Goal: Task Accomplishment & Management: Manage account settings

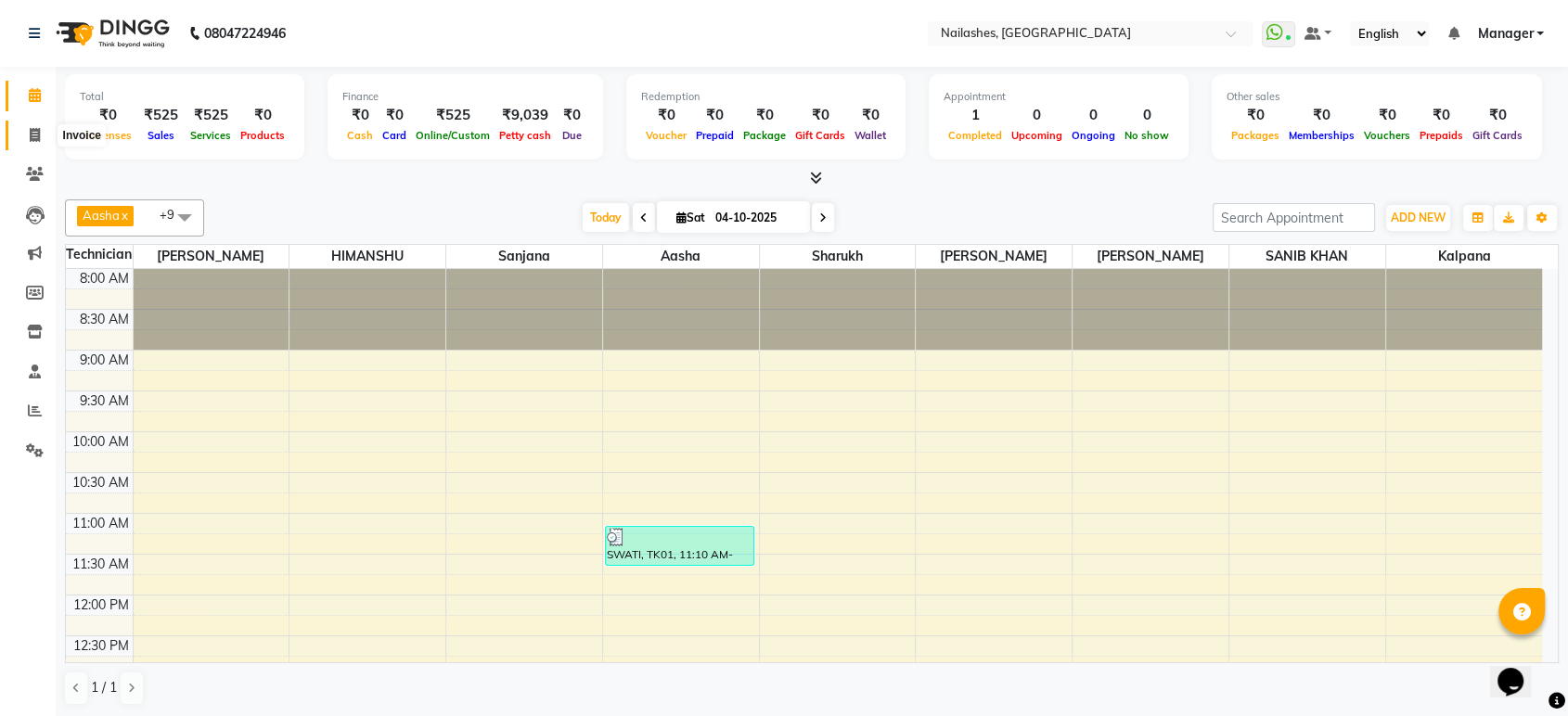
click at [38, 140] on icon at bounding box center [35, 135] width 11 height 14
select select "service"
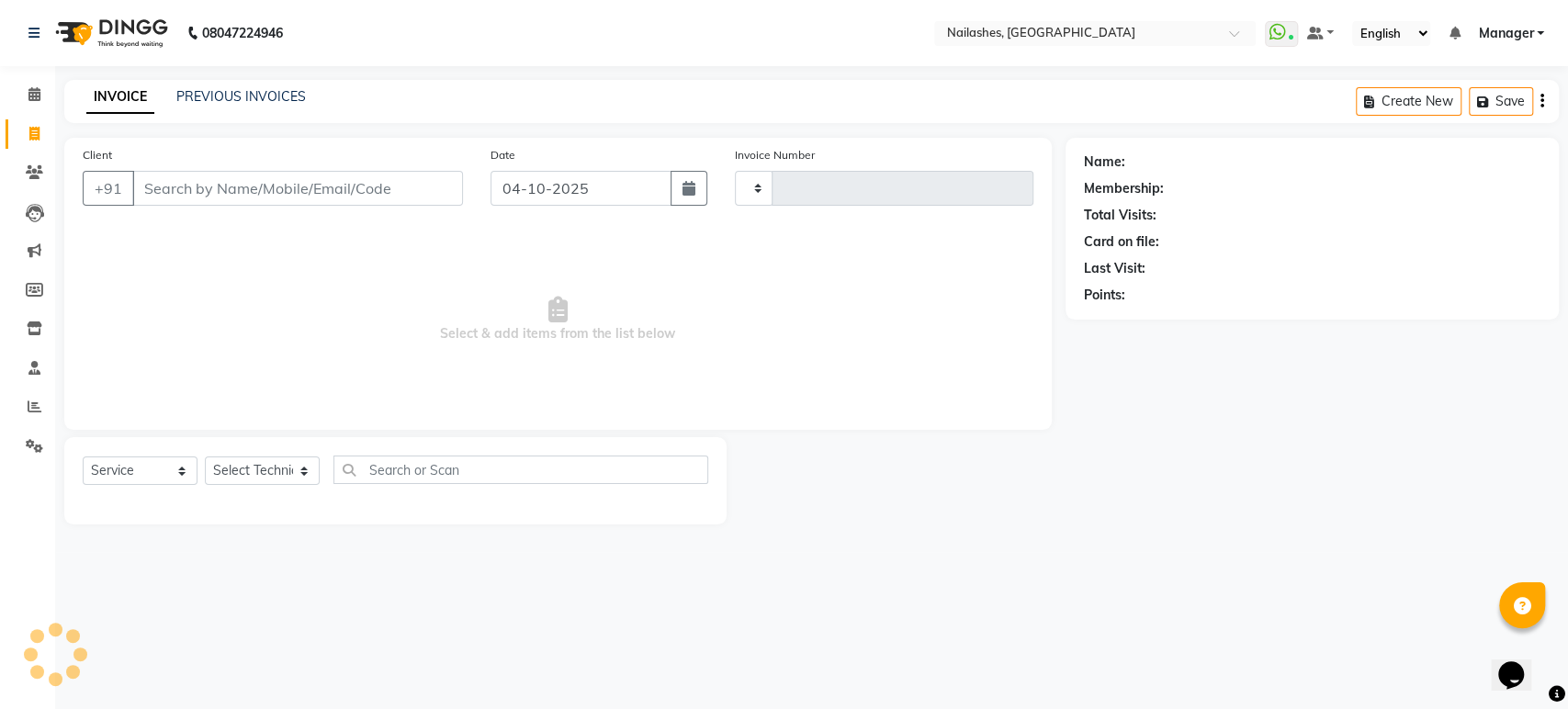
type input "1997"
select select "4251"
click at [241, 191] on input "Client" at bounding box center [297, 188] width 331 height 35
click at [243, 187] on input "Client" at bounding box center [297, 188] width 331 height 35
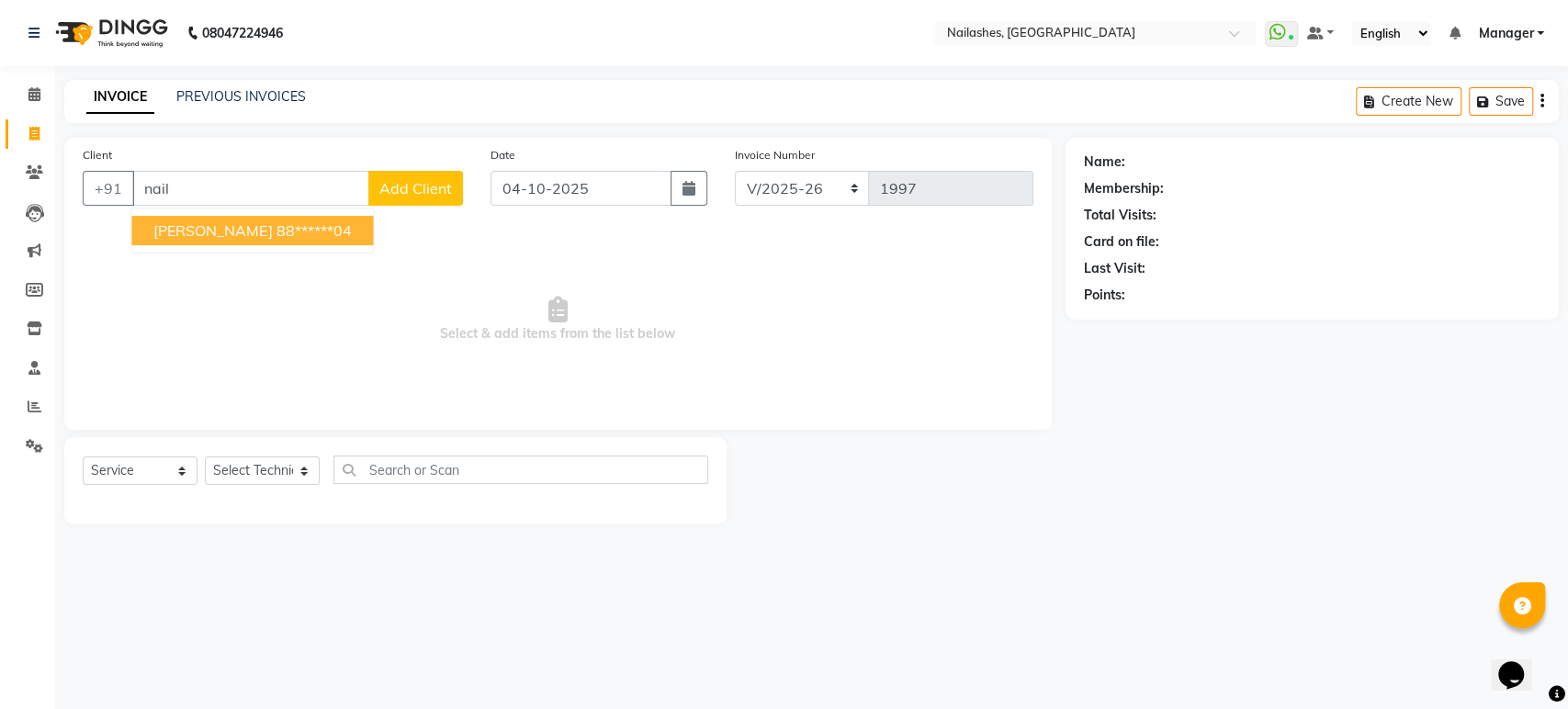
click at [238, 241] on button "Nailashes Luzo 88******04" at bounding box center [251, 230] width 242 height 30
type input "88******04"
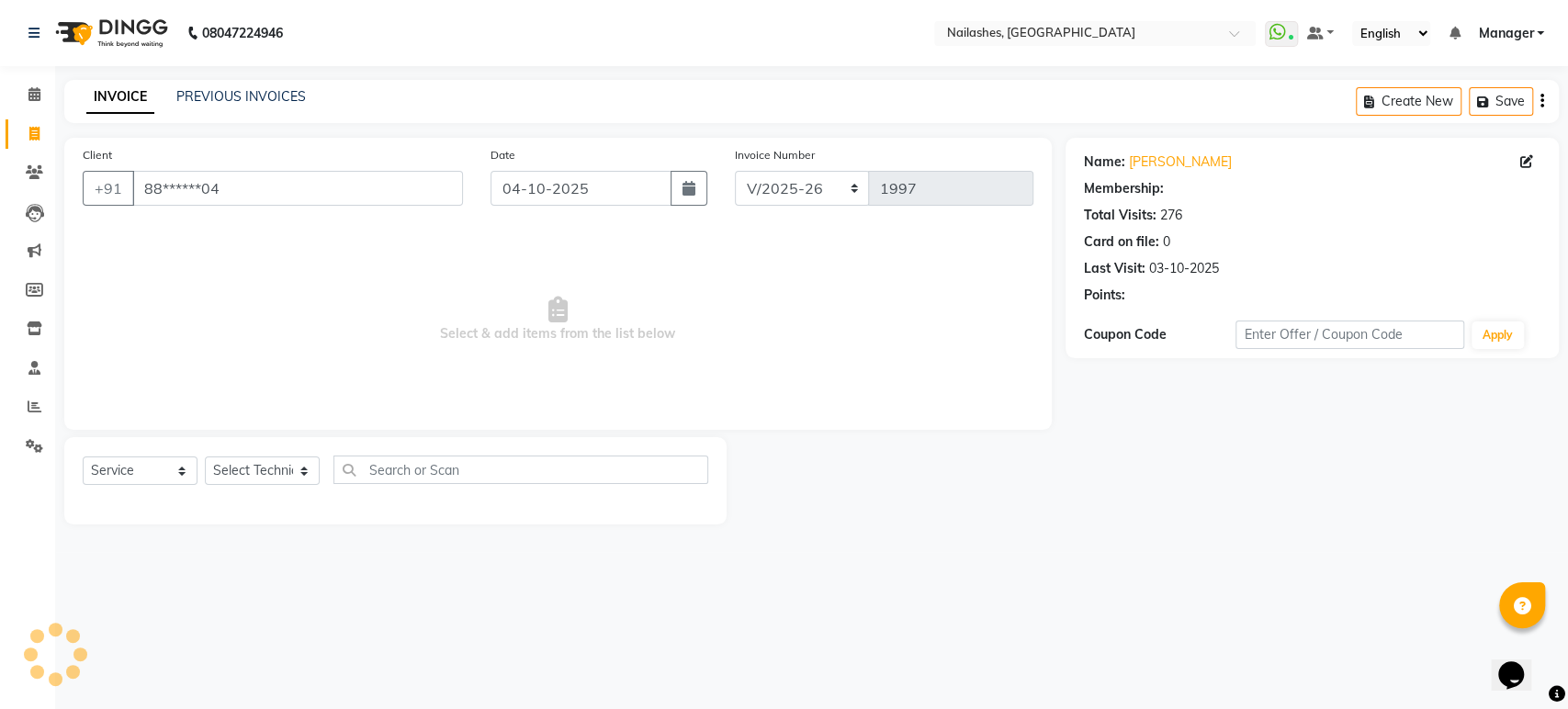
select select "1: Object"
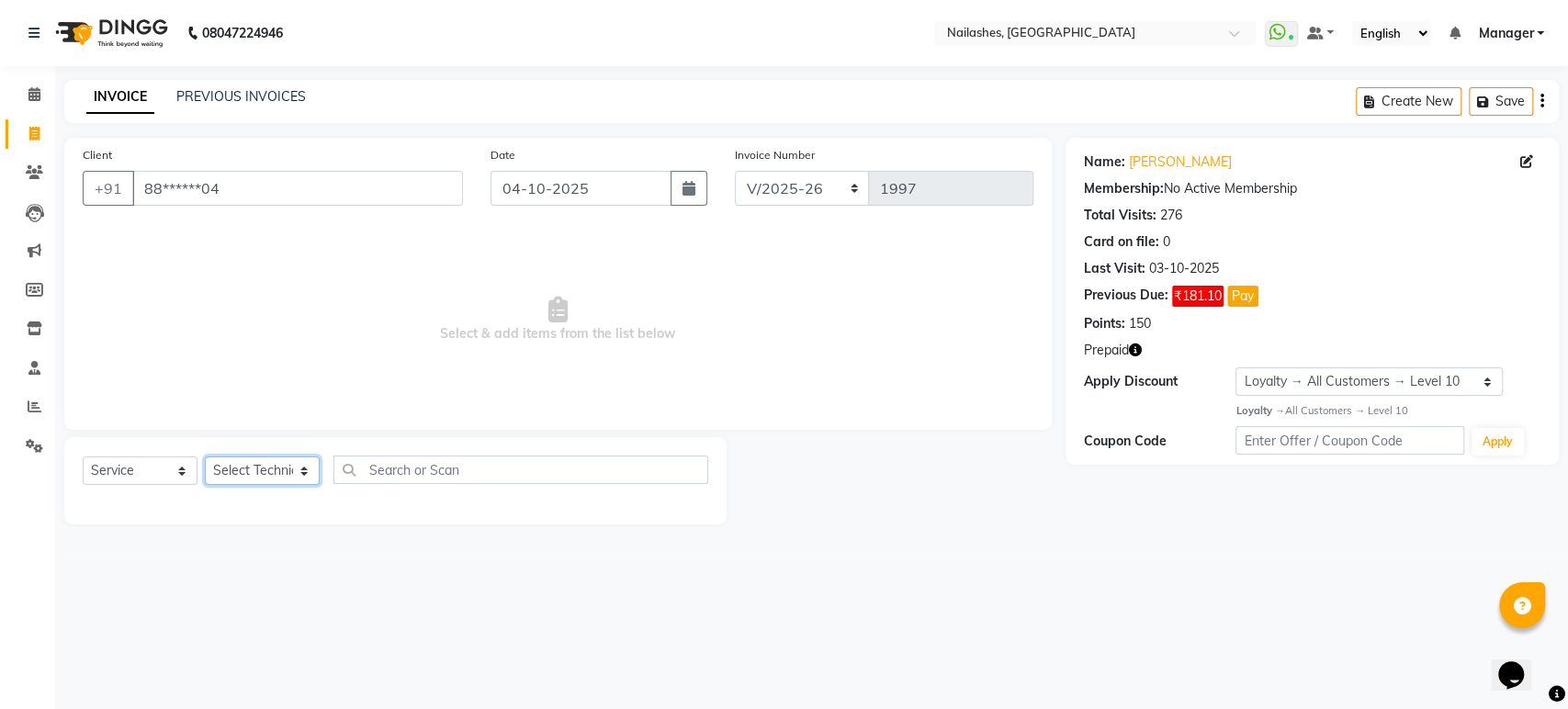
drag, startPoint x: 301, startPoint y: 471, endPoint x: 254, endPoint y: 221, distance: 254.4
click at [254, 221] on div "Client +91 88******04 Date 04-10-2025 Invoice Number BTH/2025-26 RED/2025-26 V/…" at bounding box center [558, 331] width 1015 height 387
select select "80924"
click at [205, 457] on select "Select Technician Aasha Asid HIMANSHU Ishrit Ali kalpana KRISHNA Manager Rehbar…" at bounding box center [262, 471] width 115 height 29
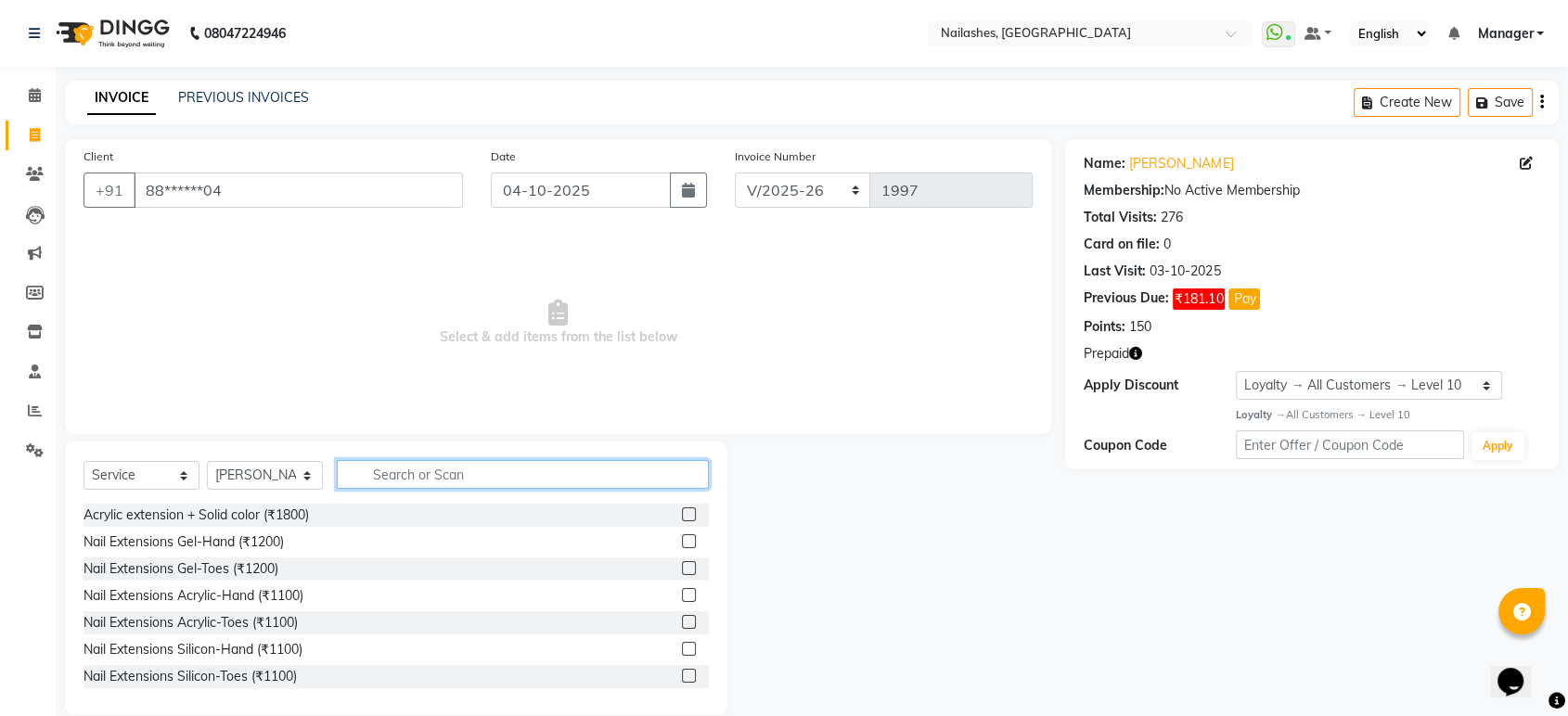
click at [448, 471] on input "text" at bounding box center [522, 475] width 372 height 29
type input "g"
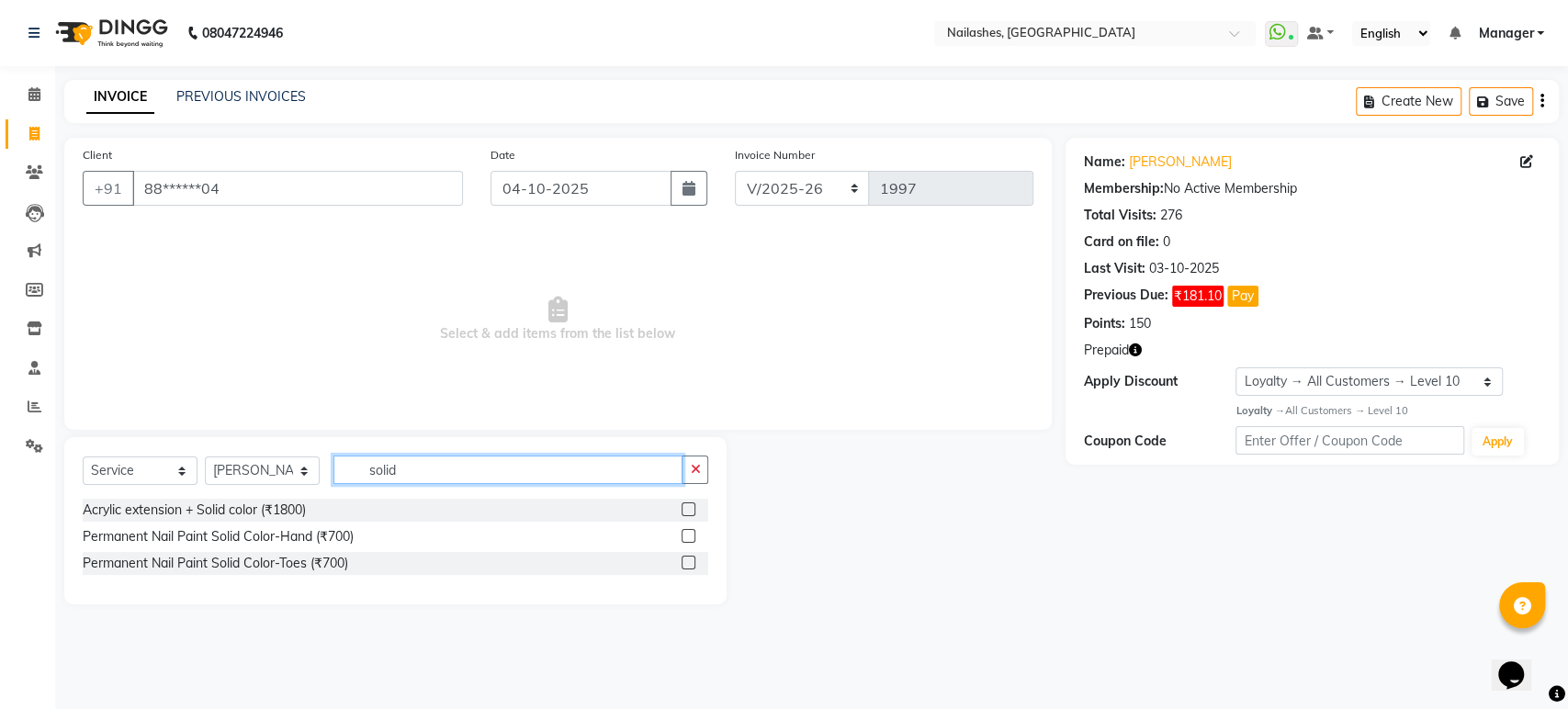
type input "solid"
click at [689, 507] on label at bounding box center [688, 509] width 13 height 13
click at [689, 507] on input "checkbox" at bounding box center [687, 510] width 11 height 11
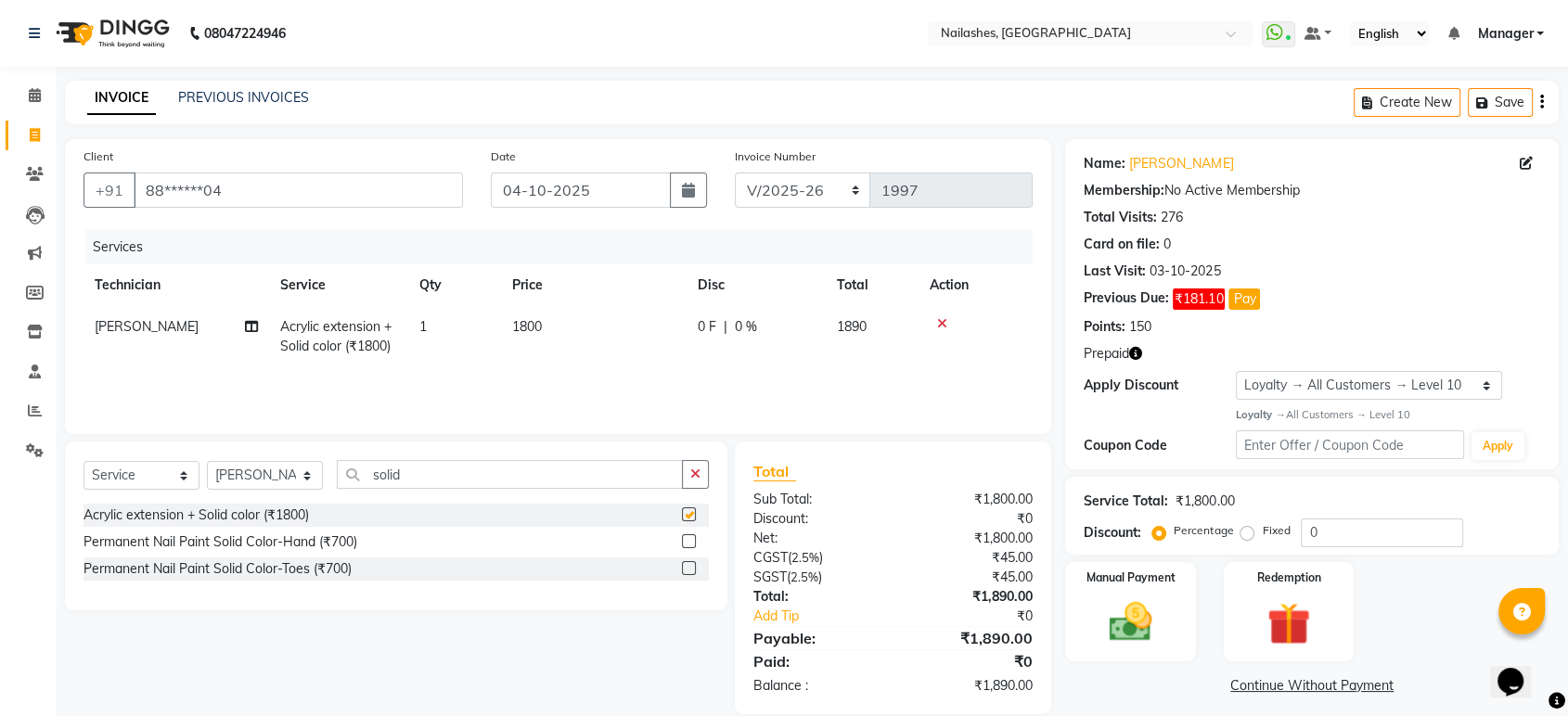
checkbox input "false"
click at [942, 321] on icon at bounding box center [941, 323] width 11 height 13
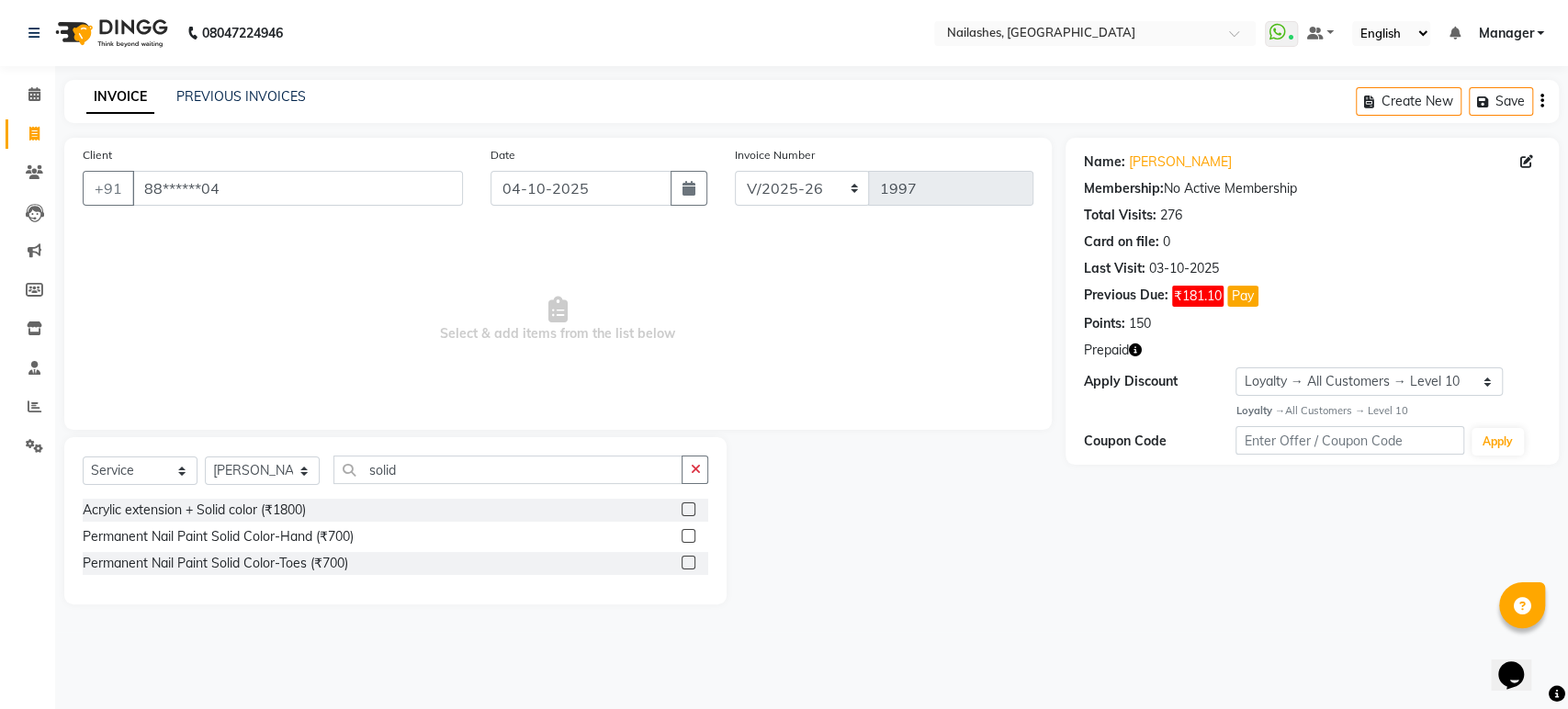
click at [688, 531] on label at bounding box center [688, 535] width 13 height 13
click at [688, 531] on input "checkbox" at bounding box center [687, 536] width 11 height 11
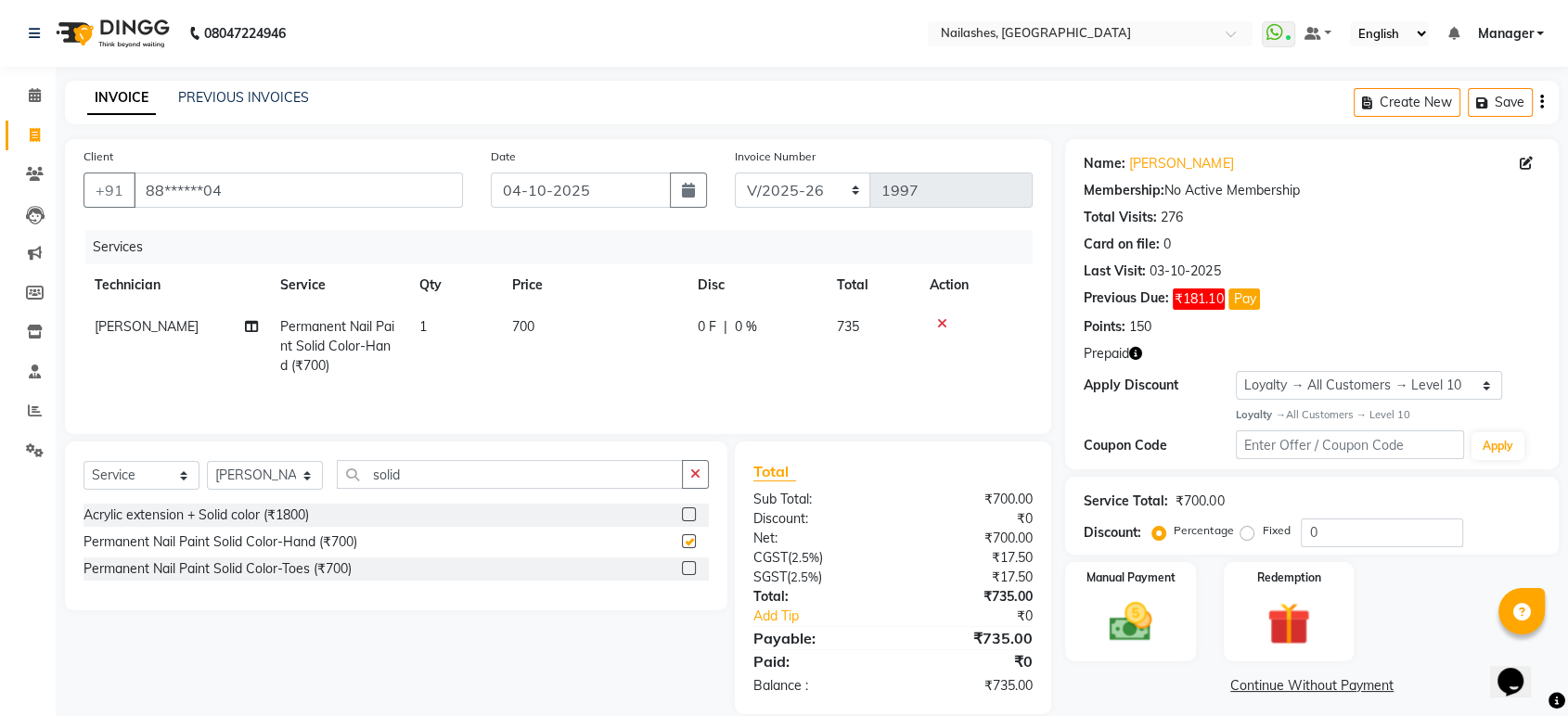
checkbox input "false"
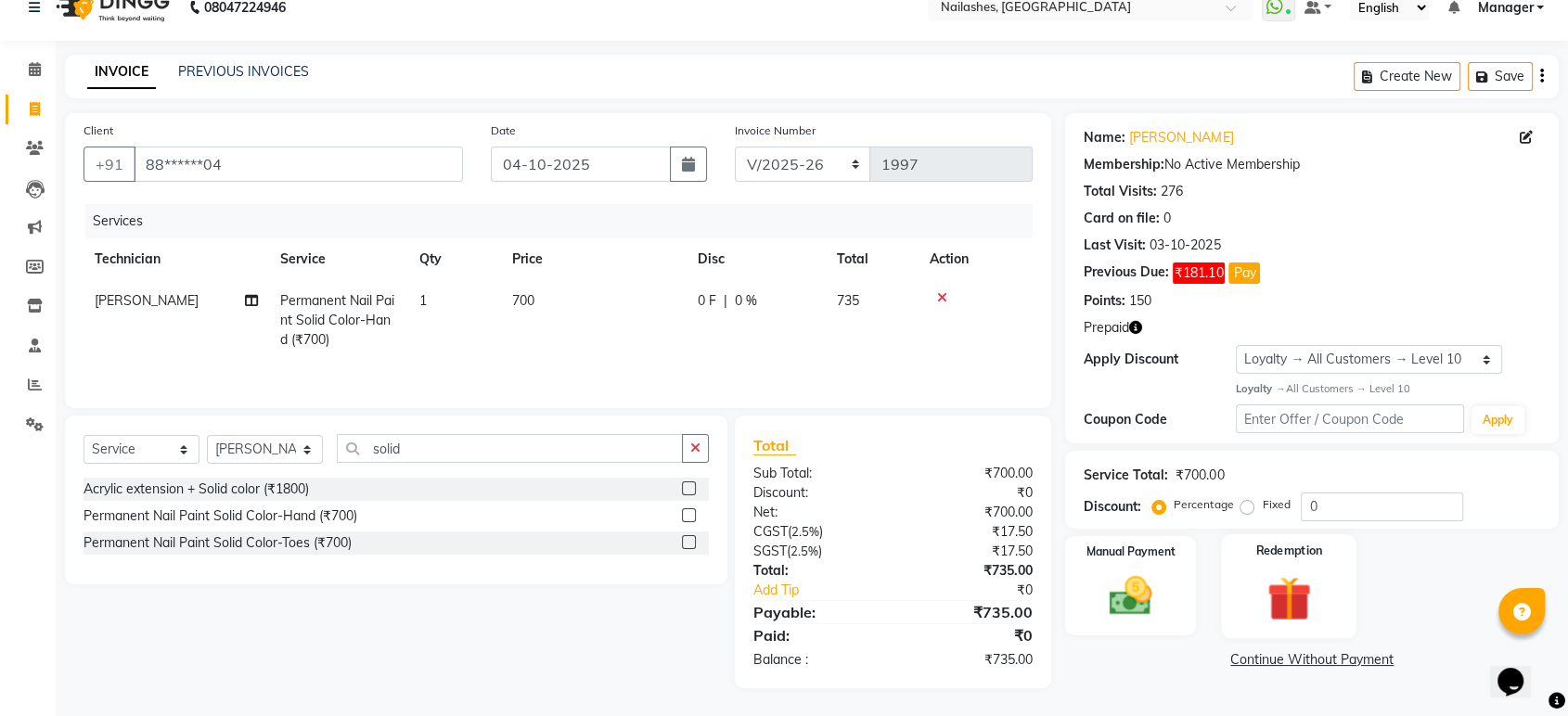
click at [1289, 599] on img at bounding box center [1288, 598] width 72 height 56
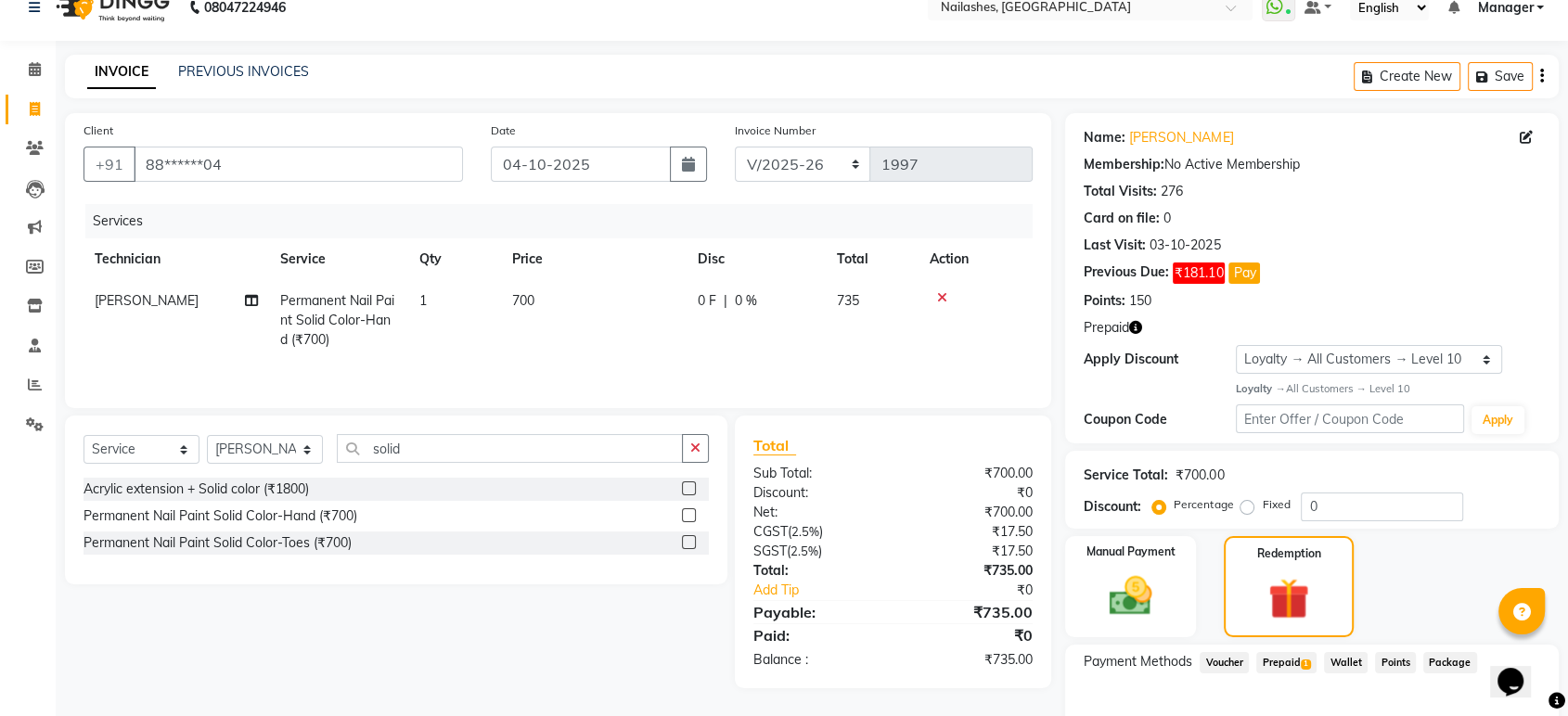
click at [1306, 664] on span "1" at bounding box center [1305, 665] width 11 height 12
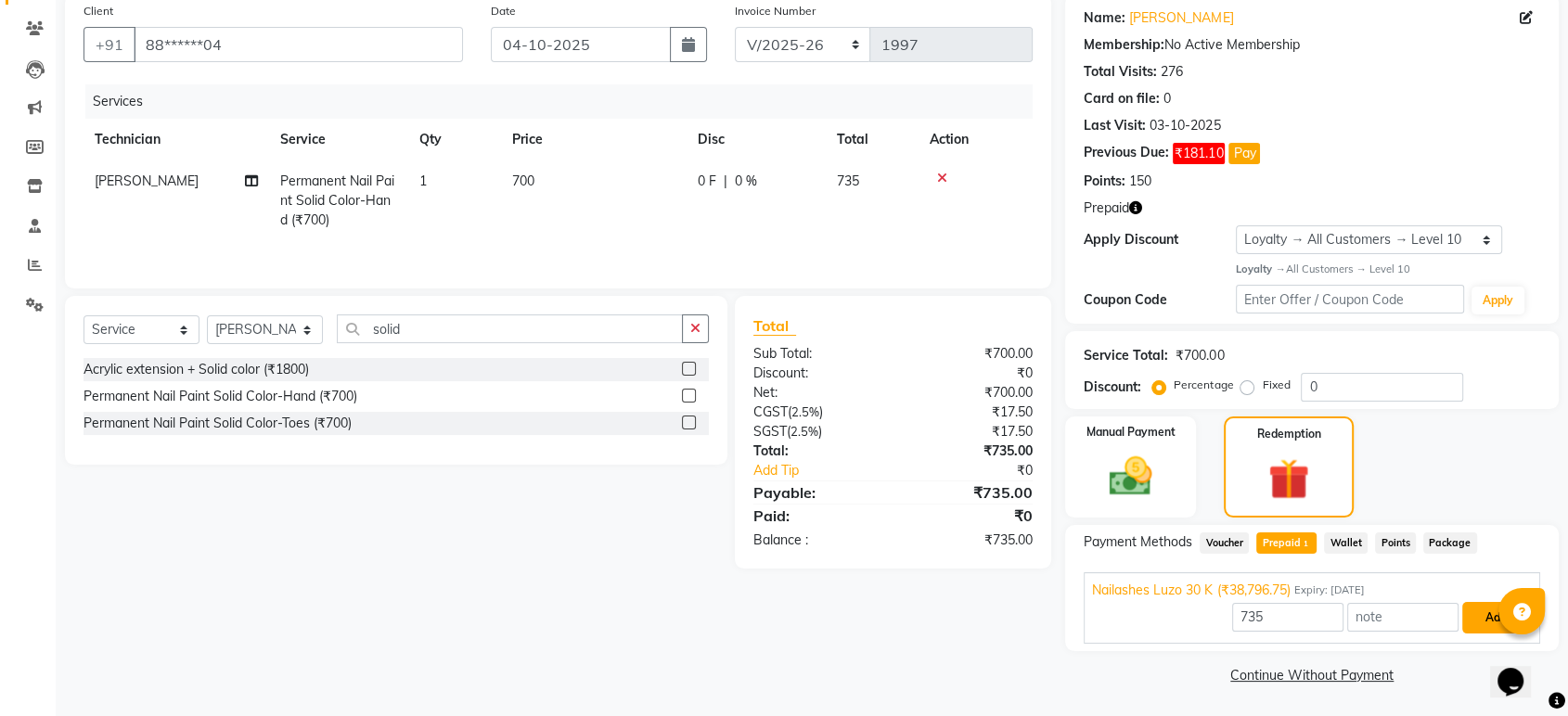
click at [1490, 609] on button "Add" at bounding box center [1496, 618] width 68 height 32
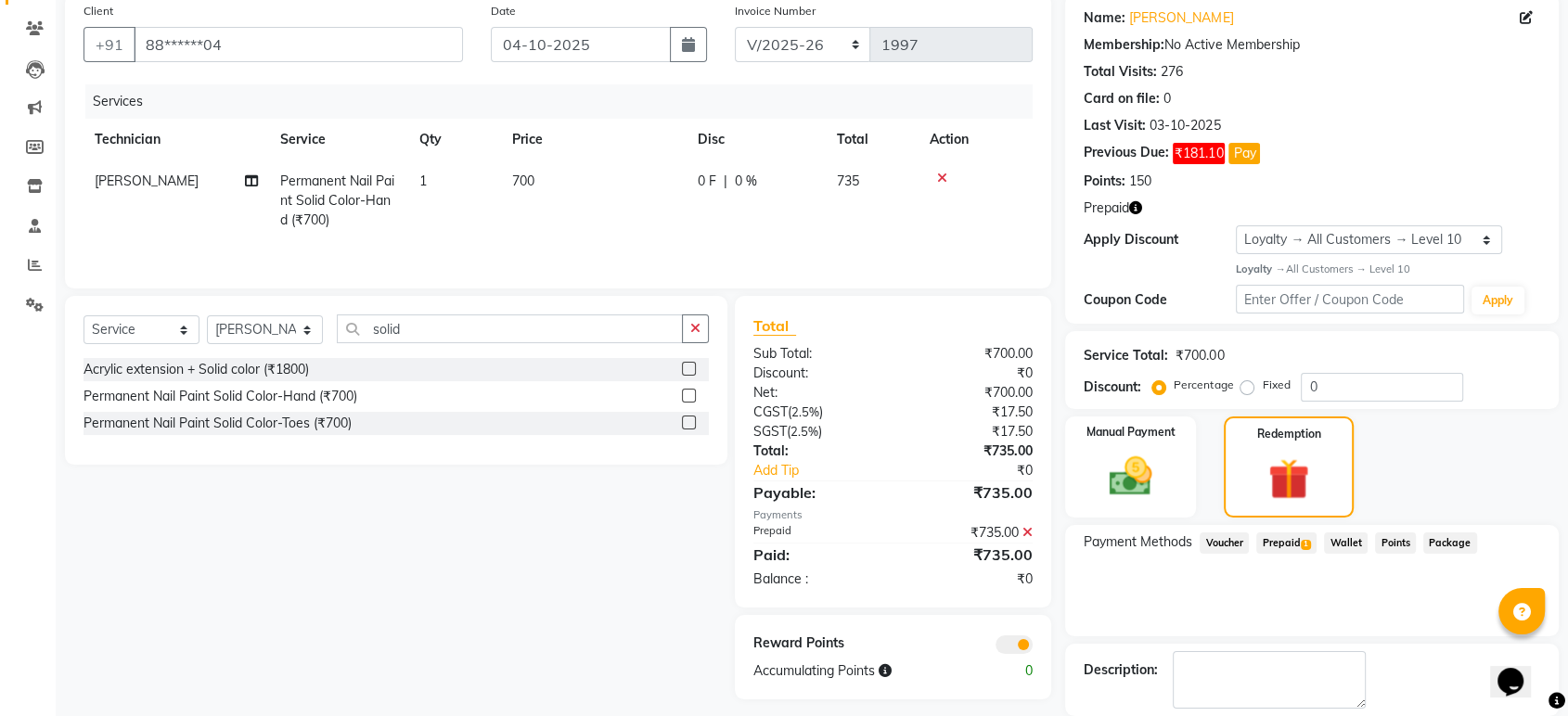
scroll to position [234, 0]
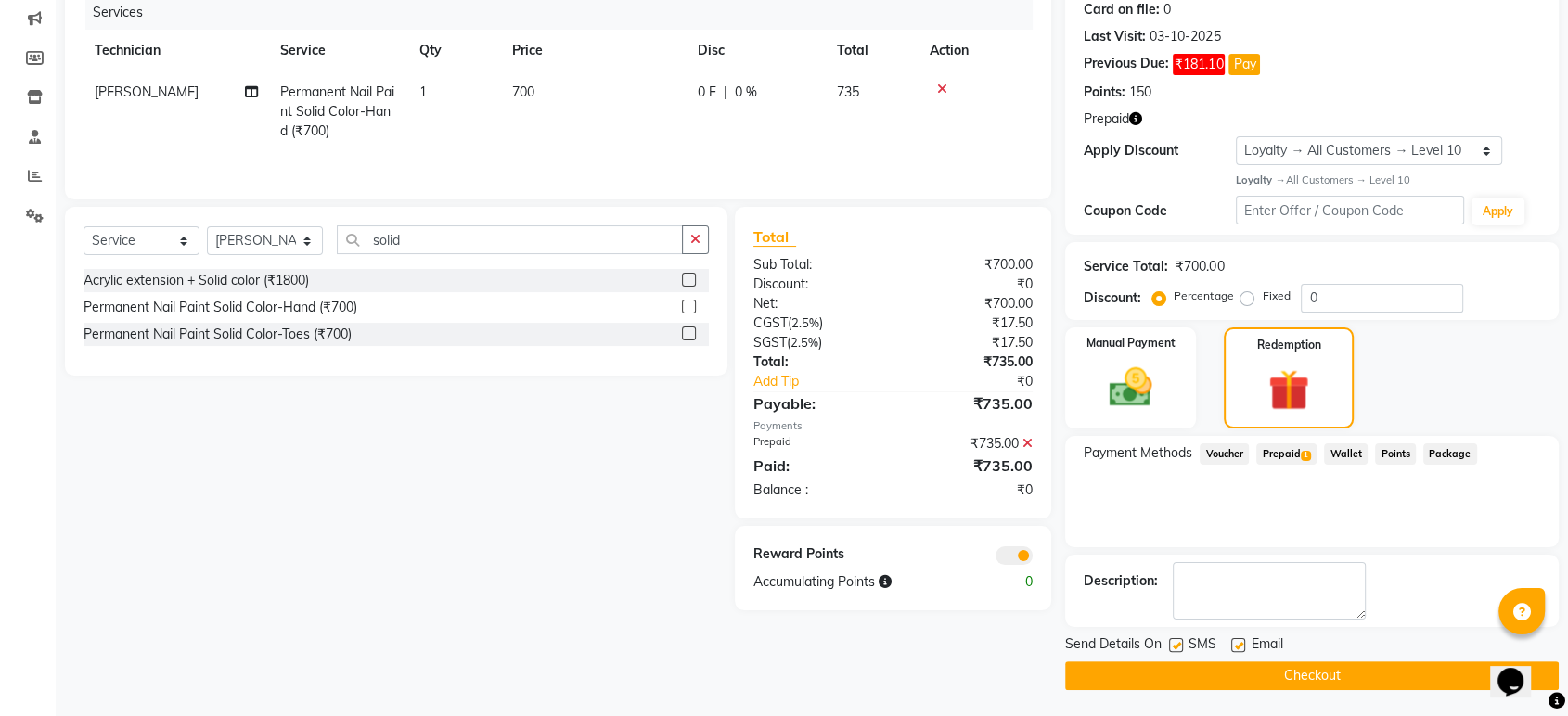
click at [1433, 680] on button "Checkout" at bounding box center [1311, 675] width 493 height 29
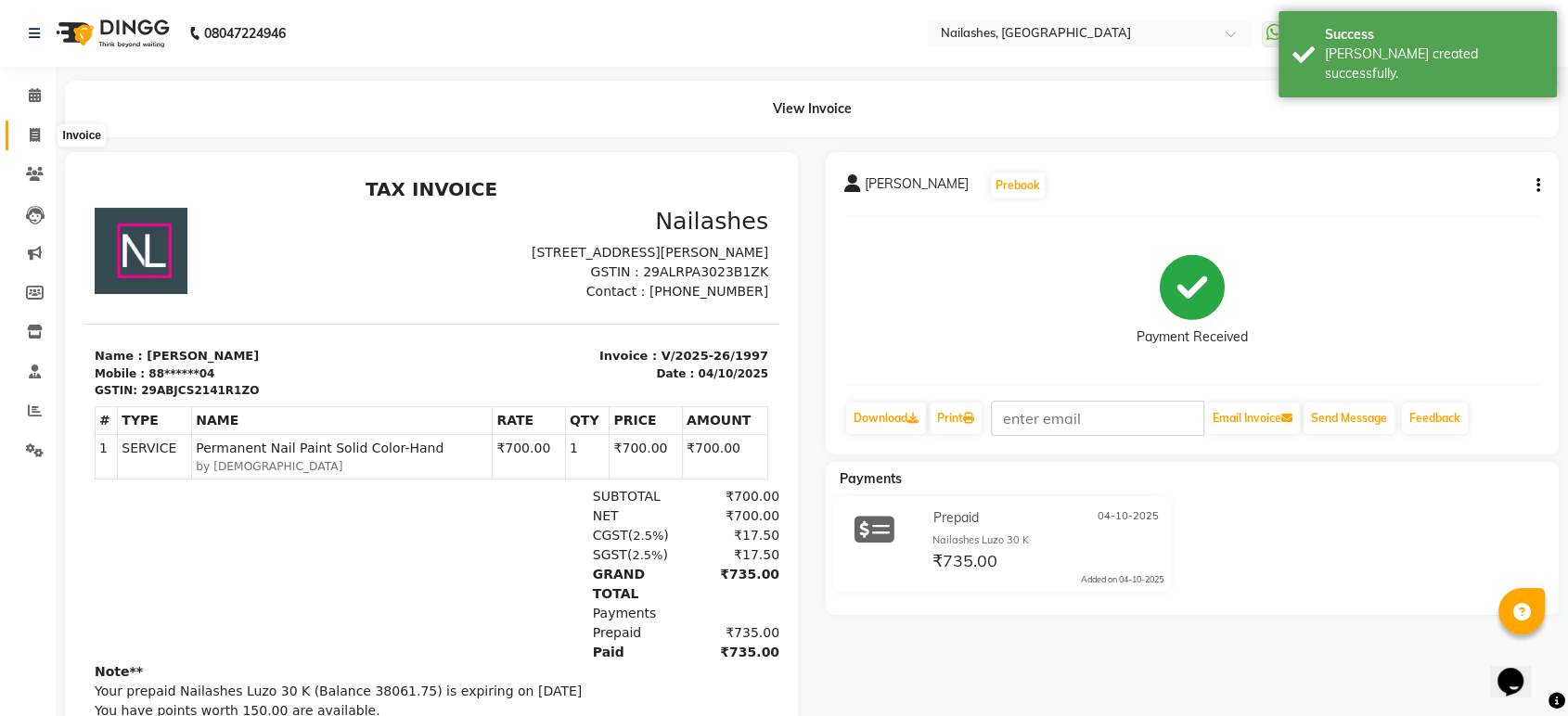
click at [33, 128] on icon at bounding box center [35, 135] width 11 height 14
select select "service"
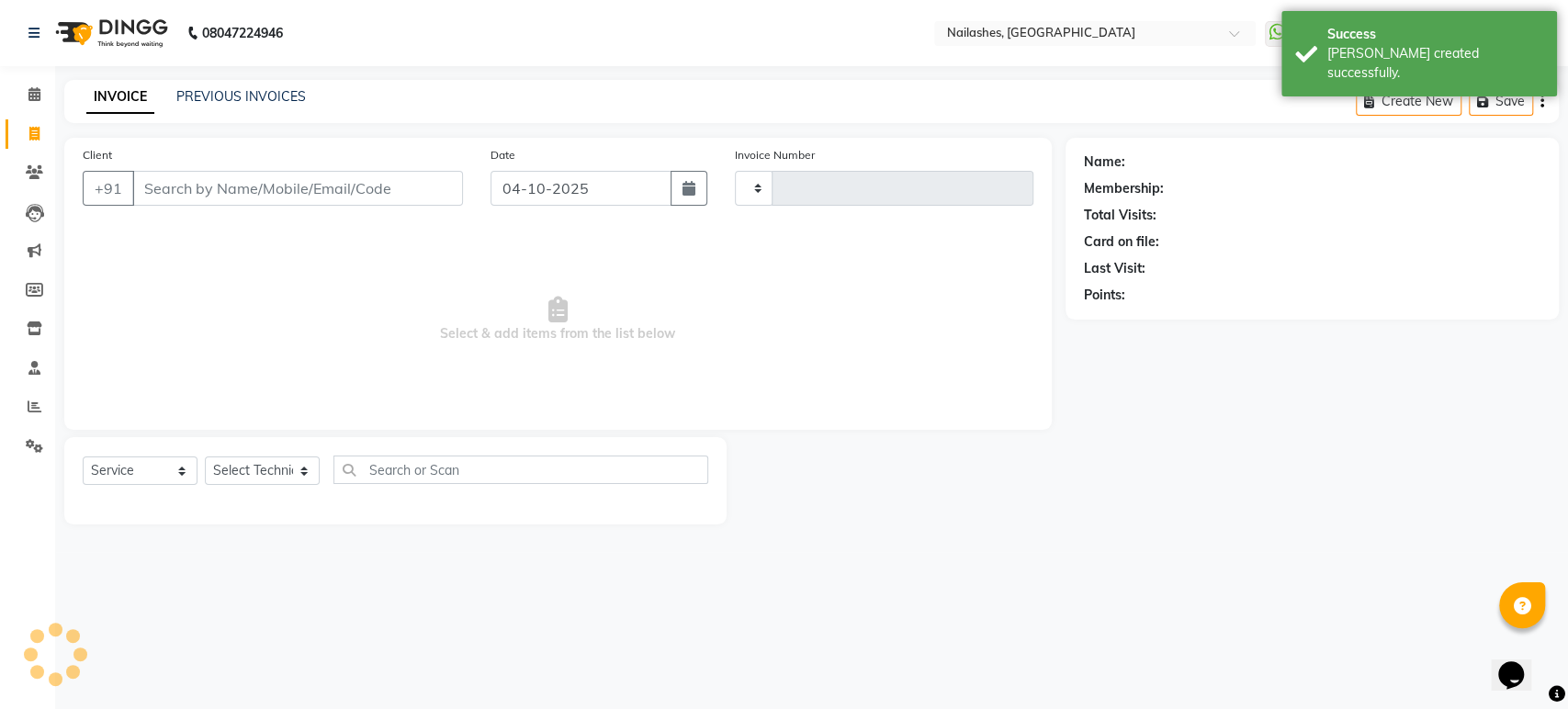
type input "1998"
select select "4251"
click at [35, 92] on icon at bounding box center [34, 94] width 11 height 13
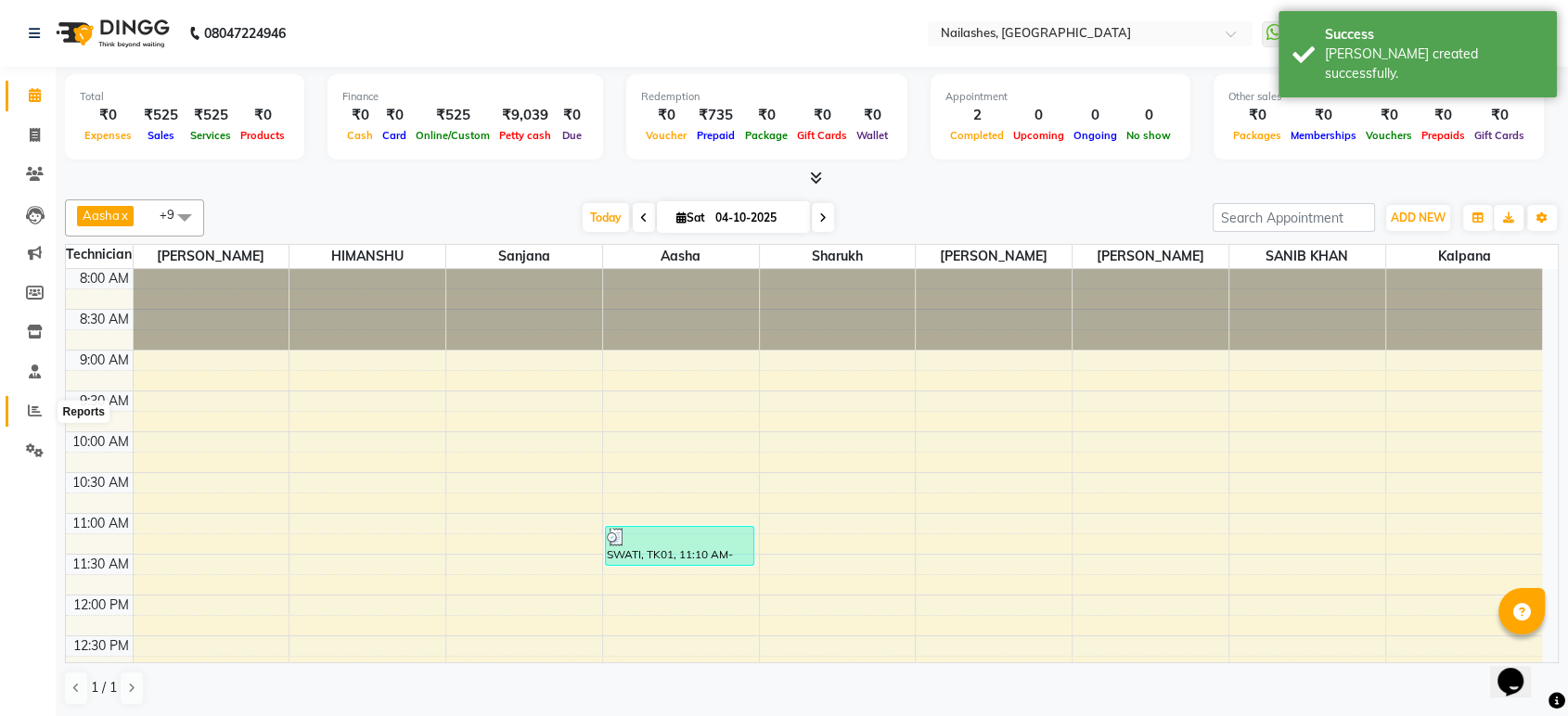
click at [32, 415] on icon at bounding box center [35, 410] width 14 height 14
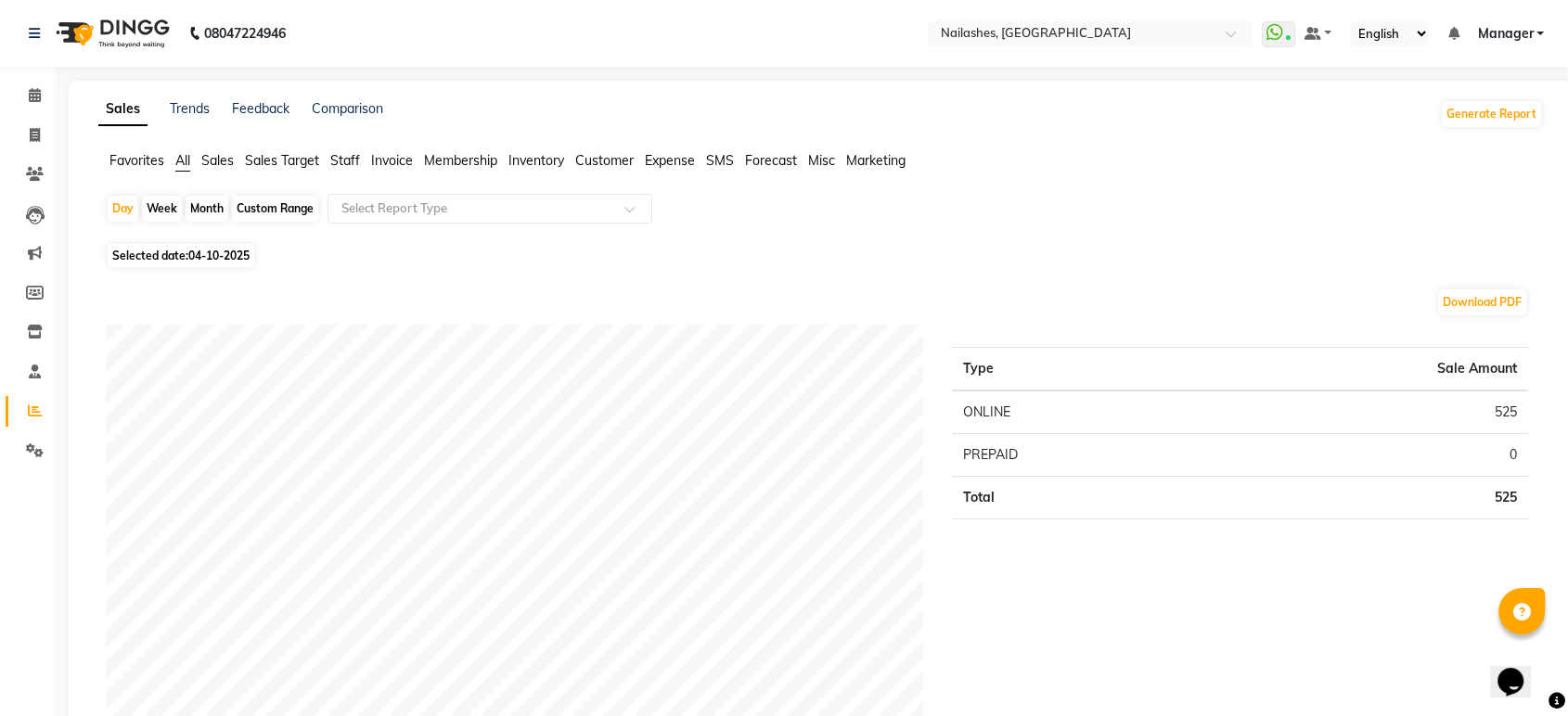
click at [350, 154] on span "Staff" at bounding box center [345, 160] width 30 height 16
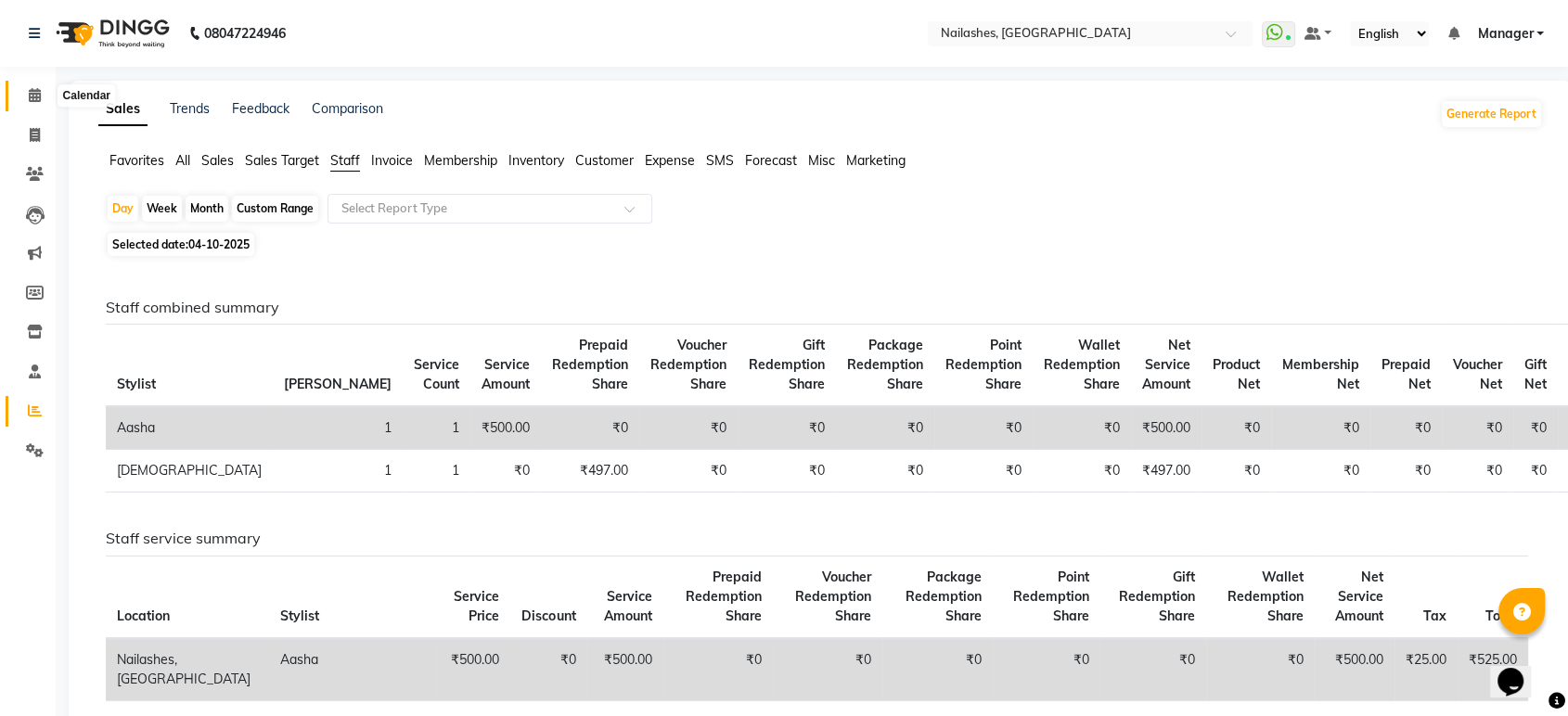
click at [36, 90] on icon at bounding box center [35, 95] width 12 height 14
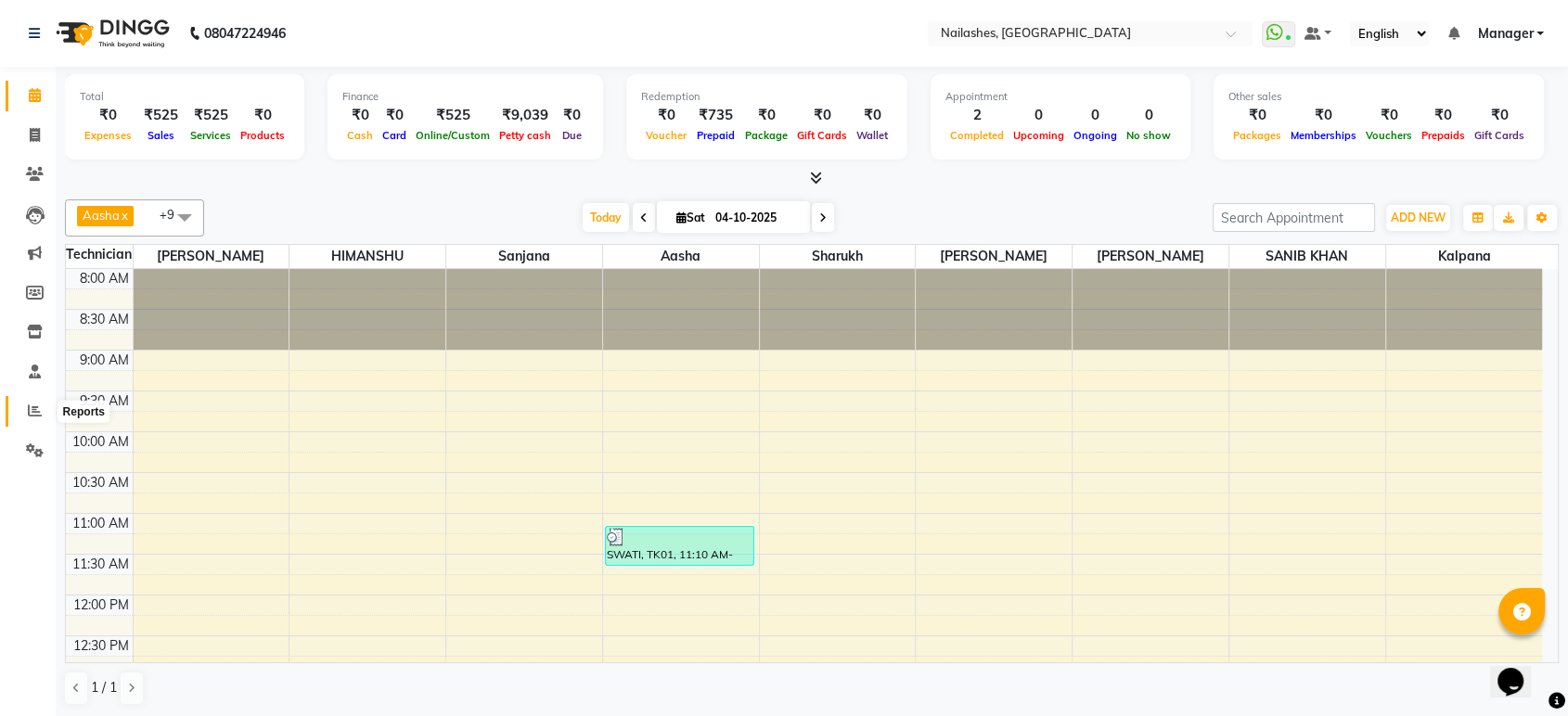
click at [29, 417] on icon at bounding box center [35, 410] width 14 height 14
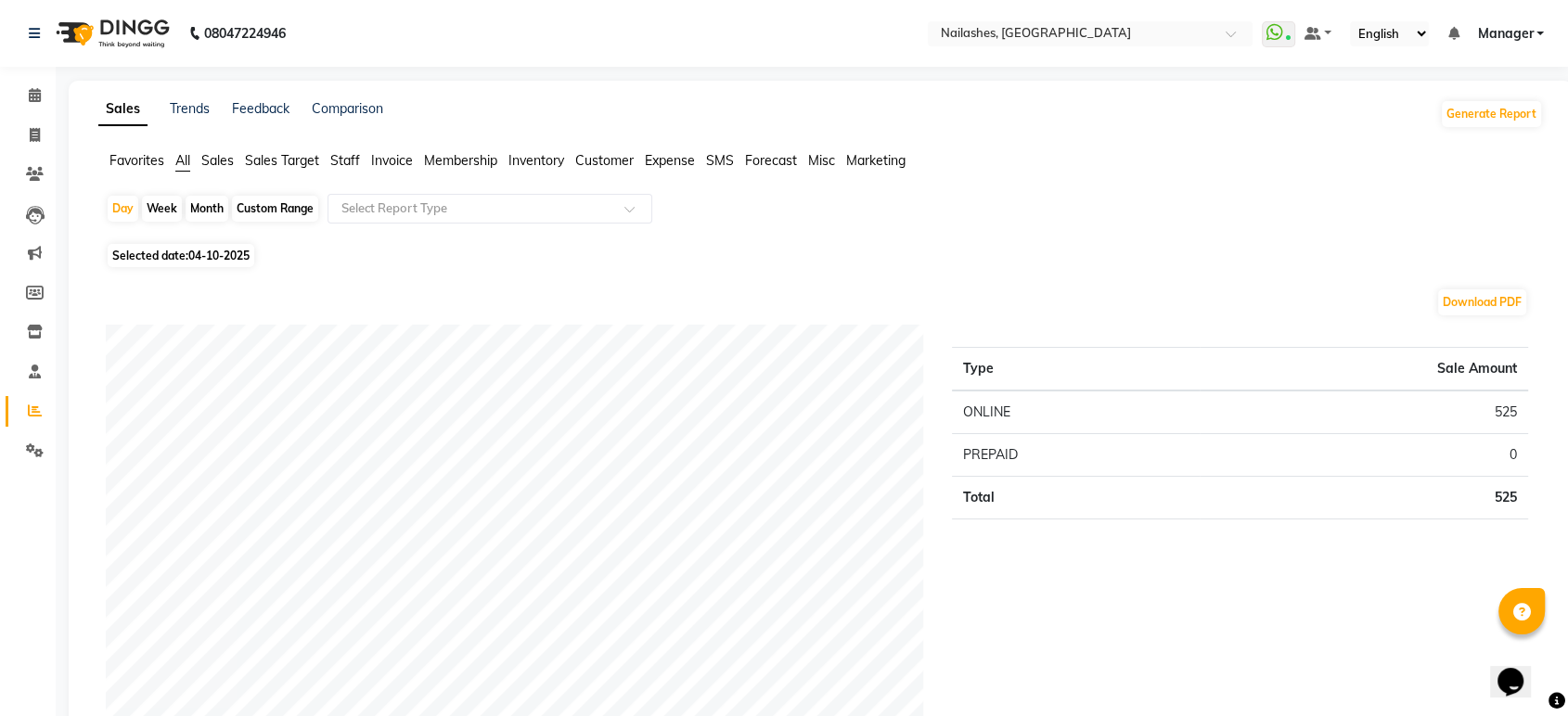
click at [344, 166] on span "Staff" at bounding box center [345, 160] width 30 height 16
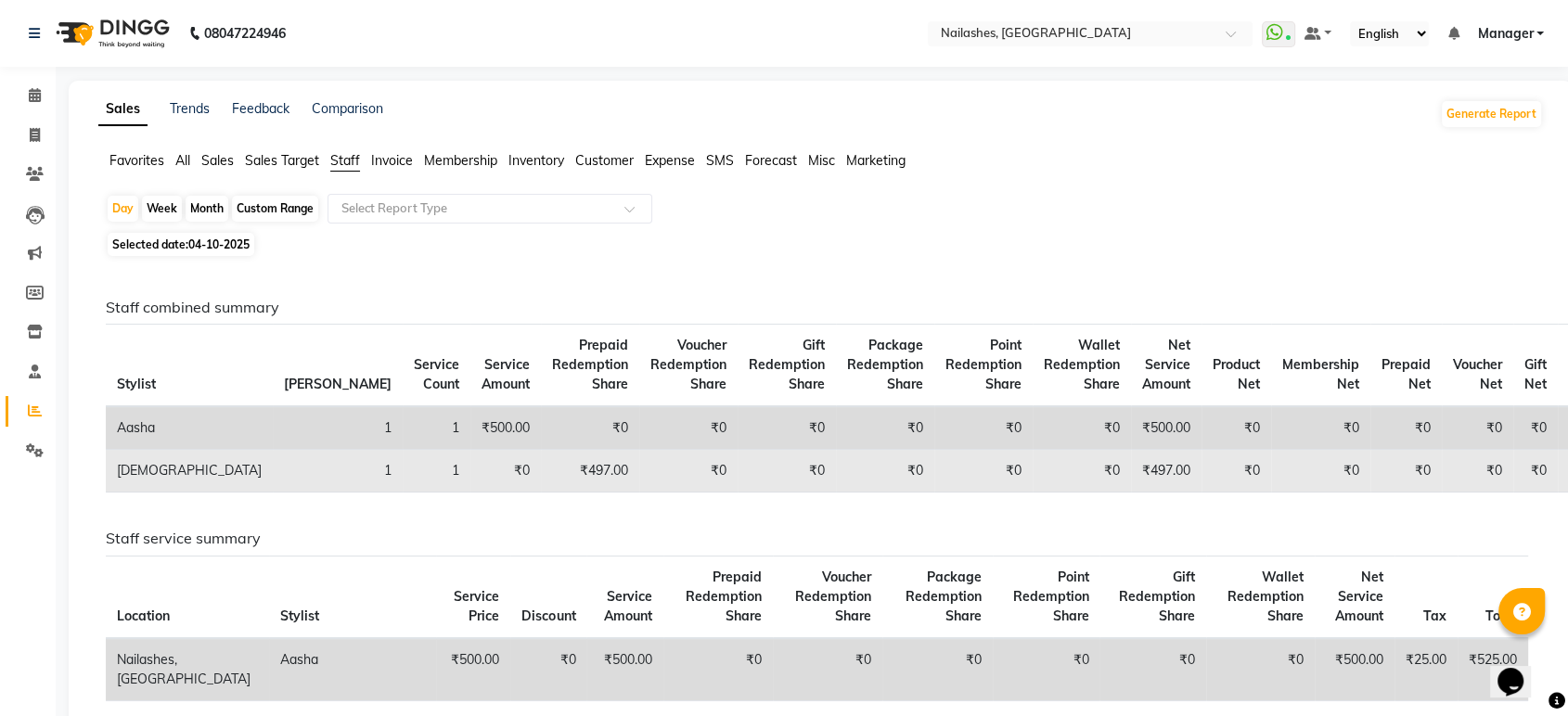
click at [541, 469] on td "₹497.00" at bounding box center [590, 471] width 98 height 42
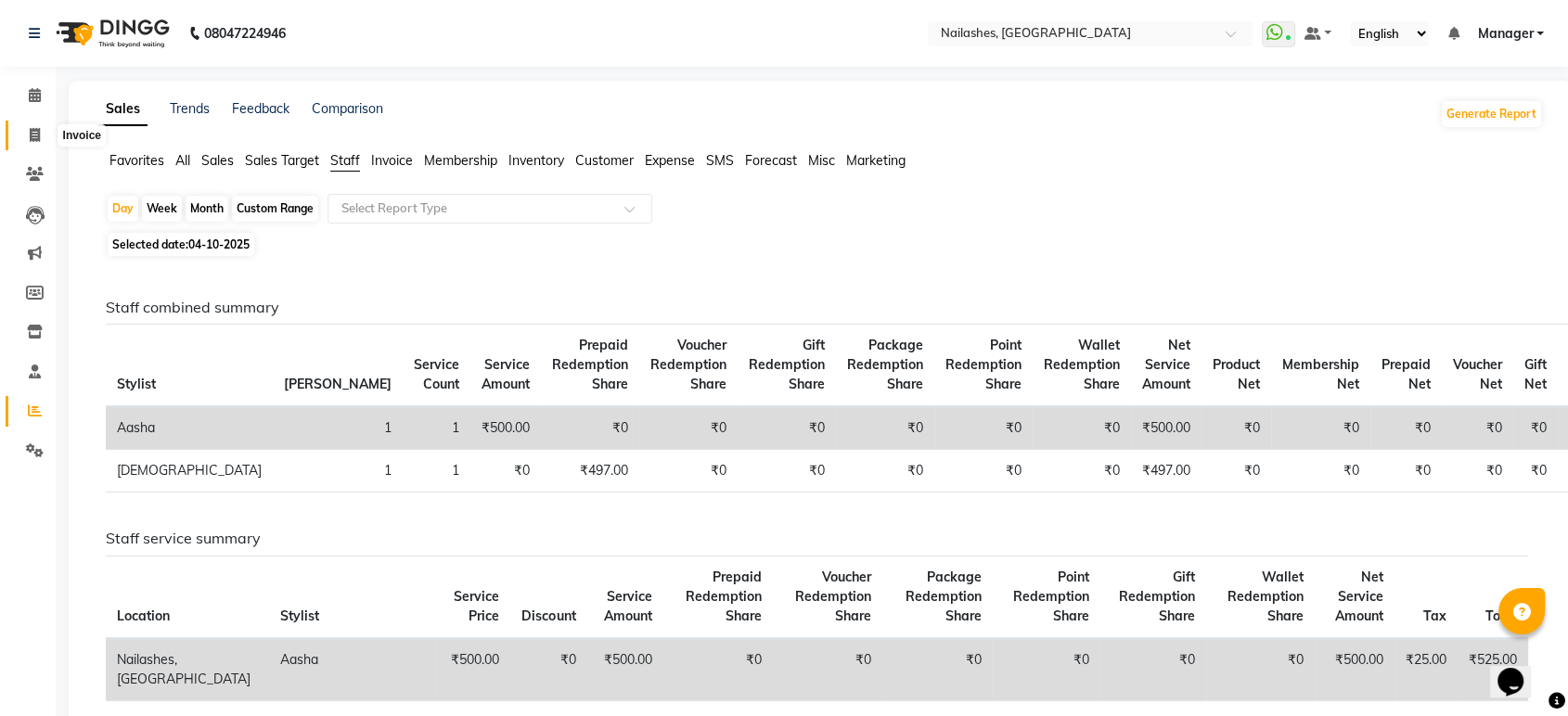
click at [42, 133] on span at bounding box center [35, 136] width 33 height 21
select select "service"
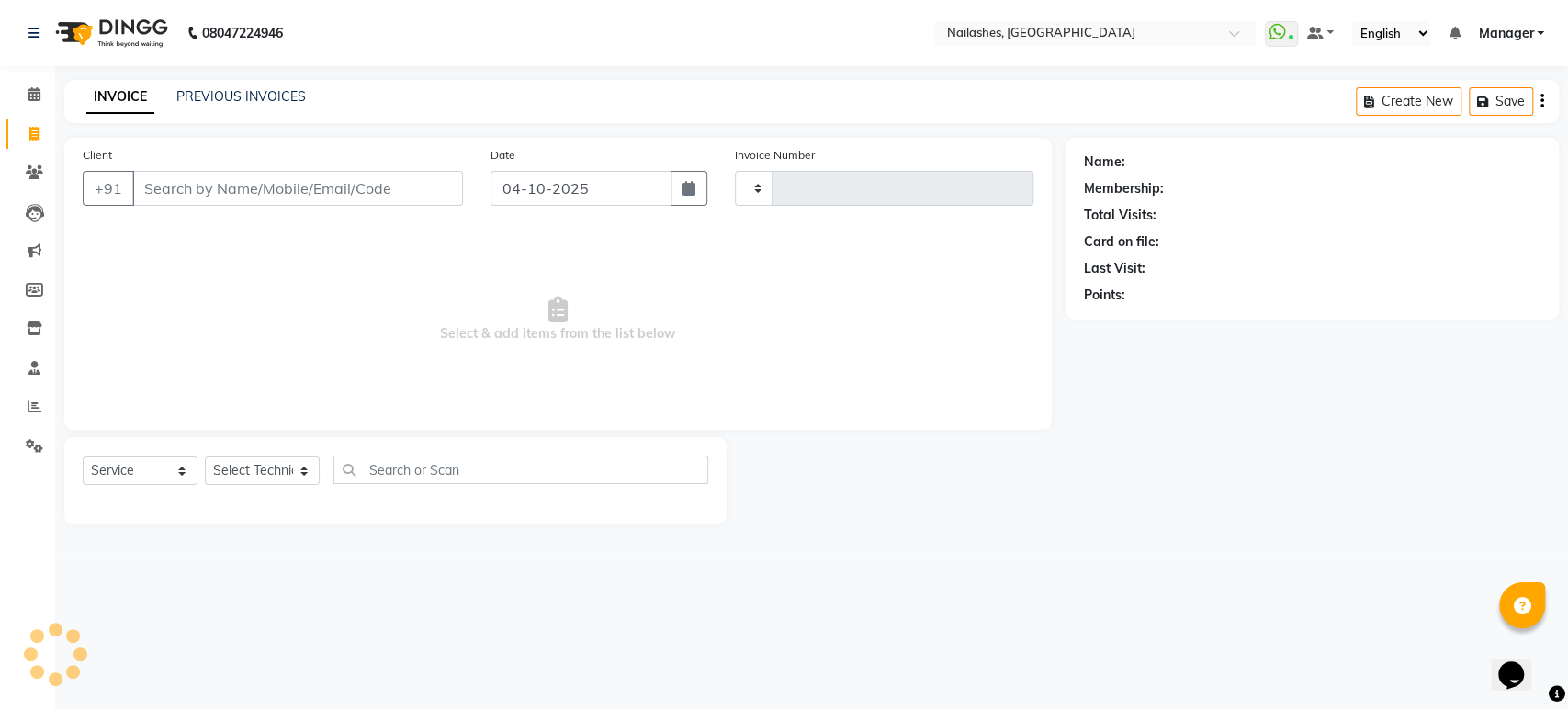
type input "1998"
select select "4251"
click at [35, 85] on span at bounding box center [34, 95] width 33 height 21
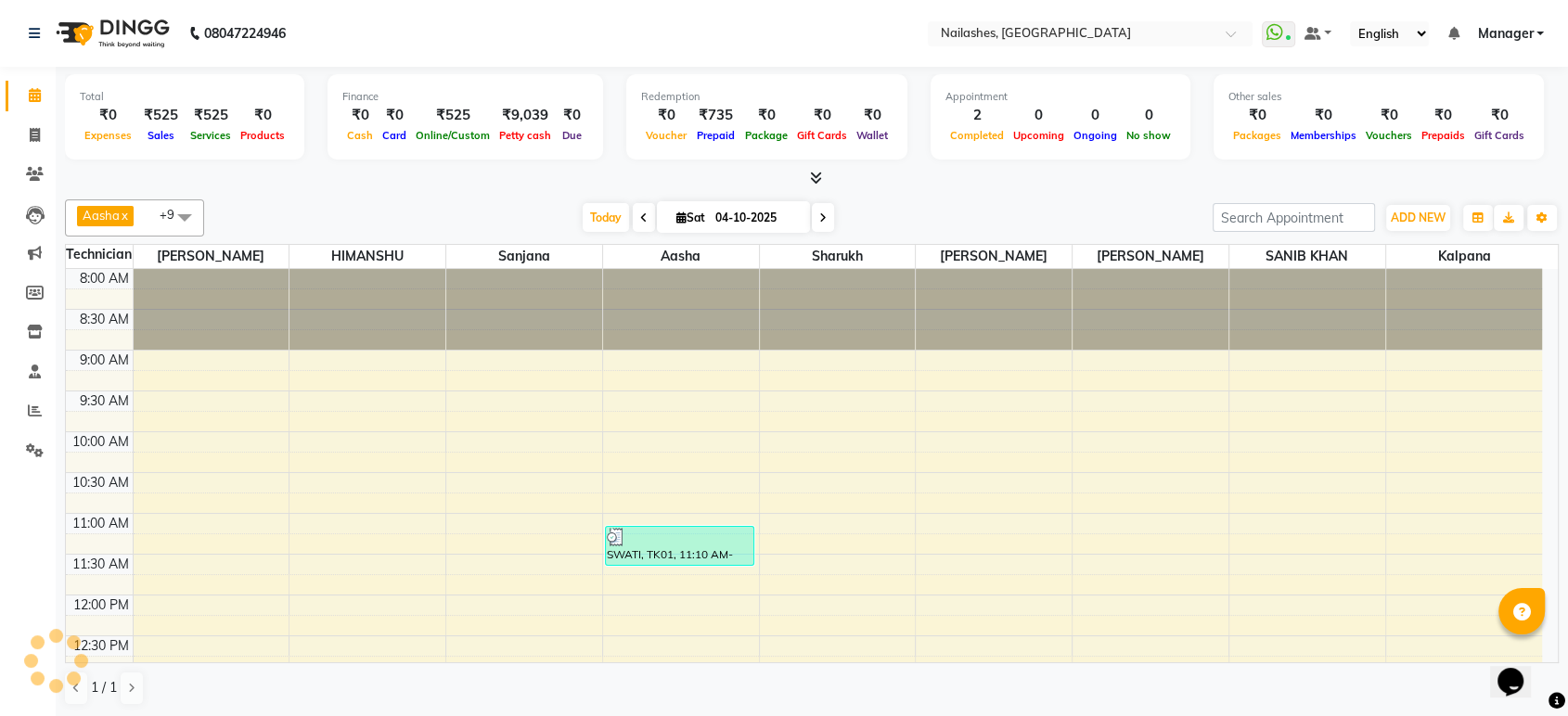
scroll to position [407, 0]
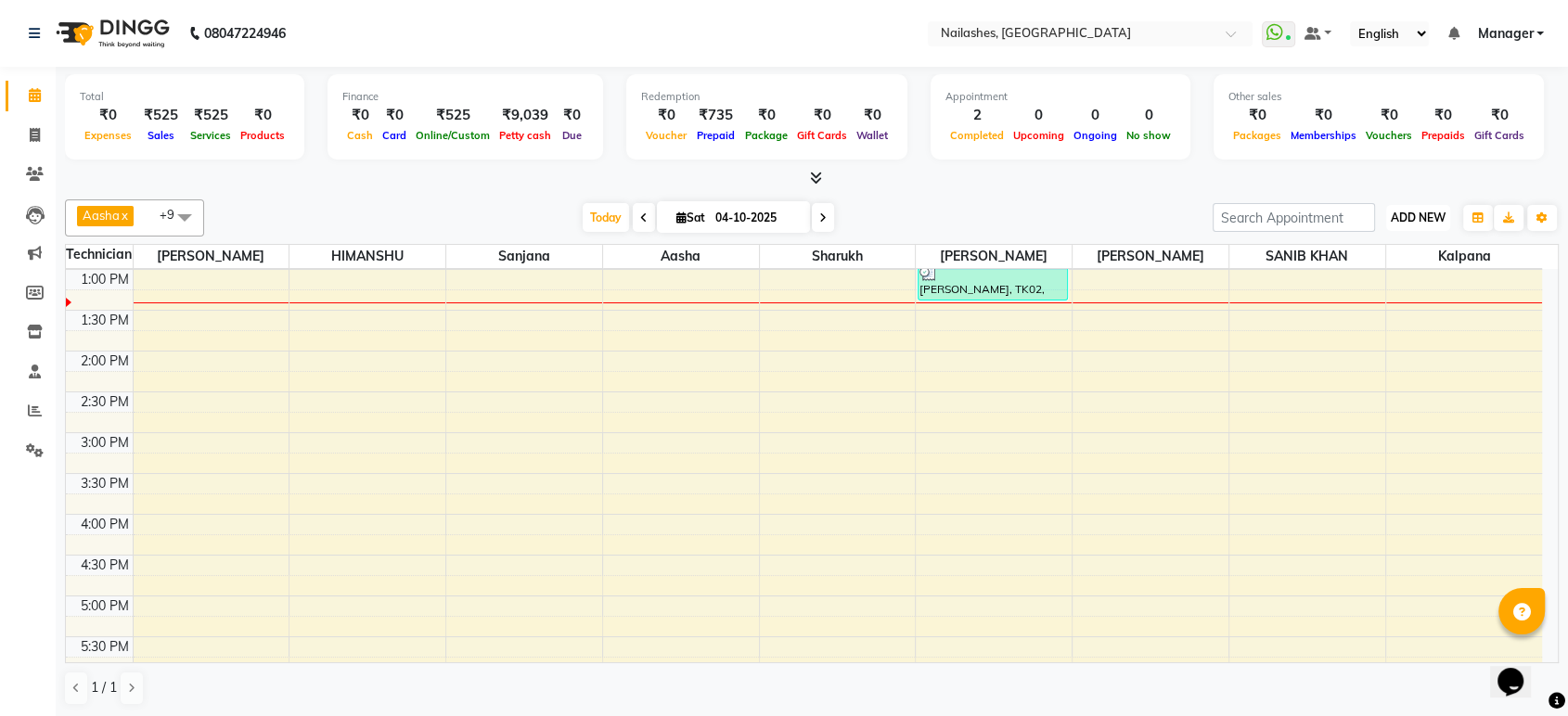
click at [1443, 212] on span "ADD NEW" at bounding box center [1417, 217] width 55 height 14
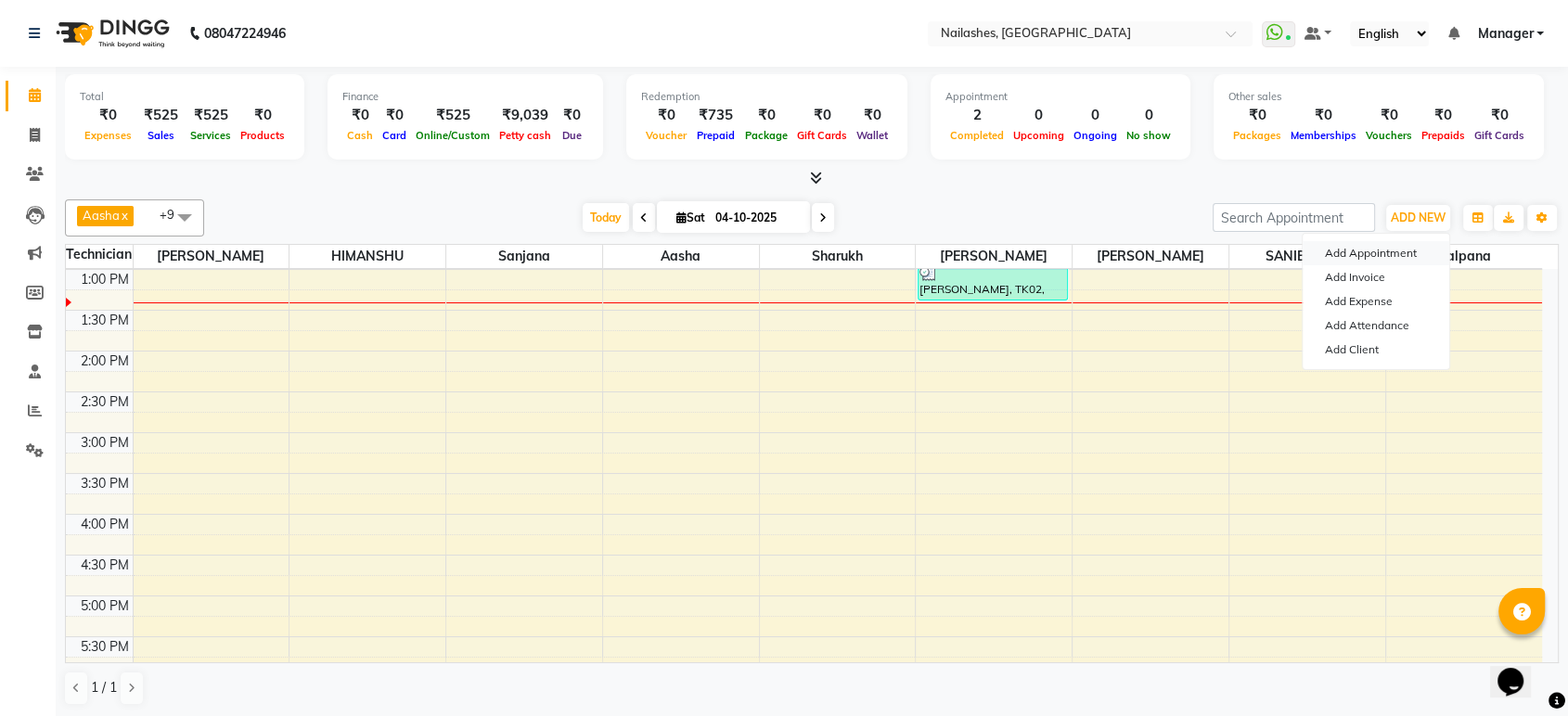
click at [1405, 250] on button "Add Appointment" at bounding box center [1376, 253] width 147 height 24
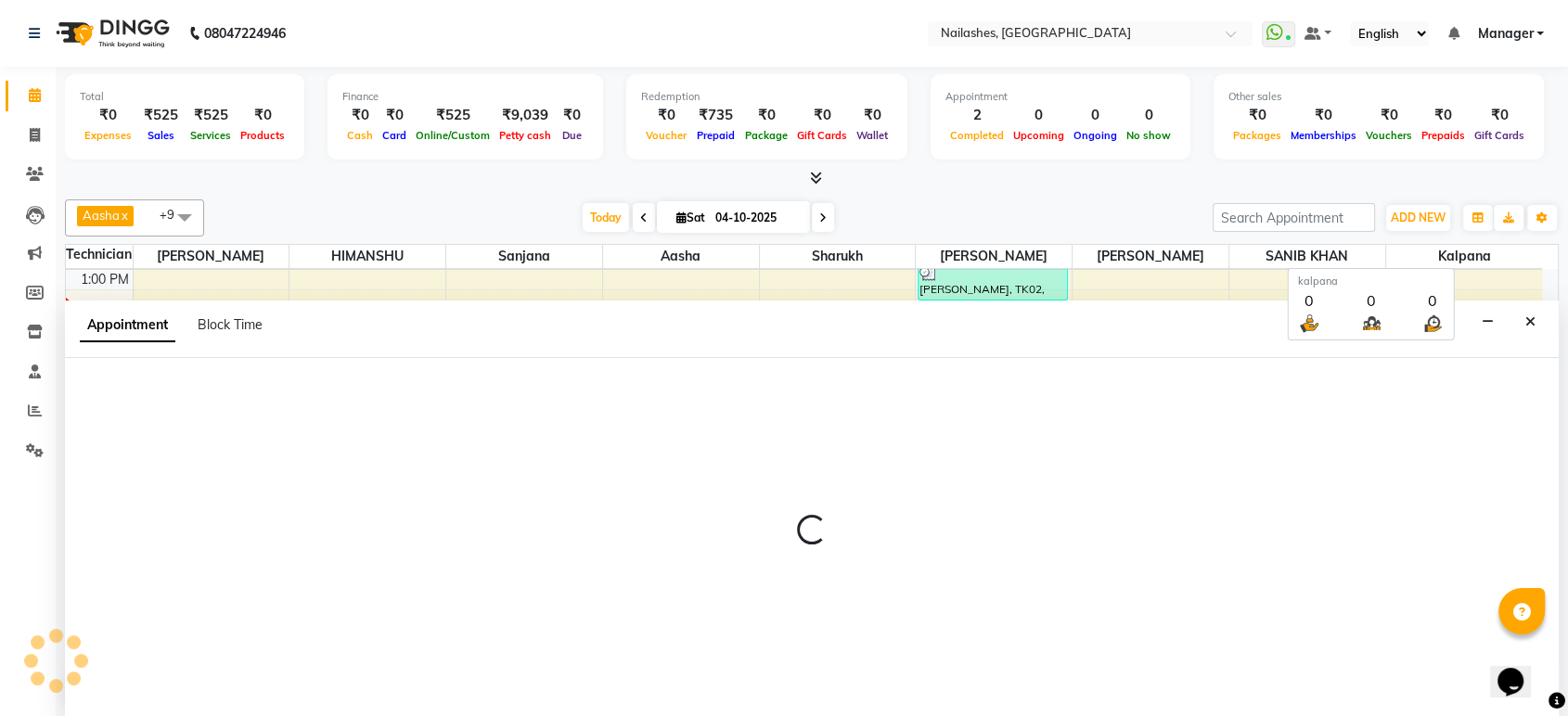
scroll to position [0, 0]
select select "540"
select select "tentative"
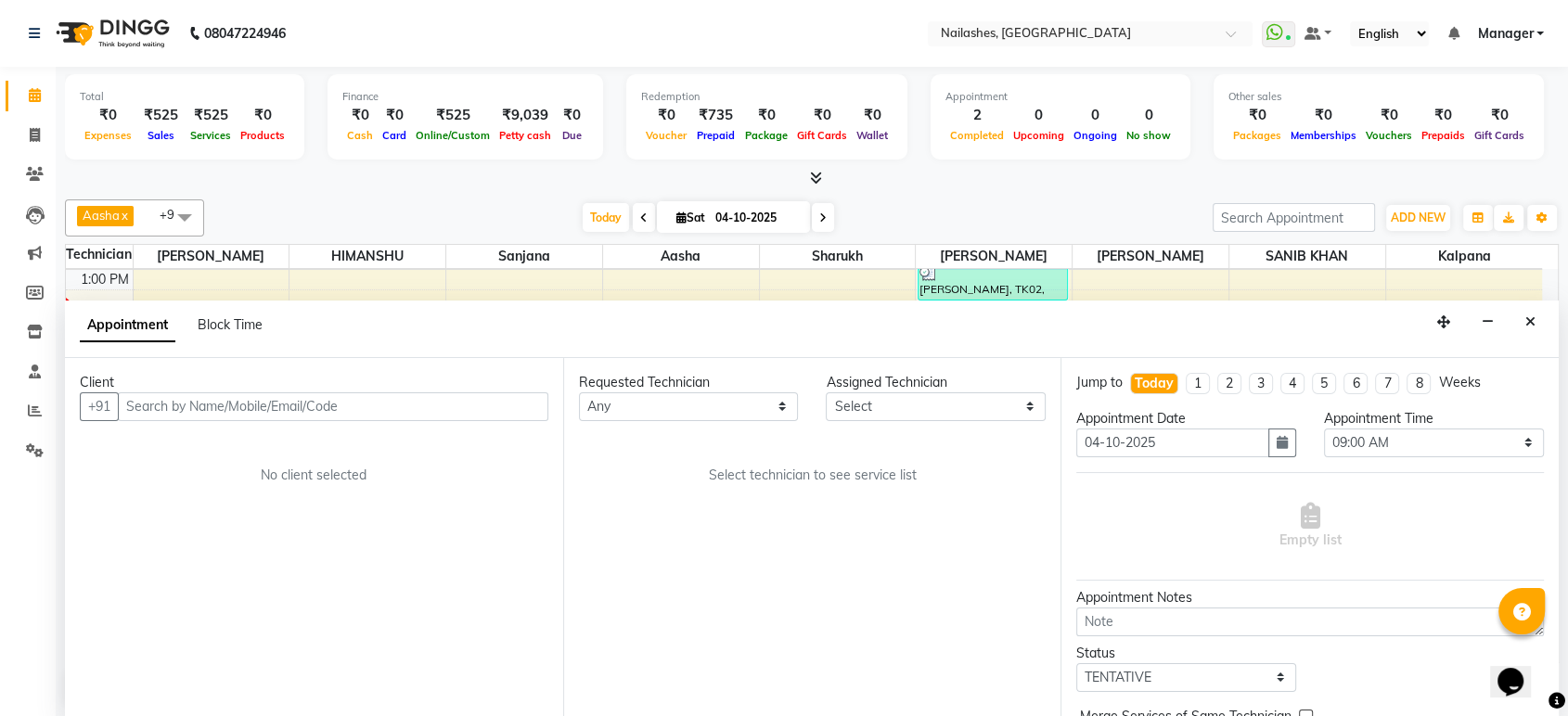
click at [395, 401] on input "text" at bounding box center [333, 406] width 431 height 29
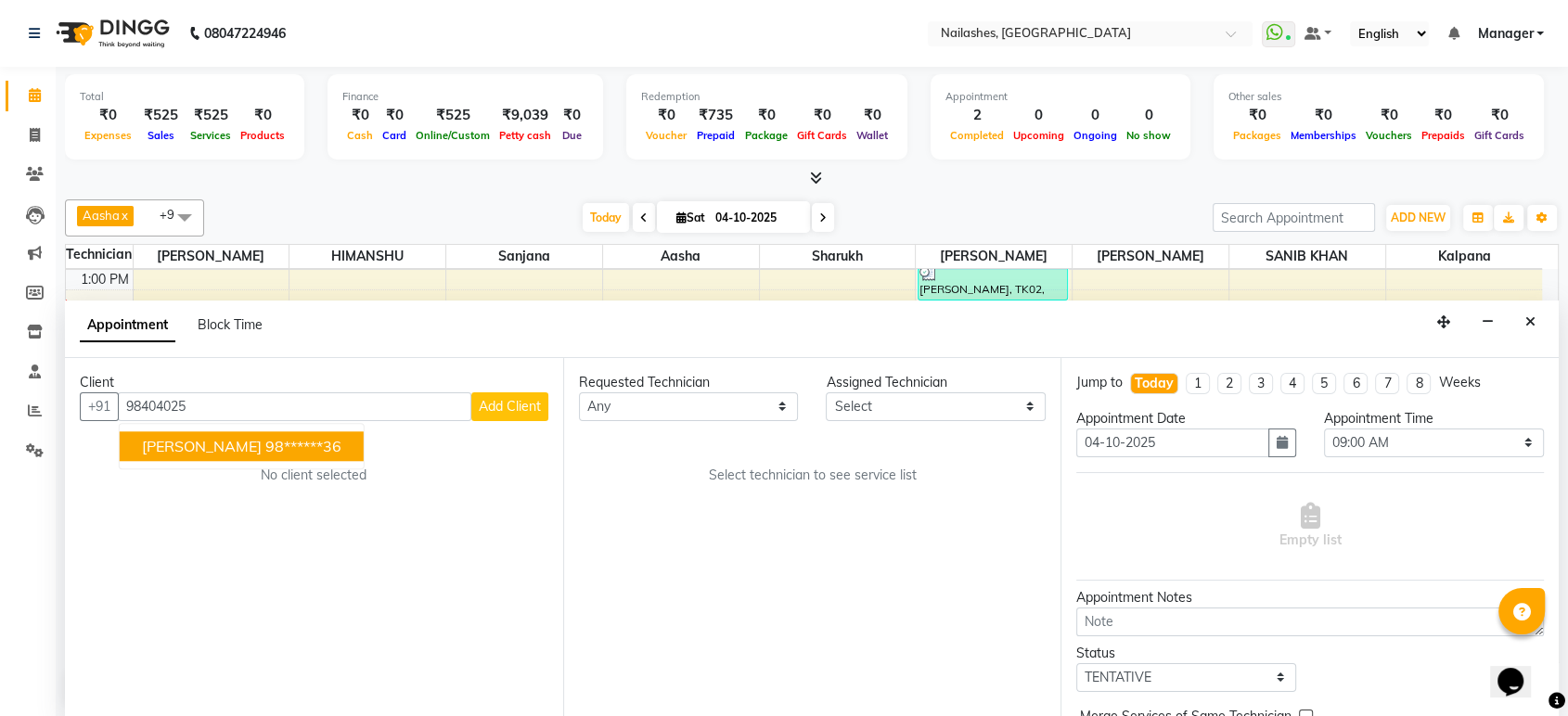
click at [266, 451] on ngb-highlight "98******36" at bounding box center [303, 446] width 76 height 18
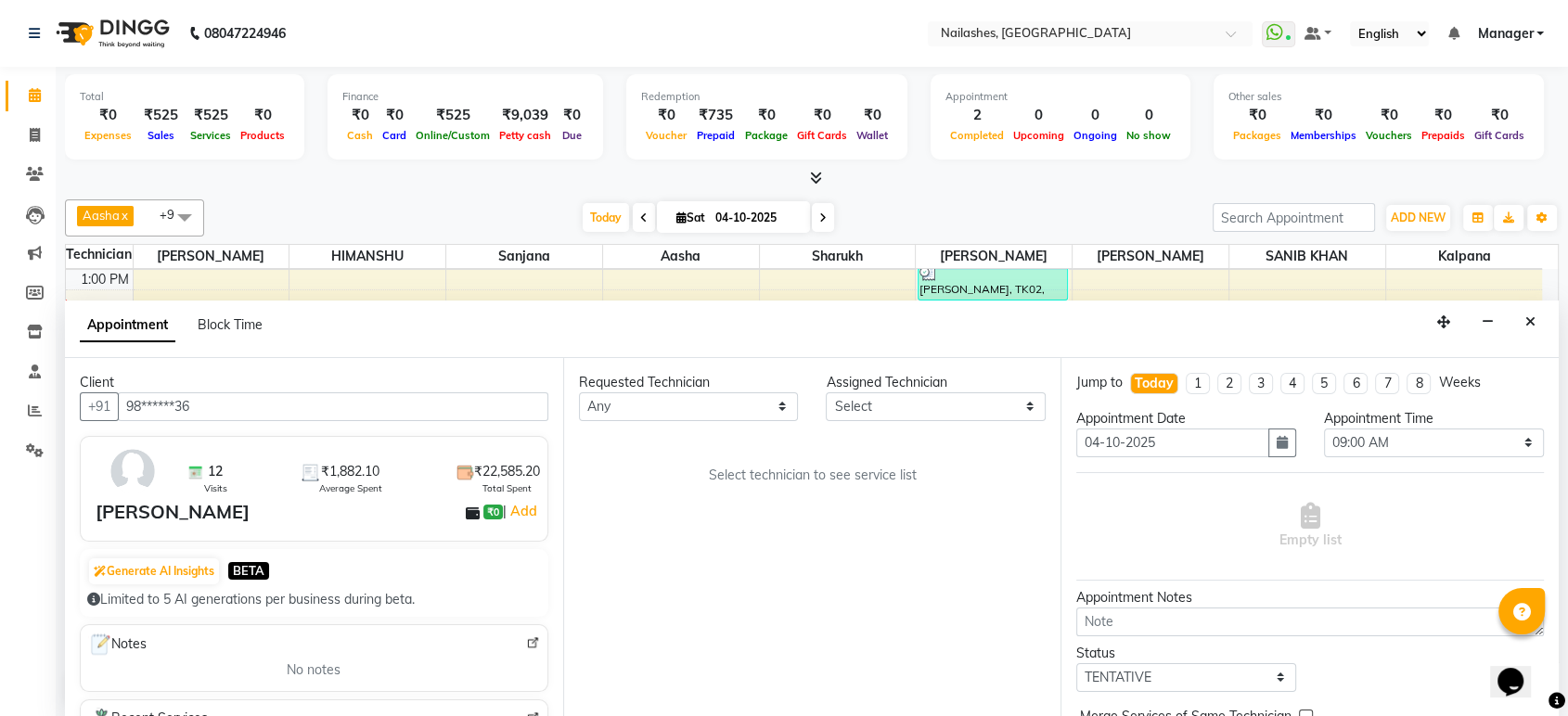
type input "98******36"
drag, startPoint x: 1031, startPoint y: 404, endPoint x: 880, endPoint y: 180, distance: 270.1
click at [880, 180] on div "Total ₹0 Expenses ₹525 Sales ₹525 Services ₹0 Products Finance ₹0 Cash ₹0 Card …" at bounding box center [812, 392] width 1512 height 651
click at [826, 392] on select "Select Aasha Asid HIMANSHU Ishrit Ali kalpana KRISHNA Rehbar ROHAN SAM SANIB KH…" at bounding box center [936, 406] width 220 height 29
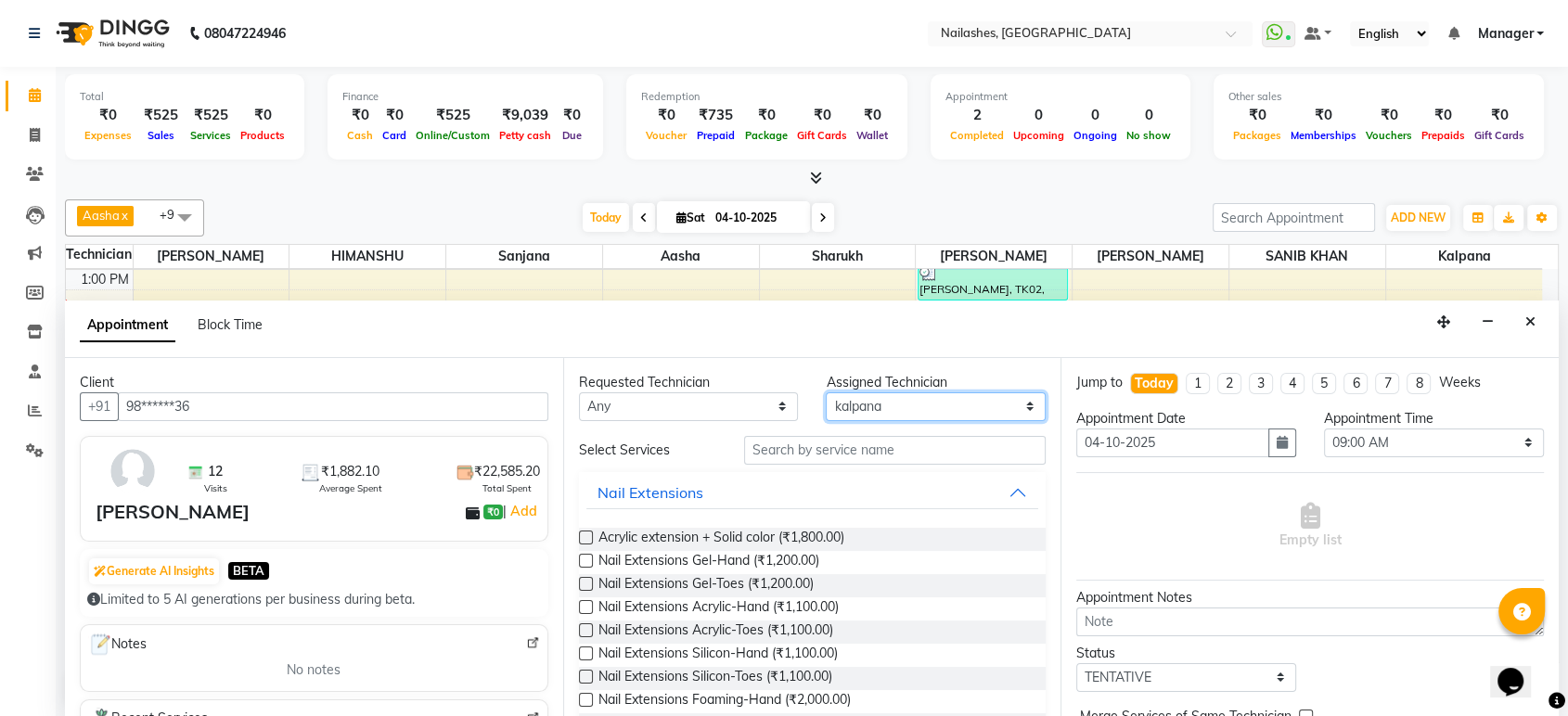
drag, startPoint x: 1014, startPoint y: 401, endPoint x: 898, endPoint y: 322, distance: 140.3
click at [898, 322] on app-booking "Appointment Block Time Client +91 98******36 12 Visits ₹1,882.10 Average Spent …" at bounding box center [811, 509] width 1494 height 417
select select "43566"
click at [826, 392] on select "Select Aasha Asid HIMANSHU Ishrit Ali kalpana KRISHNA Rehbar ROHAN SAM SANIB KH…" at bounding box center [936, 406] width 220 height 29
click at [974, 445] on input "text" at bounding box center [895, 451] width 302 height 29
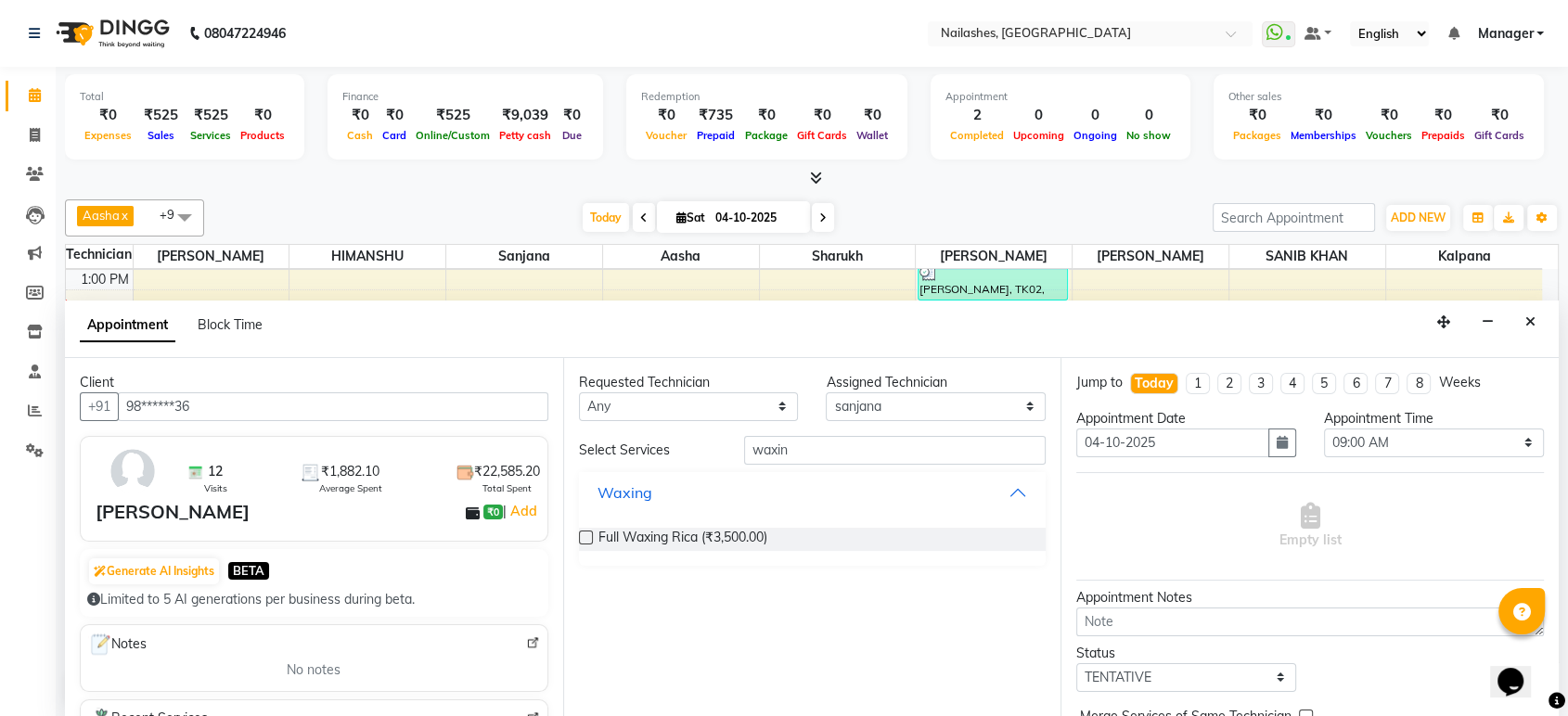
click at [1005, 489] on button "Waxing" at bounding box center [812, 492] width 453 height 34
click at [1017, 486] on button "Waxing" at bounding box center [812, 492] width 453 height 34
click at [945, 460] on input "waxin" at bounding box center [895, 451] width 302 height 29
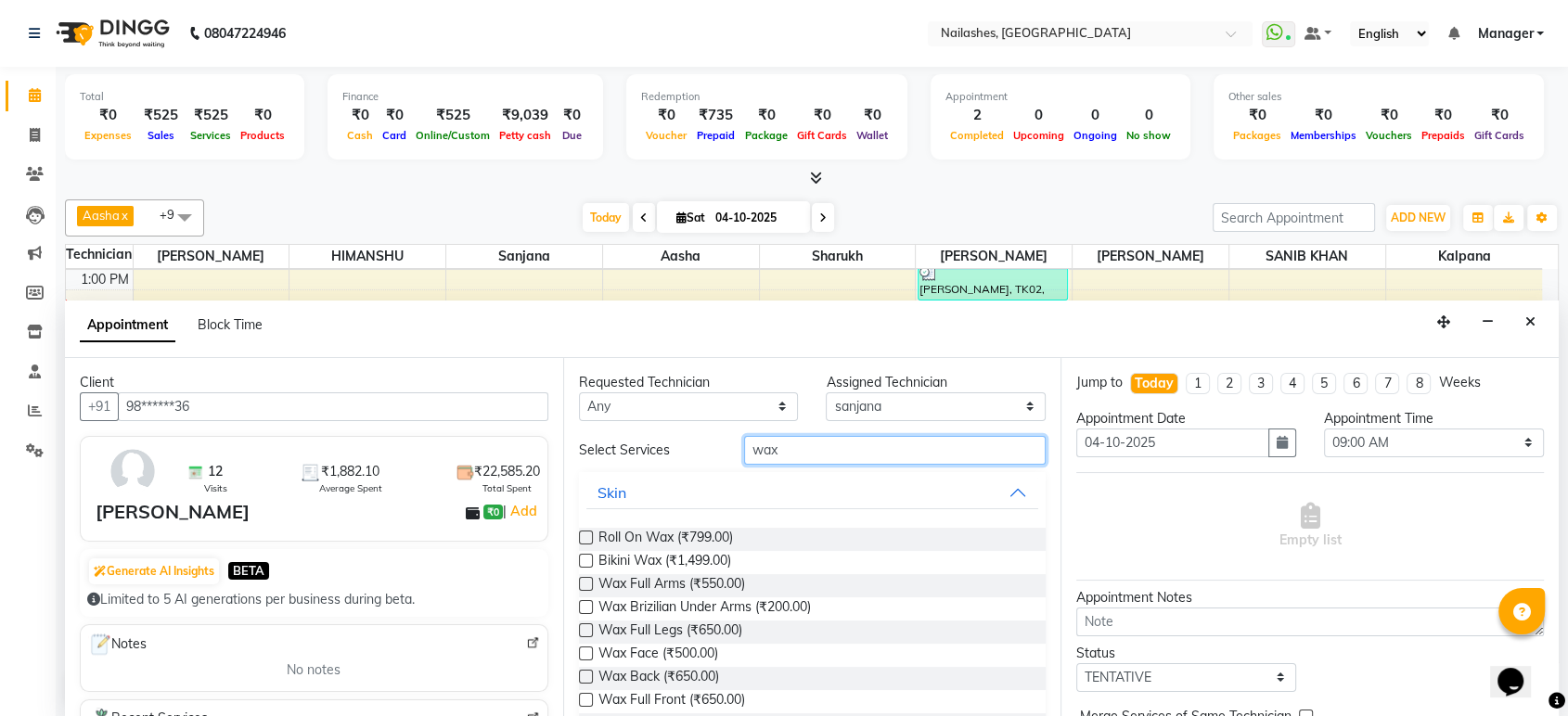
type input "wax"
click at [583, 533] on label at bounding box center [586, 537] width 14 height 14
click at [583, 534] on input "checkbox" at bounding box center [585, 539] width 12 height 12
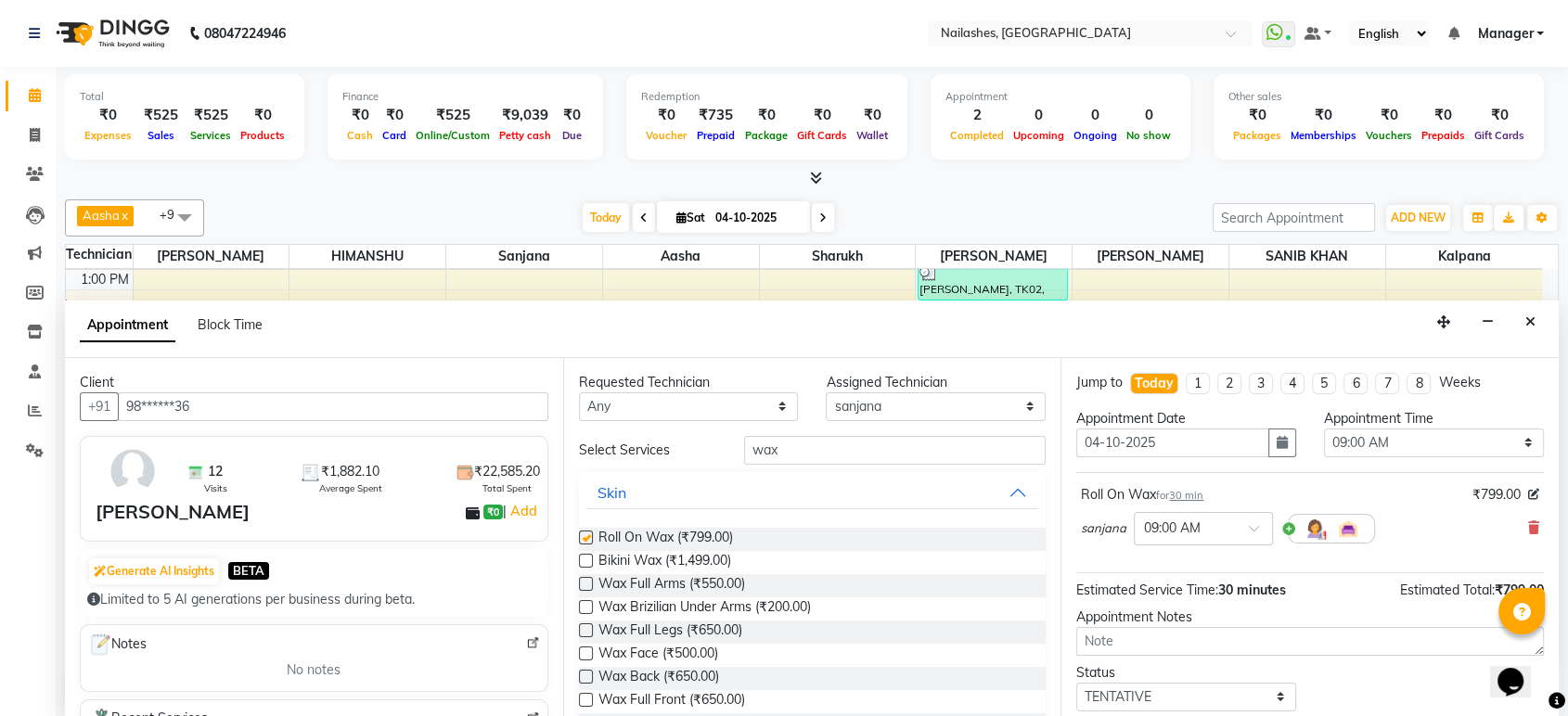
checkbox input "false"
click at [955, 446] on input "wax" at bounding box center [895, 451] width 302 height 29
type input "w"
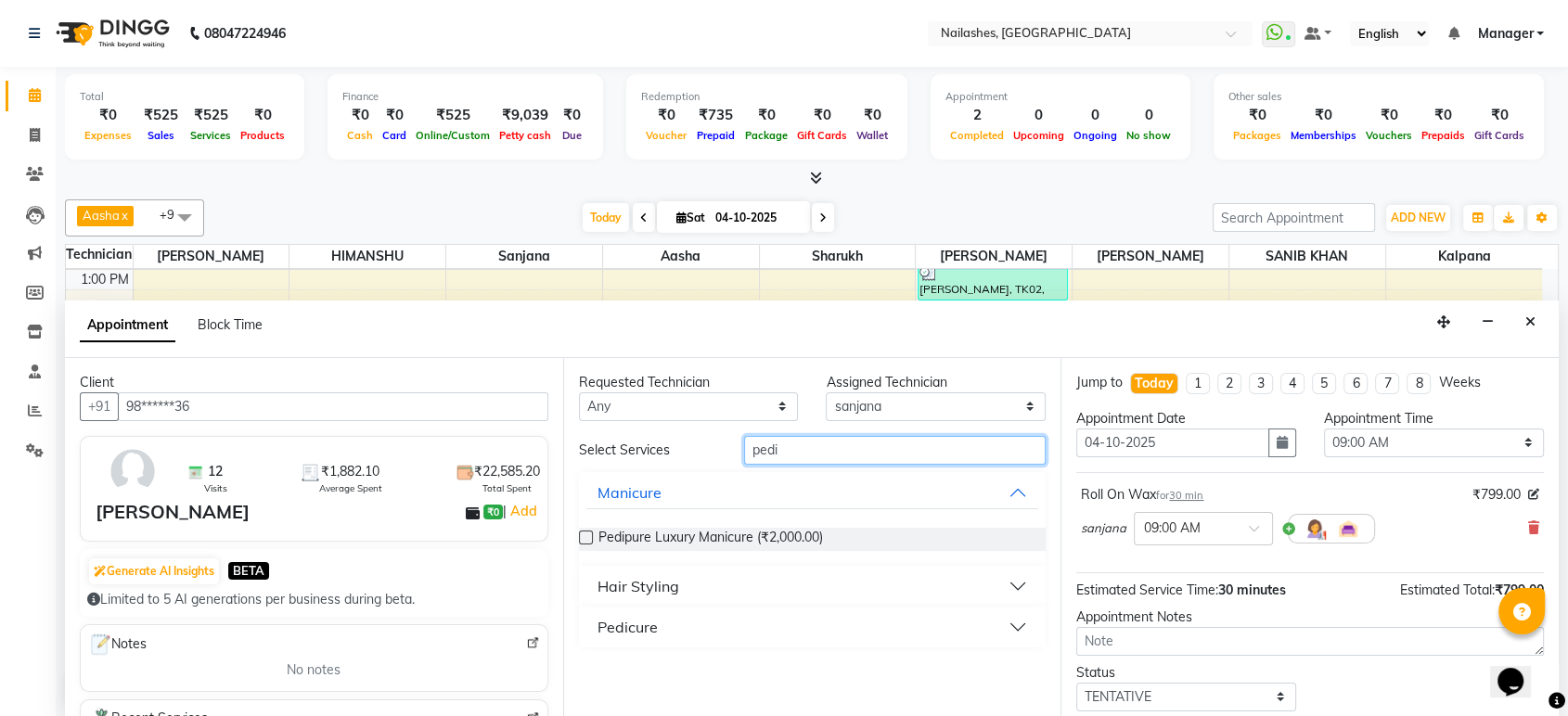
type input "pedi"
click at [1017, 488] on button "Manicure" at bounding box center [812, 492] width 453 height 34
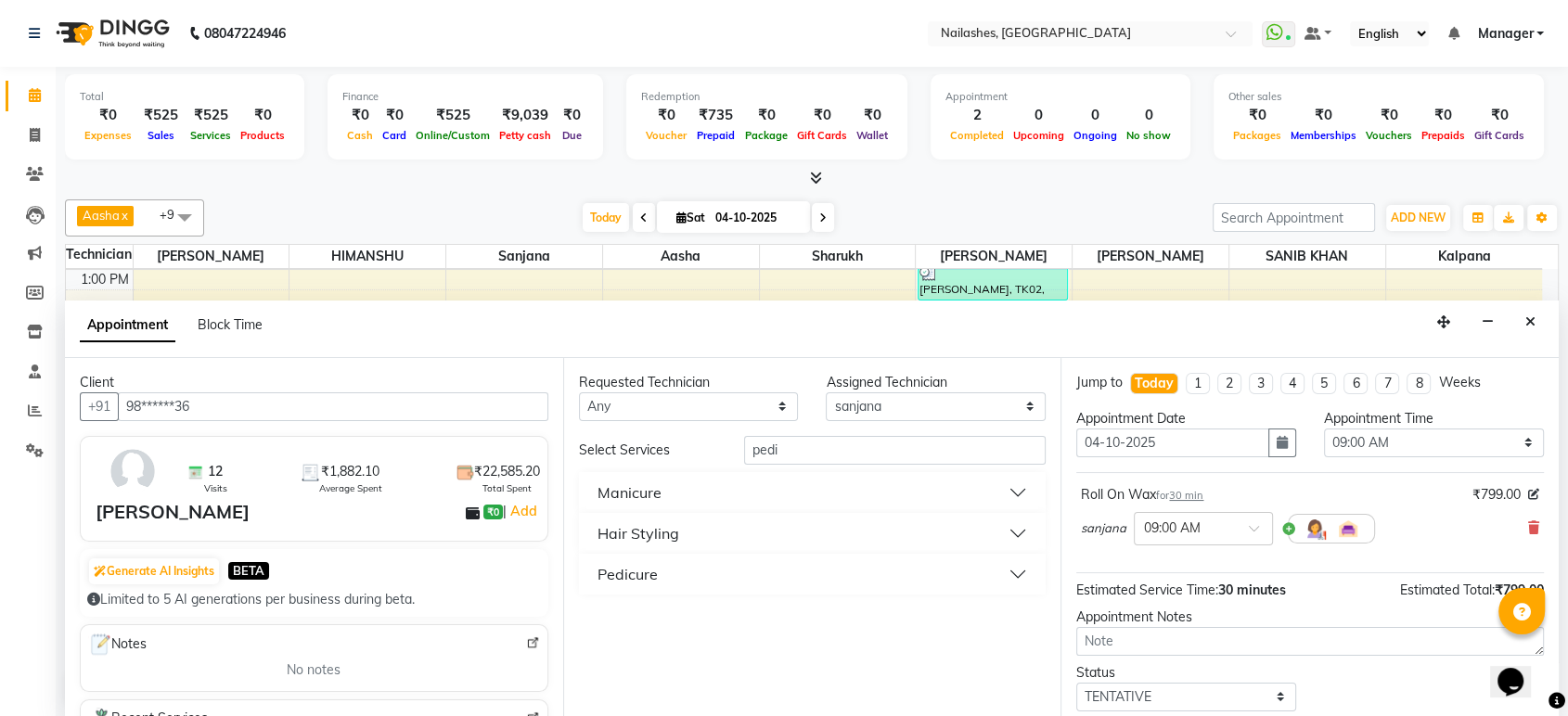
click at [1015, 489] on button "Manicure" at bounding box center [812, 492] width 453 height 34
click at [581, 537] on label at bounding box center [586, 537] width 14 height 14
click at [581, 537] on input "checkbox" at bounding box center [585, 539] width 12 height 12
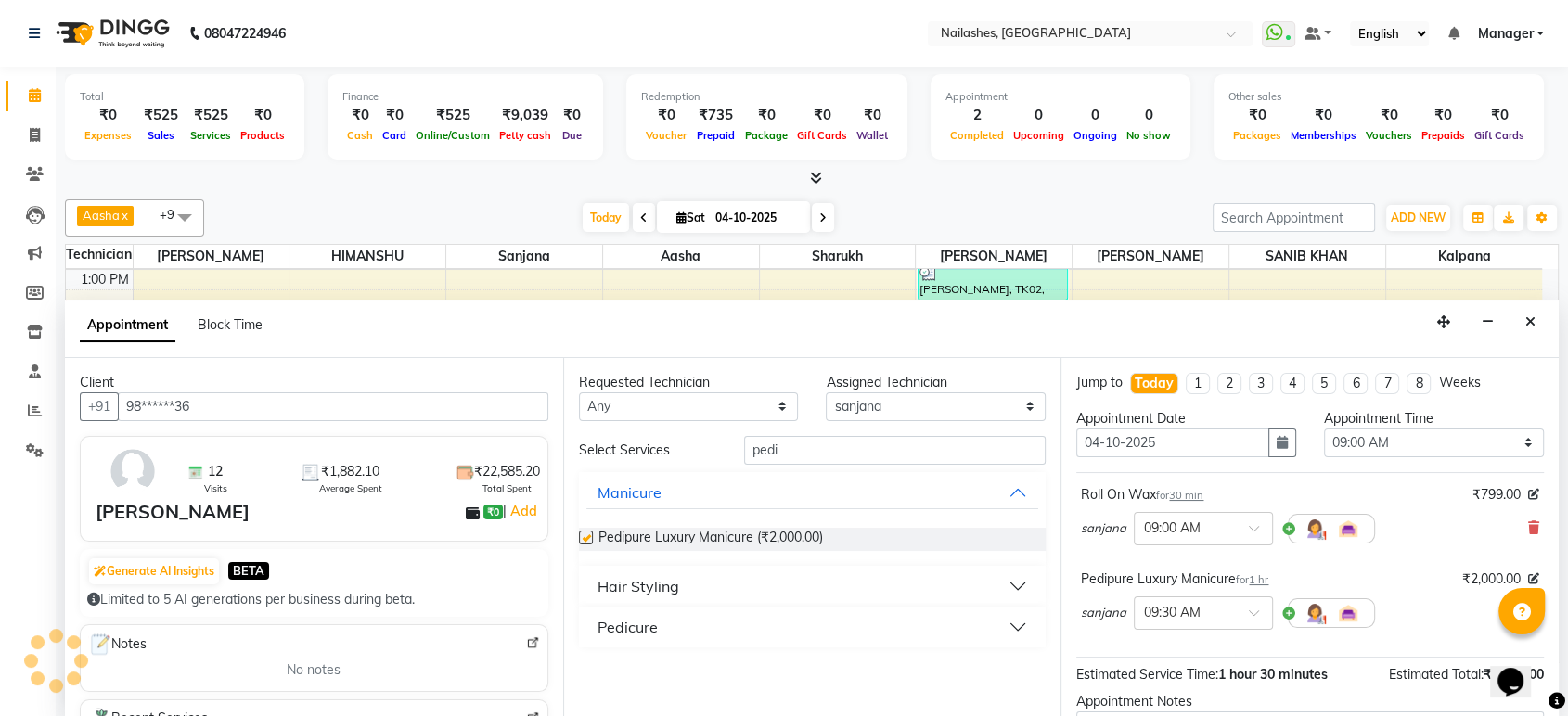
checkbox input "false"
drag, startPoint x: 1509, startPoint y: 438, endPoint x: 1424, endPoint y: 214, distance: 239.6
click at [1424, 214] on div "Aasha x HIMANSHU x KRISHNA x SAM x sanjana x Yogeshwari x sharukh x Ranjeet x k…" at bounding box center [811, 453] width 1494 height 521
select select "1020"
click at [1324, 428] on select "Select 09:00 AM 09:15 AM 09:30 AM 09:45 AM 10:00 AM 10:15 AM 10:30 AM 10:45 AM …" at bounding box center [1434, 443] width 220 height 29
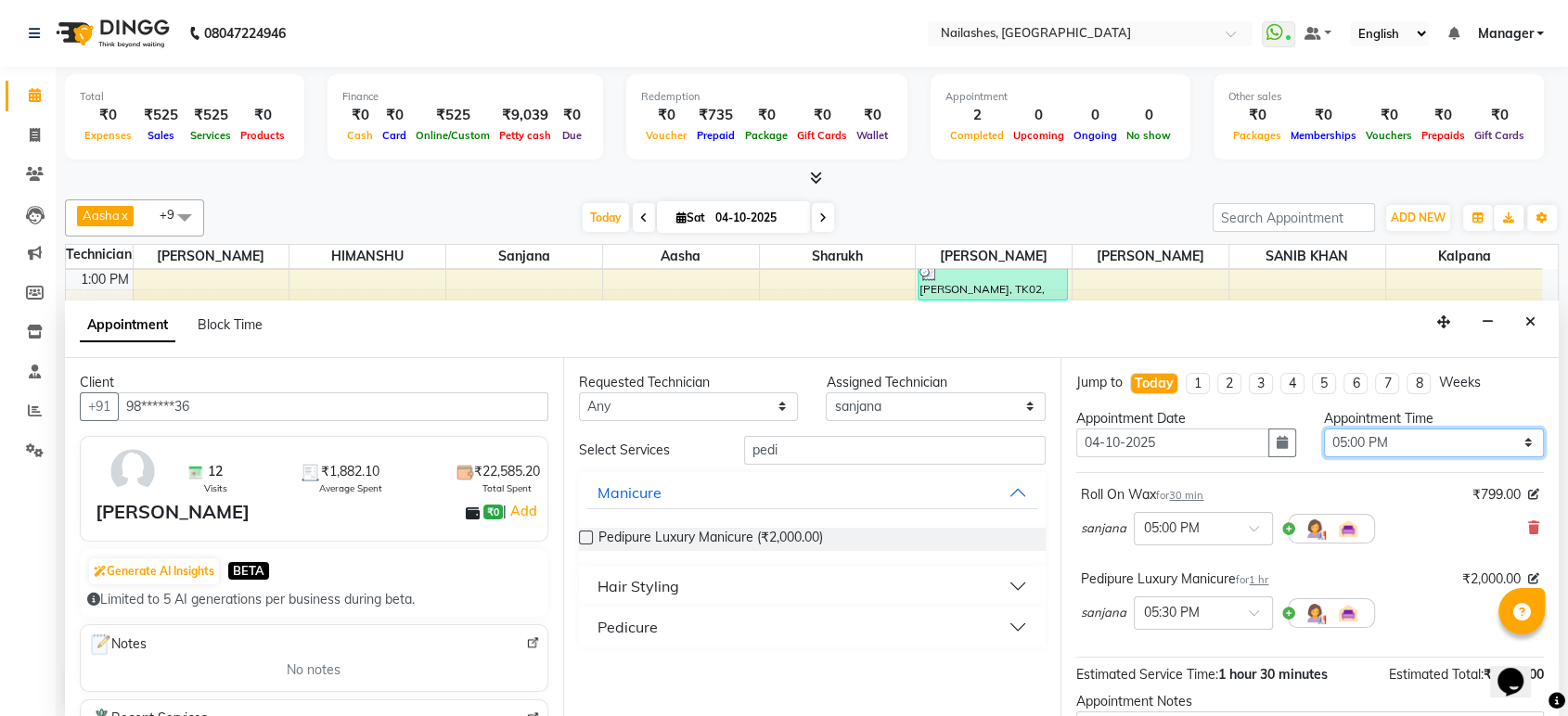
scroll to position [193, 0]
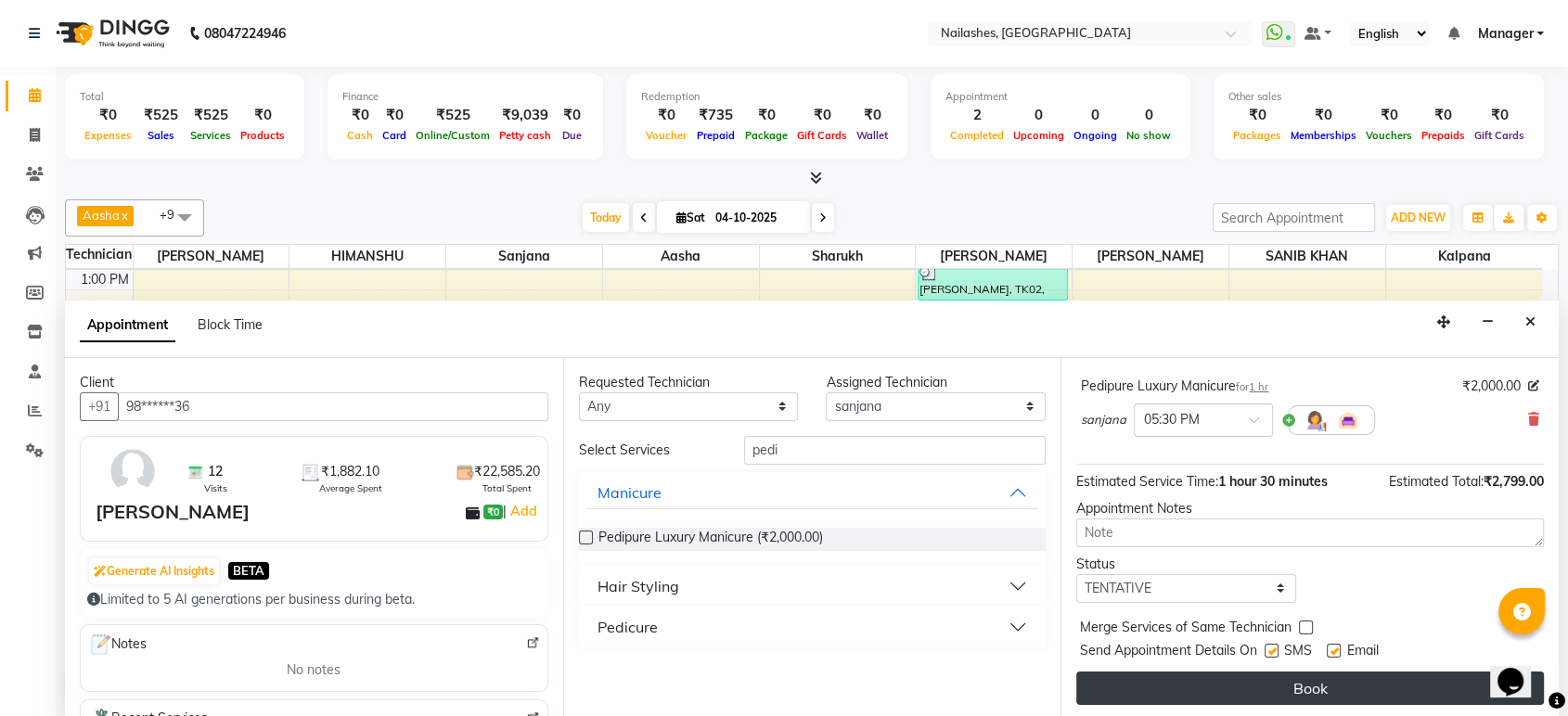
click at [1330, 683] on button "Book" at bounding box center [1310, 688] width 467 height 34
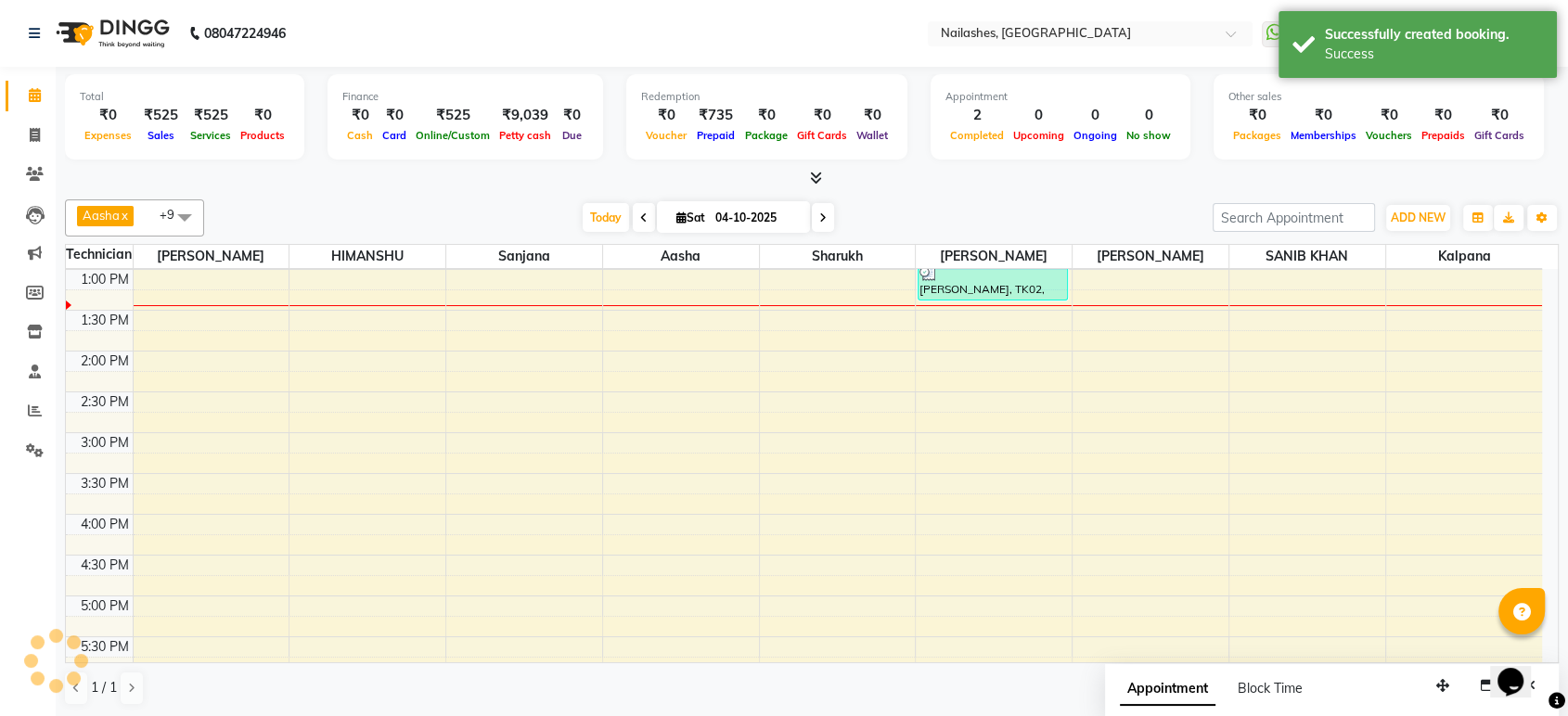
scroll to position [0, 0]
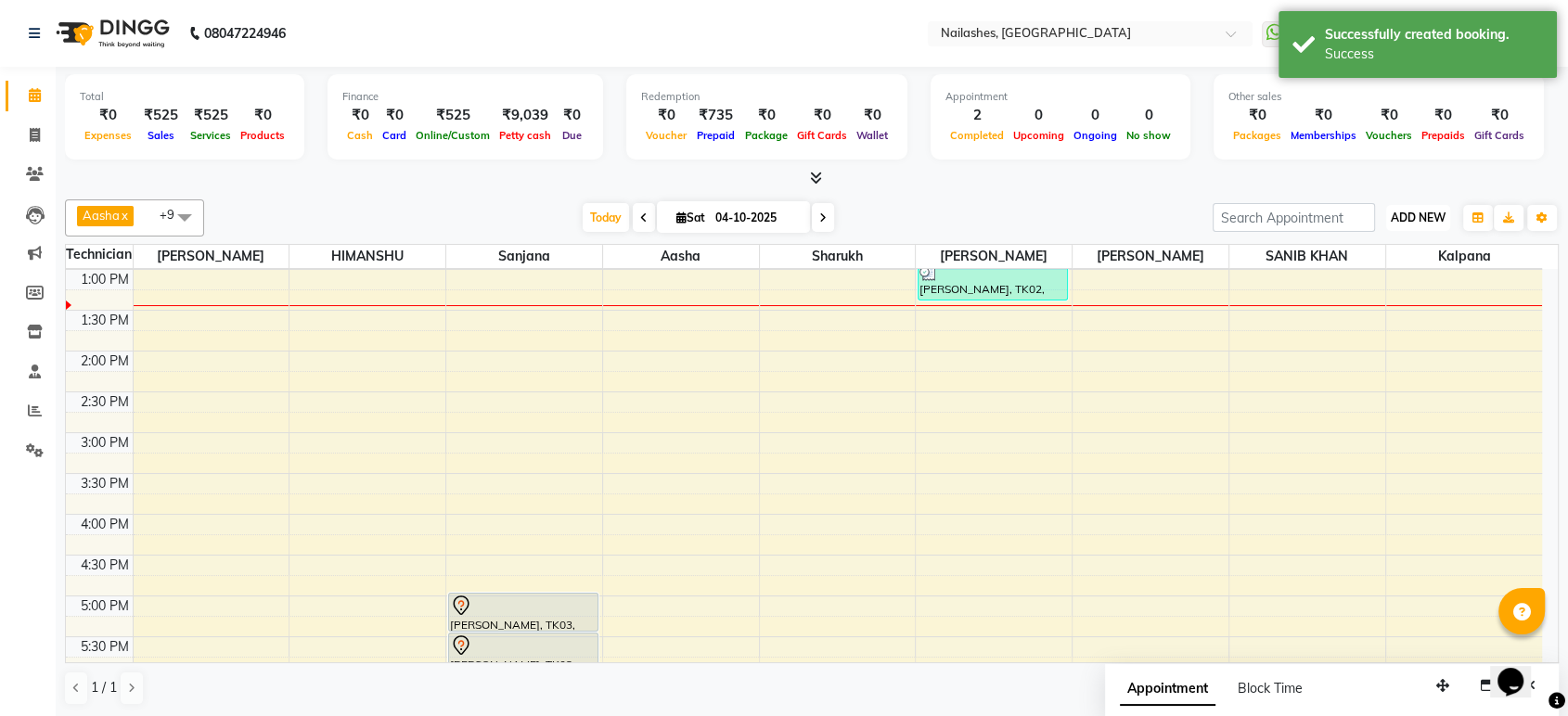
click at [1390, 210] on span "ADD NEW" at bounding box center [1417, 217] width 55 height 14
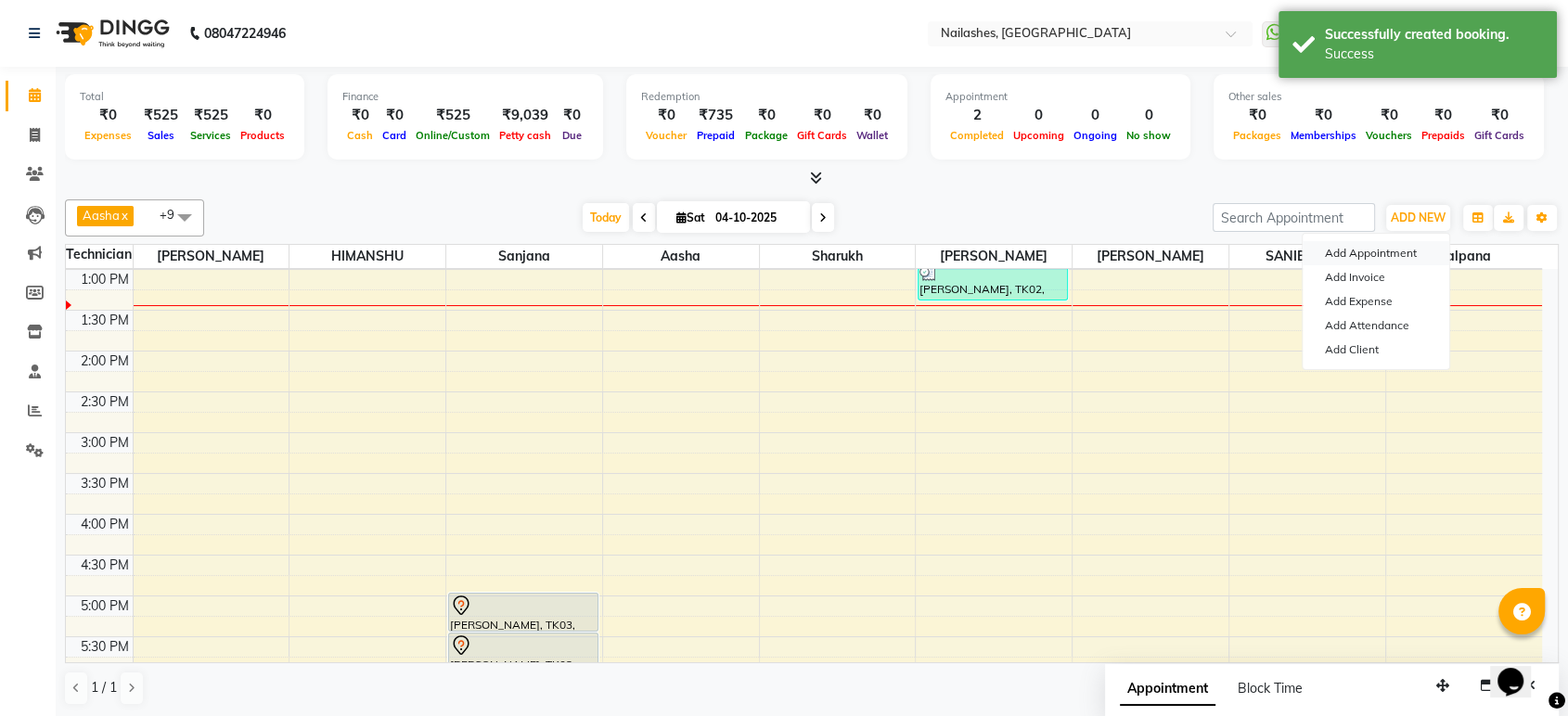
click at [1359, 250] on button "Add Appointment" at bounding box center [1376, 253] width 147 height 24
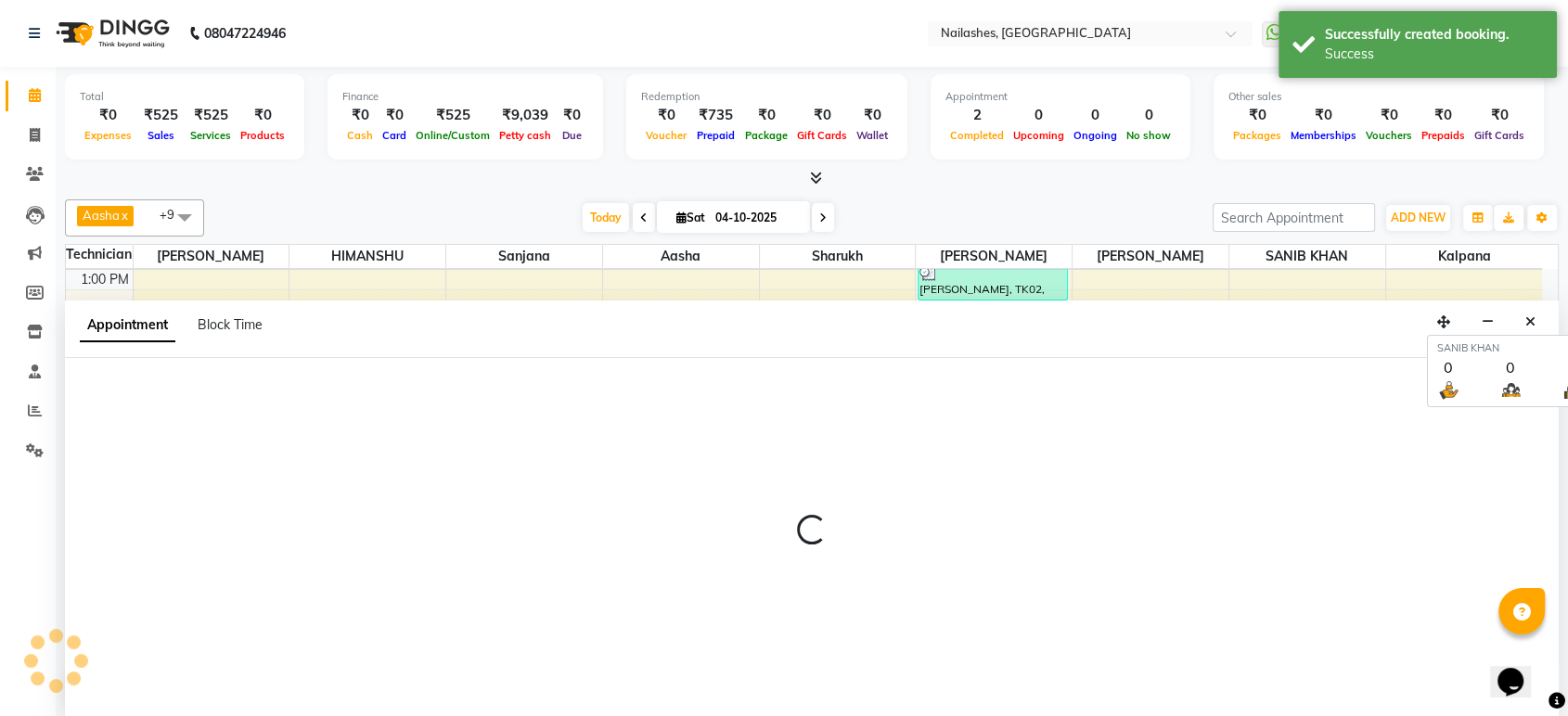
select select "tentative"
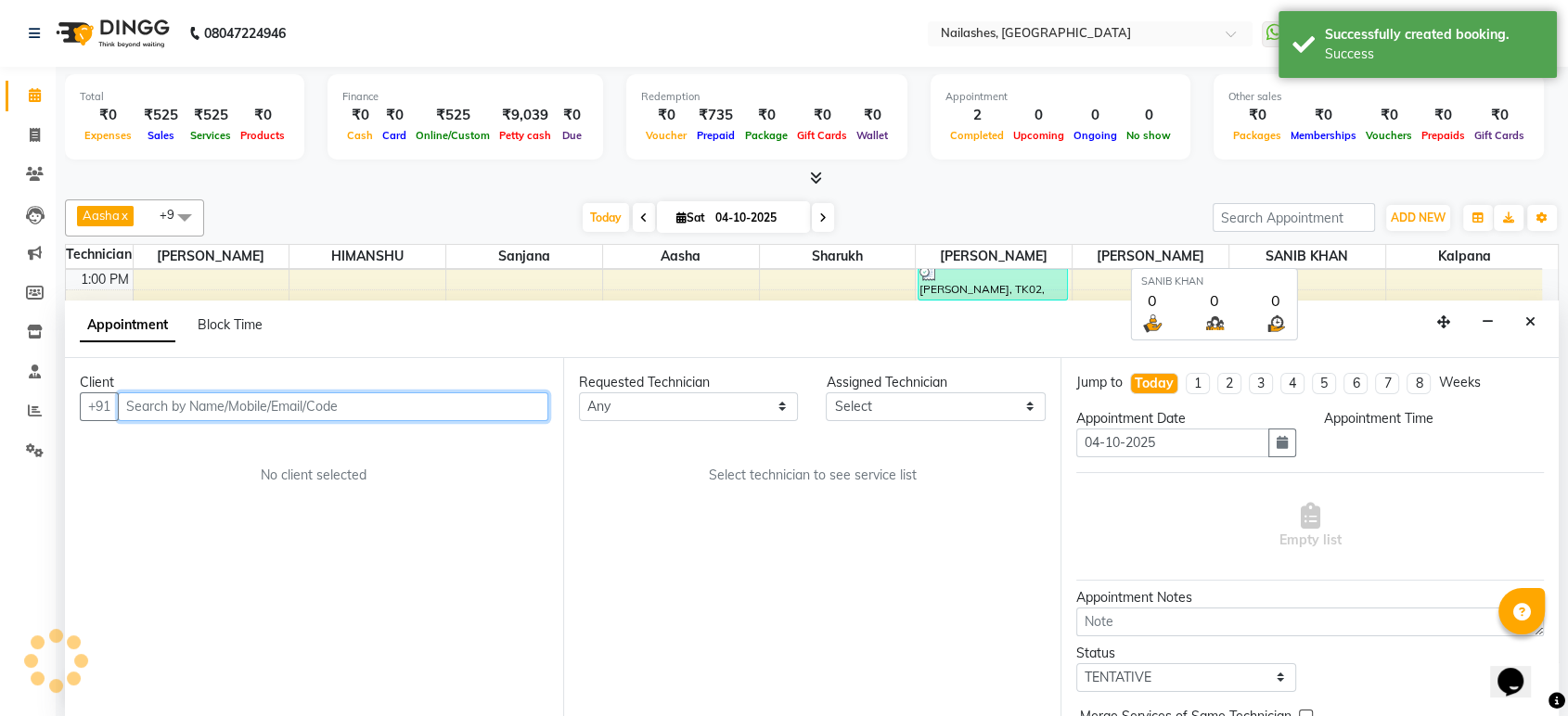
select select "540"
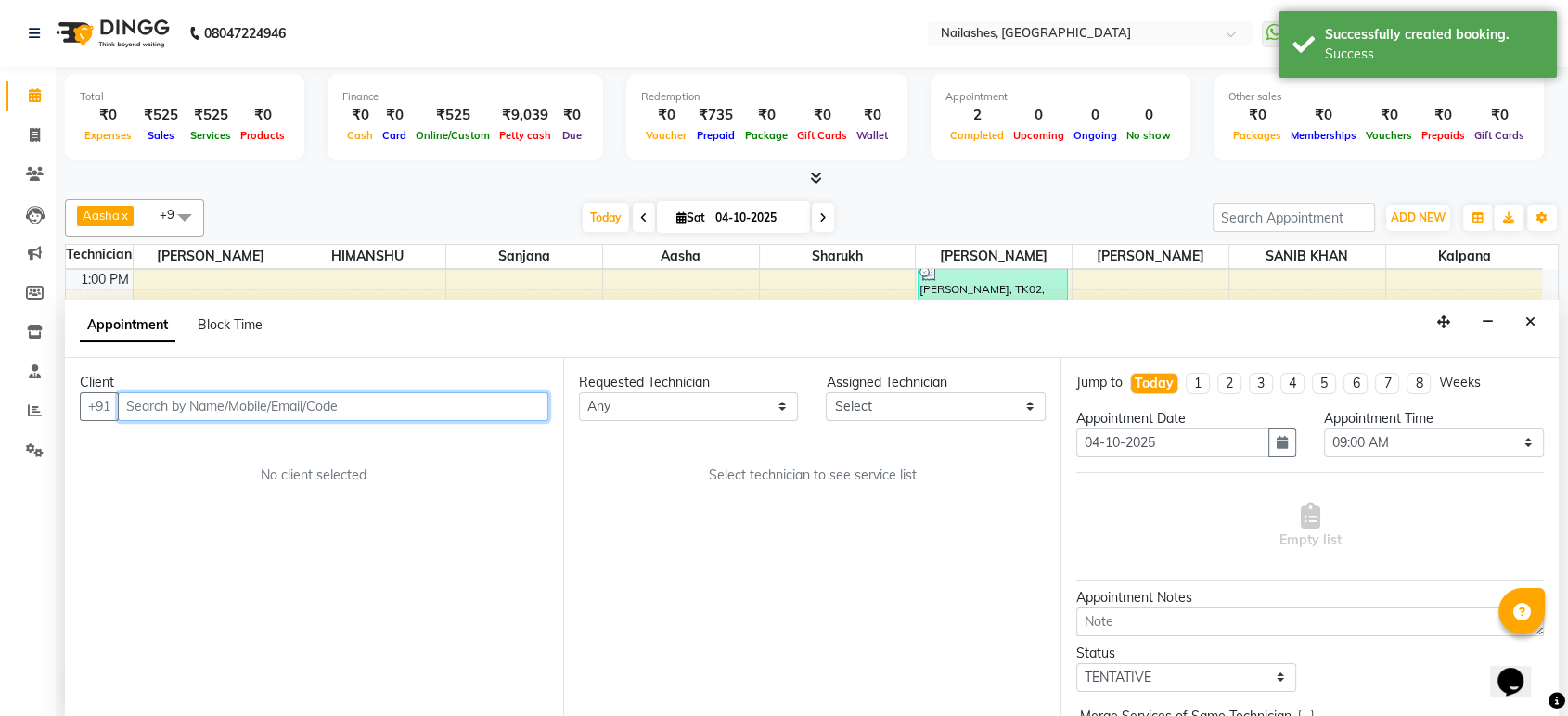
click at [383, 405] on input "text" at bounding box center [333, 406] width 431 height 29
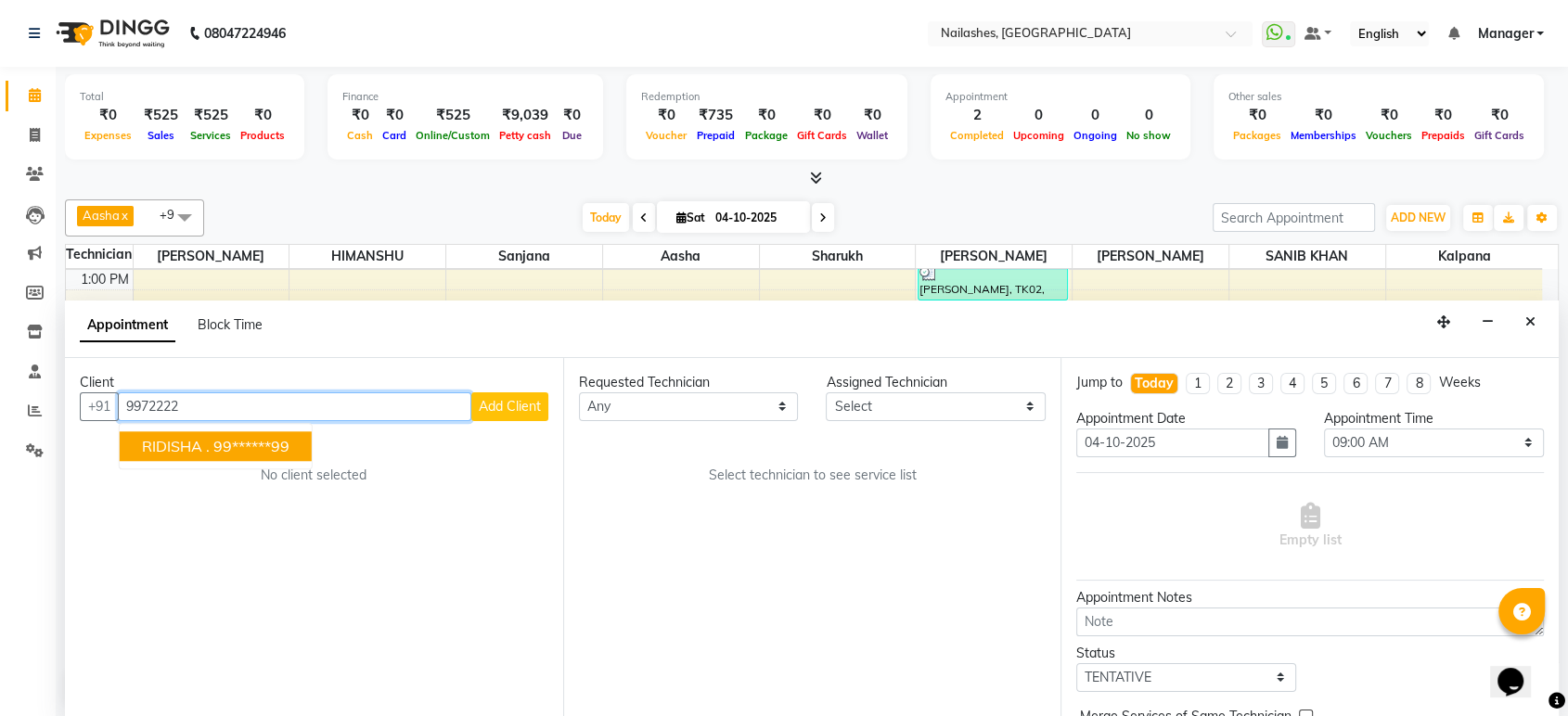
click at [299, 445] on button "RIDISHA . 99******99" at bounding box center [215, 446] width 192 height 30
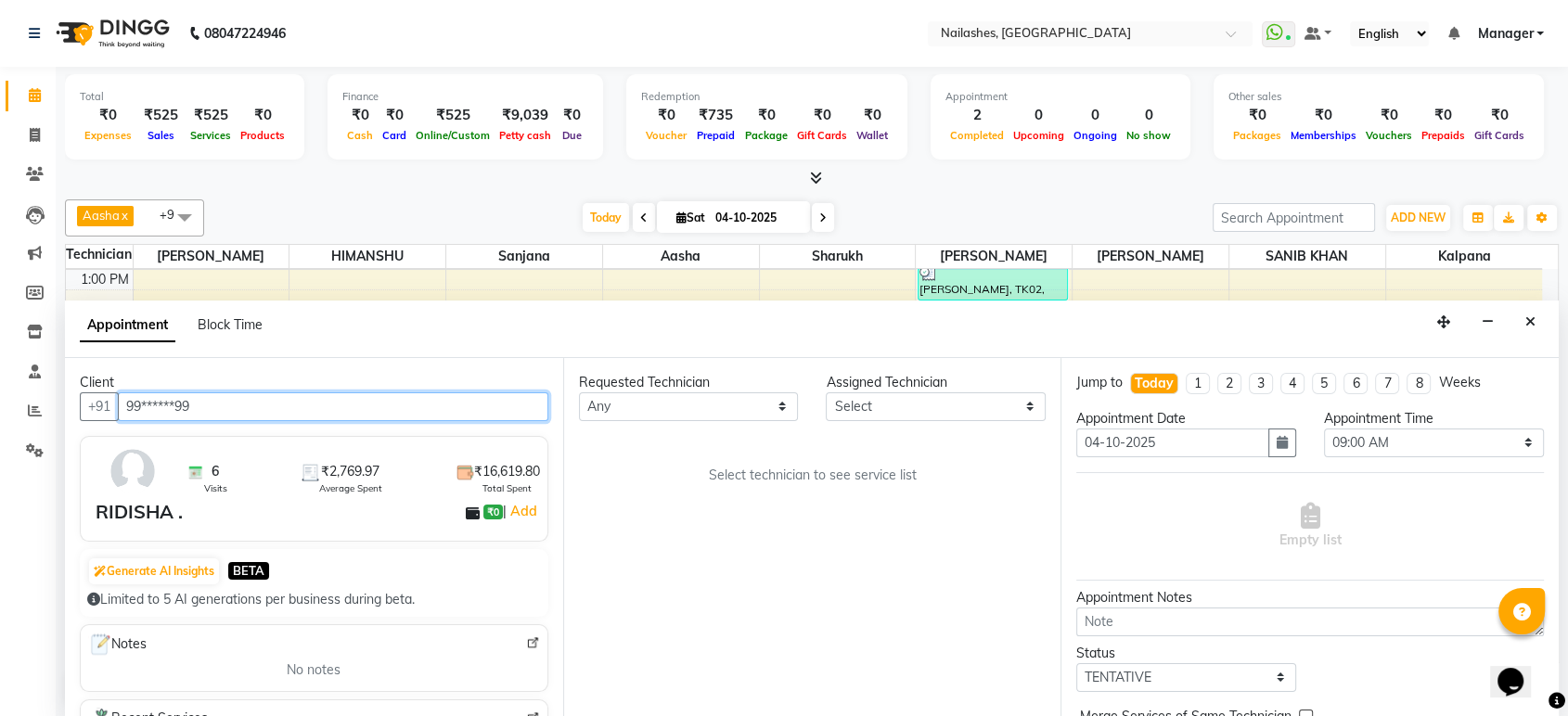
type input "99******99"
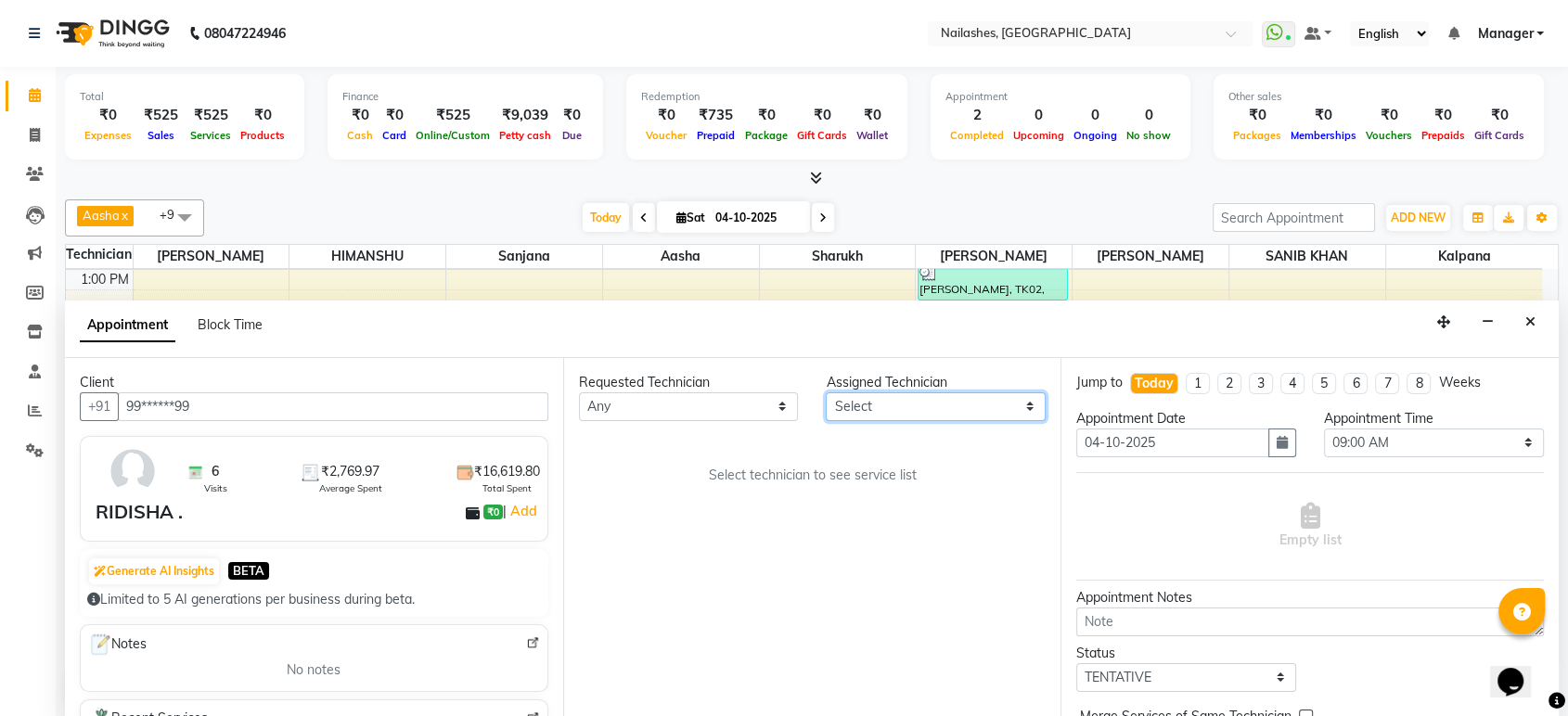
drag, startPoint x: 1032, startPoint y: 402, endPoint x: 854, endPoint y: 304, distance: 203.2
click at [854, 304] on app-booking "Appointment Block Time Client +91 99******99 6 Visits ₹2,769.97 Average Spent ₹…" at bounding box center [811, 509] width 1494 height 417
select select "91450"
click at [826, 392] on select "Select Aasha Asid [PERSON_NAME] Ishrit [PERSON_NAME] KRISHNA Rehbar [PERSON_NAM…" at bounding box center [936, 406] width 220 height 29
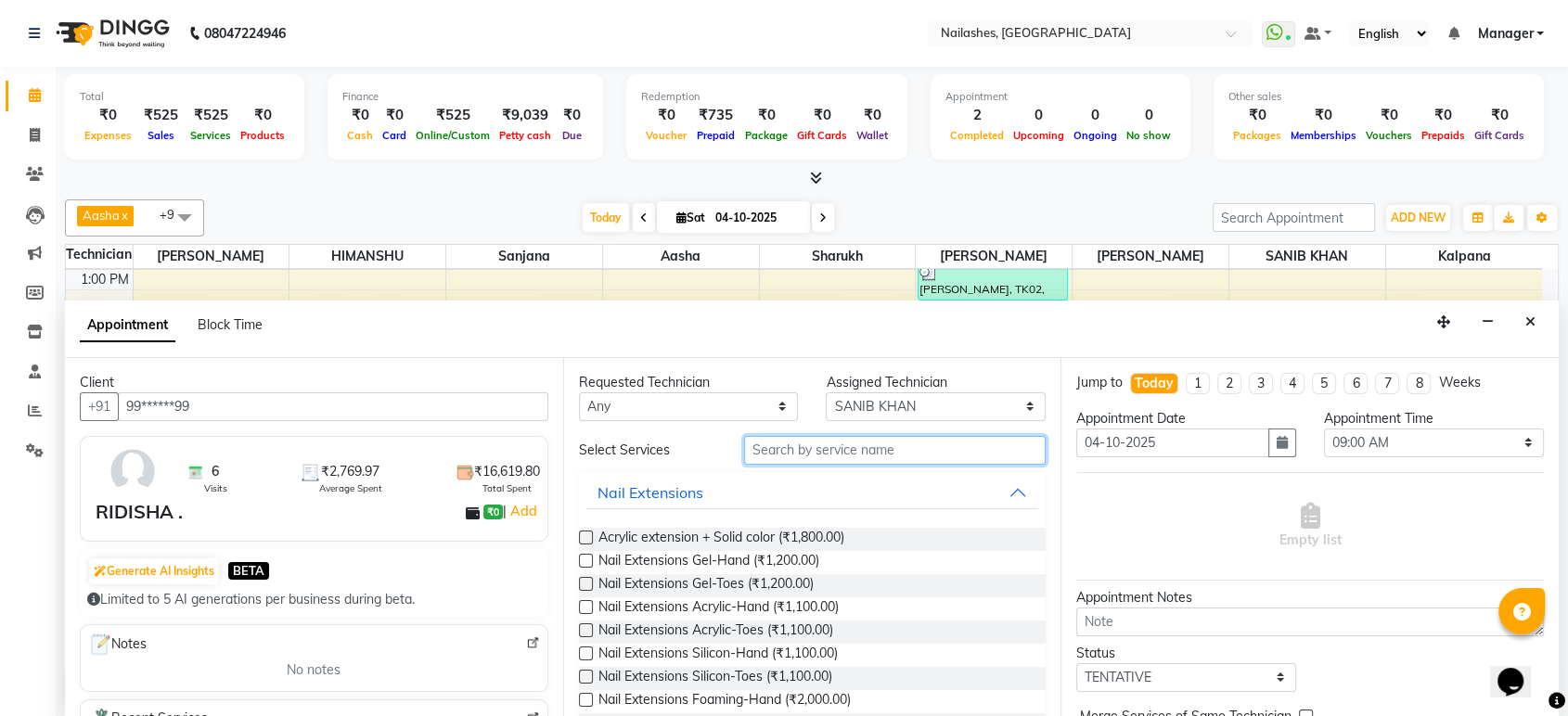
click at [951, 442] on input "text" at bounding box center [895, 451] width 302 height 29
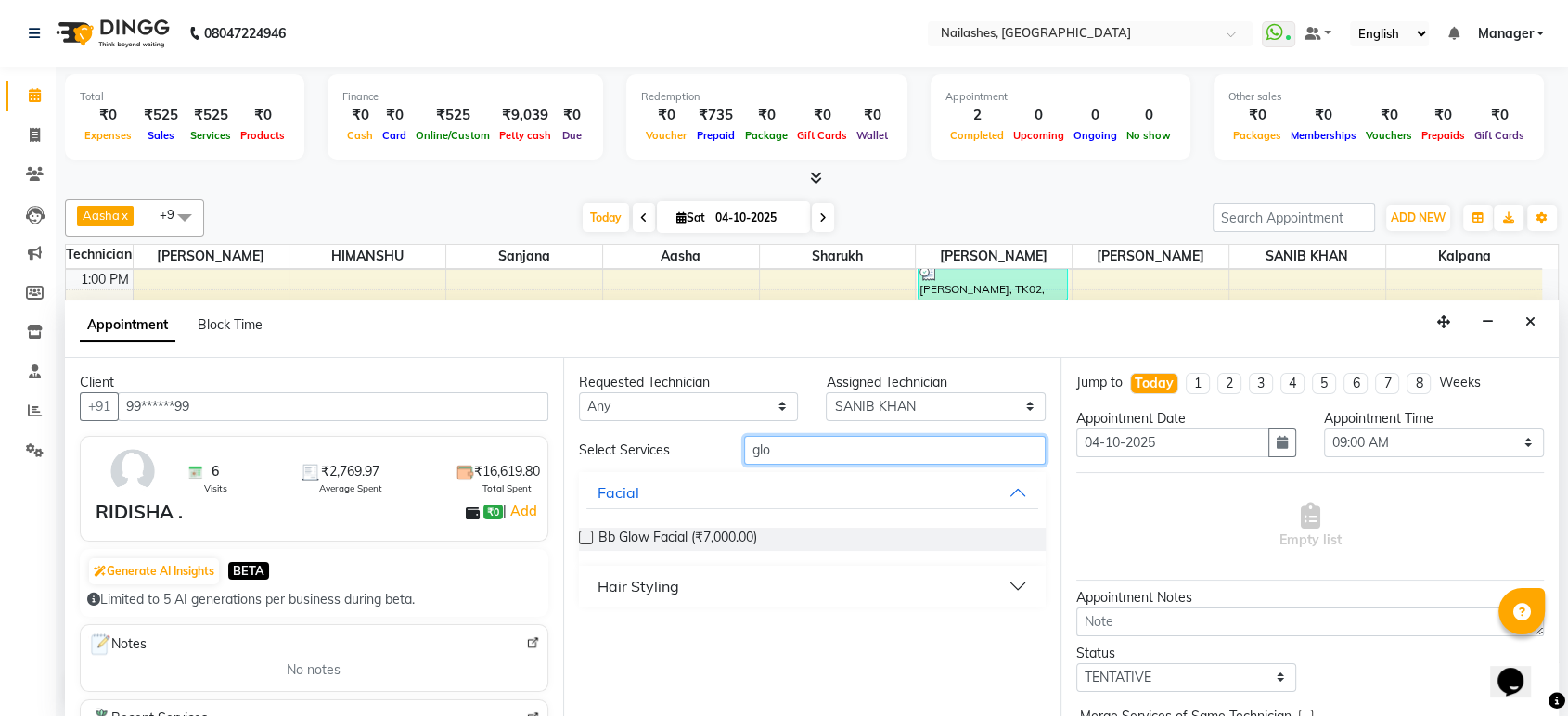
click at [996, 436] on input "glo" at bounding box center [895, 451] width 302 height 29
type input "global"
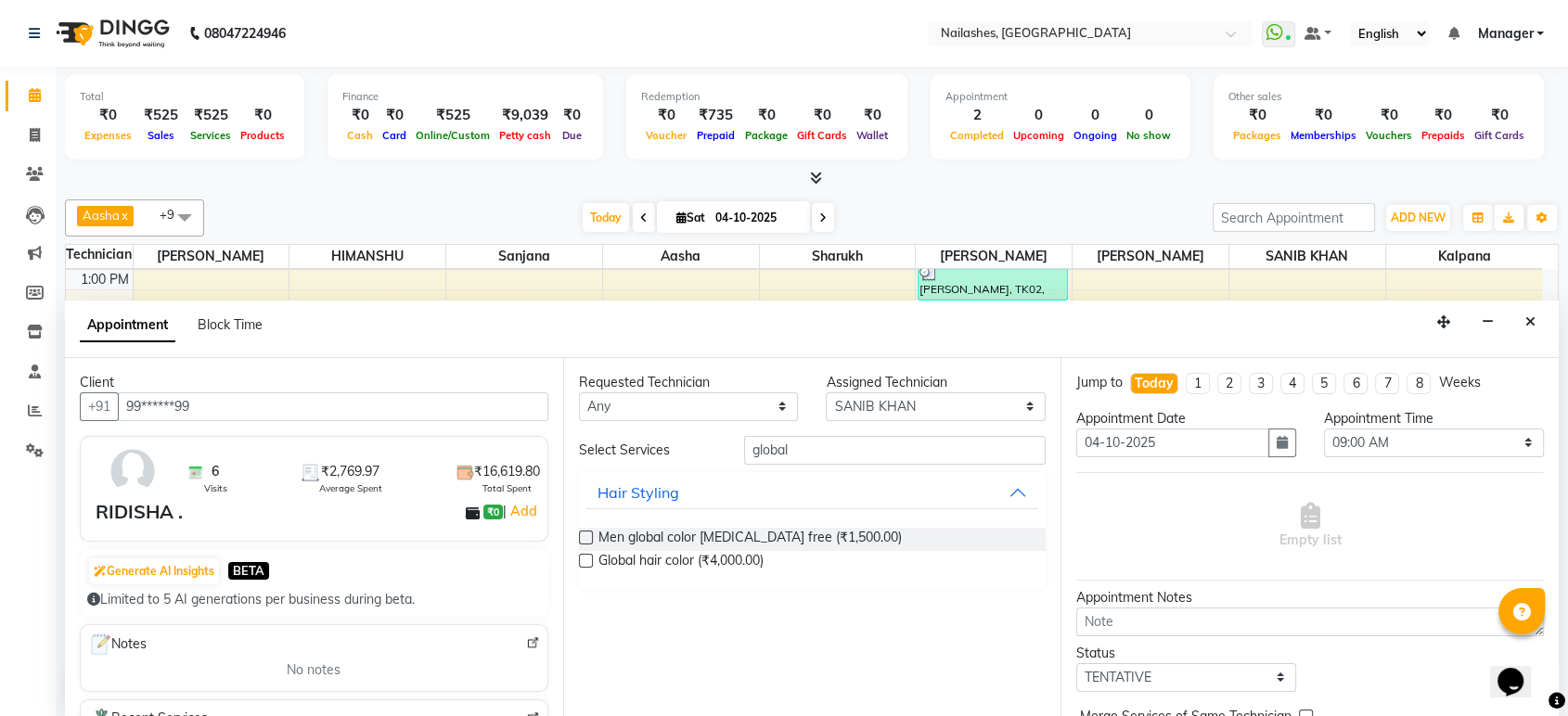
click at [588, 560] on label at bounding box center [586, 561] width 14 height 14
click at [588, 560] on input "checkbox" at bounding box center [585, 563] width 12 height 12
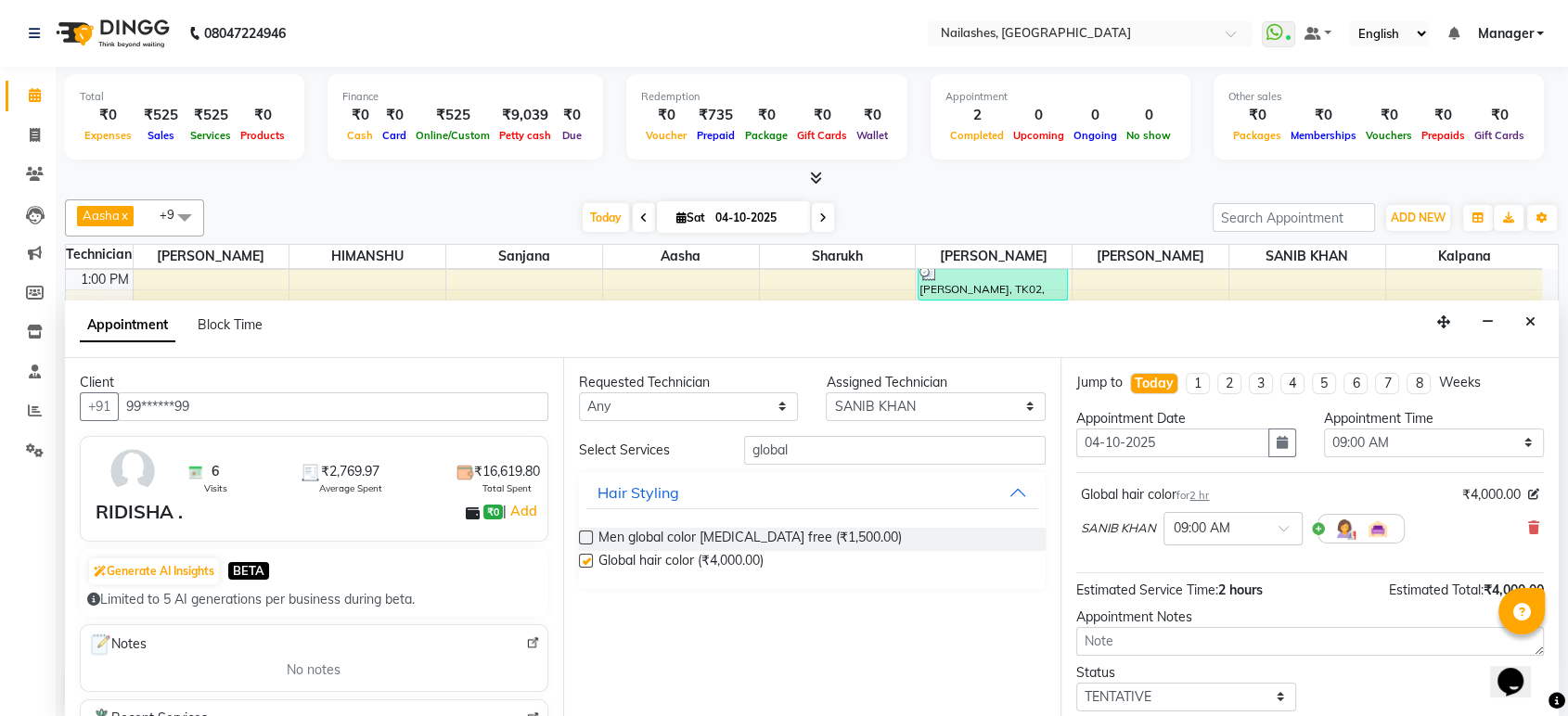
checkbox input "false"
click at [1516, 437] on select "Select 09:00 AM 09:15 AM 09:30 AM 09:45 AM 10:00 AM 10:15 AM 10:30 AM 10:45 AM …" at bounding box center [1434, 443] width 220 height 29
select select "930"
click at [1324, 428] on select "Select 09:00 AM 09:15 AM 09:30 AM 09:45 AM 10:00 AM 10:15 AM 10:30 AM 10:45 AM …" at bounding box center [1434, 443] width 220 height 29
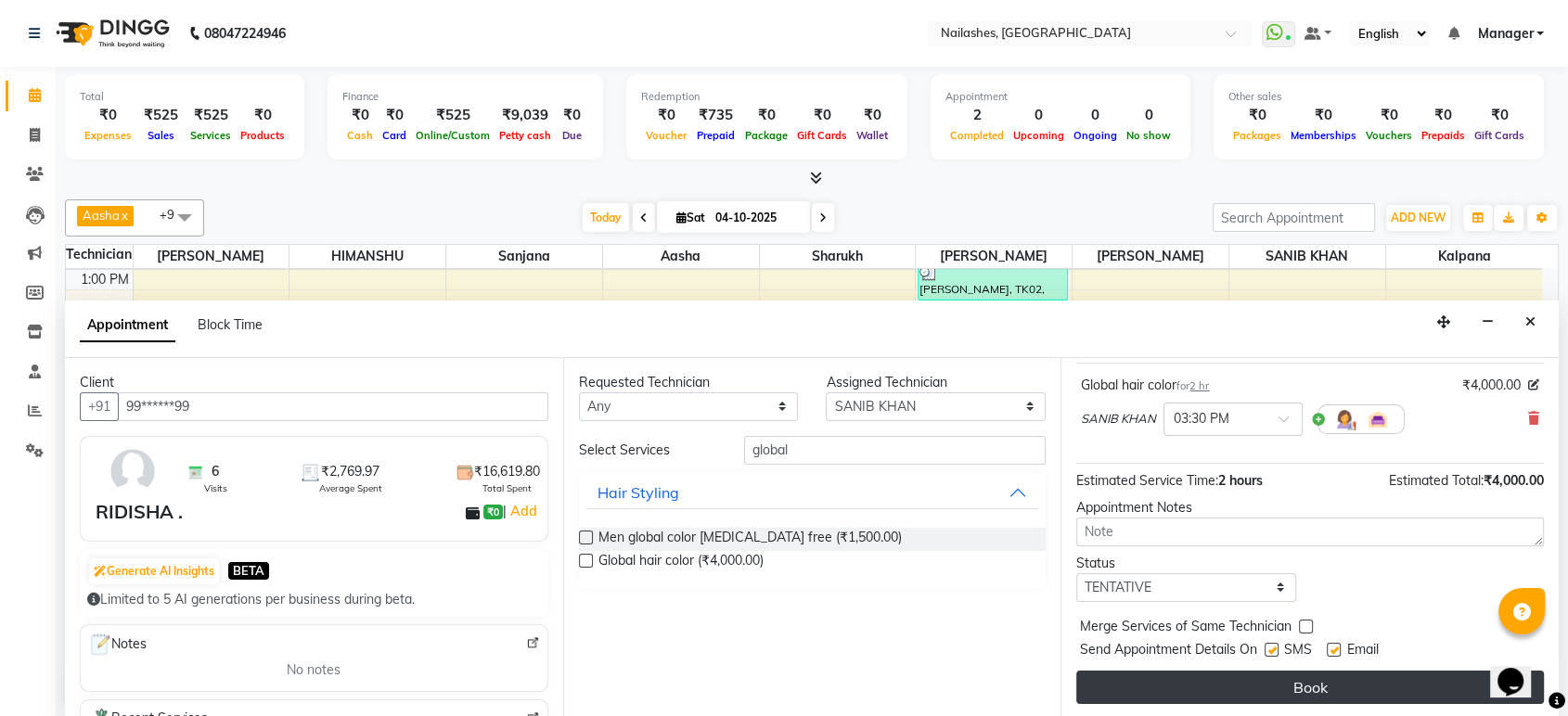
click at [1308, 696] on button "Book" at bounding box center [1310, 687] width 467 height 34
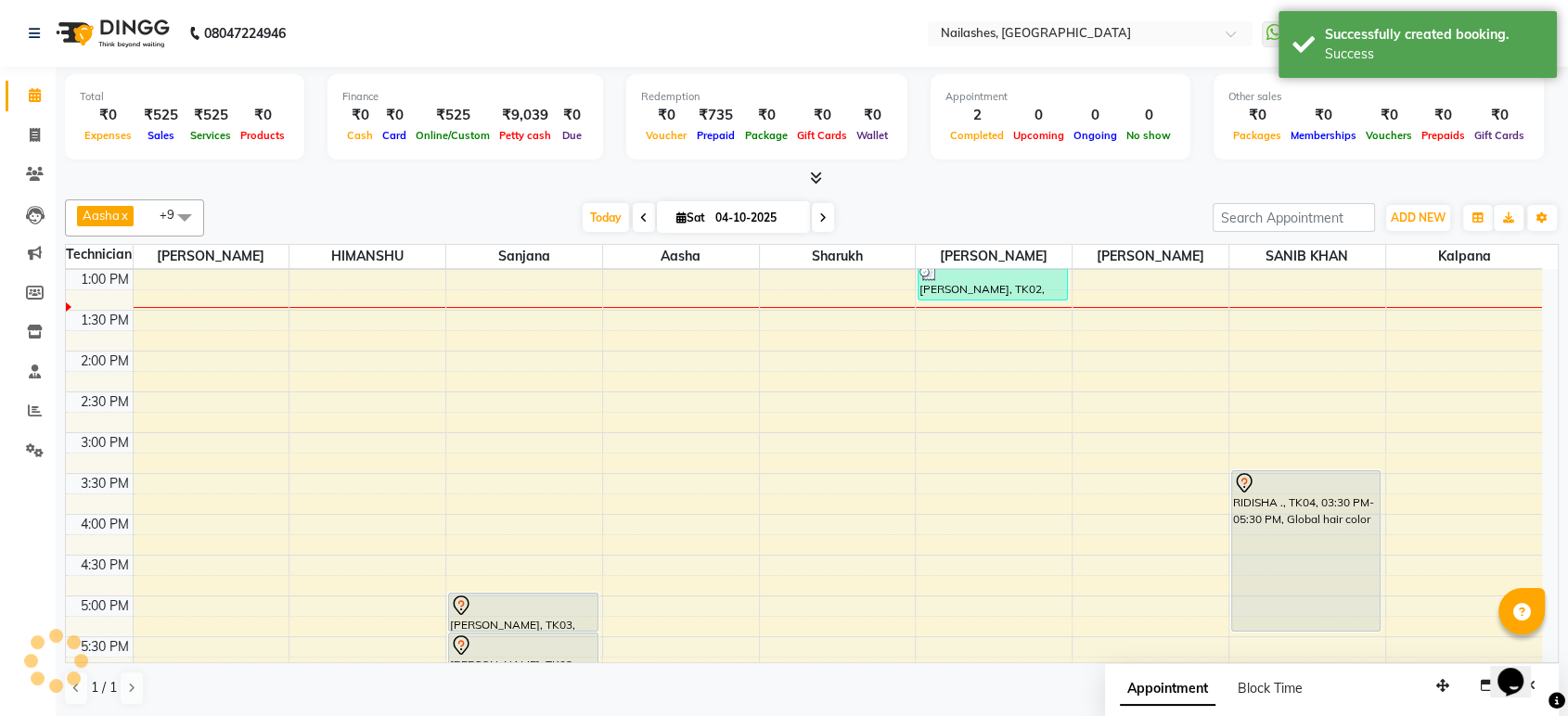
scroll to position [0, 0]
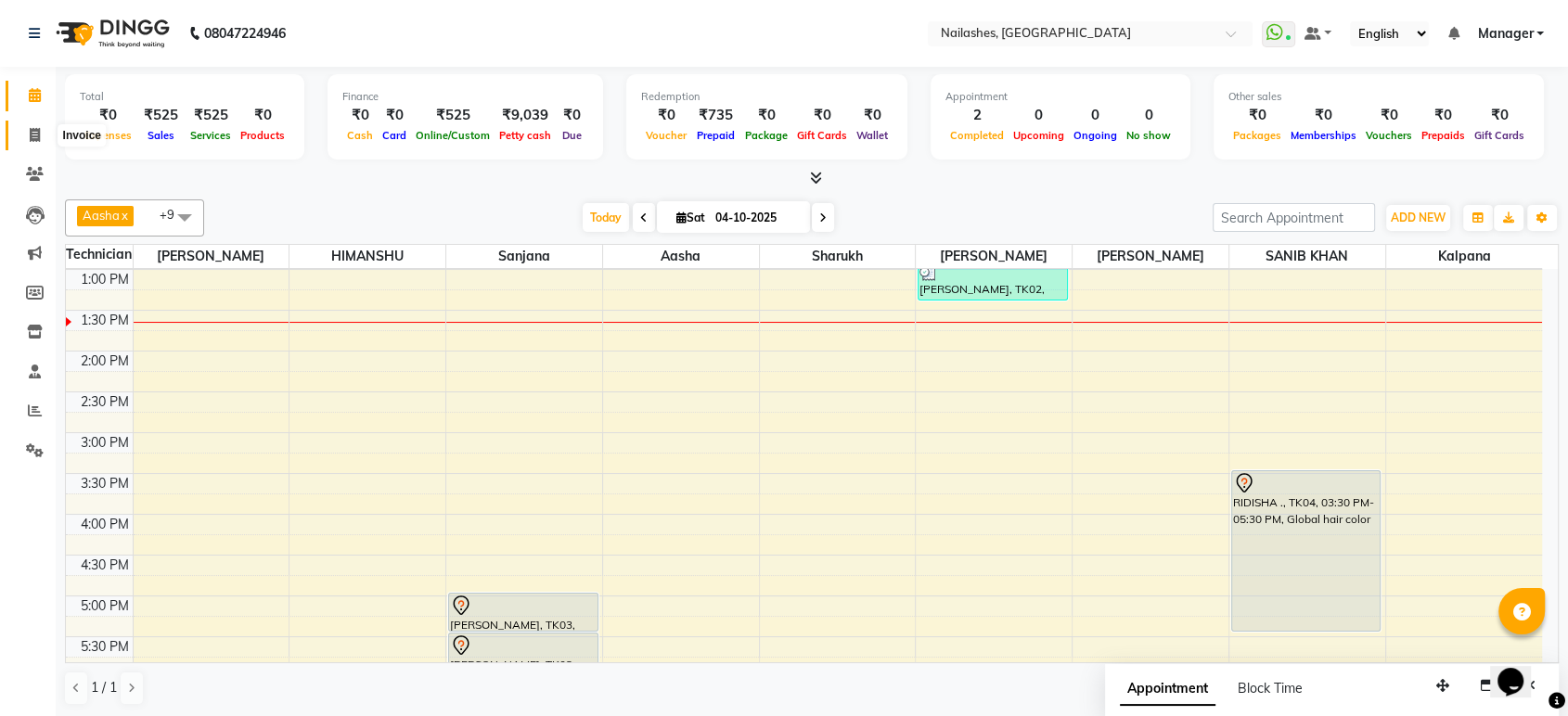
click at [36, 130] on icon at bounding box center [35, 135] width 11 height 14
select select "service"
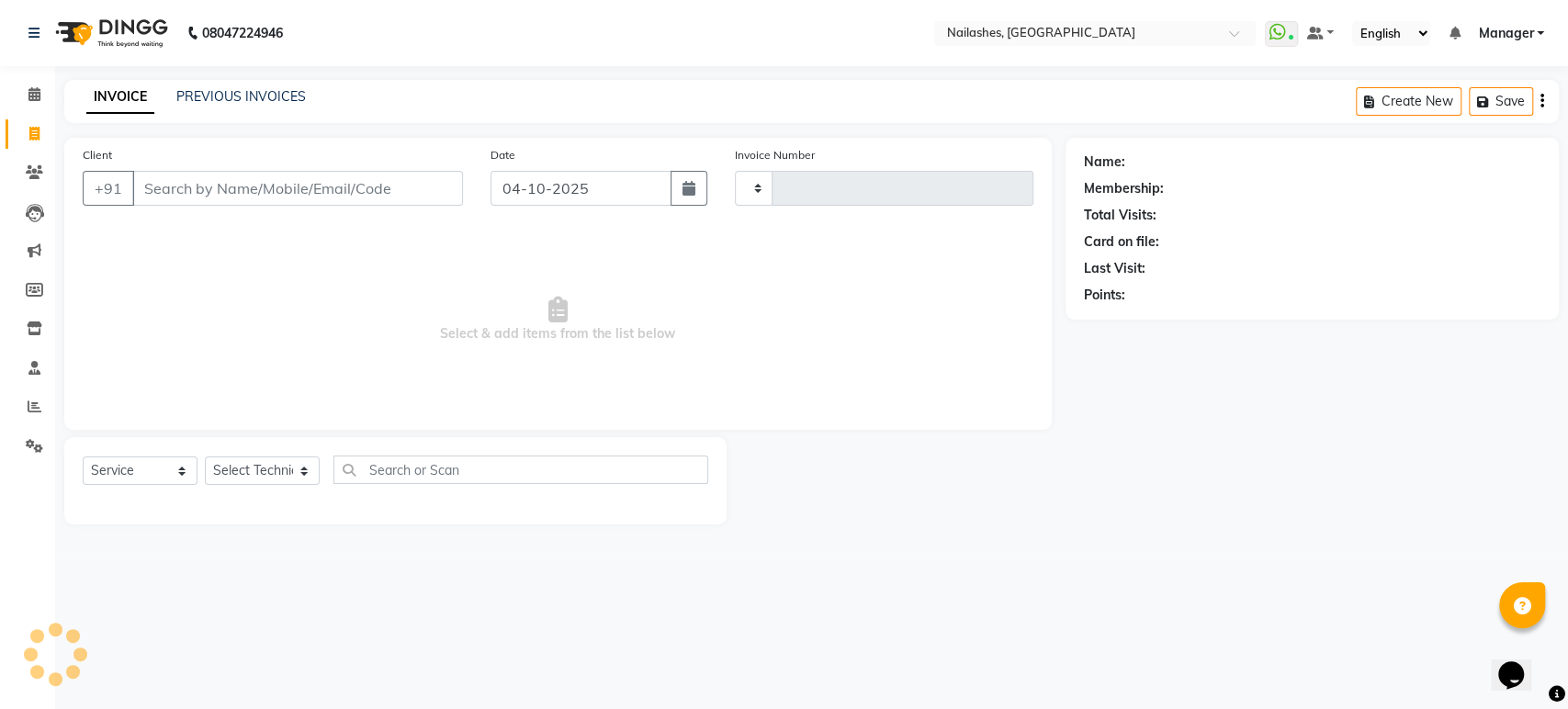
type input "1998"
select select "4251"
click at [300, 469] on select "Select Technician Aasha Asid HIMANSHU Ishrit Ali kalpana KRISHNA Manager Rehbar…" at bounding box center [262, 471] width 115 height 29
select select "61504"
click at [205, 457] on select "Select Technician Aasha Asid HIMANSHU Ishrit Ali kalpana KRISHNA Manager Rehbar…" at bounding box center [262, 471] width 115 height 29
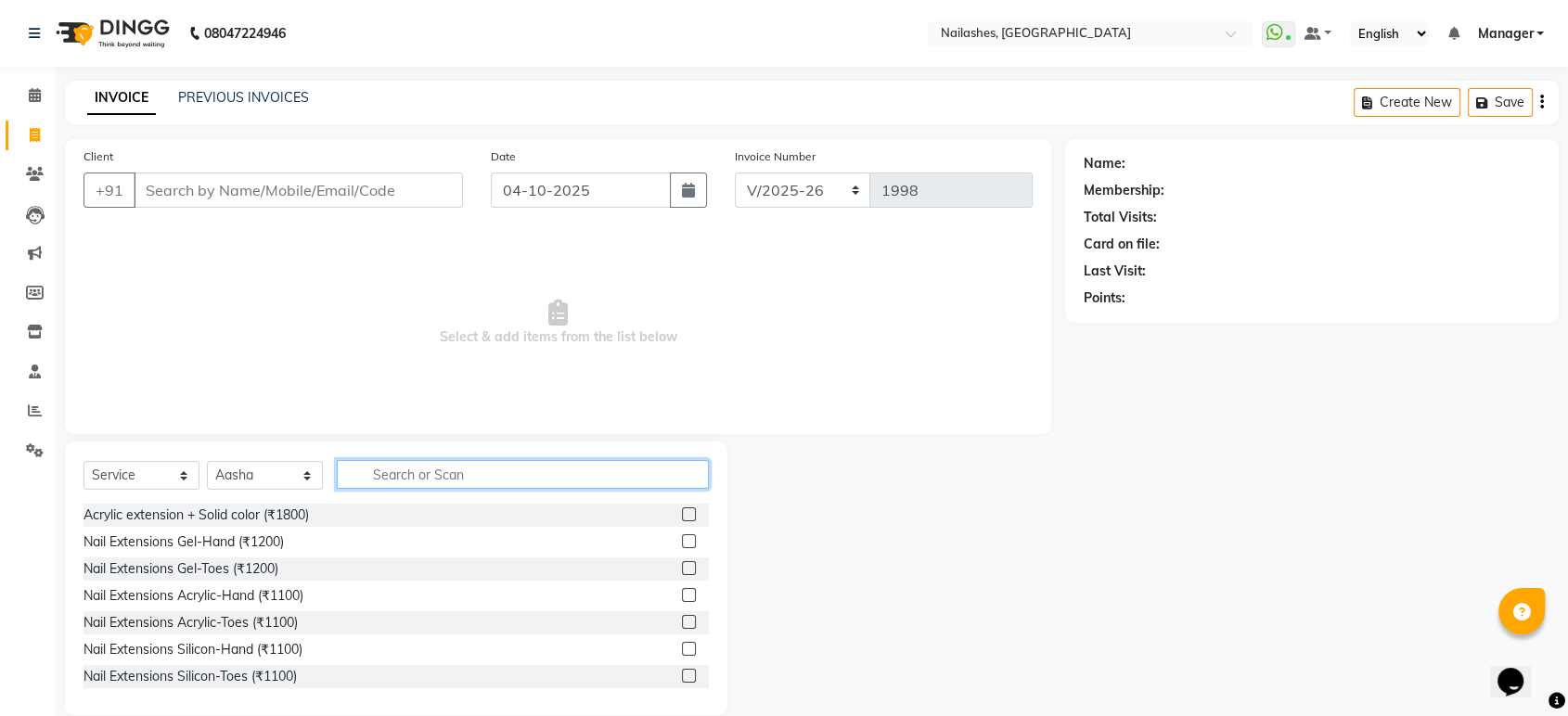
click at [396, 482] on input "text" at bounding box center [522, 475] width 372 height 29
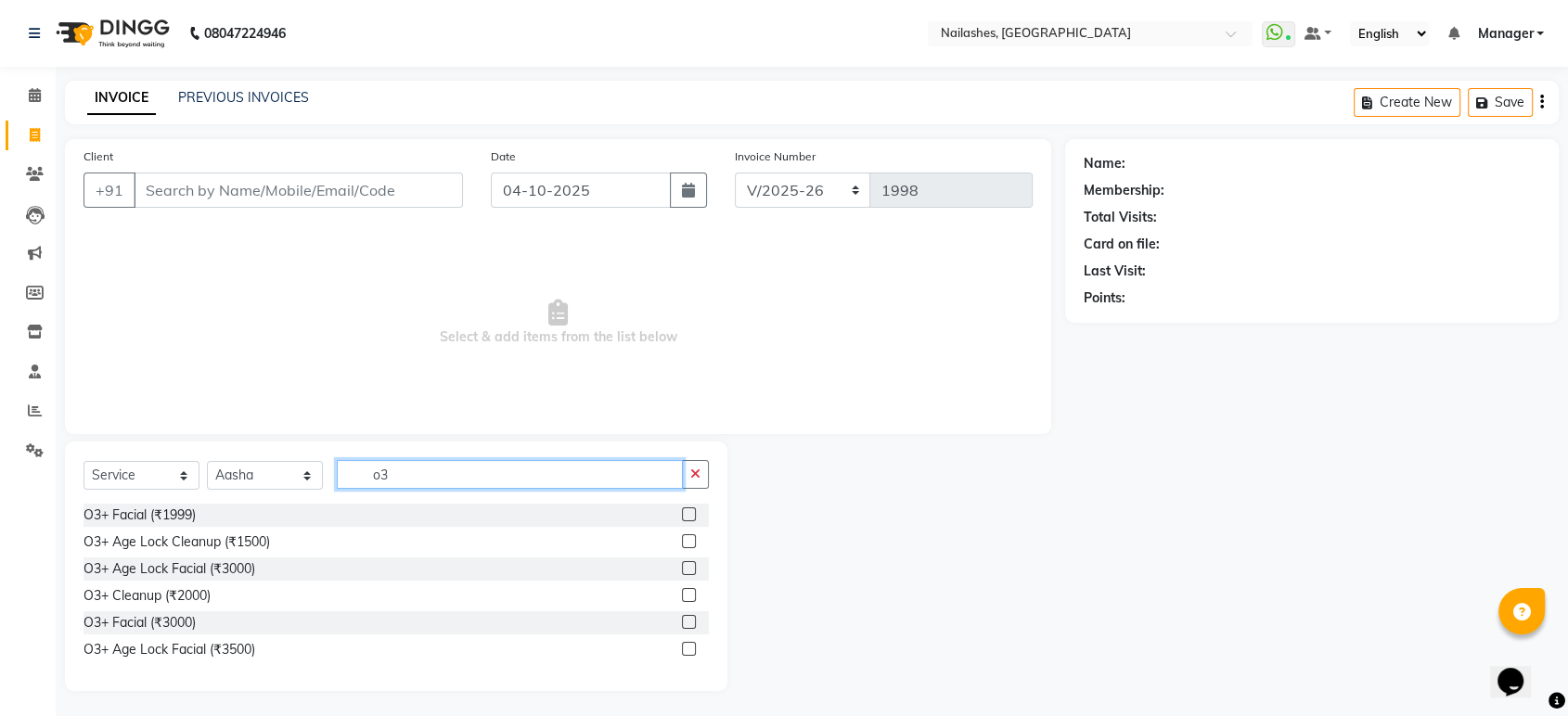
type input "o3"
click at [690, 565] on label at bounding box center [688, 567] width 14 height 14
click at [690, 565] on input "checkbox" at bounding box center [687, 568] width 12 height 12
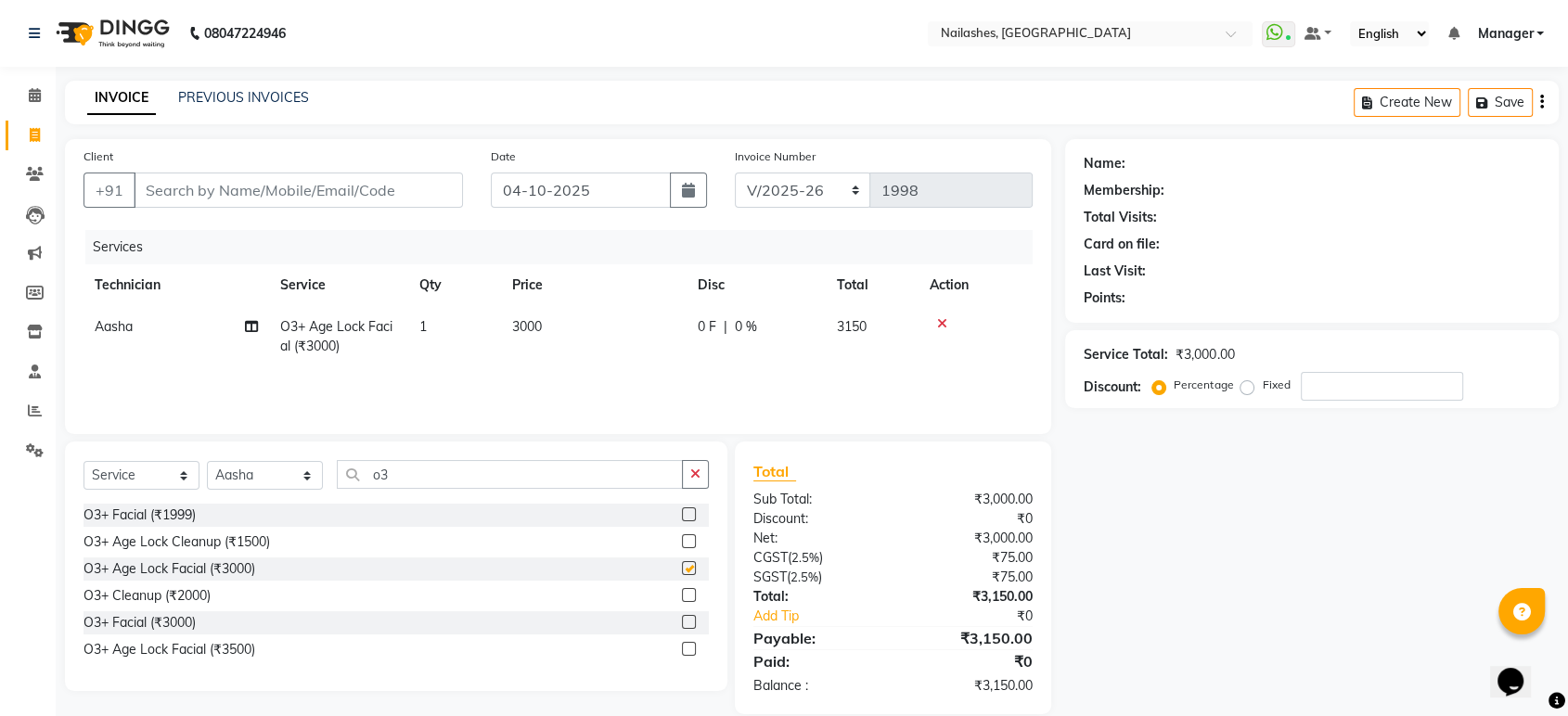
checkbox input "false"
click at [409, 465] on input "o3" at bounding box center [510, 475] width 346 height 29
type input "o"
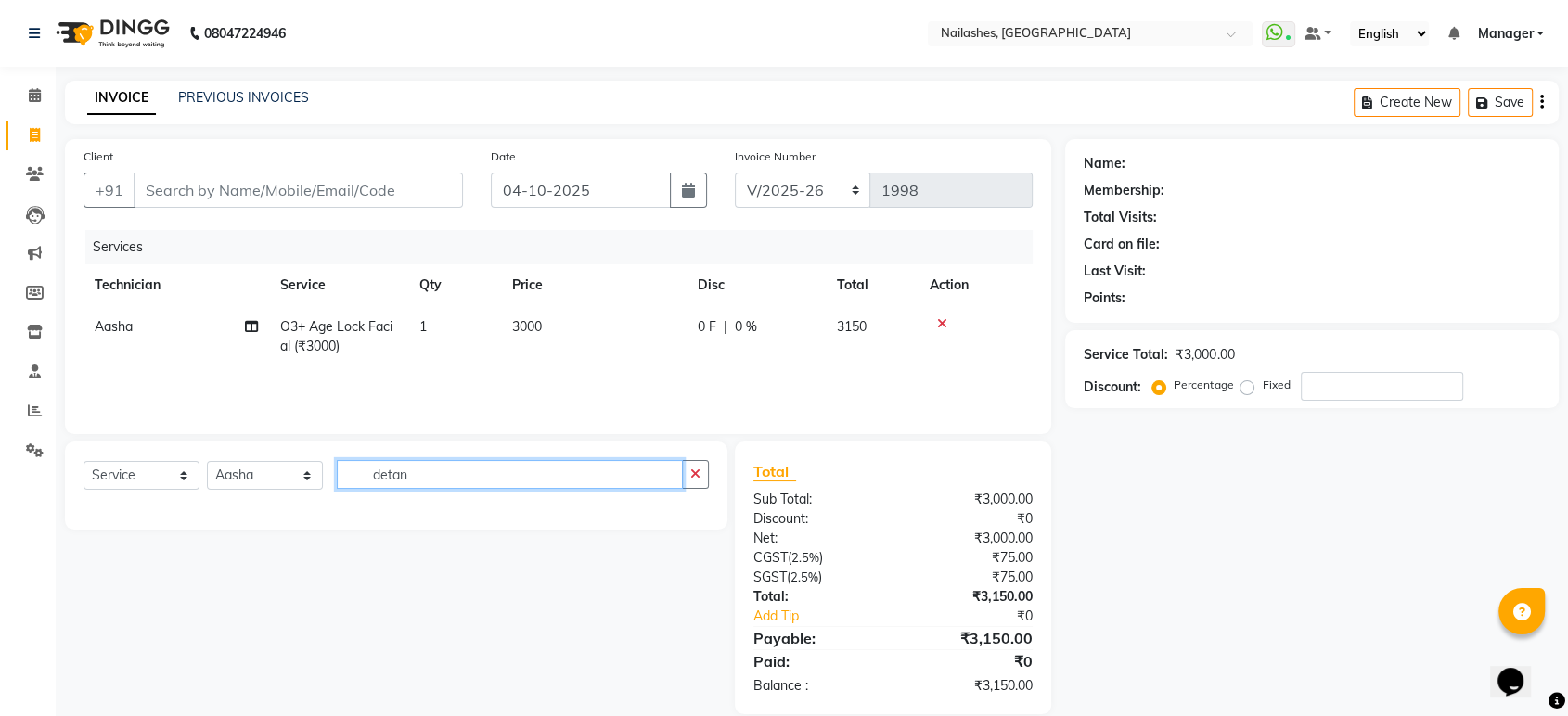
click at [359, 474] on input "detan" at bounding box center [510, 475] width 346 height 29
click at [451, 472] on input "facedetan" at bounding box center [510, 475] width 346 height 29
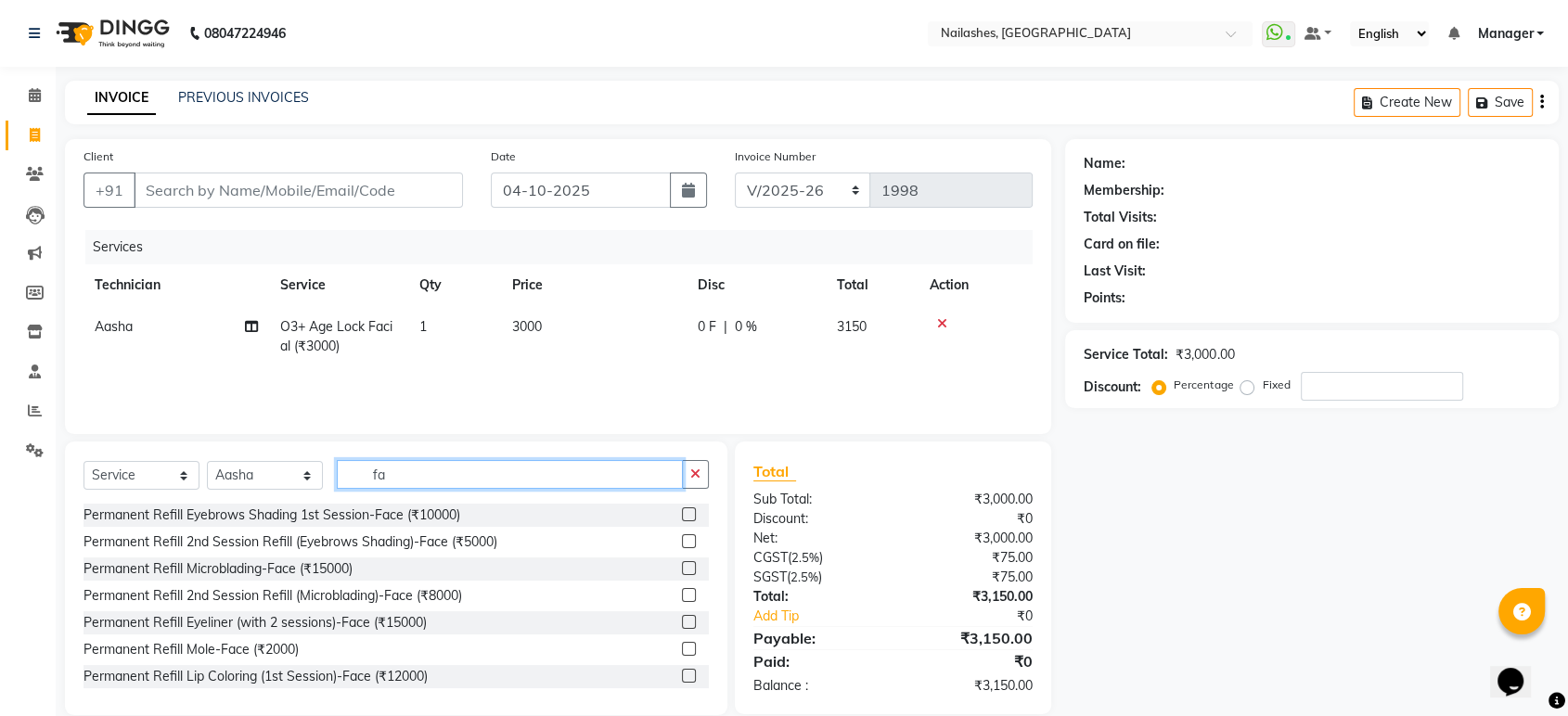
type input "f"
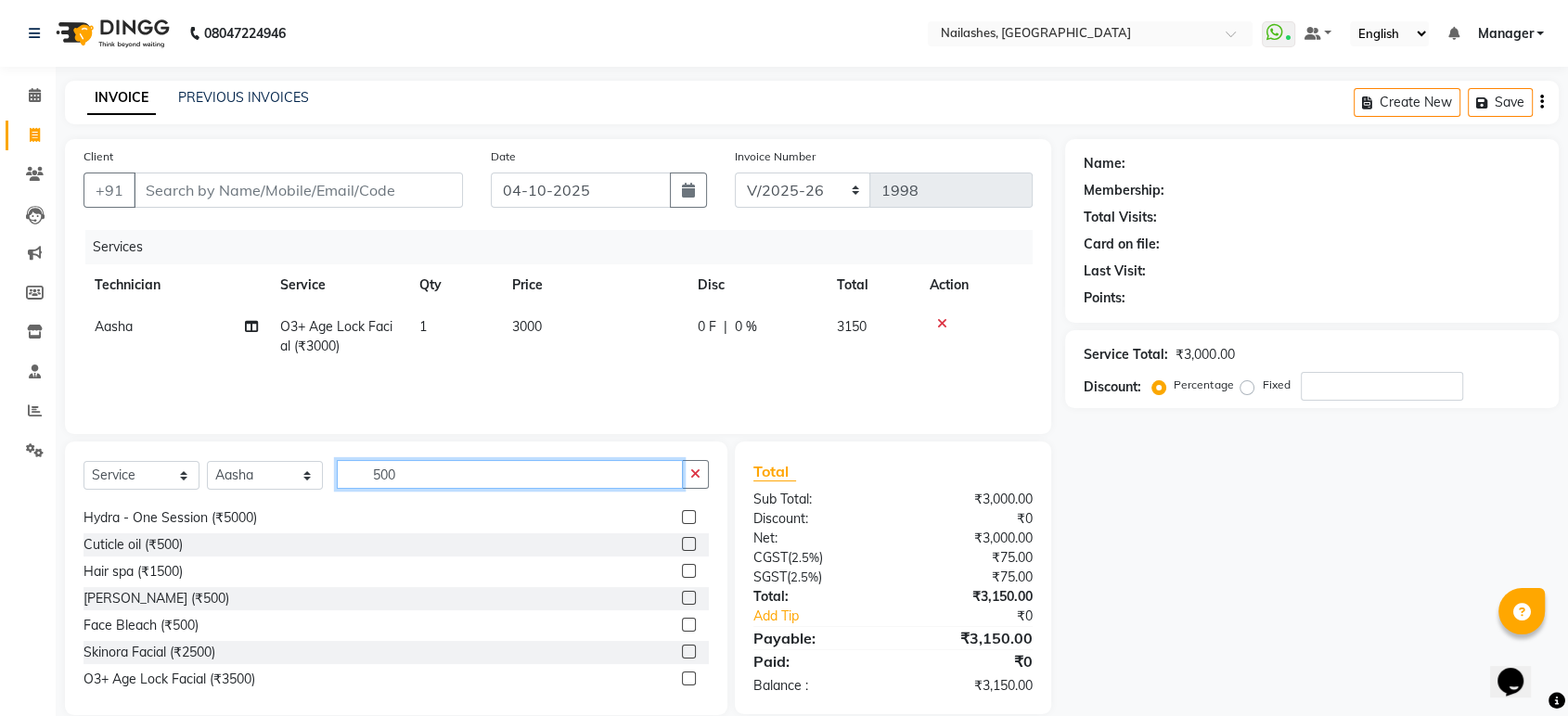
scroll to position [858, 0]
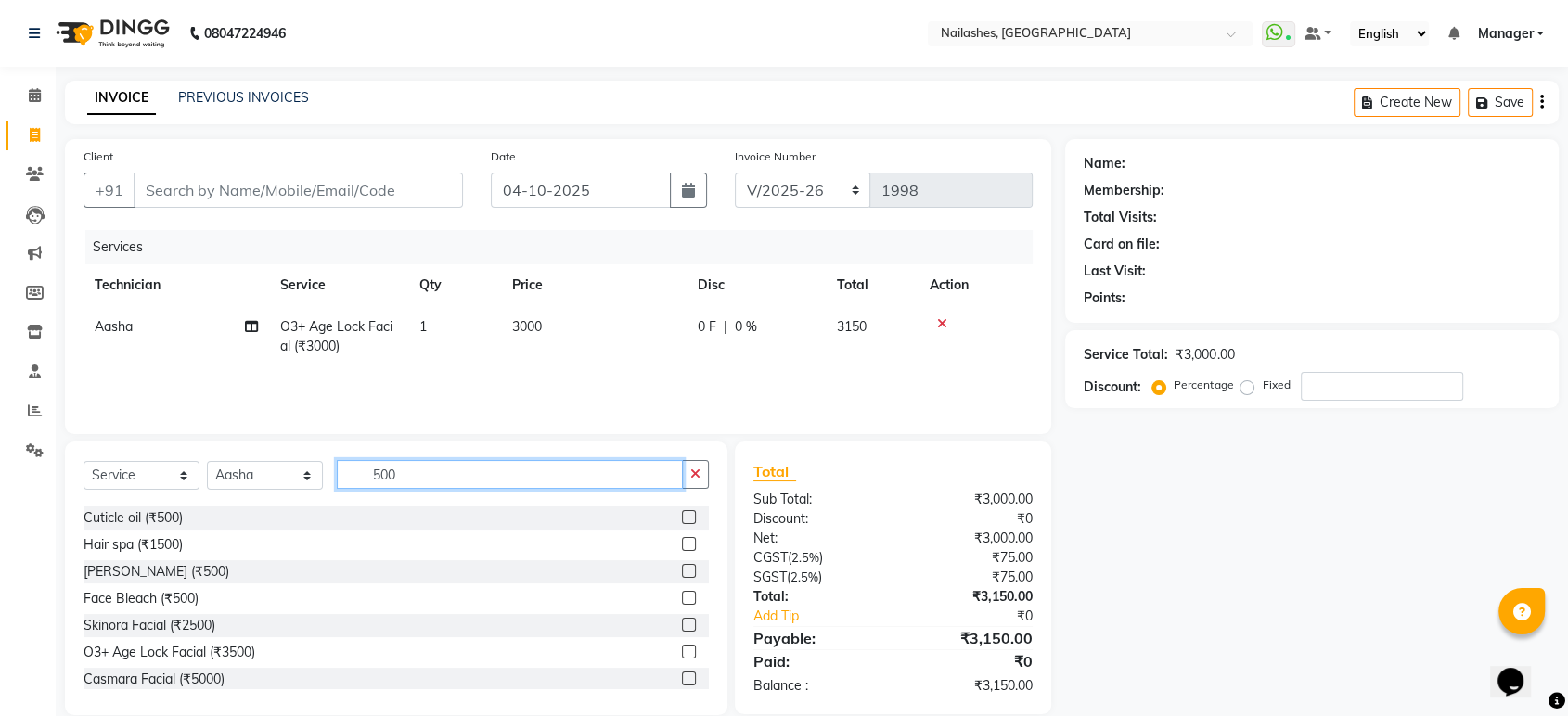
type input "500"
click at [682, 564] on label at bounding box center [688, 570] width 14 height 14
click at [682, 565] on input "checkbox" at bounding box center [687, 571] width 12 height 12
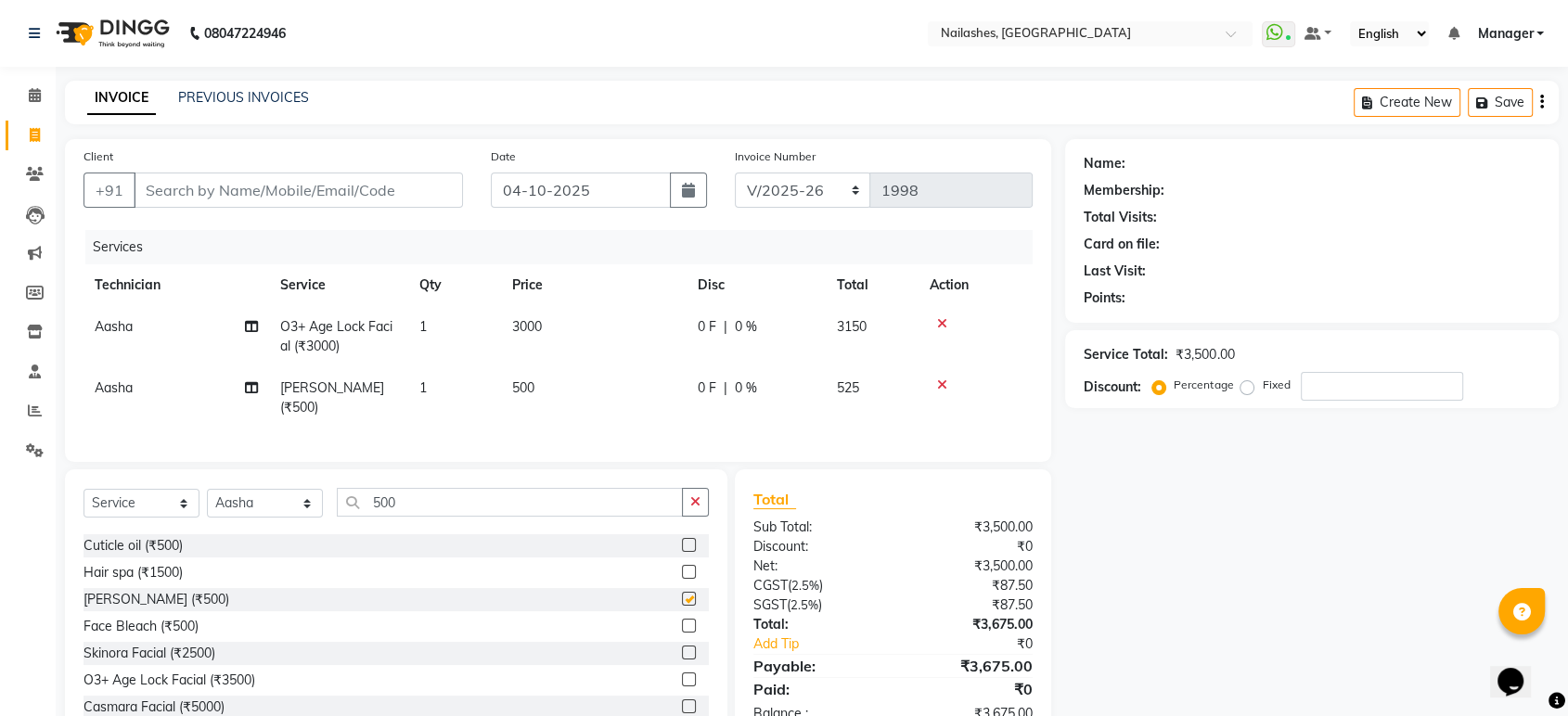
checkbox input "false"
click at [542, 382] on td "500" at bounding box center [594, 398] width 185 height 61
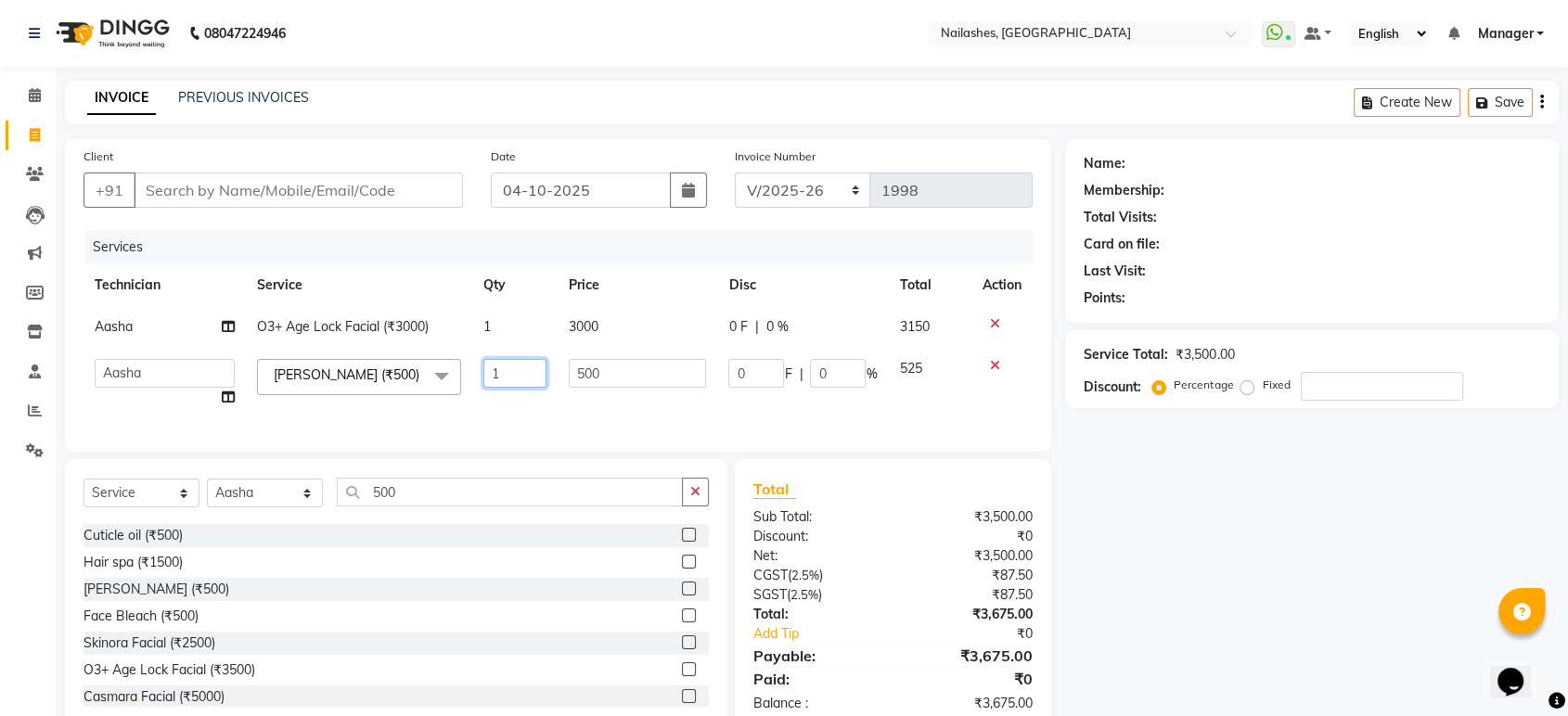
click at [542, 382] on input "1" at bounding box center [516, 373] width 64 height 29
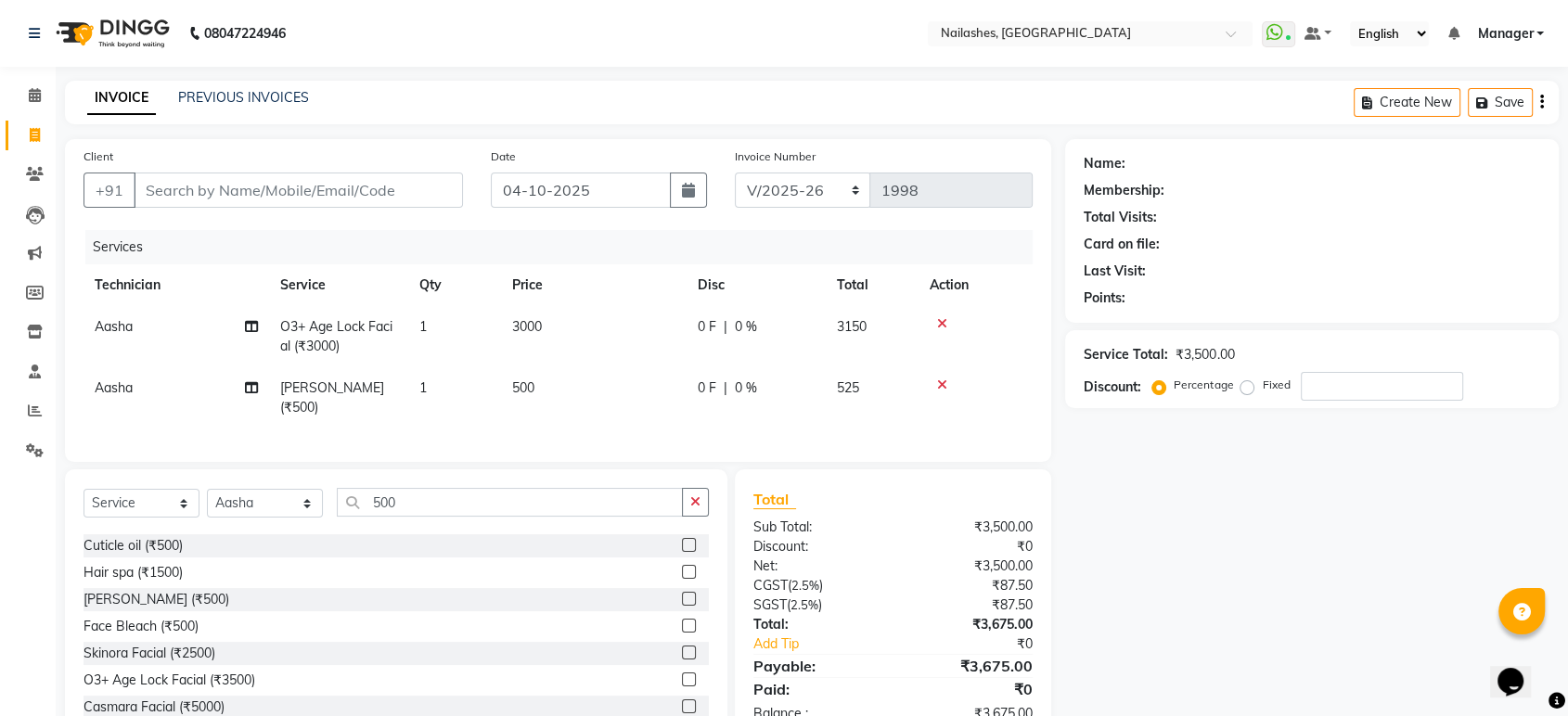
click at [545, 388] on td "500" at bounding box center [594, 398] width 185 height 61
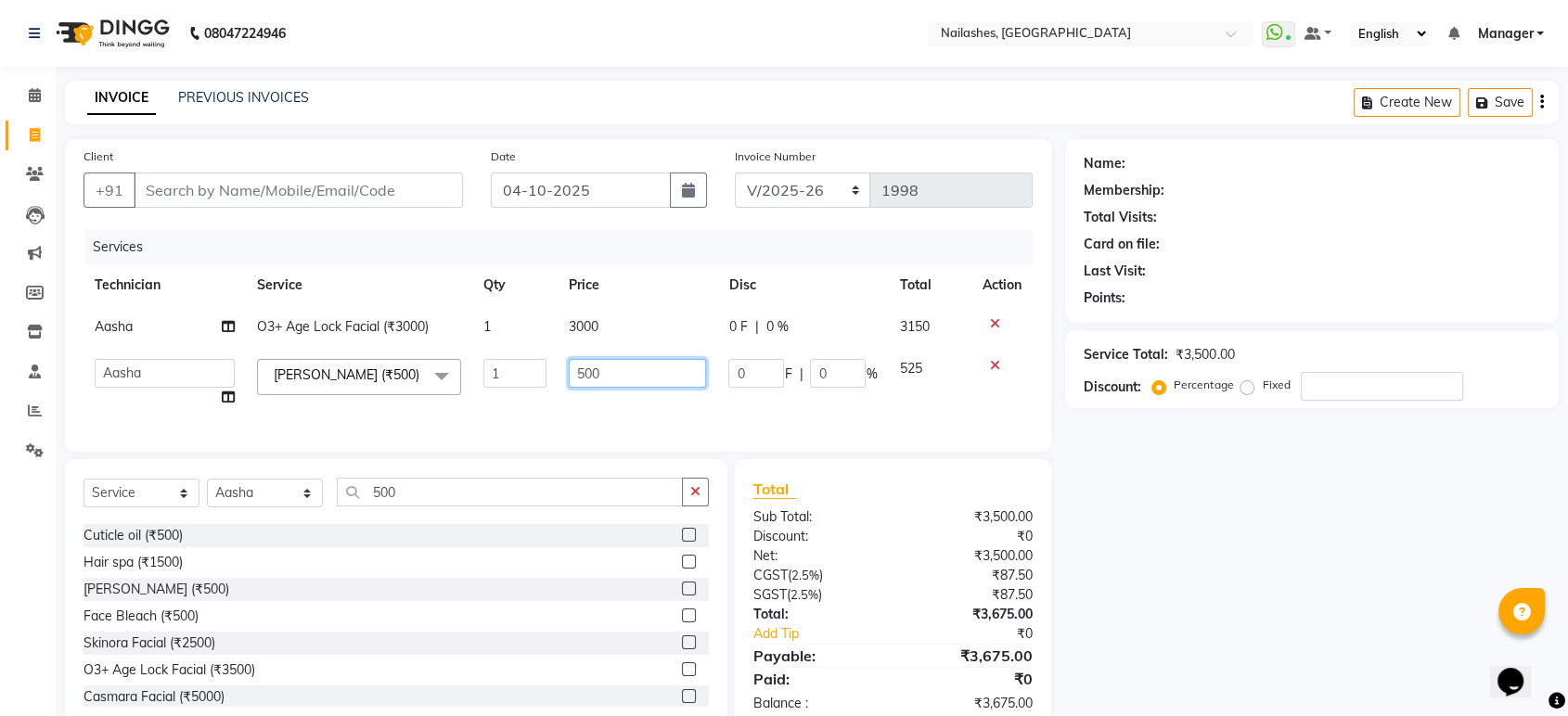
click at [602, 373] on input "500" at bounding box center [637, 373] width 137 height 29
type input "5"
type input "600"
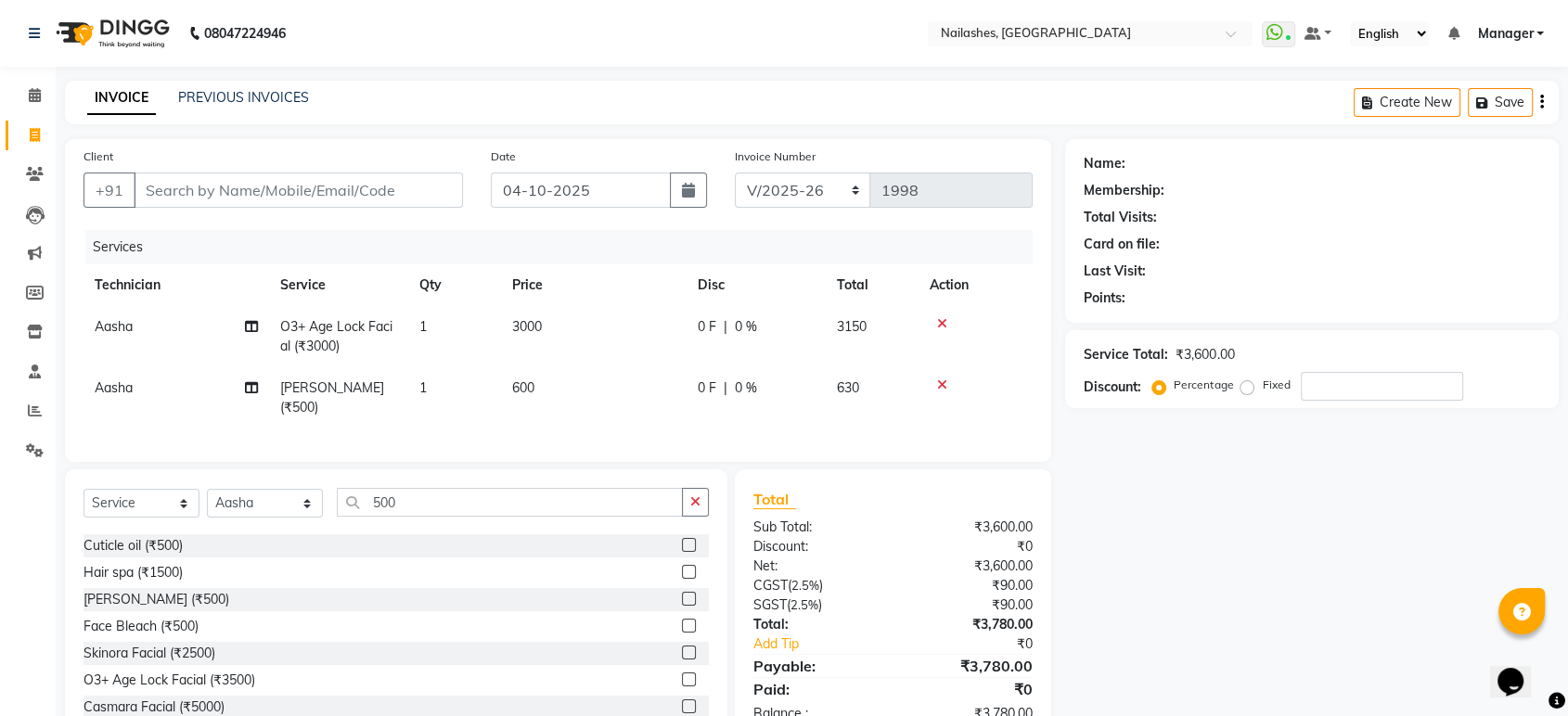
click at [304, 547] on div "Restoration Removal of Extensions-Hand (₹500) Restoration Removal of Extensions…" at bounding box center [396, 624] width 626 height 185
click at [309, 517] on select "Select Technician Aasha Asid HIMANSHU Ishrit Ali kalpana KRISHNA Manager Rehbar…" at bounding box center [265, 503] width 116 height 29
select select "91450"
click at [207, 505] on select "Select Technician Aasha Asid HIMANSHU Ishrit Ali kalpana KRISHNA Manager Rehbar…" at bounding box center [265, 503] width 116 height 29
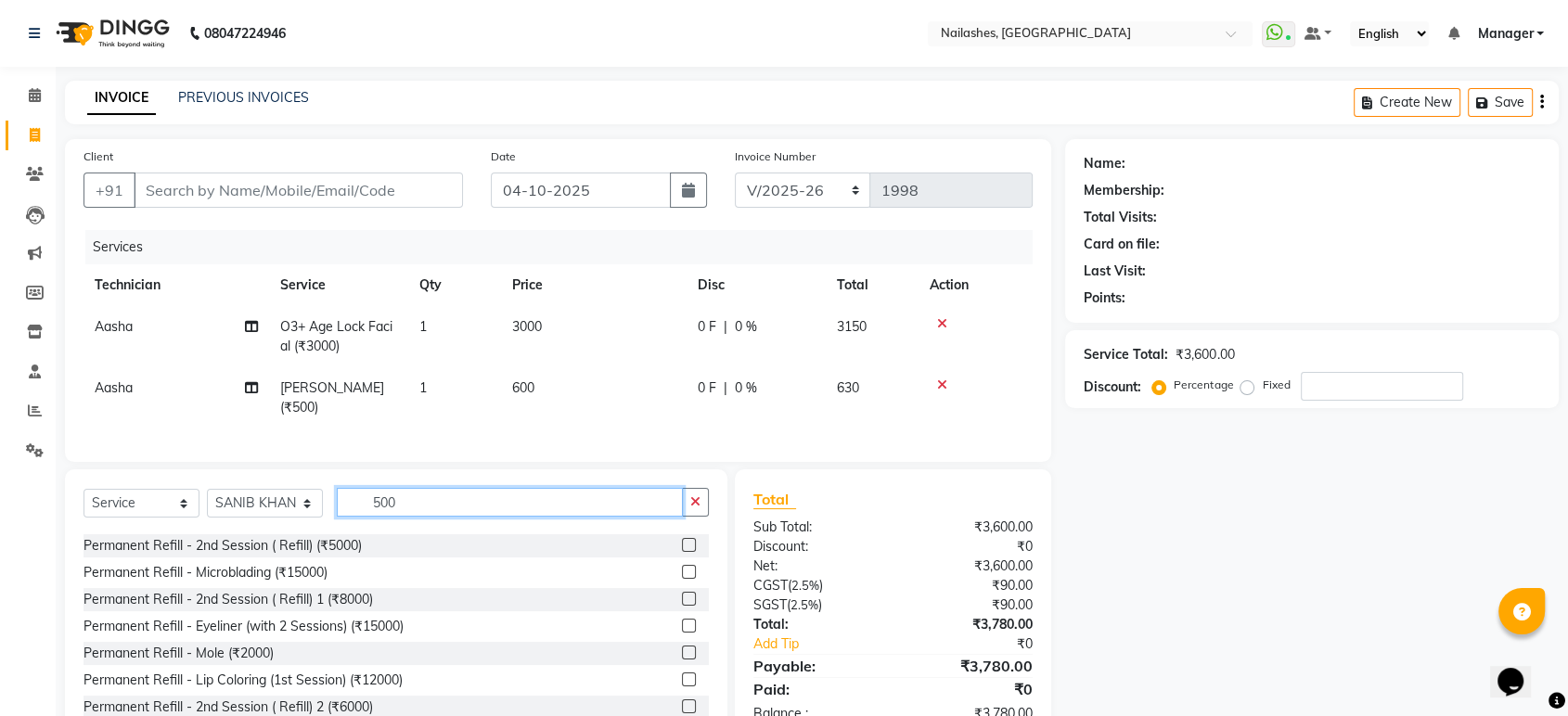
click at [420, 507] on input "500" at bounding box center [510, 502] width 346 height 29
type input "5"
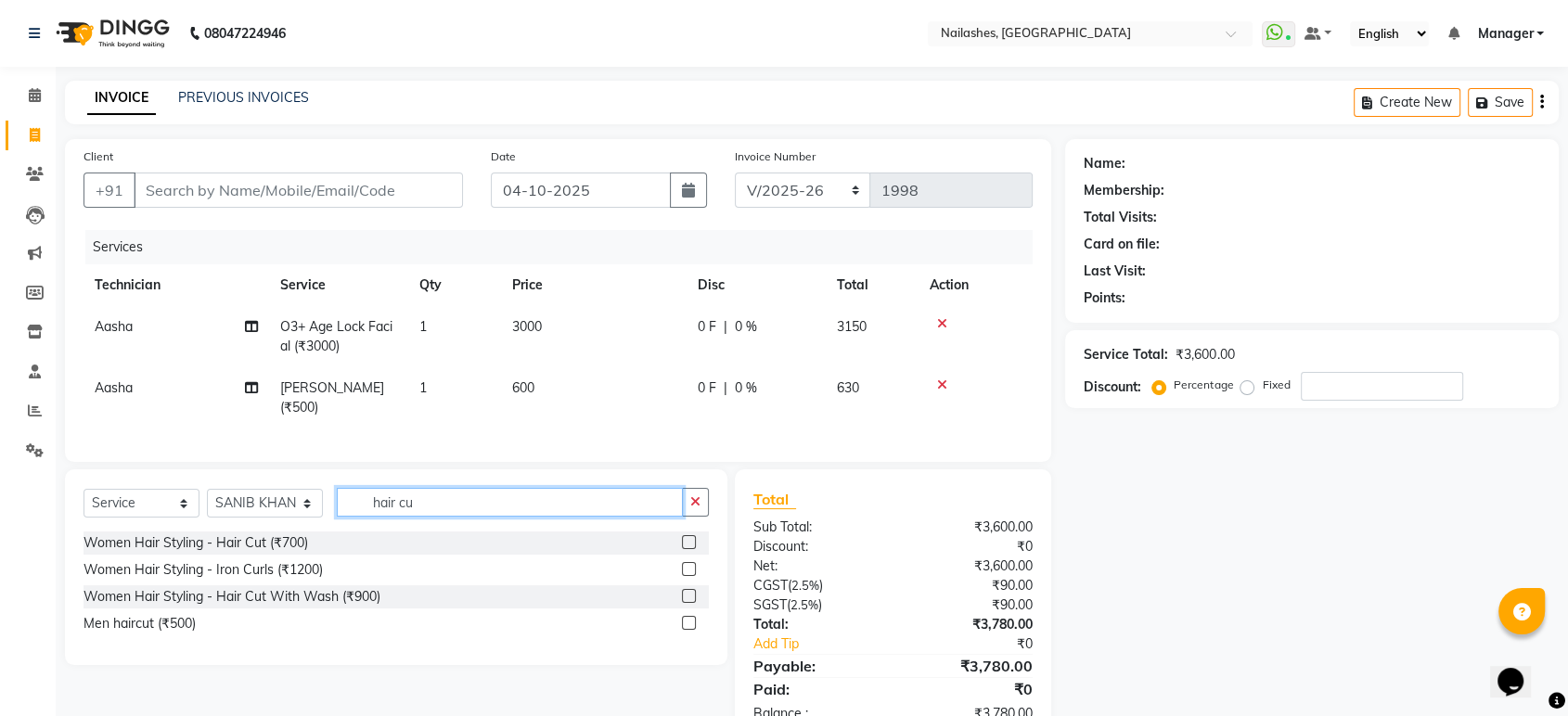
scroll to position [0, 0]
type input "hair cut"
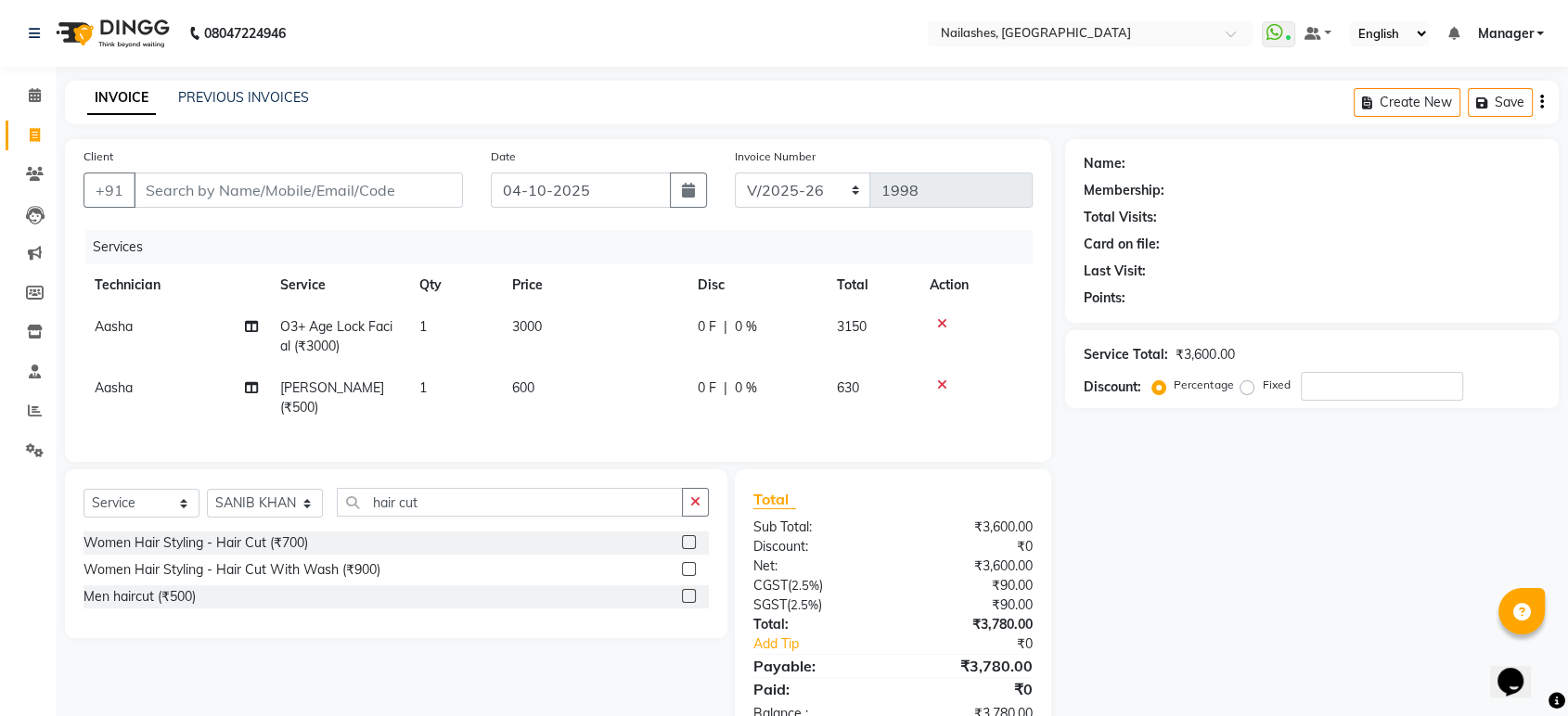
click at [688, 576] on label at bounding box center [688, 568] width 14 height 14
click at [688, 576] on input "checkbox" at bounding box center [687, 569] width 12 height 12
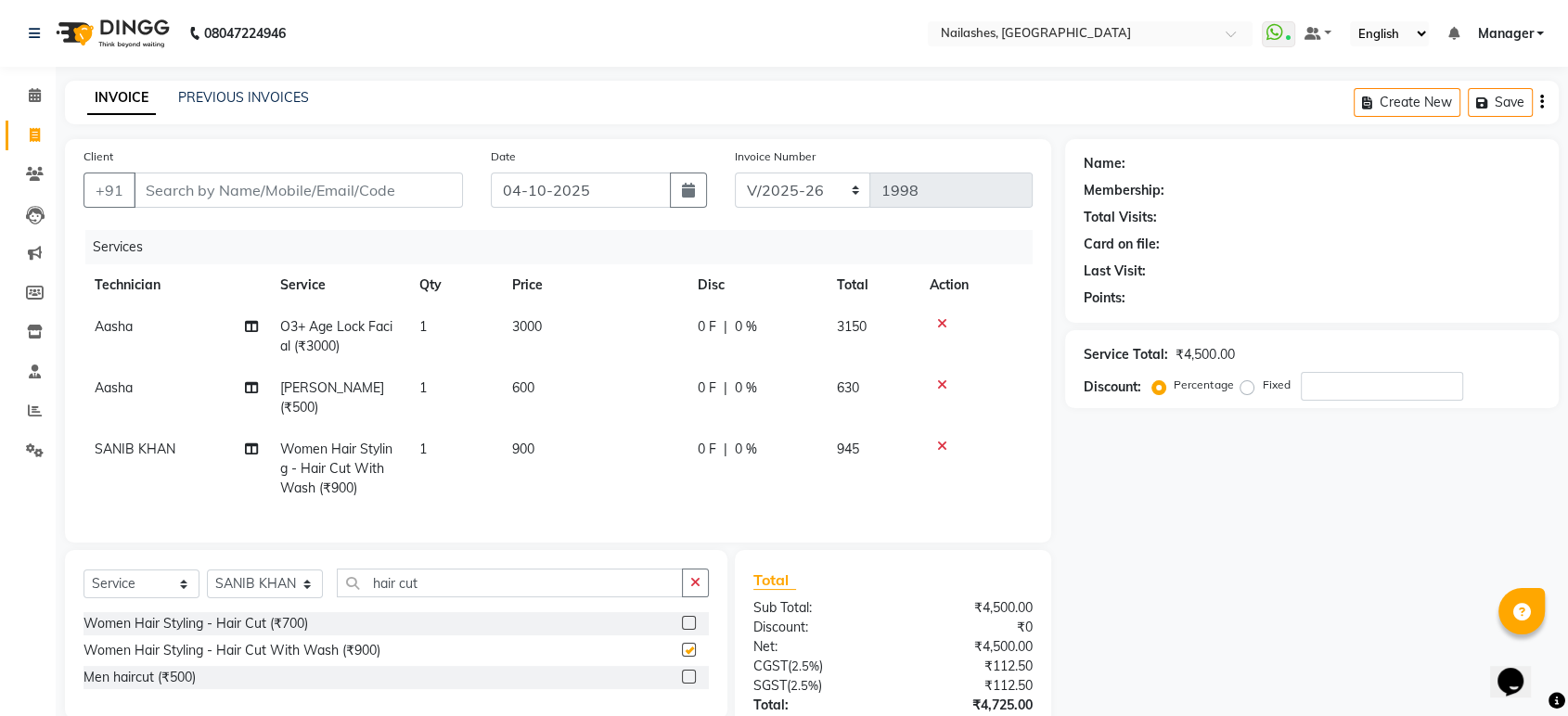
checkbox input "false"
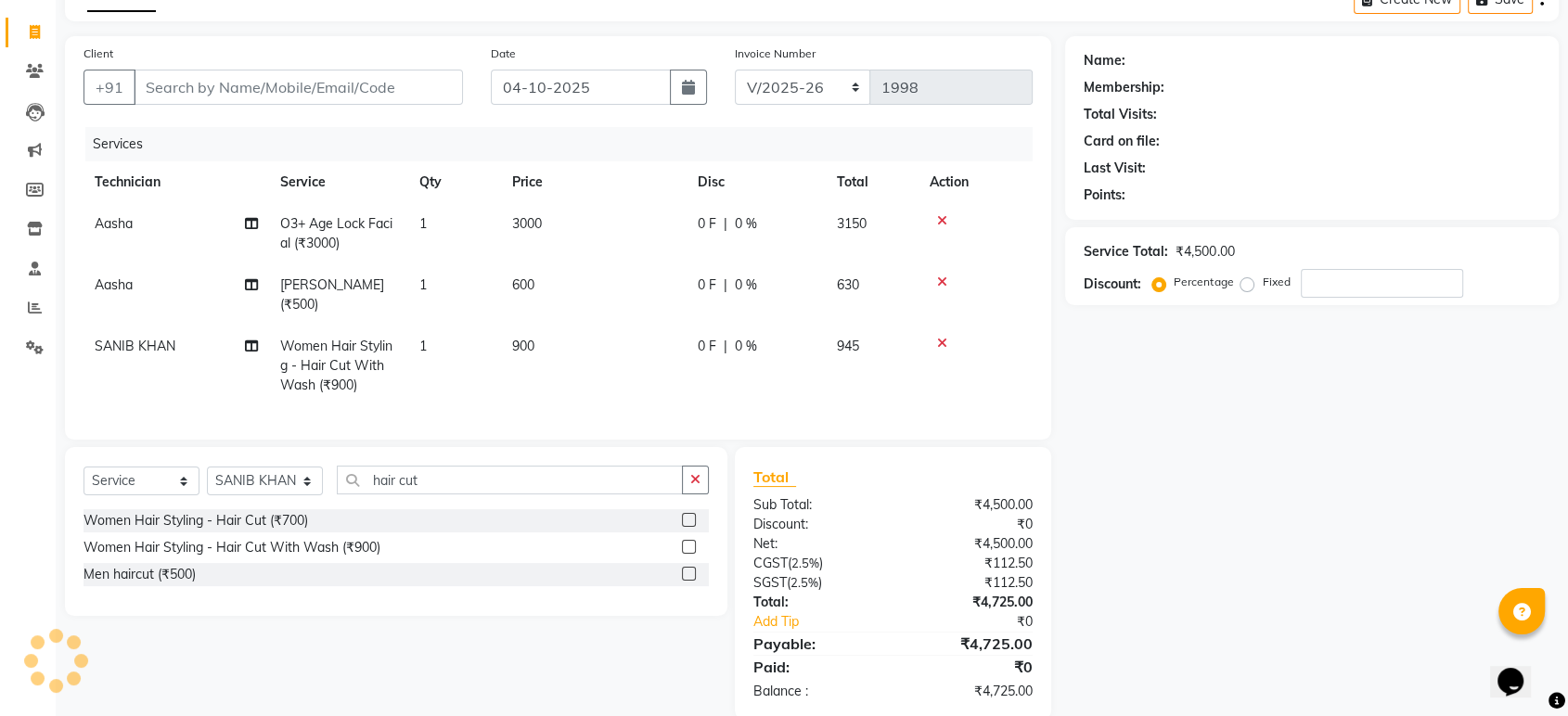
scroll to position [149, 0]
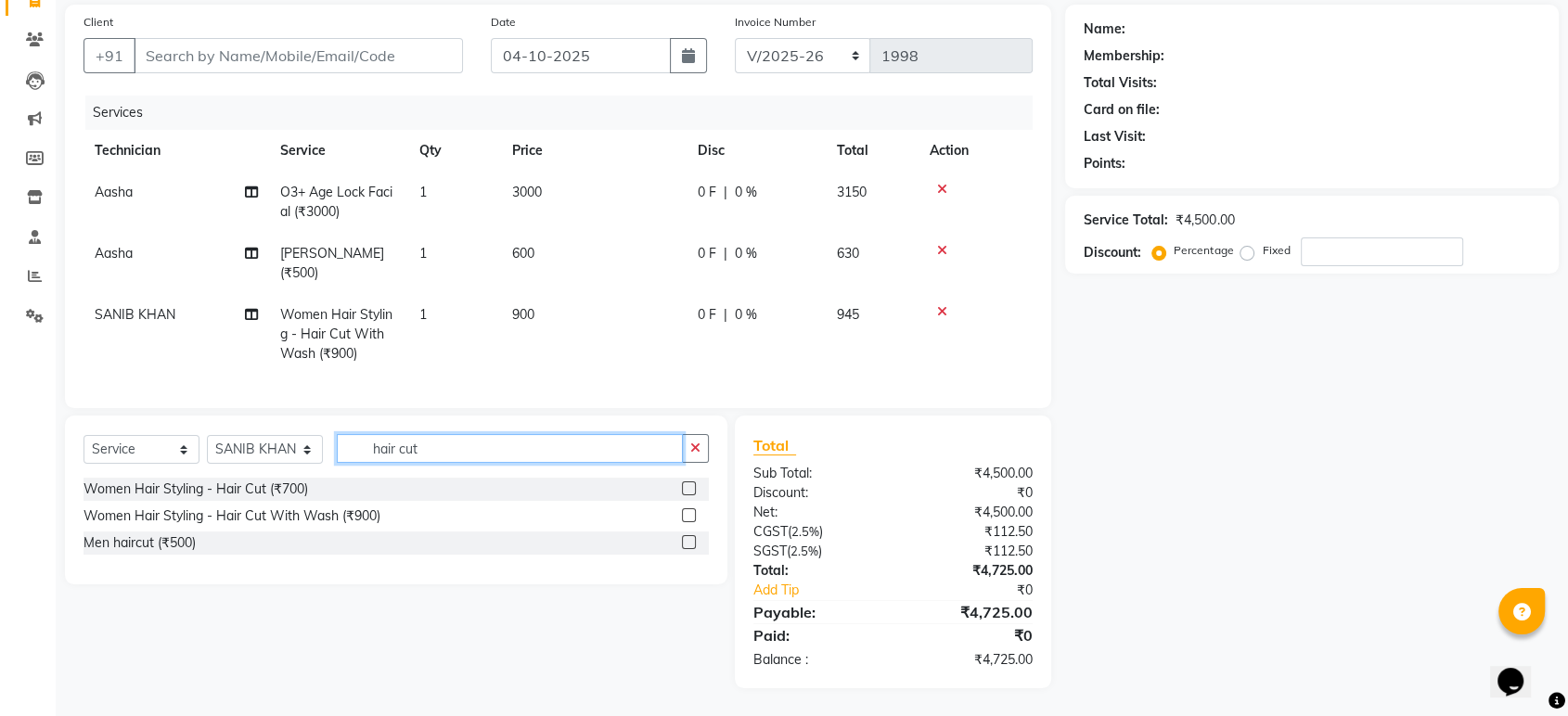
click at [505, 454] on input "hair cut" at bounding box center [510, 449] width 346 height 29
type input "h"
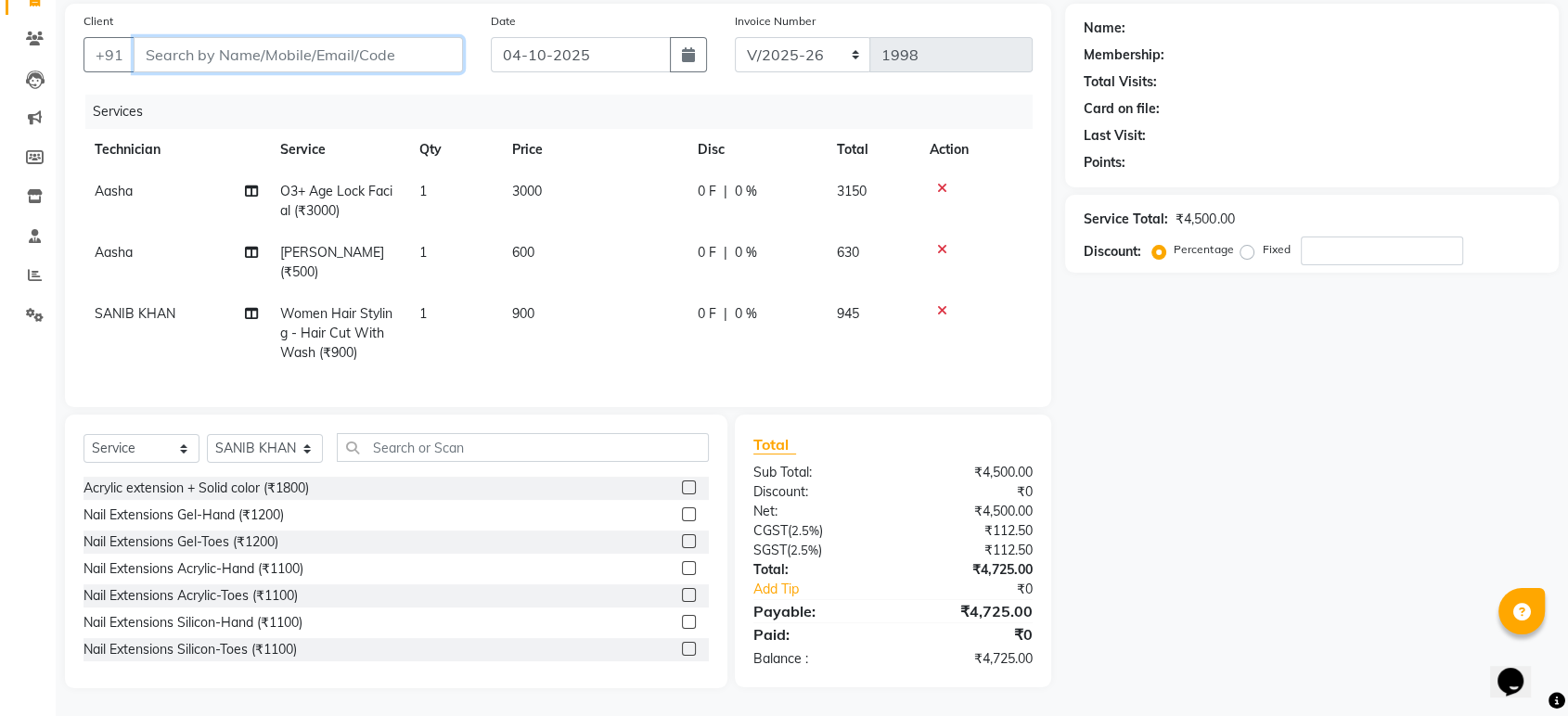
click at [382, 38] on input "Client" at bounding box center [297, 54] width 329 height 36
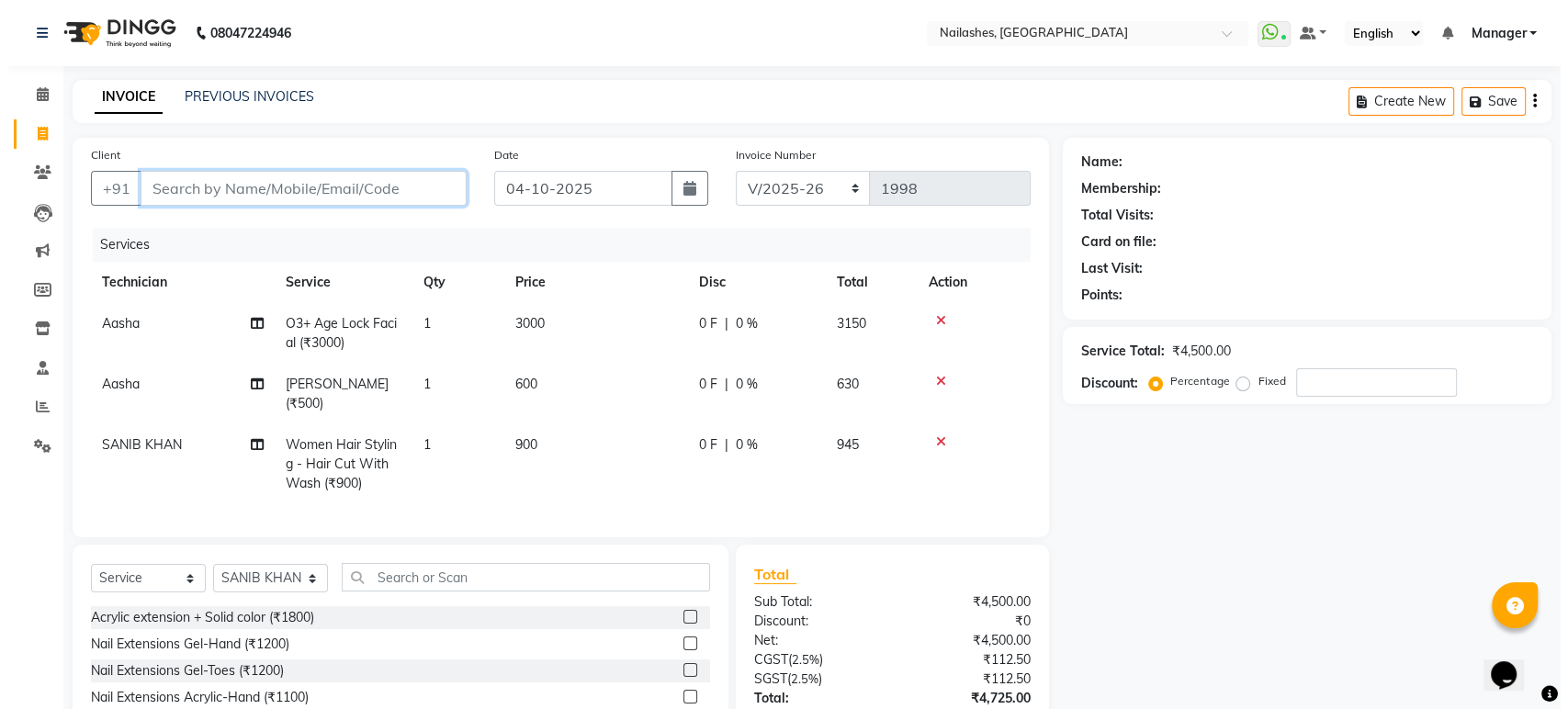
scroll to position [148, 0]
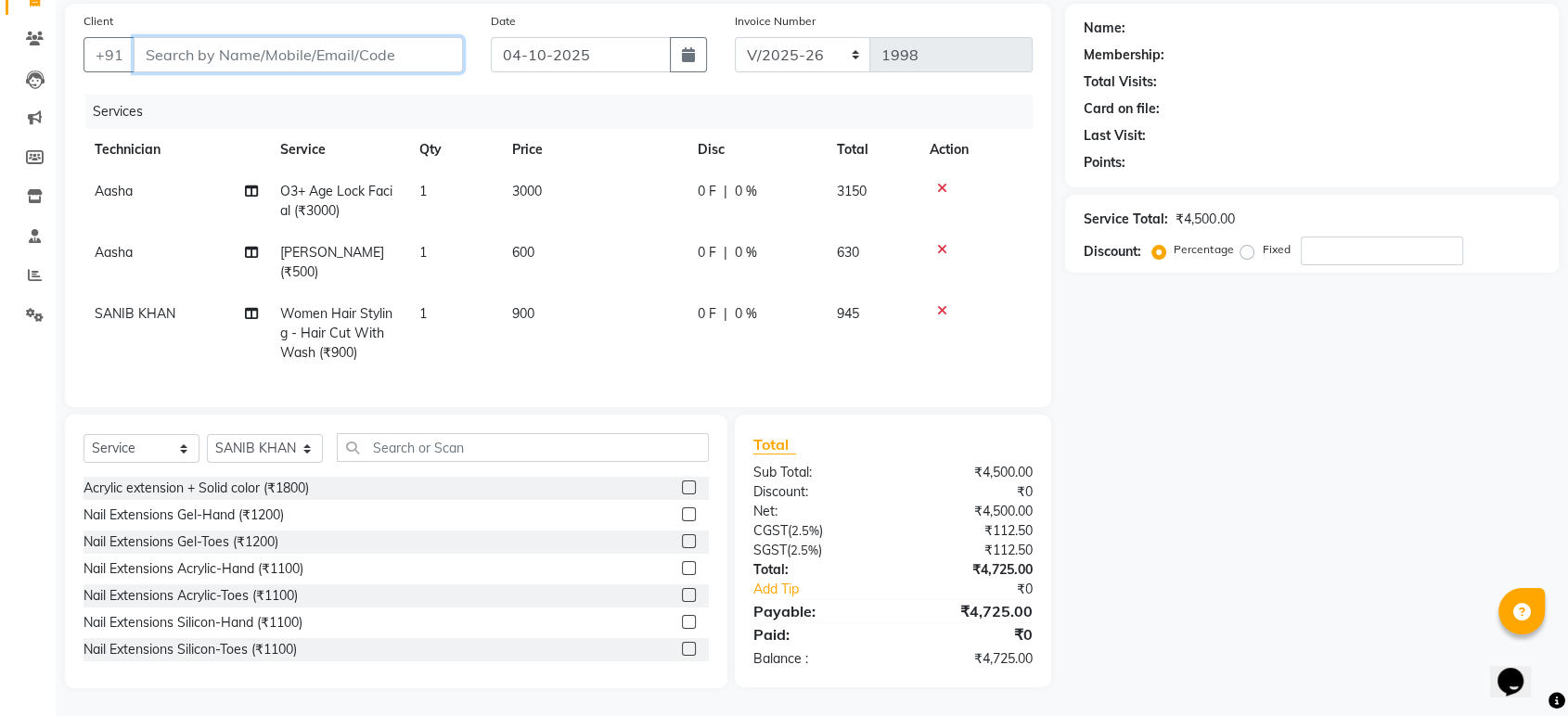
click at [306, 37] on input "Client" at bounding box center [297, 54] width 329 height 36
type input "9"
type input "0"
type input "9153166942"
click at [404, 45] on span "Add Client" at bounding box center [415, 54] width 73 height 18
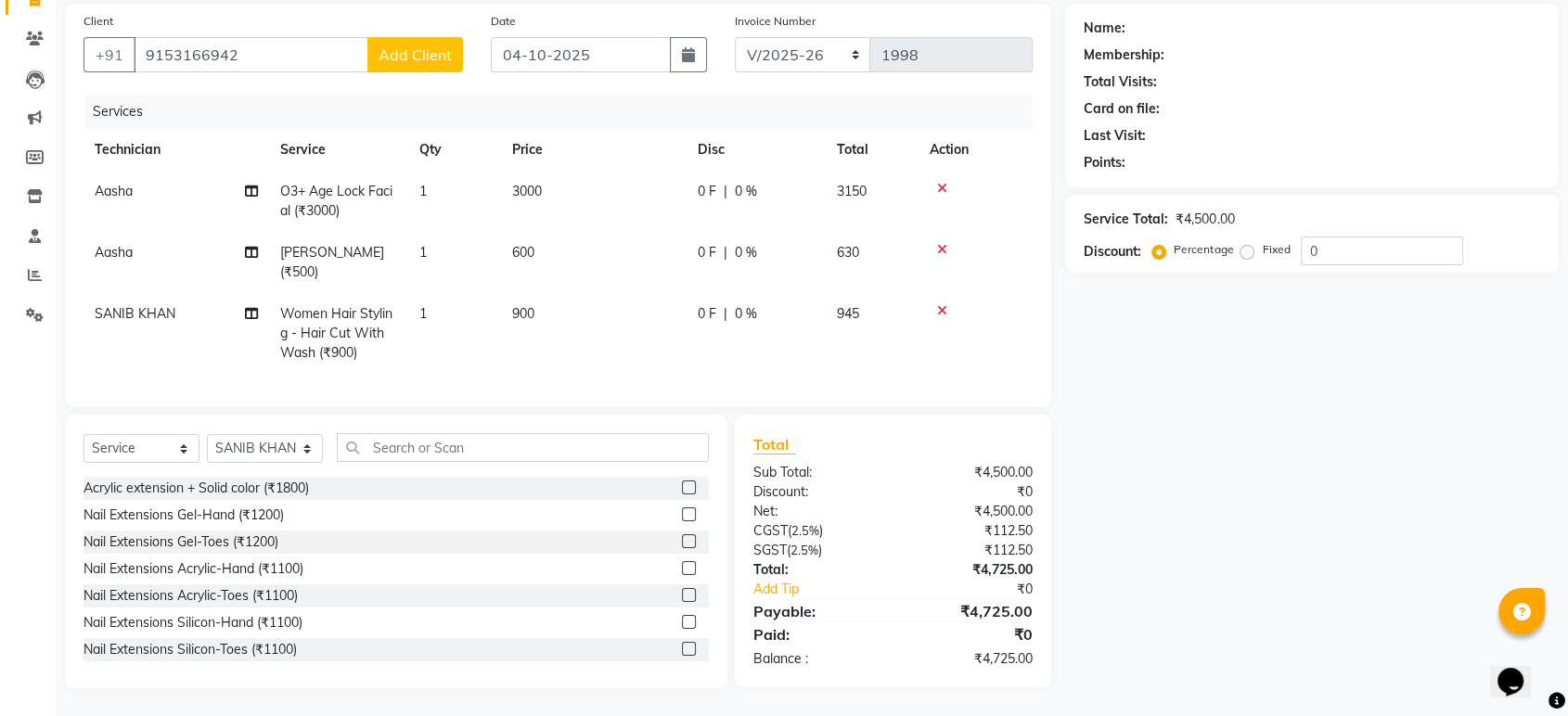
select select "21"
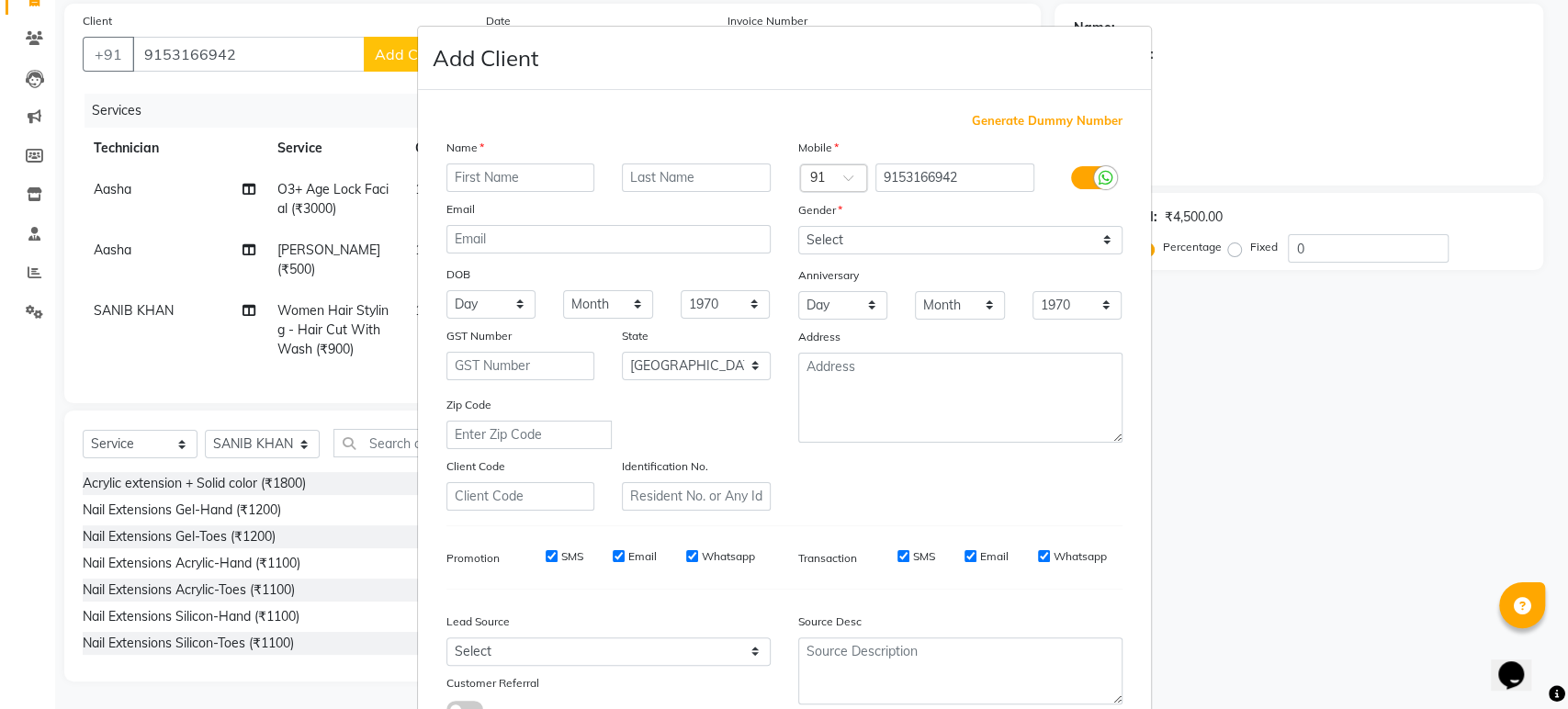
click at [529, 176] on input "text" at bounding box center [521, 178] width 149 height 29
type input "rajini"
drag, startPoint x: 1098, startPoint y: 238, endPoint x: 963, endPoint y: 321, distance: 158.5
click at [963, 321] on div "Mobile Country Code × 91 9153166942 Gender Select Male Female Other Prefer Not …" at bounding box center [961, 324] width 352 height 373
select select "female"
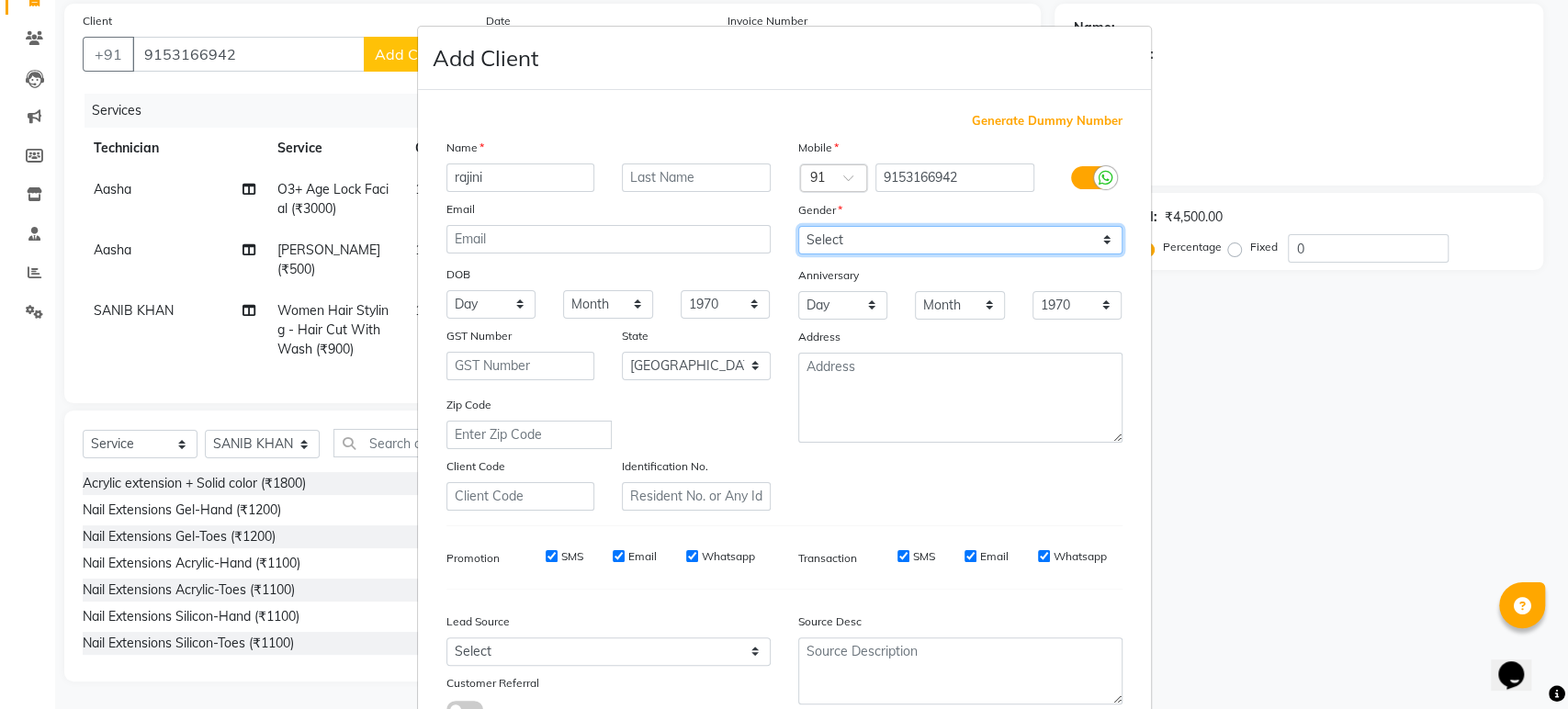
click at [798, 226] on select "Select Male Female Other Prefer Not To Say" at bounding box center [960, 240] width 324 height 29
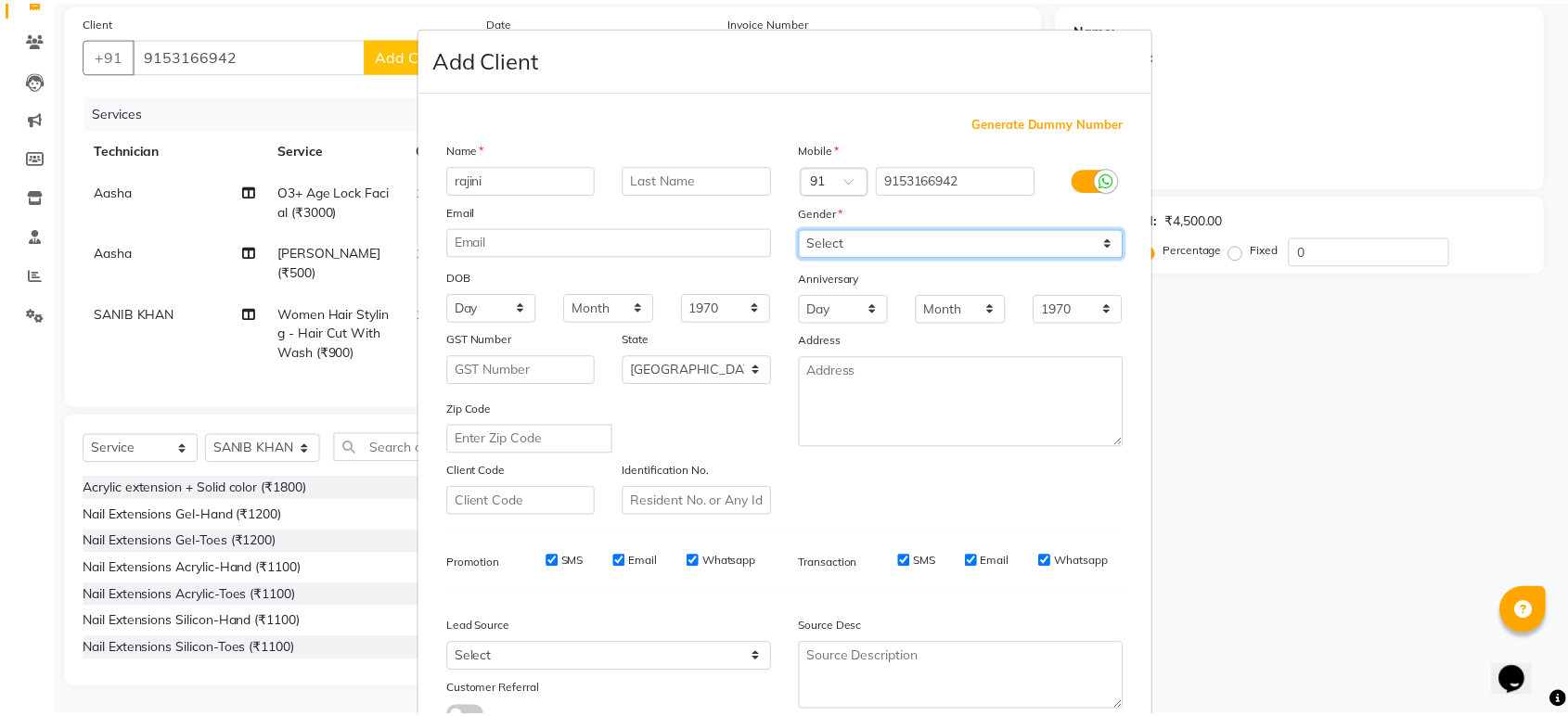
scroll to position [135, 0]
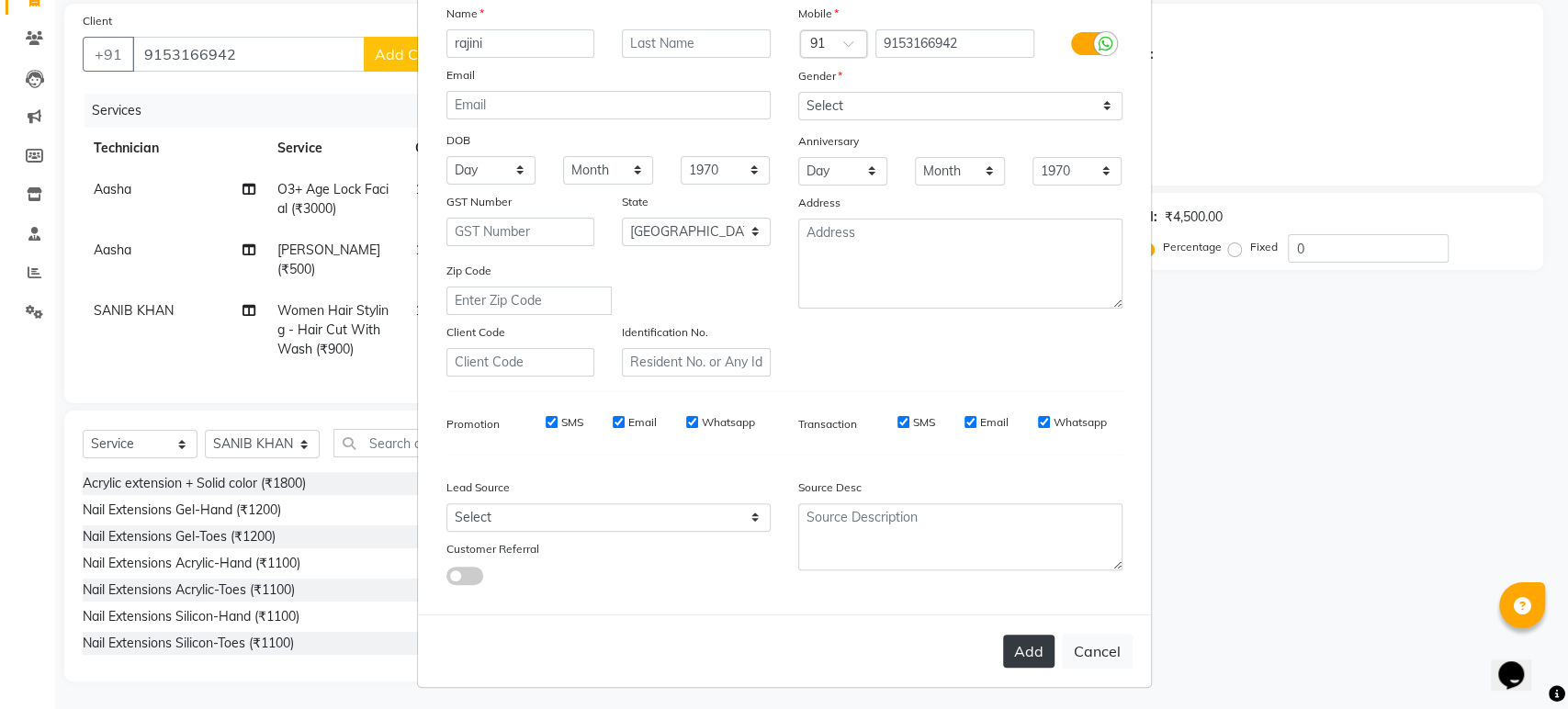
click at [1019, 639] on button "Add" at bounding box center [1029, 651] width 52 height 33
type input "91******42"
select select
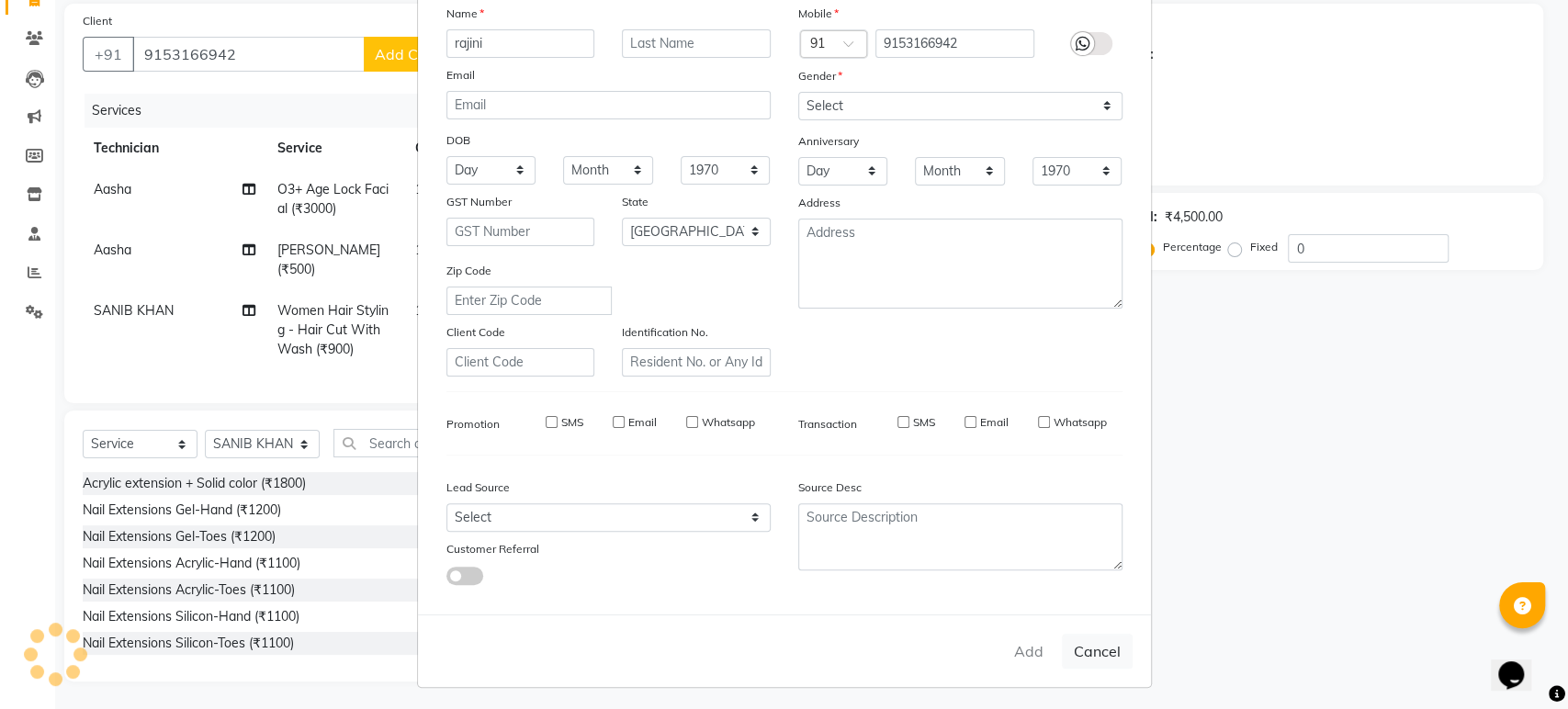
select select "null"
select select
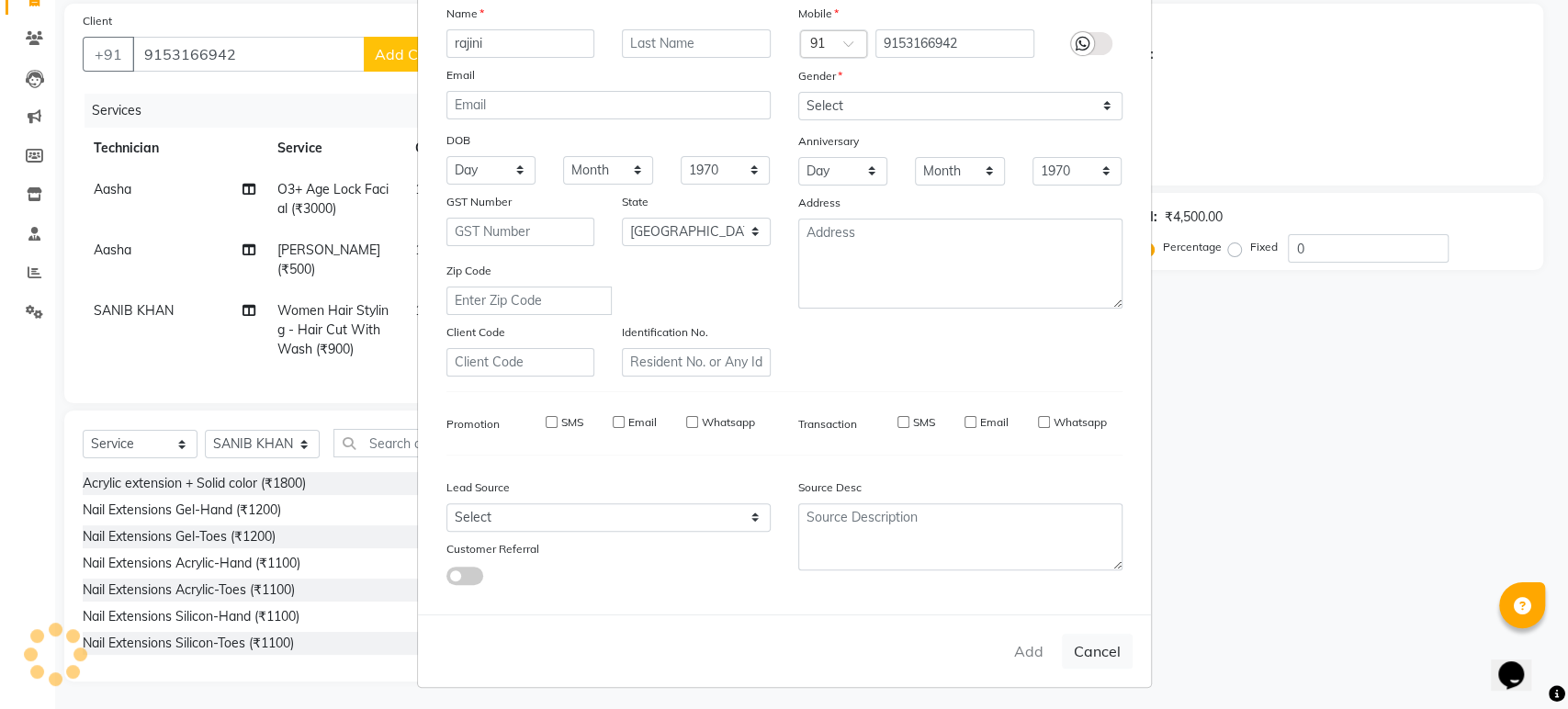
checkbox input "false"
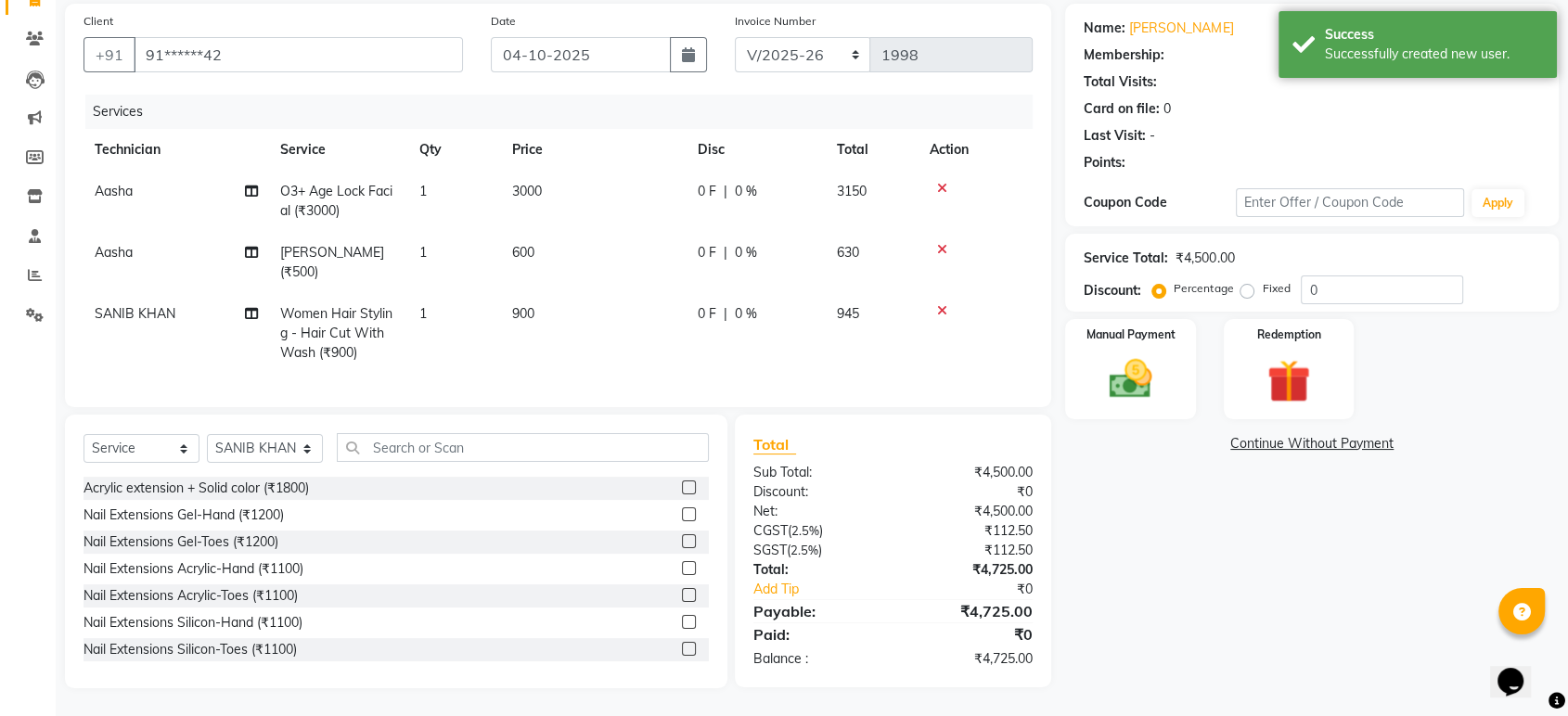
select select "1: Object"
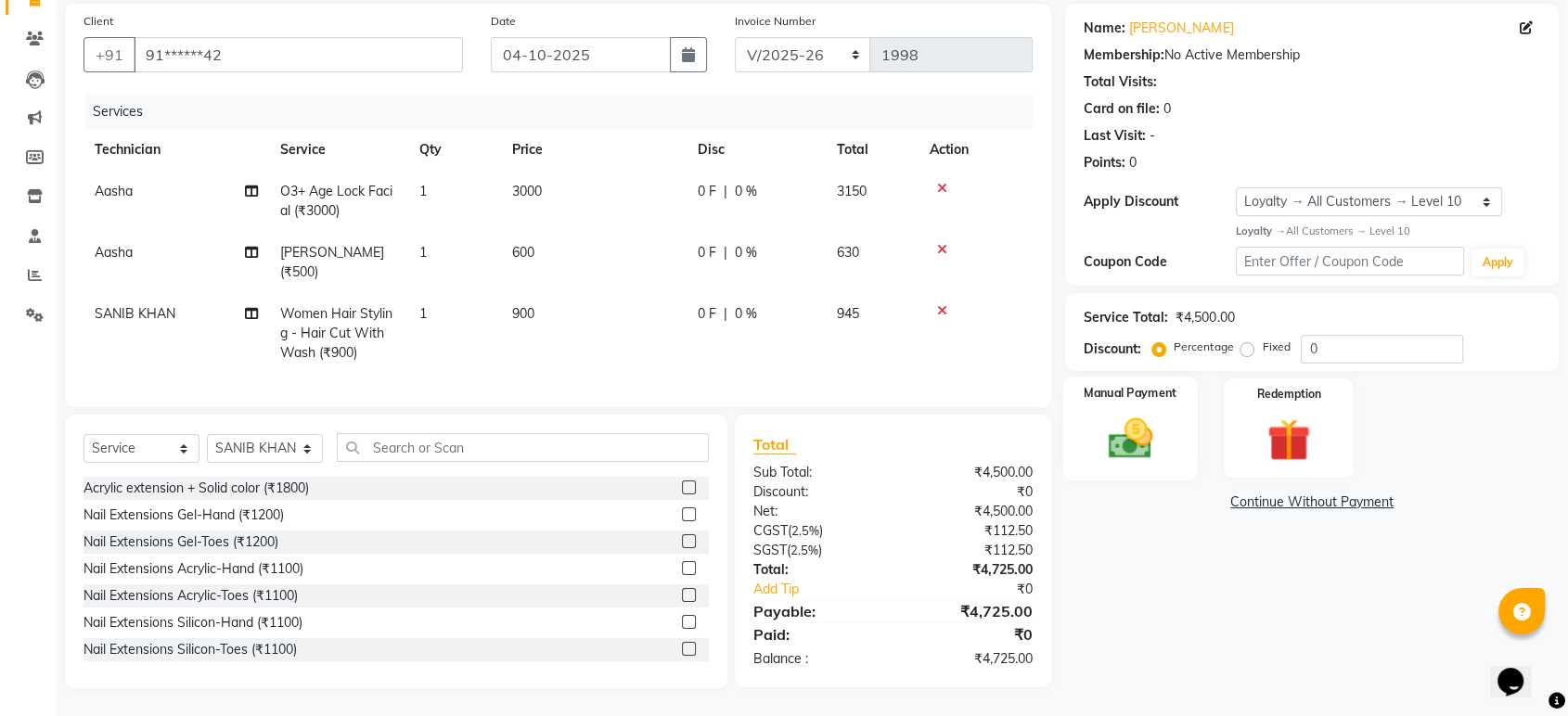
click at [1125, 422] on img at bounding box center [1130, 439] width 72 height 52
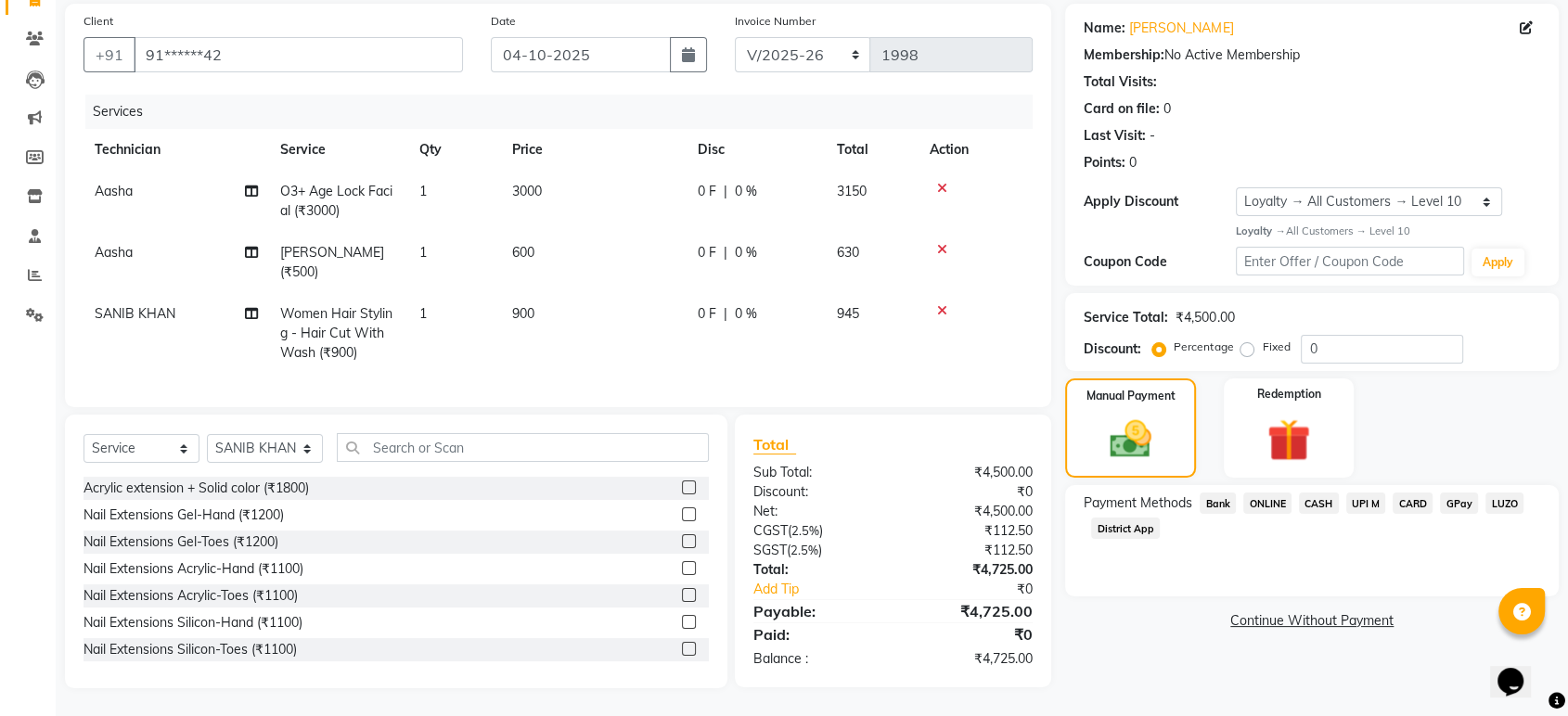
click at [1269, 492] on span "ONLINE" at bounding box center [1268, 503] width 48 height 21
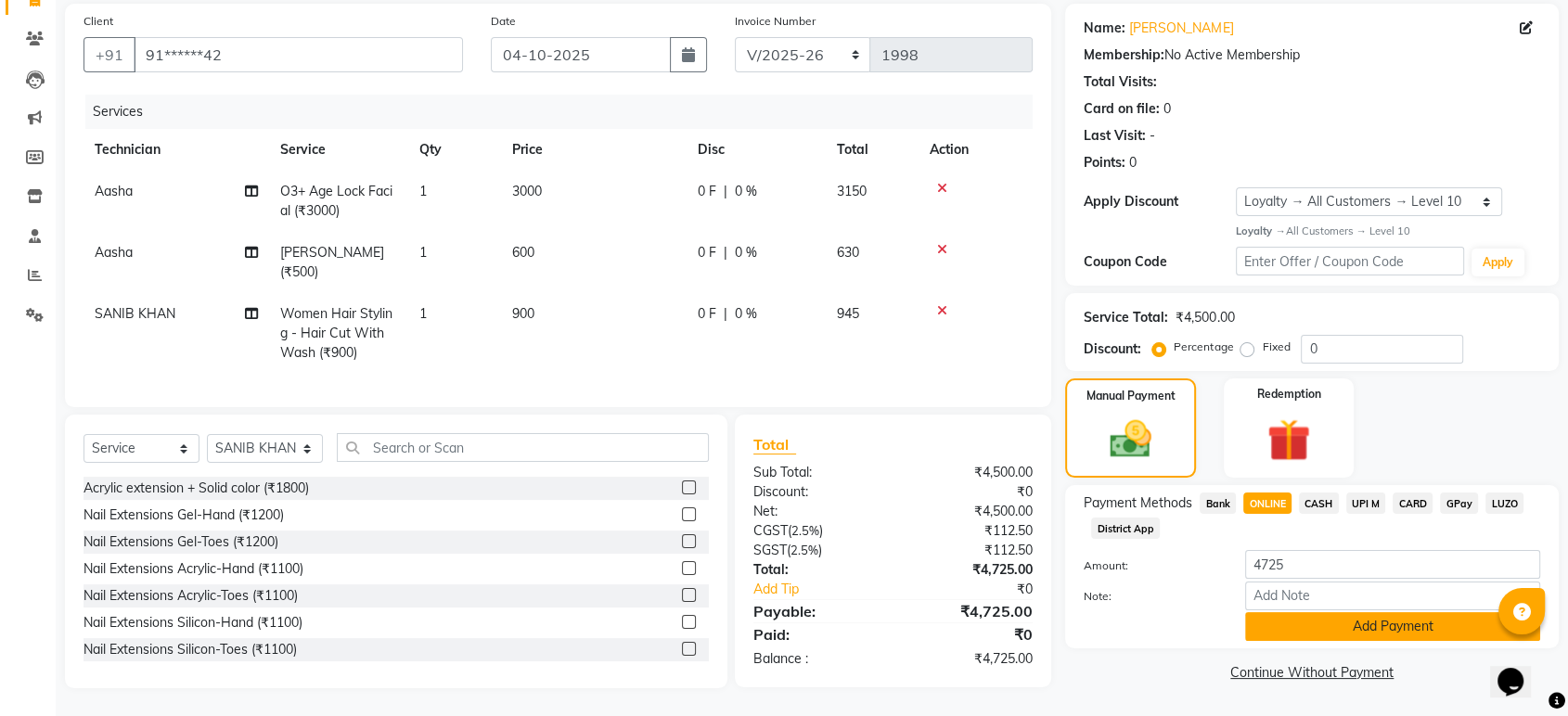
click at [1301, 620] on button "Add Payment" at bounding box center [1393, 626] width 295 height 29
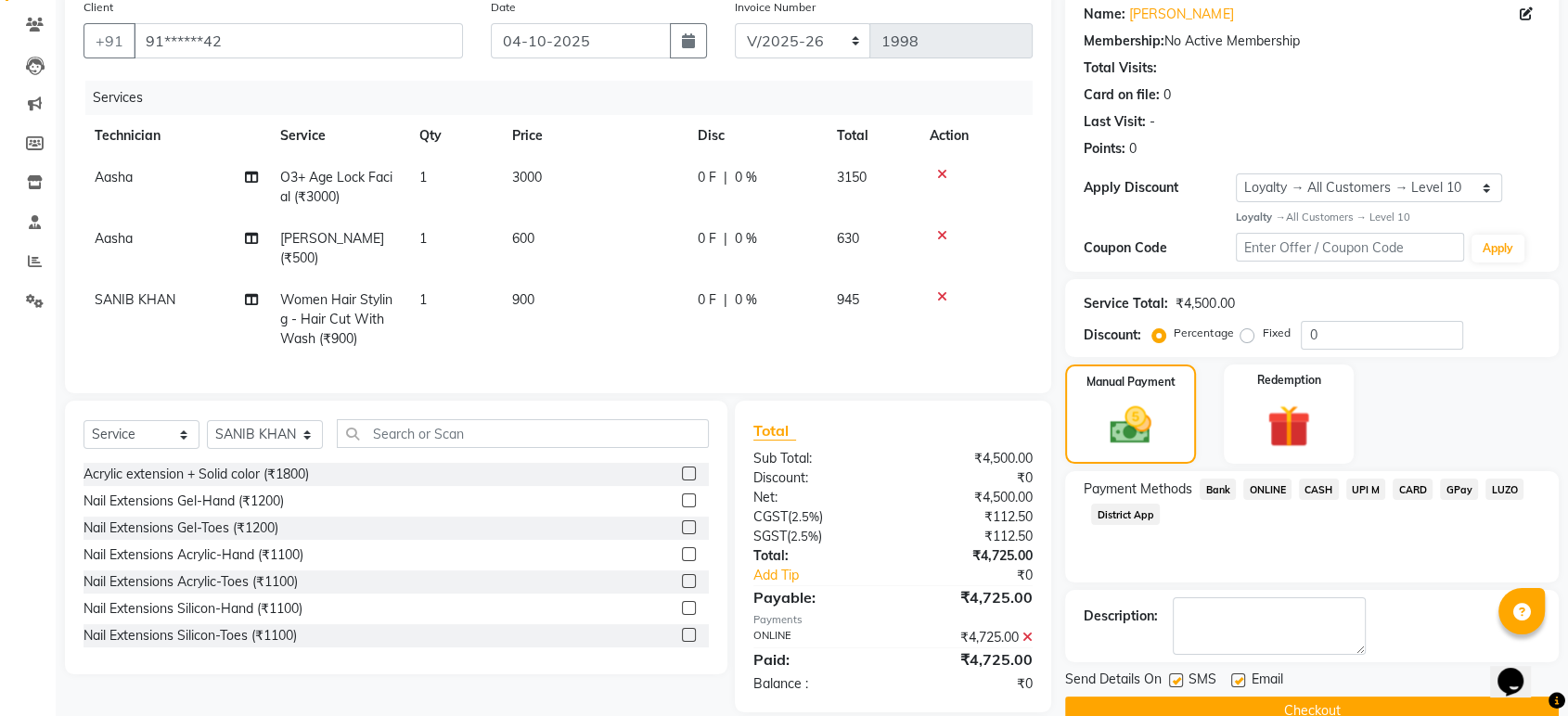
scroll to position [279, 0]
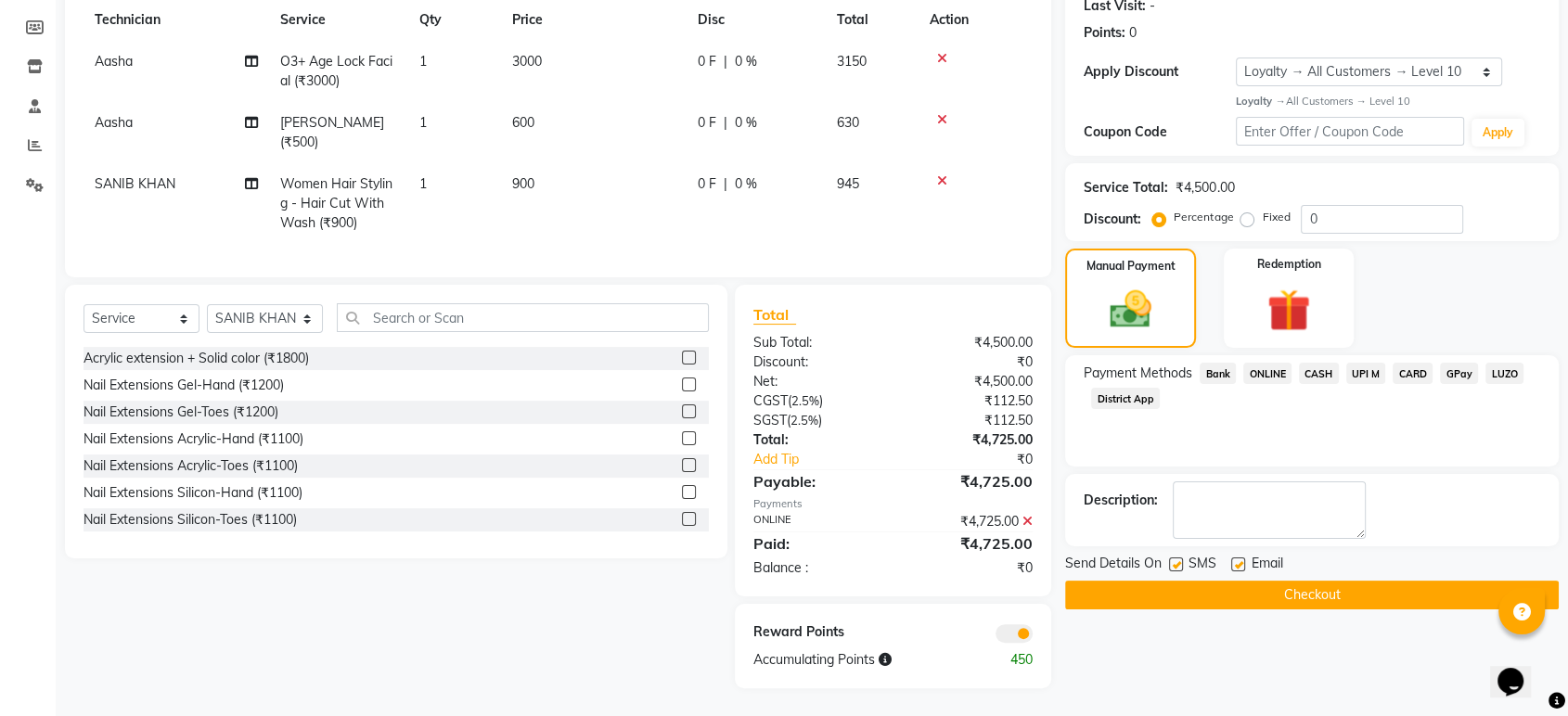
click at [1291, 581] on button "Checkout" at bounding box center [1311, 595] width 493 height 29
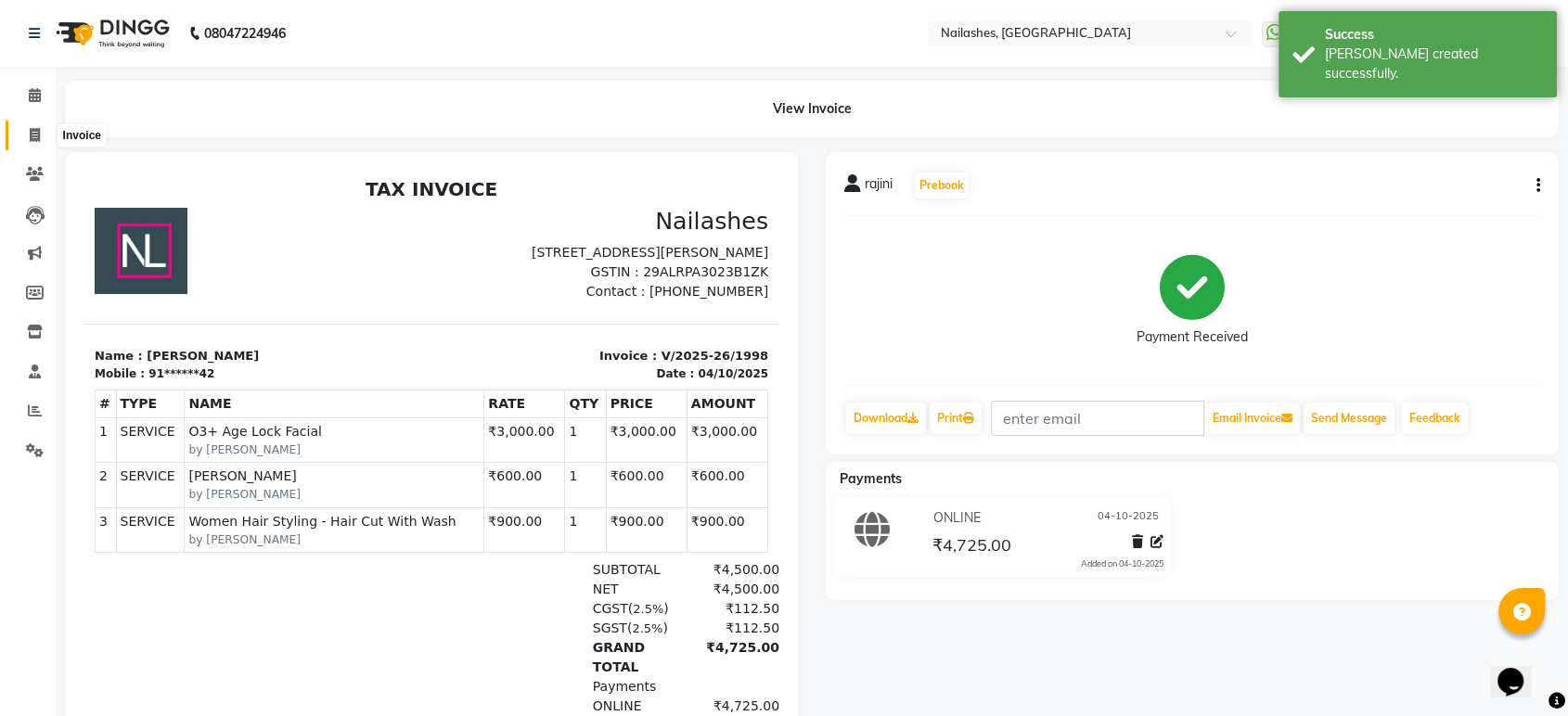
click at [39, 135] on icon at bounding box center [35, 135] width 11 height 14
select select "service"
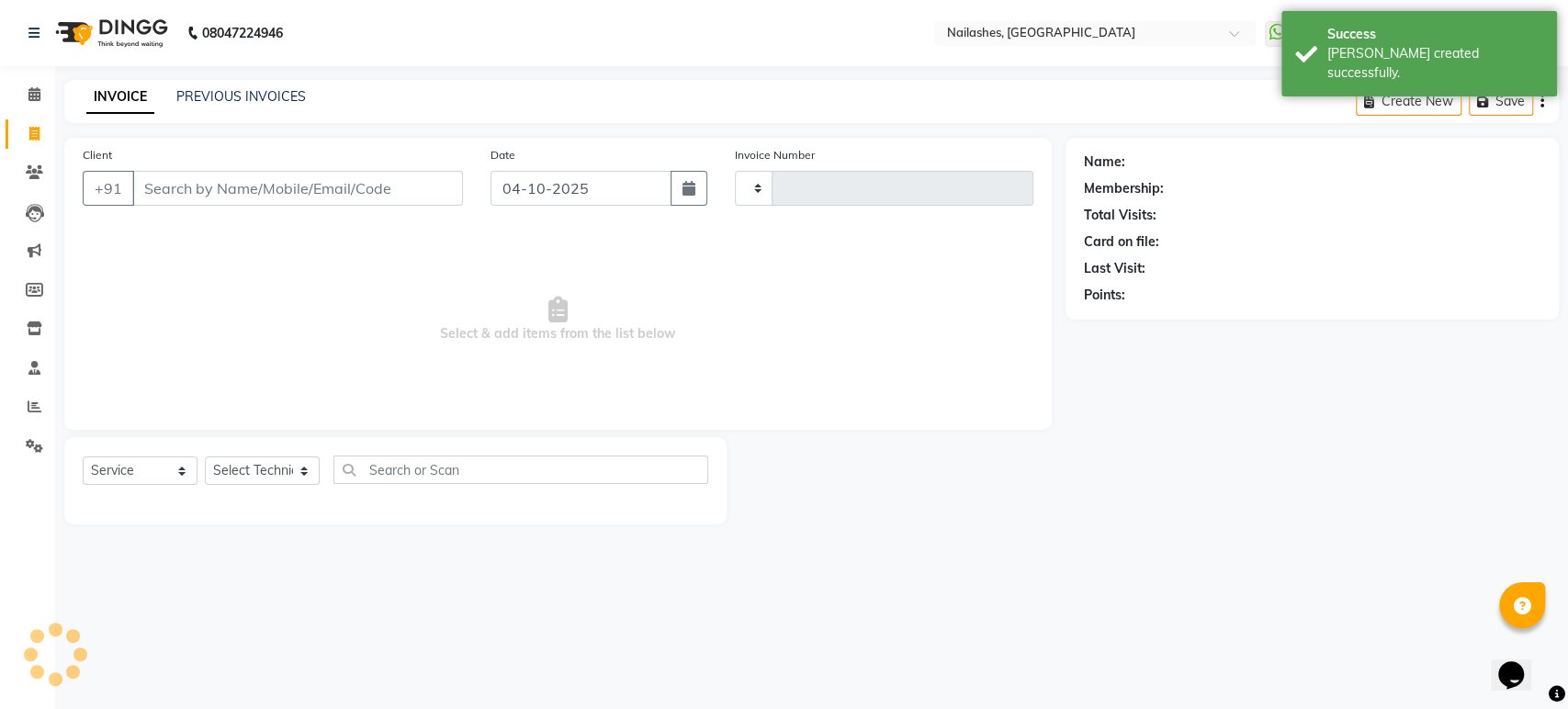
type input "1999"
select select "4251"
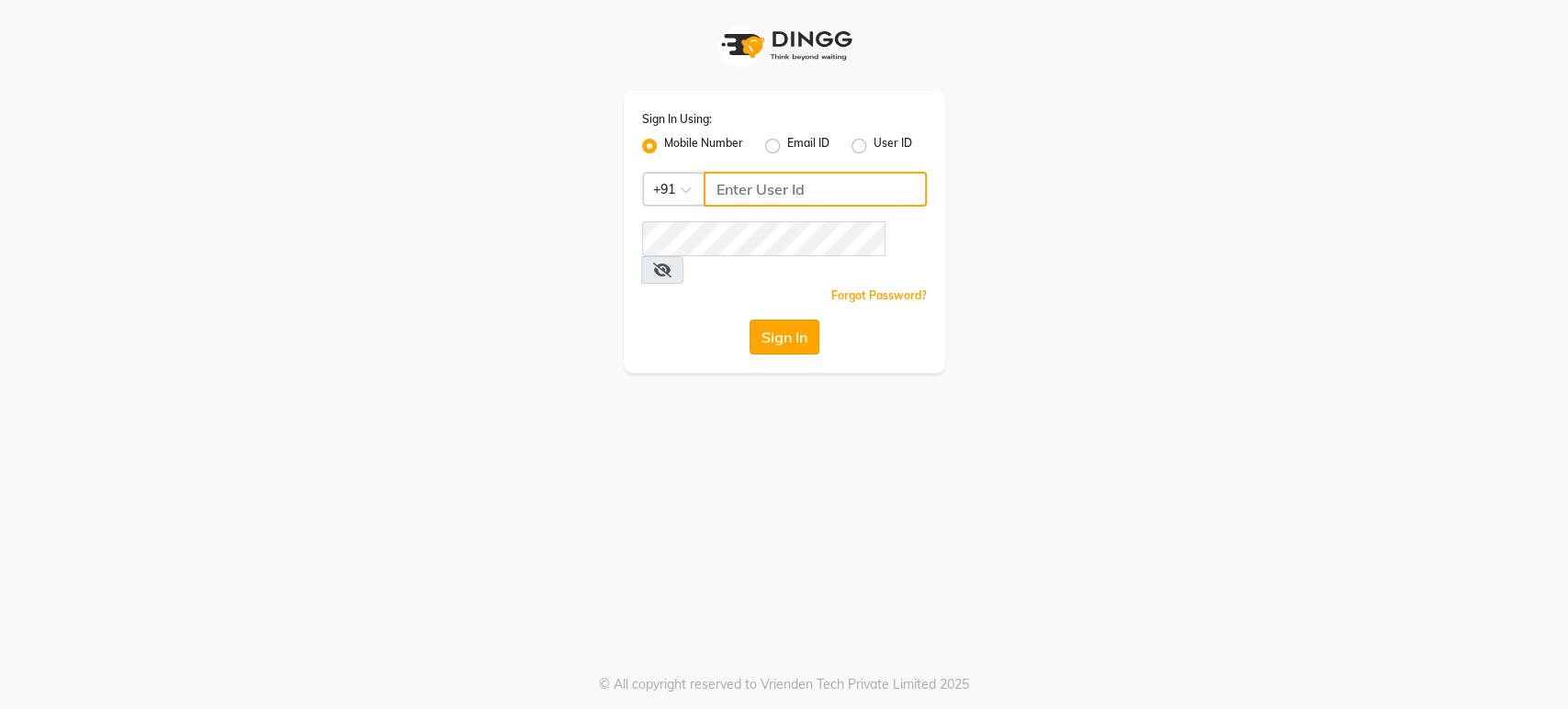
type input "9901294692"
click at [774, 319] on button "Sign In" at bounding box center [784, 336] width 70 height 35
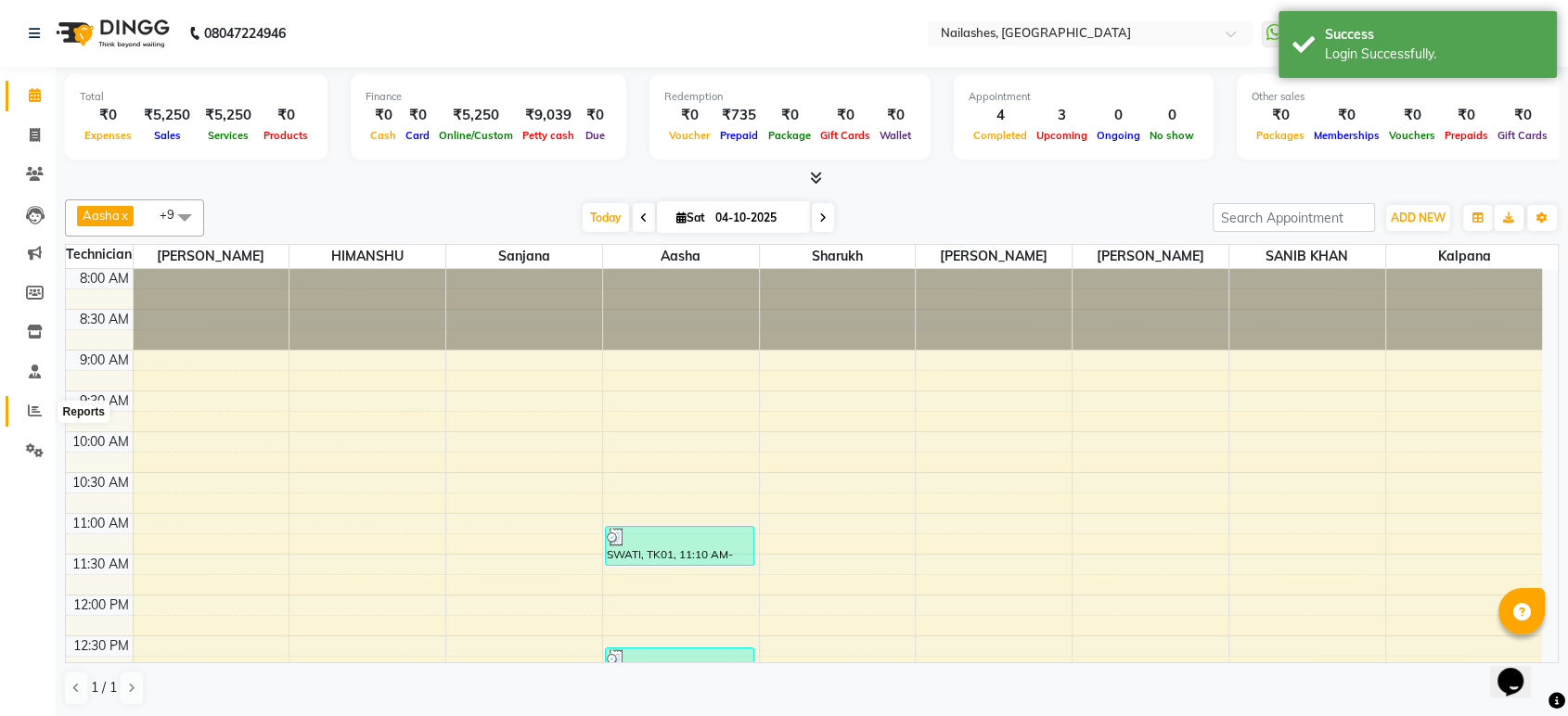
click at [30, 409] on icon at bounding box center [35, 410] width 14 height 14
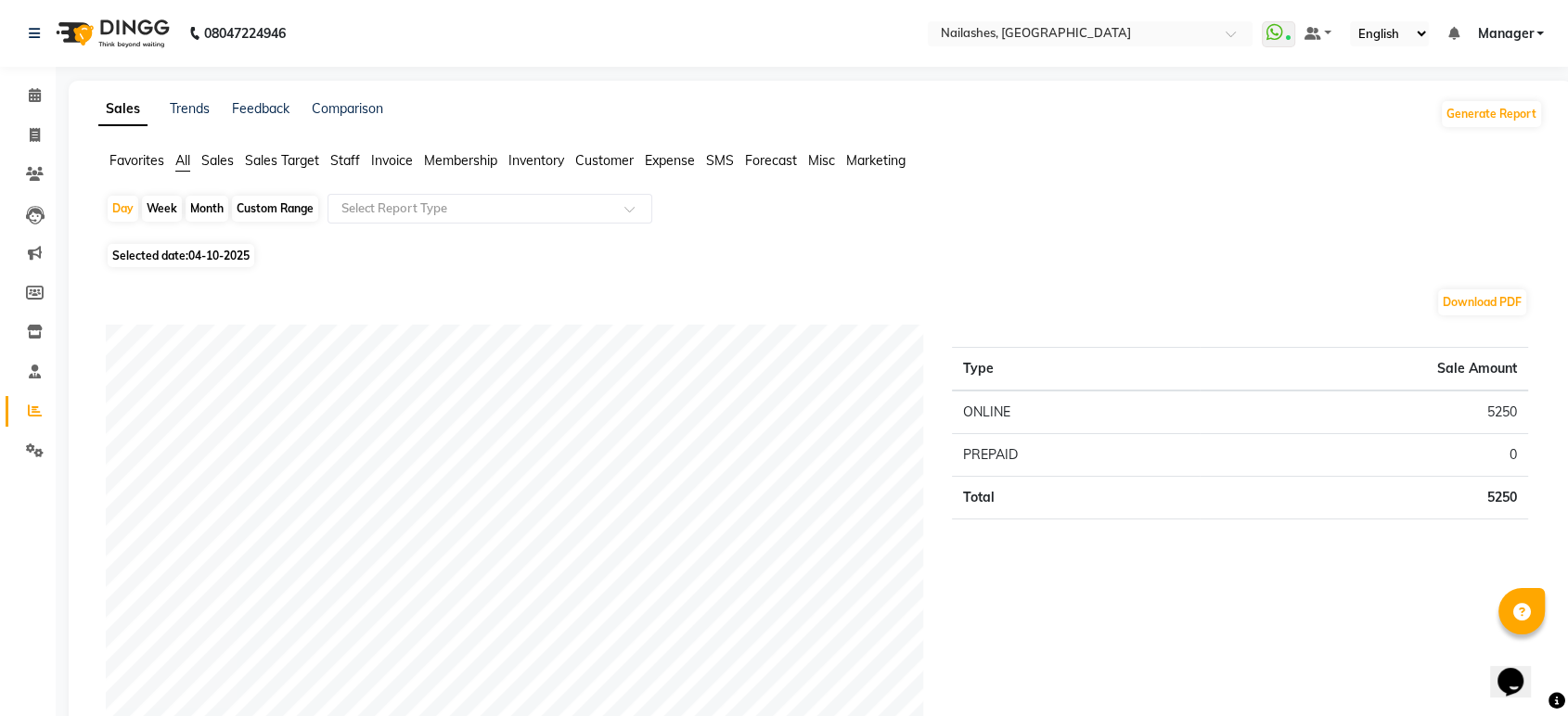
drag, startPoint x: 1131, startPoint y: 26, endPoint x: 399, endPoint y: 75, distance: 733.6
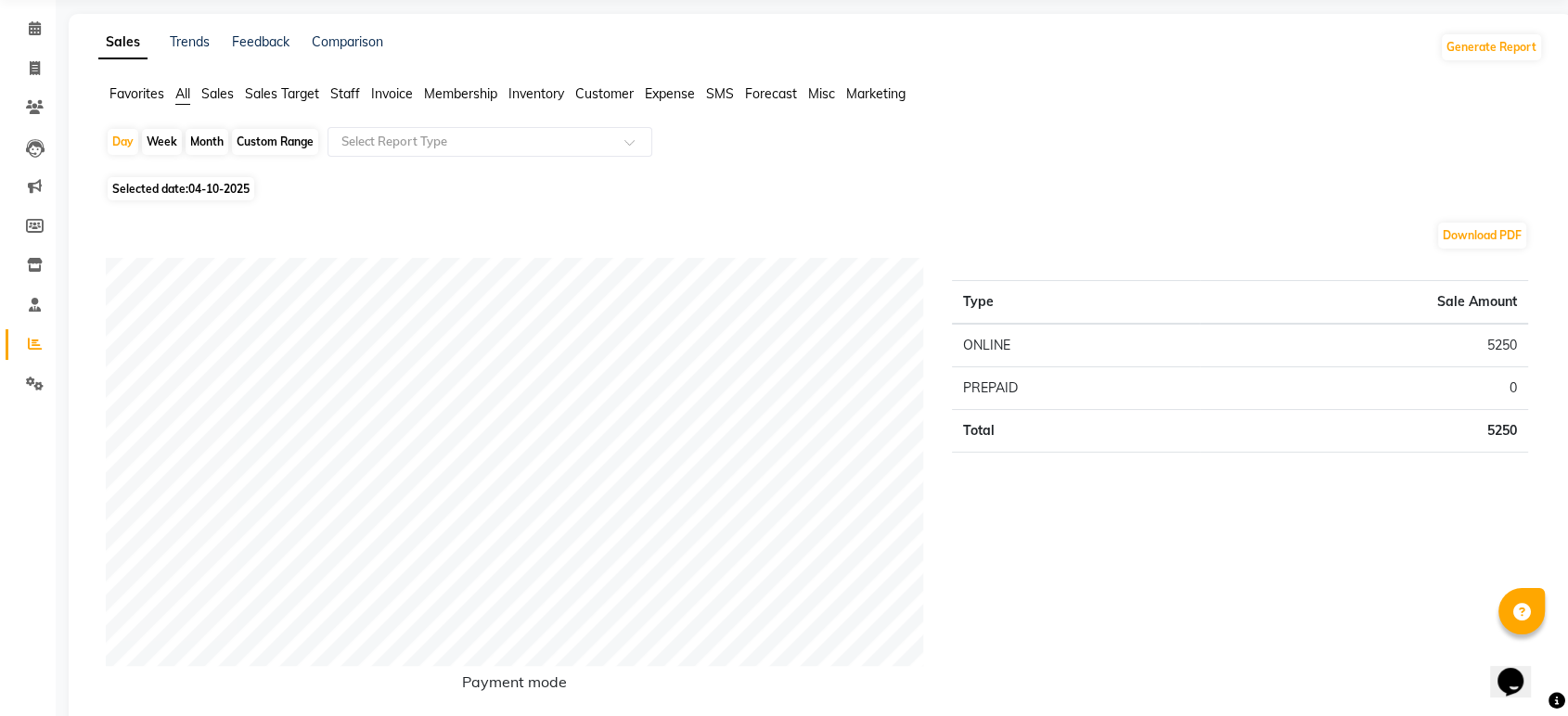
scroll to position [103, 0]
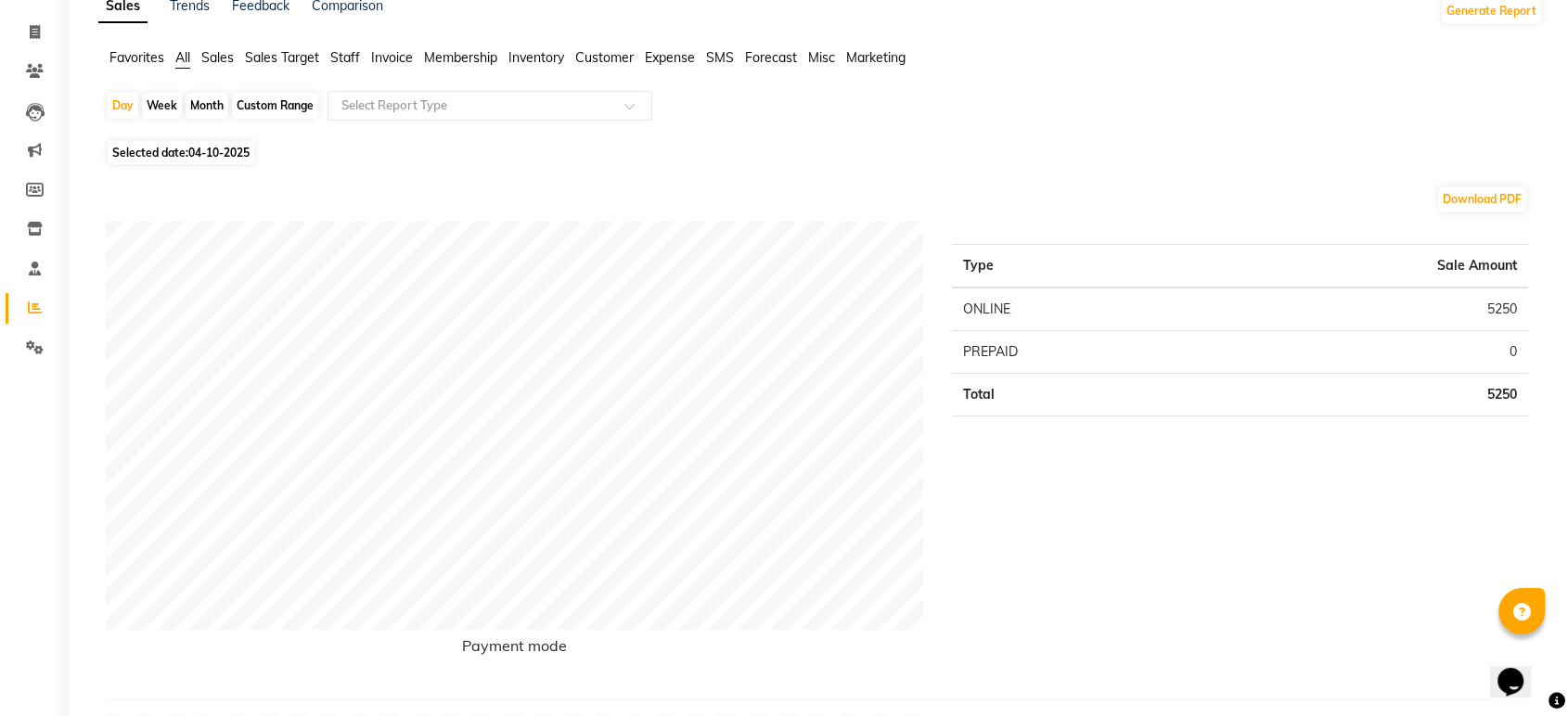
click at [197, 107] on div "Month" at bounding box center [207, 105] width 42 height 26
select select "10"
select select "2025"
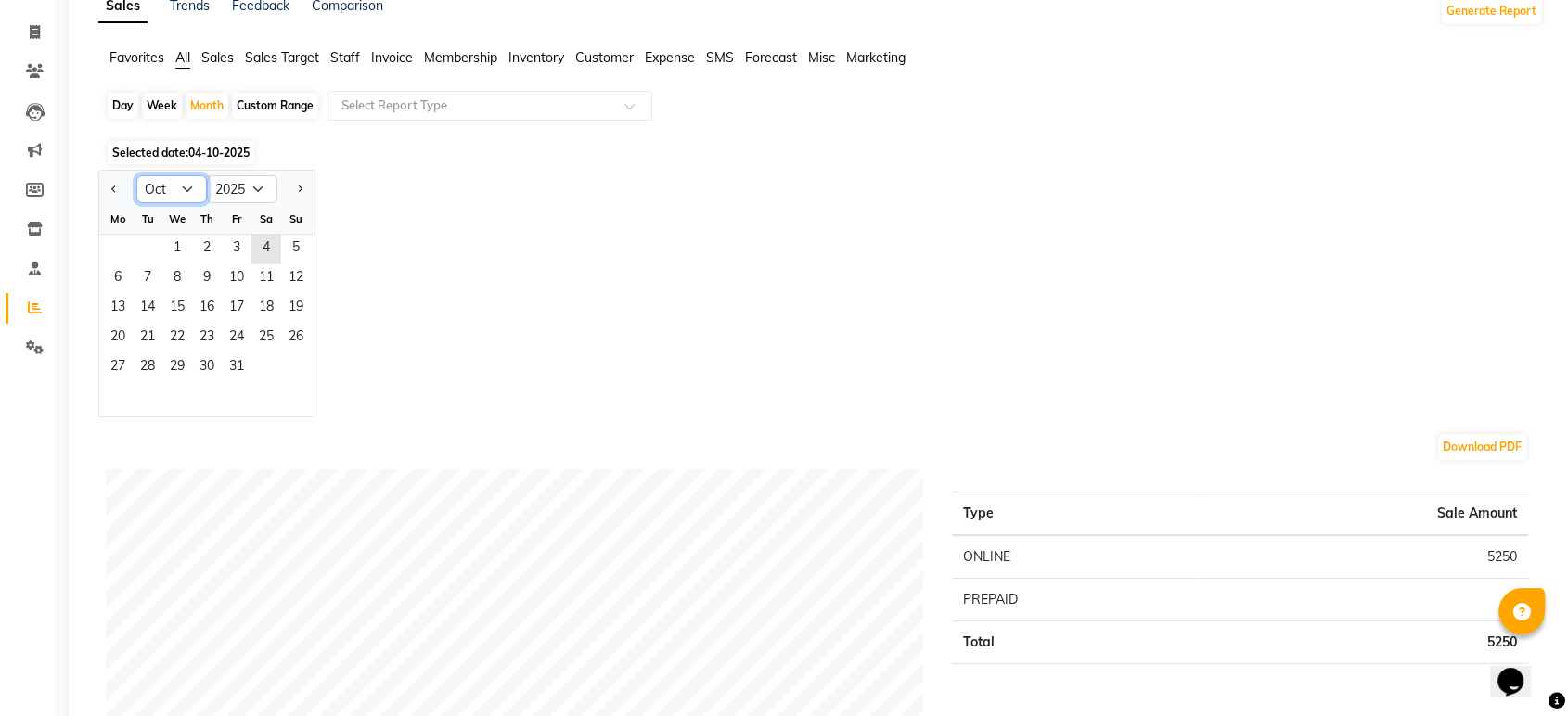
click at [186, 179] on select "Jan Feb Mar Apr May Jun Jul Aug Sep Oct Nov Dec" at bounding box center [171, 189] width 70 height 28
click at [136, 176] on select "Jan Feb Mar Apr May Jun Jul Aug Sep Oct Nov Dec" at bounding box center [171, 189] width 70 height 28
click at [181, 181] on select "Jan Feb Mar Apr May Jun Jul Aug Sep Oct Nov Dec" at bounding box center [171, 189] width 70 height 28
select select "5"
click at [136, 176] on select "Jan Feb Mar Apr May Jun Jul Aug Sep Oct Nov Dec" at bounding box center [171, 189] width 70 height 28
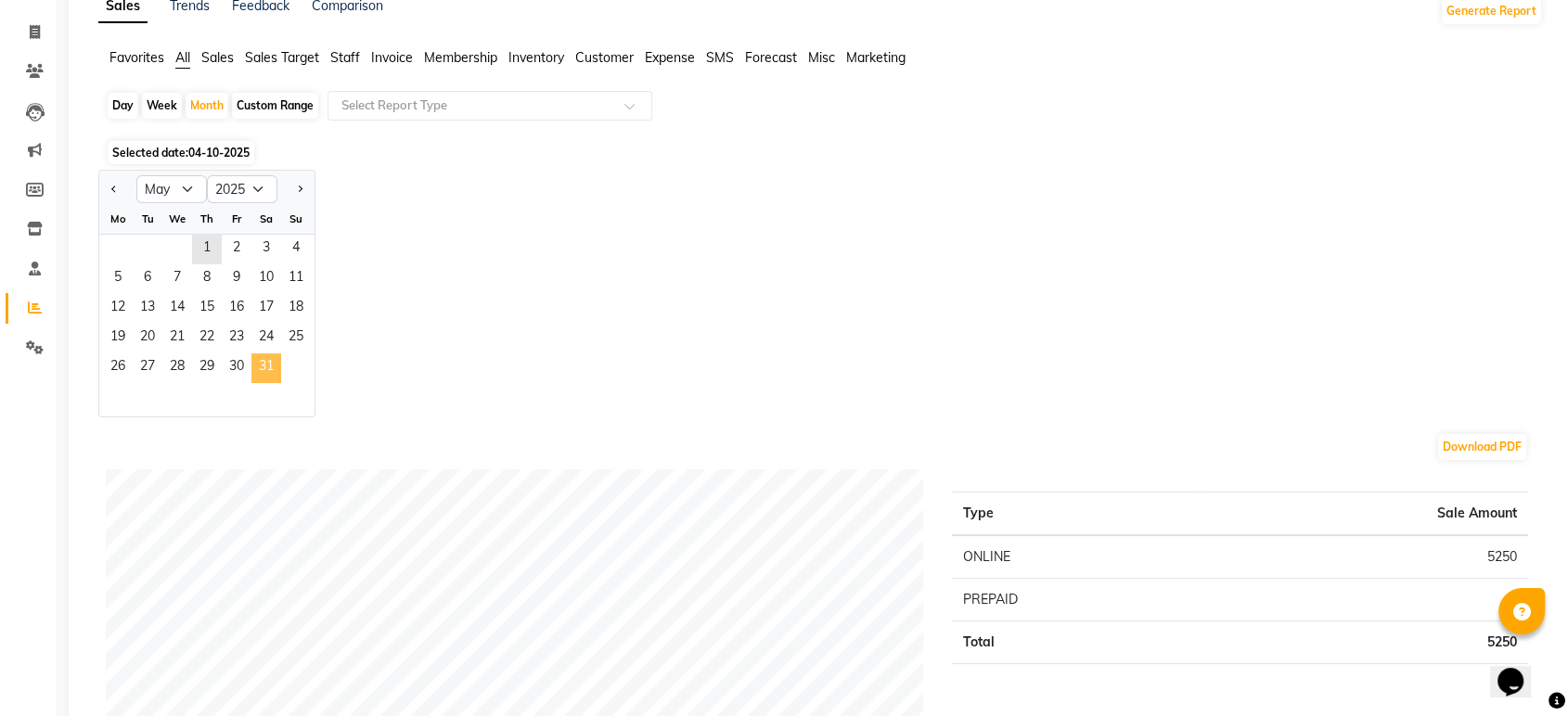
click at [267, 369] on span "31" at bounding box center [266, 368] width 30 height 30
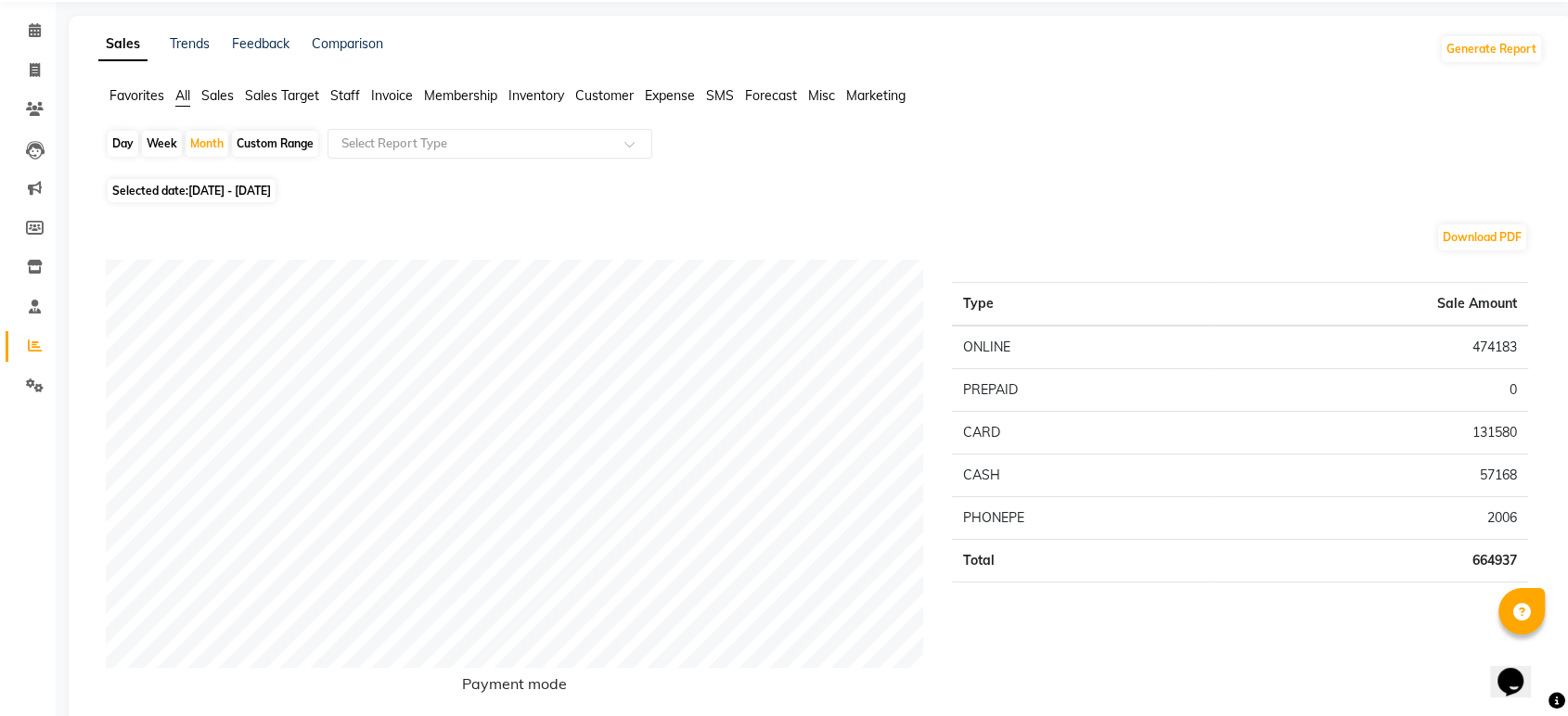
scroll to position [0, 0]
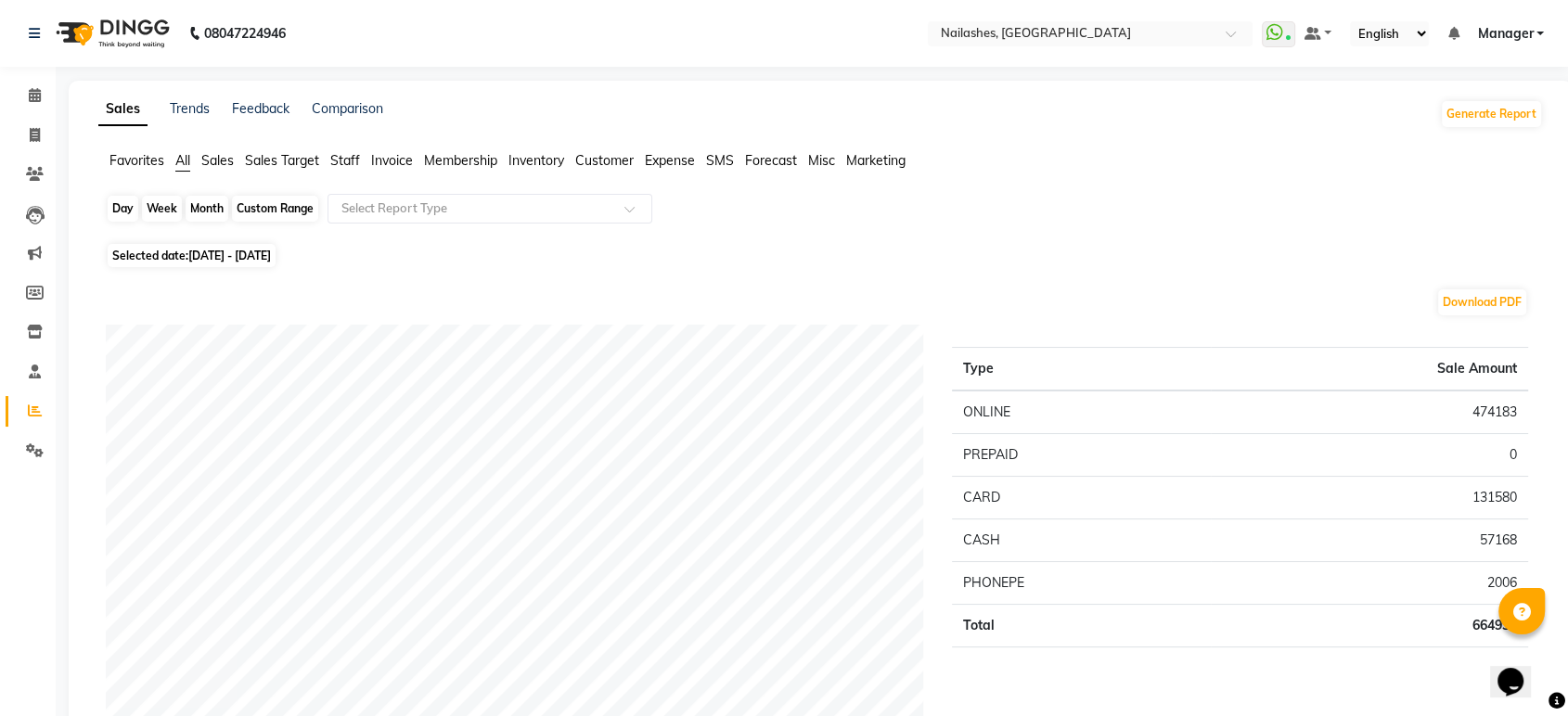
click at [213, 199] on div "Month" at bounding box center [207, 208] width 42 height 26
select select "5"
select select "2025"
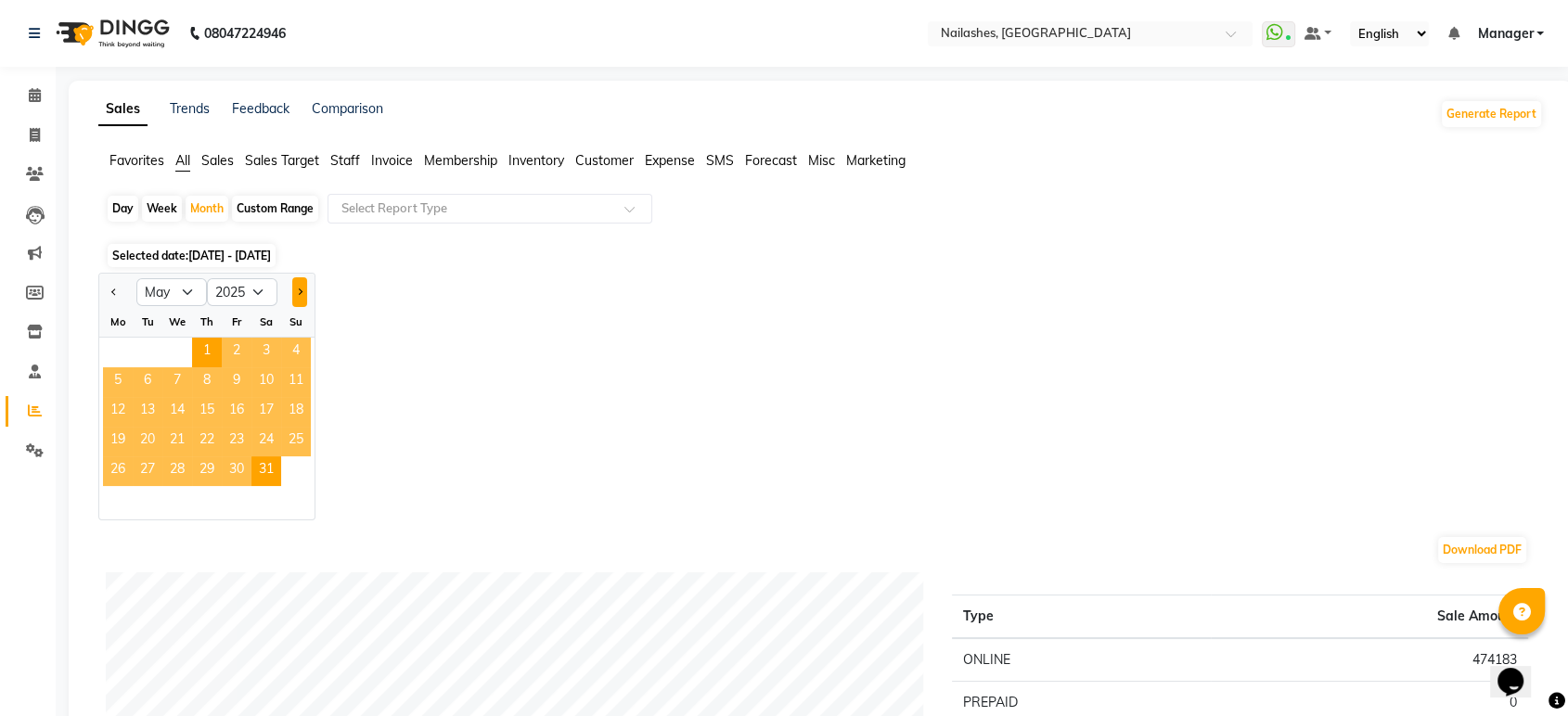
click at [300, 288] on button "Next month" at bounding box center [299, 291] width 14 height 30
select select "6"
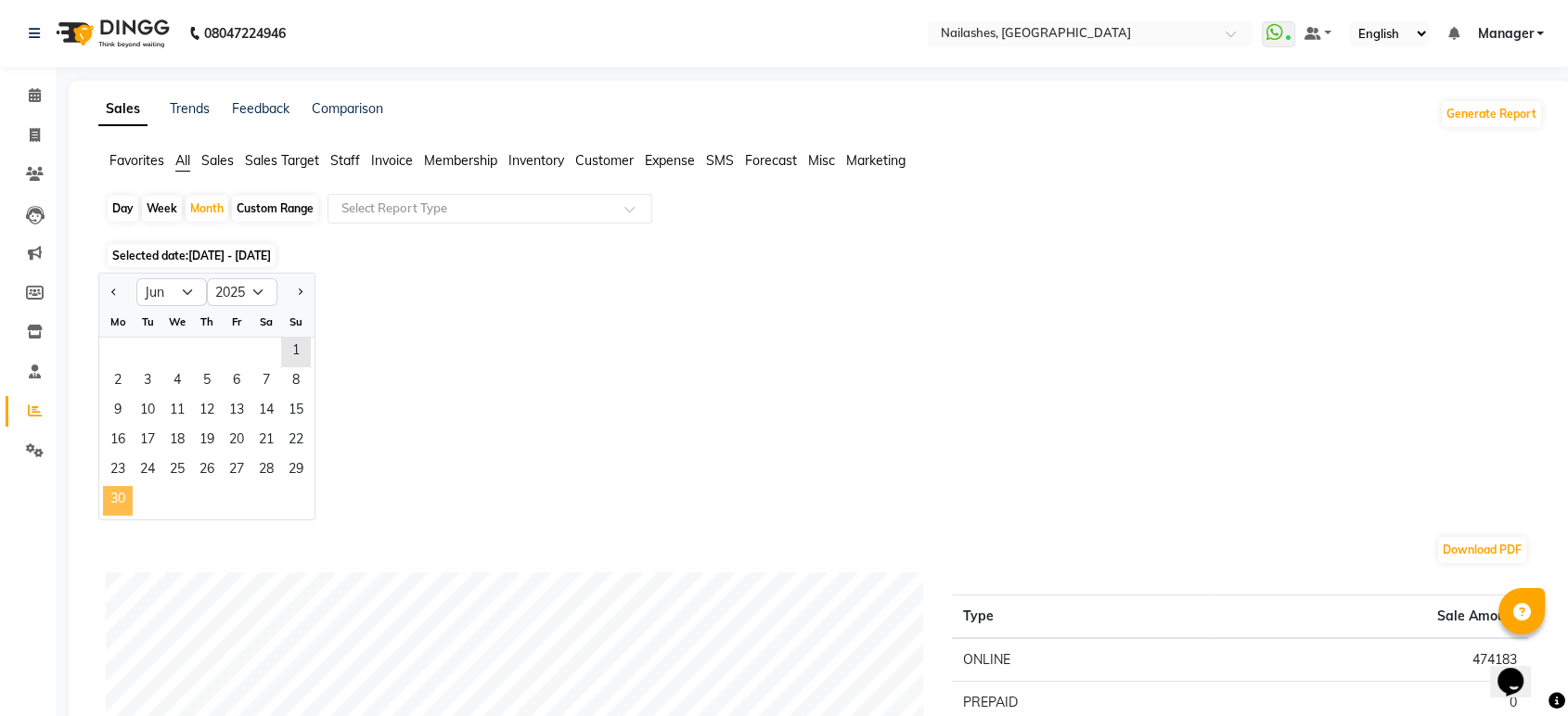
click at [103, 499] on span "30" at bounding box center [118, 501] width 30 height 30
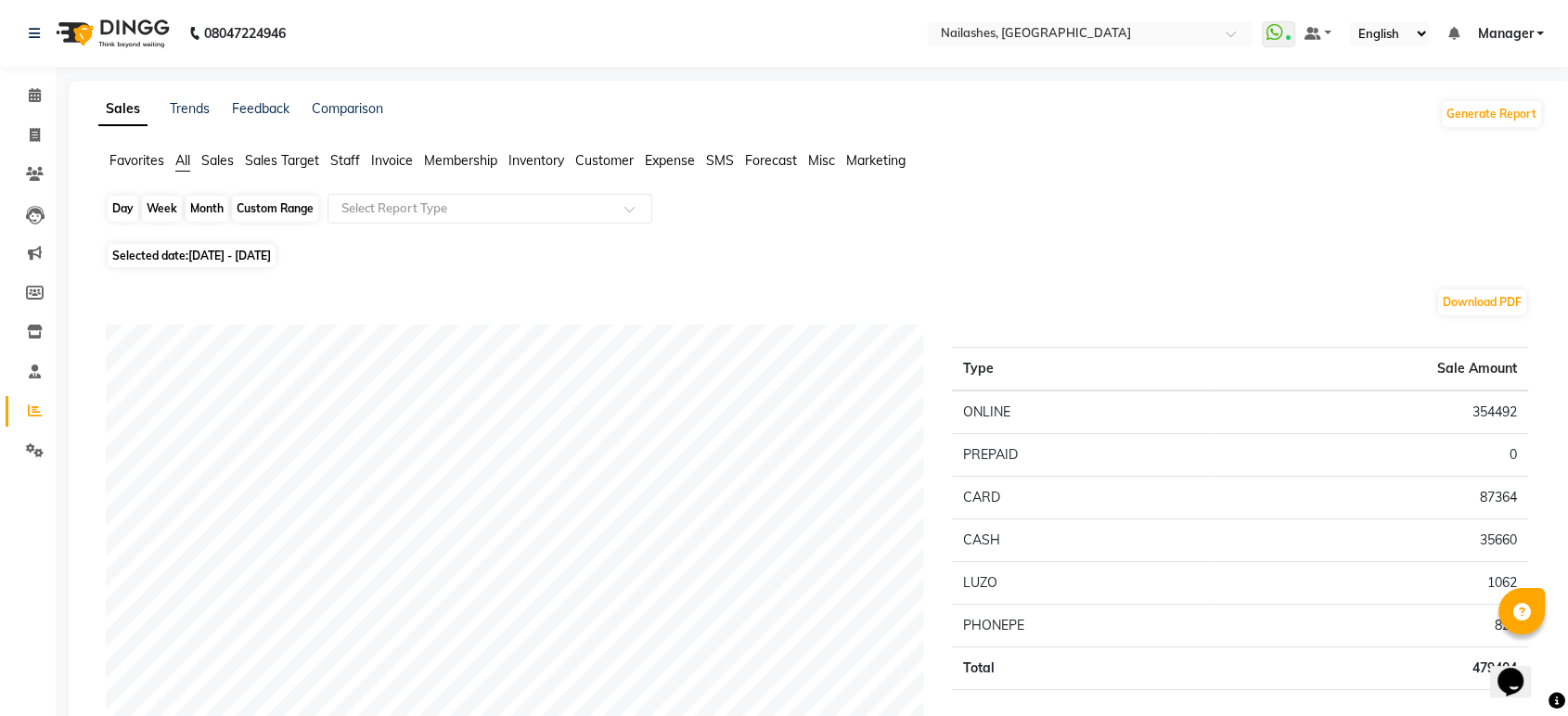
click at [193, 207] on div "Month" at bounding box center [207, 208] width 42 height 26
select select "6"
select select "2025"
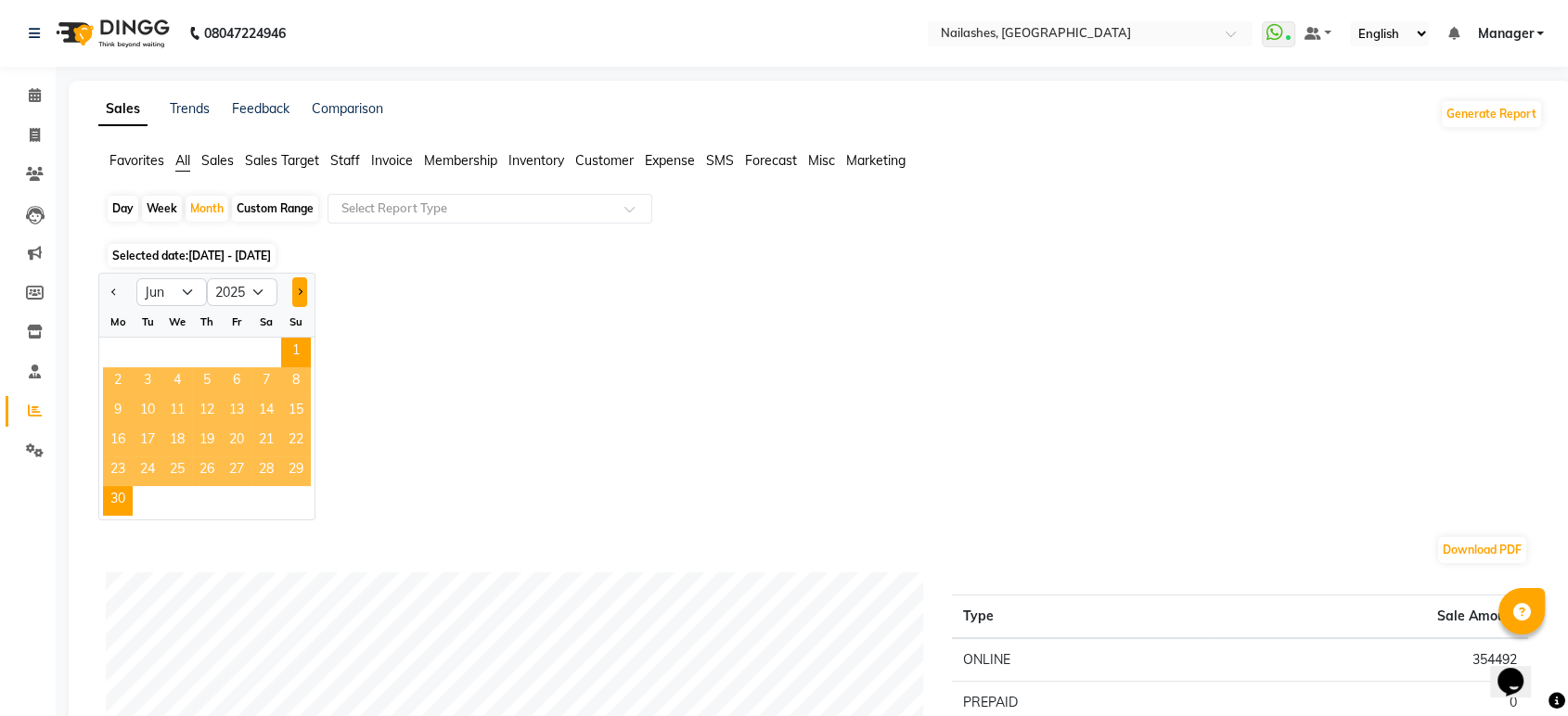
click at [294, 289] on button "Next month" at bounding box center [299, 291] width 14 height 30
select select "7"
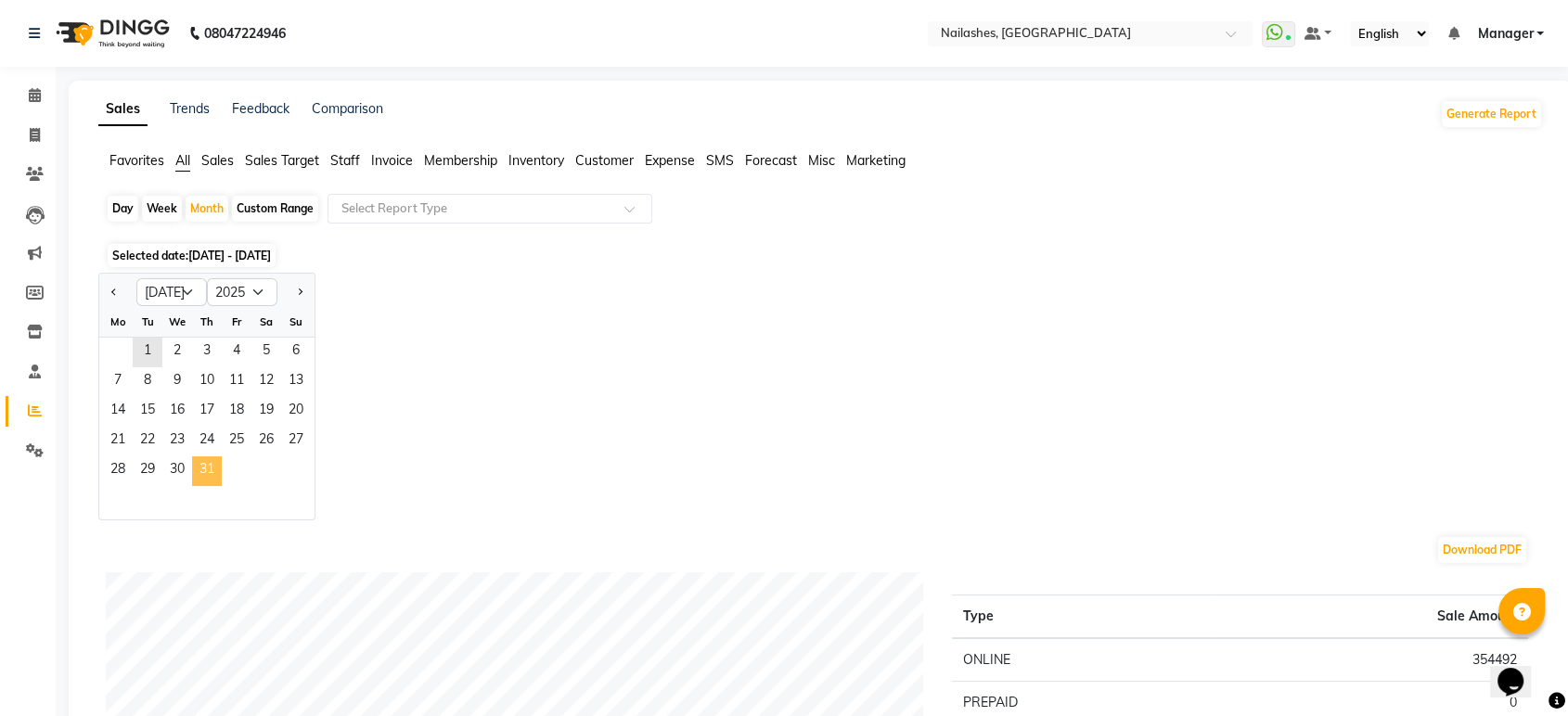
click at [200, 470] on span "31" at bounding box center [207, 471] width 30 height 30
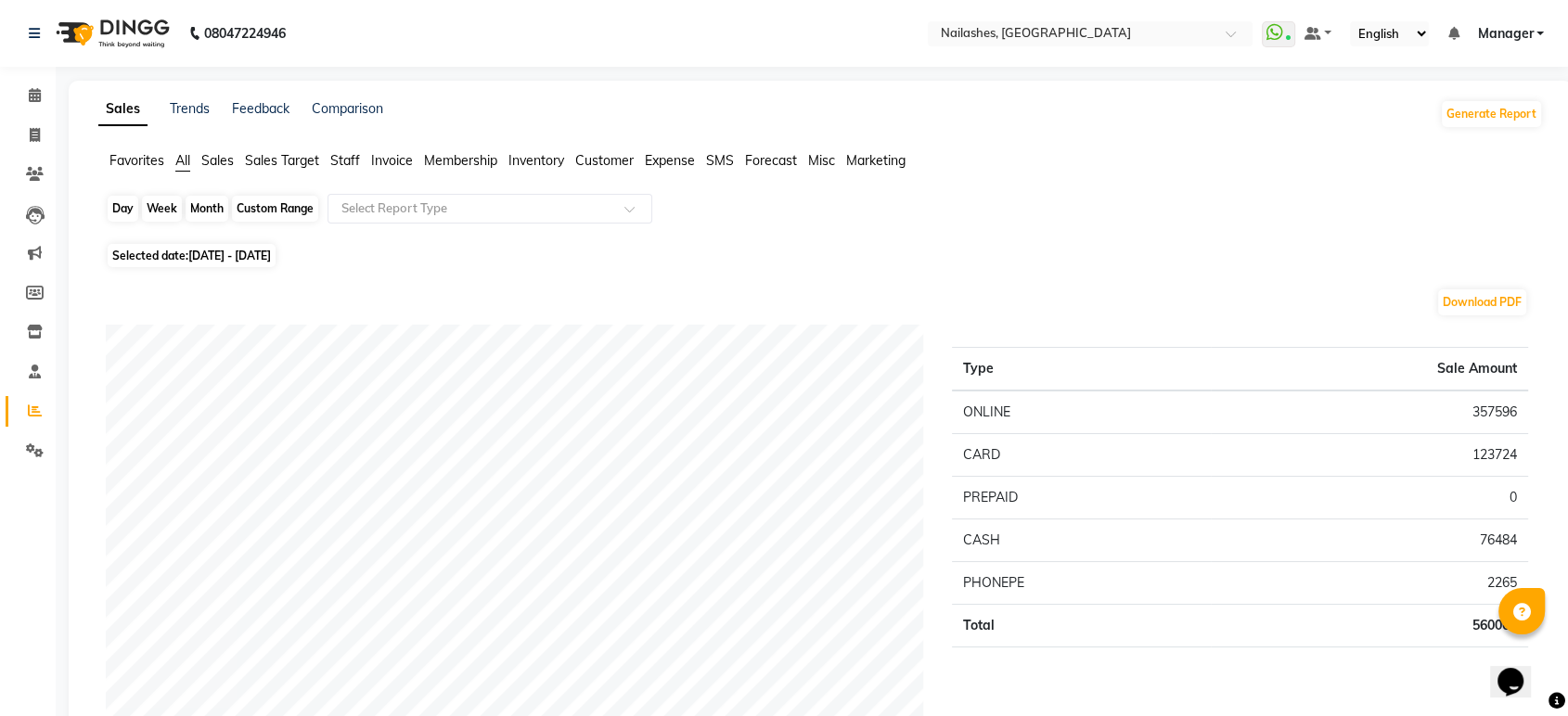
click at [203, 205] on div "Month" at bounding box center [207, 208] width 42 height 26
select select "7"
select select "2025"
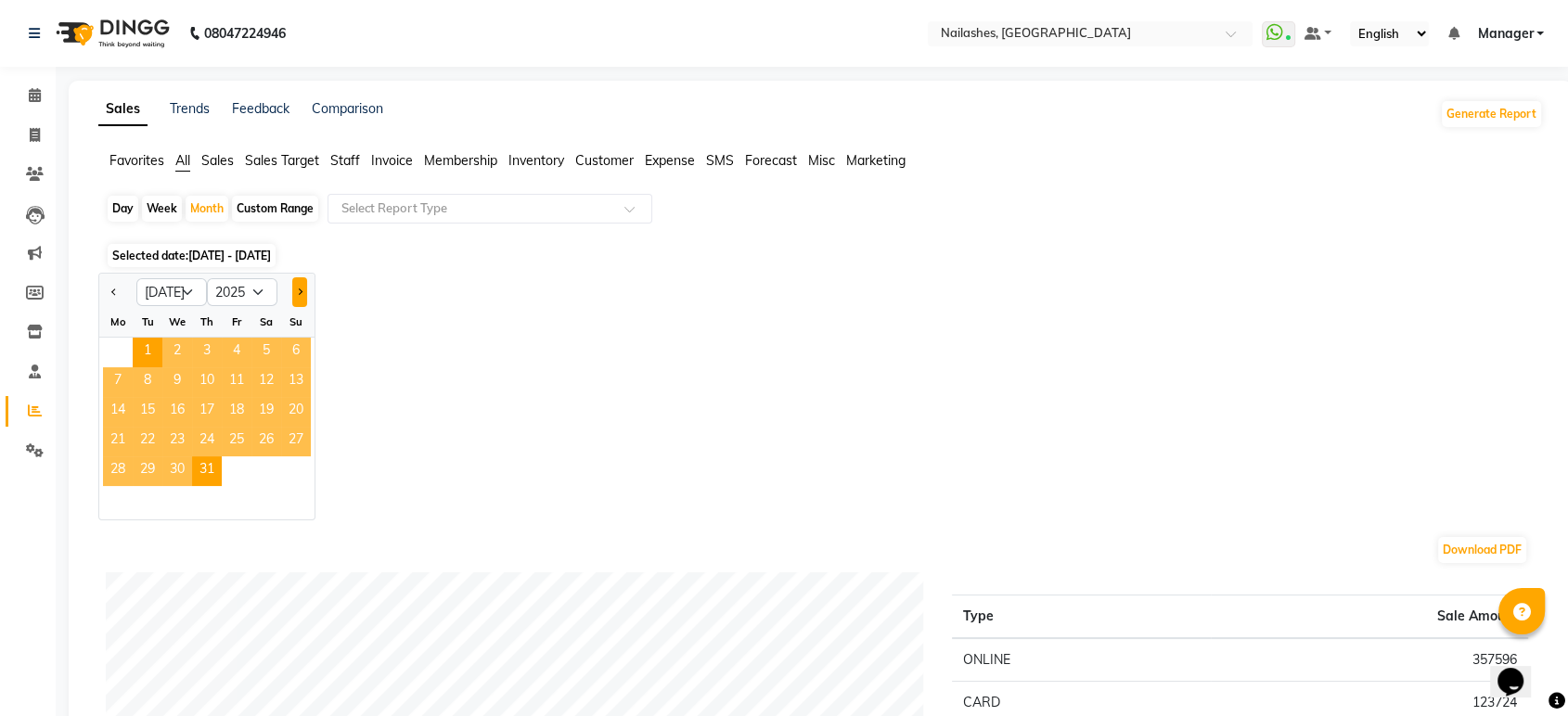
click at [299, 290] on span "Next month" at bounding box center [299, 290] width 7 height 7
select select "8"
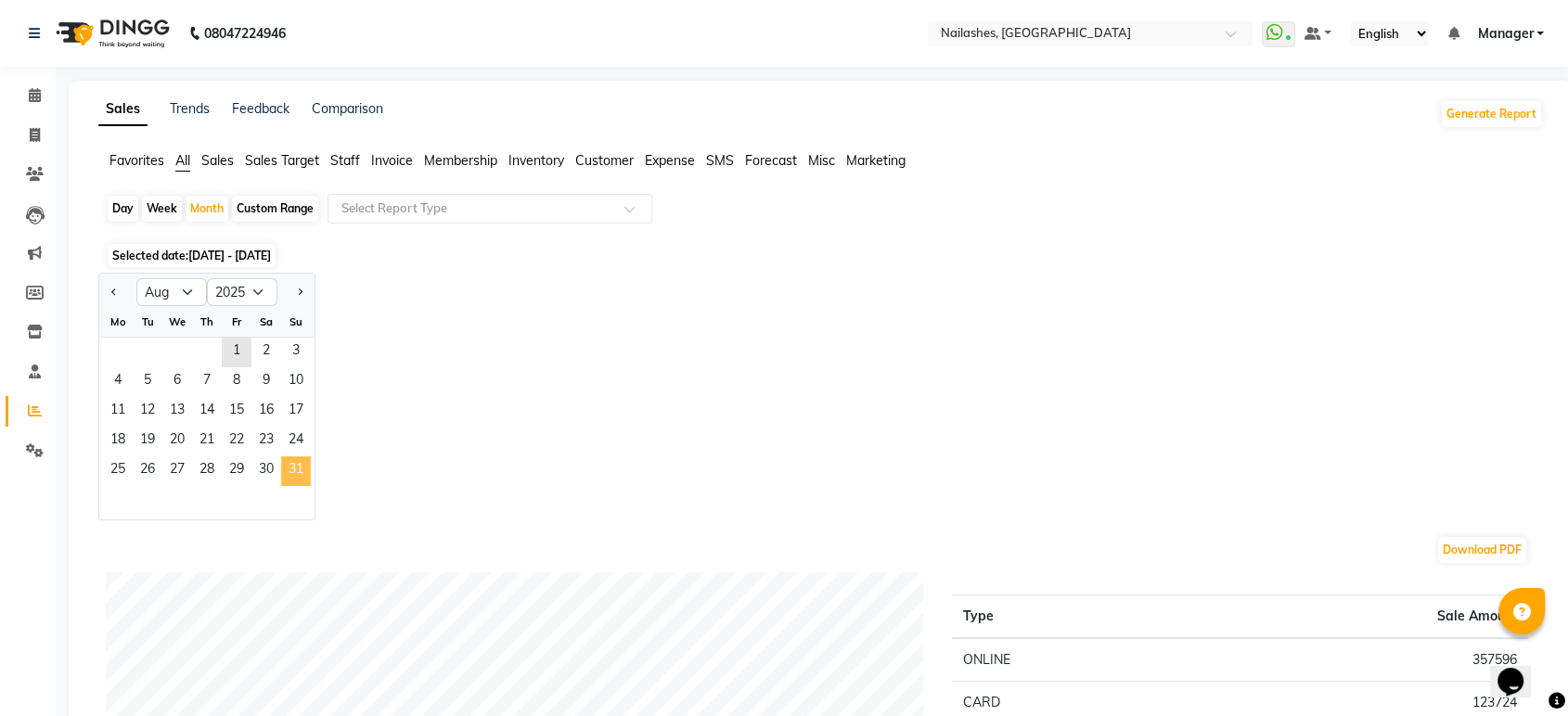
click at [300, 460] on span "31" at bounding box center [295, 471] width 30 height 30
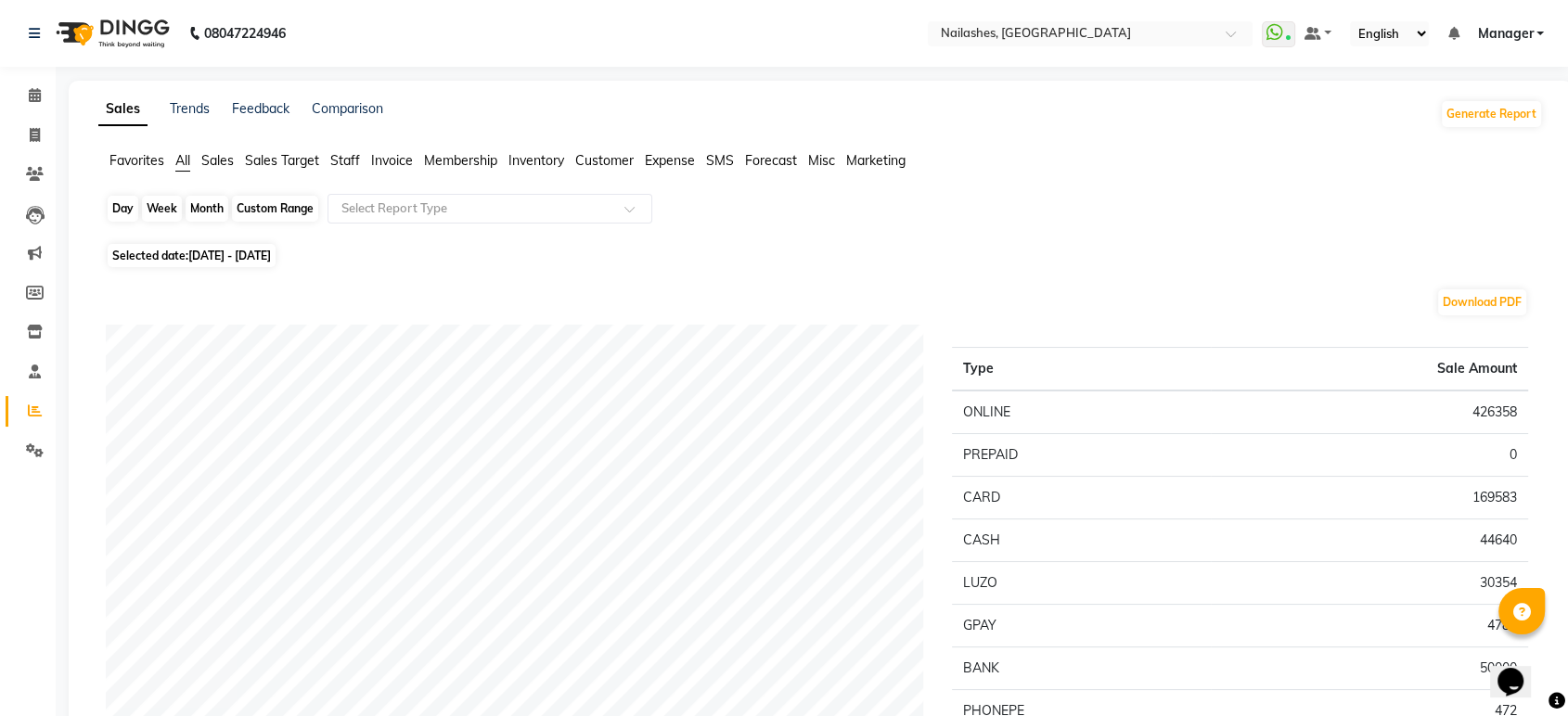
click at [192, 207] on div "Month" at bounding box center [207, 208] width 42 height 26
select select "8"
select select "2025"
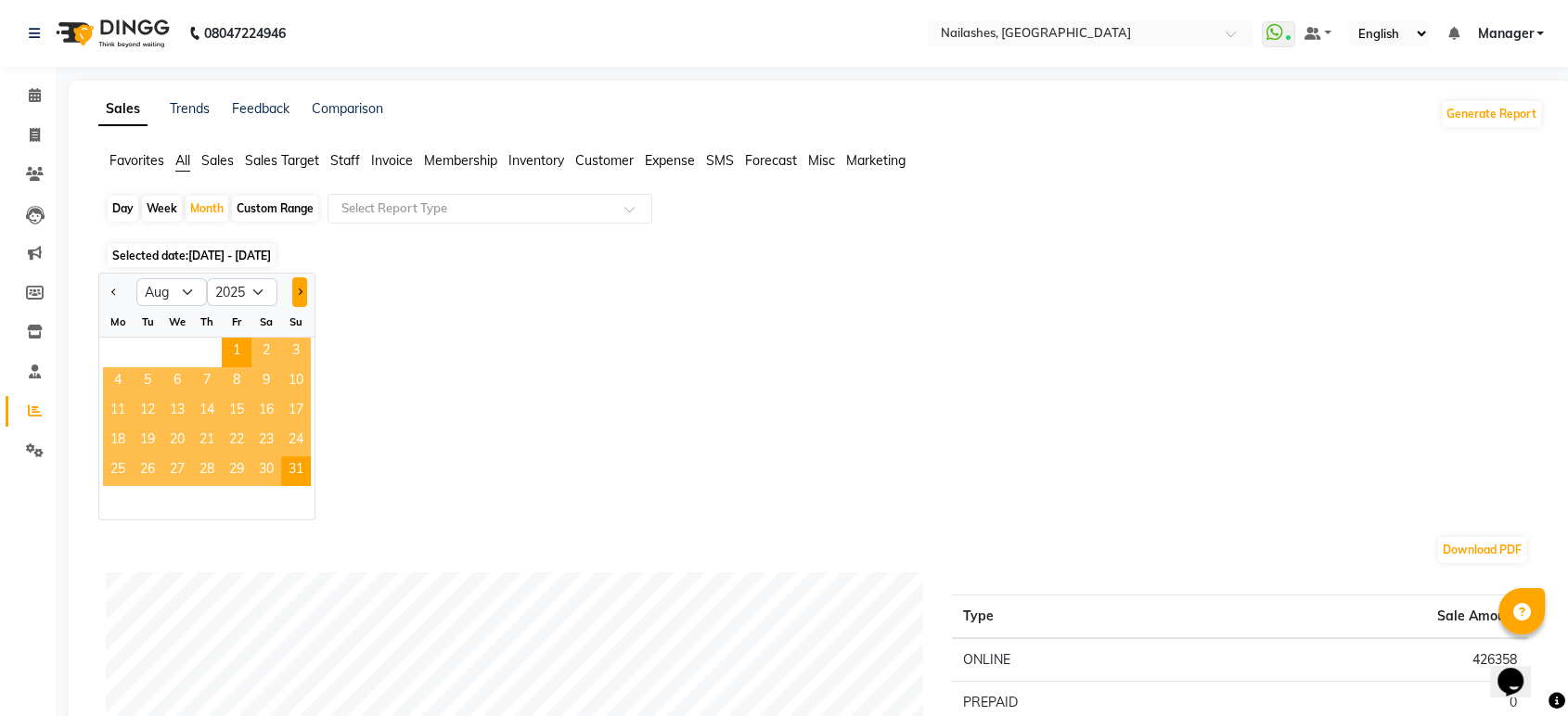
click at [296, 296] on button "Next month" at bounding box center [299, 291] width 14 height 30
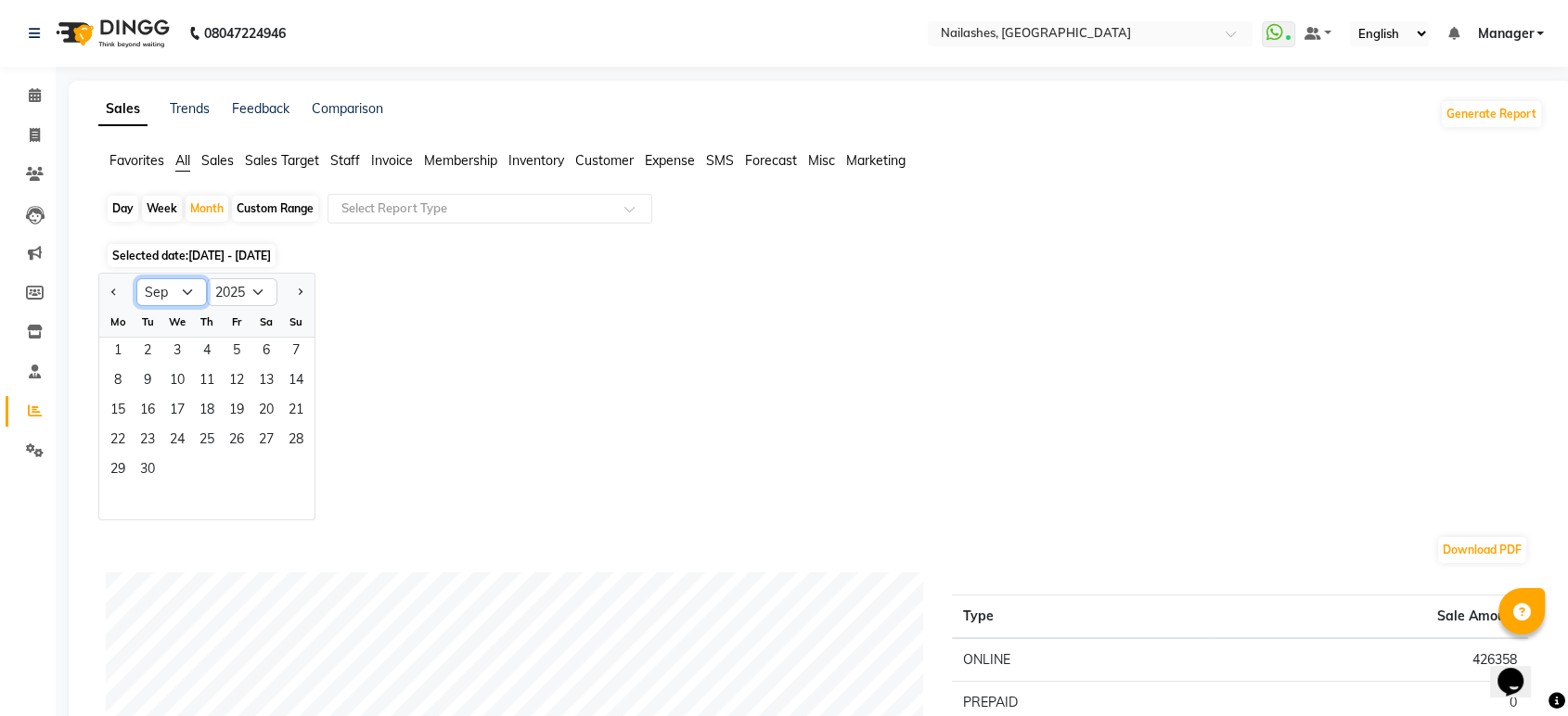
click at [186, 283] on select "Jan Feb Mar Apr May Jun Jul Aug Sep Oct Nov Dec" at bounding box center [171, 291] width 70 height 28
select select "1"
click at [136, 278] on select "Jan Feb Mar Apr May Jun Jul Aug Sep Oct Nov Dec" at bounding box center [171, 291] width 70 height 28
click at [241, 466] on span "31" at bounding box center [237, 471] width 30 height 30
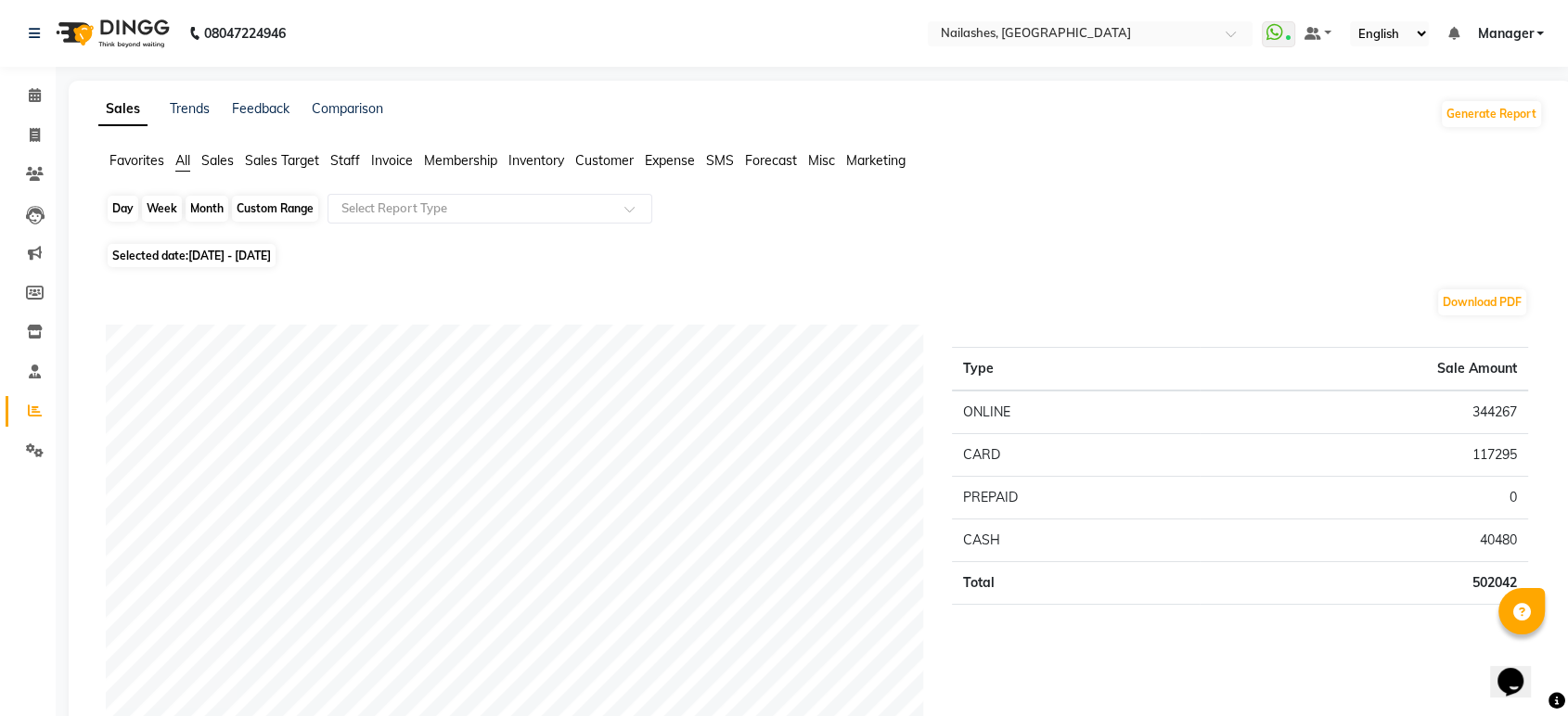
click at [219, 217] on div "Month" at bounding box center [207, 208] width 42 height 26
select select "2025"
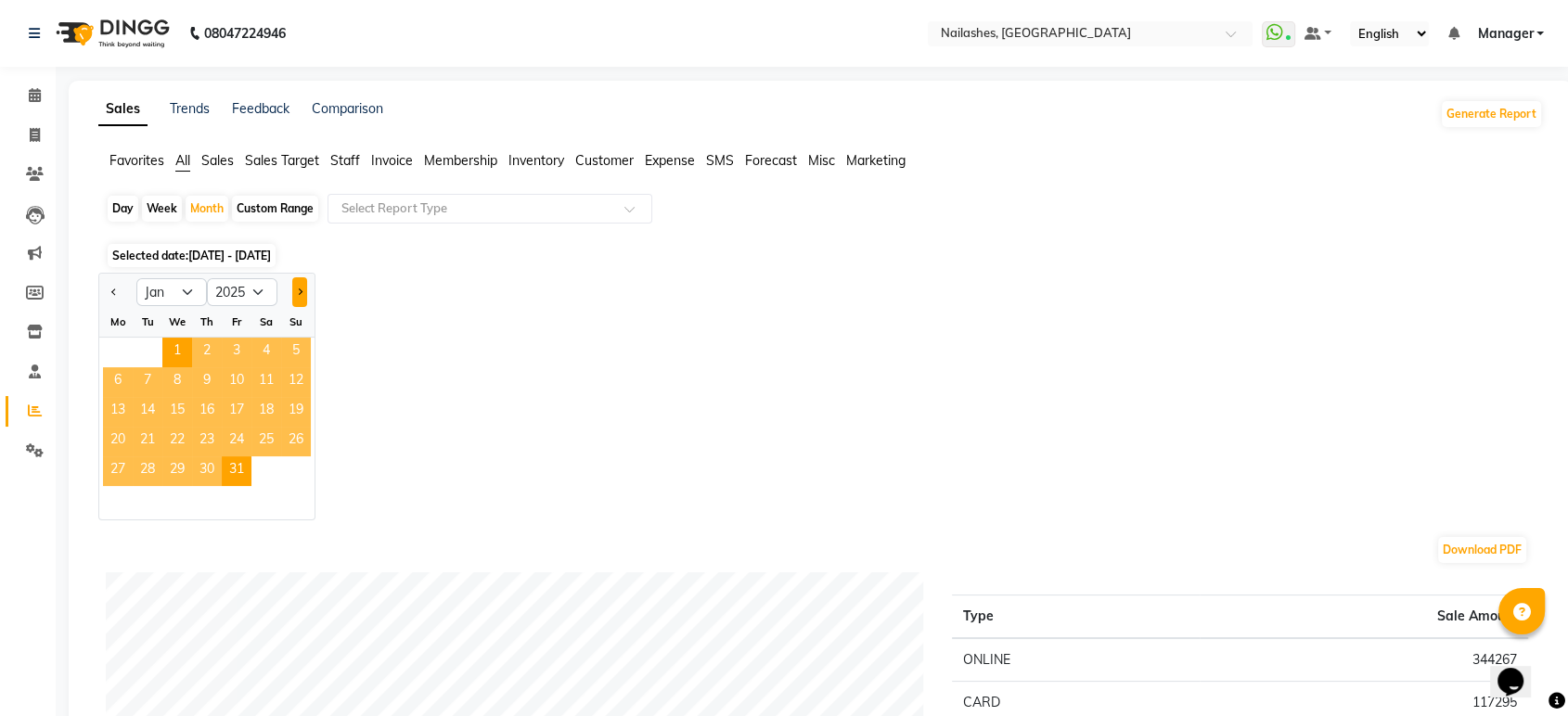
click at [293, 288] on button "Next month" at bounding box center [299, 291] width 14 height 30
select select "2"
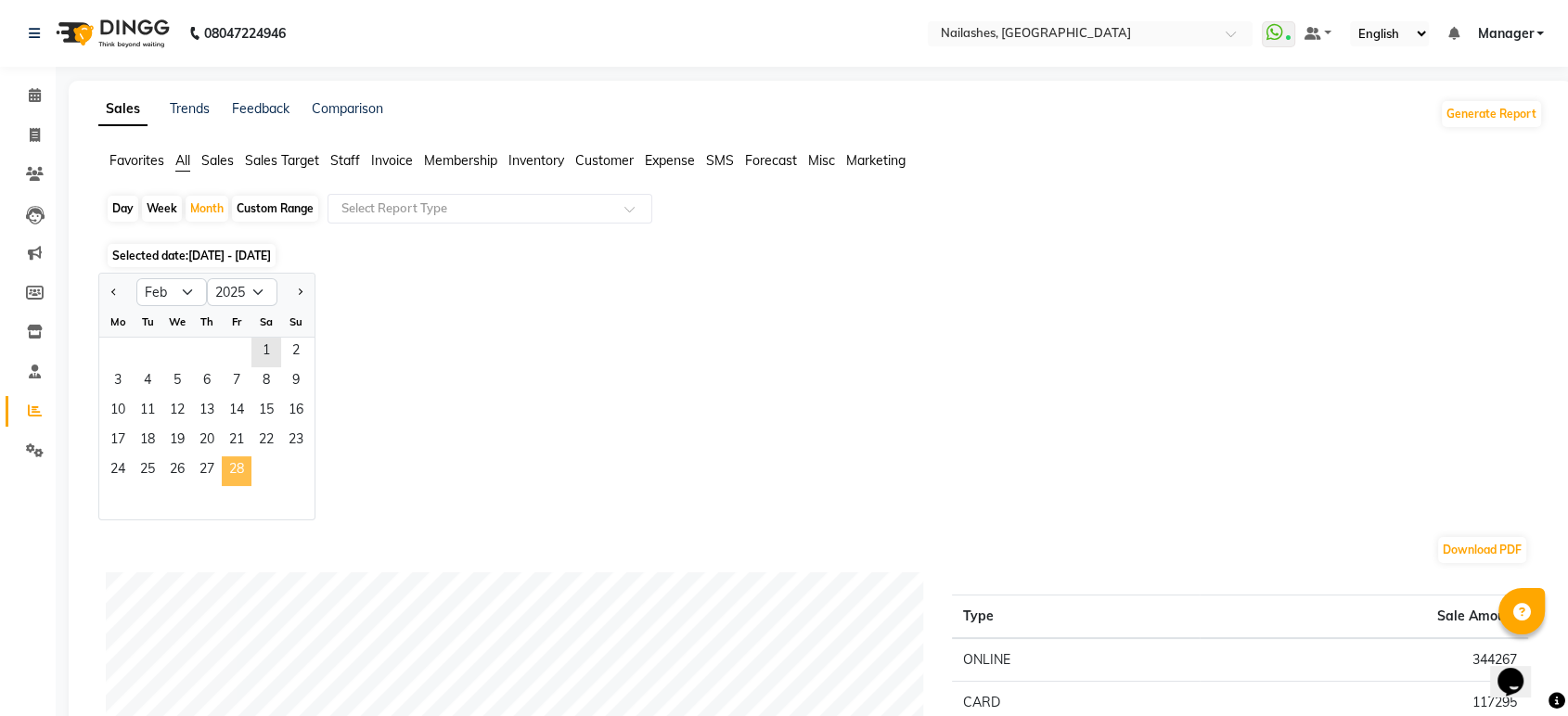
click at [235, 456] on span "28" at bounding box center [237, 471] width 30 height 30
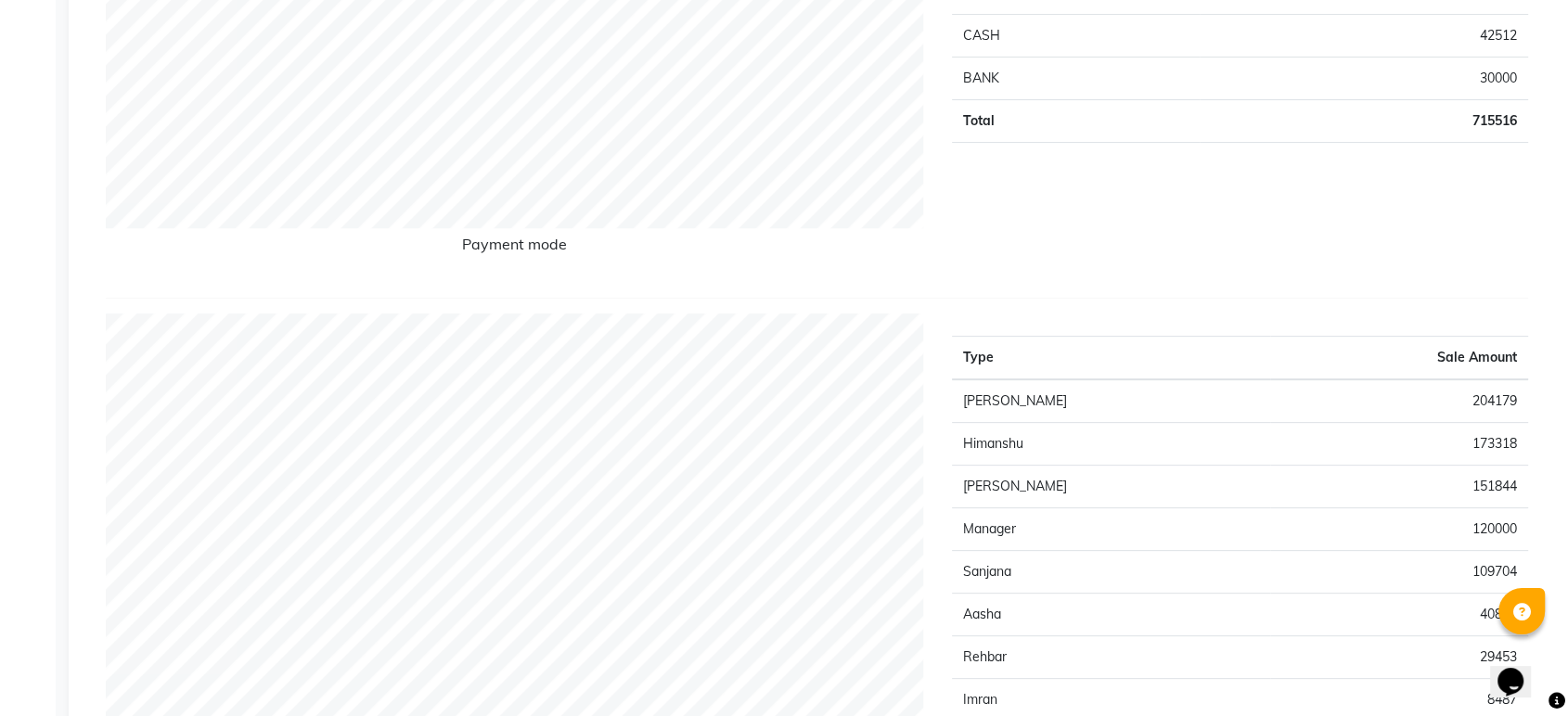
scroll to position [506, 0]
click at [1478, 446] on td "173318" at bounding box center [1398, 443] width 258 height 42
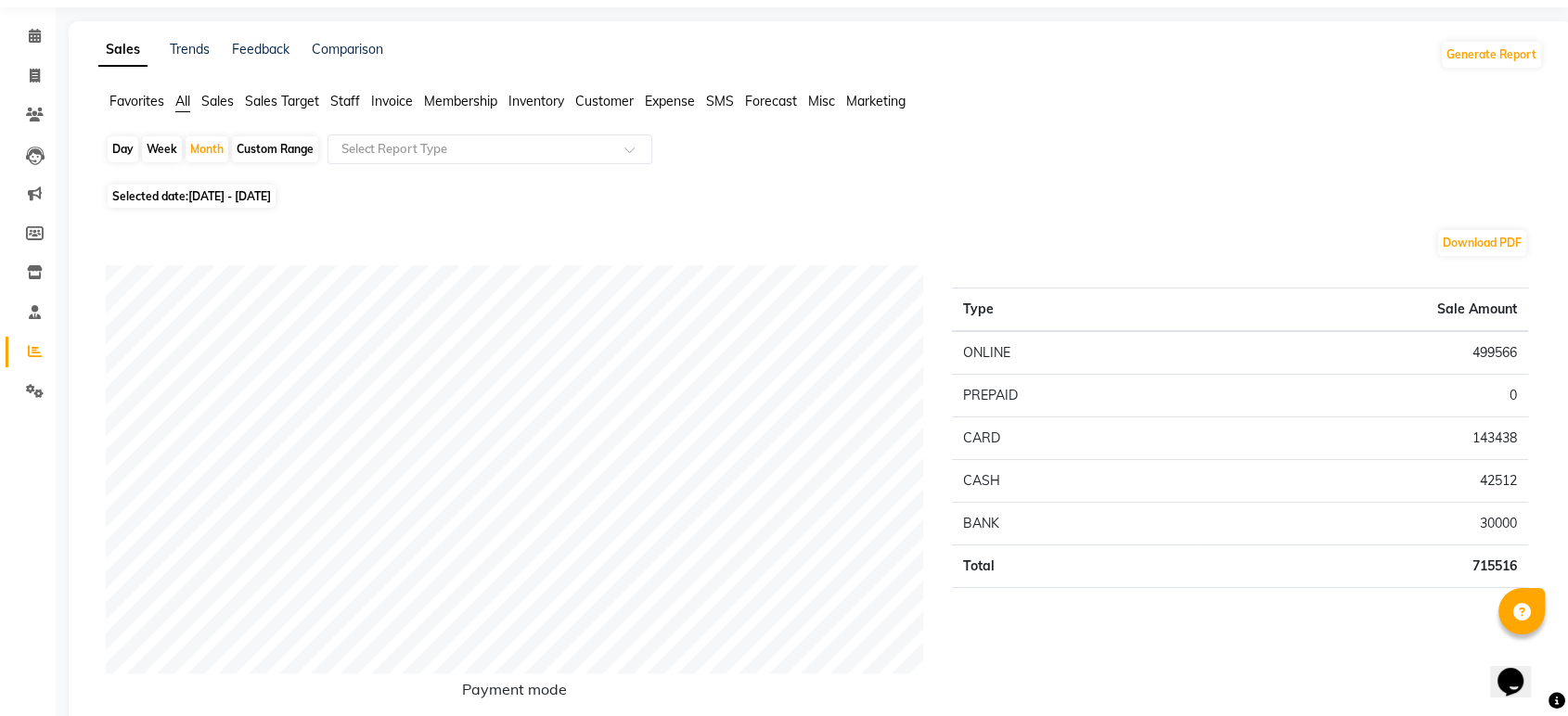
scroll to position [0, 0]
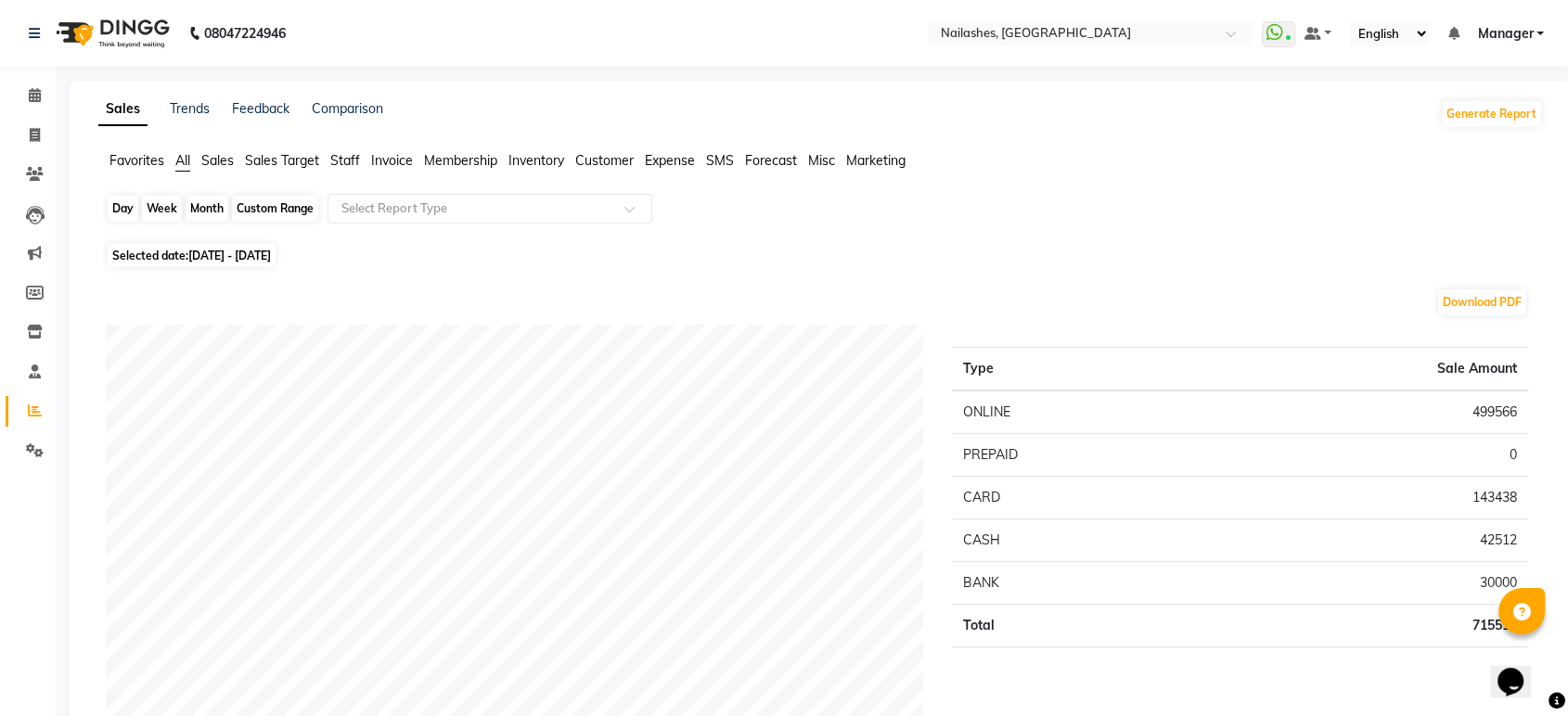
click at [189, 217] on div "Month" at bounding box center [207, 208] width 42 height 26
select select "2"
select select "2025"
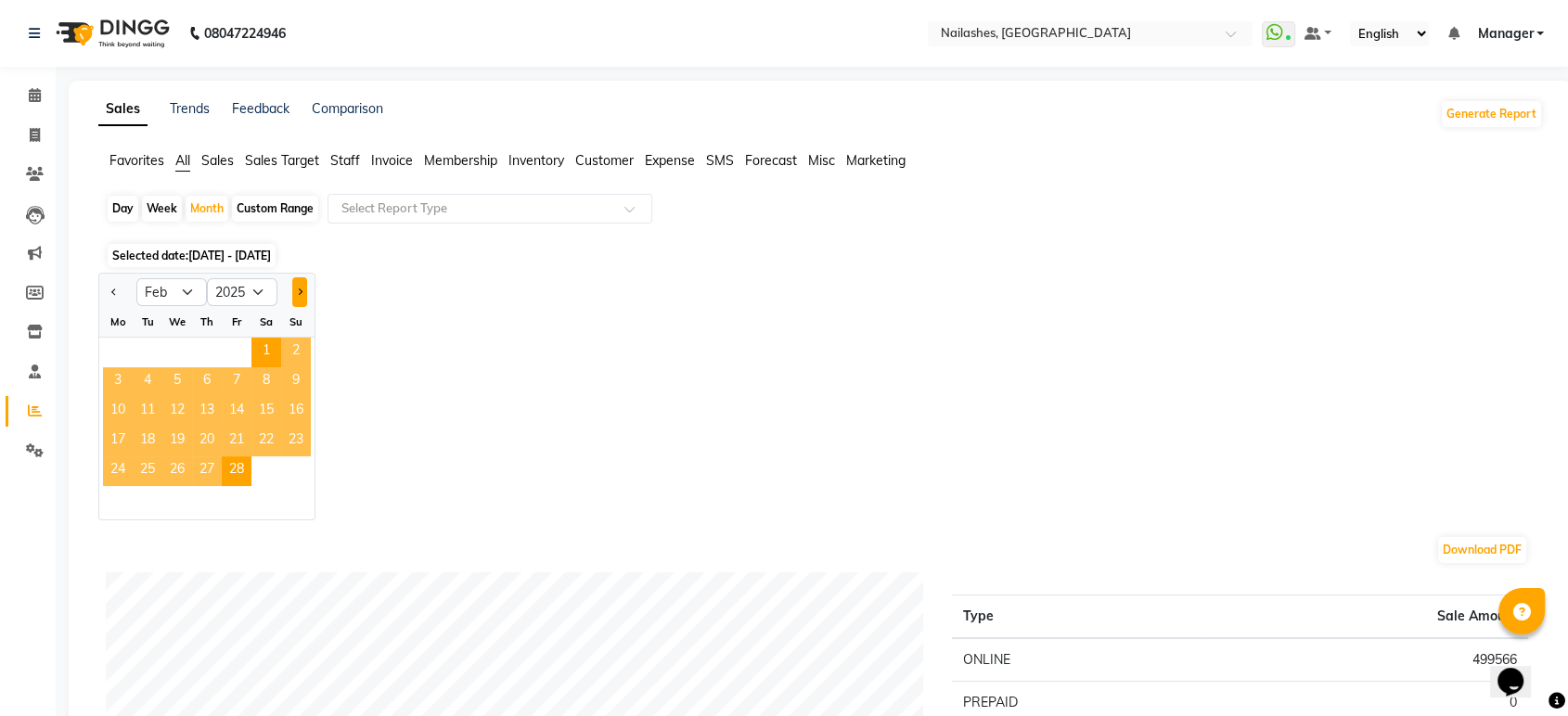
click at [294, 286] on button "Next month" at bounding box center [299, 291] width 14 height 30
select select "3"
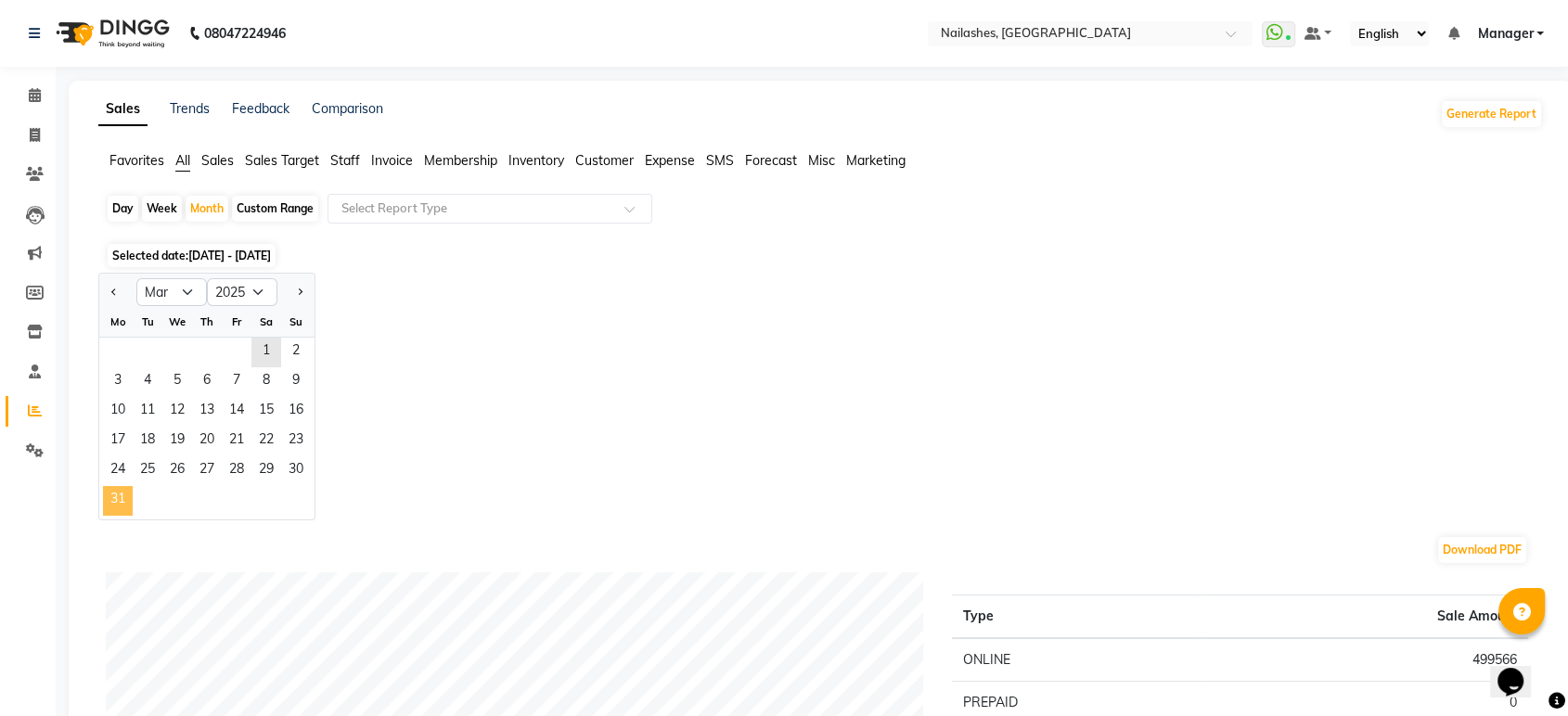
click at [113, 498] on span "31" at bounding box center [118, 501] width 30 height 30
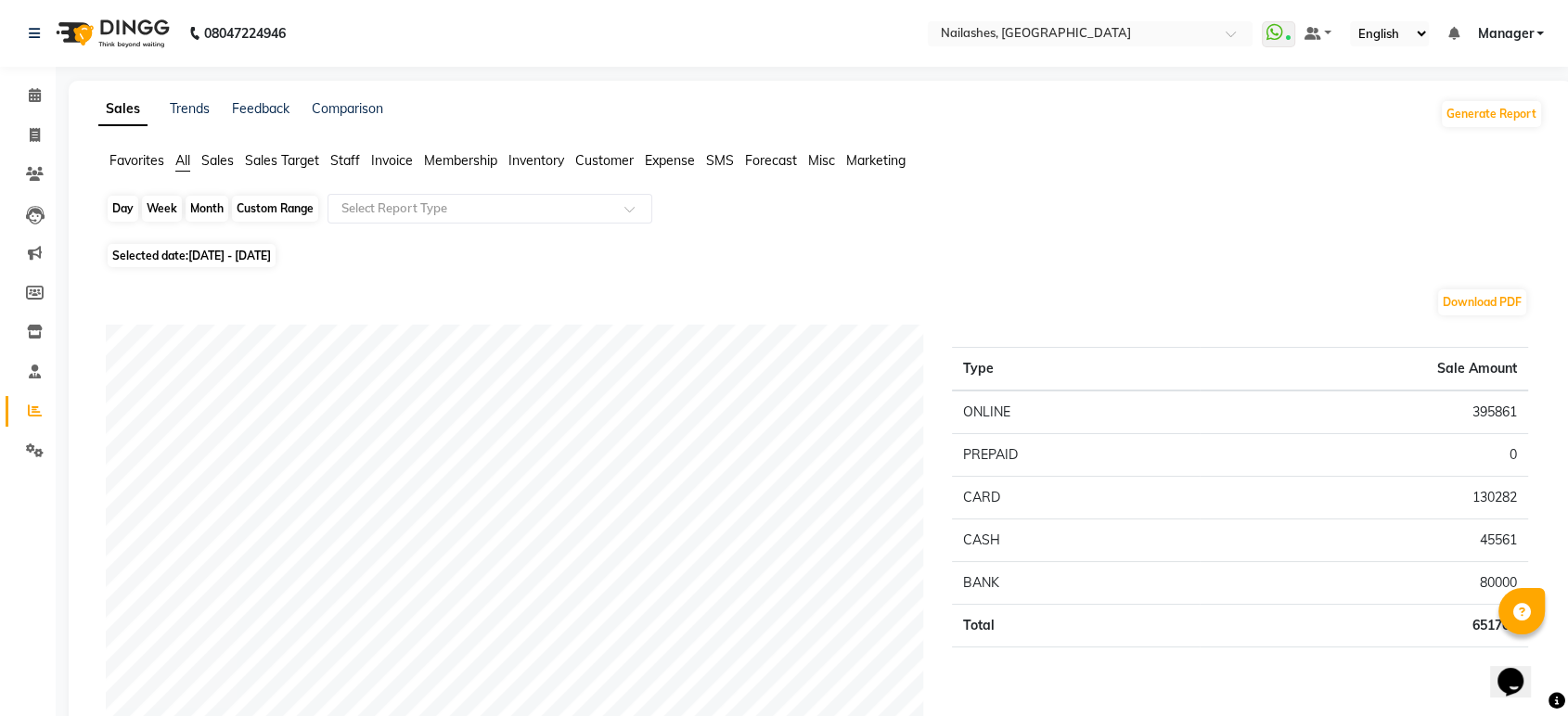
click at [201, 207] on div "Month" at bounding box center [207, 208] width 42 height 26
select select "3"
select select "2025"
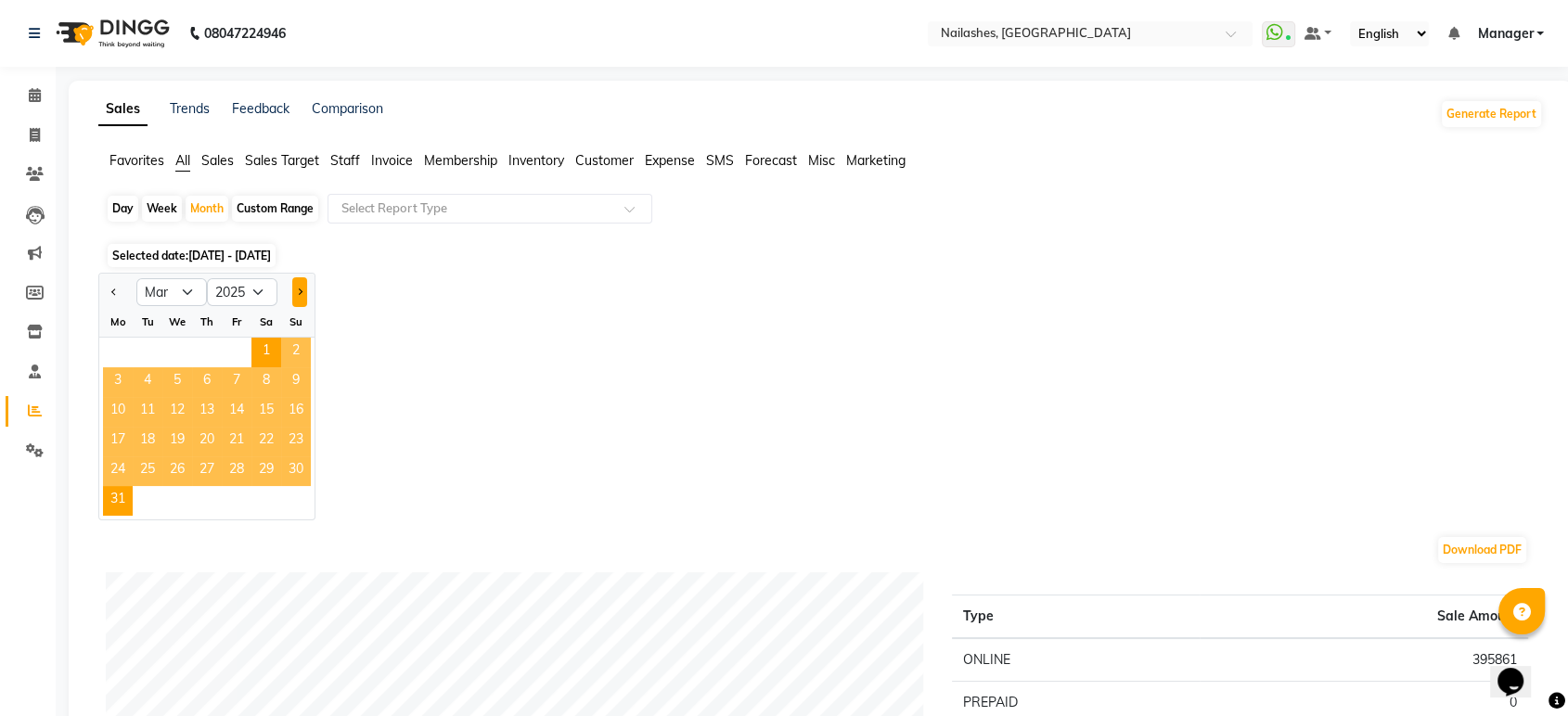
click at [299, 293] on span "Next month" at bounding box center [299, 290] width 7 height 7
select select "4"
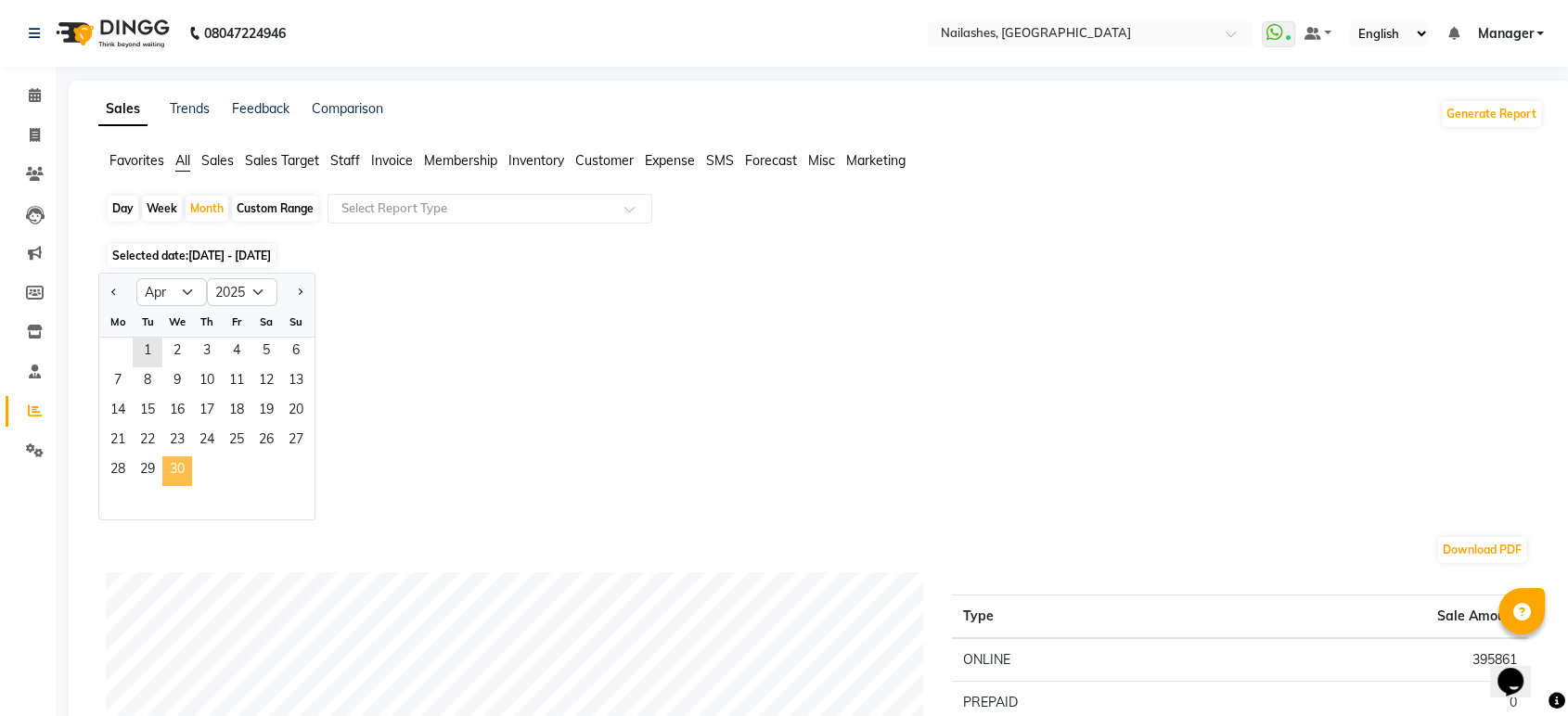
click at [174, 474] on span "30" at bounding box center [177, 471] width 30 height 30
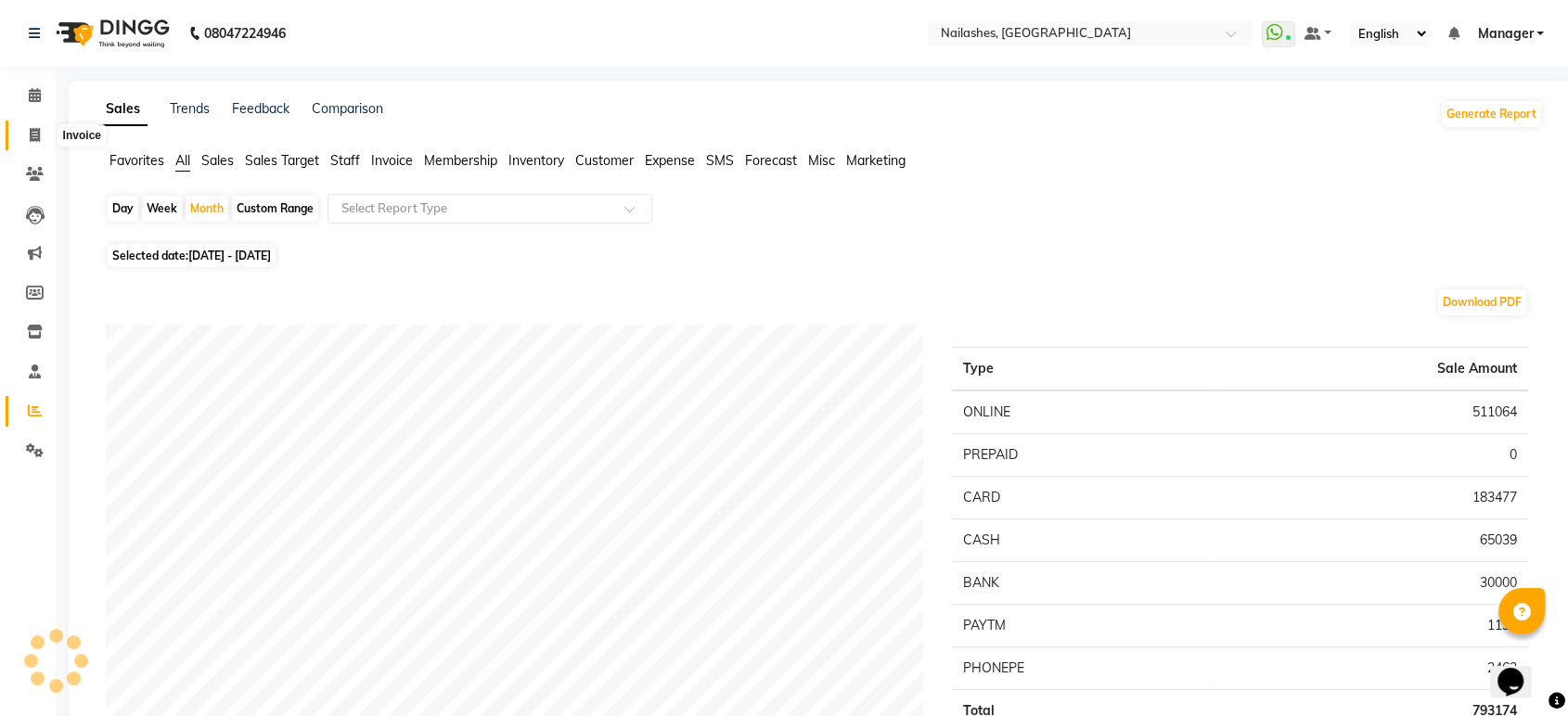
click at [36, 136] on icon at bounding box center [35, 135] width 11 height 14
select select "service"
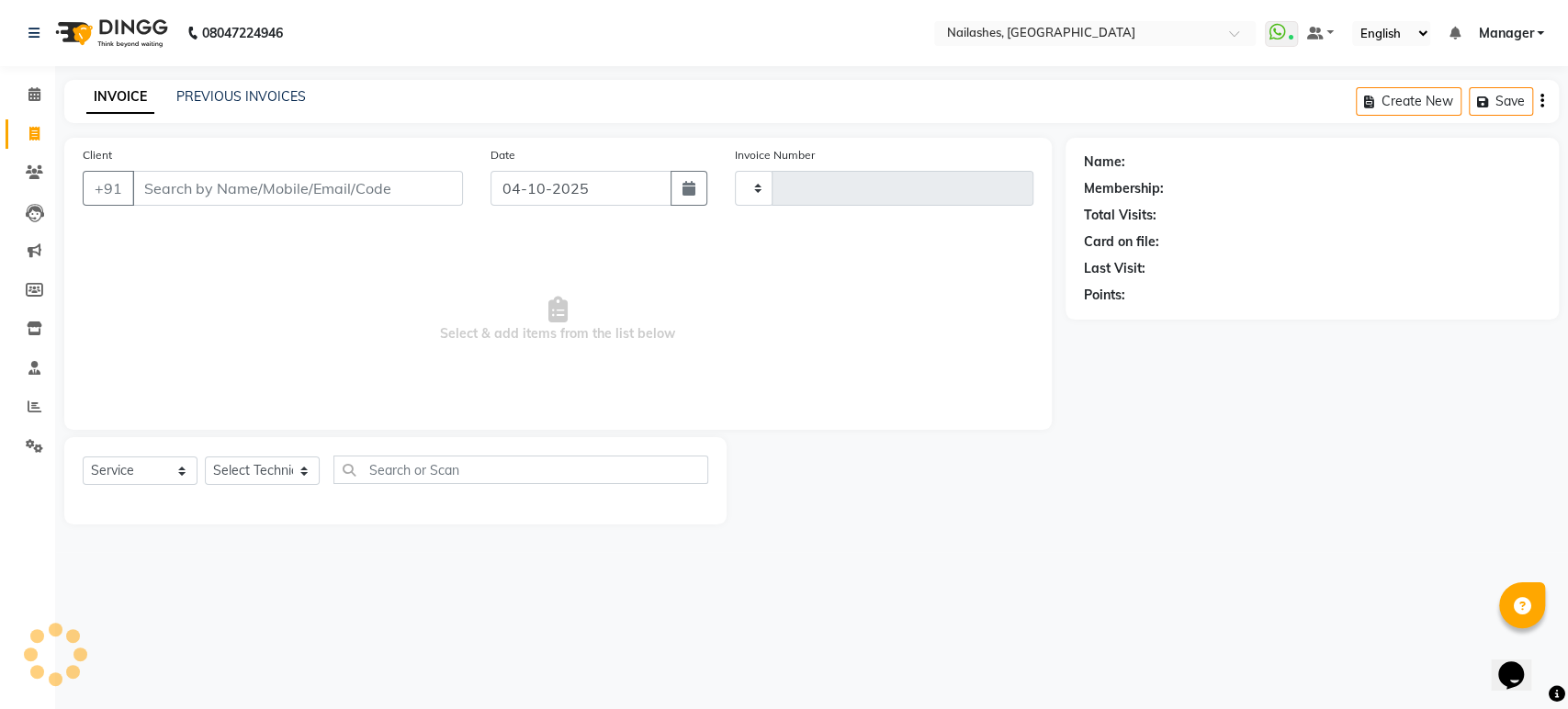
type input "1999"
select select "4251"
click at [20, 400] on span at bounding box center [34, 407] width 33 height 21
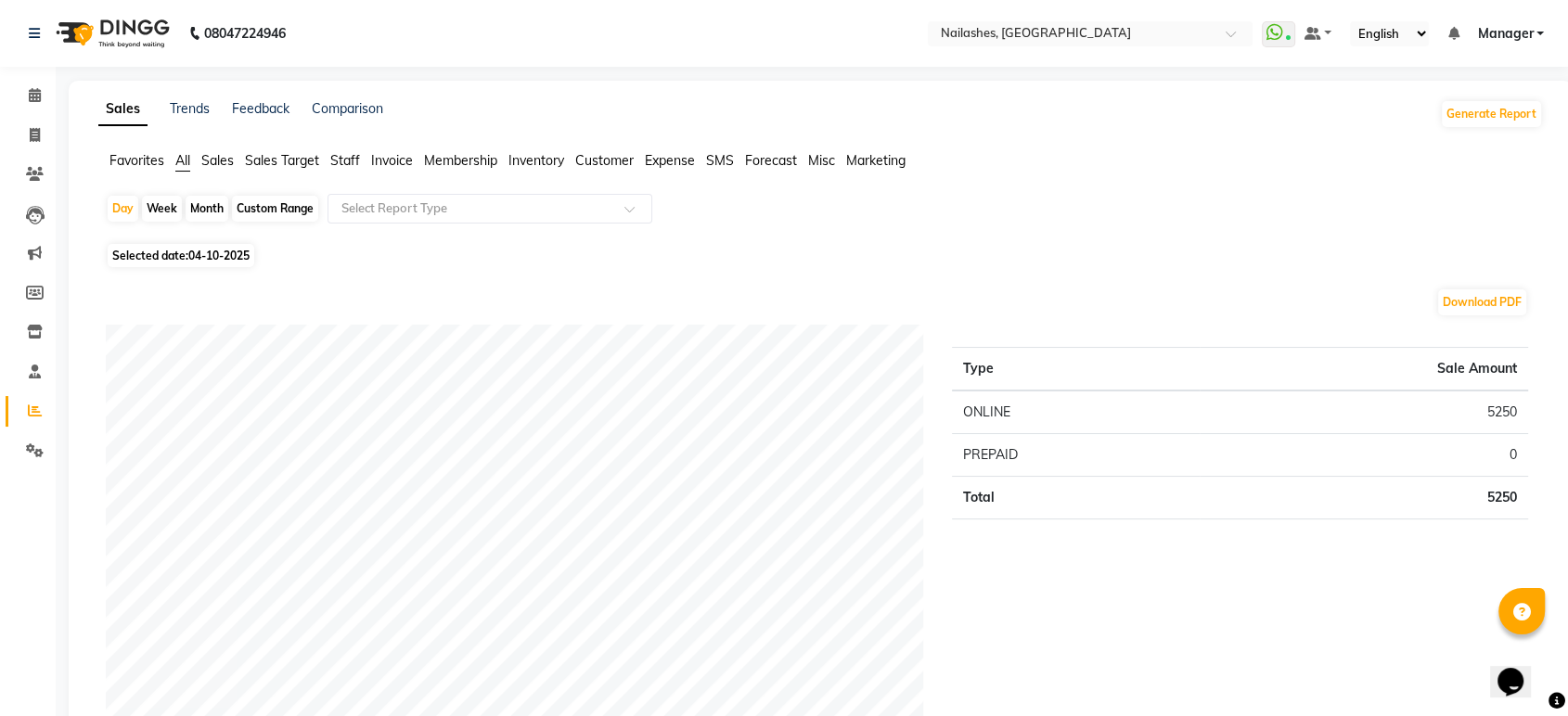
click at [193, 213] on div "Month" at bounding box center [207, 208] width 42 height 26
select select "10"
select select "2025"
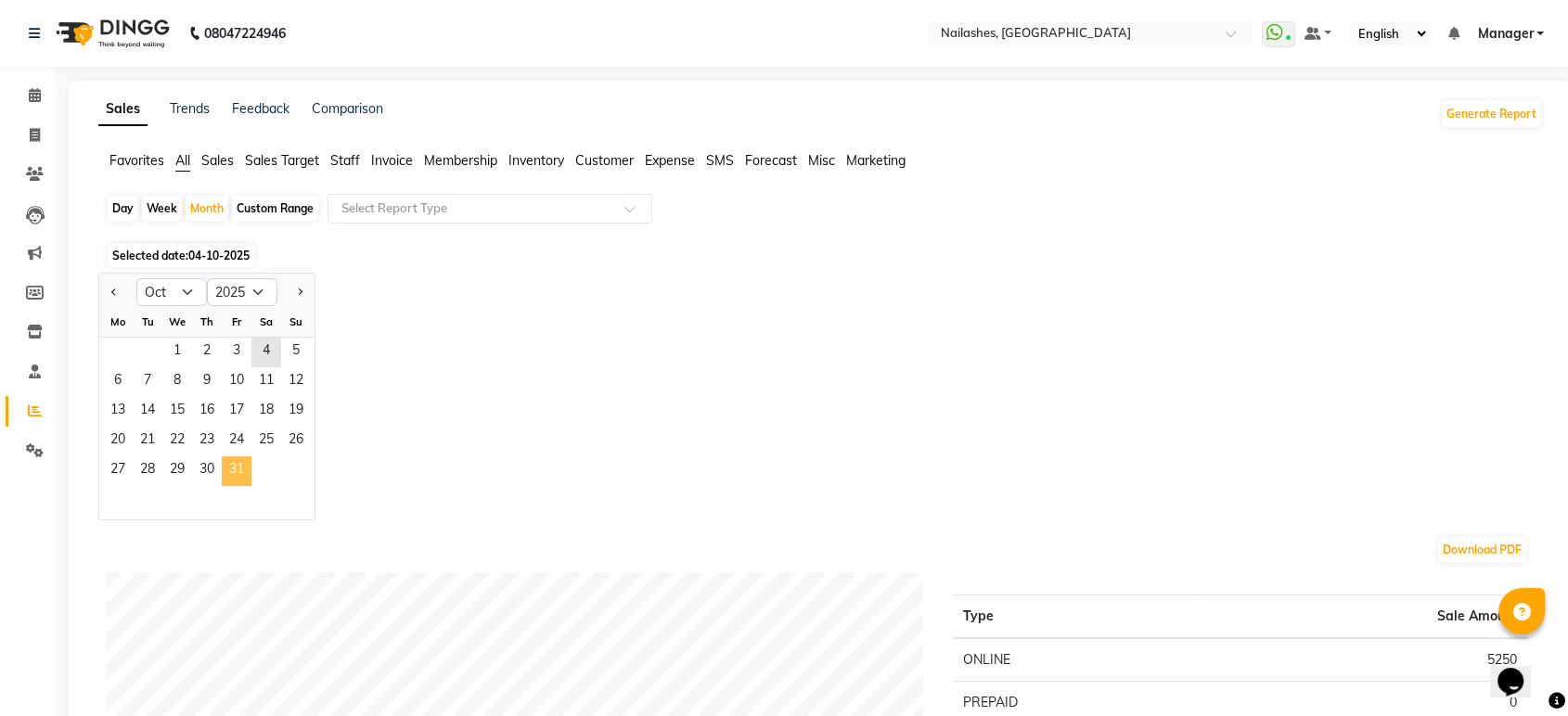
click at [229, 456] on span "31" at bounding box center [237, 471] width 30 height 30
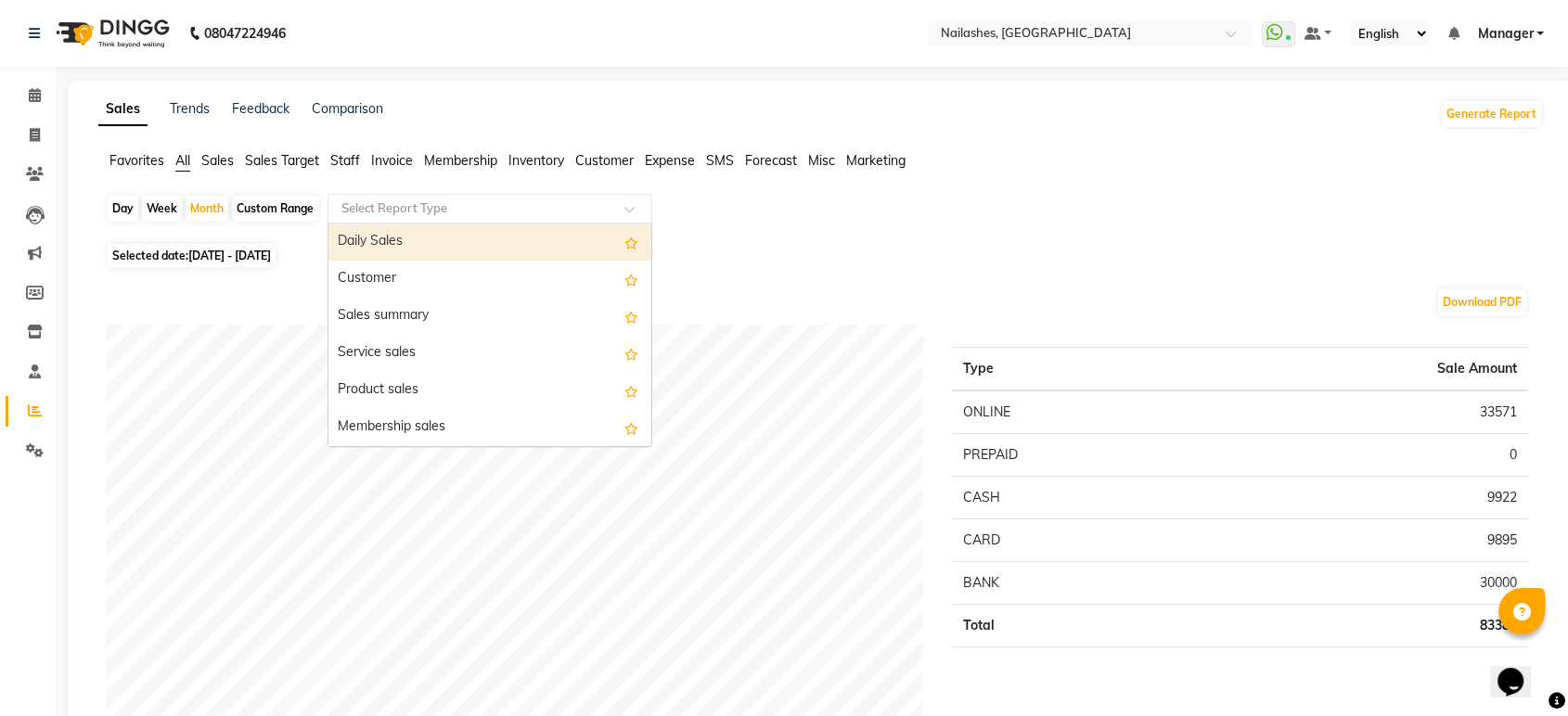
click at [414, 211] on input "text" at bounding box center [471, 208] width 267 height 18
click at [403, 235] on div "Daily Sales" at bounding box center [490, 242] width 322 height 37
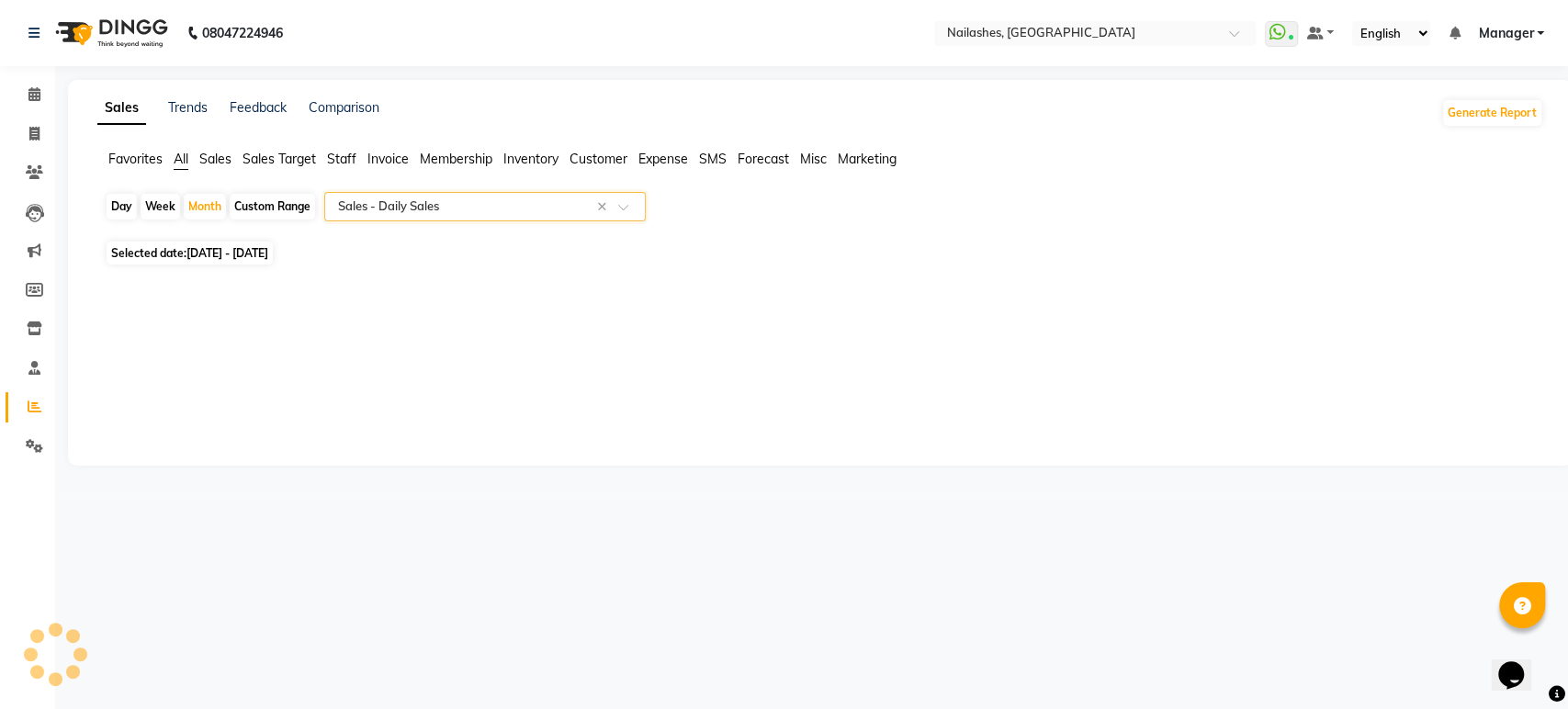
select select "full_report"
select select "csv"
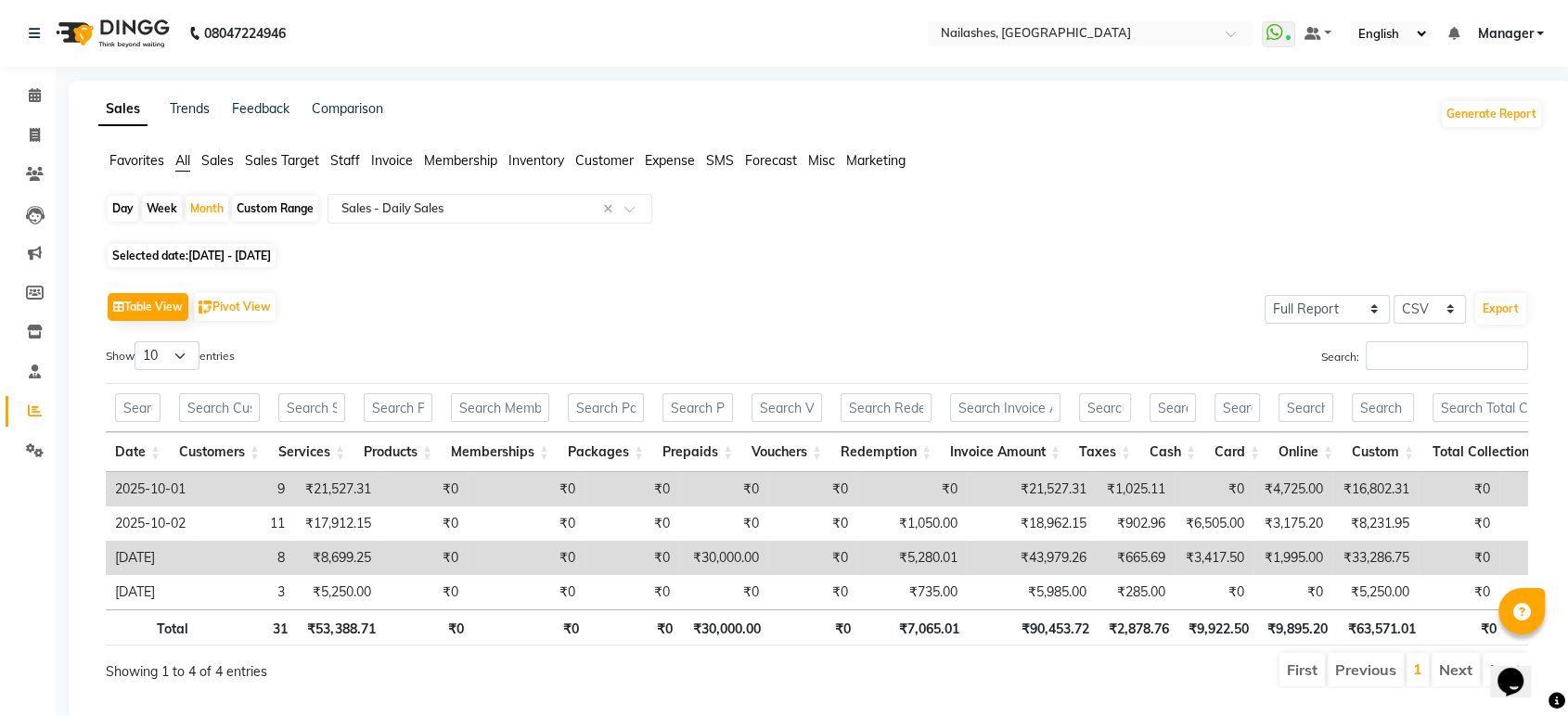
click at [342, 154] on span "Staff" at bounding box center [345, 160] width 30 height 16
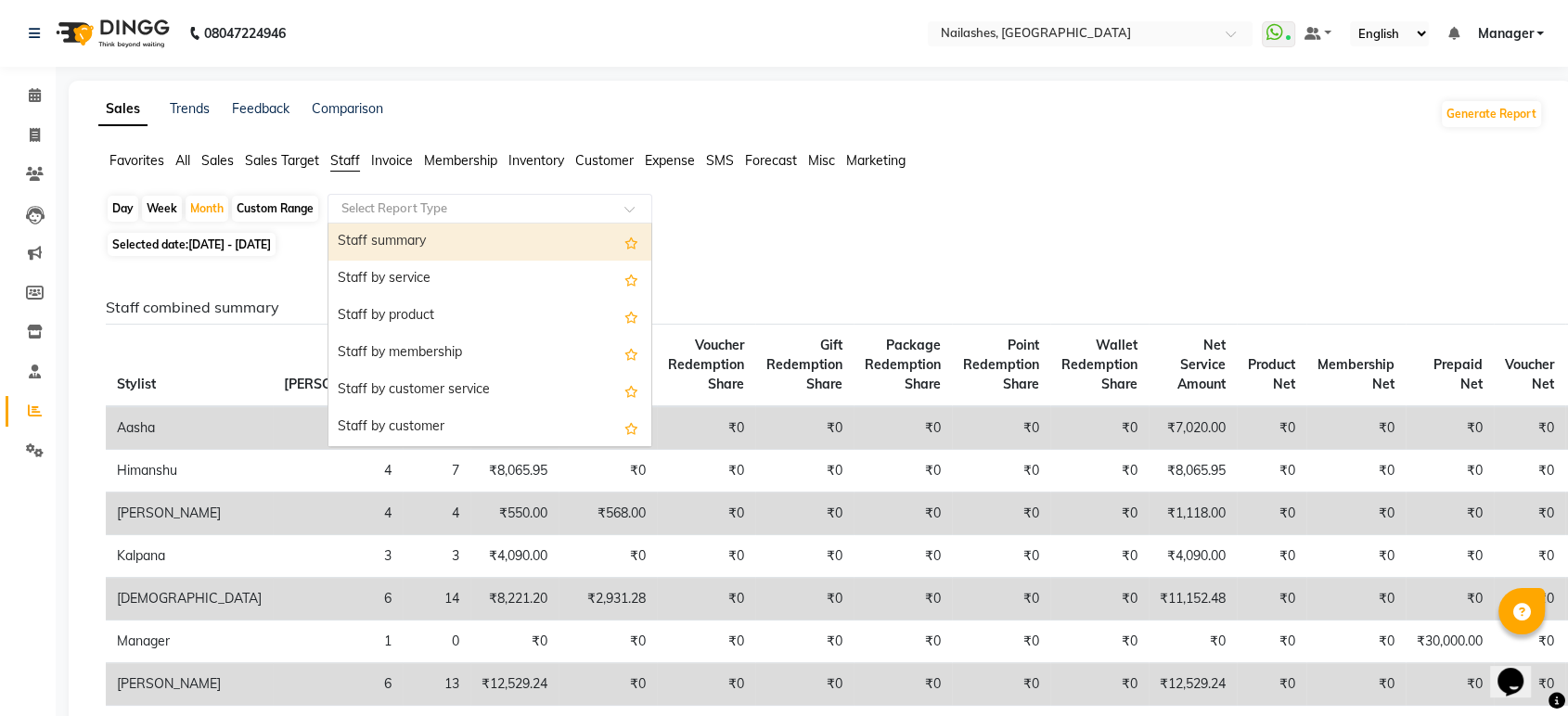
click at [400, 207] on input "text" at bounding box center [471, 208] width 267 height 18
click at [389, 232] on div "Staff summary" at bounding box center [490, 242] width 322 height 37
select select "full_report"
select select "csv"
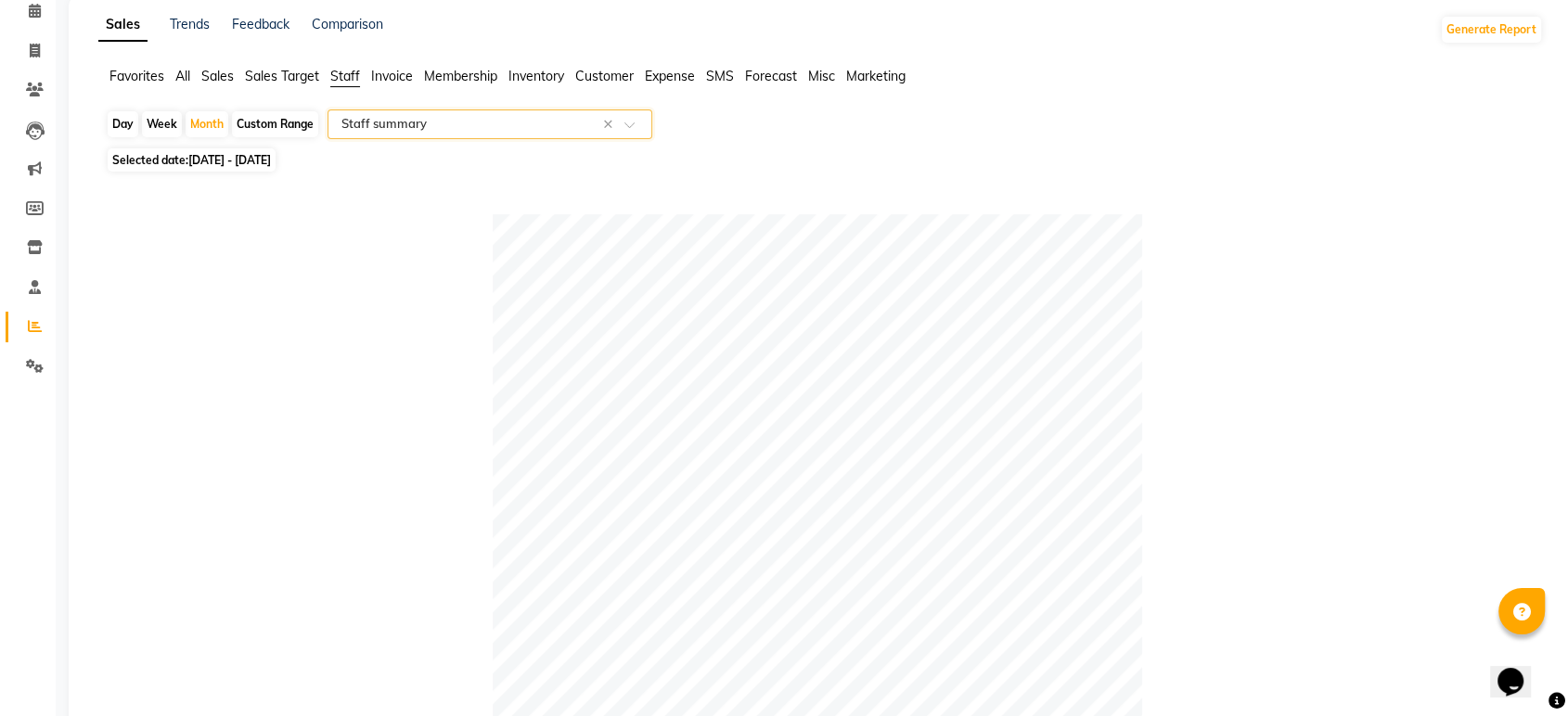
scroll to position [57, 0]
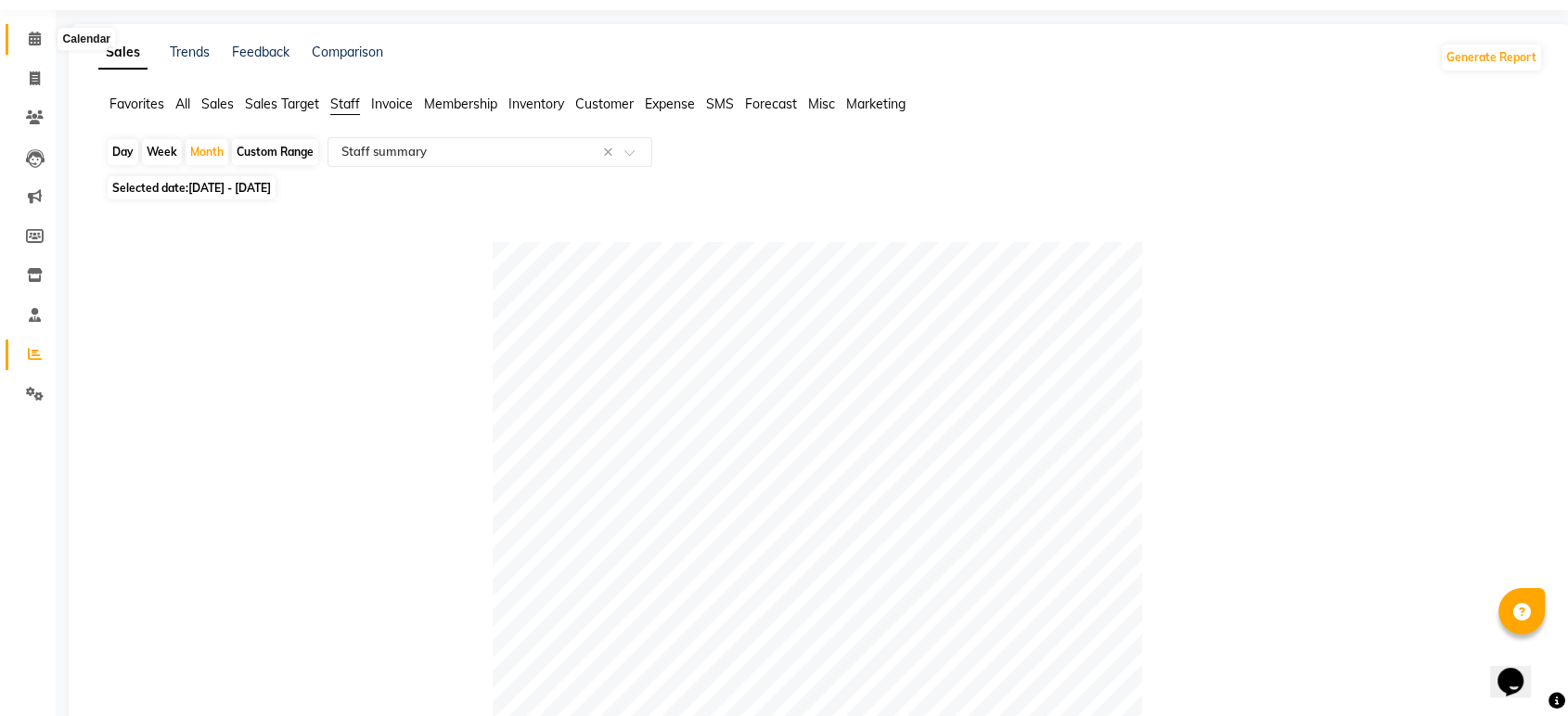
click at [32, 41] on icon at bounding box center [35, 39] width 12 height 14
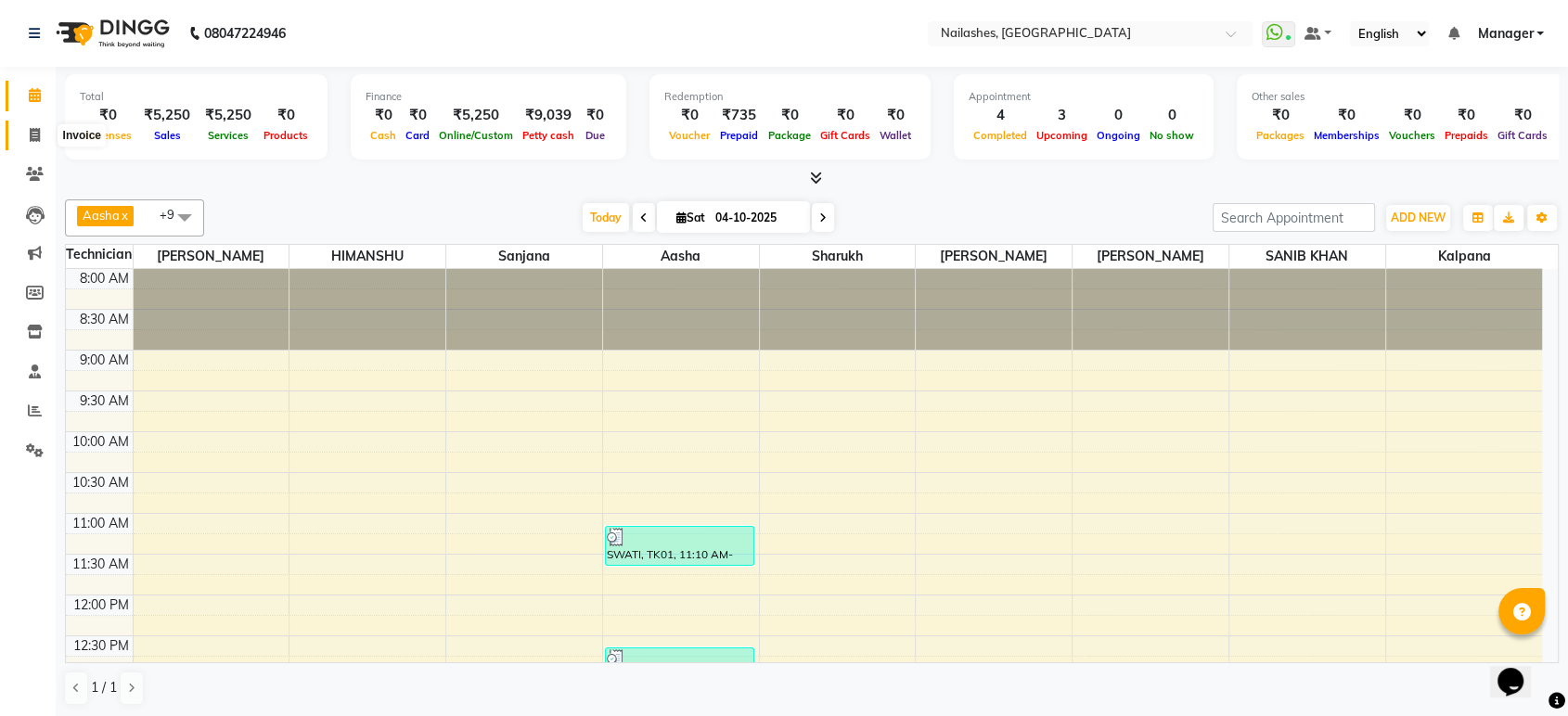
click at [32, 126] on span at bounding box center [35, 136] width 33 height 21
select select "service"
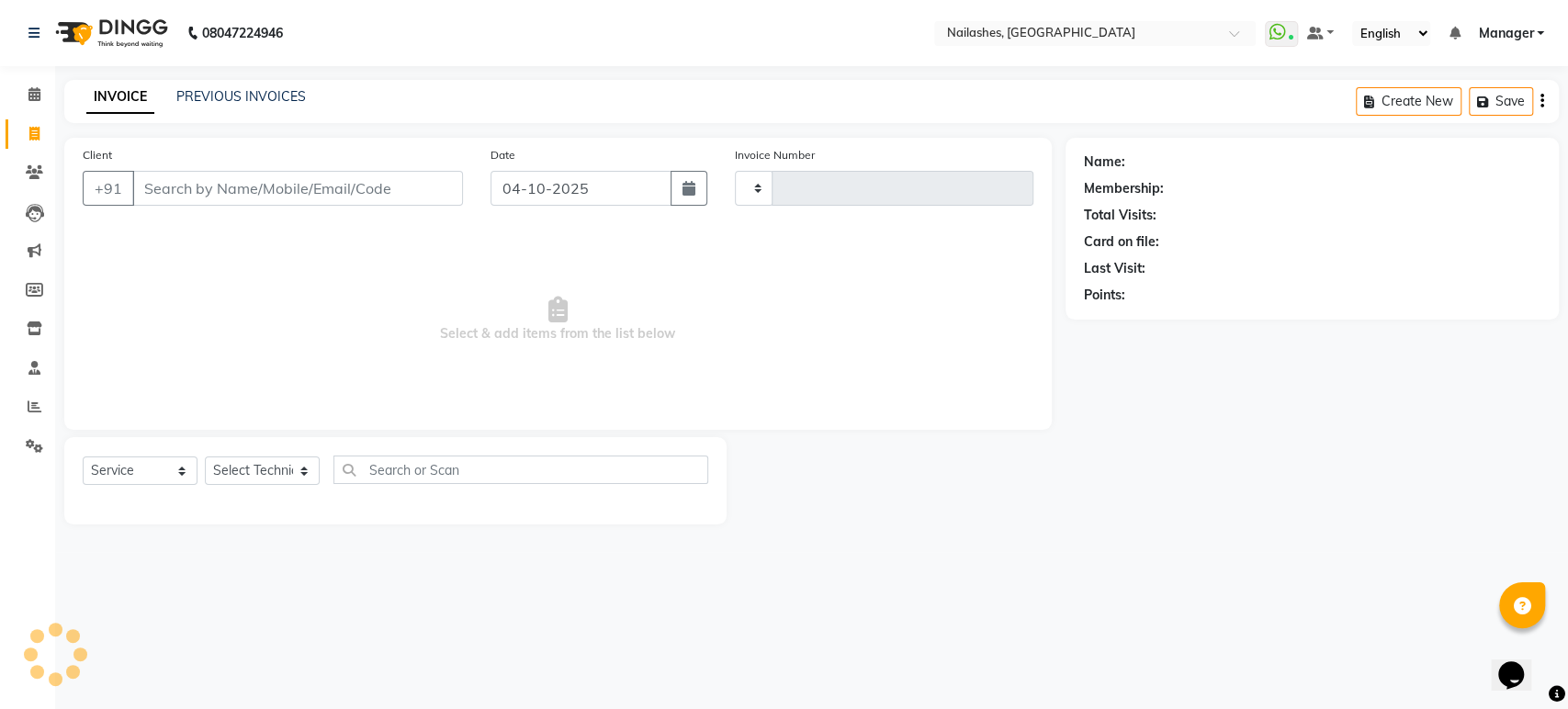
type input "1999"
select select "4251"
click at [297, 465] on select "Select Technician Aasha Asid HIMANSHU Ishrit Ali kalpana KRISHNA Manager Rehbar…" at bounding box center [262, 471] width 115 height 29
select select "36442"
click at [205, 457] on select "Select Technician Aasha Asid HIMANSHU Ishrit Ali kalpana KRISHNA Manager Rehbar…" at bounding box center [262, 471] width 115 height 29
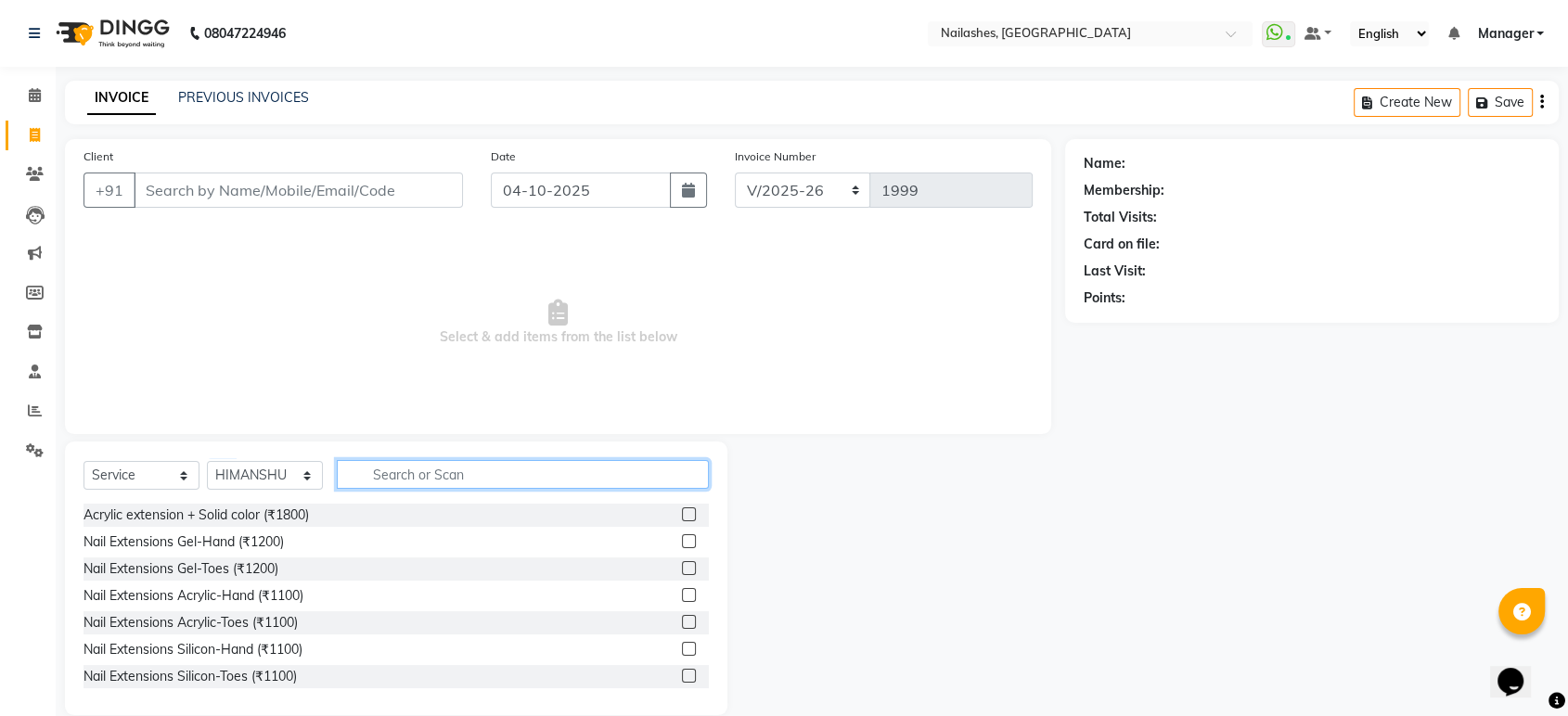
click at [399, 475] on input "text" at bounding box center [522, 475] width 372 height 29
type input "rem"
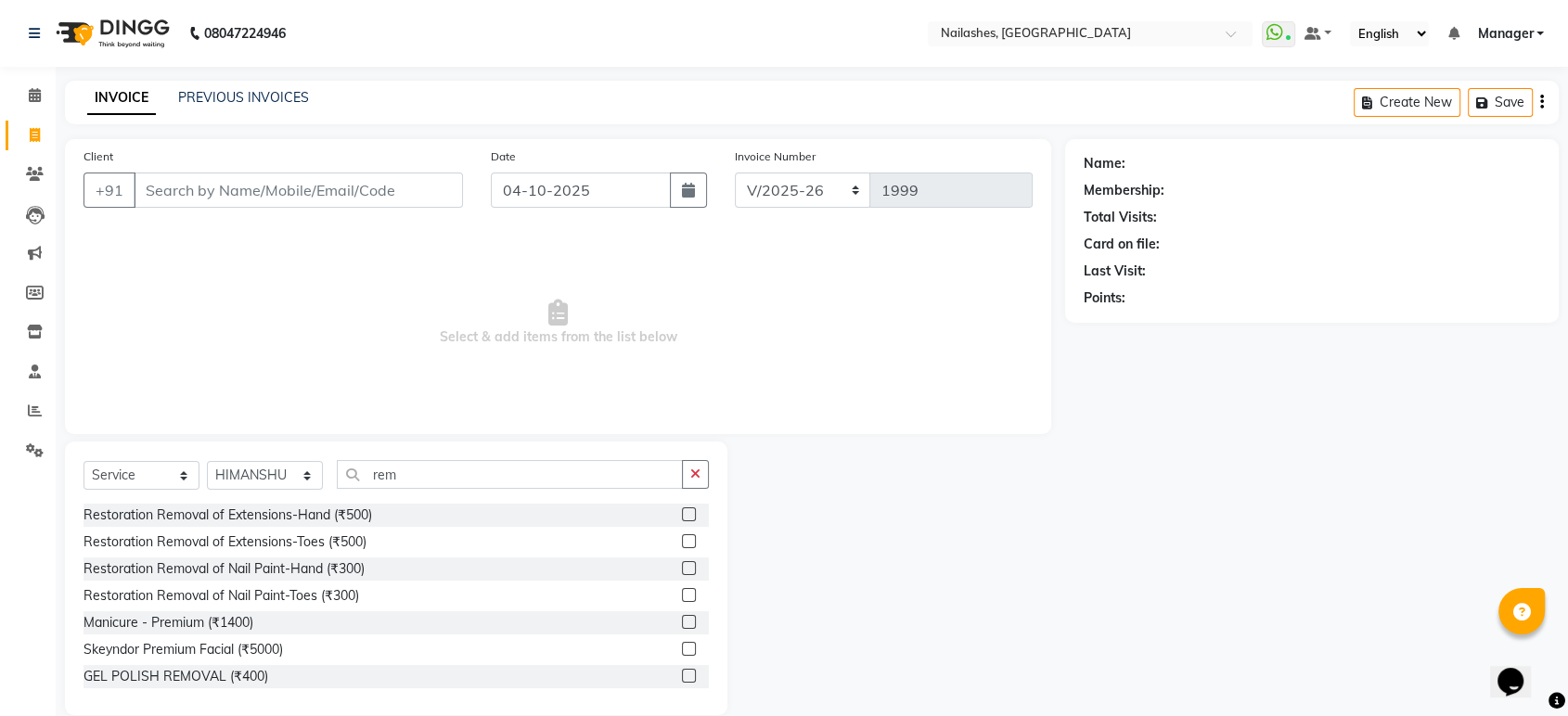
click at [682, 508] on label at bounding box center [688, 514] width 14 height 14
click at [682, 509] on input "checkbox" at bounding box center [687, 515] width 12 height 12
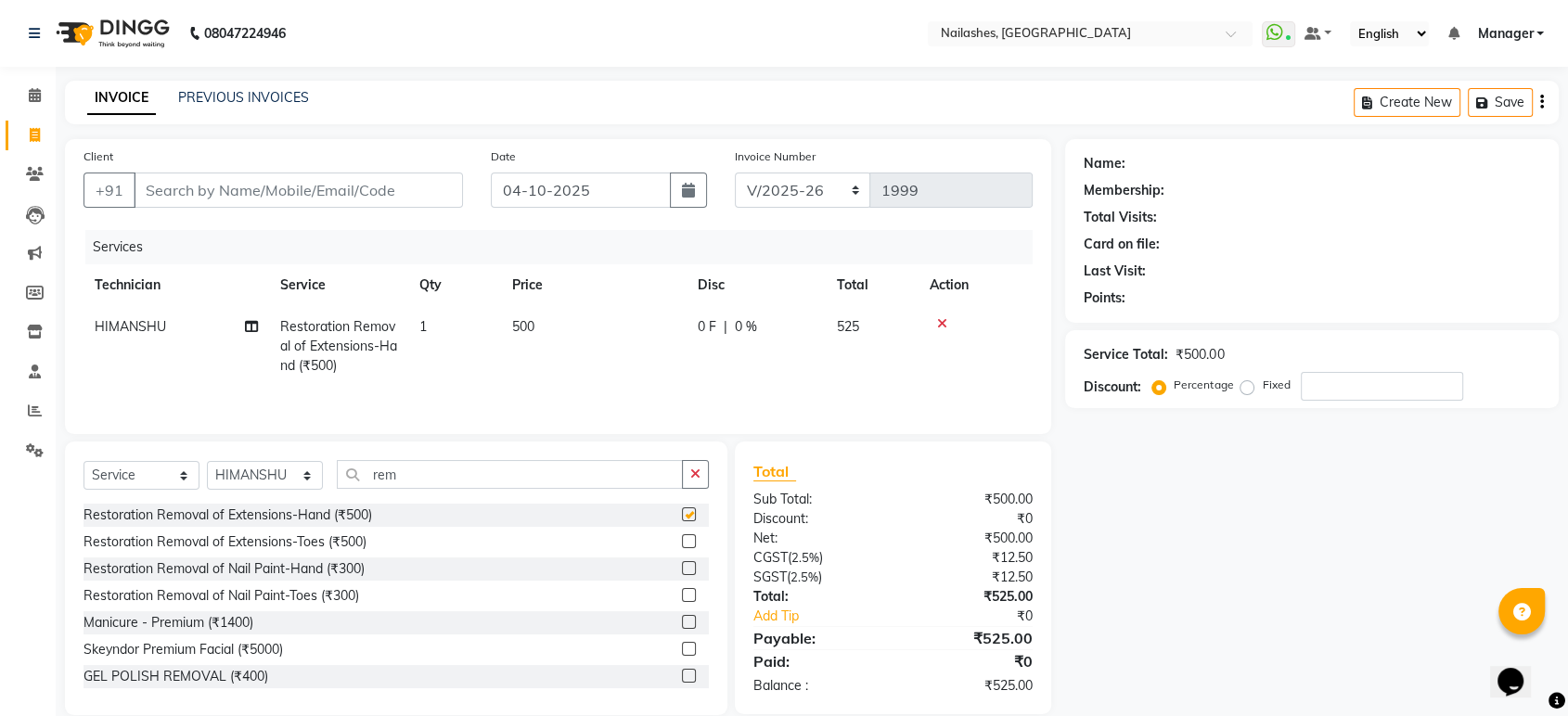
checkbox input "false"
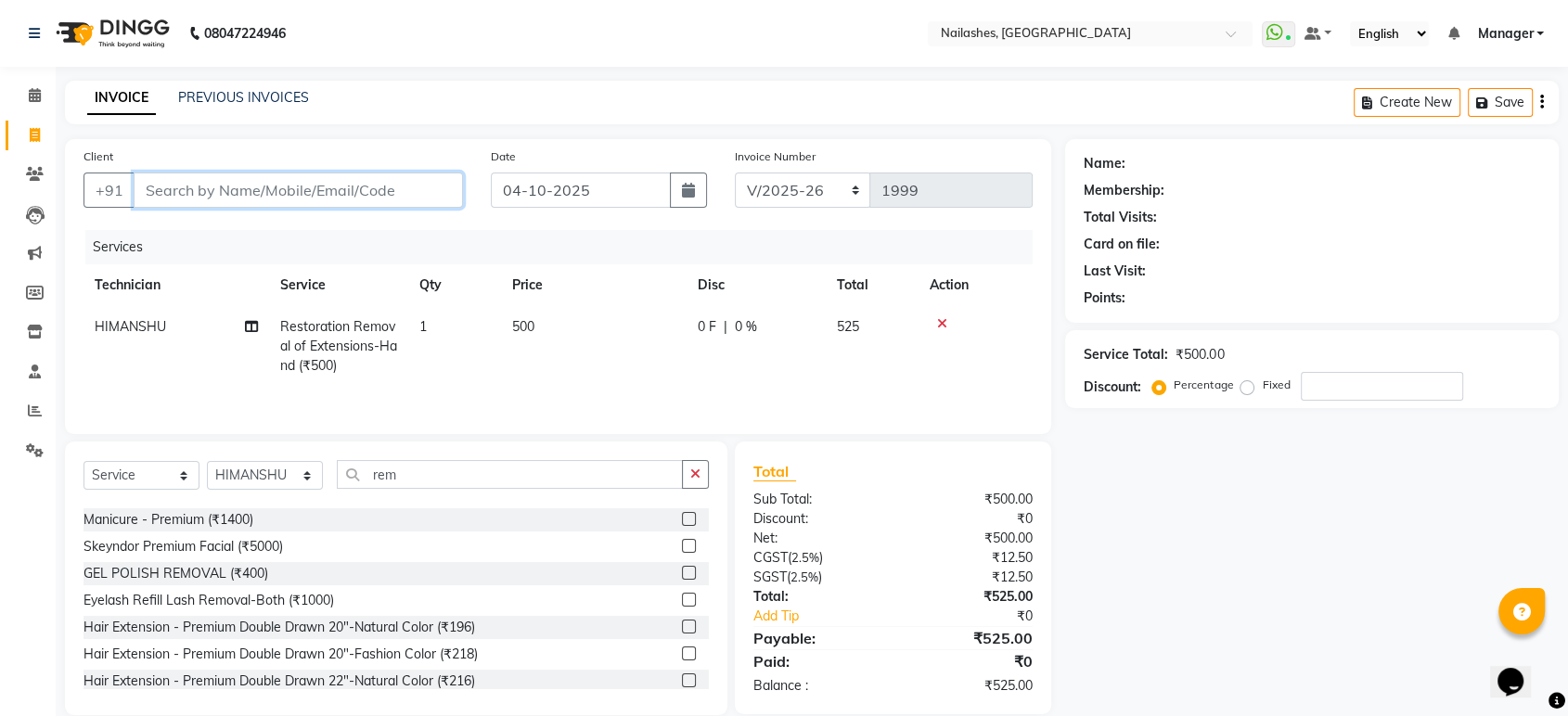
click at [195, 191] on input "Client" at bounding box center [297, 190] width 329 height 36
type input "7"
type input "0"
type input "7042846598"
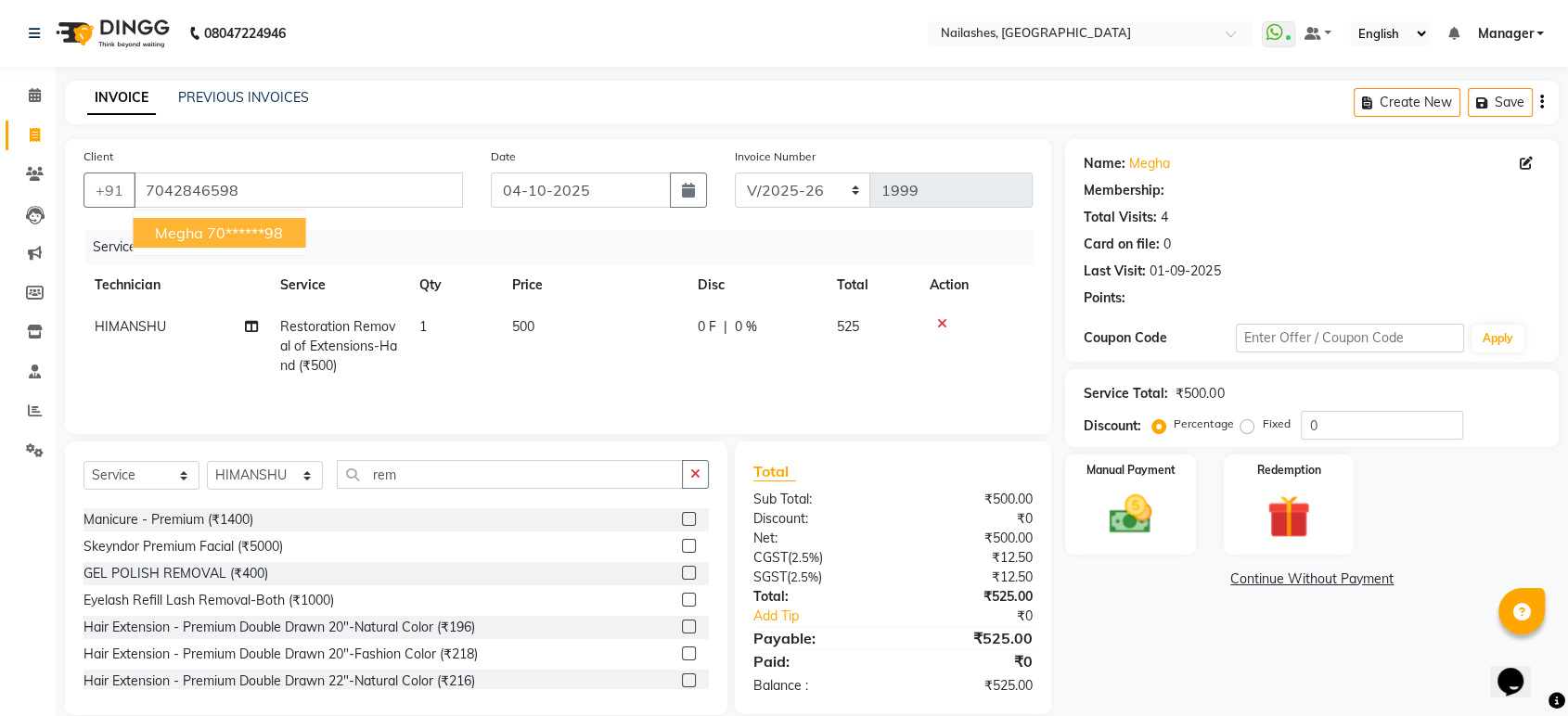
select select "1: Object"
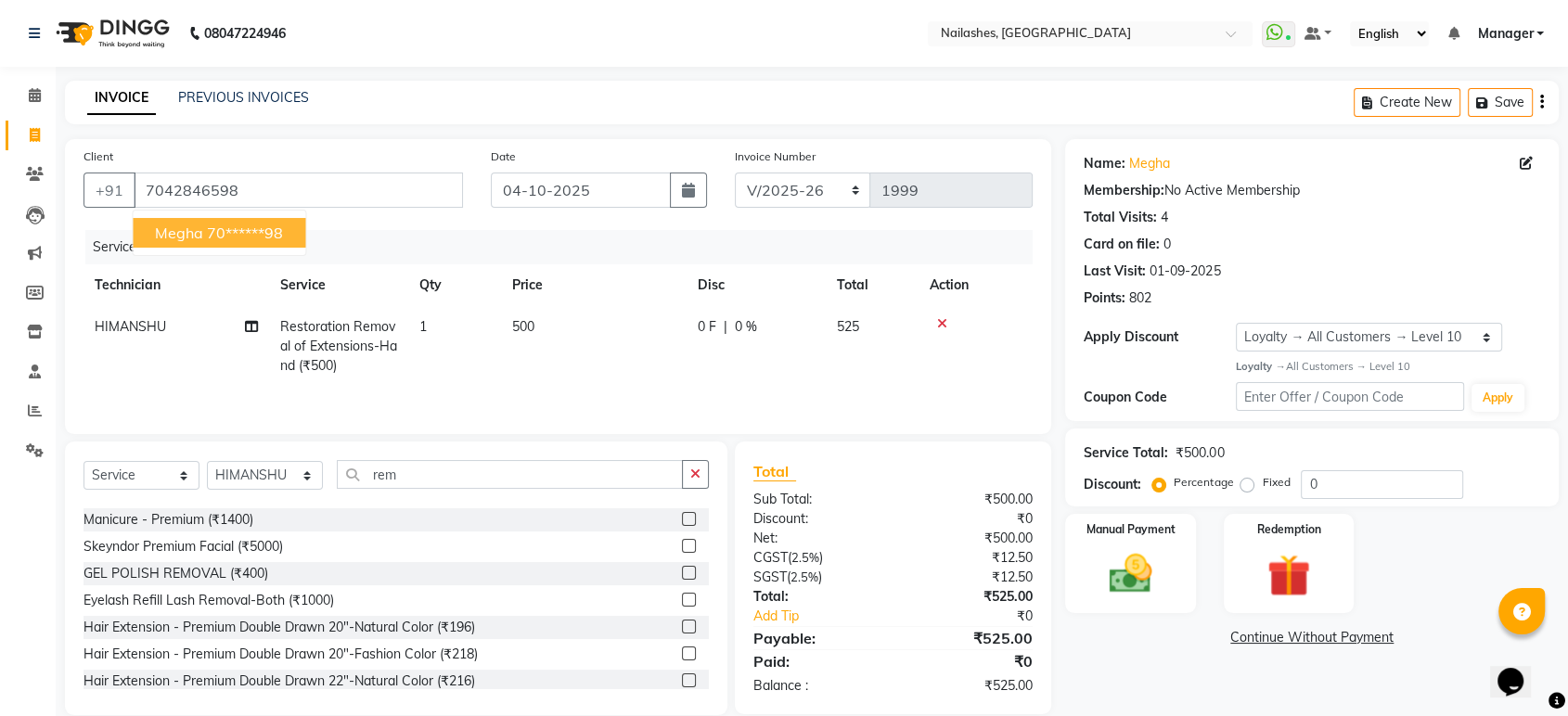
click at [178, 232] on span "Megha" at bounding box center [179, 233] width 48 height 18
type input "70******98"
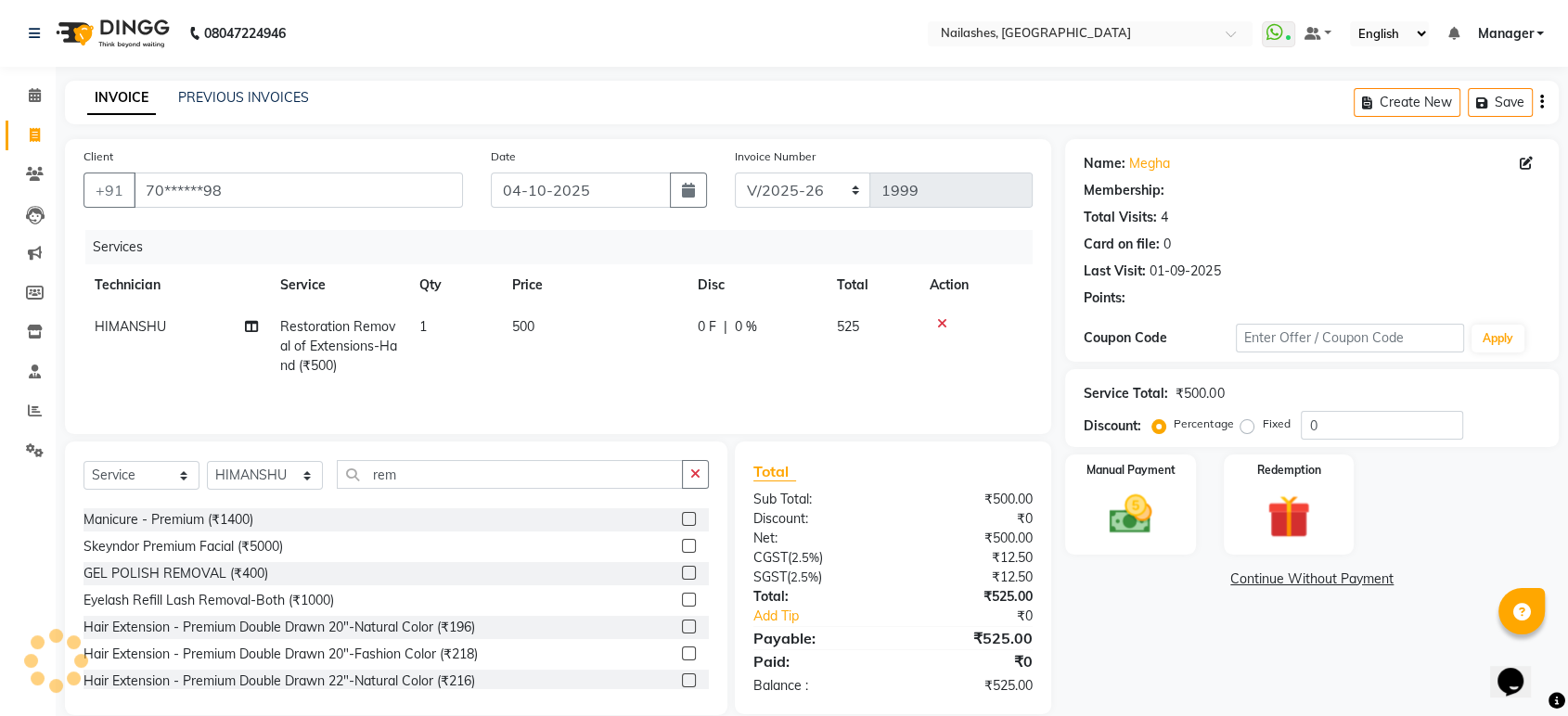
select select "1: Object"
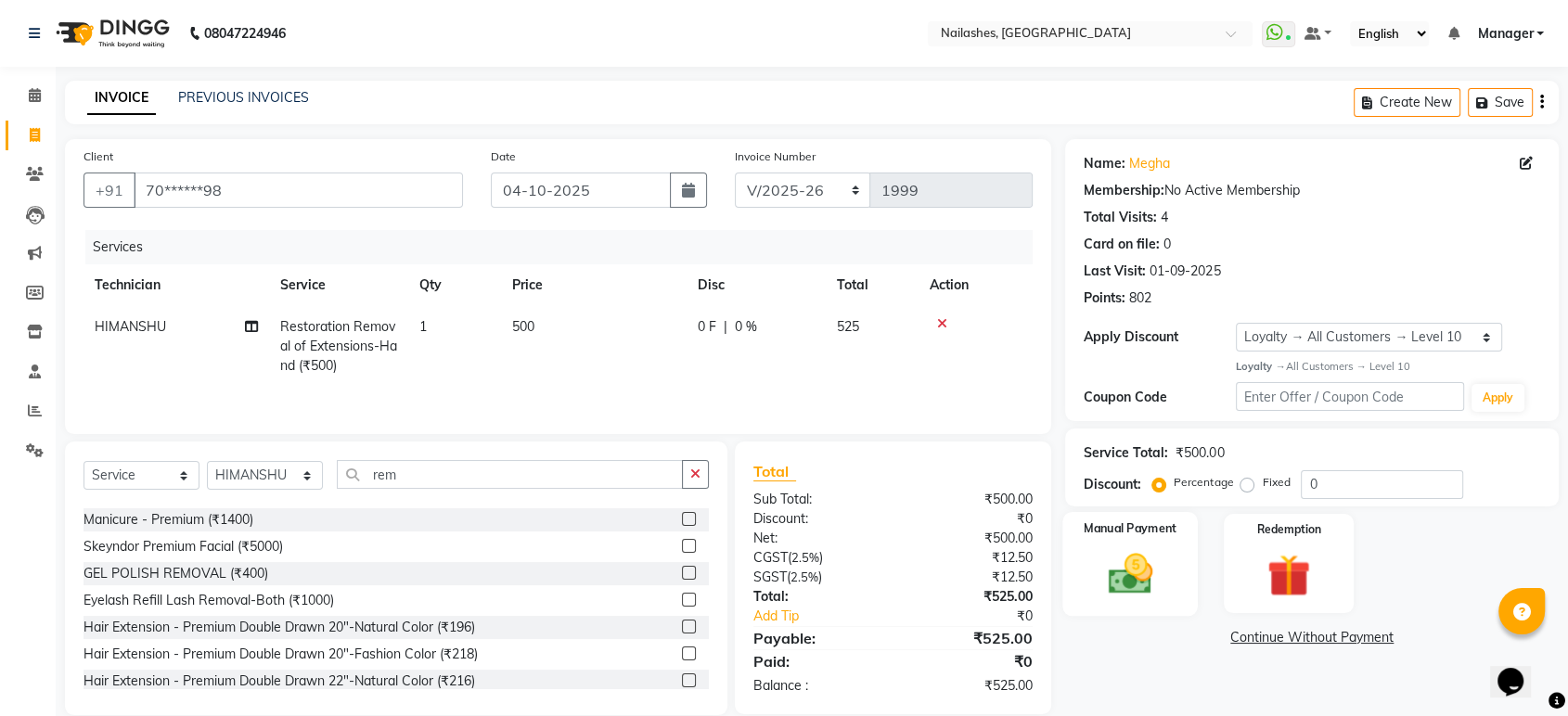
click at [1131, 578] on img at bounding box center [1130, 574] width 72 height 52
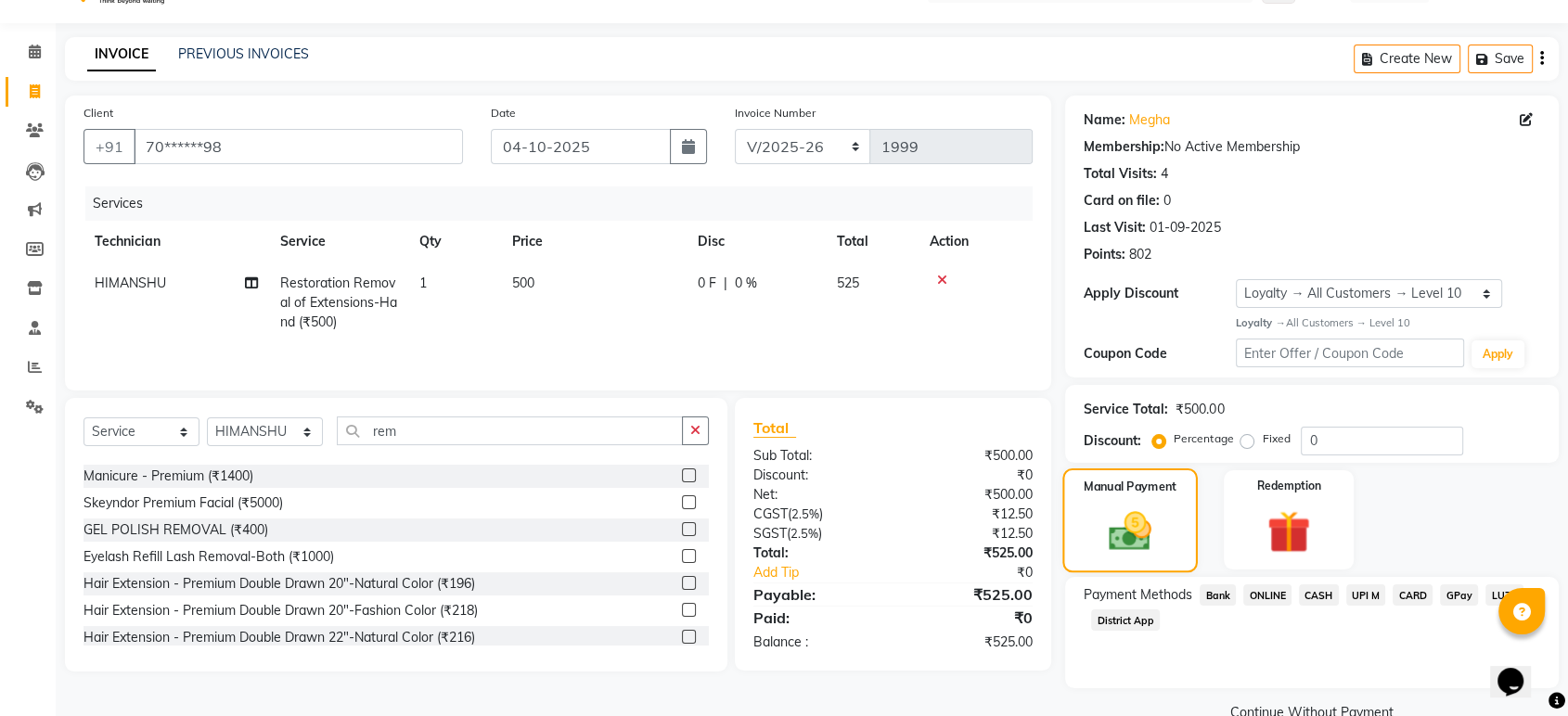
scroll to position [82, 0]
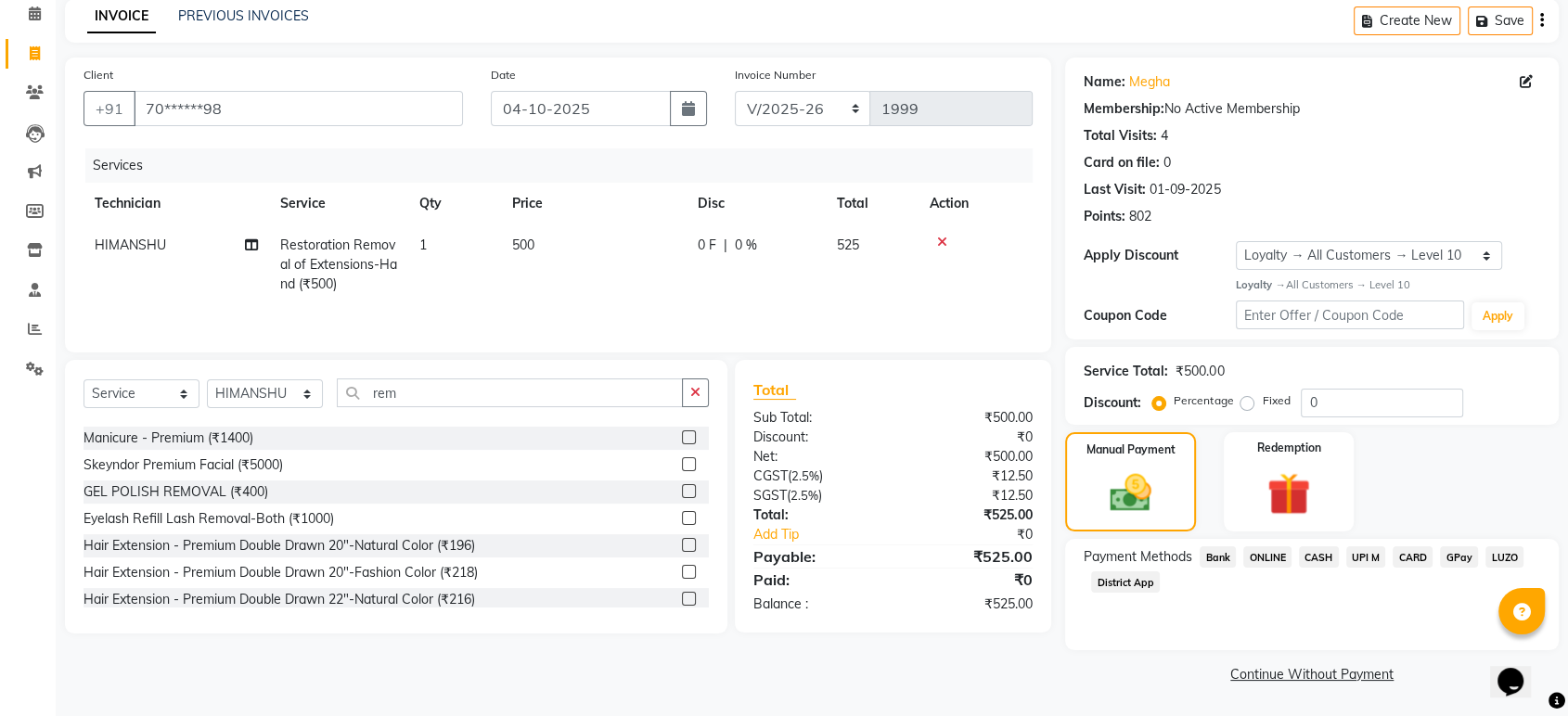
click at [1268, 558] on span "ONLINE" at bounding box center [1268, 557] width 48 height 21
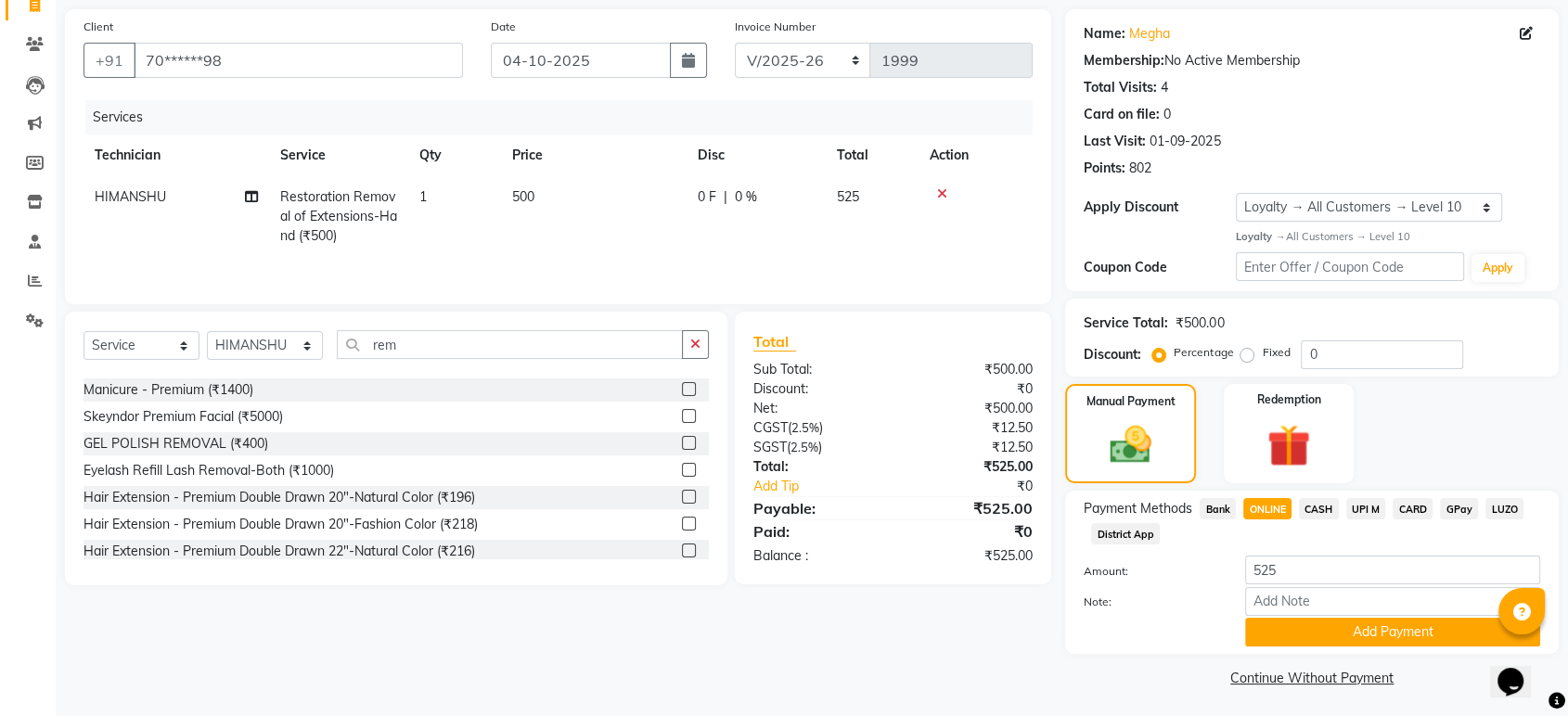
scroll to position [132, 0]
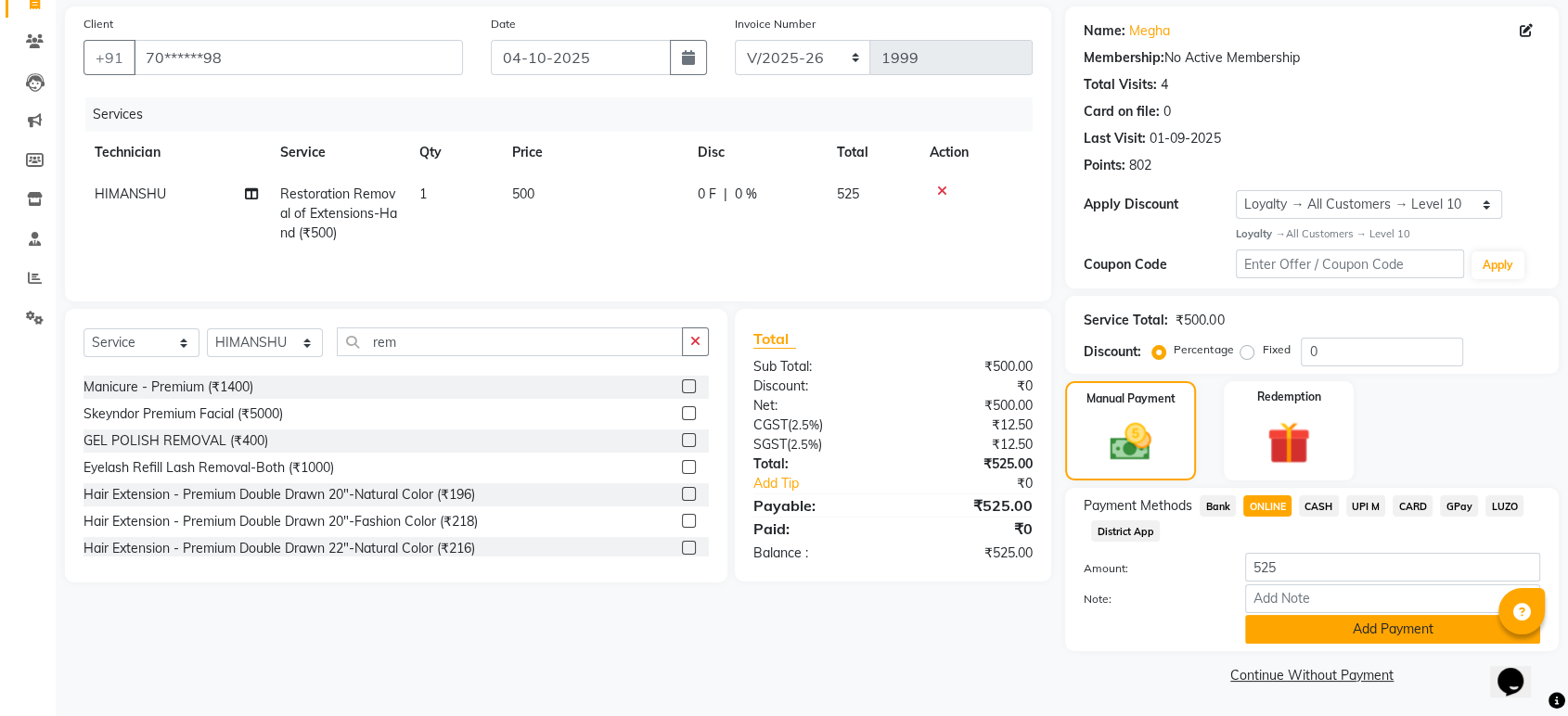
click at [1358, 628] on button "Add Payment" at bounding box center [1393, 629] width 295 height 29
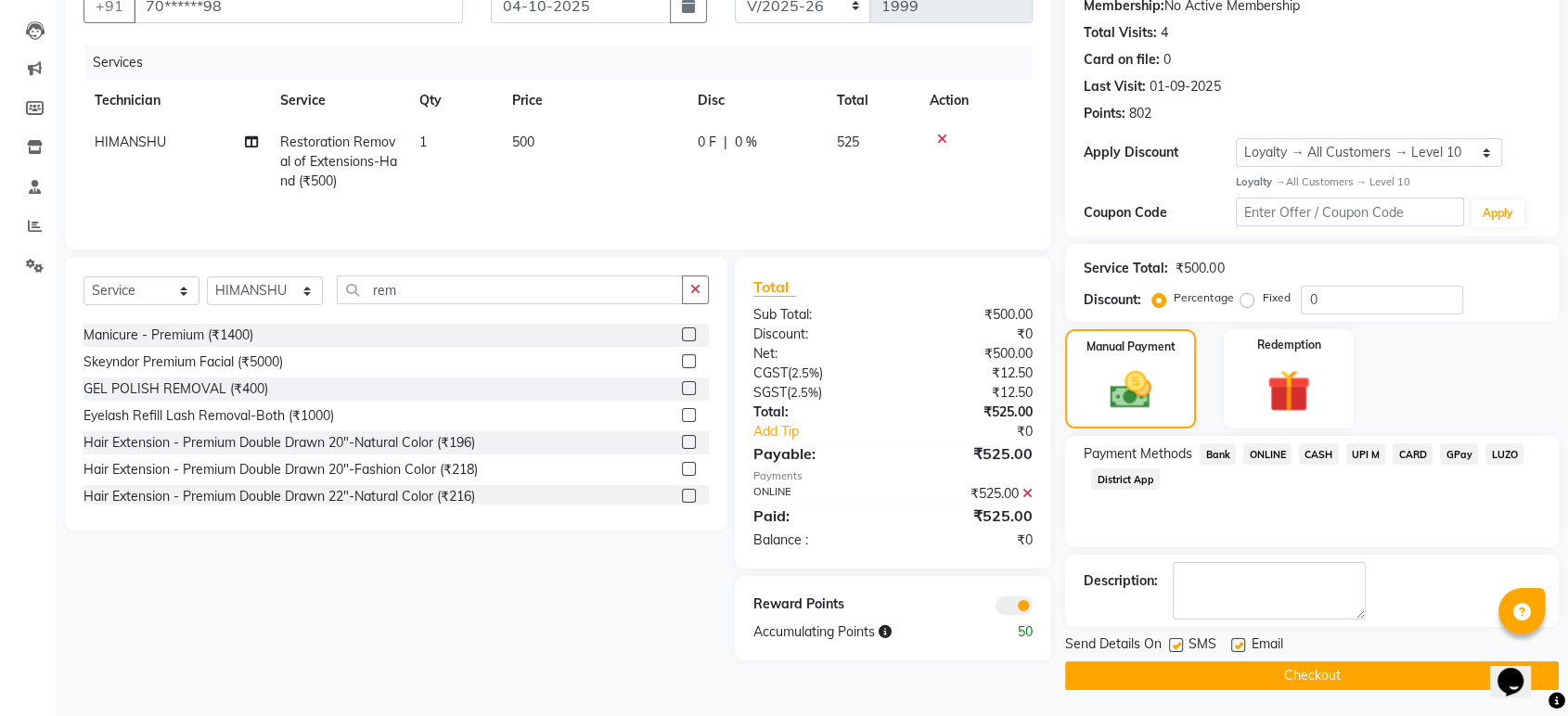
scroll to position [185, 0]
click at [1236, 671] on button "Checkout" at bounding box center [1311, 675] width 493 height 29
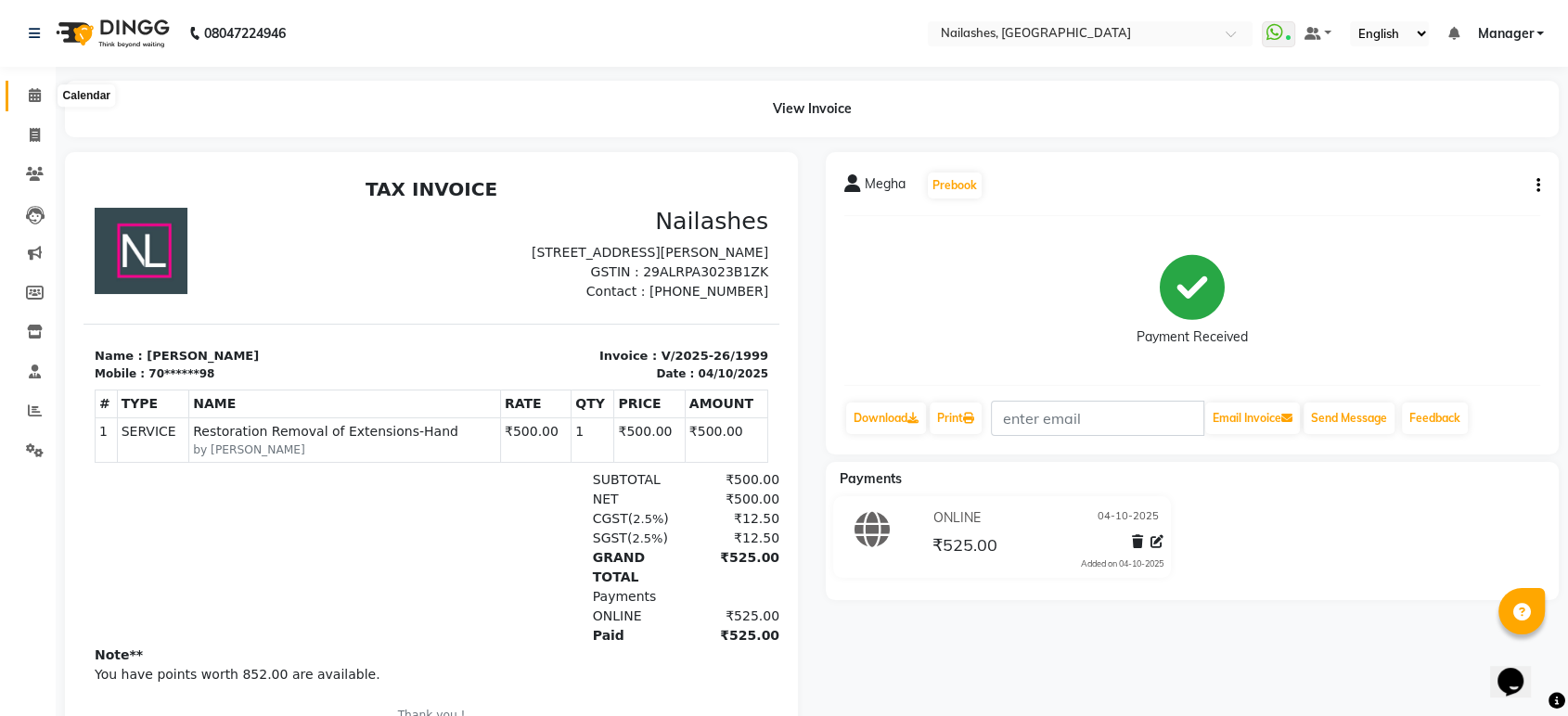
click at [27, 102] on span at bounding box center [35, 96] width 33 height 21
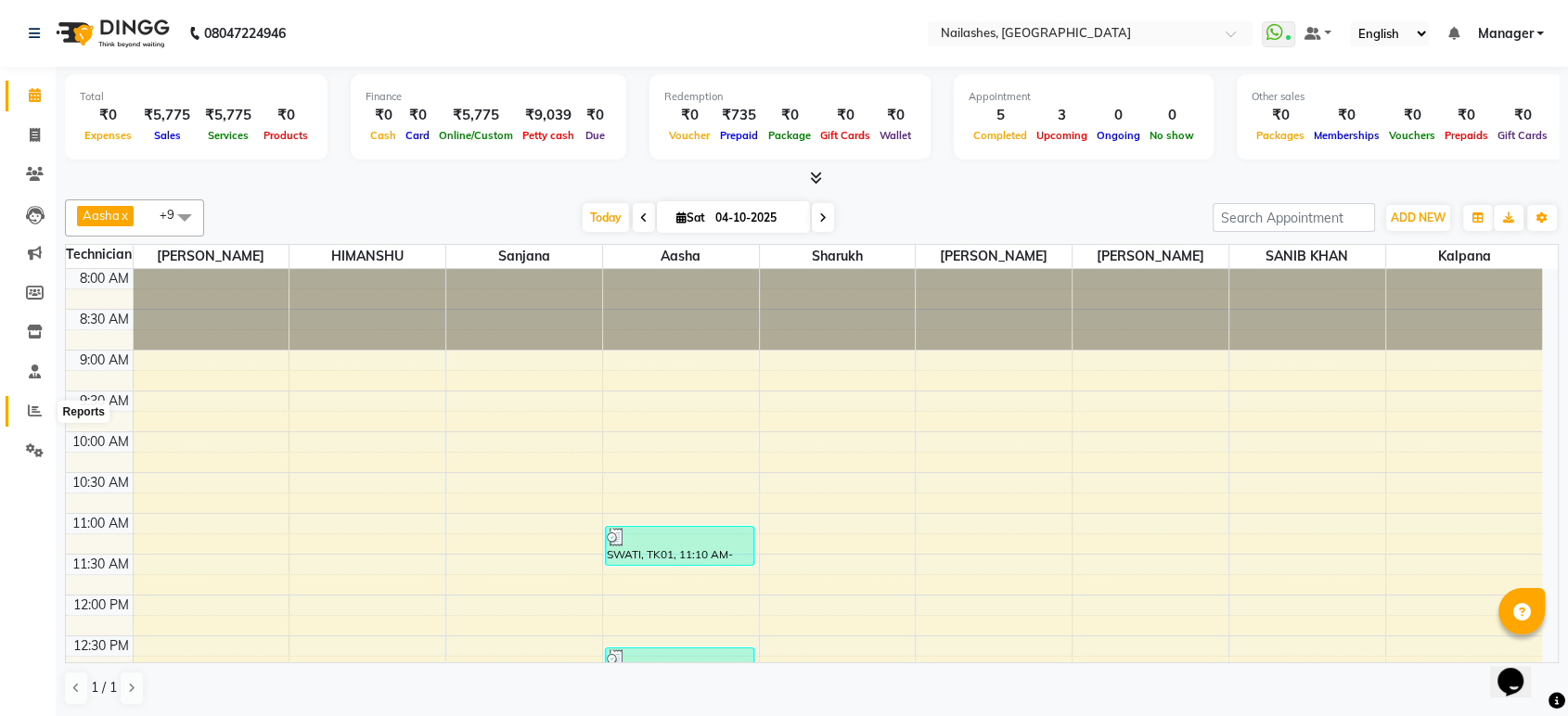
click at [30, 404] on icon at bounding box center [35, 410] width 14 height 14
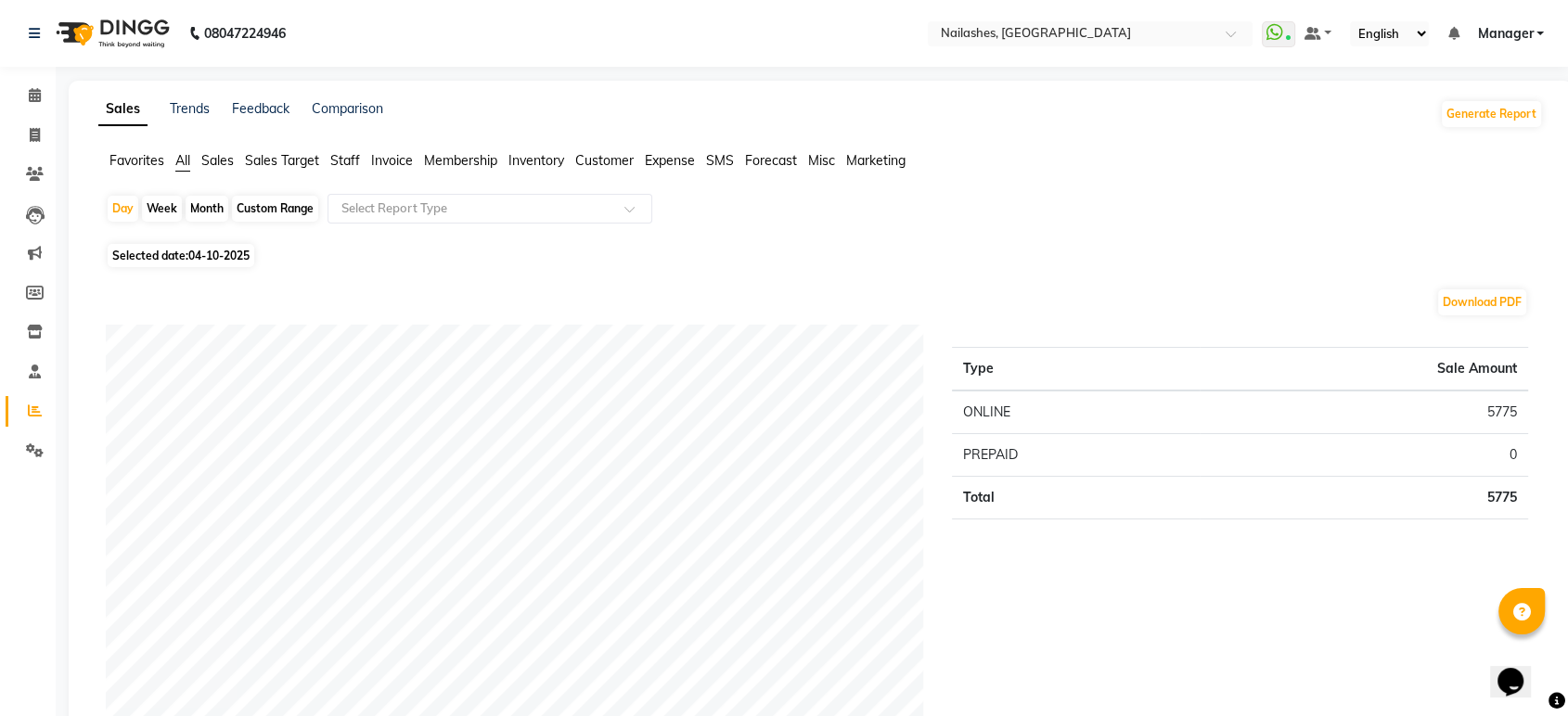
click at [342, 154] on span "Staff" at bounding box center [345, 160] width 30 height 16
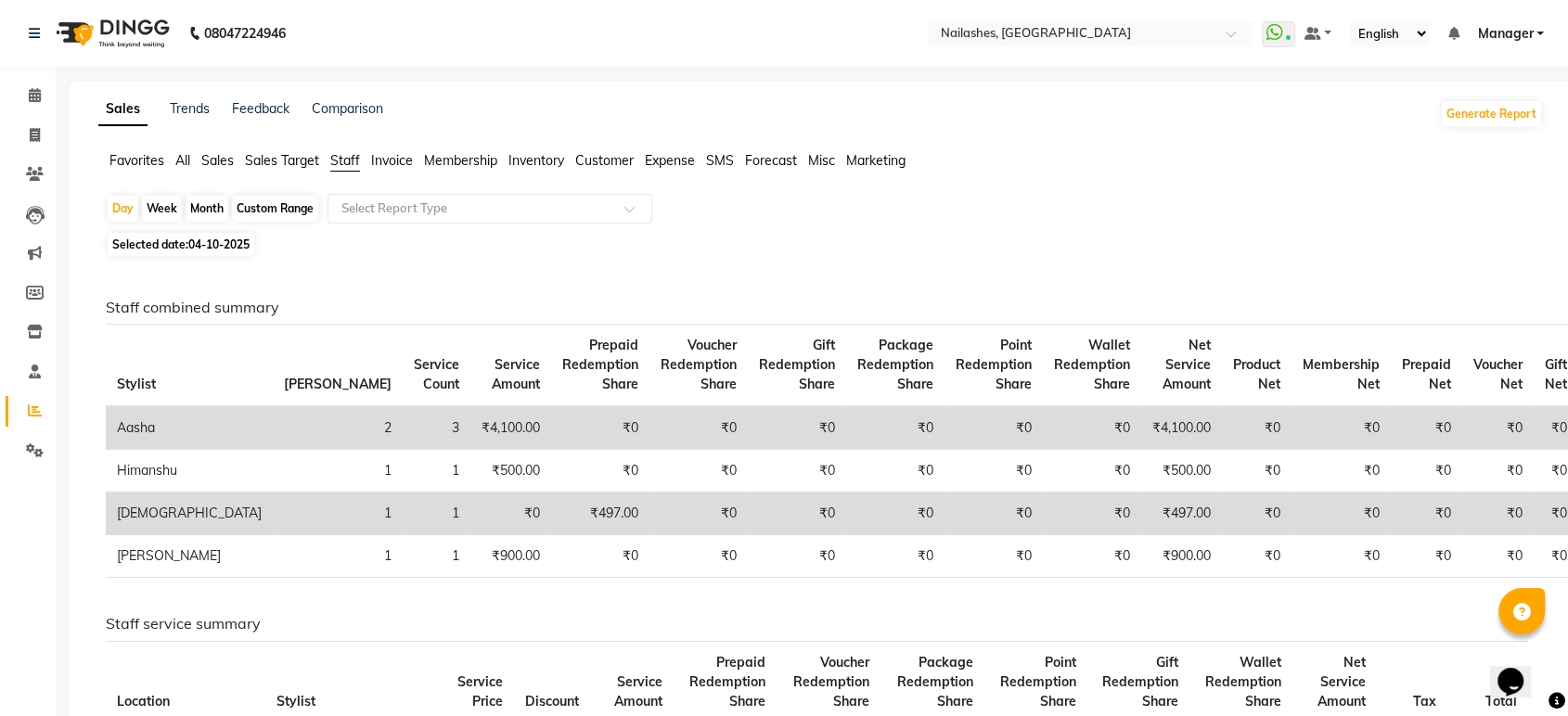
click at [206, 206] on div "Month" at bounding box center [207, 208] width 42 height 26
select select "10"
select select "2025"
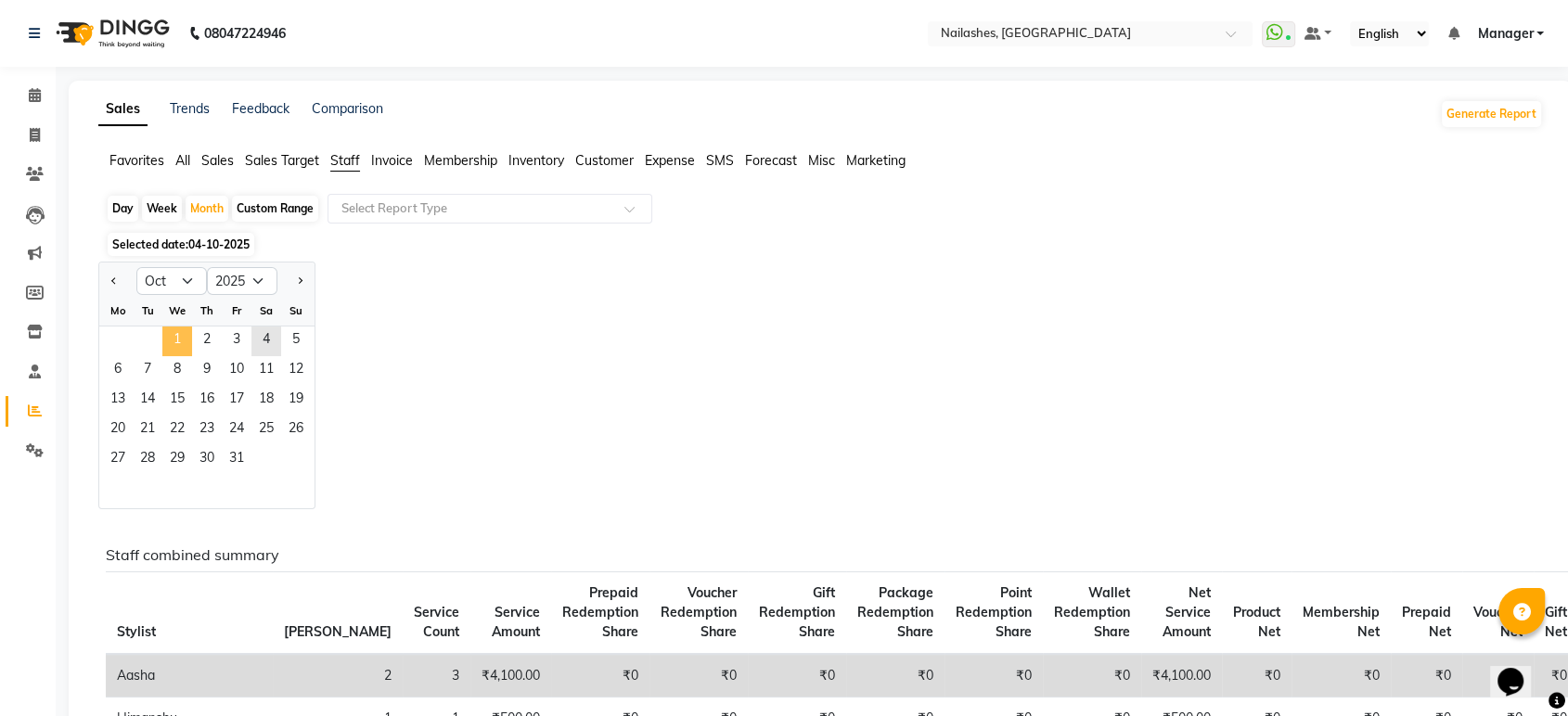
click at [181, 340] on span "1" at bounding box center [177, 341] width 30 height 30
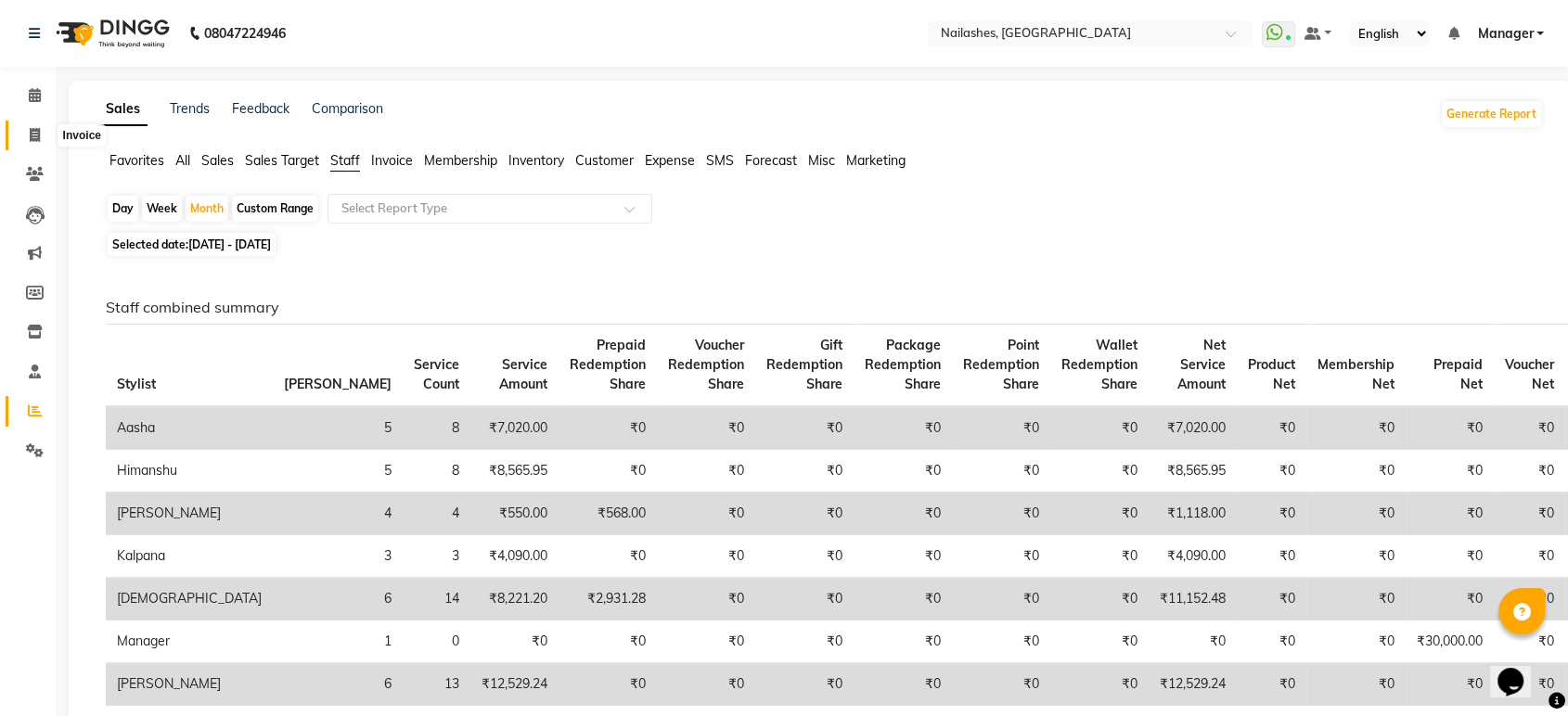
click at [32, 130] on icon at bounding box center [35, 135] width 11 height 14
select select "service"
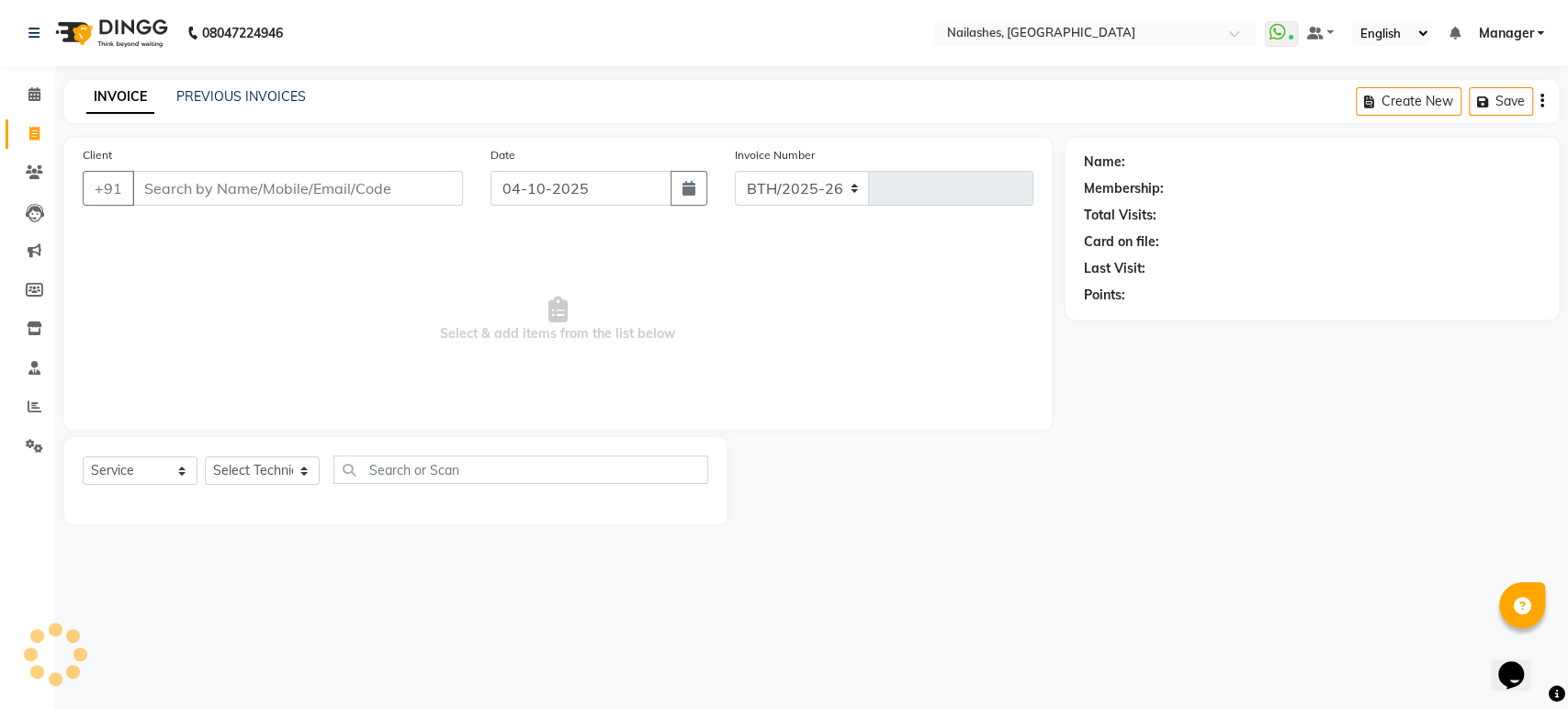
select select "4251"
type input "2000"
click at [33, 106] on link "Calendar" at bounding box center [28, 96] width 44 height 31
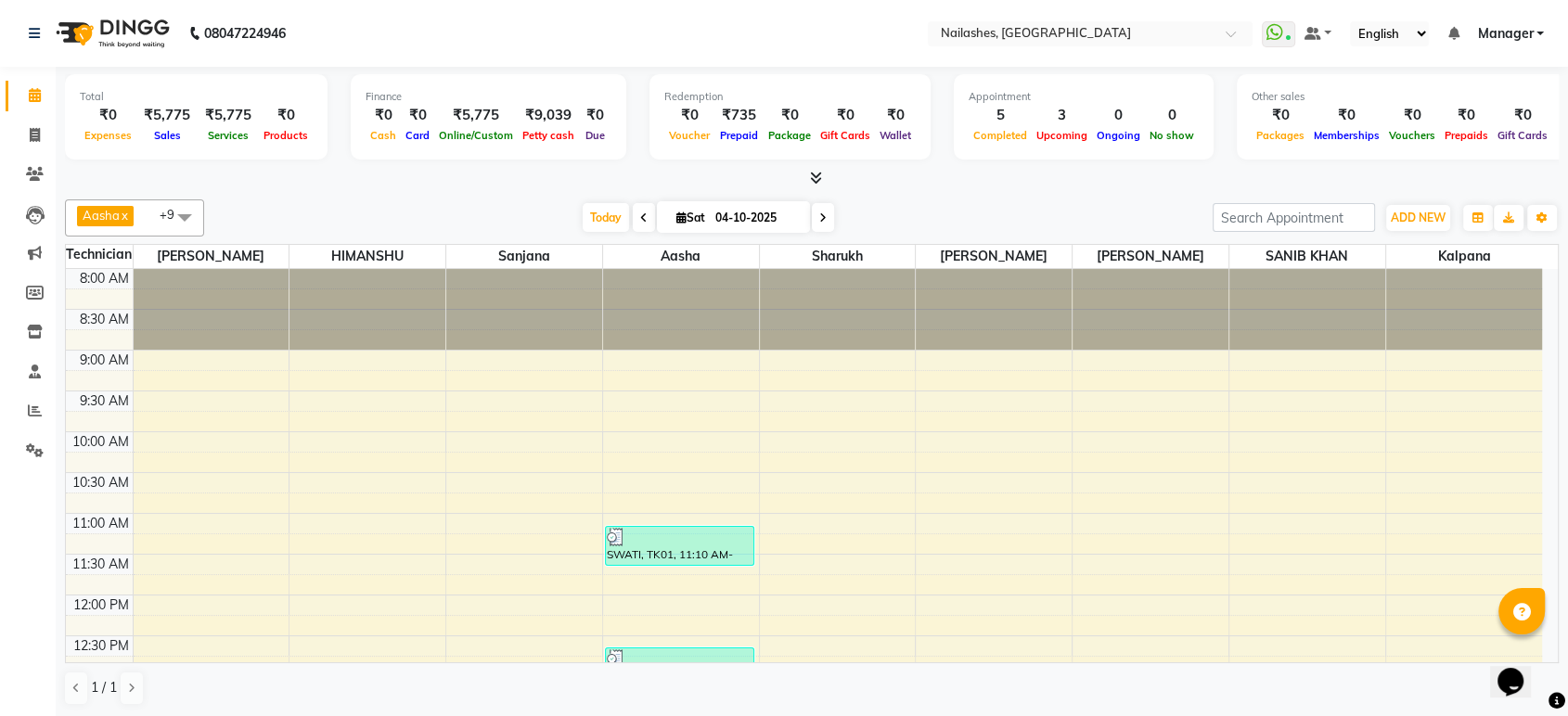
click at [818, 178] on icon at bounding box center [816, 178] width 12 height 14
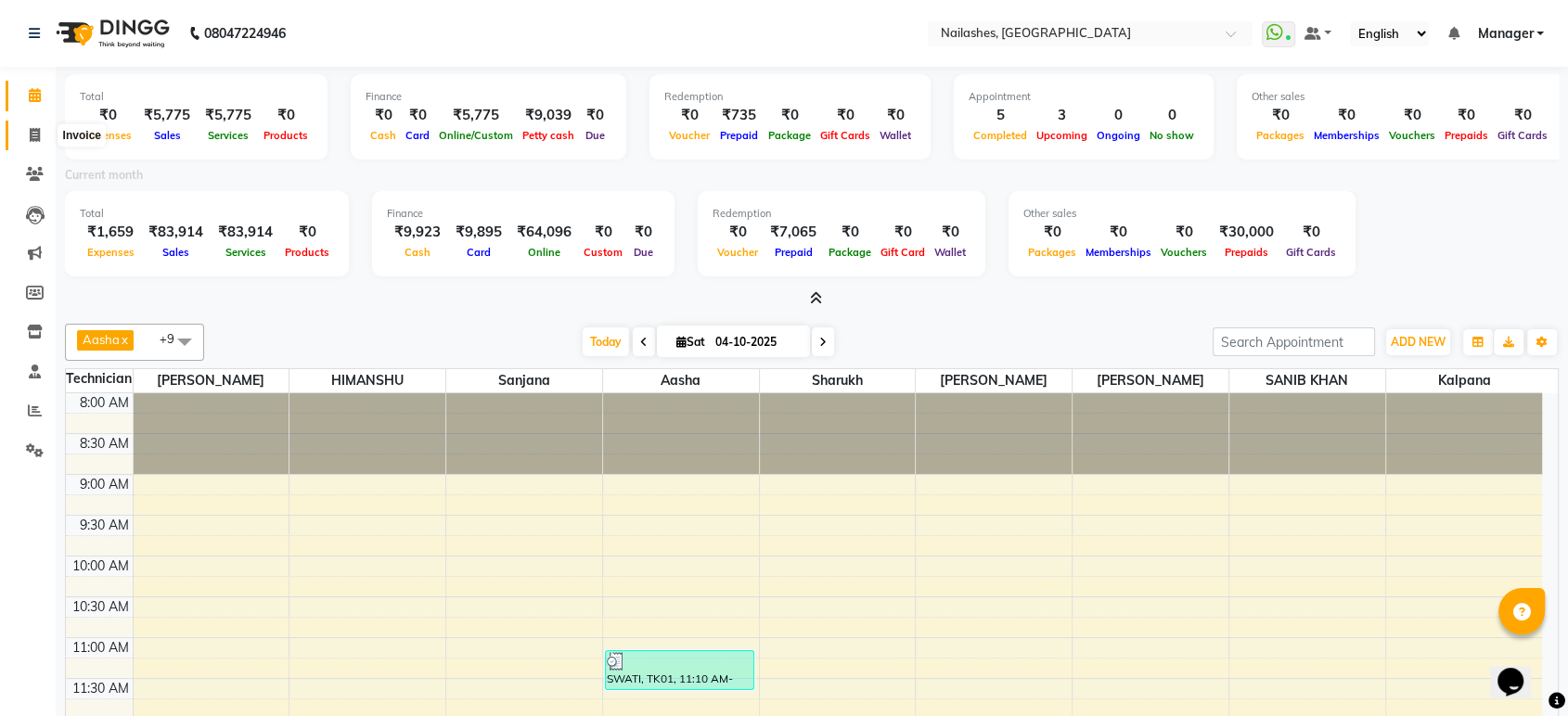
click at [33, 128] on icon at bounding box center [35, 135] width 11 height 14
select select "service"
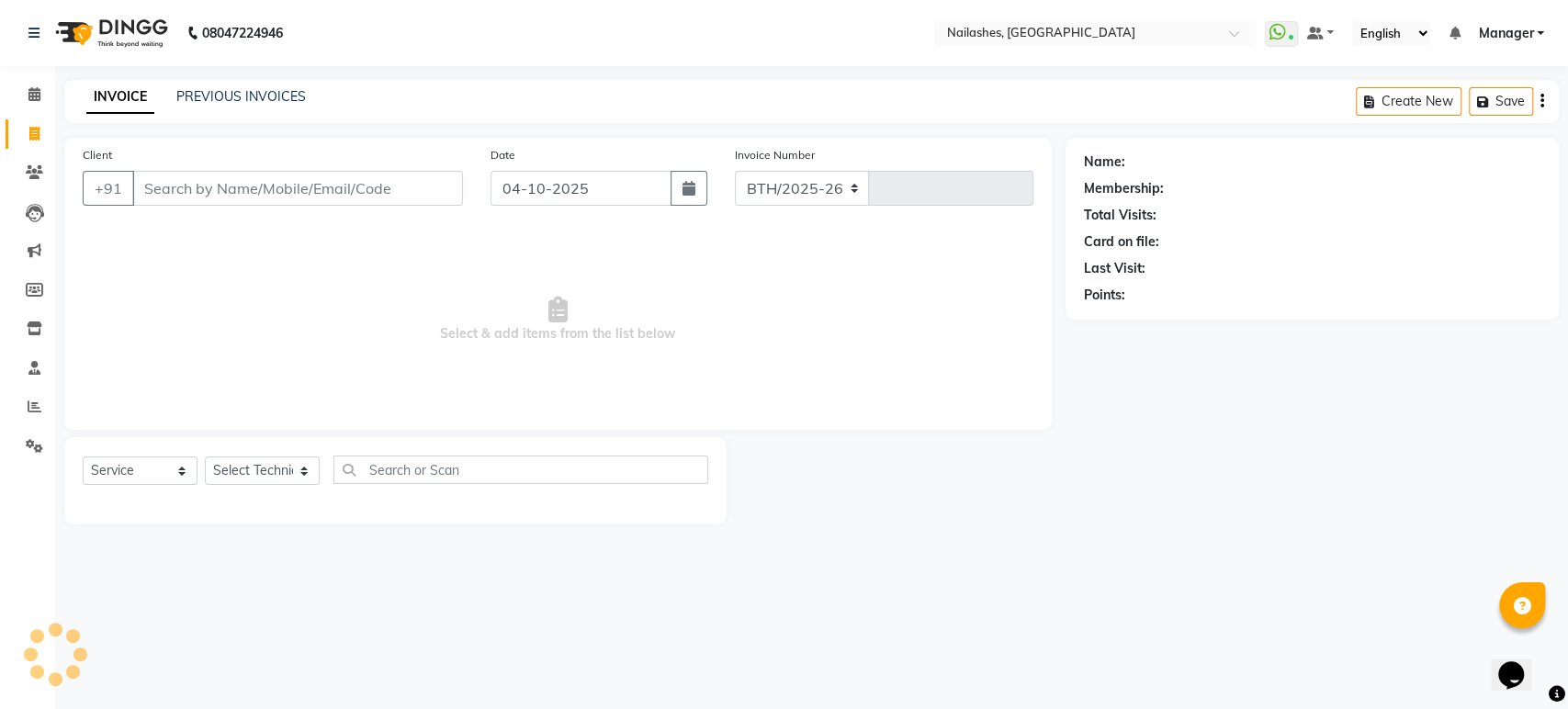
select select "4251"
type input "2000"
click at [257, 477] on select "Select Technician Aasha Asid HIMANSHU Ishrit Ali kalpana KRISHNA Manager Rehbar…" at bounding box center [262, 471] width 115 height 29
select select "43566"
click at [205, 457] on select "Select Technician Aasha Asid HIMANSHU Ishrit Ali kalpana KRISHNA Manager Rehbar…" at bounding box center [262, 471] width 115 height 29
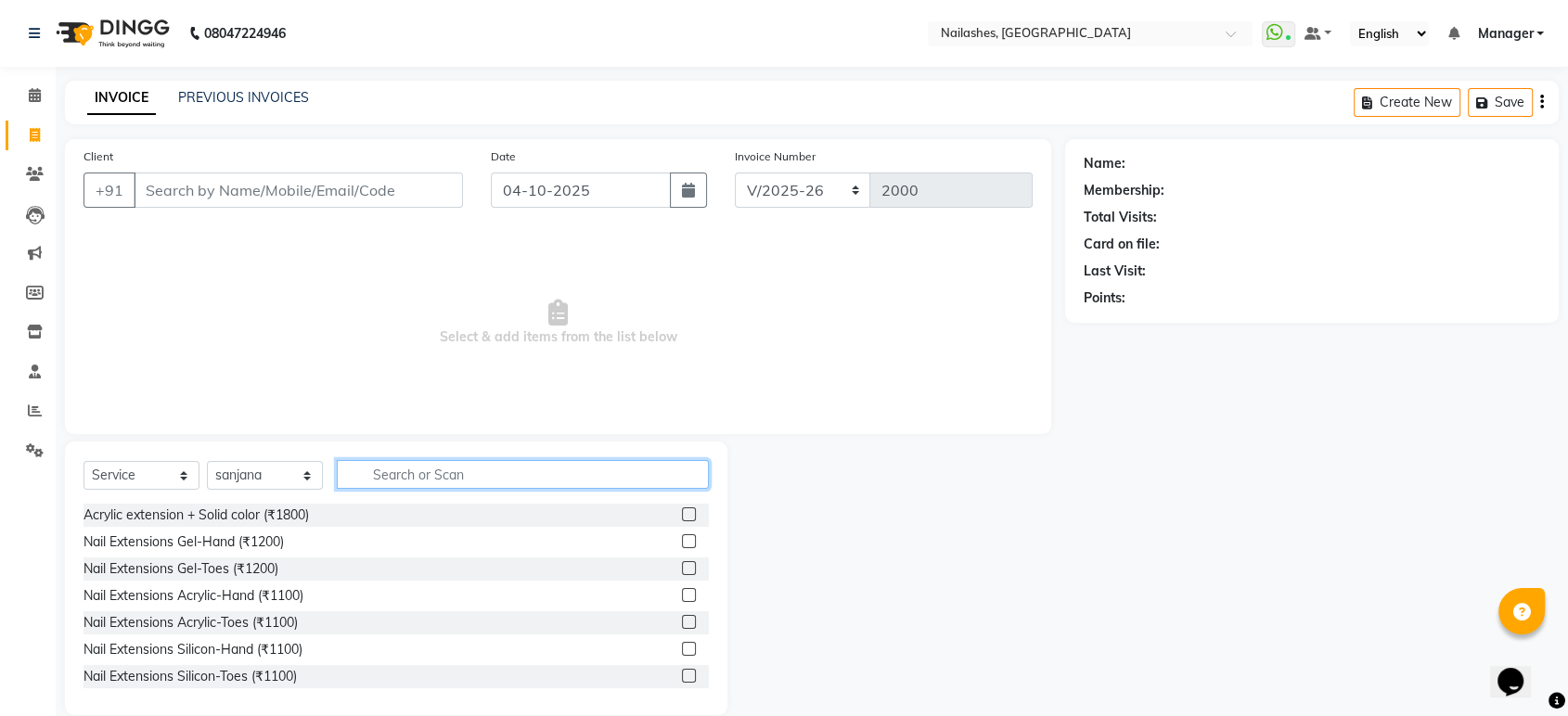
click at [393, 468] on input "text" at bounding box center [522, 475] width 372 height 29
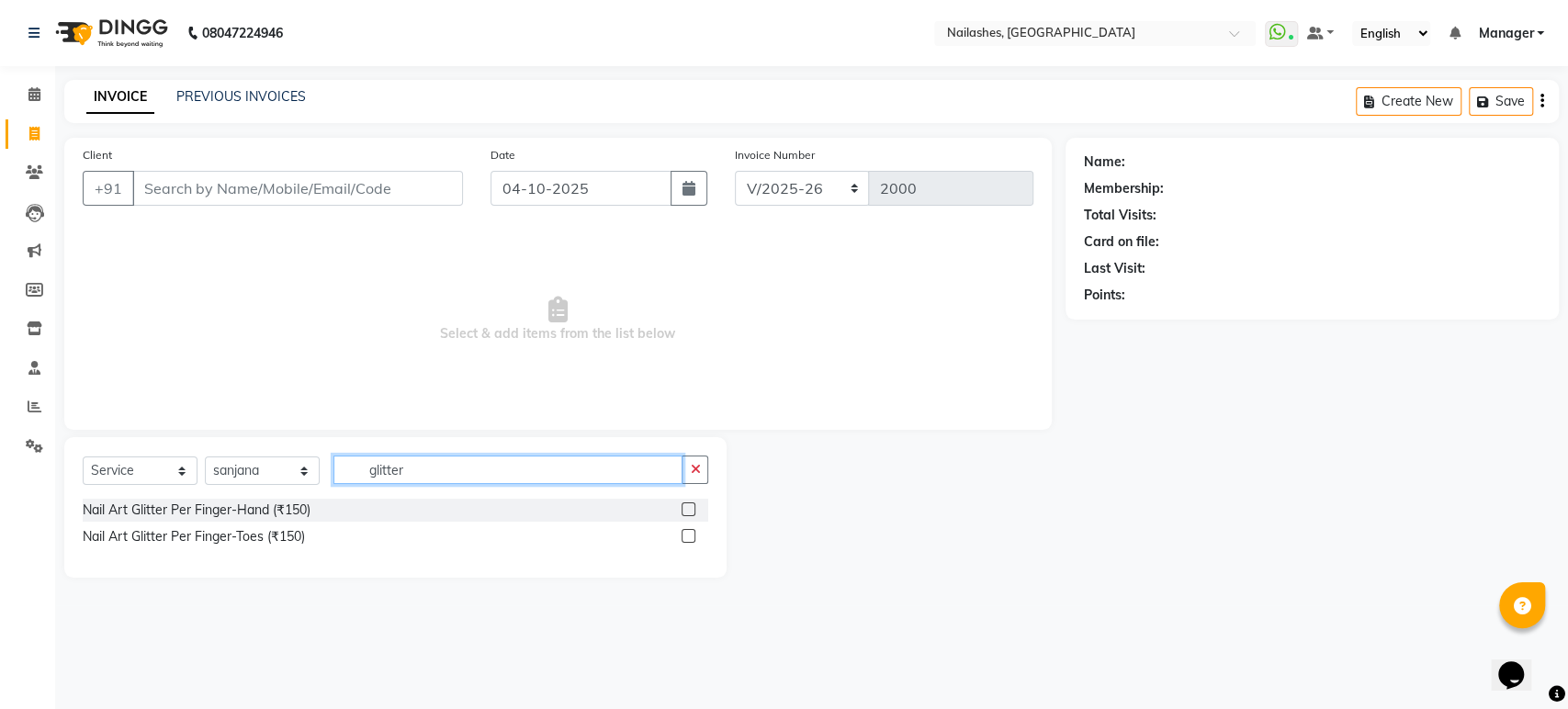
type input "glitter"
click at [690, 507] on label at bounding box center [688, 509] width 13 height 13
click at [690, 507] on input "checkbox" at bounding box center [687, 510] width 11 height 11
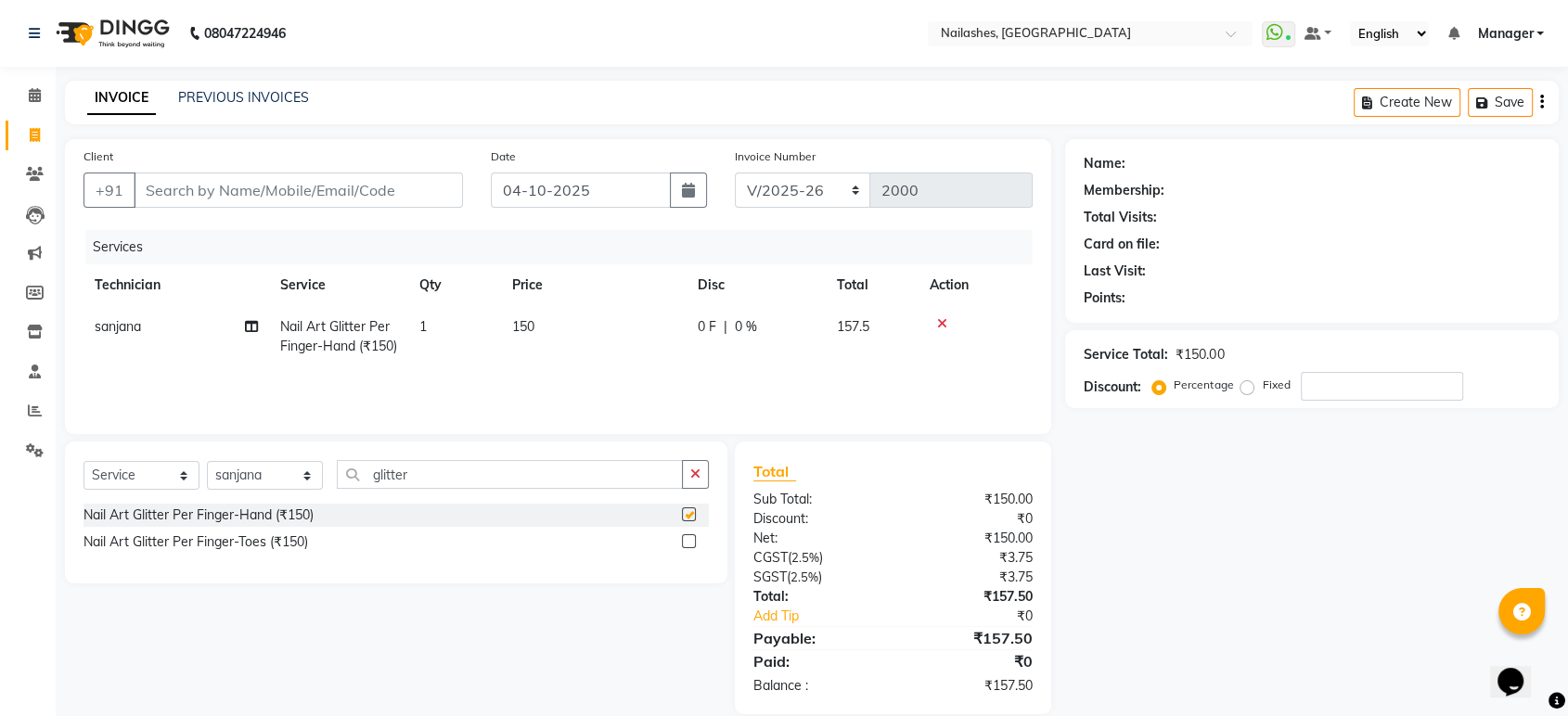
checkbox input "false"
click at [429, 329] on td "1" at bounding box center [455, 336] width 93 height 61
select select "43566"
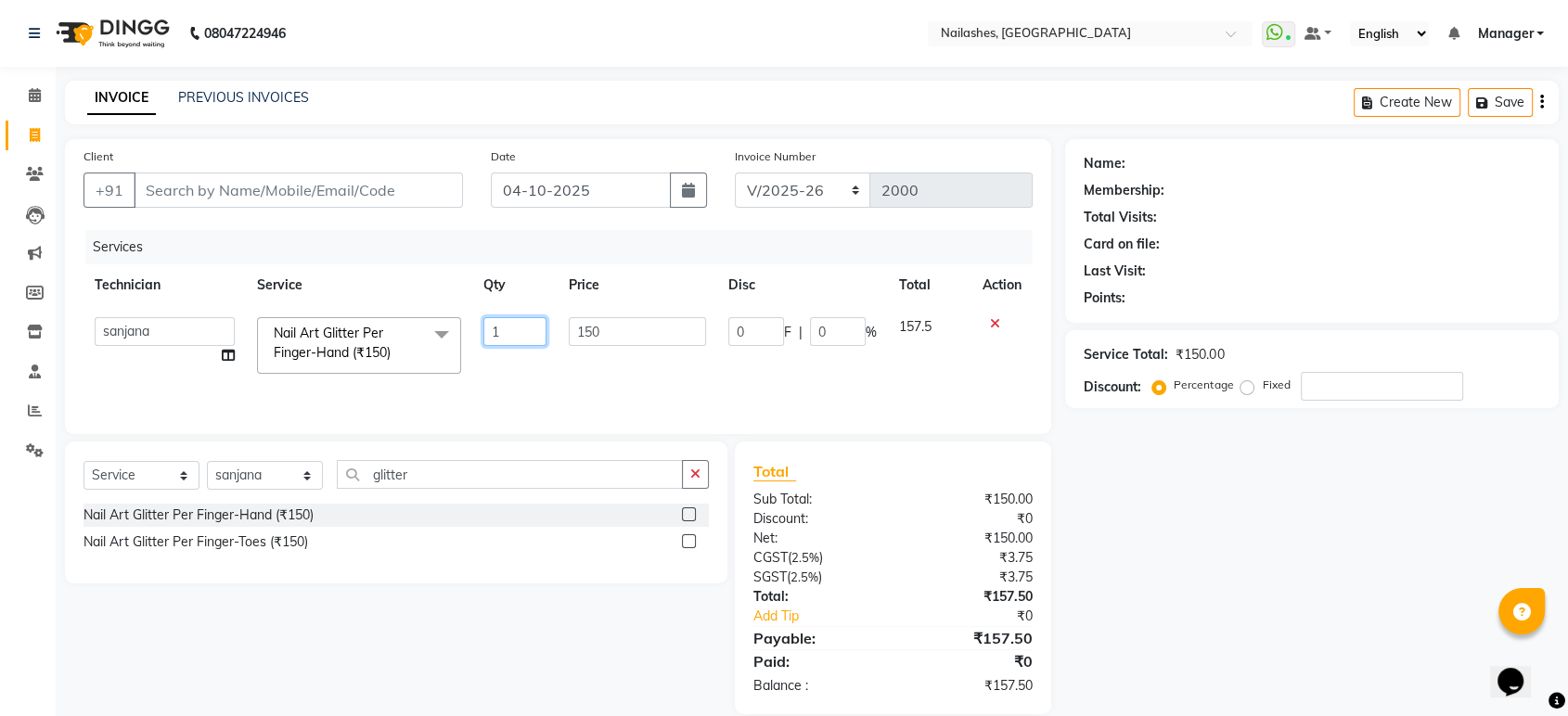
click at [512, 318] on input "1" at bounding box center [516, 332] width 64 height 29
type input "10"
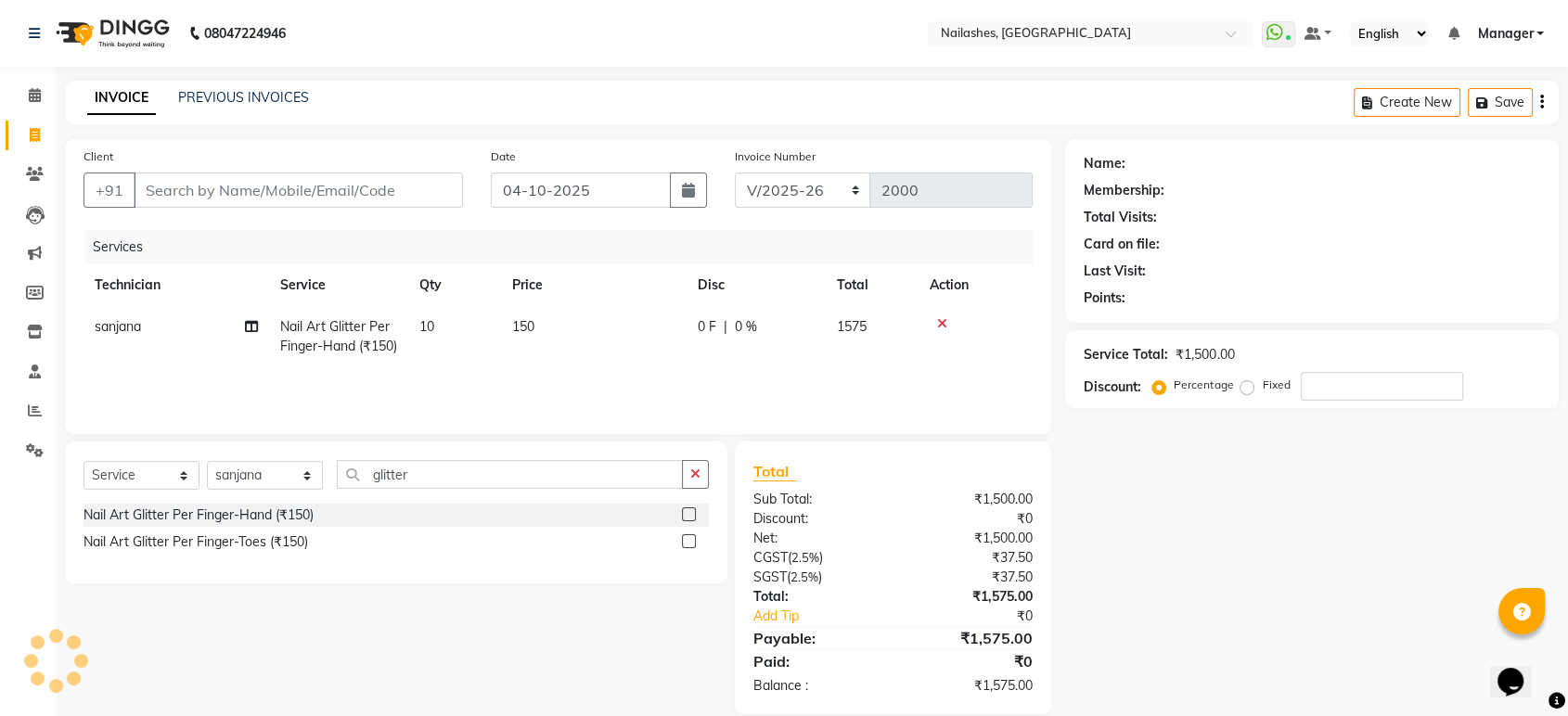
click at [884, 431] on div "Client +91 Date 04-10-2025 Invoice Number BTH/2025-26 RED/2025-26 V/2025 V/2025…" at bounding box center [557, 287] width 986 height 295
click at [700, 479] on button "button" at bounding box center [695, 475] width 27 height 29
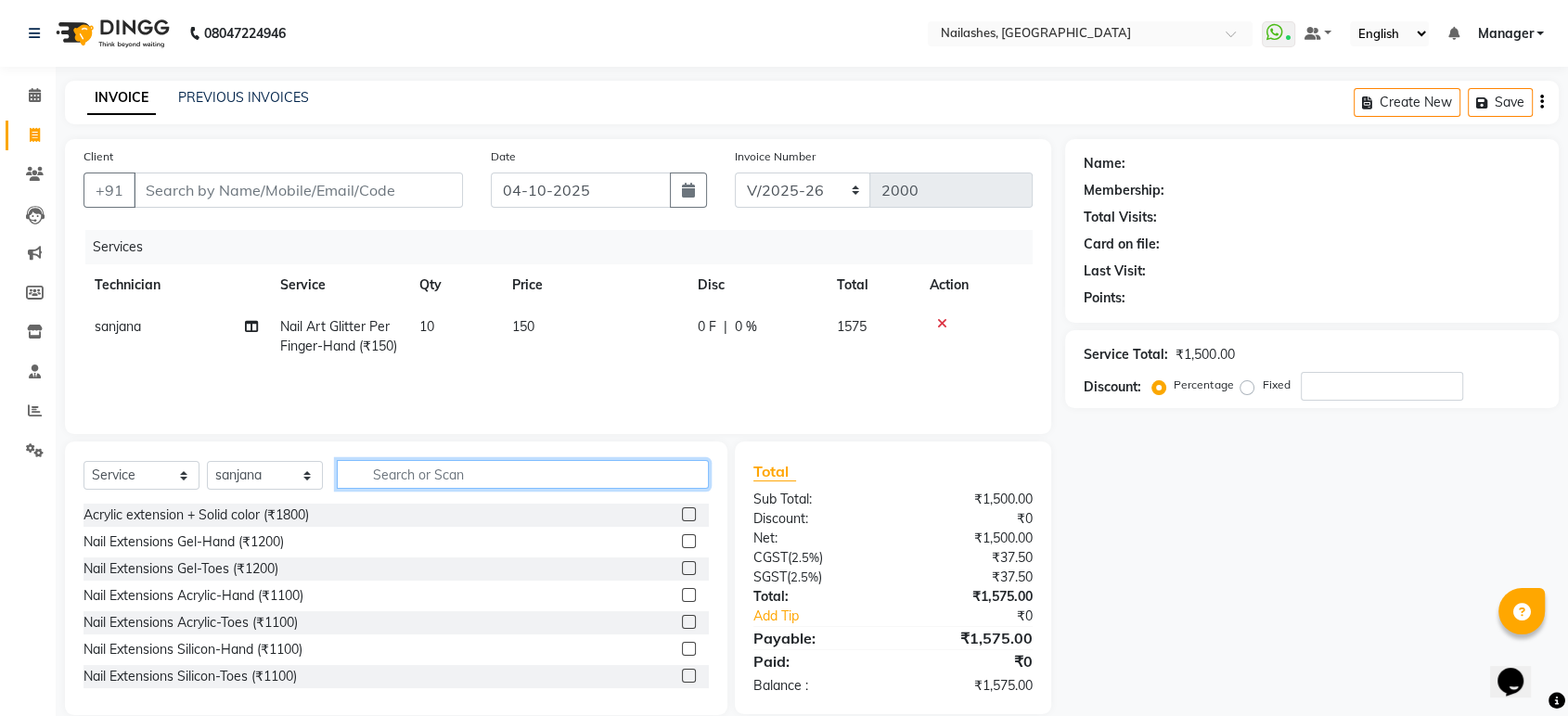
click at [700, 479] on input "text" at bounding box center [522, 475] width 372 height 29
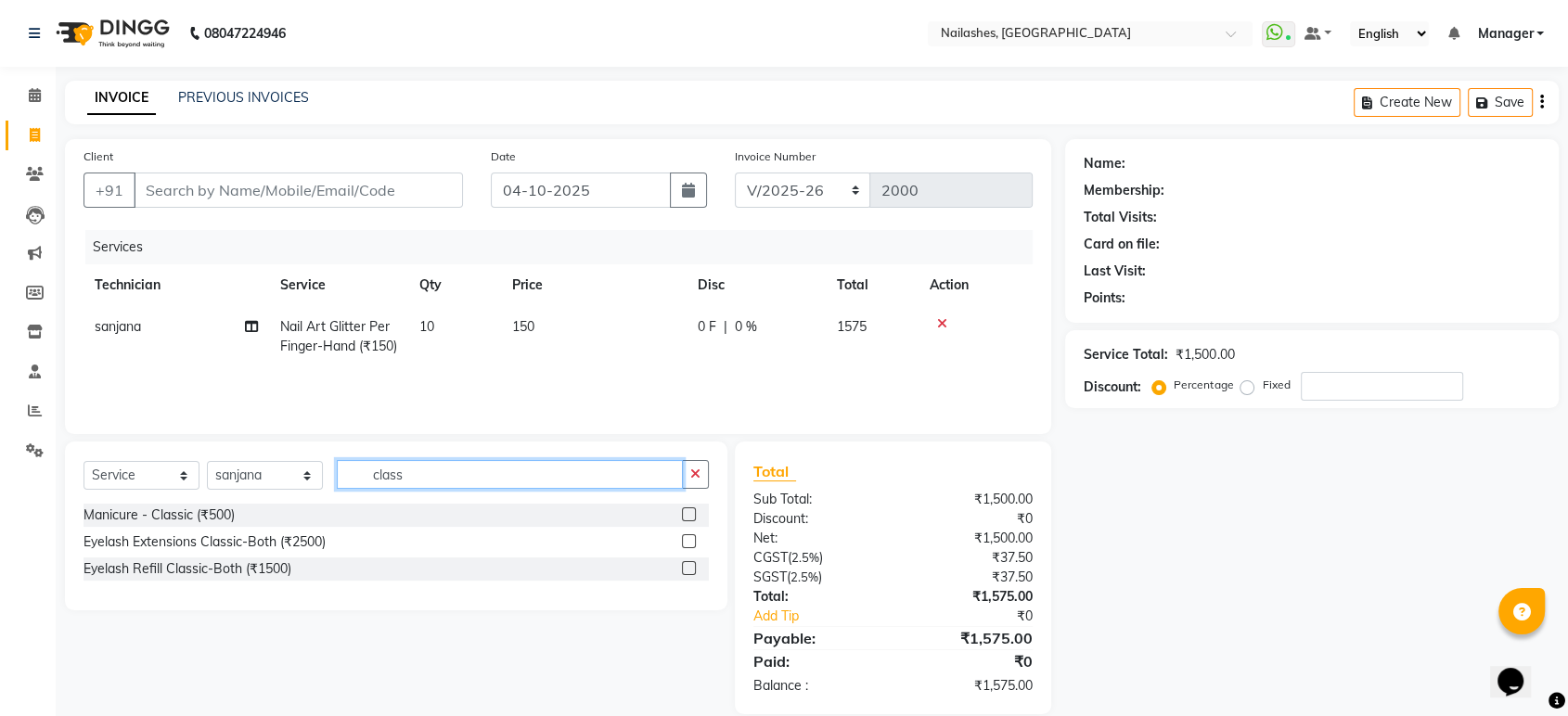
type input "class"
click at [686, 512] on label at bounding box center [688, 514] width 14 height 14
click at [686, 512] on input "checkbox" at bounding box center [687, 515] width 12 height 12
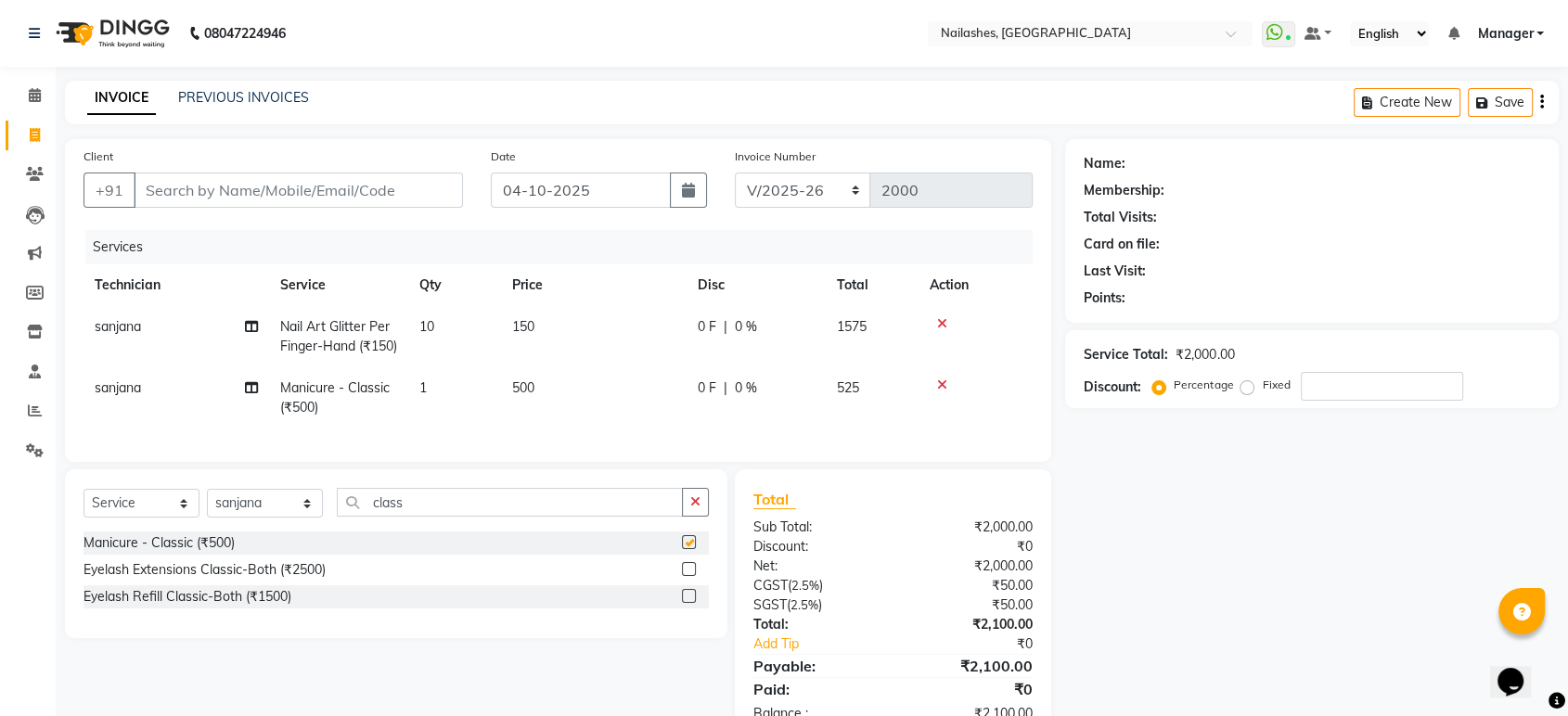
checkbox input "false"
click at [555, 395] on td "500" at bounding box center [594, 398] width 185 height 61
select select "43566"
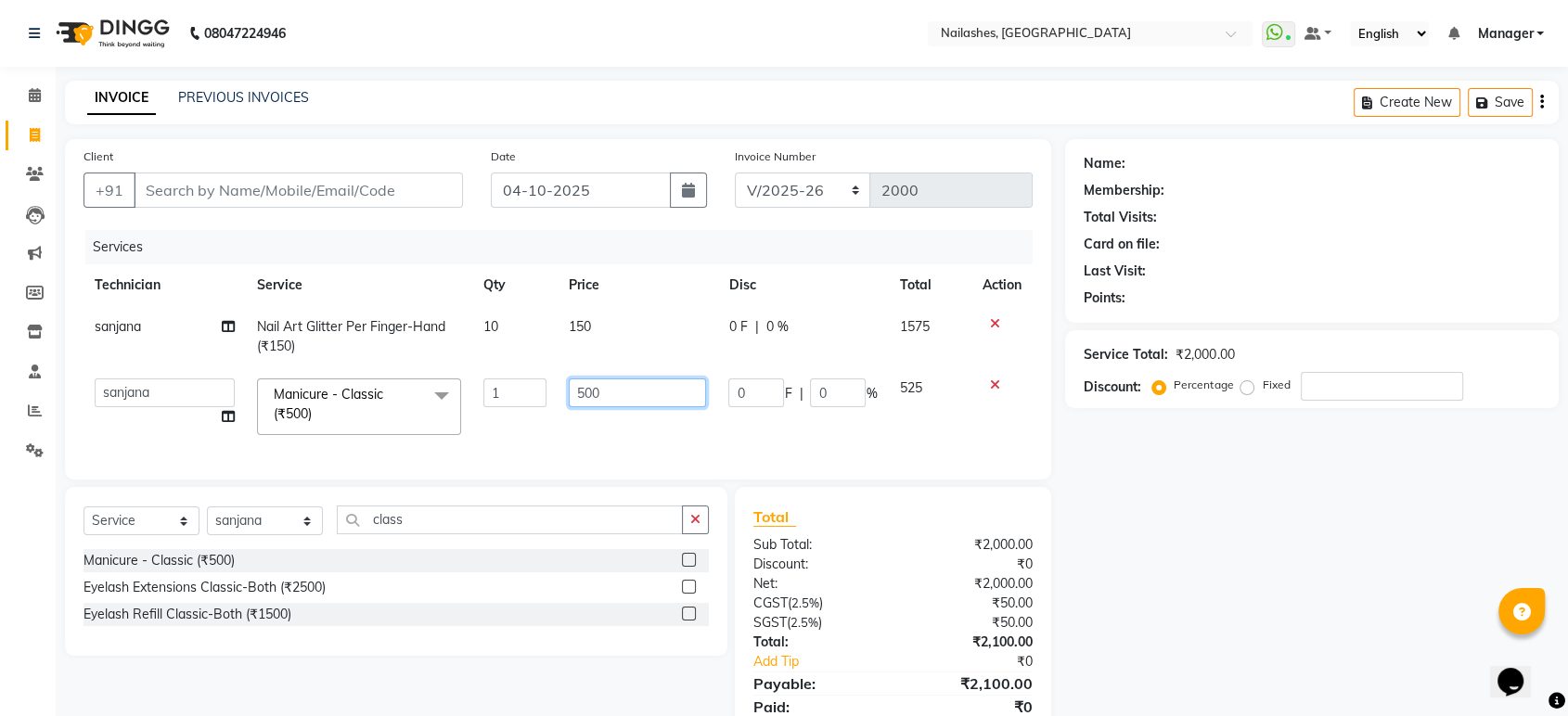
click at [647, 391] on input "500" at bounding box center [637, 393] width 137 height 29
type input "5"
type input "600"
click at [301, 192] on input "Client" at bounding box center [297, 190] width 329 height 36
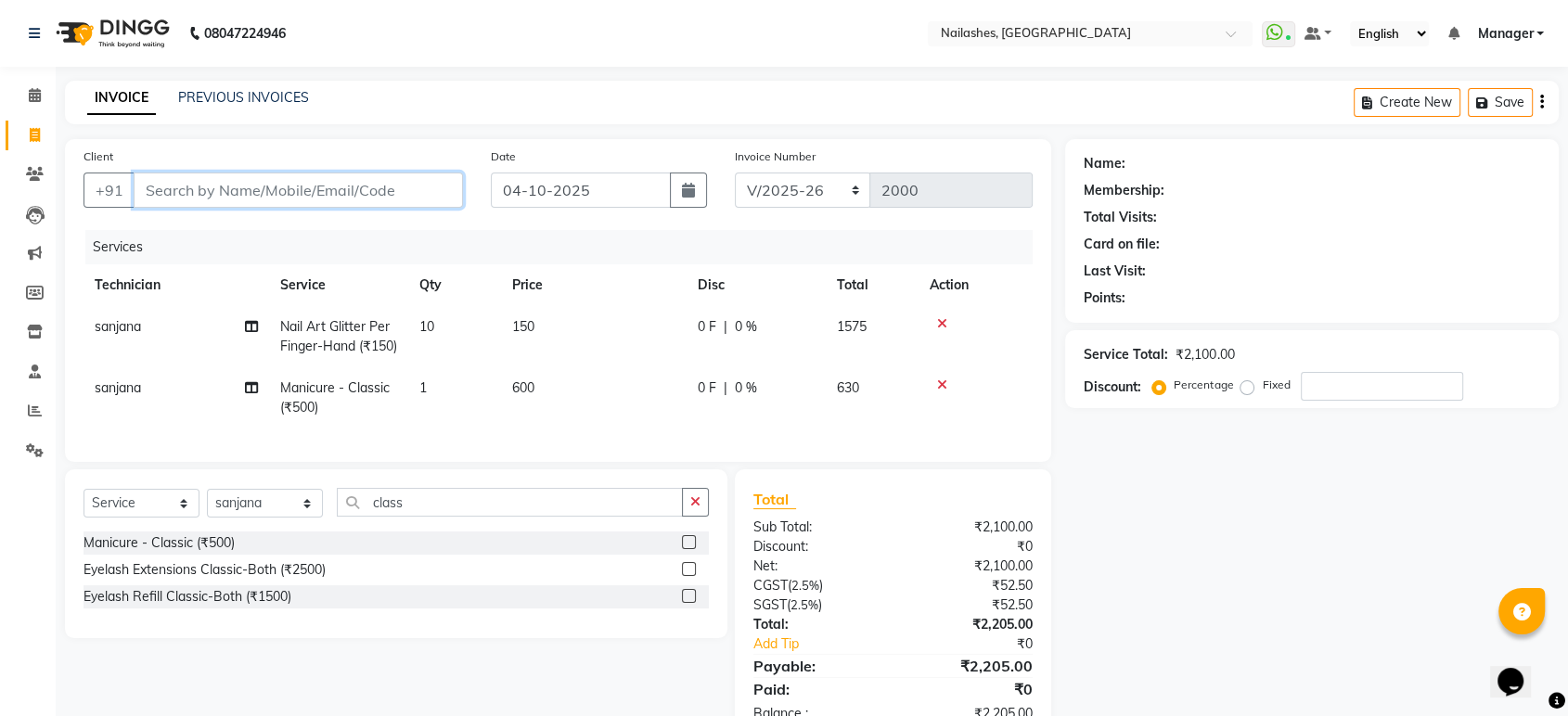
type input "9"
type input "0"
type input "9686847750"
click at [392, 186] on span "Add Client" at bounding box center [415, 189] width 73 height 18
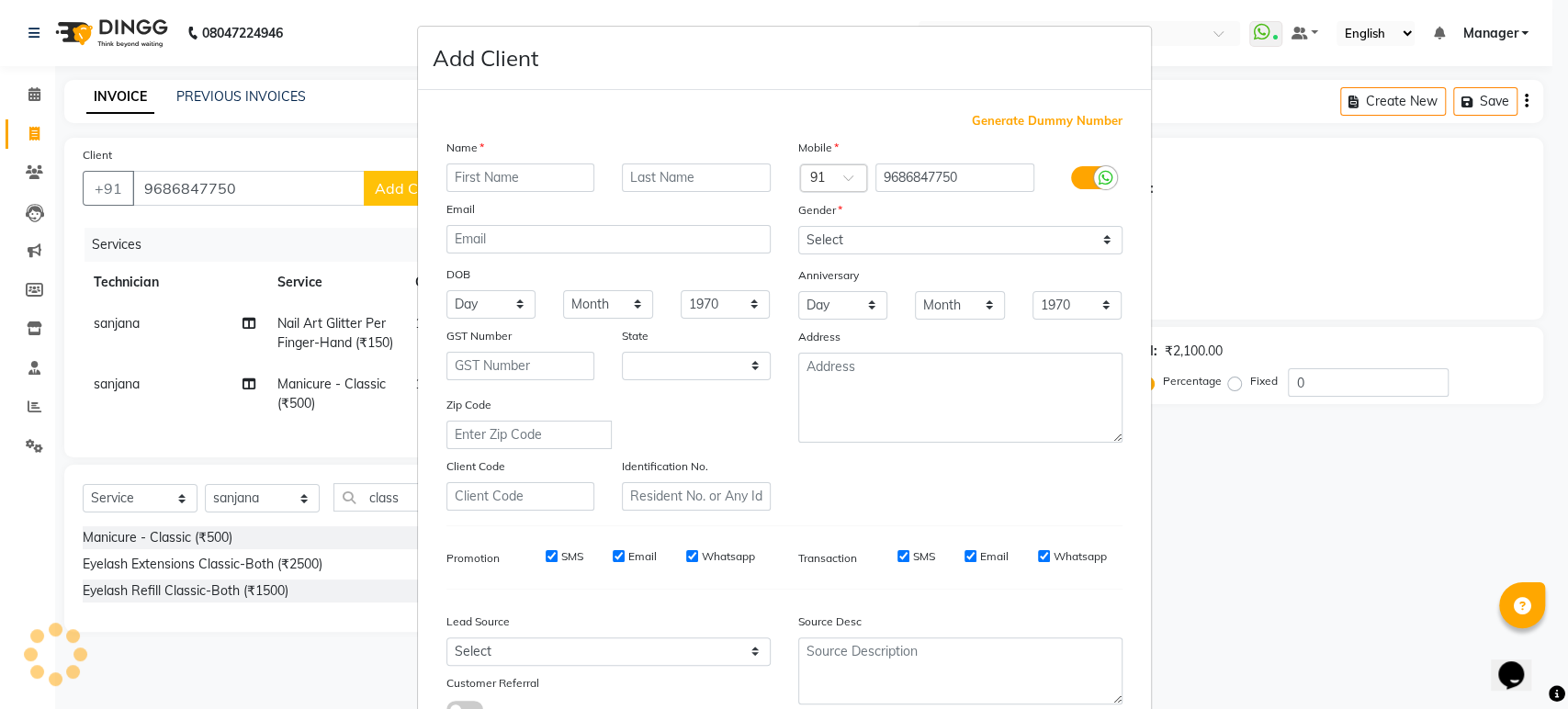
select select "21"
click at [449, 179] on input "text" at bounding box center [521, 178] width 149 height 29
type input "[PERSON_NAME]"
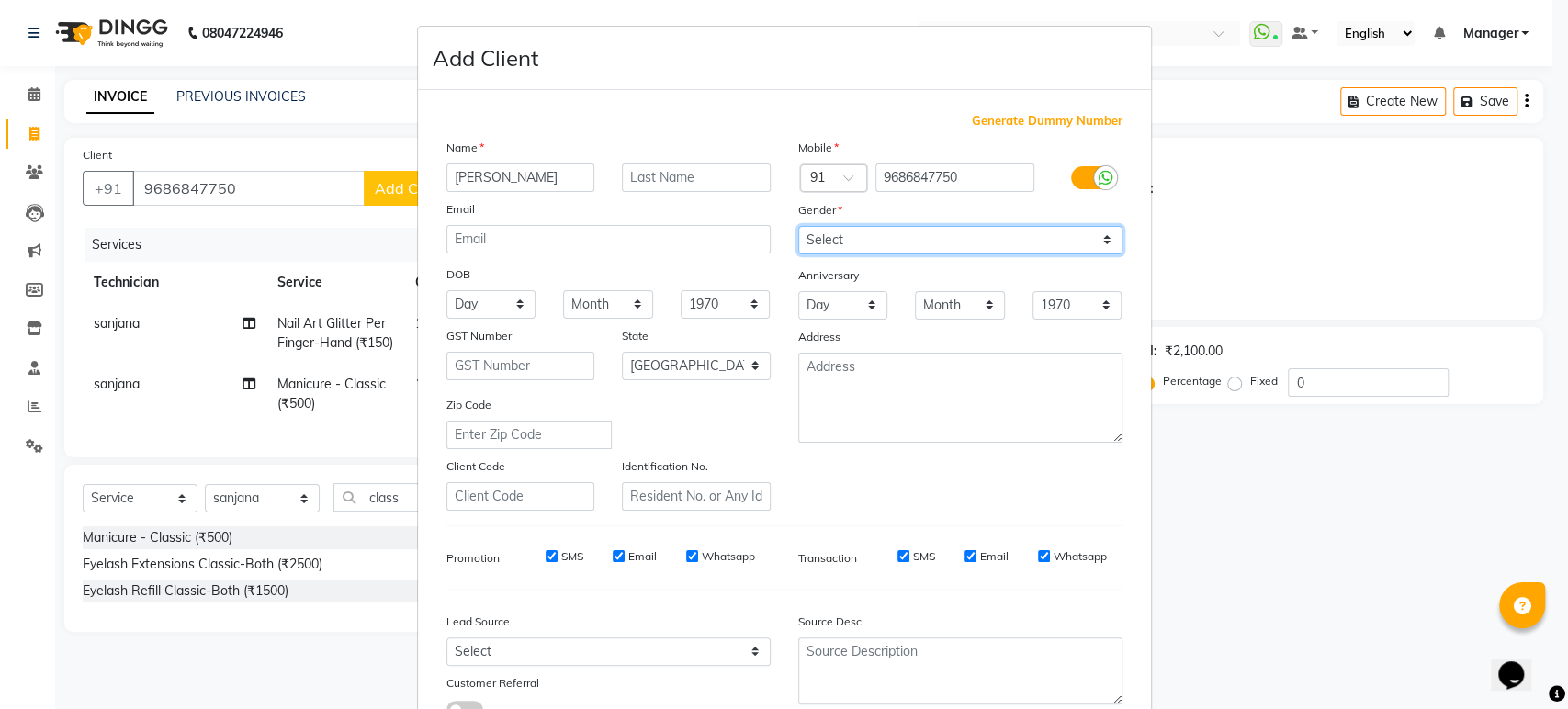
click at [1088, 233] on select "Select Male Female Other Prefer Not To Say" at bounding box center [960, 240] width 324 height 29
select select "female"
click at [798, 226] on select "Select [DEMOGRAPHIC_DATA] [DEMOGRAPHIC_DATA] Other Prefer Not To Say" at bounding box center [960, 240] width 324 height 29
click at [1321, 456] on ngb-modal-window "Add Client Generate Dummy Number Name maggie Email DOB Day 01 02 03 04 05 06 07…" at bounding box center [784, 354] width 1568 height 709
drag, startPoint x: 1321, startPoint y: 456, endPoint x: 1345, endPoint y: 563, distance: 109.7
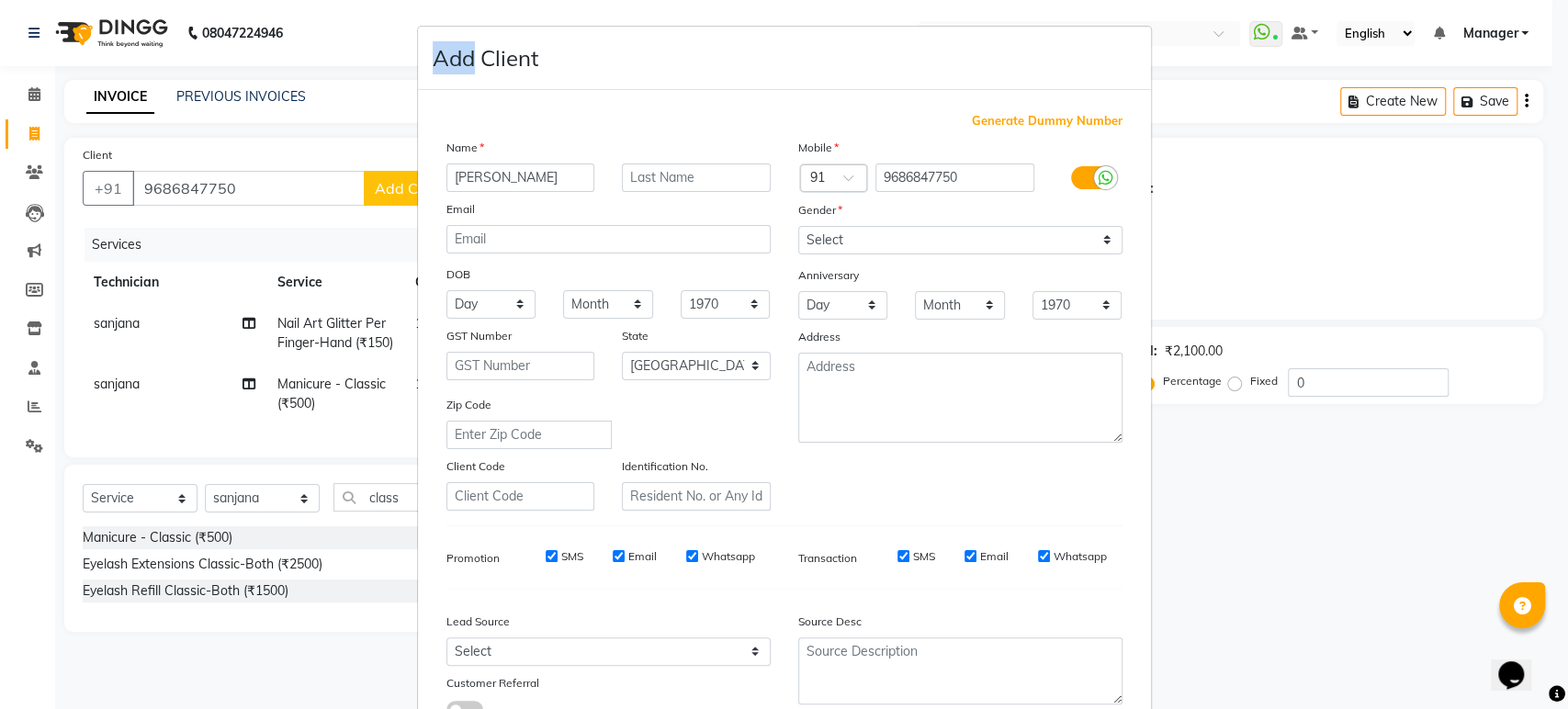
click at [1345, 563] on ngb-modal-window "Add Client Generate Dummy Number Name maggie Email DOB Day 01 02 03 04 05 06 07…" at bounding box center [784, 354] width 1568 height 709
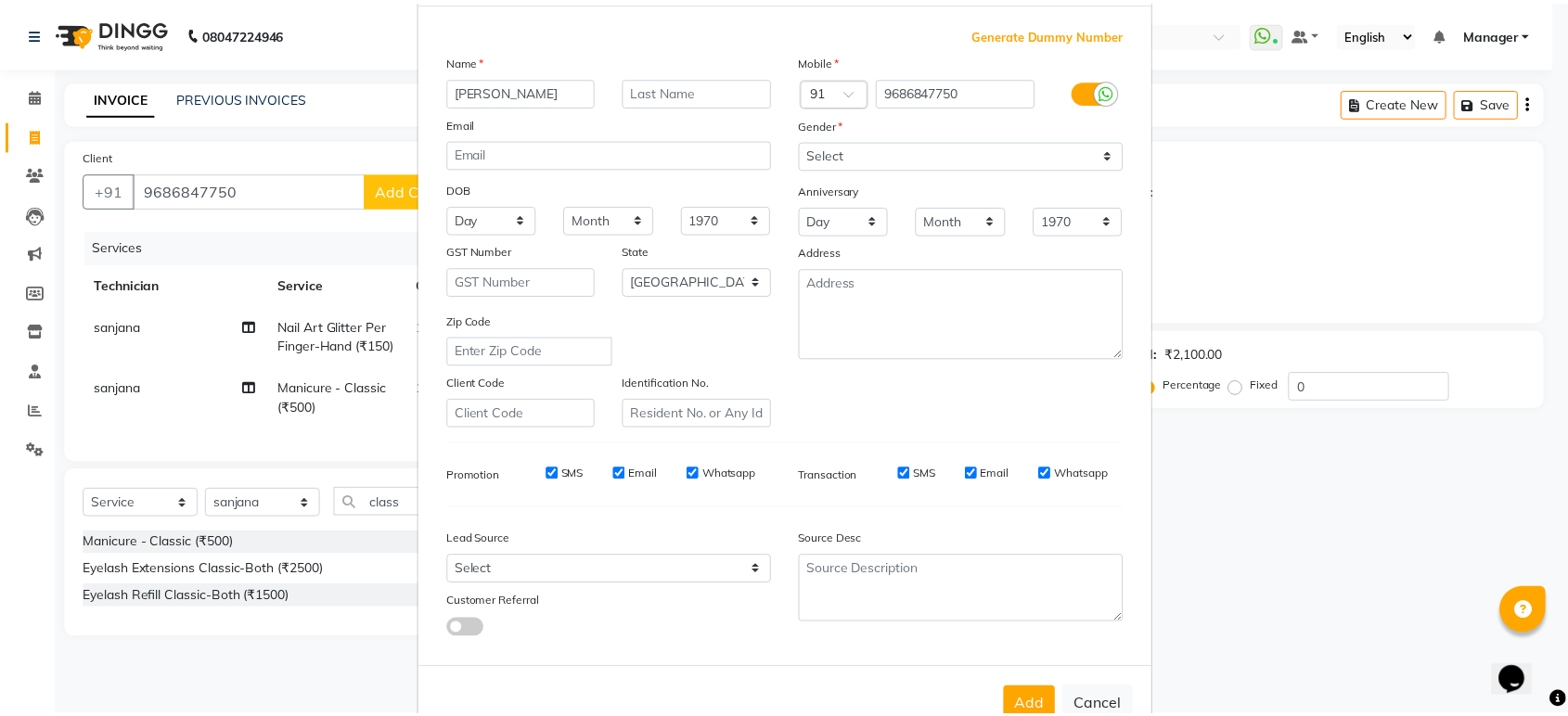
scroll to position [103, 0]
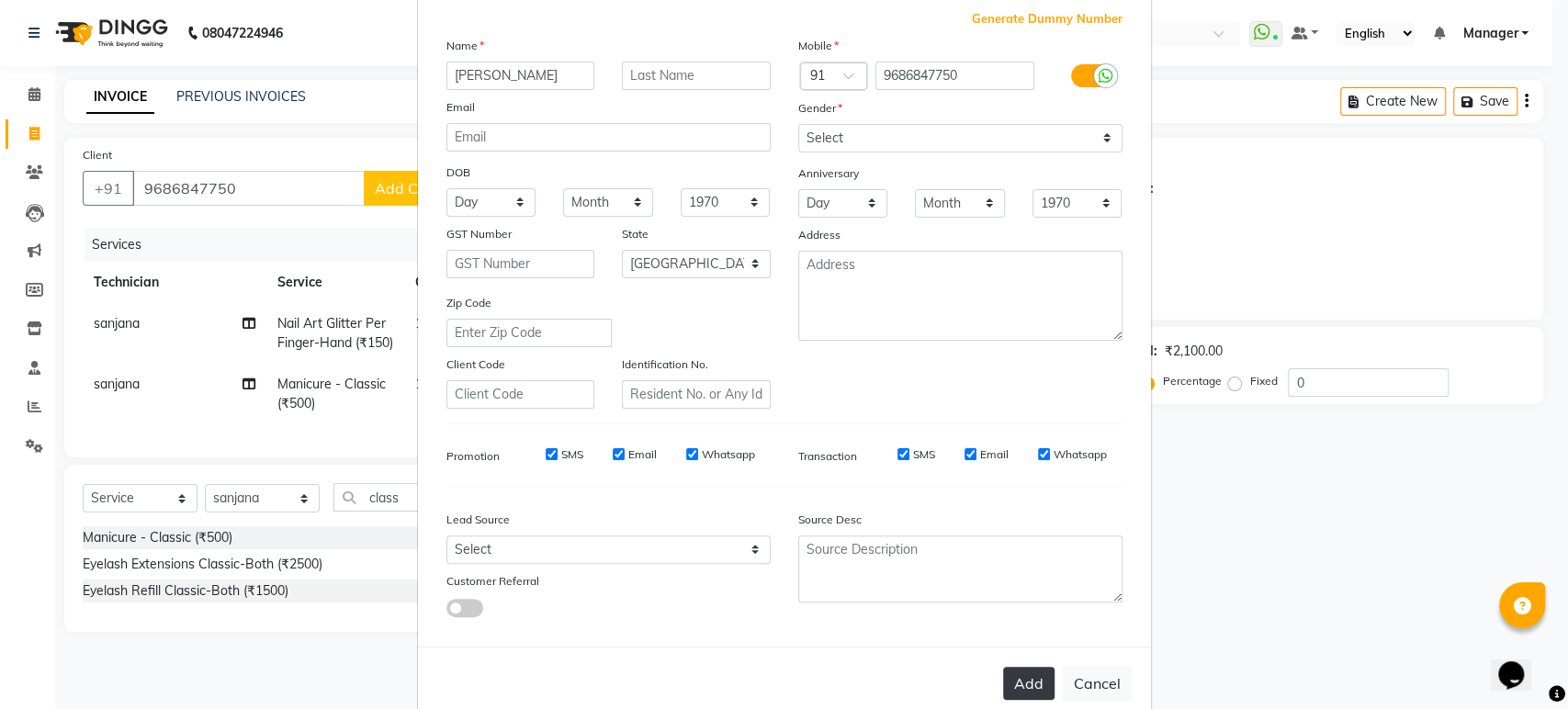
click at [1029, 674] on button "Add" at bounding box center [1029, 683] width 52 height 33
type input "96******50"
select select
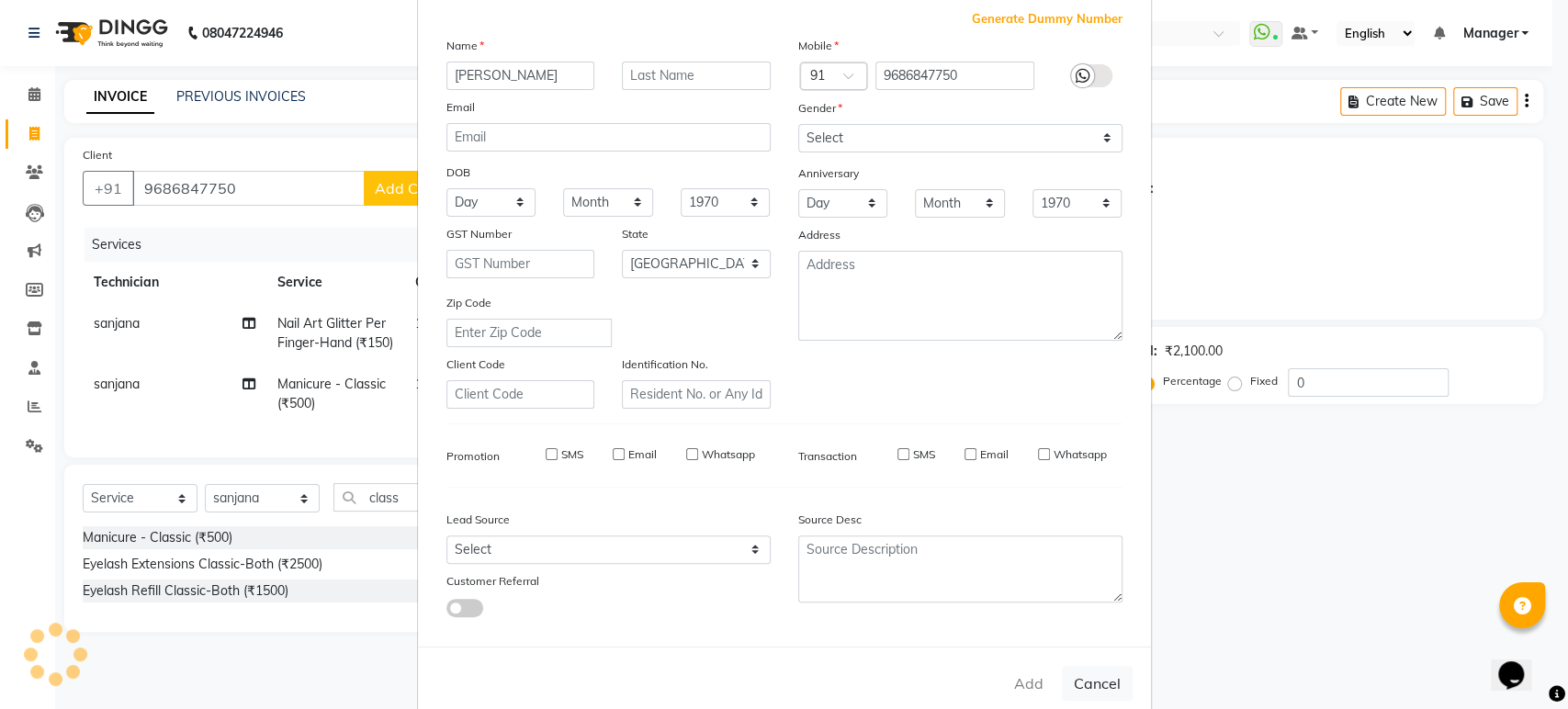
select select "null"
select select
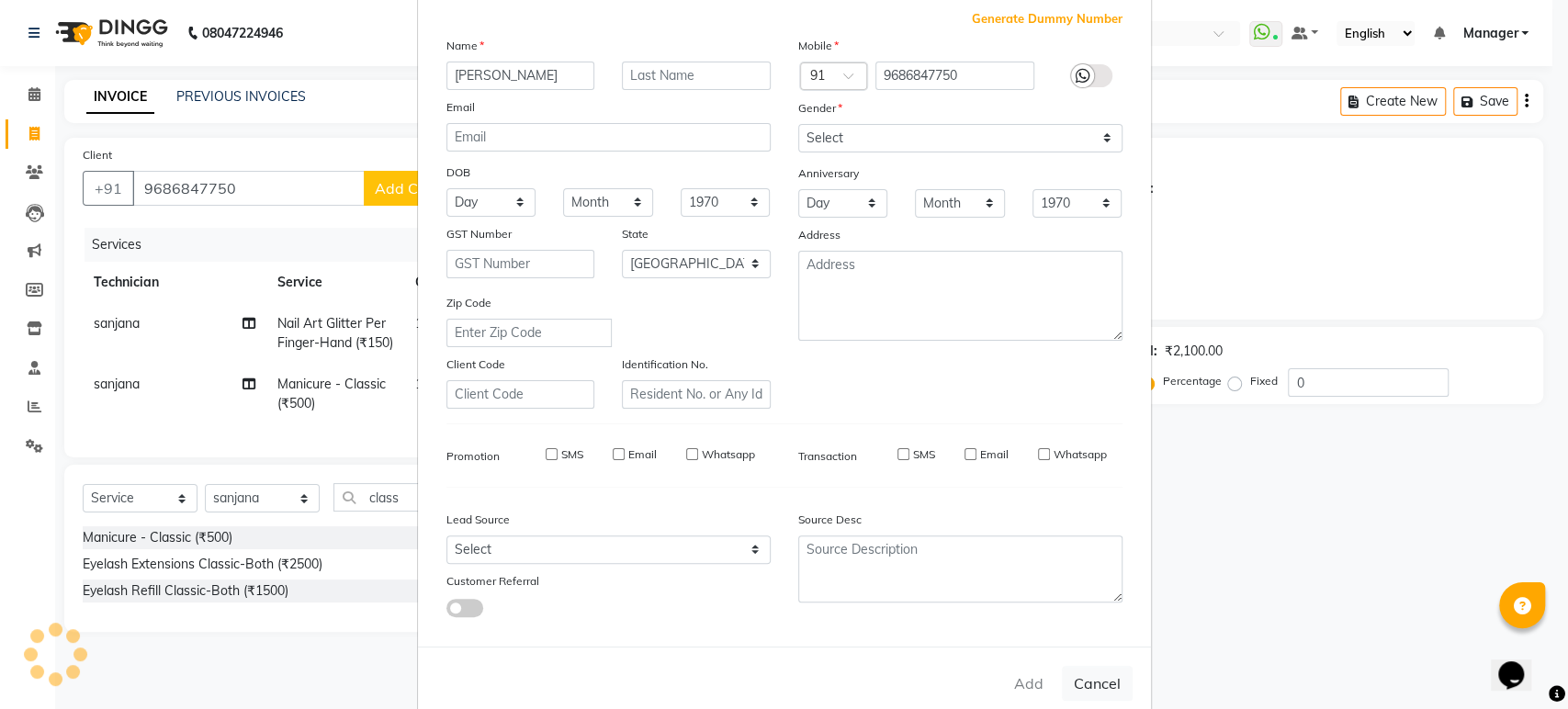
checkbox input "false"
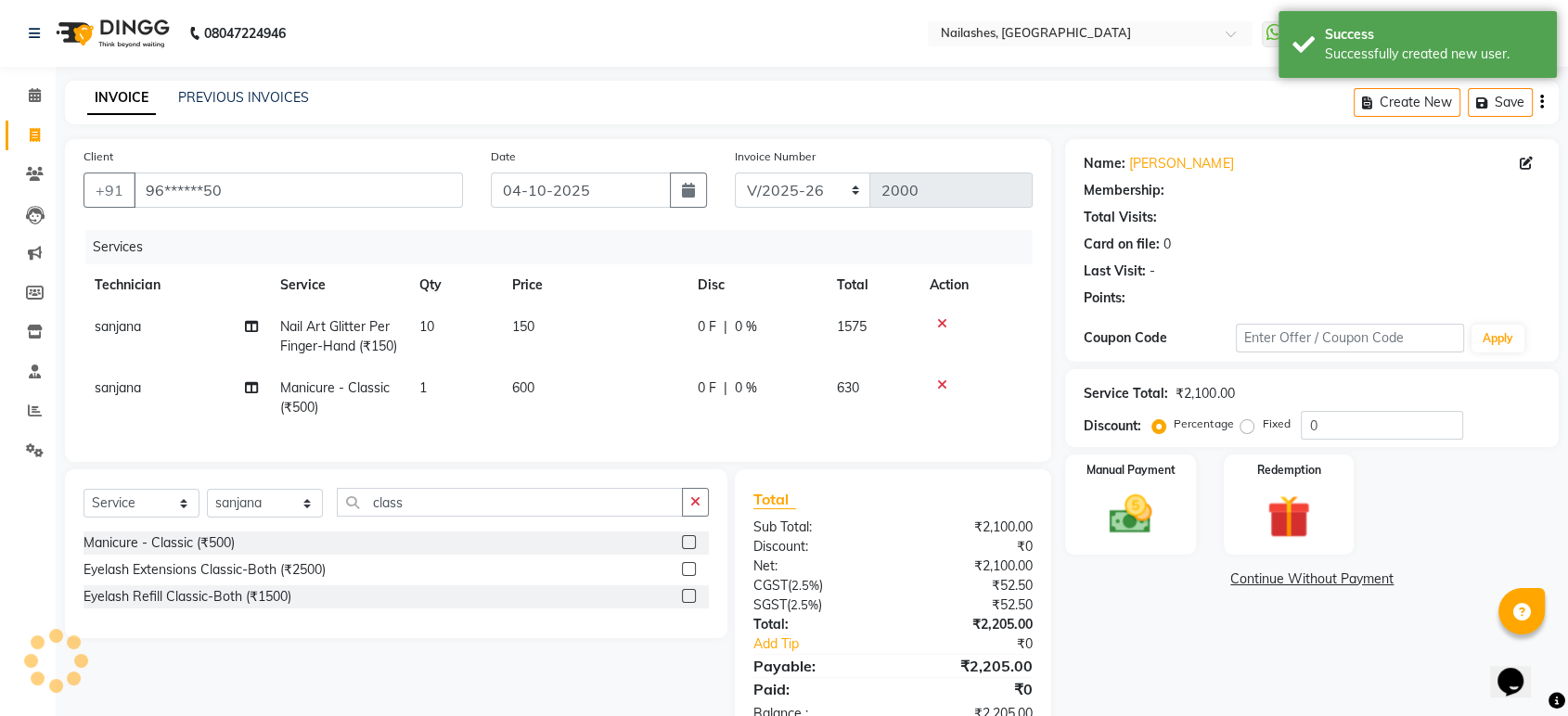
select select "1: Object"
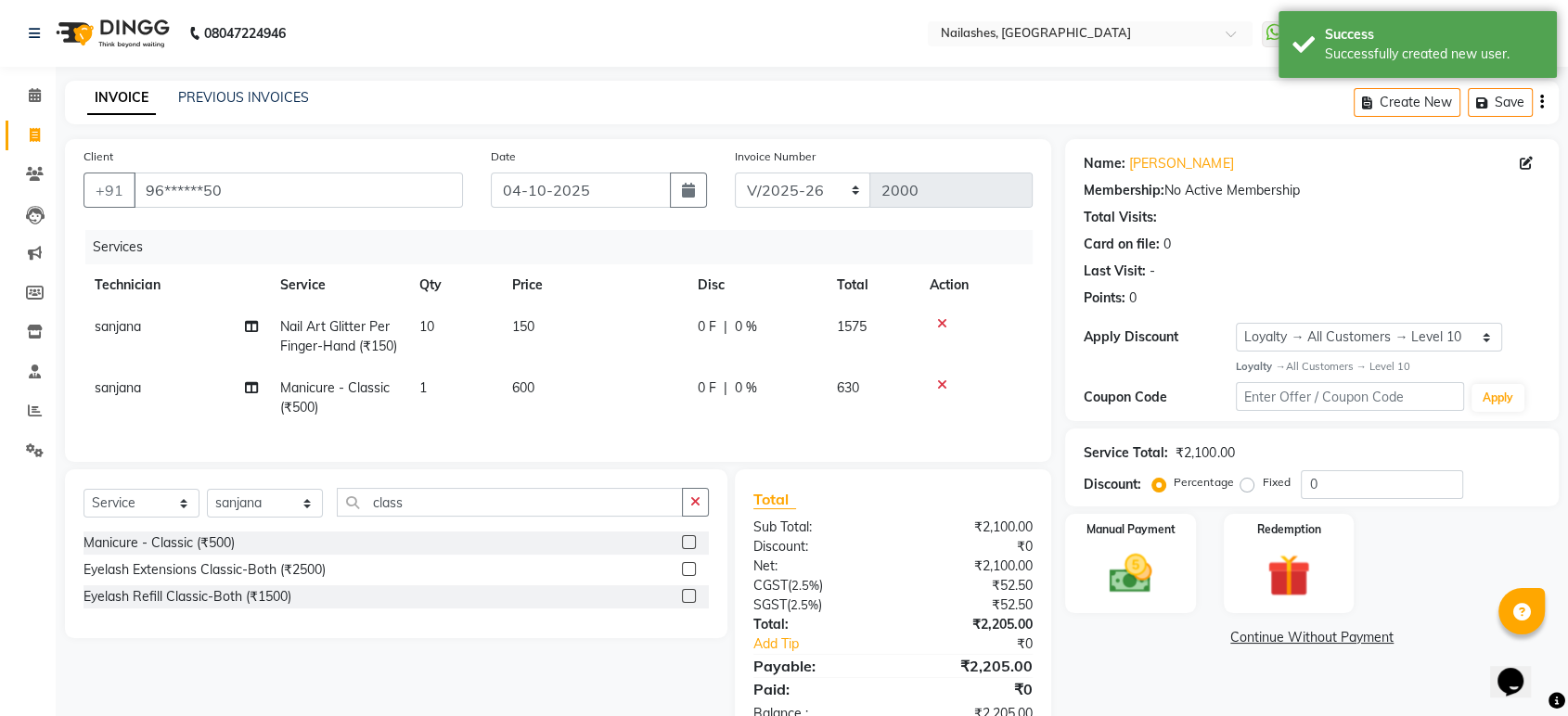
scroll to position [88, 0]
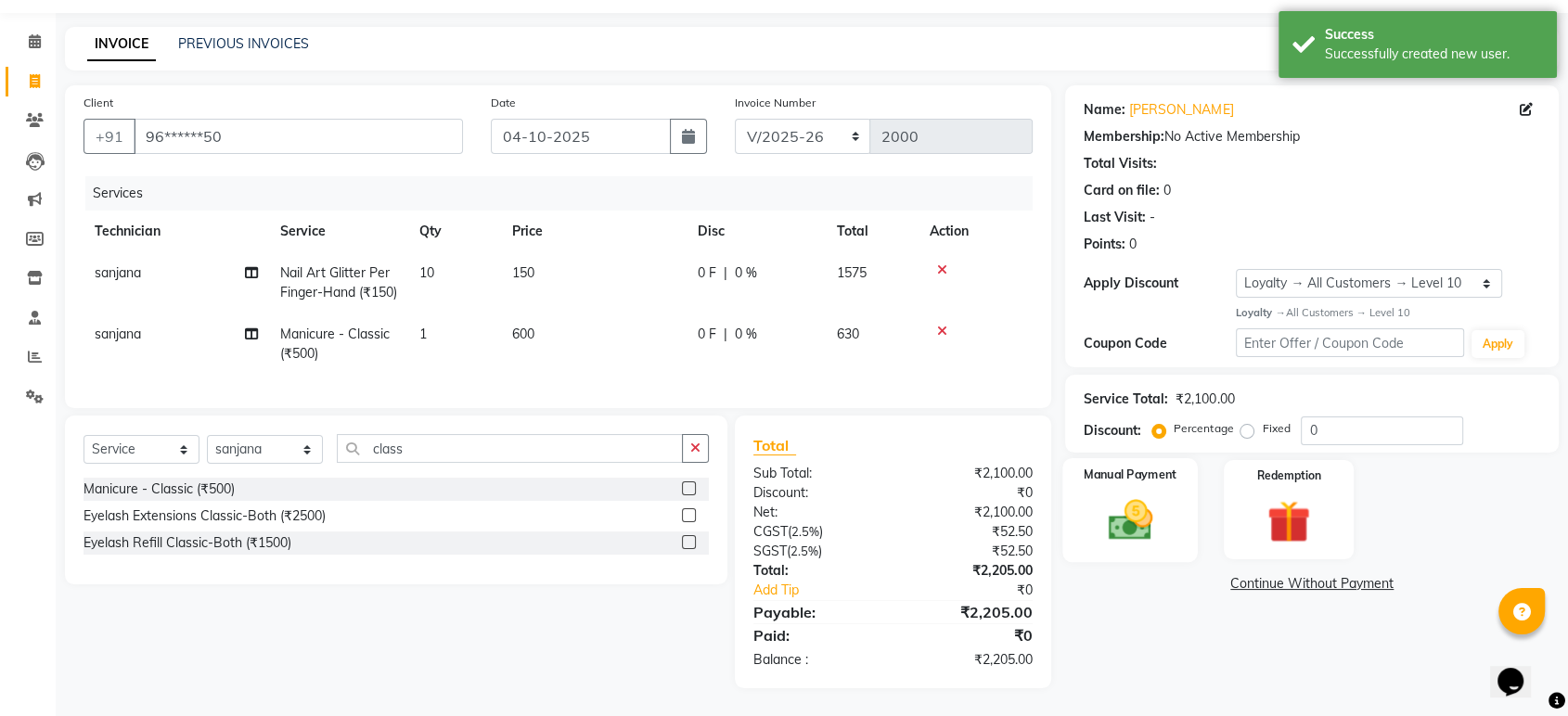
click at [1151, 494] on img at bounding box center [1130, 520] width 72 height 52
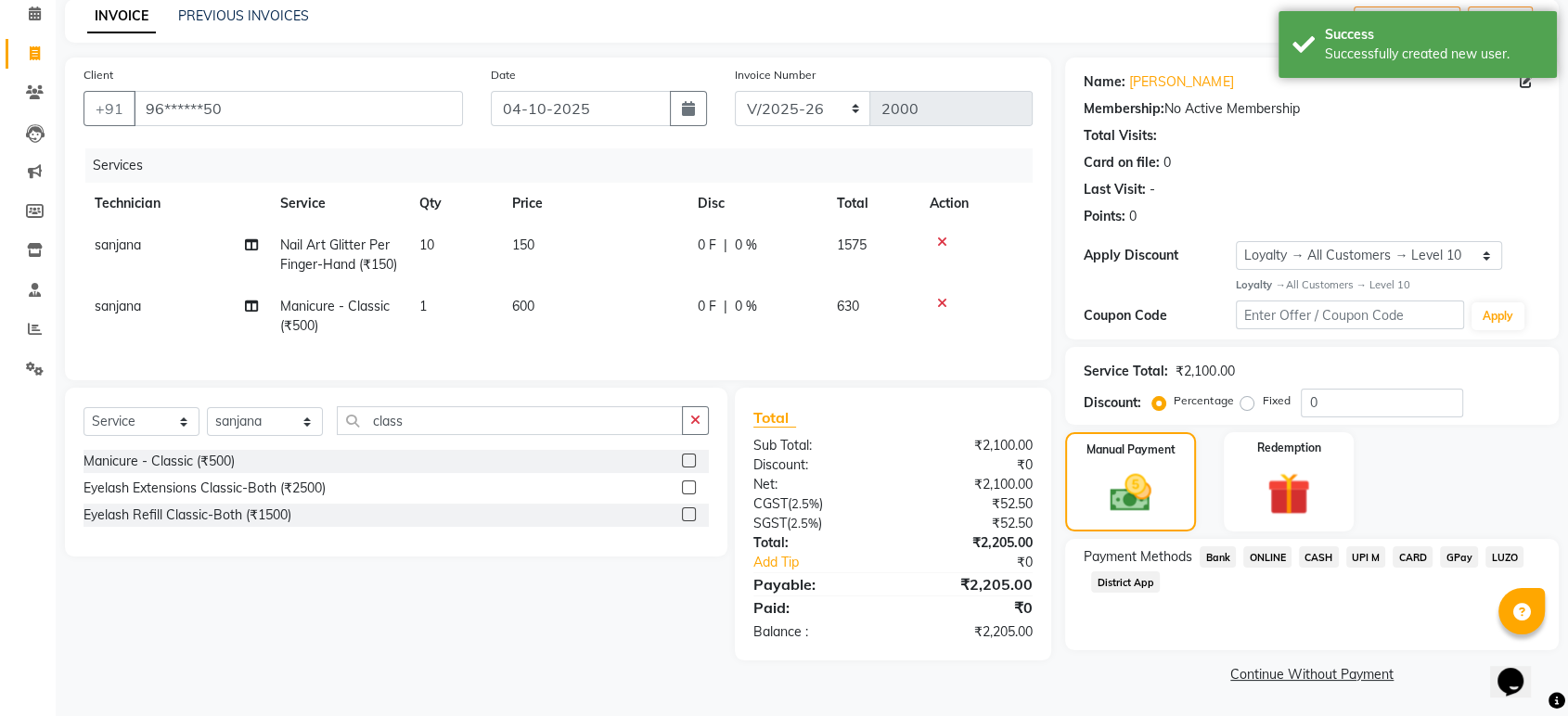
click at [1270, 552] on span "ONLINE" at bounding box center [1268, 557] width 48 height 21
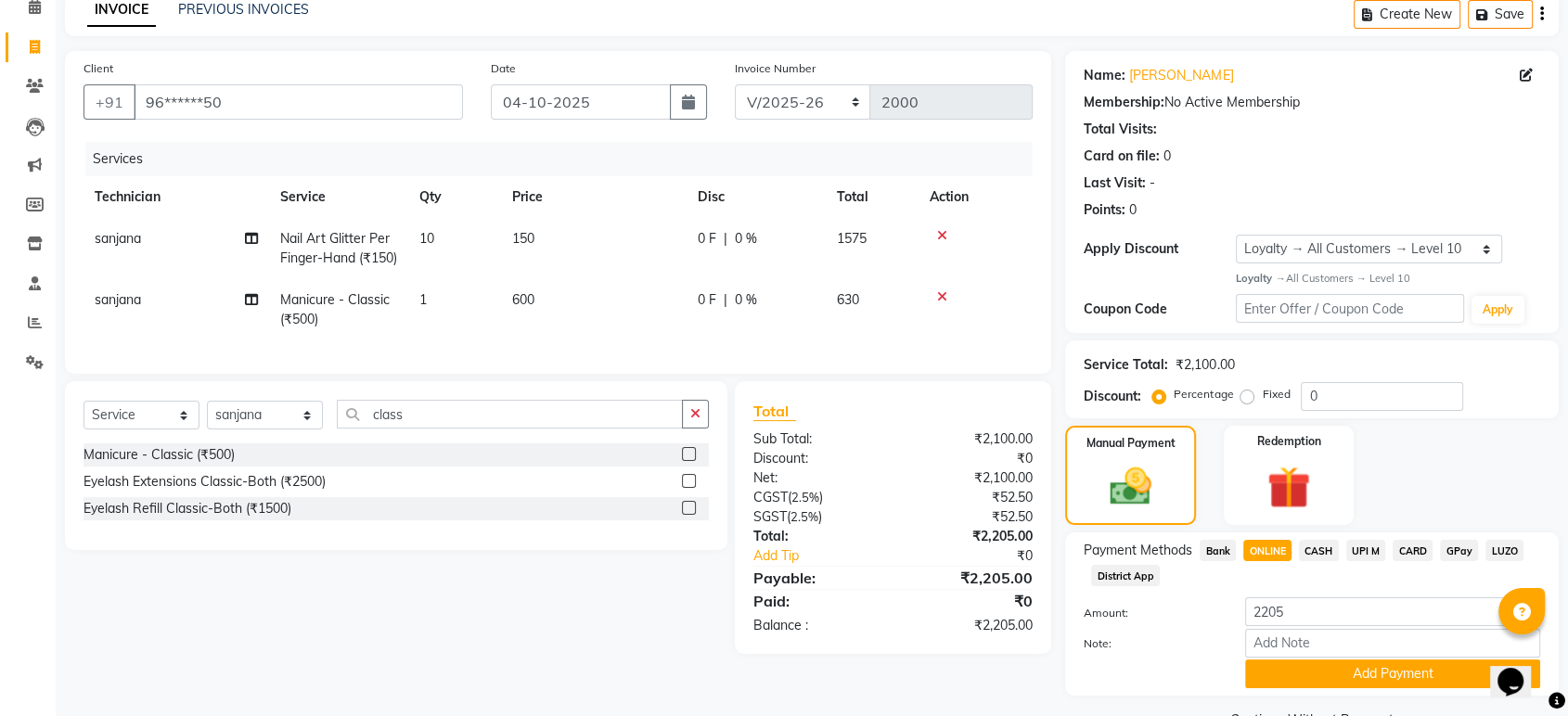
scroll to position [132, 0]
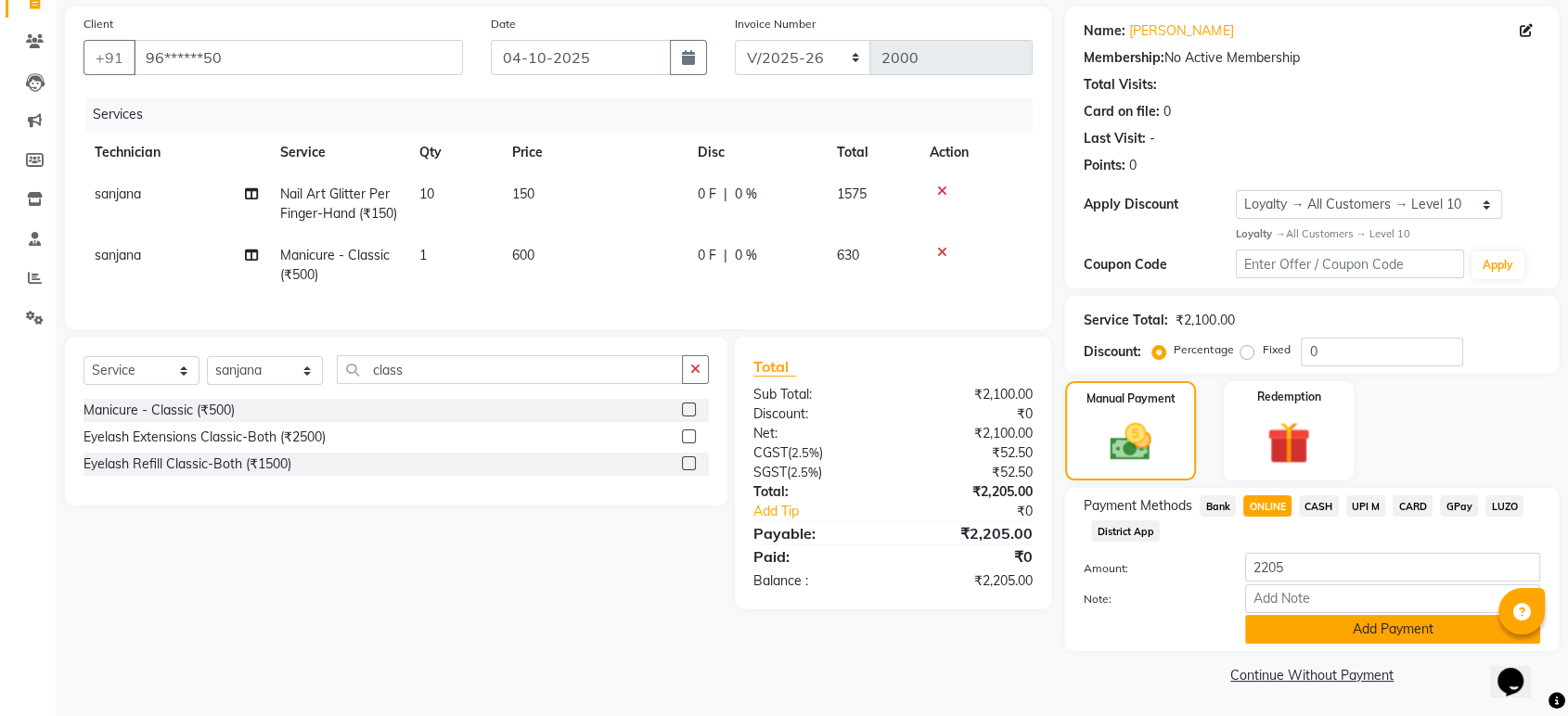
click at [1435, 622] on button "Add Payment" at bounding box center [1393, 629] width 295 height 29
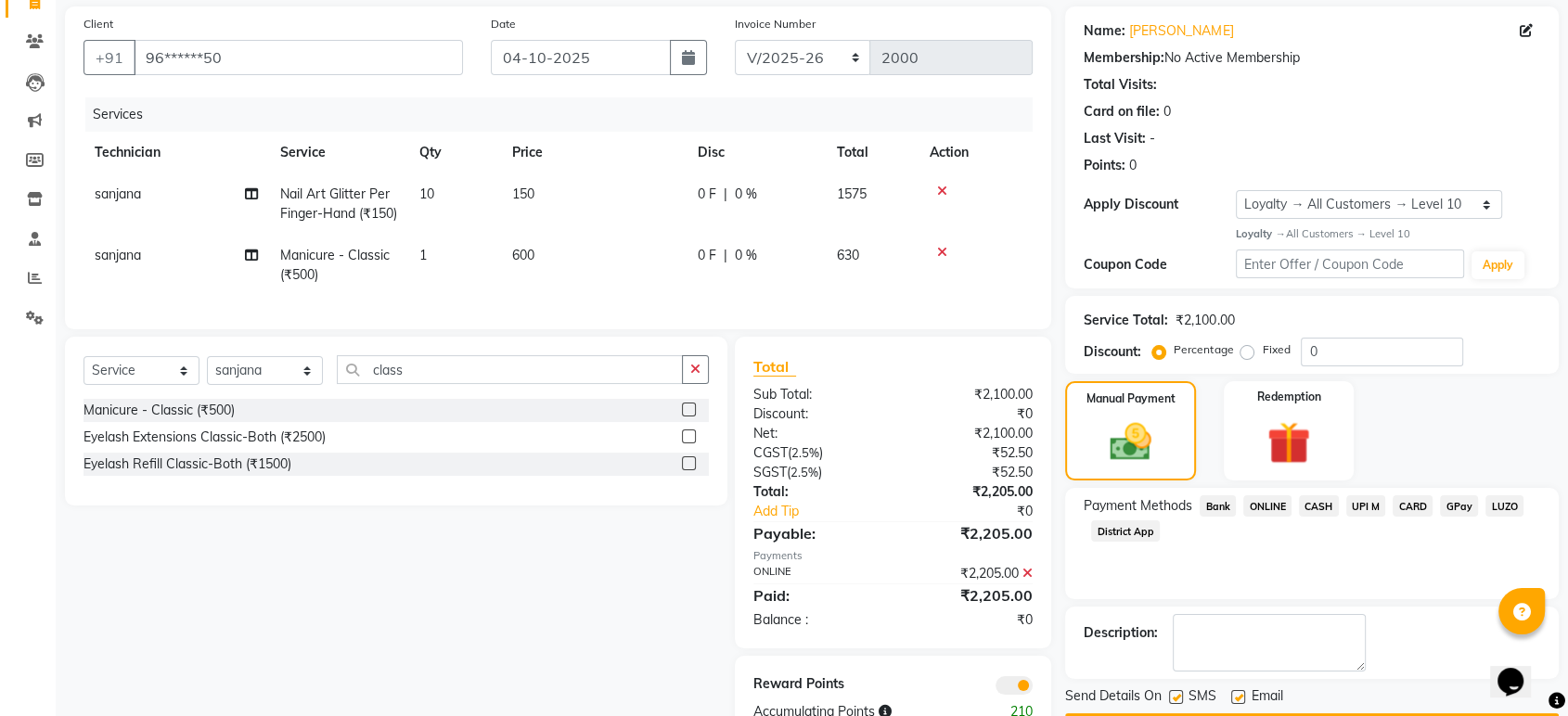
scroll to position [218, 0]
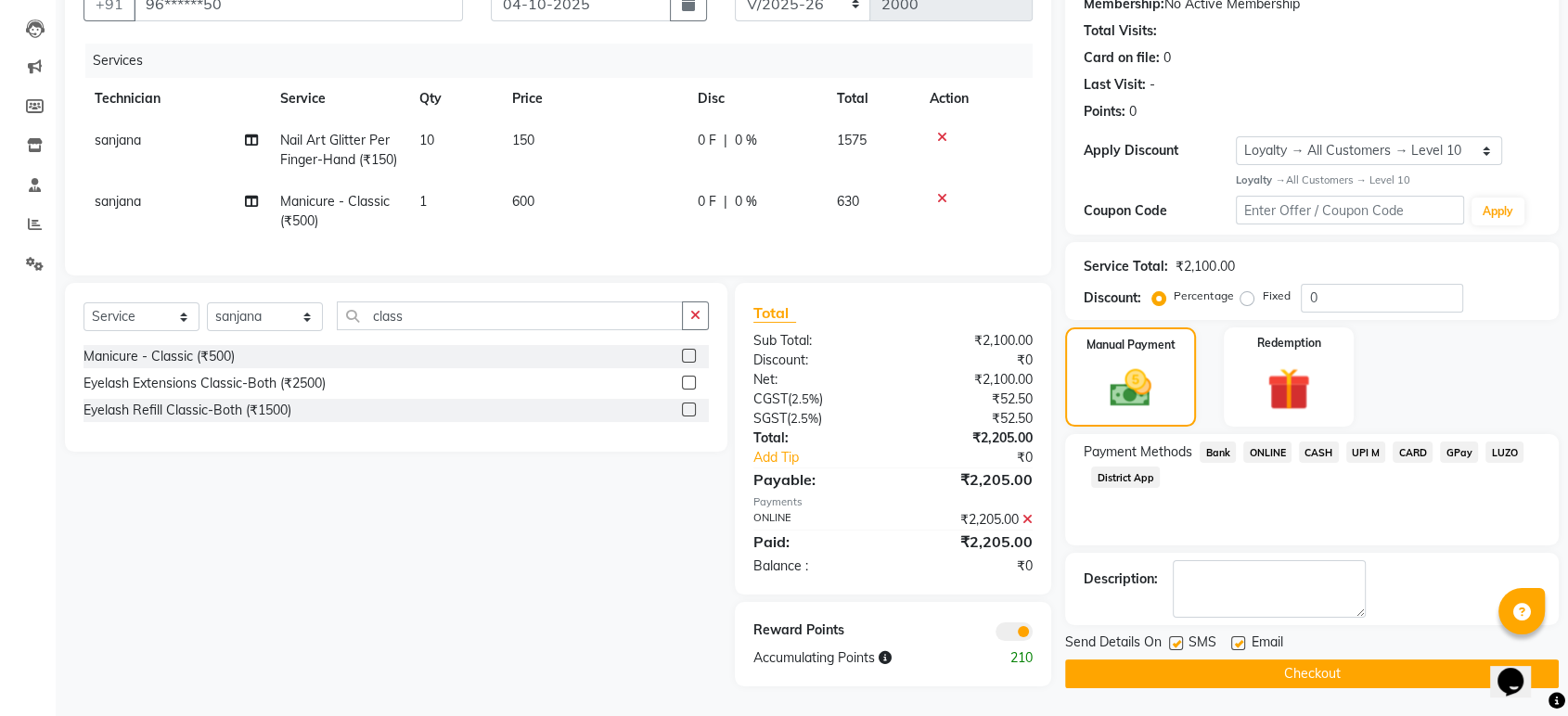
click at [1436, 659] on button "Checkout" at bounding box center [1311, 674] width 493 height 29
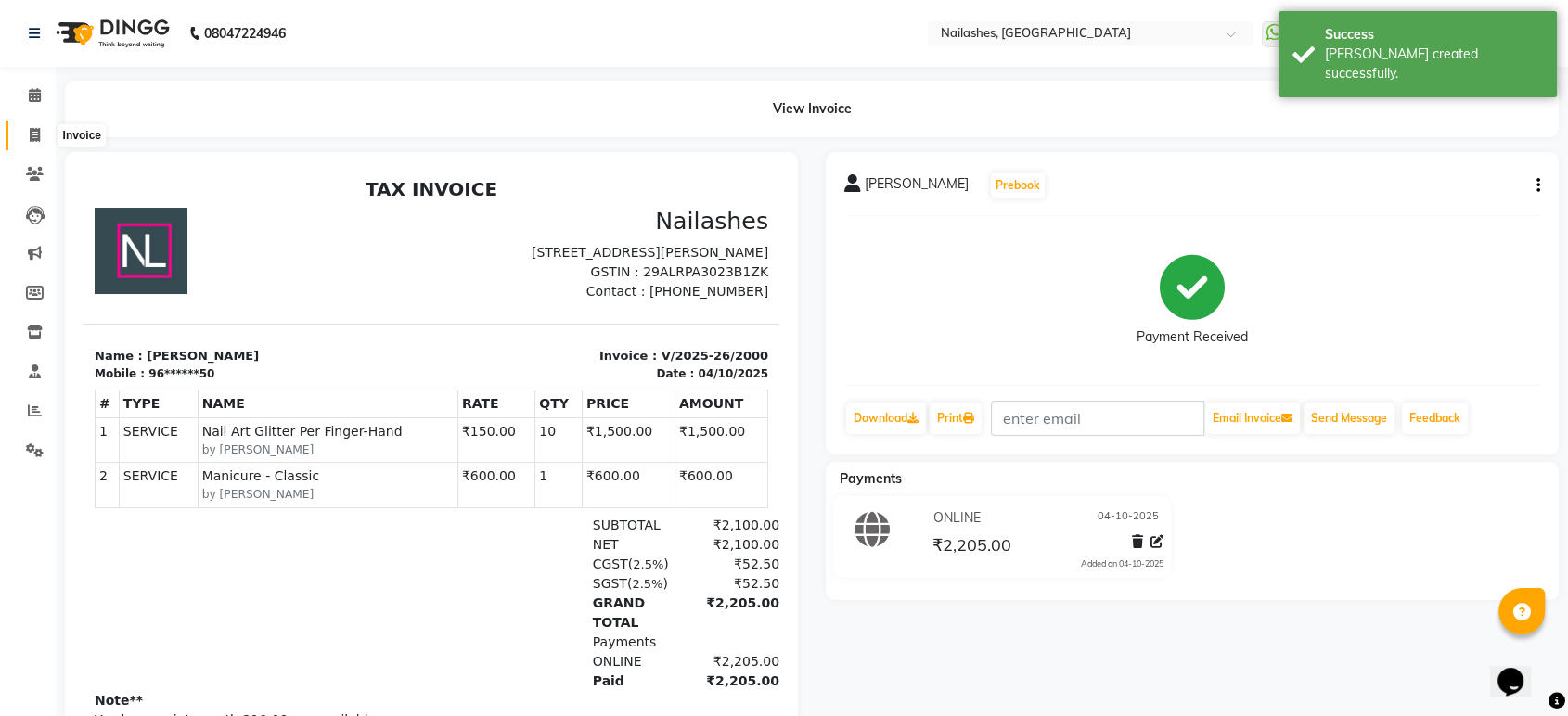
click at [38, 128] on icon at bounding box center [35, 135] width 11 height 14
select select "service"
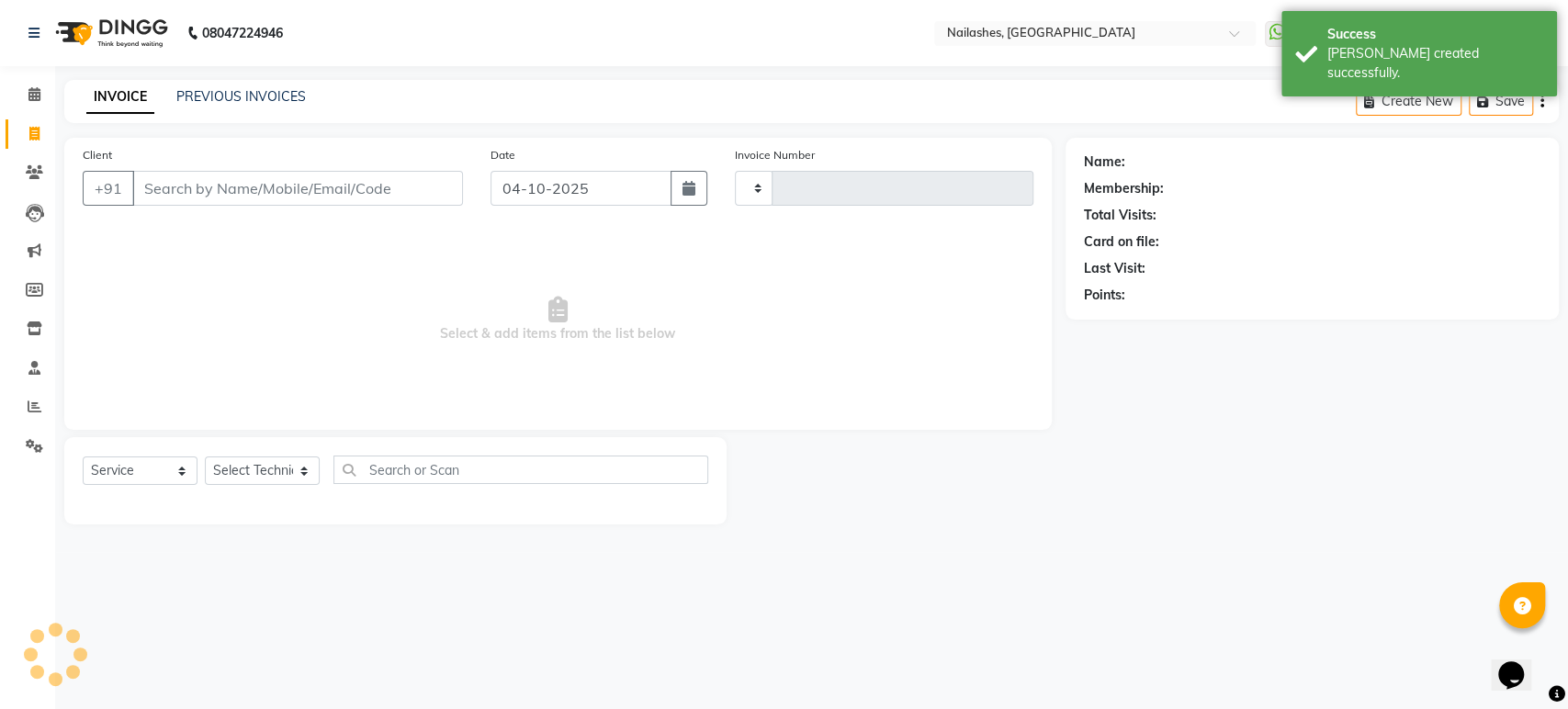
type input "2001"
select select "4251"
click at [34, 97] on icon at bounding box center [34, 94] width 11 height 13
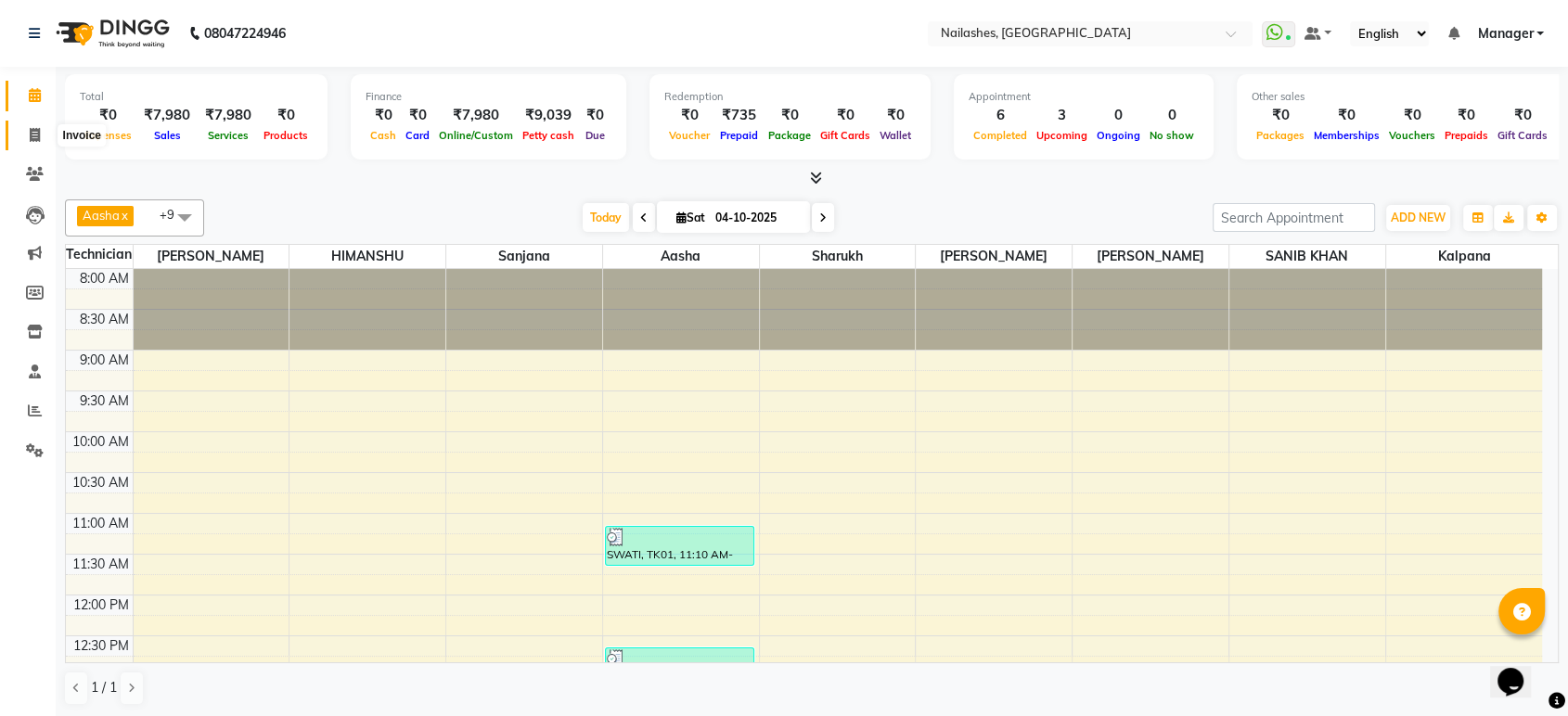
click at [37, 139] on icon at bounding box center [35, 135] width 11 height 14
select select "service"
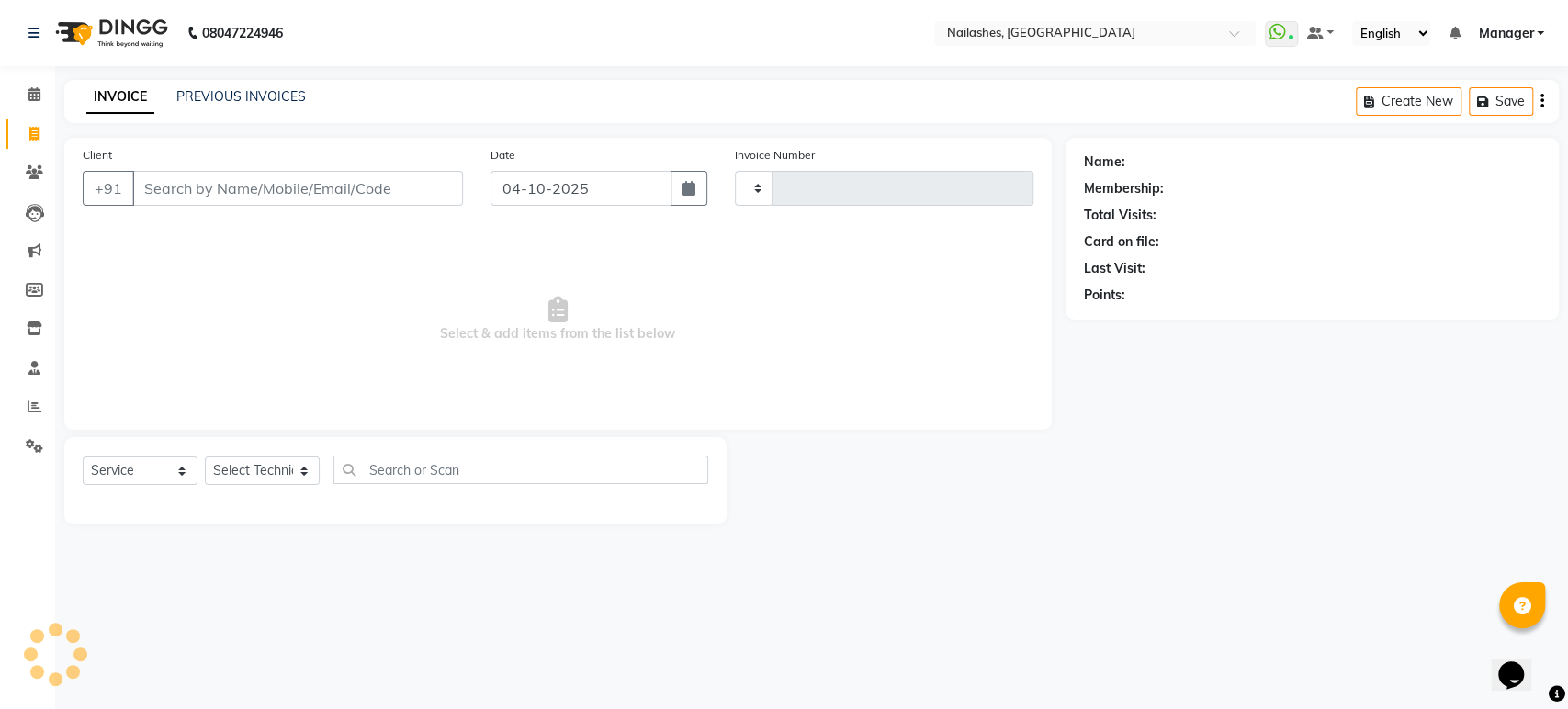
type input "2001"
select select "4251"
click at [212, 93] on link "PREVIOUS INVOICES" at bounding box center [240, 96] width 129 height 16
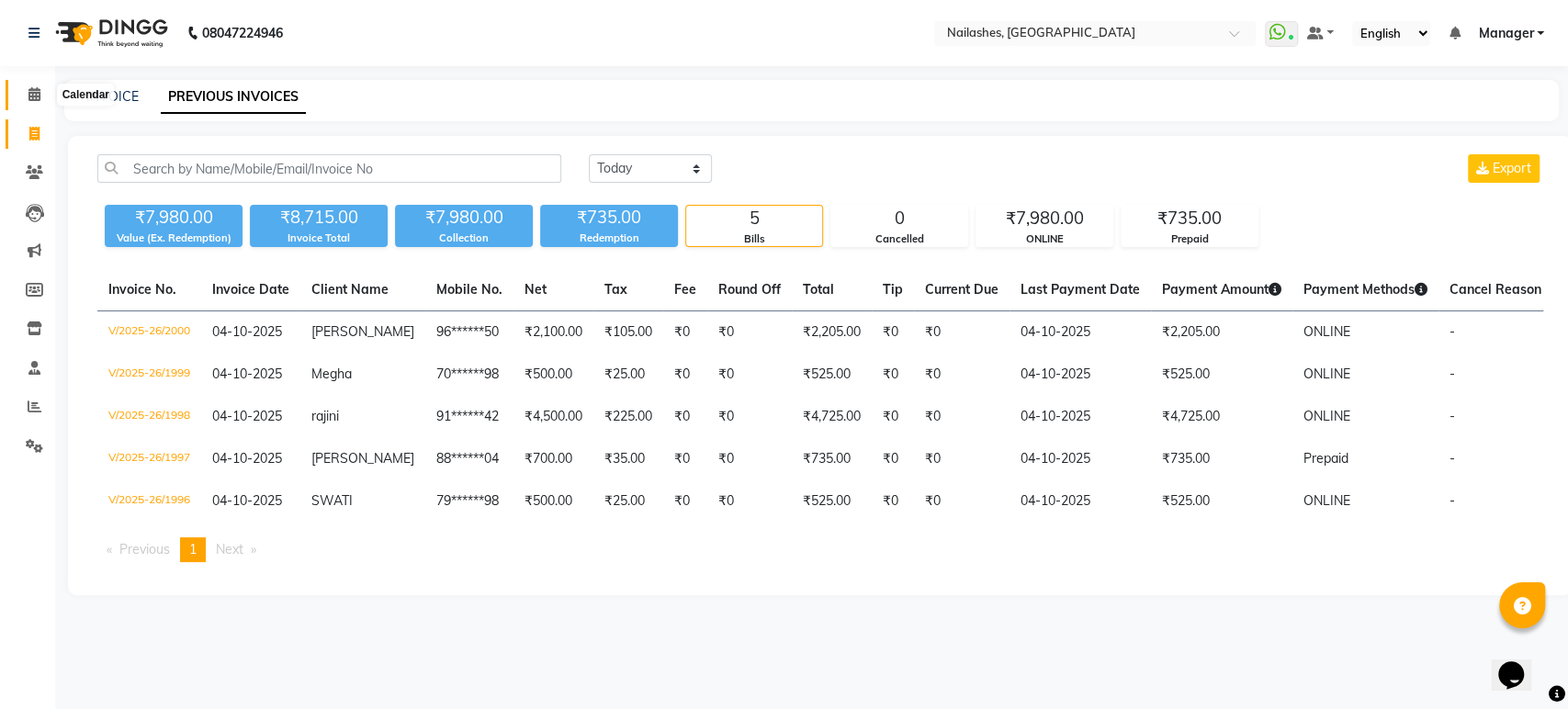
click at [40, 88] on span at bounding box center [34, 95] width 33 height 21
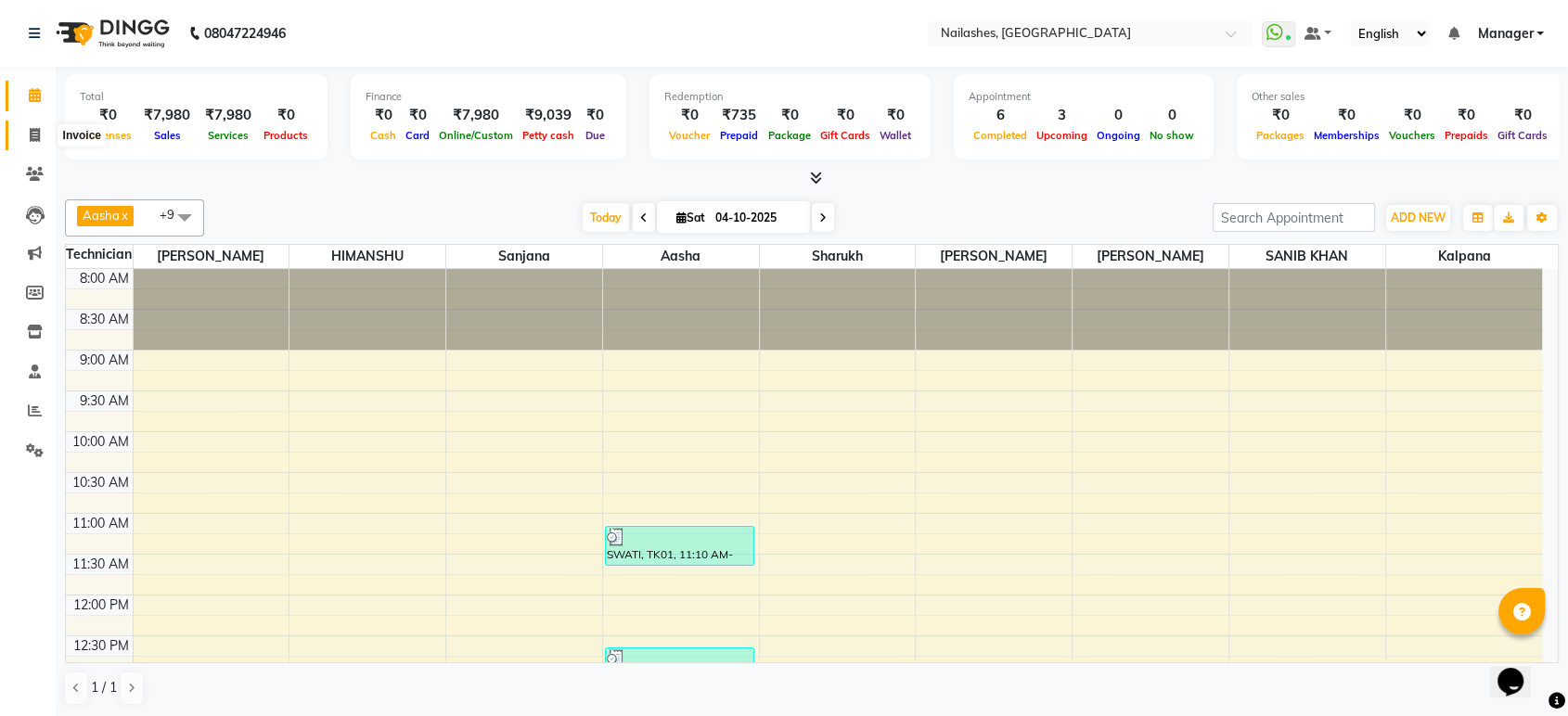
click at [38, 135] on icon at bounding box center [35, 135] width 11 height 14
select select "service"
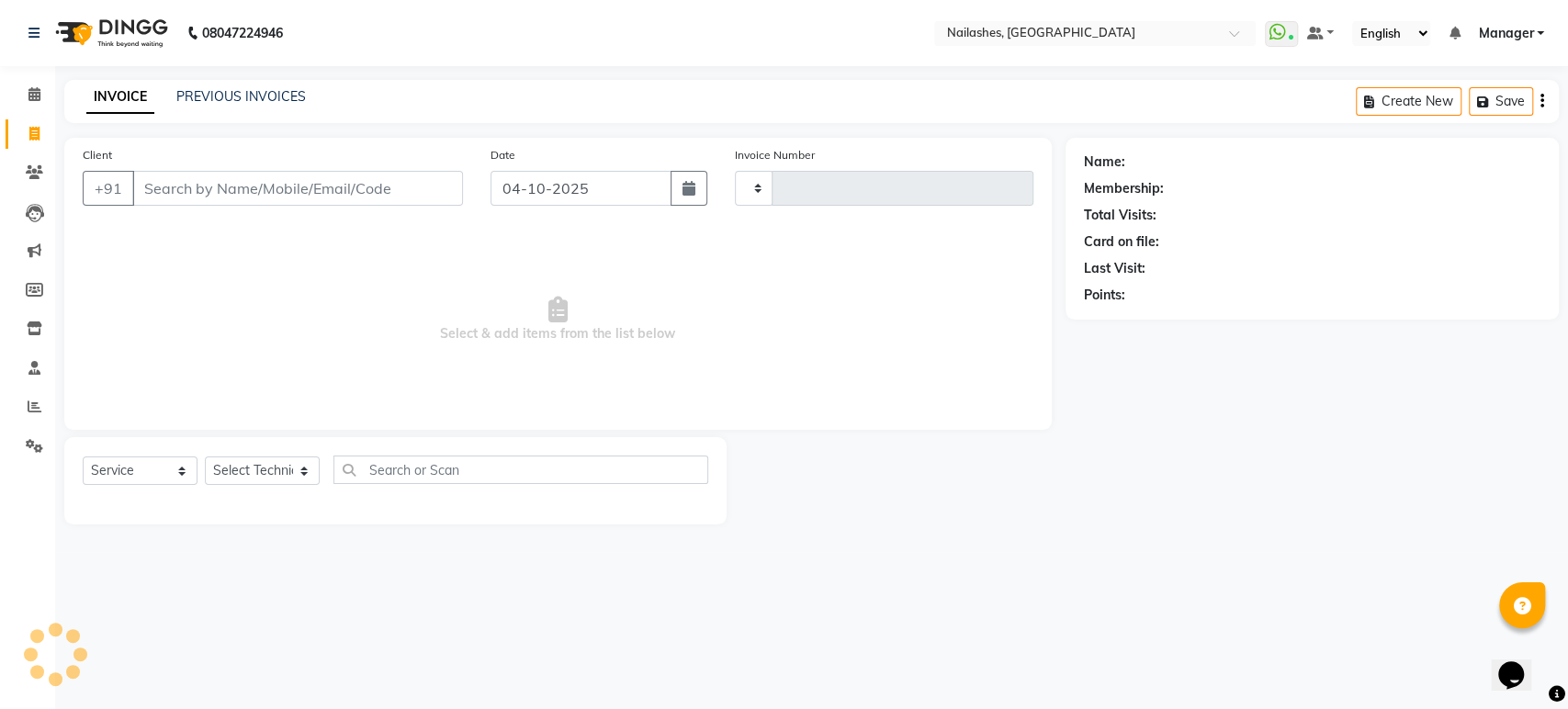
type input "2001"
select select "4251"
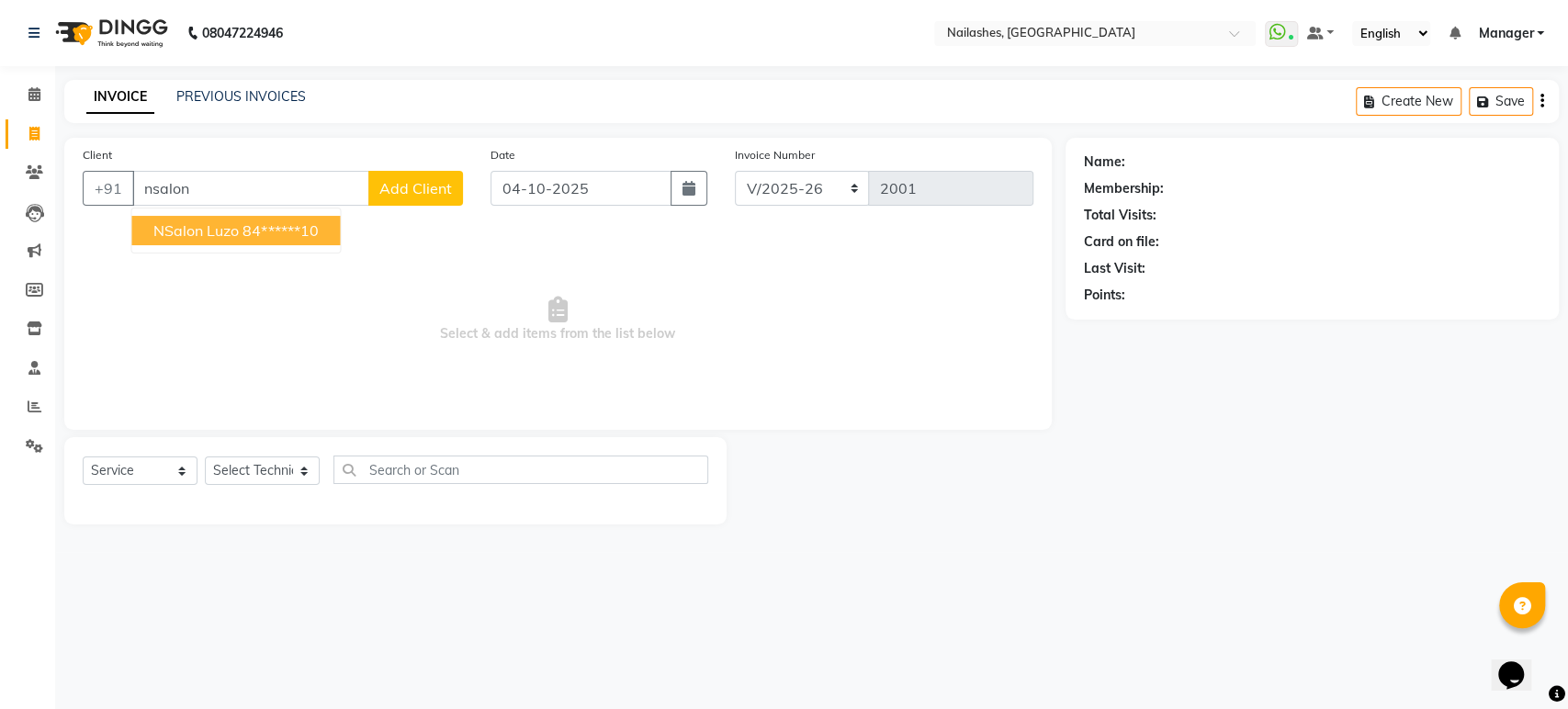
click at [253, 231] on ngb-highlight "84******10" at bounding box center [280, 230] width 76 height 18
type input "84******10"
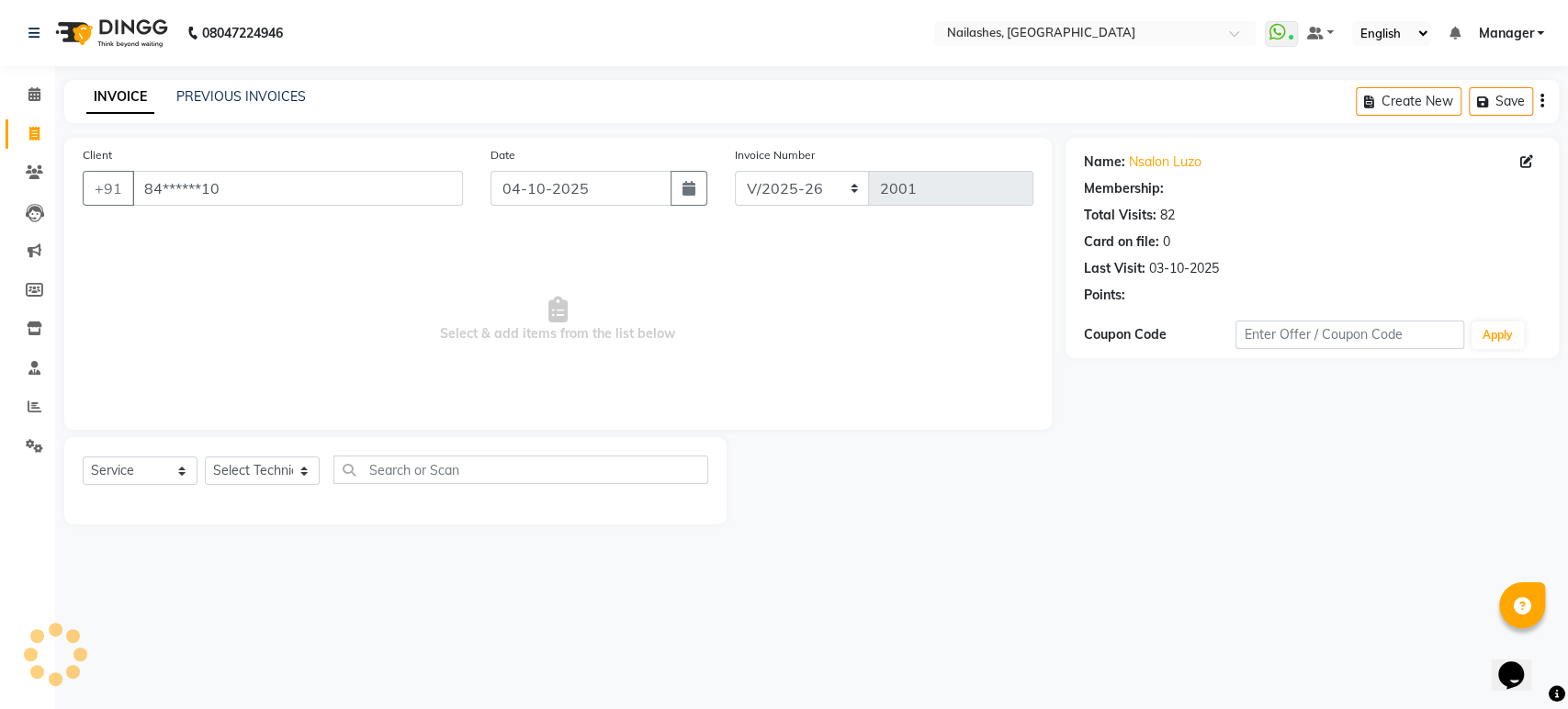
select select "1: Object"
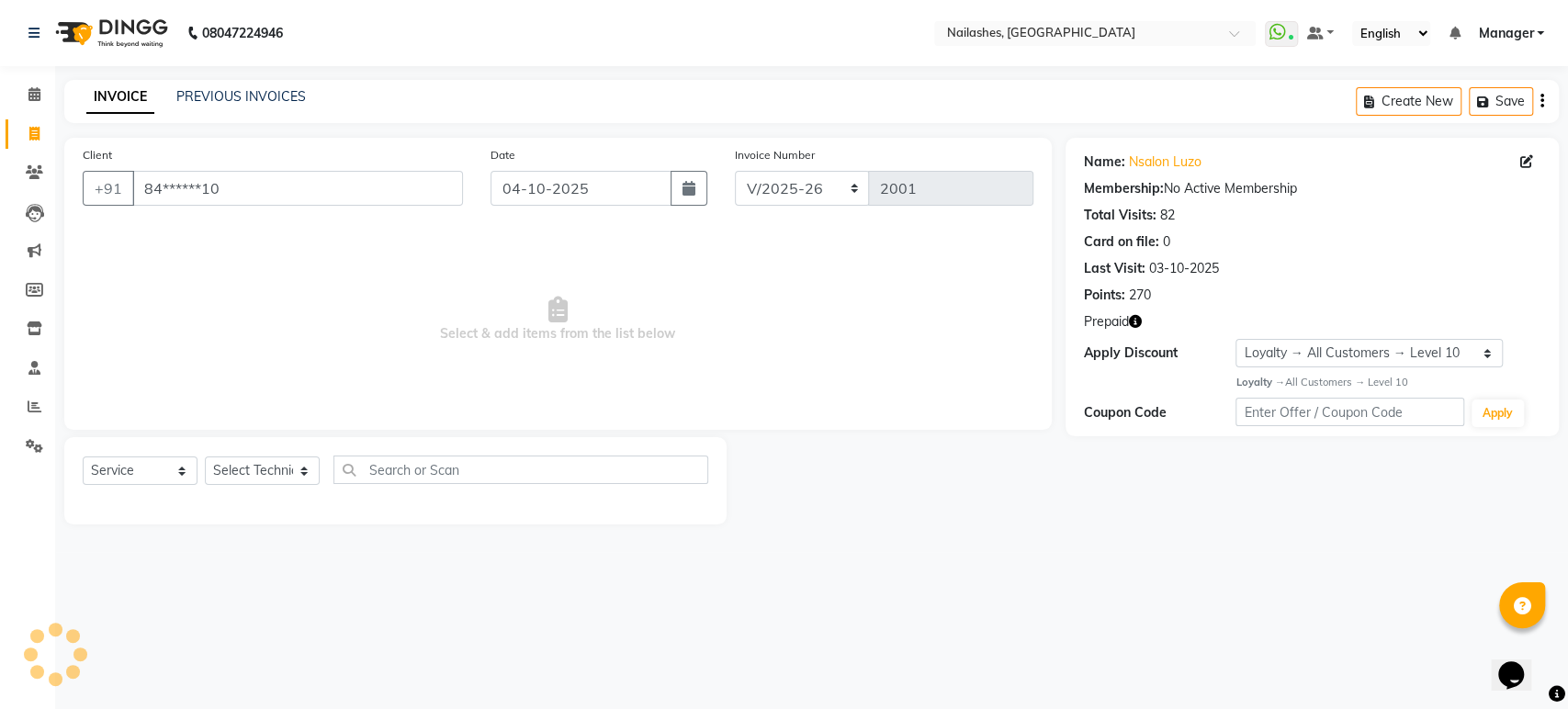
click at [1137, 319] on icon "button" at bounding box center [1135, 321] width 12 height 12
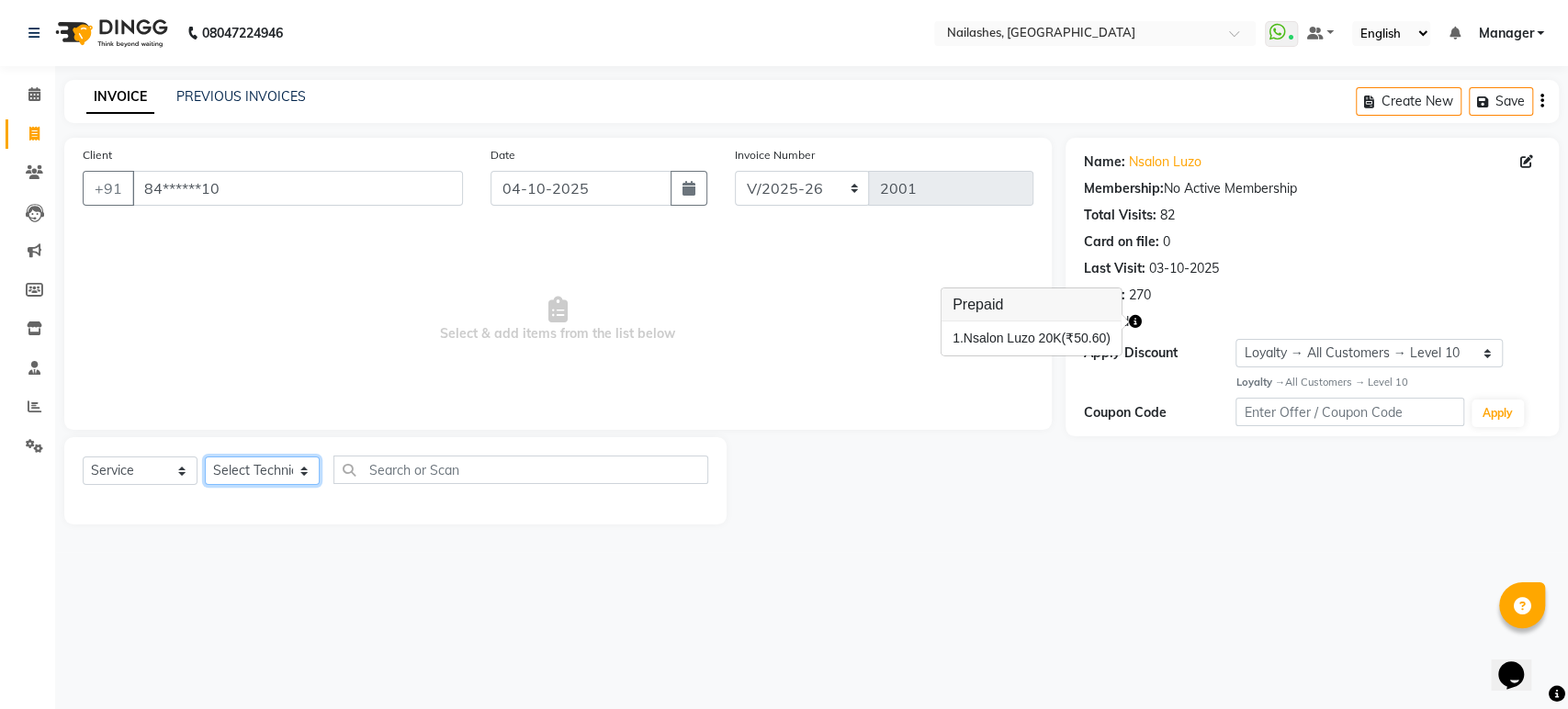
click at [305, 469] on select "Select Technician Aasha Asid HIMANSHU Ishrit Ali kalpana KRISHNA Manager Rehbar…" at bounding box center [262, 471] width 115 height 29
select select "22624"
click at [205, 457] on select "Select Technician Aasha Asid HIMANSHU Ishrit Ali kalpana KRISHNA Manager Rehbar…" at bounding box center [262, 471] width 115 height 29
click at [176, 464] on select "Select Service Product Membership Package Voucher Prepaid Gift Card" at bounding box center [140, 471] width 115 height 29
select select "P"
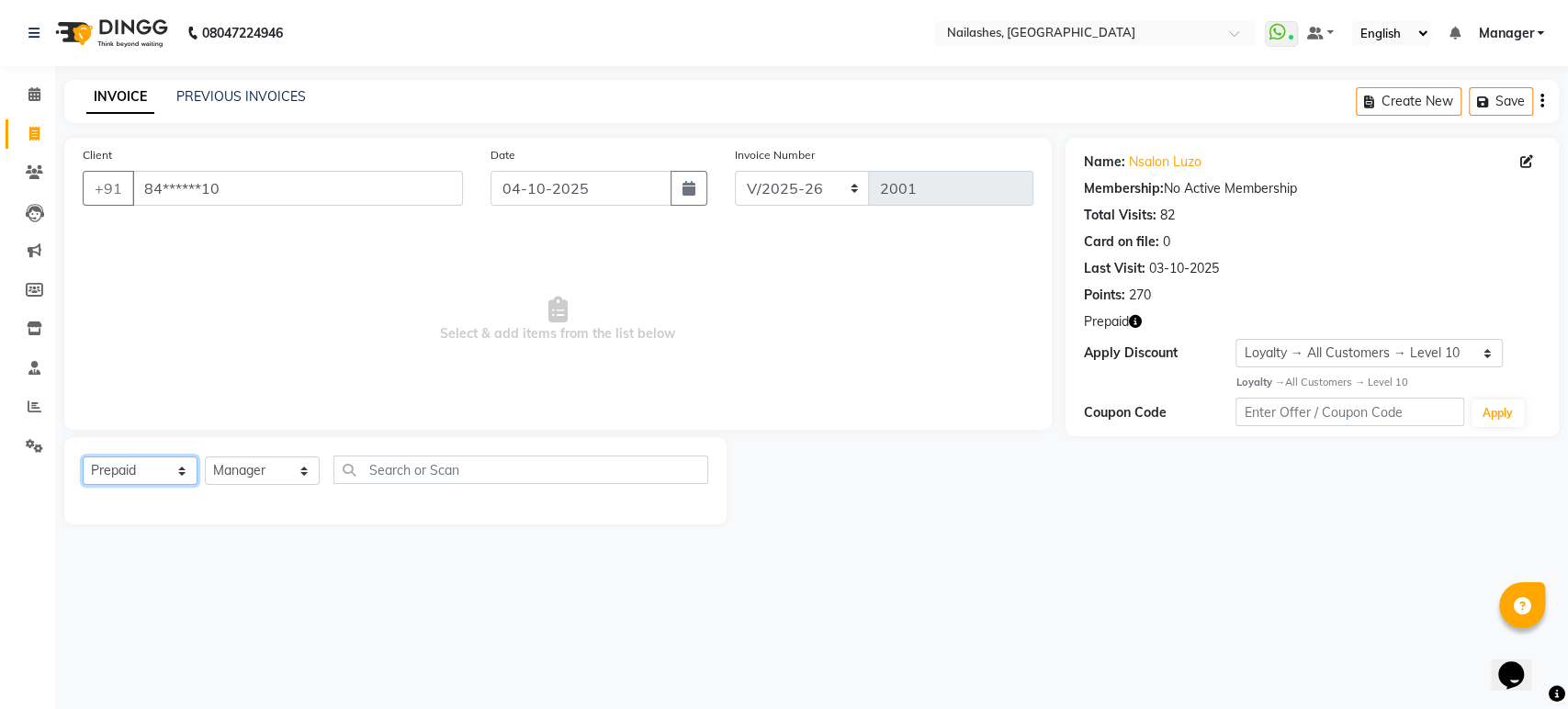
click at [82, 457] on select "Select Service Product Membership Package Voucher Prepaid Gift Card" at bounding box center [140, 471] width 115 height 29
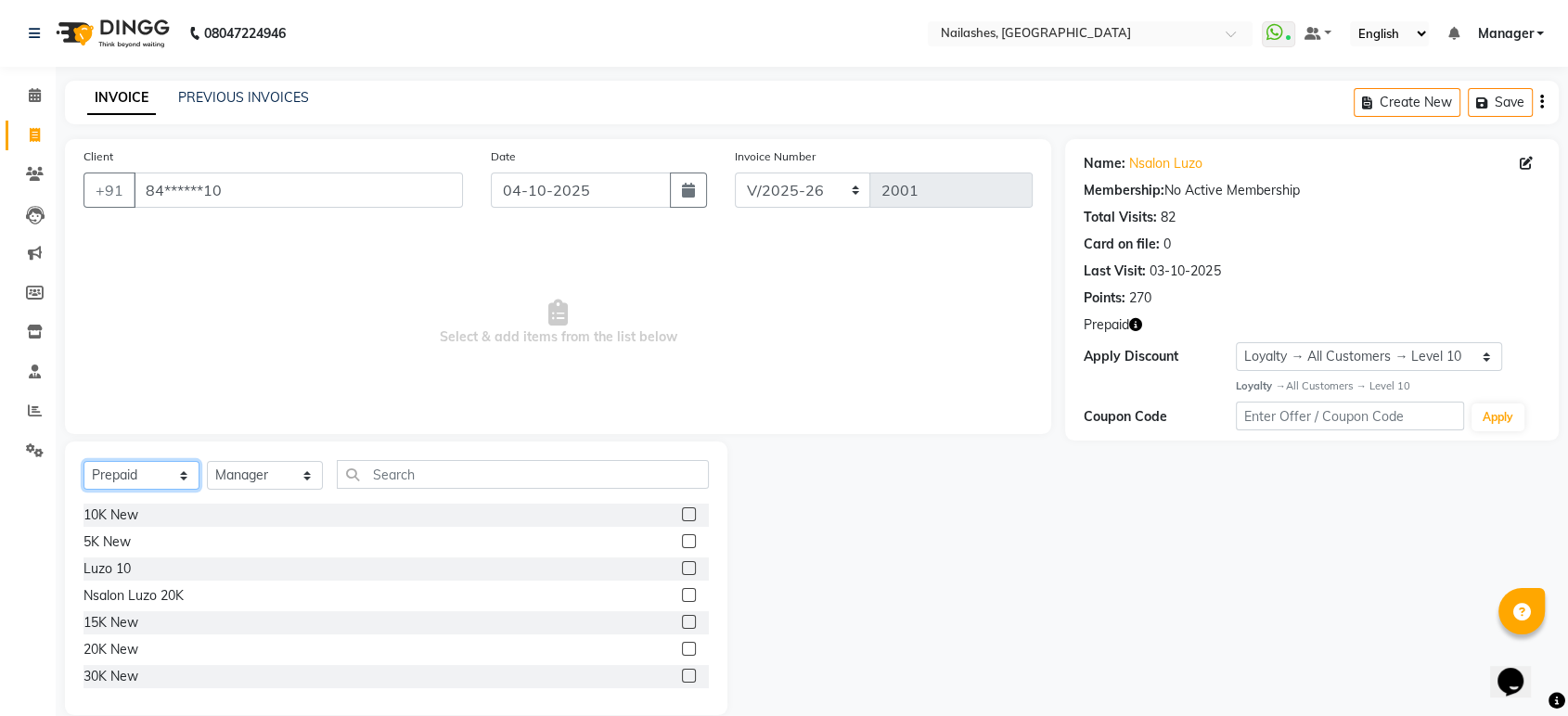
scroll to position [57, 0]
click at [682, 538] on label at bounding box center [688, 538] width 14 height 14
click at [682, 538] on input "checkbox" at bounding box center [687, 539] width 12 height 12
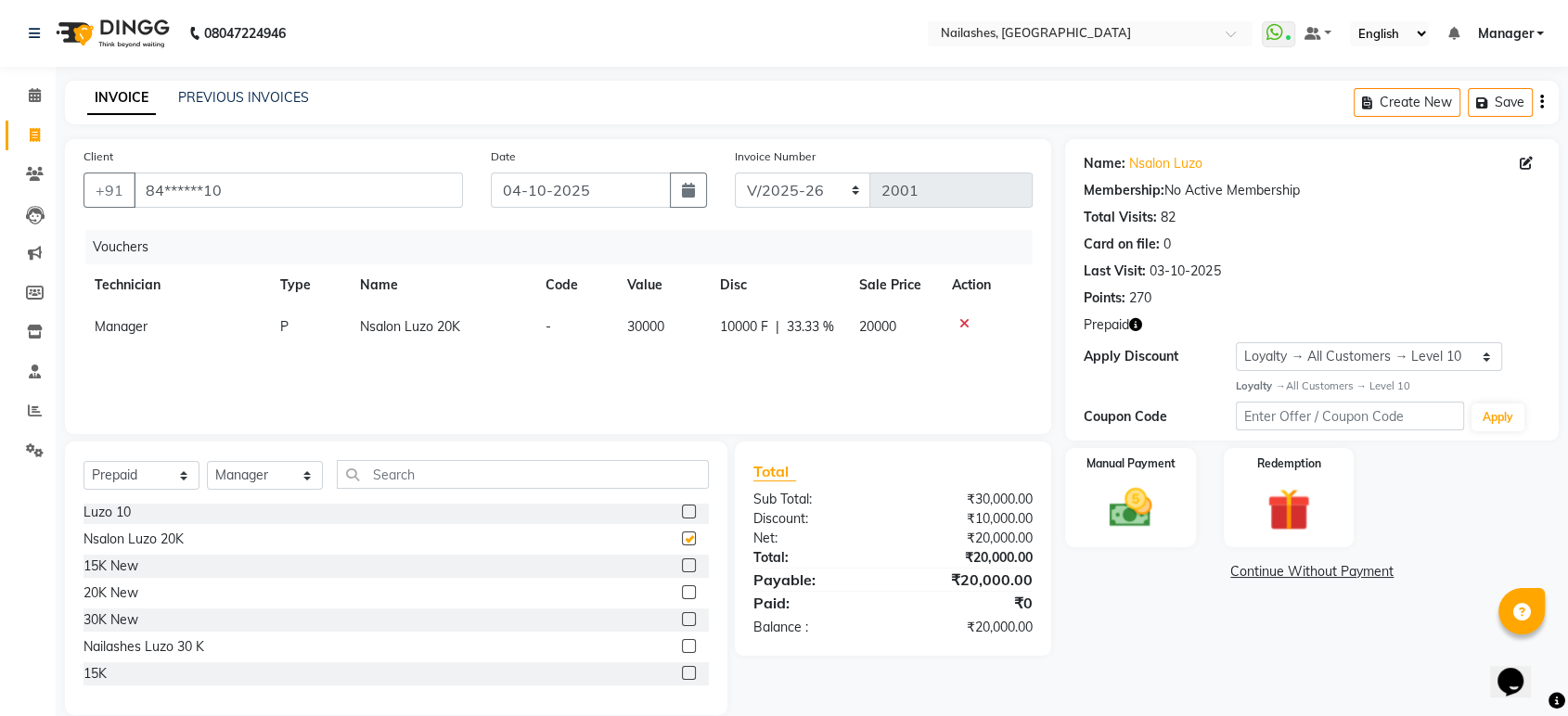
checkbox input "false"
click at [1157, 515] on img at bounding box center [1130, 509] width 72 height 52
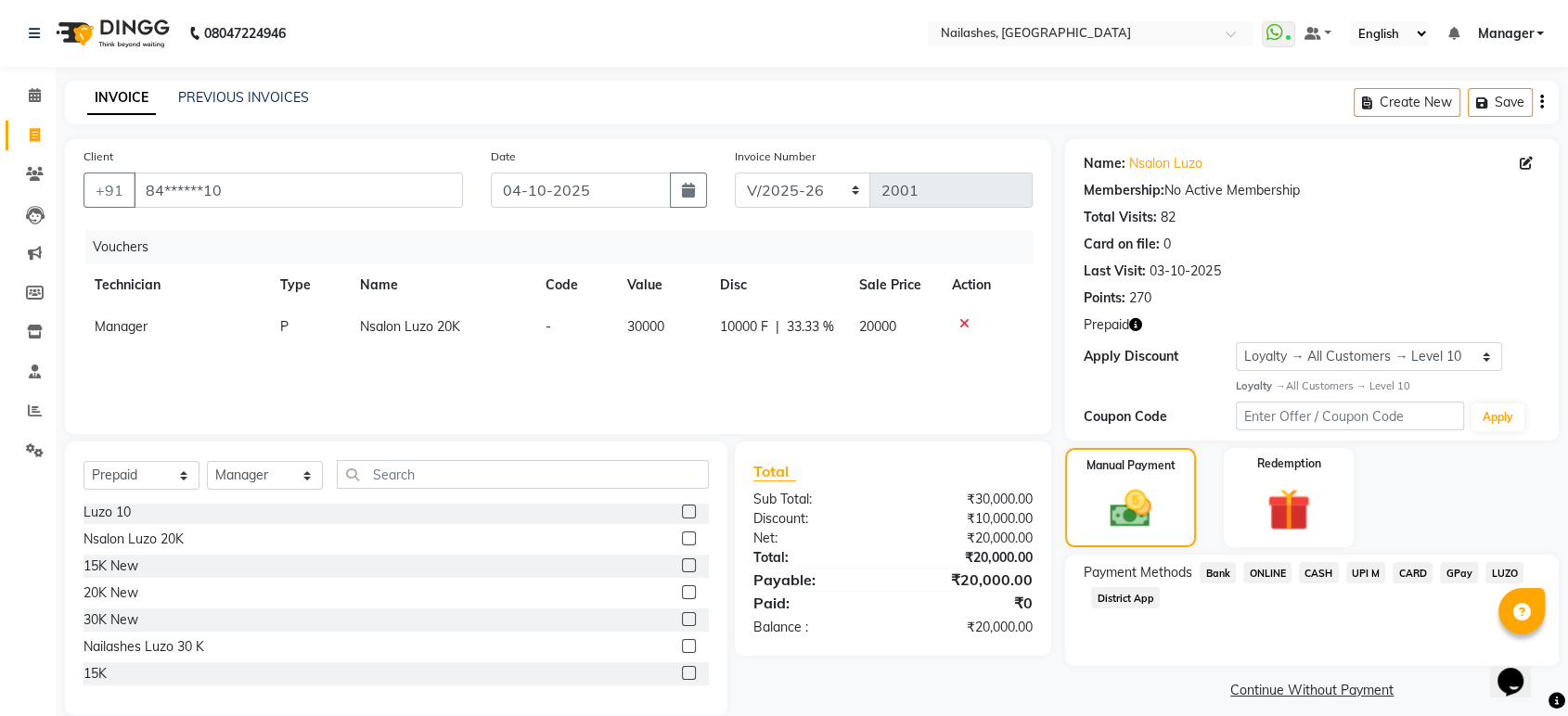
click at [1219, 572] on span "Bank" at bounding box center [1217, 572] width 36 height 21
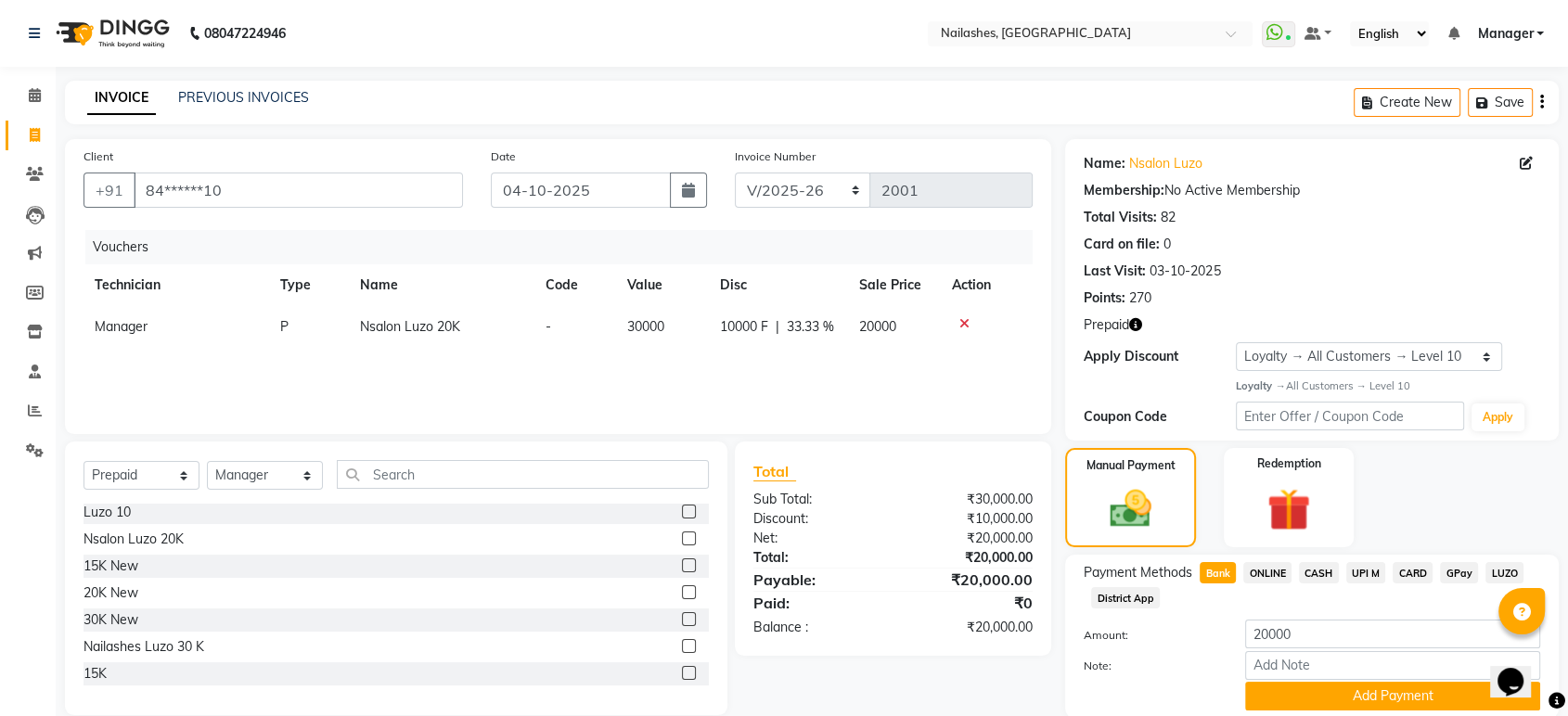
scroll to position [67, 0]
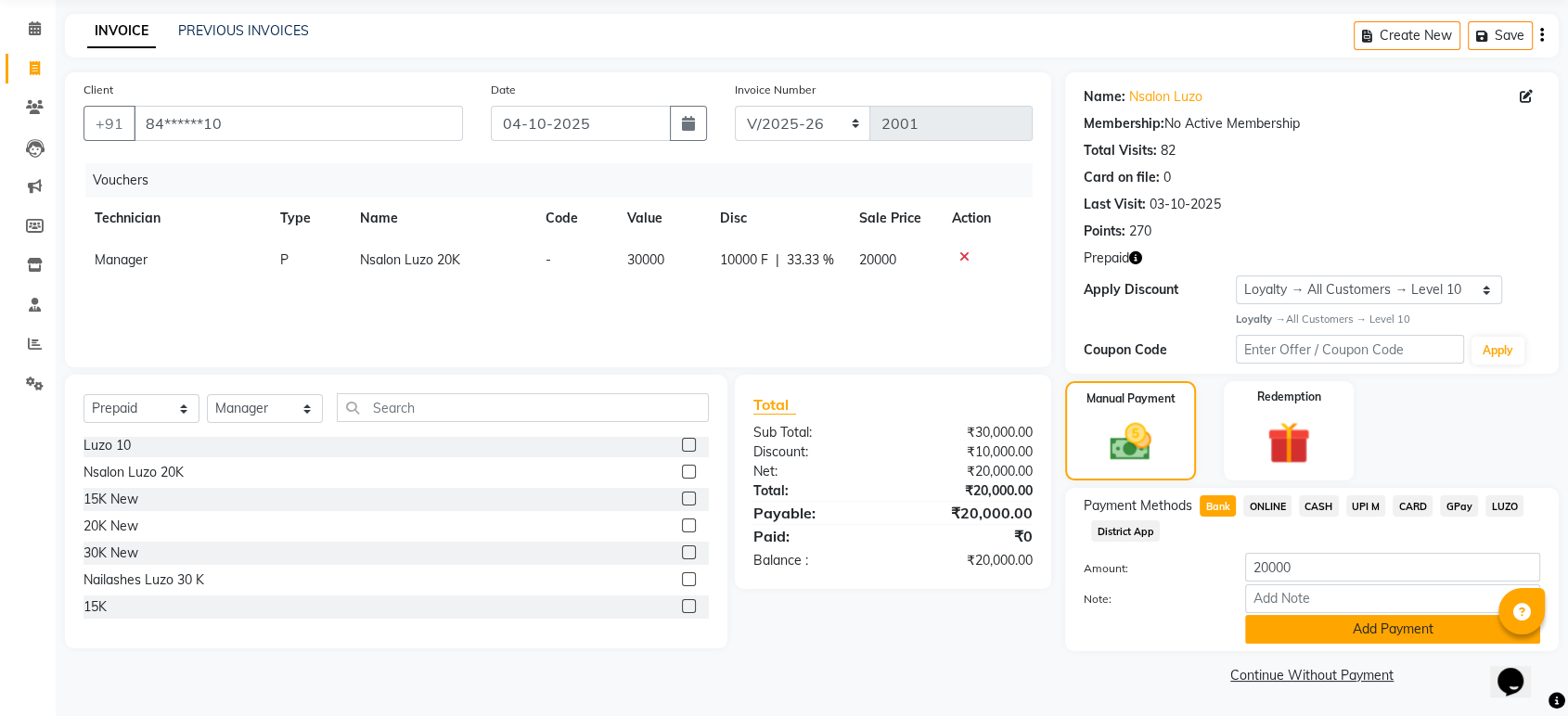
click at [1274, 628] on button "Add Payment" at bounding box center [1393, 629] width 295 height 29
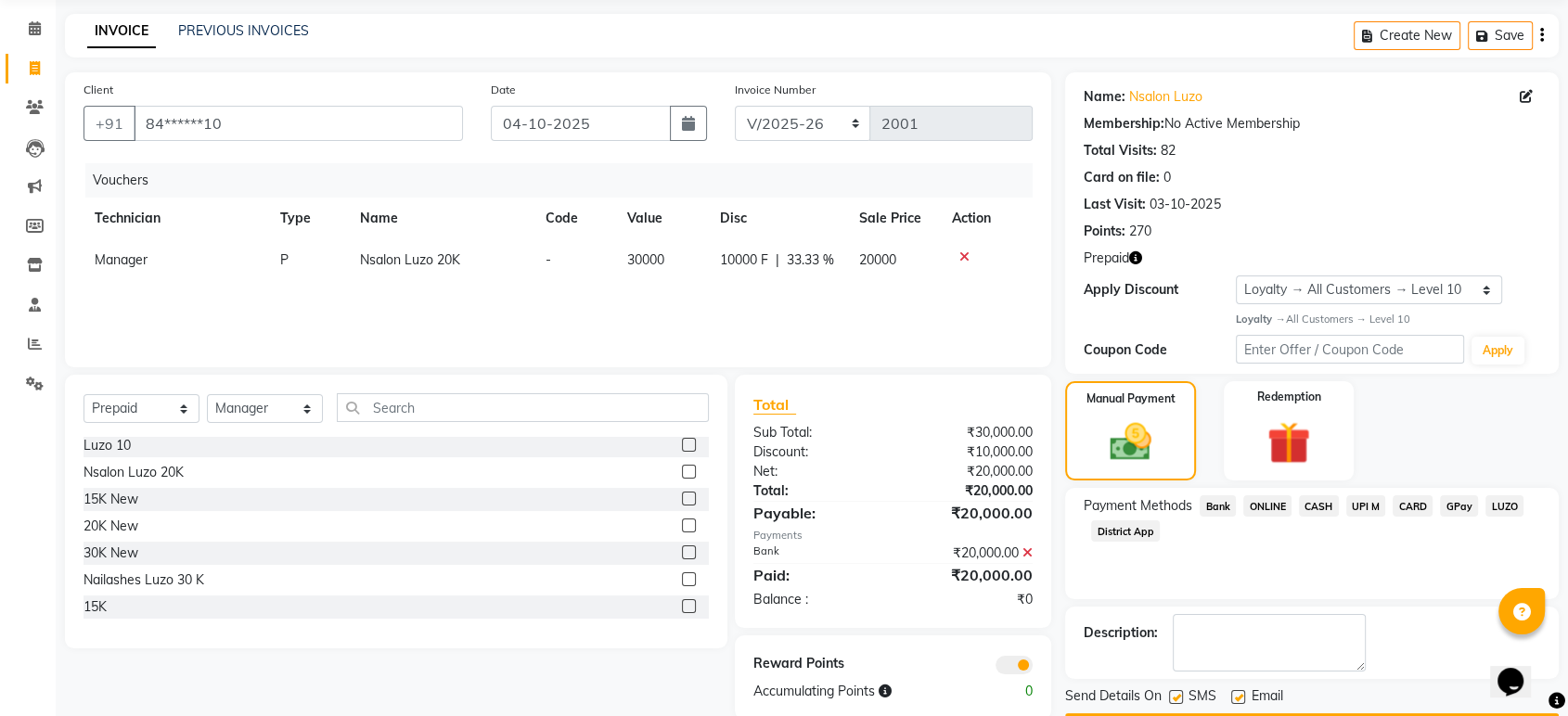
scroll to position [119, 0]
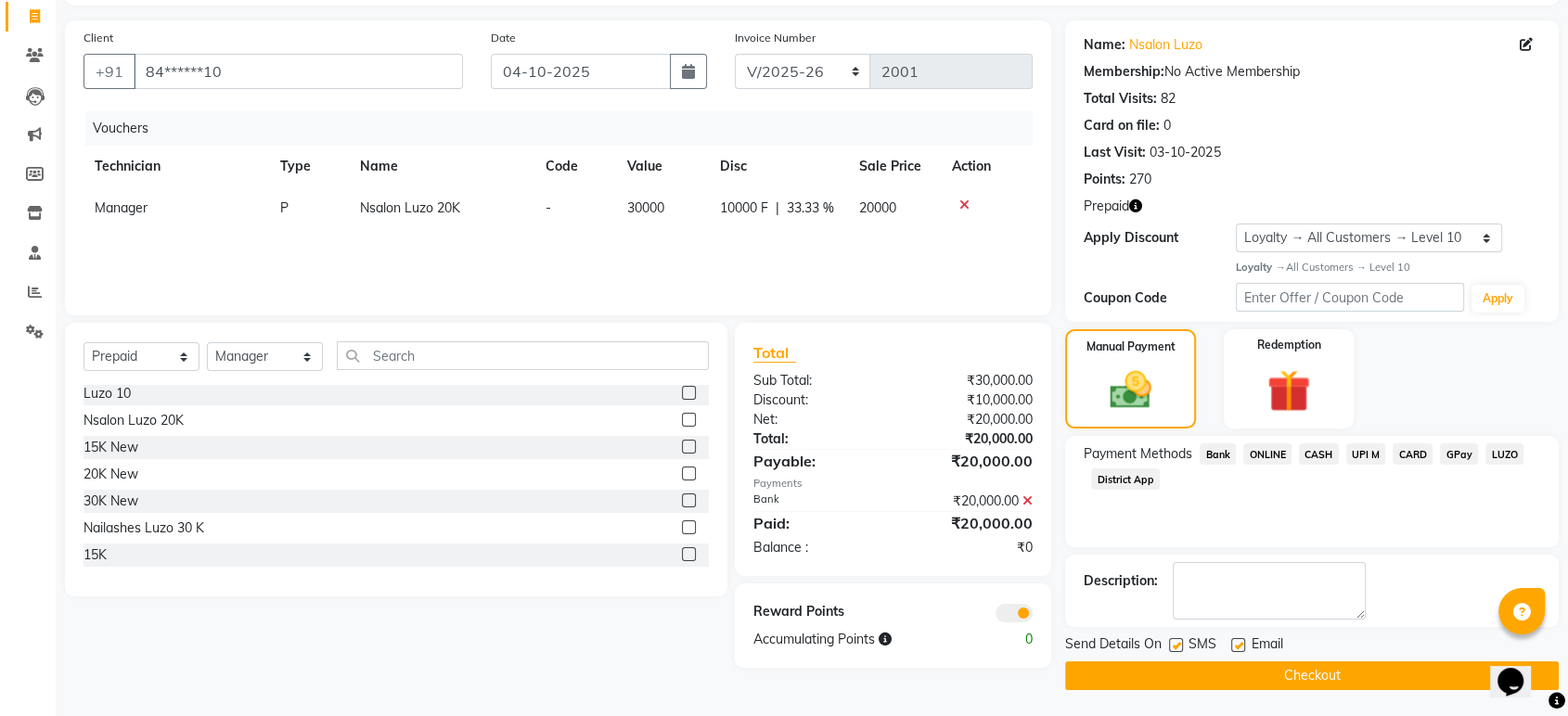
click at [1314, 676] on button "Checkout" at bounding box center [1311, 675] width 493 height 29
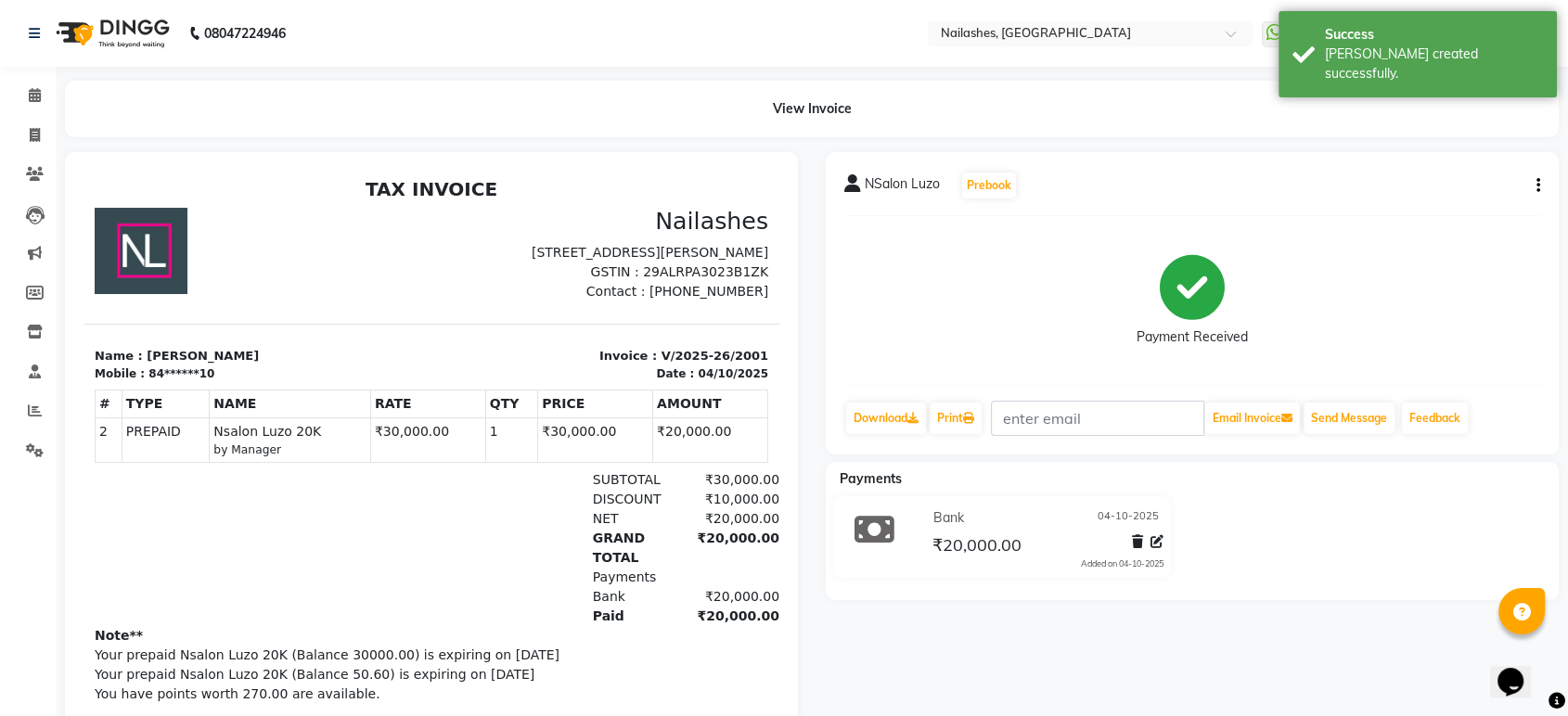
scroll to position [14, 0]
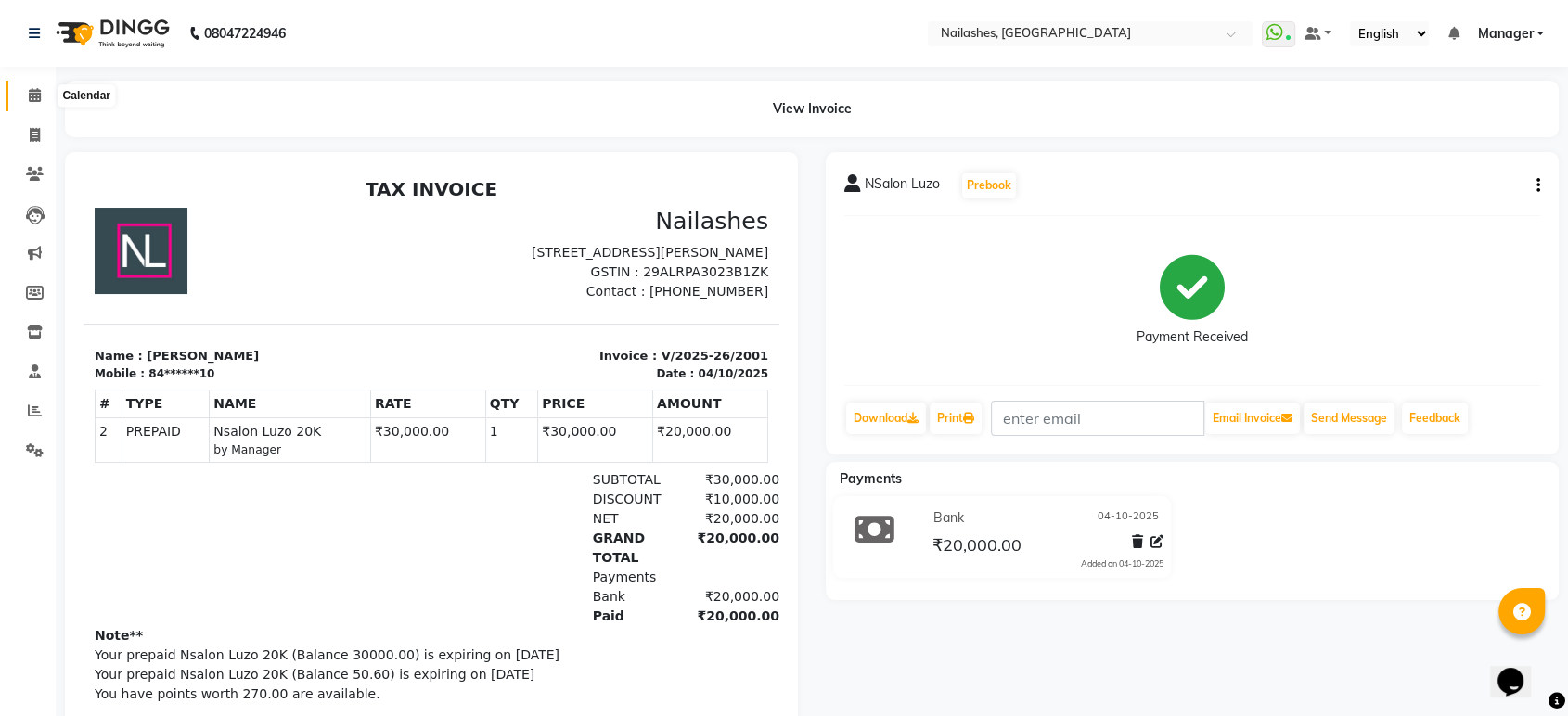
click at [24, 99] on span at bounding box center [35, 96] width 33 height 21
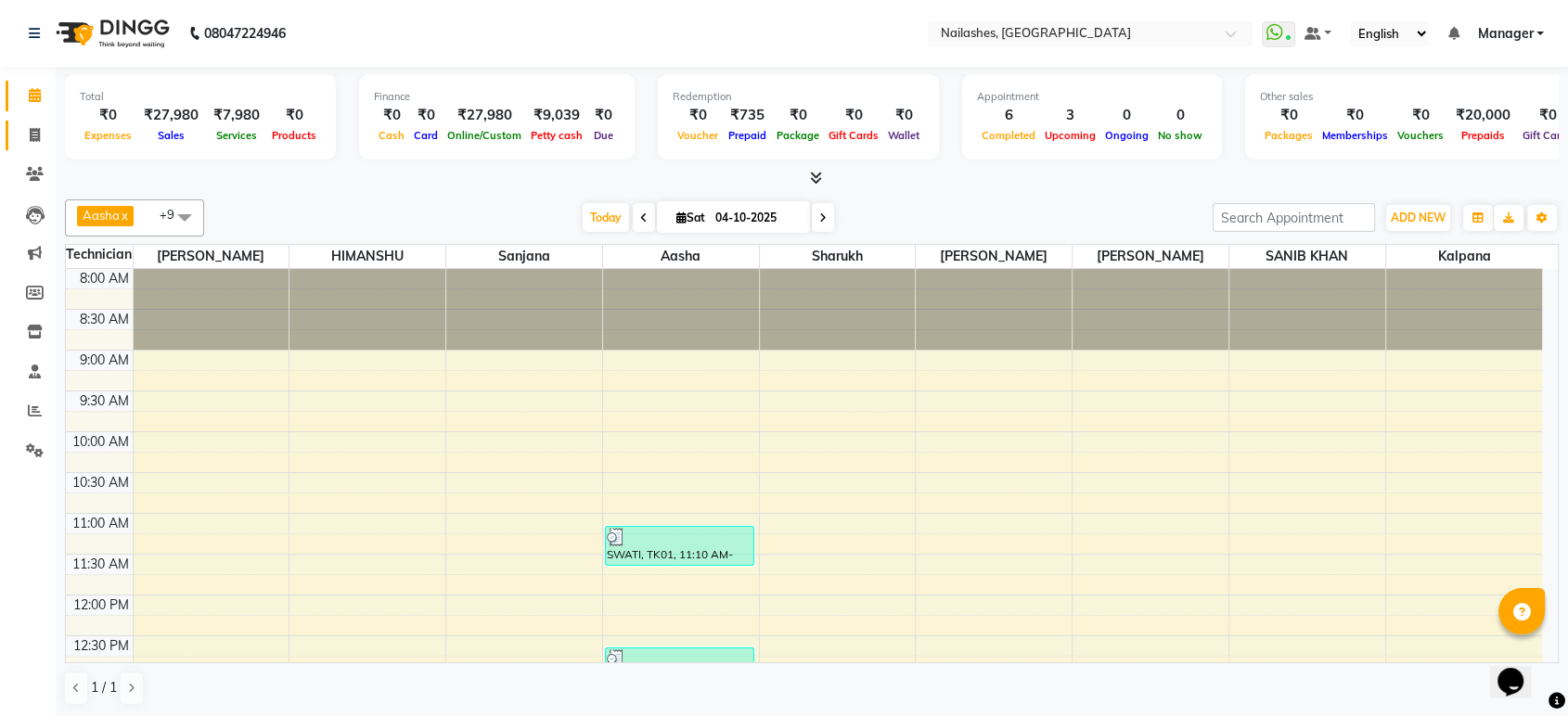
click at [37, 129] on icon at bounding box center [35, 135] width 11 height 14
select select "service"
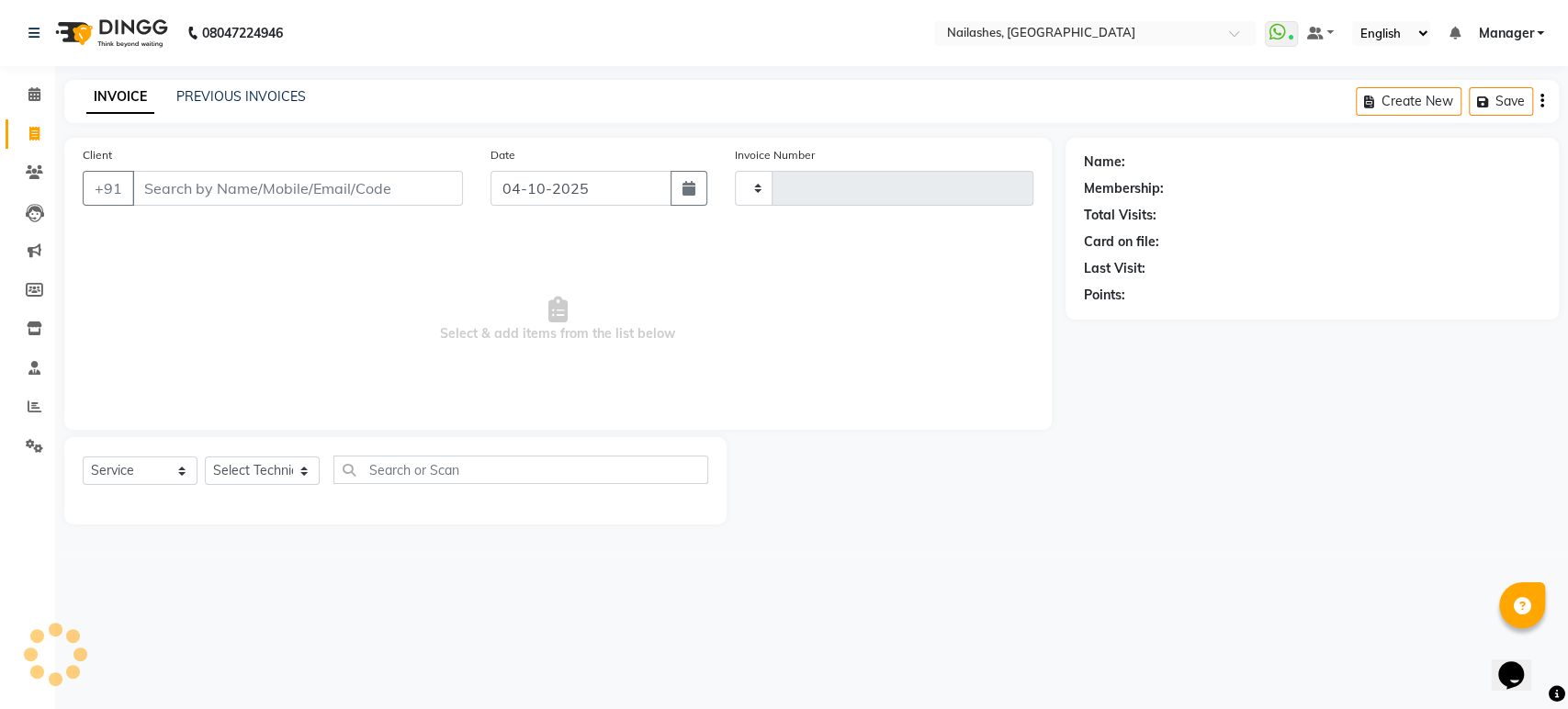
type input "2002"
select select "4251"
click at [238, 104] on link "PREVIOUS INVOICES" at bounding box center [240, 96] width 129 height 16
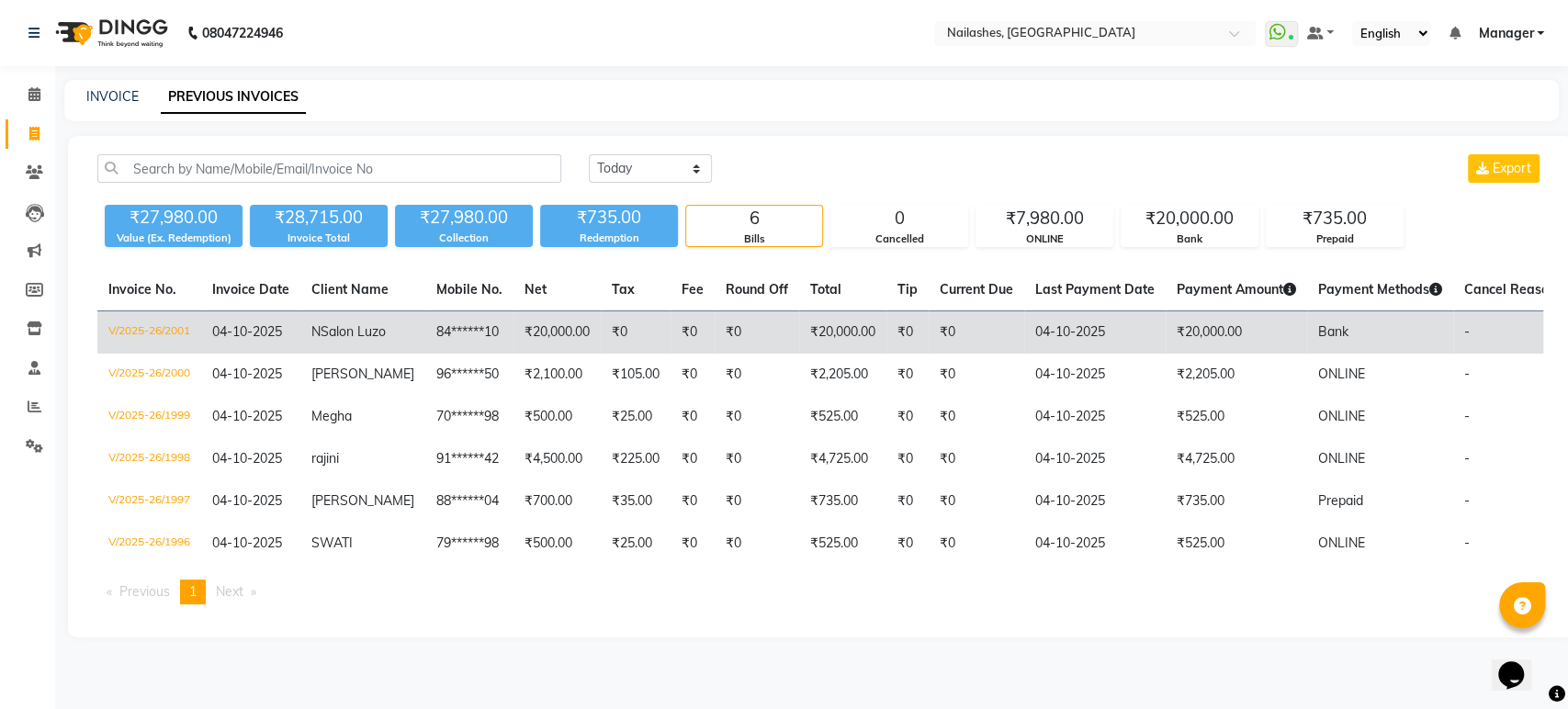
click at [425, 322] on td "84******10" at bounding box center [469, 333] width 88 height 43
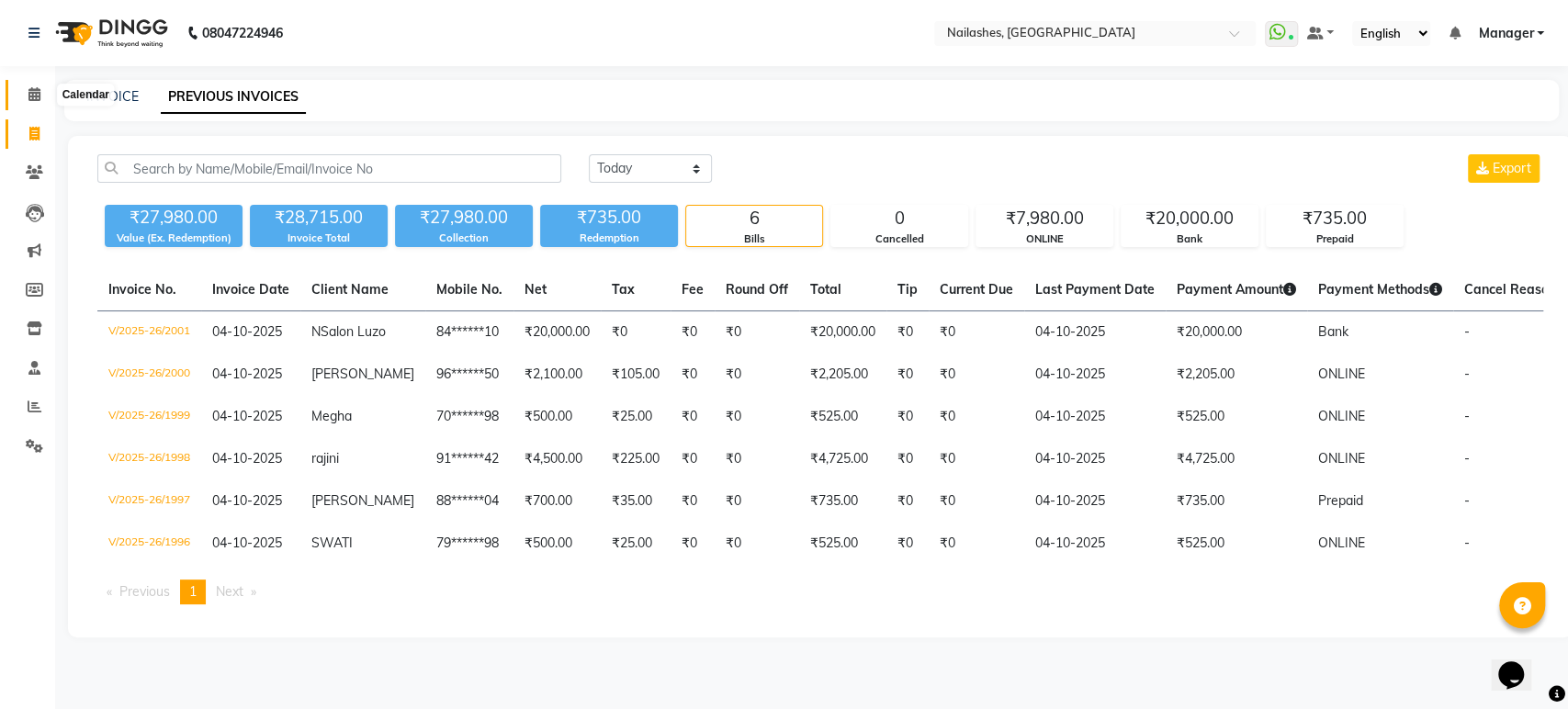
click at [30, 97] on icon at bounding box center [34, 94] width 11 height 13
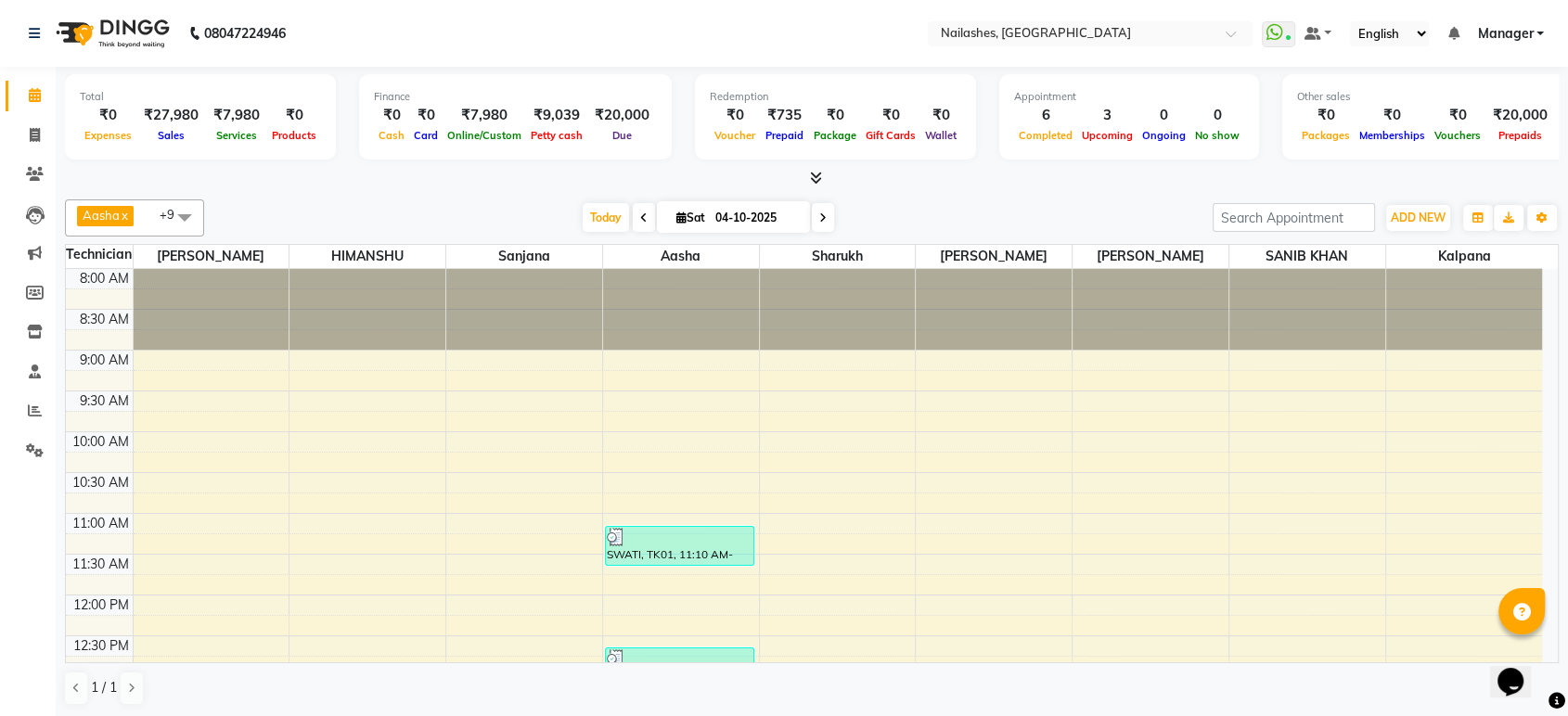
click at [632, 210] on span at bounding box center [643, 217] width 22 height 29
type input "03-10-2025"
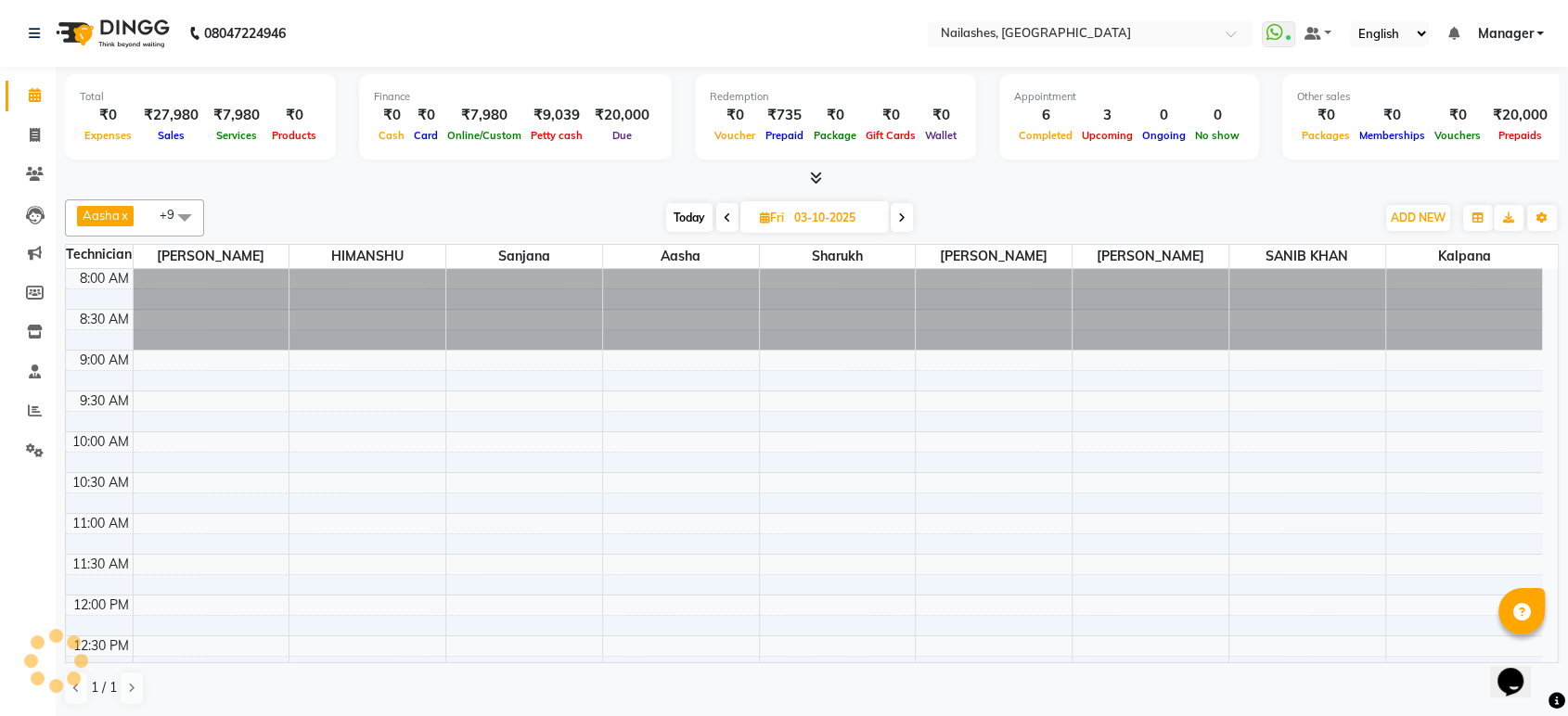
scroll to position [569, 0]
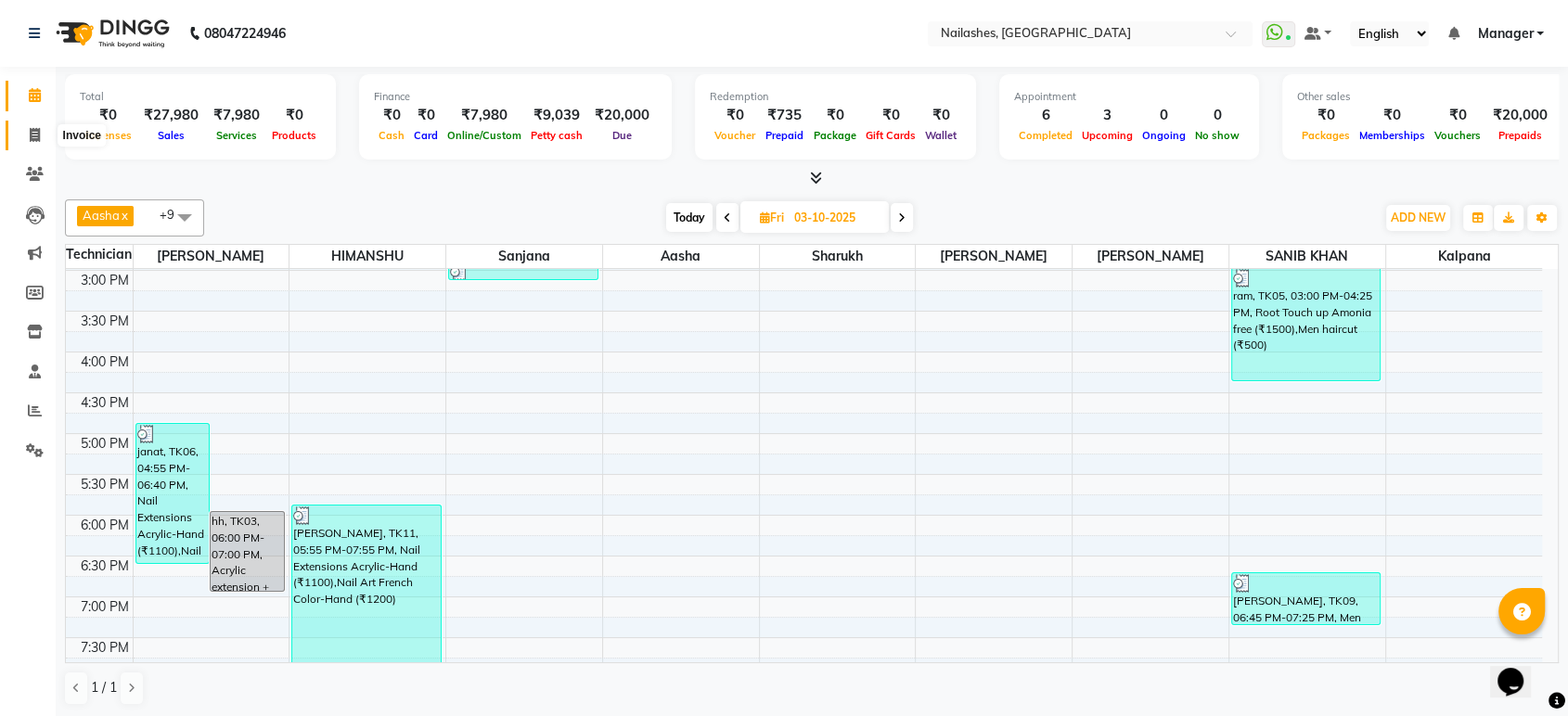
click at [18, 133] on span at bounding box center [35, 136] width 33 height 21
select select "service"
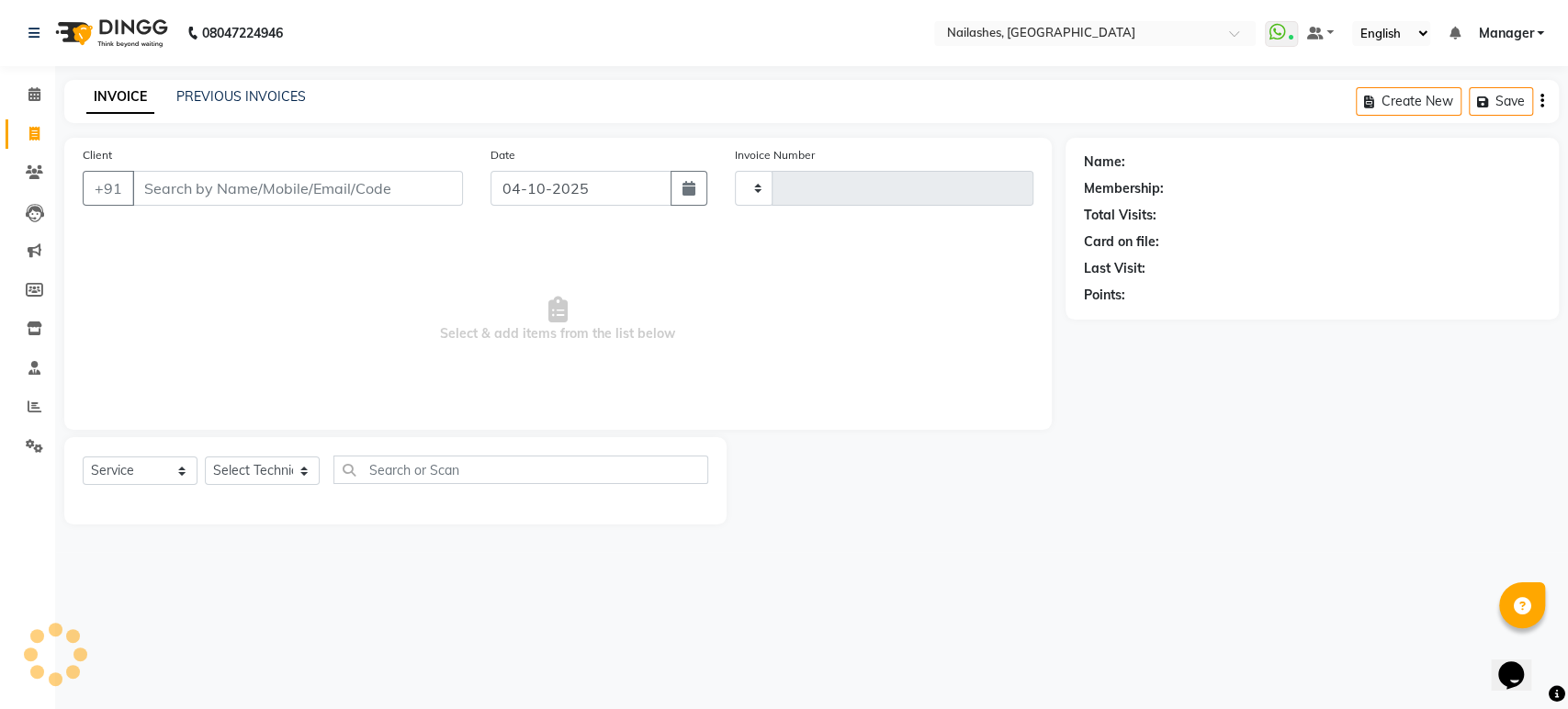
type input "2003"
select select "4251"
click at [238, 89] on link "PREVIOUS INVOICES" at bounding box center [240, 96] width 129 height 16
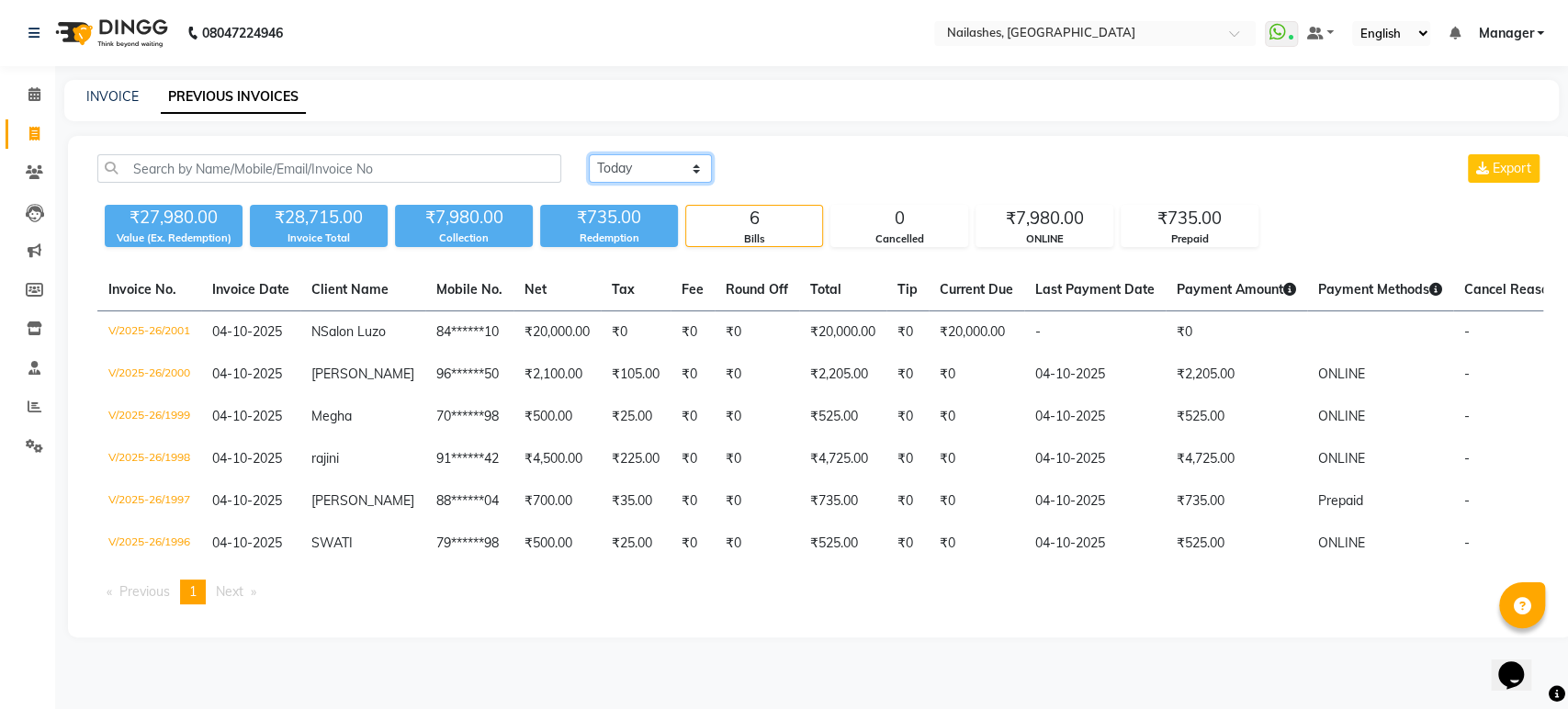
click at [626, 163] on select "Today Yesterday Custom Range" at bounding box center [650, 168] width 123 height 29
click at [589, 154] on select "Today Yesterday Custom Range" at bounding box center [650, 168] width 123 height 29
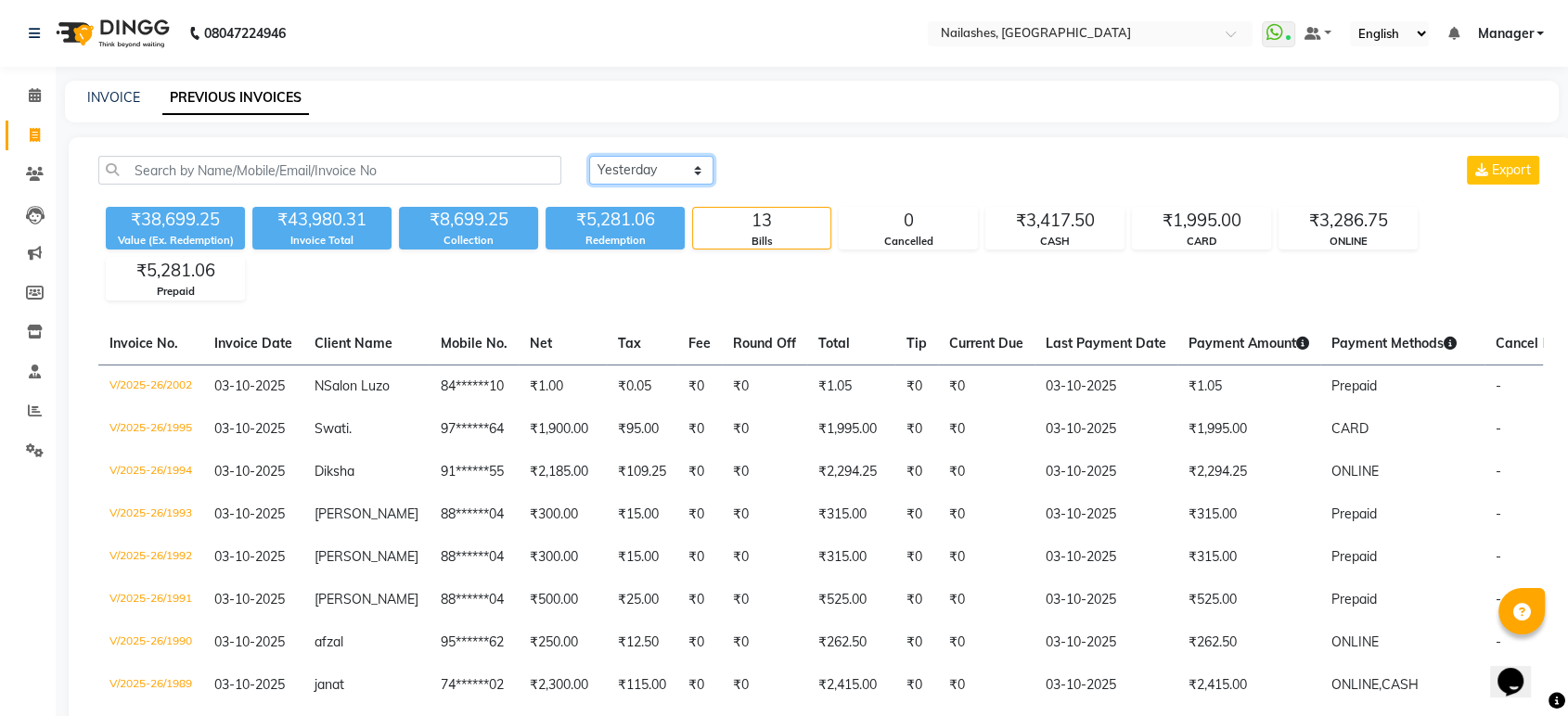
click at [690, 169] on select "Today Yesterday Custom Range" at bounding box center [651, 170] width 125 height 29
select select "today"
click at [589, 155] on select "Today Yesterday Custom Range" at bounding box center [651, 170] width 125 height 29
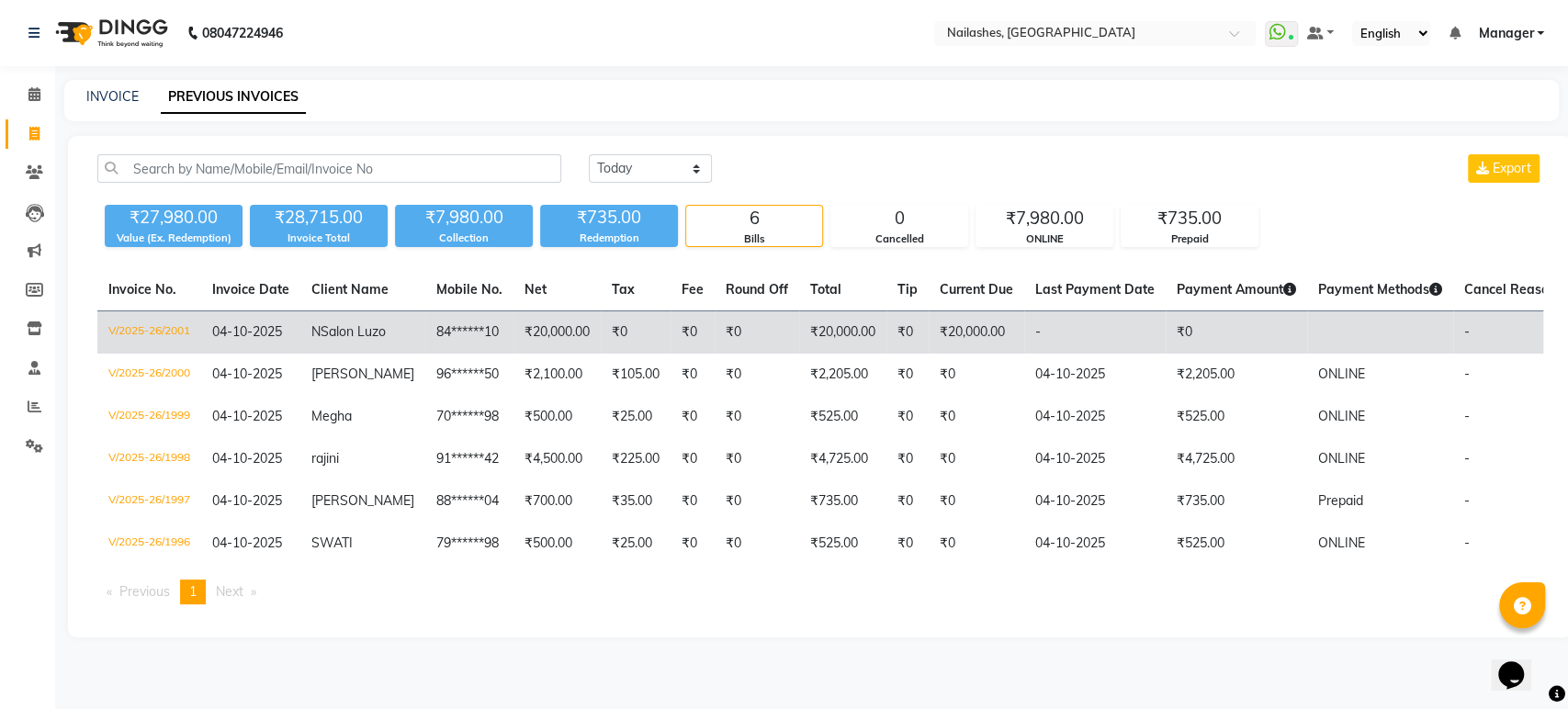
click at [1165, 336] on td "₹0" at bounding box center [1236, 333] width 142 height 43
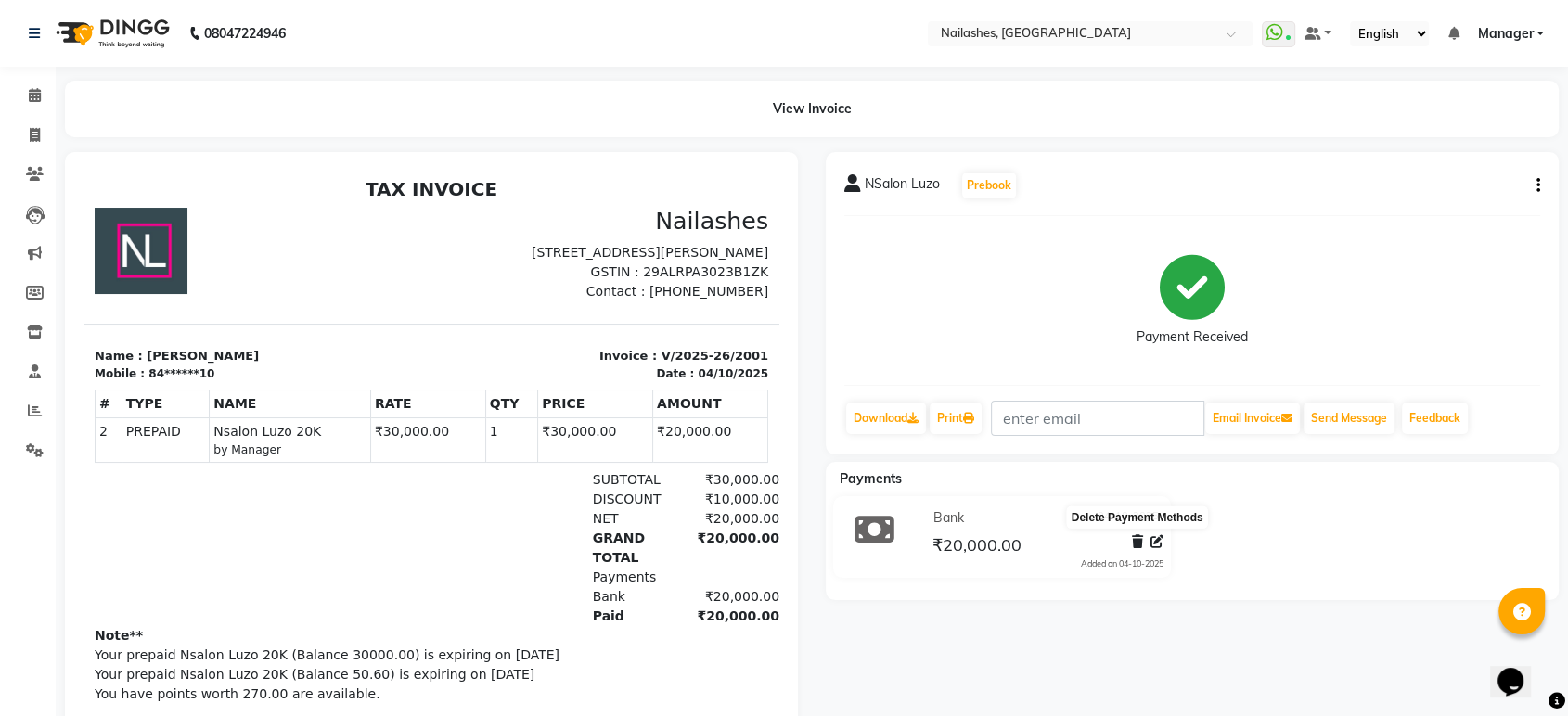
click at [1141, 541] on icon at bounding box center [1137, 540] width 12 height 13
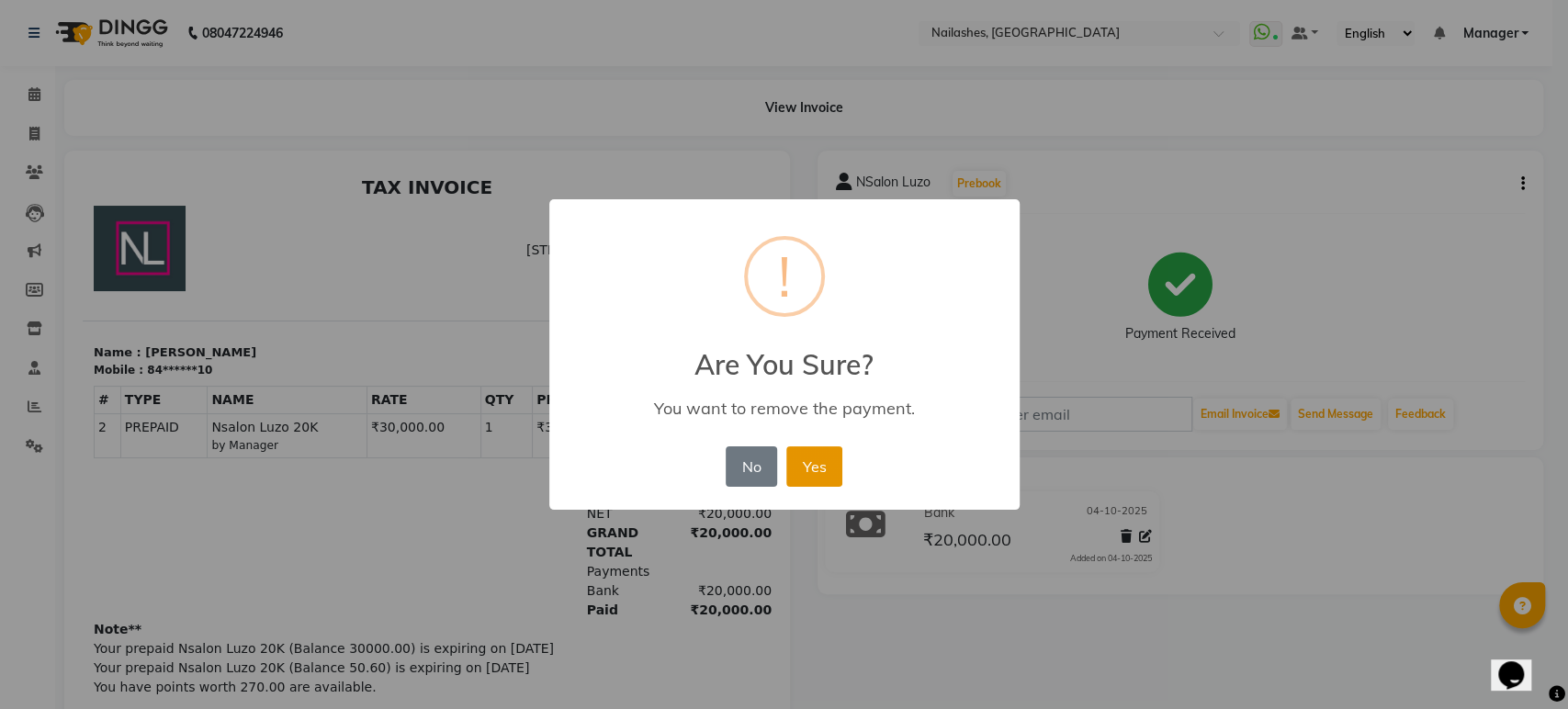
click at [801, 461] on button "Yes" at bounding box center [815, 466] width 56 height 40
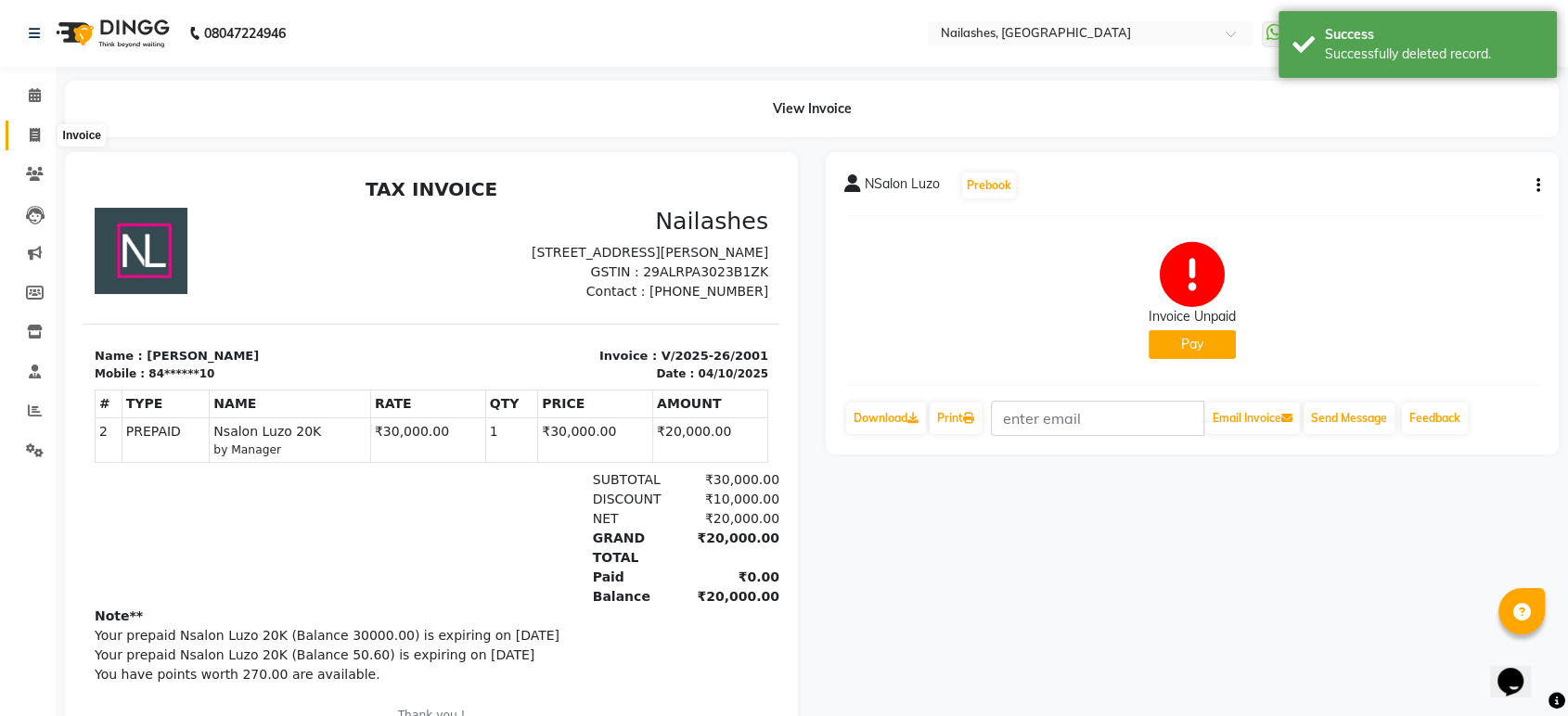
click at [31, 131] on icon at bounding box center [35, 135] width 11 height 14
select select "service"
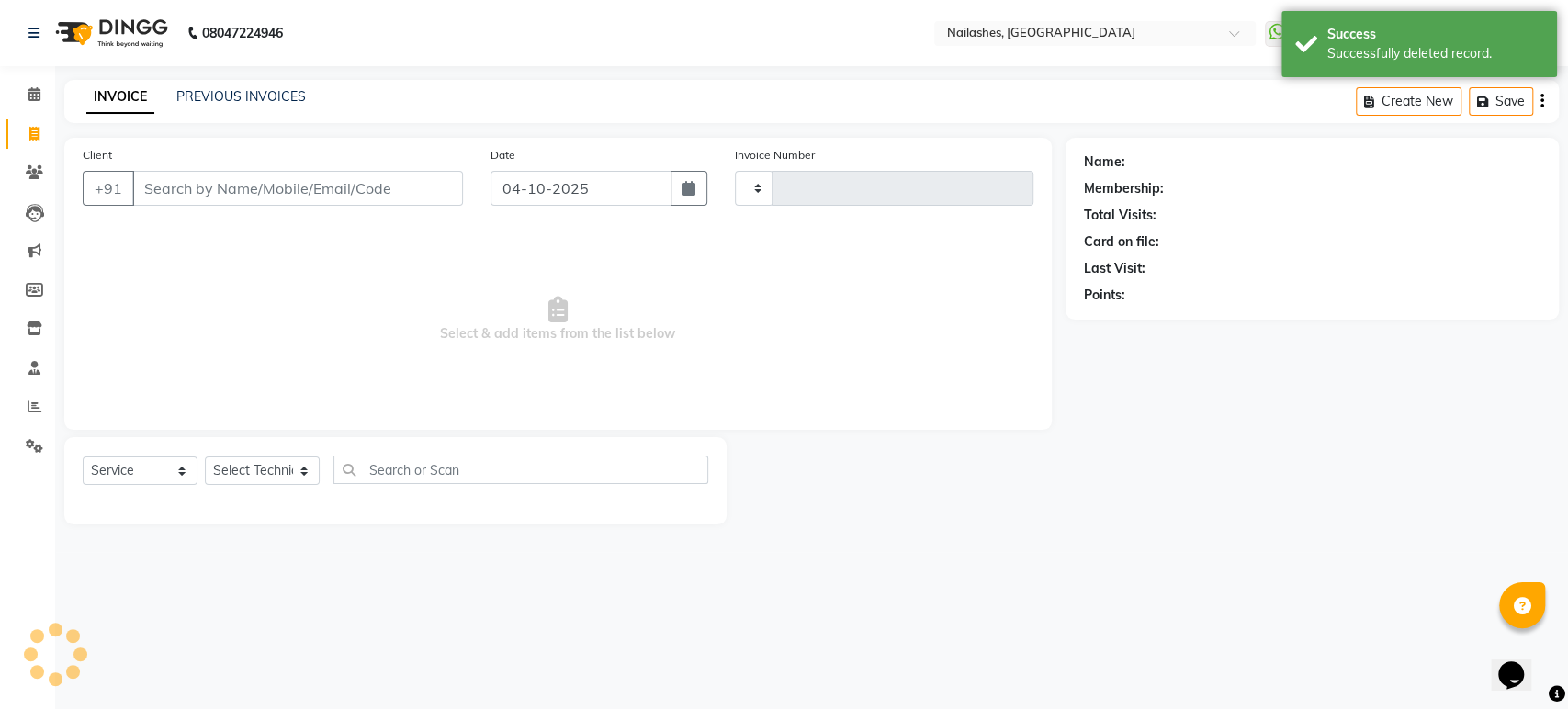
type input "2002"
select select "4251"
click at [233, 101] on link "PREVIOUS INVOICES" at bounding box center [240, 96] width 129 height 16
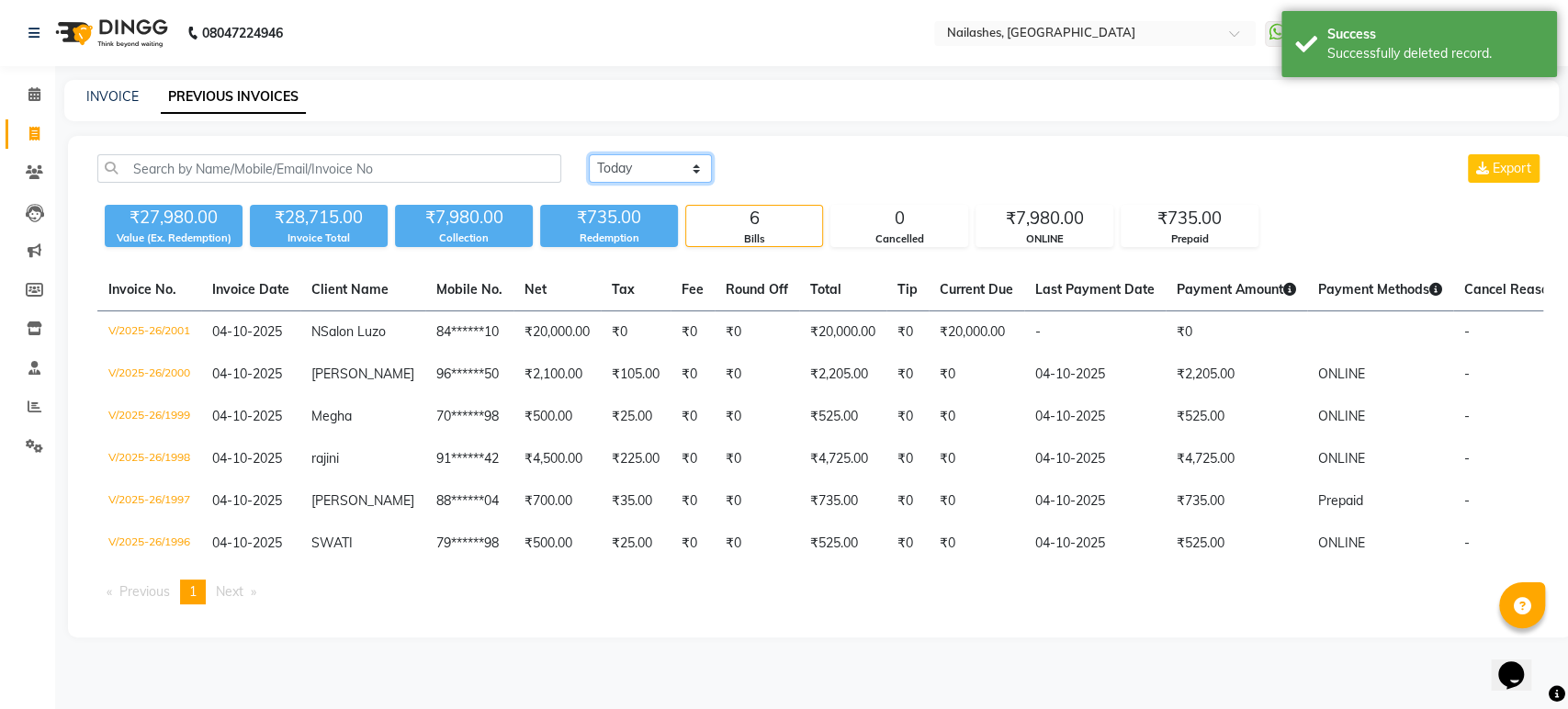
click at [702, 166] on select "[DATE] [DATE] Custom Range" at bounding box center [650, 168] width 123 height 29
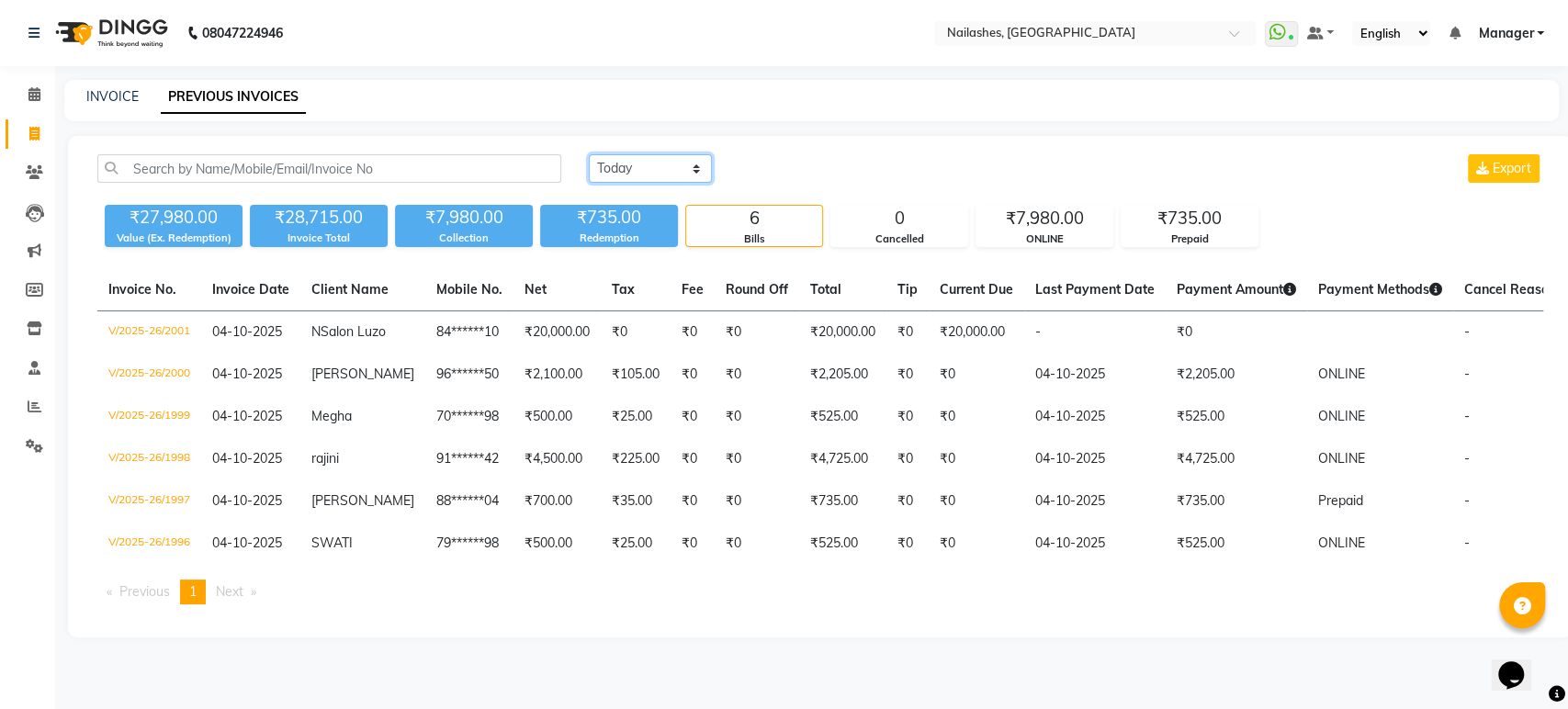
select select "yesterday"
click at [589, 154] on select "[DATE] [DATE] Custom Range" at bounding box center [650, 168] width 123 height 29
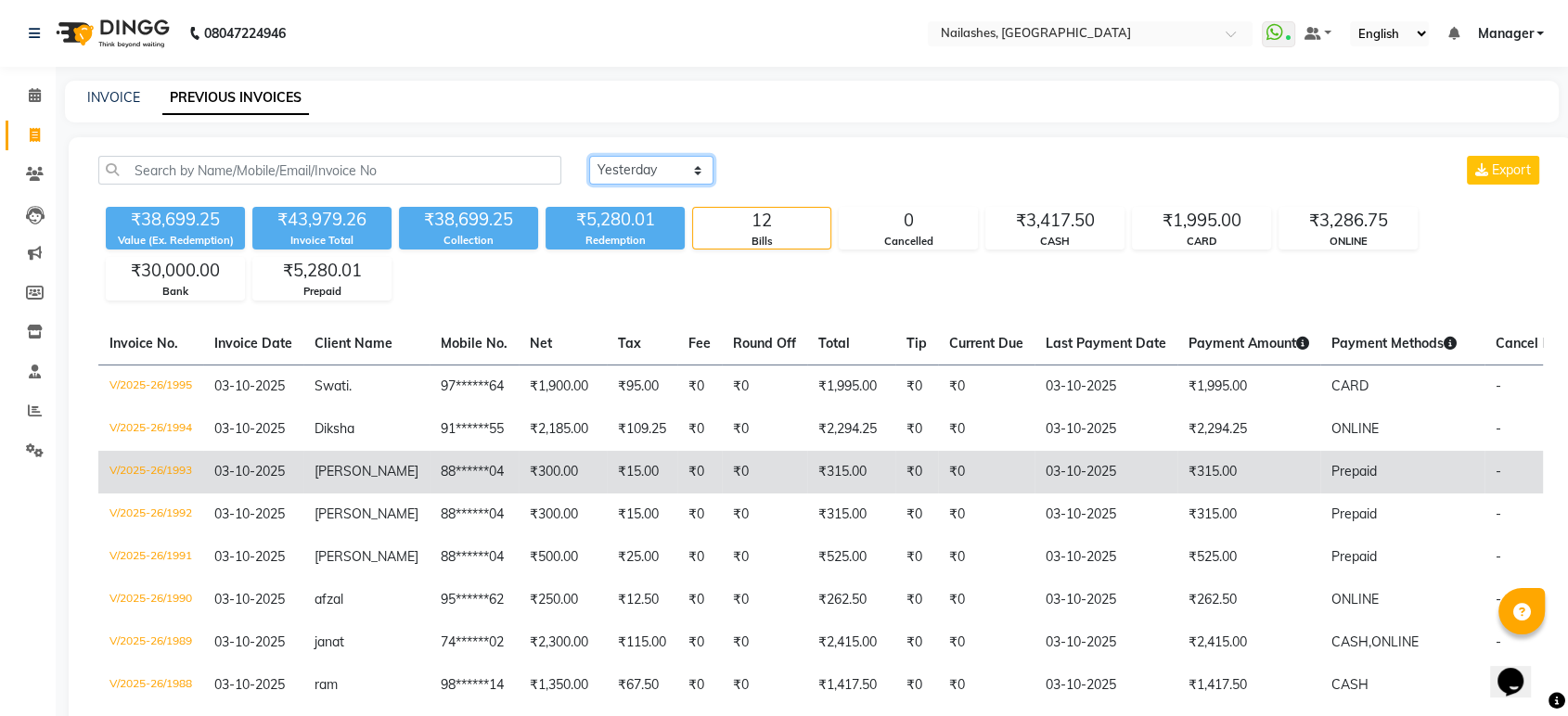
scroll to position [370, 0]
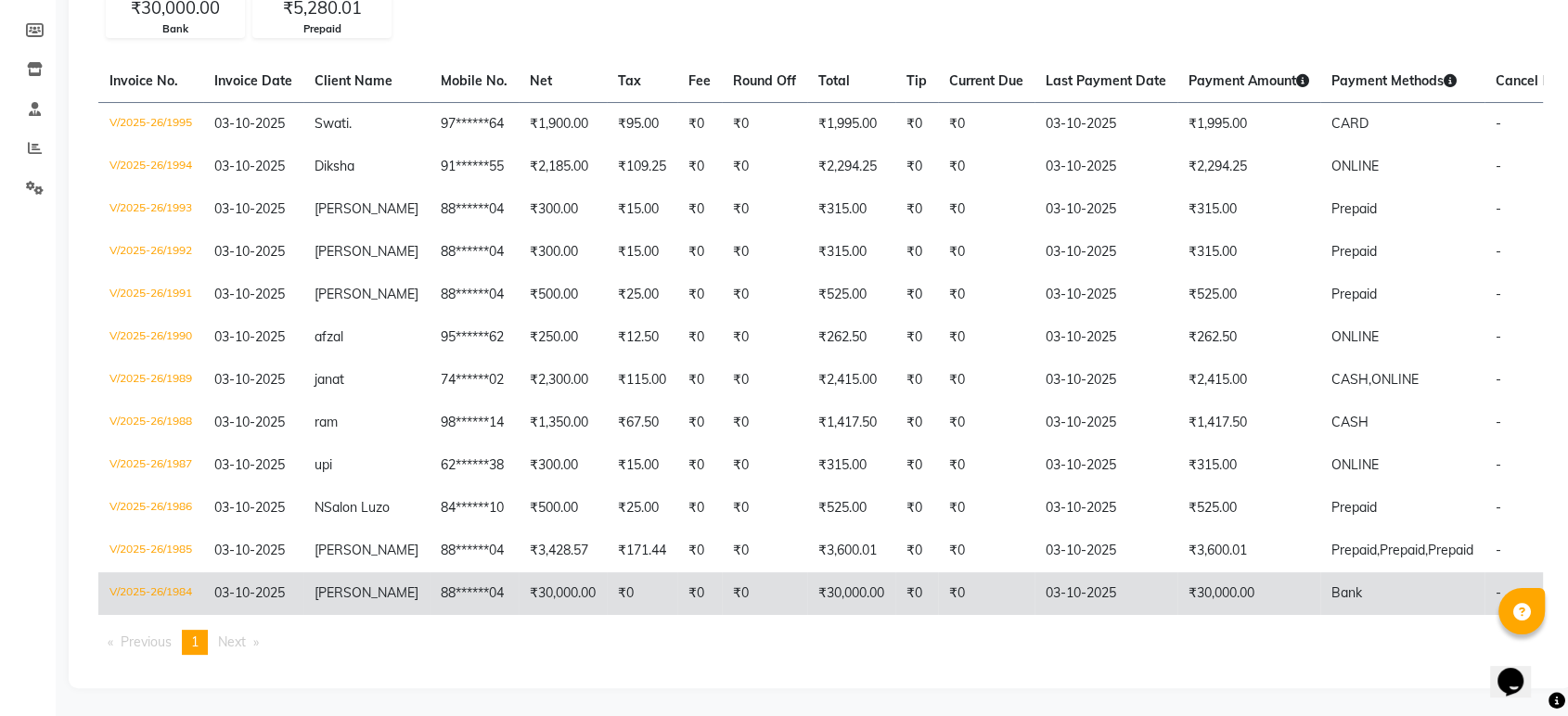
click at [1045, 572] on td "03-10-2025" at bounding box center [1106, 593] width 143 height 42
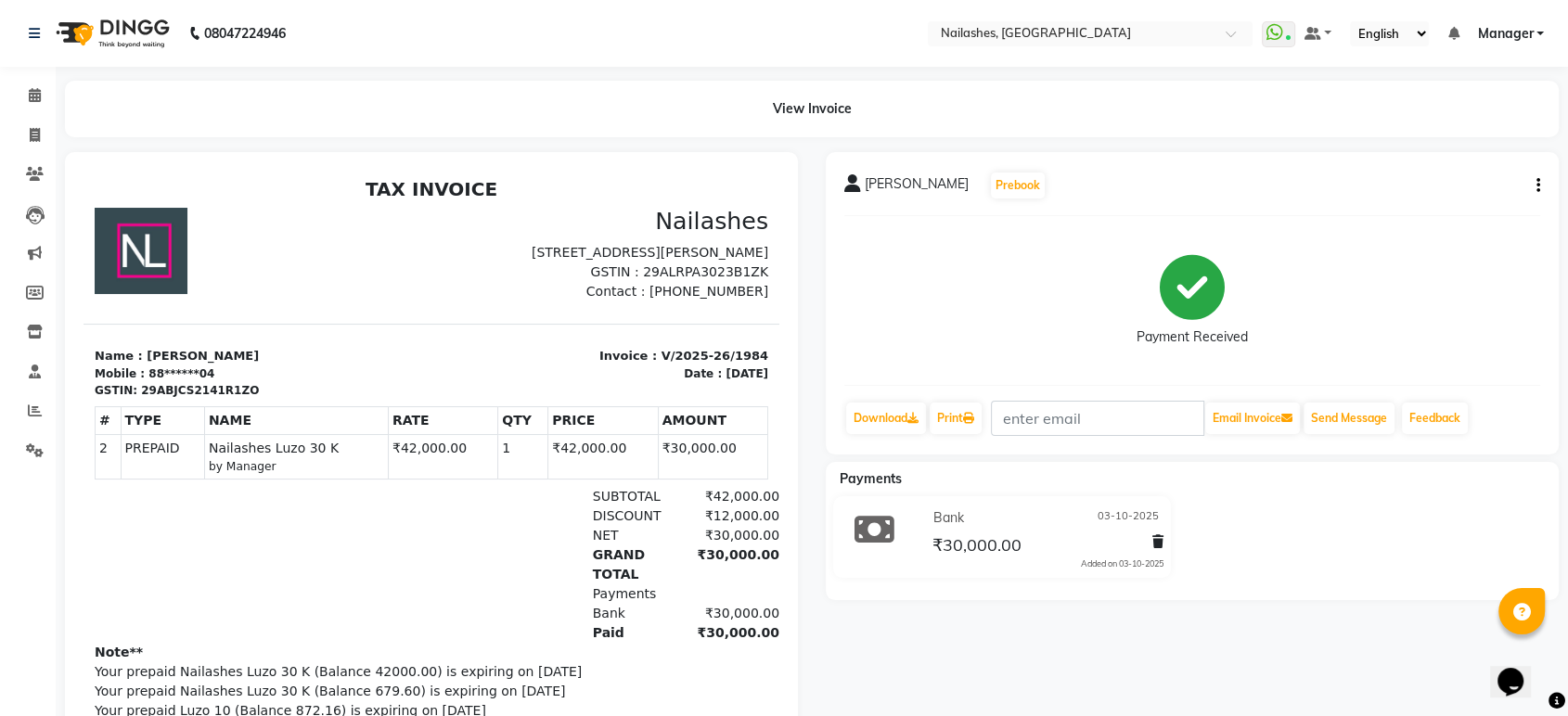
scroll to position [14, 0]
click at [1538, 185] on icon "button" at bounding box center [1538, 185] width 4 height 1
click at [1496, 189] on div "Edit Item Staff" at bounding box center [1465, 186] width 89 height 23
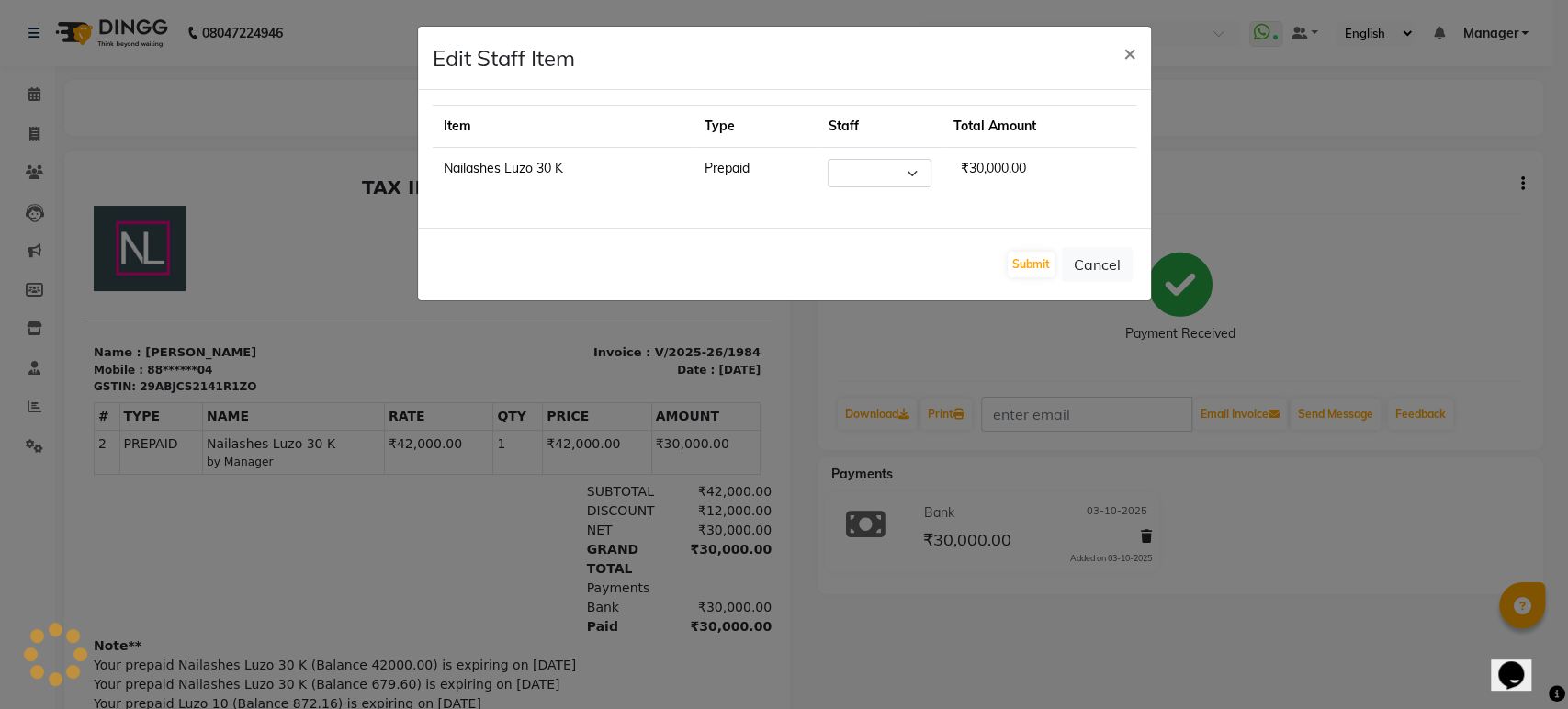
select select "22624"
click at [1007, 153] on span "₹30,000.00" at bounding box center [1022, 168] width 80 height 32
click at [708, 164] on td "Prepaid" at bounding box center [708, 174] width 106 height 52
click at [926, 346] on ngb-modal-window "Edit Staff Item × Item Type Staff Total Amount Nailashes Luzo 30 K Prepaid Sele…" at bounding box center [784, 354] width 1568 height 709
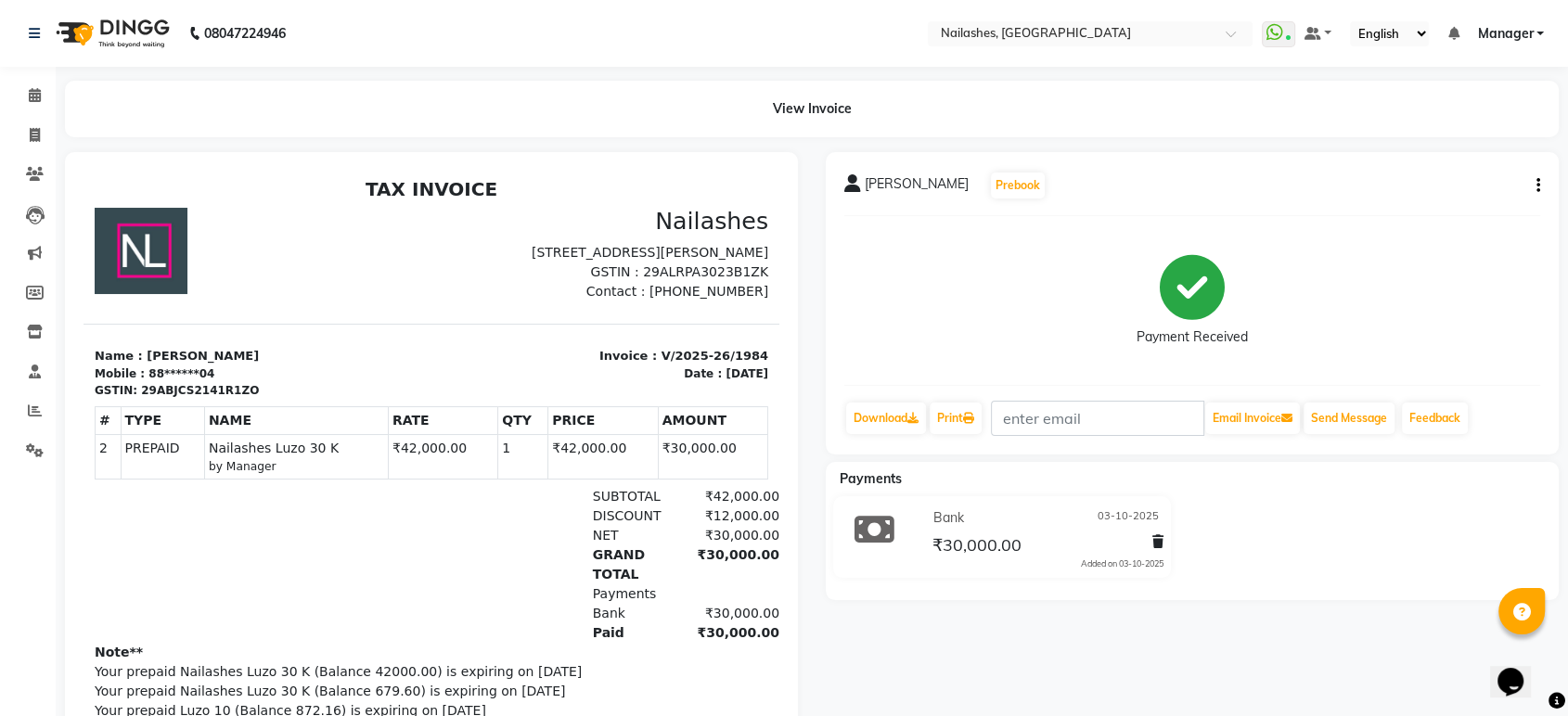
click at [1158, 537] on icon at bounding box center [1158, 540] width 12 height 13
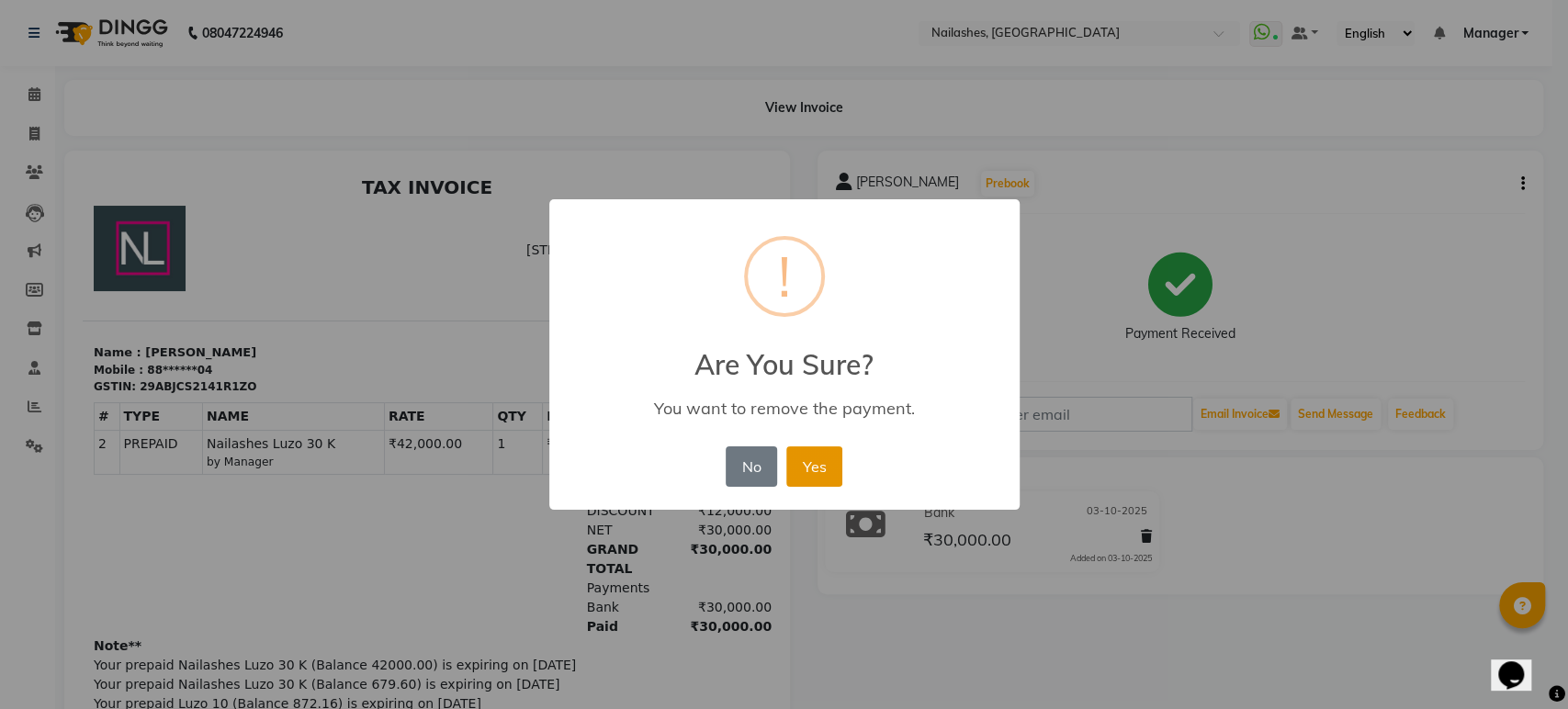
click at [818, 463] on button "Yes" at bounding box center [815, 466] width 56 height 40
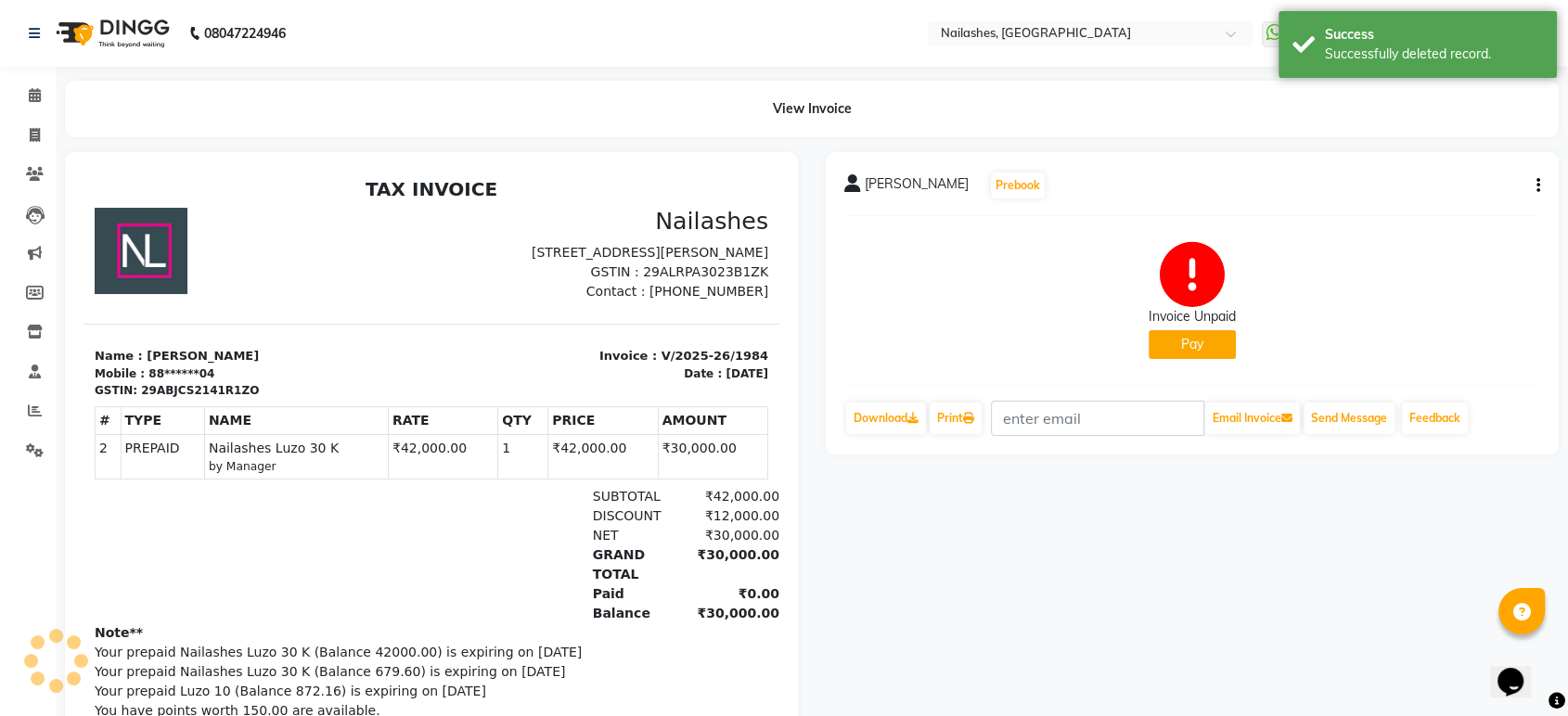
scroll to position [0, 0]
click at [30, 135] on icon at bounding box center [35, 135] width 11 height 14
select select "service"
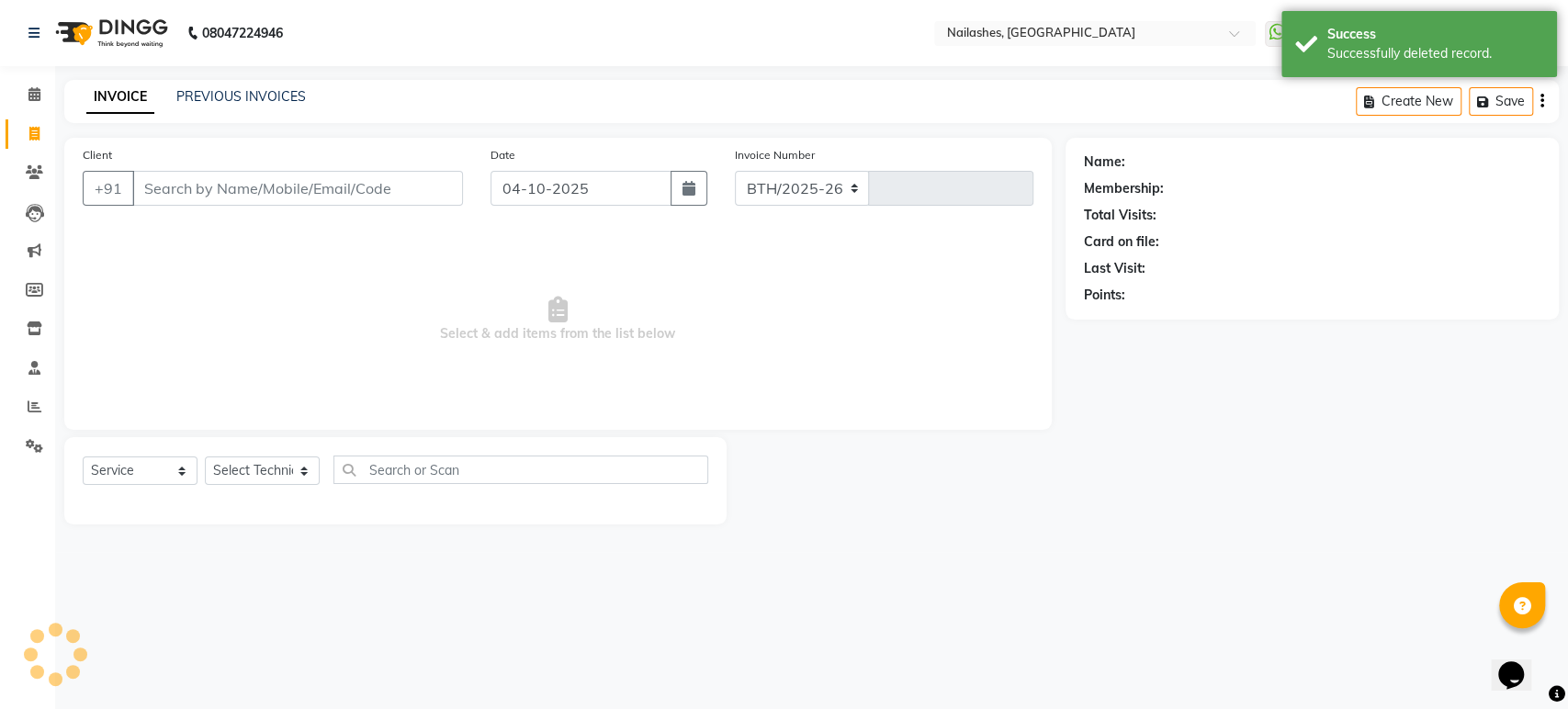
select select "4251"
type input "2002"
click at [224, 97] on link "PREVIOUS INVOICES" at bounding box center [240, 96] width 129 height 16
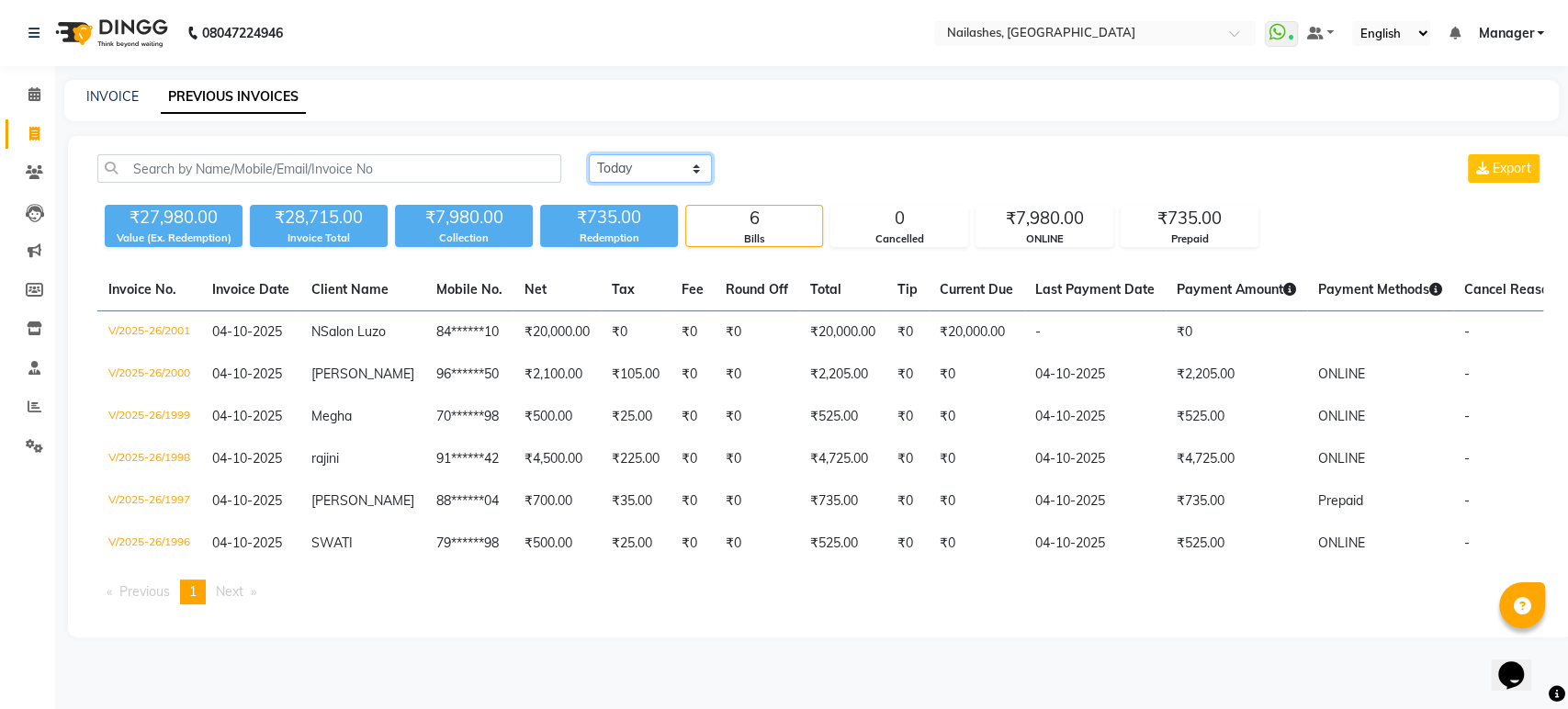
click at [694, 165] on select "[DATE] [DATE] Custom Range" at bounding box center [650, 168] width 123 height 29
select select "yesterday"
click at [589, 154] on select "[DATE] [DATE] Custom Range" at bounding box center [650, 168] width 123 height 29
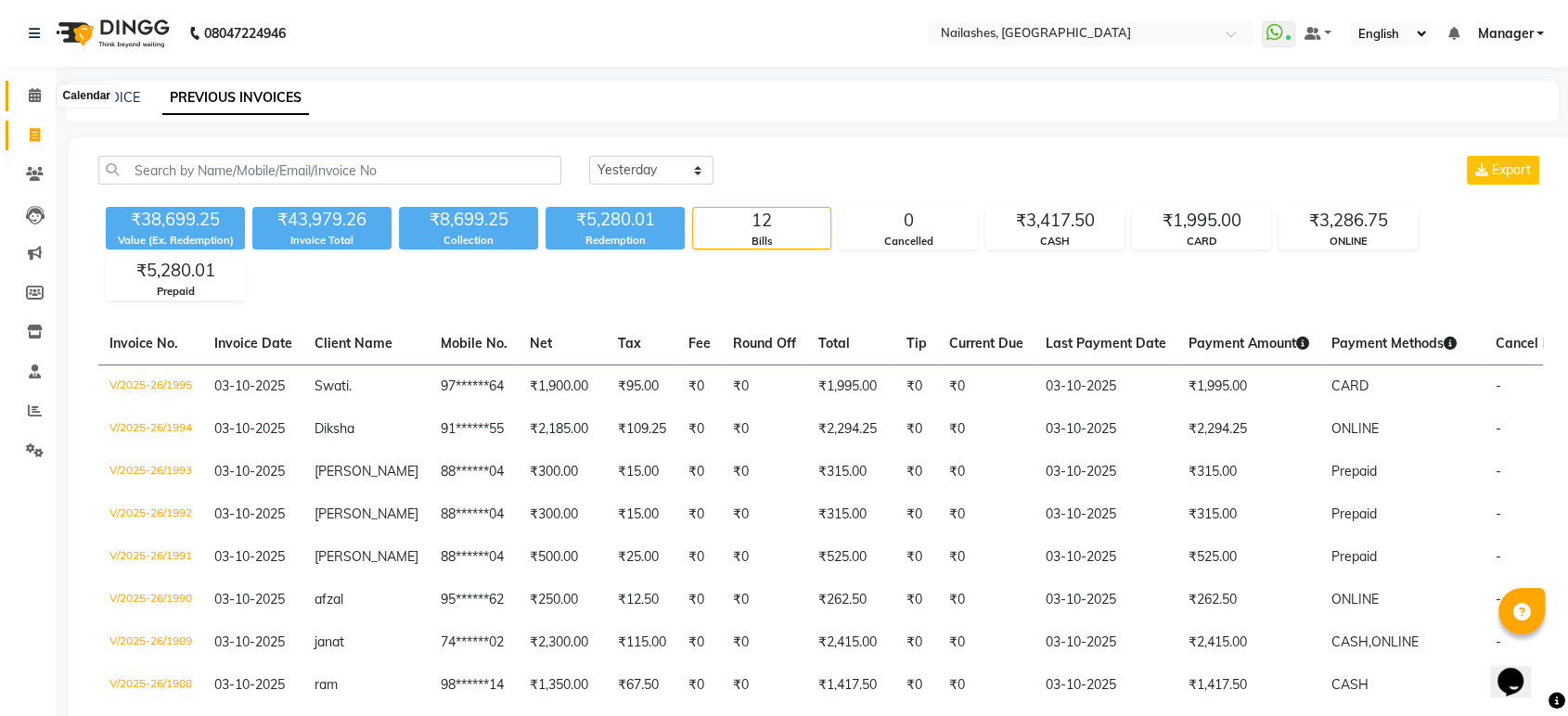
click at [29, 102] on icon at bounding box center [35, 95] width 12 height 14
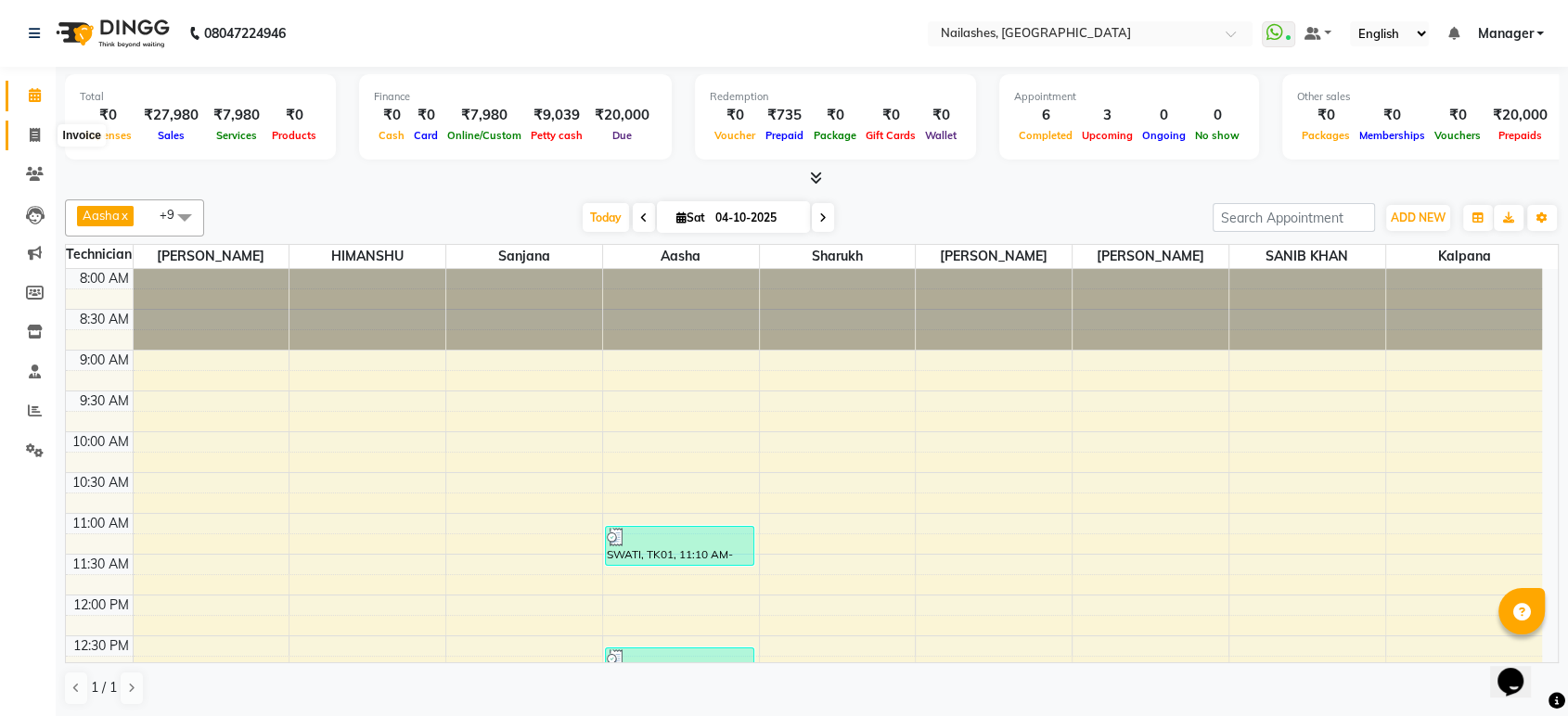
click at [22, 131] on span at bounding box center [35, 136] width 33 height 21
select select "service"
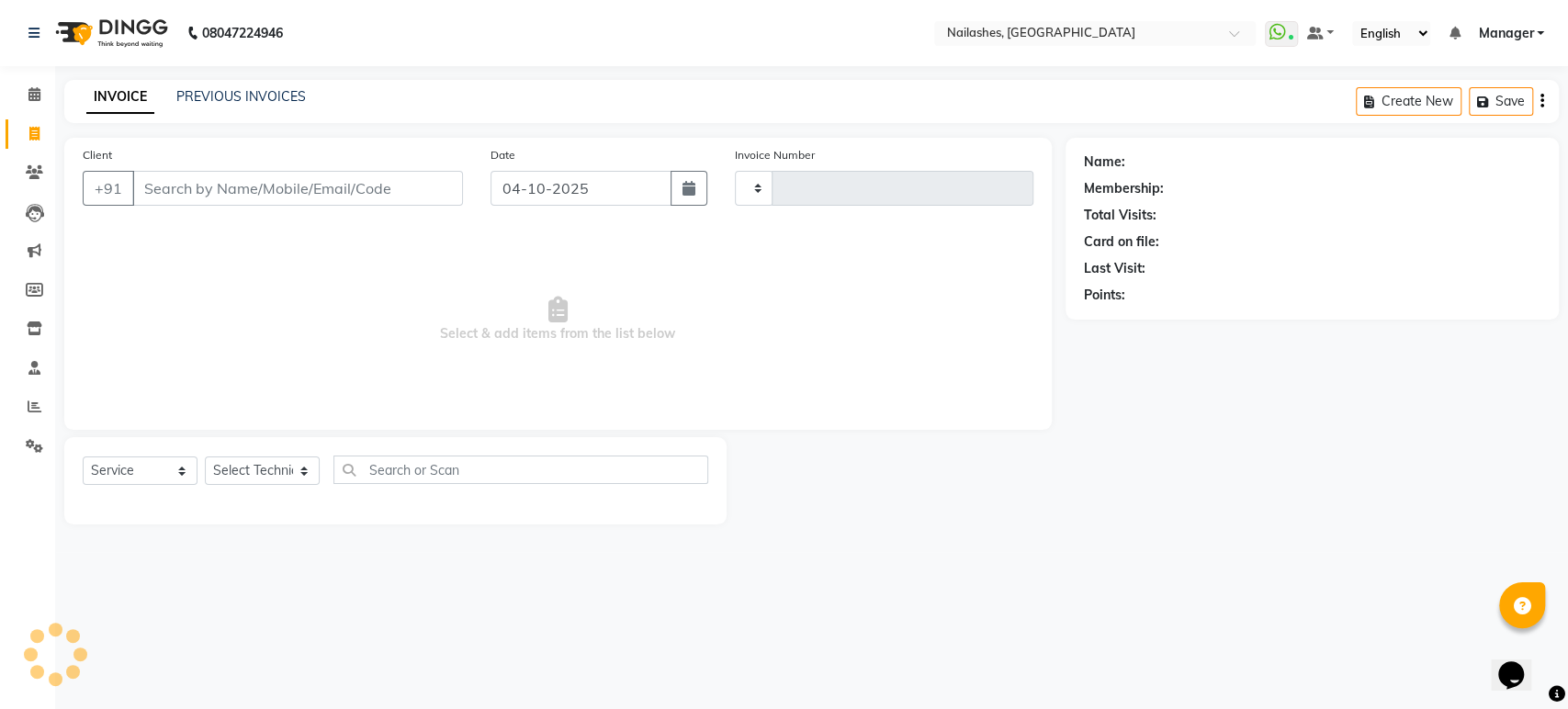
type input "2002"
select select "4251"
click at [693, 186] on icon "button" at bounding box center [688, 187] width 12 height 14
select select "10"
select select "2025"
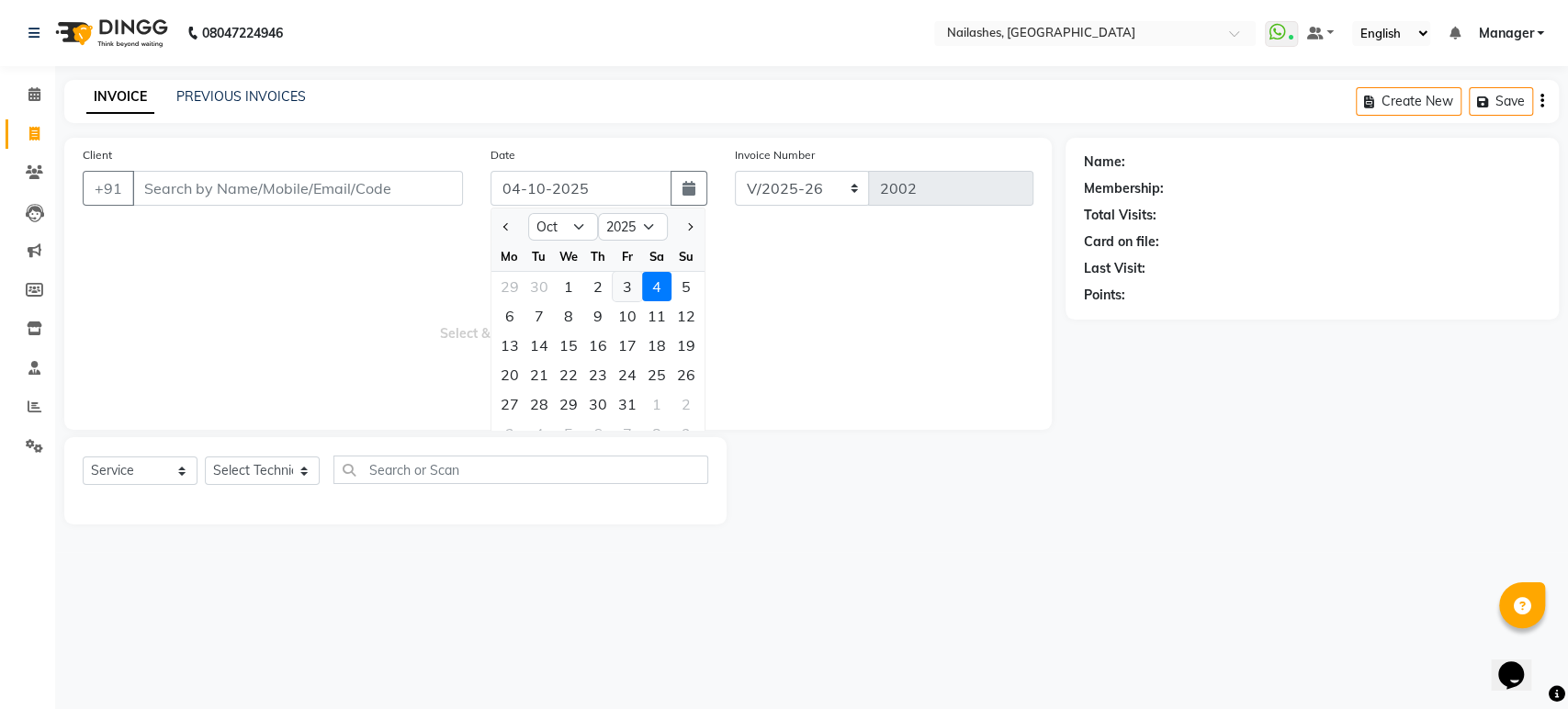
click at [627, 278] on div "3" at bounding box center [627, 286] width 30 height 30
type input "03-10-2025"
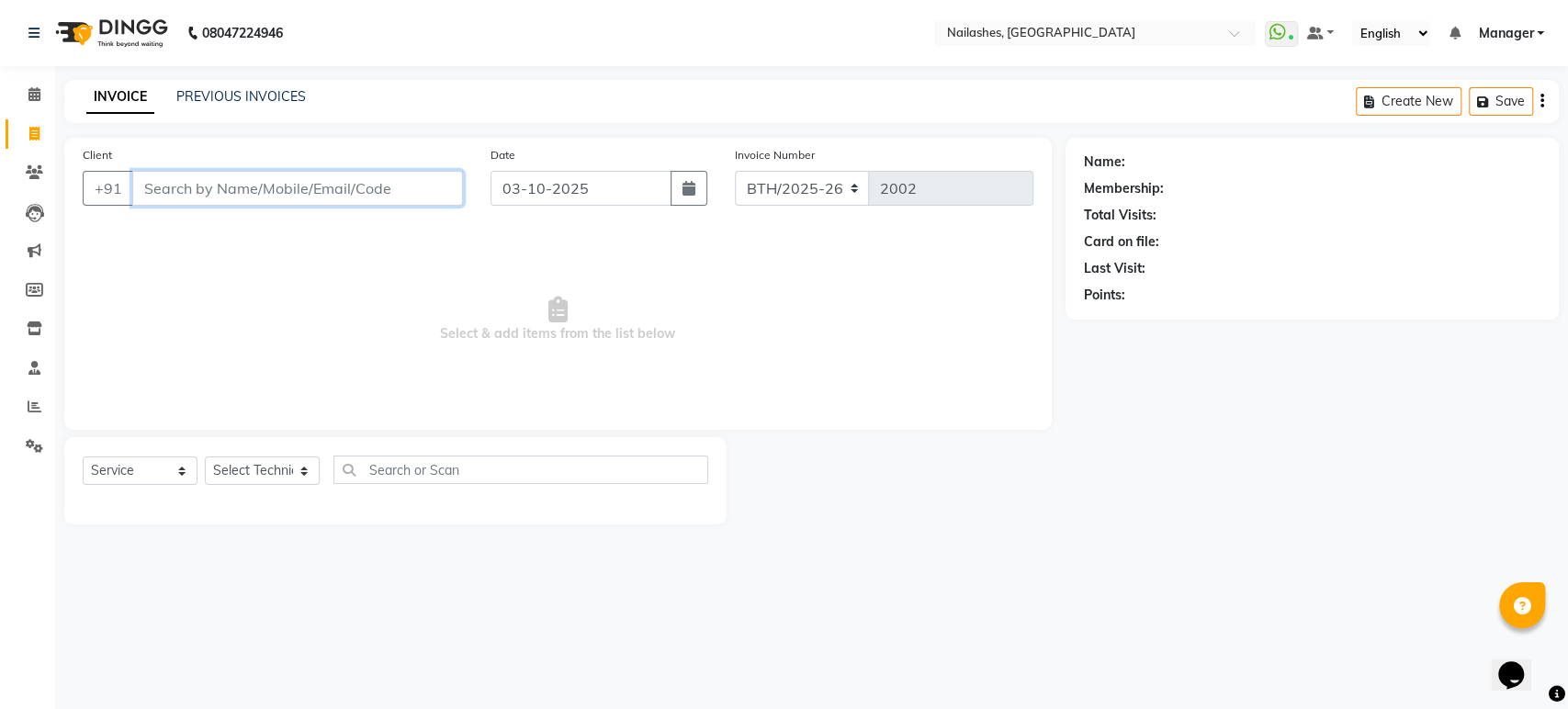
click at [389, 183] on input "Client" at bounding box center [297, 188] width 331 height 35
click at [305, 470] on select "Select Technician Aasha Asid HIMANSHU Ishrit Ali kalpana KRISHNA Manager Rehbar…" at bounding box center [262, 471] width 115 height 29
select select "22624"
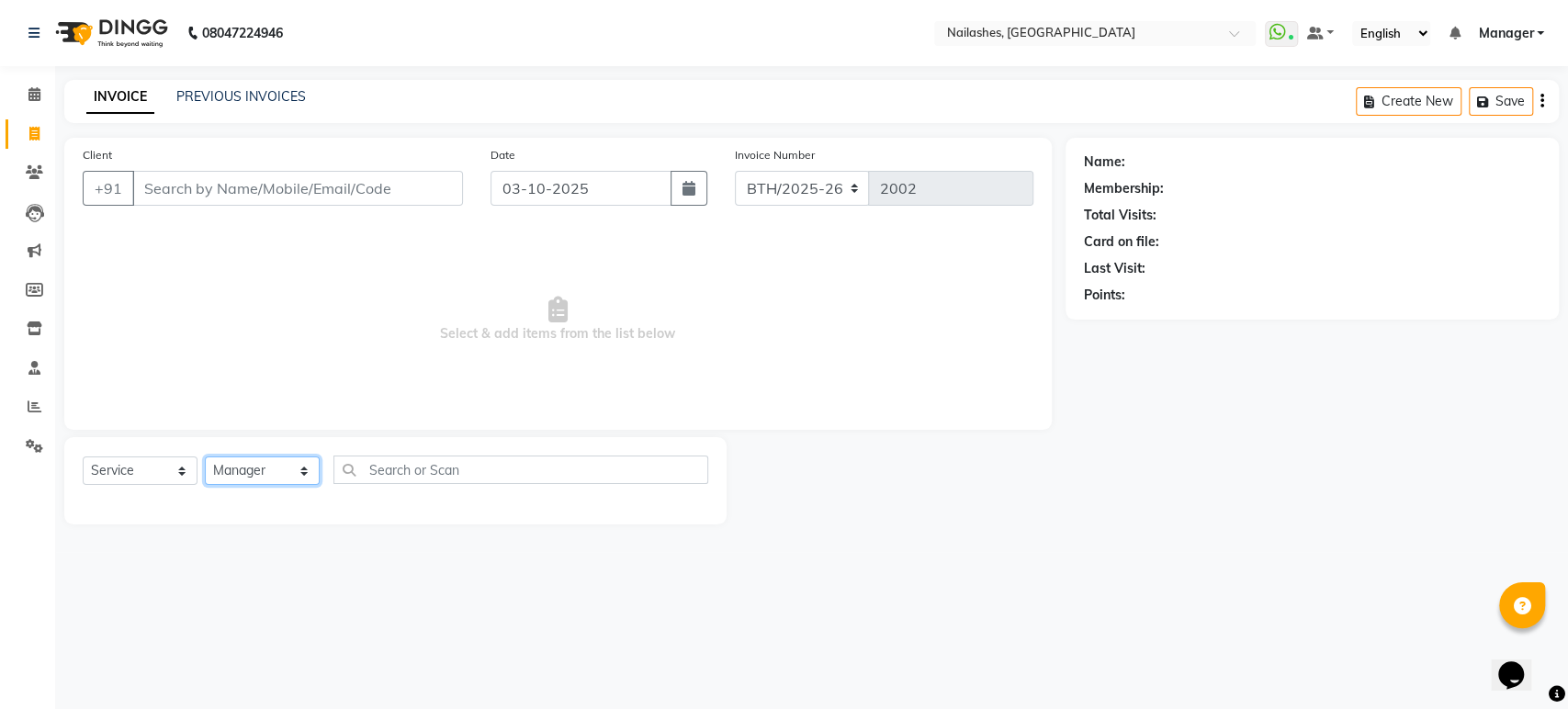
click at [205, 457] on select "Select Technician Aasha Asid HIMANSHU Ishrit Ali kalpana KRISHNA Manager Rehbar…" at bounding box center [262, 471] width 115 height 29
click at [182, 467] on select "Select Service Product Membership Package Voucher Prepaid Gift Card" at bounding box center [140, 471] width 115 height 29
select select "P"
click at [82, 457] on select "Select Service Product Membership Package Voucher Prepaid Gift Card" at bounding box center [140, 471] width 115 height 29
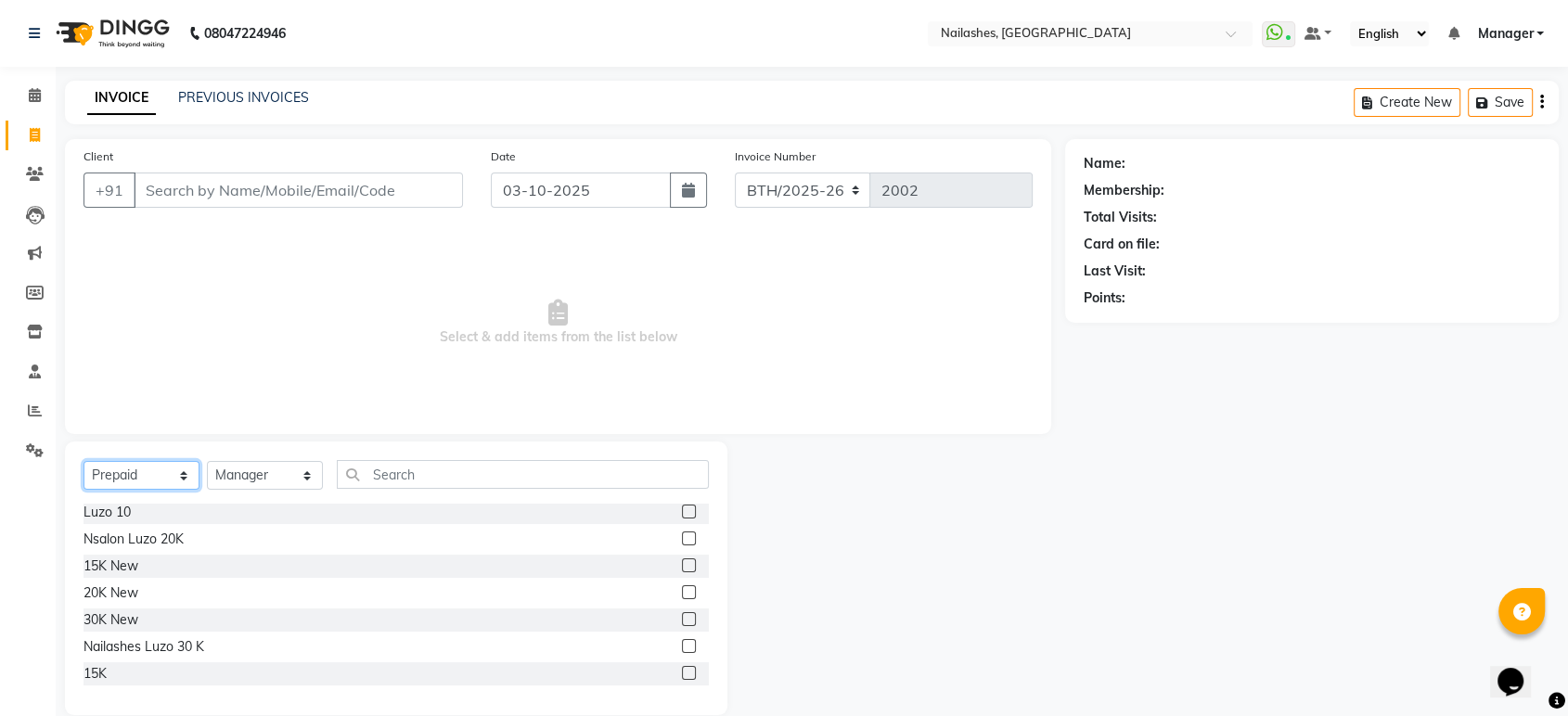
scroll to position [26, 0]
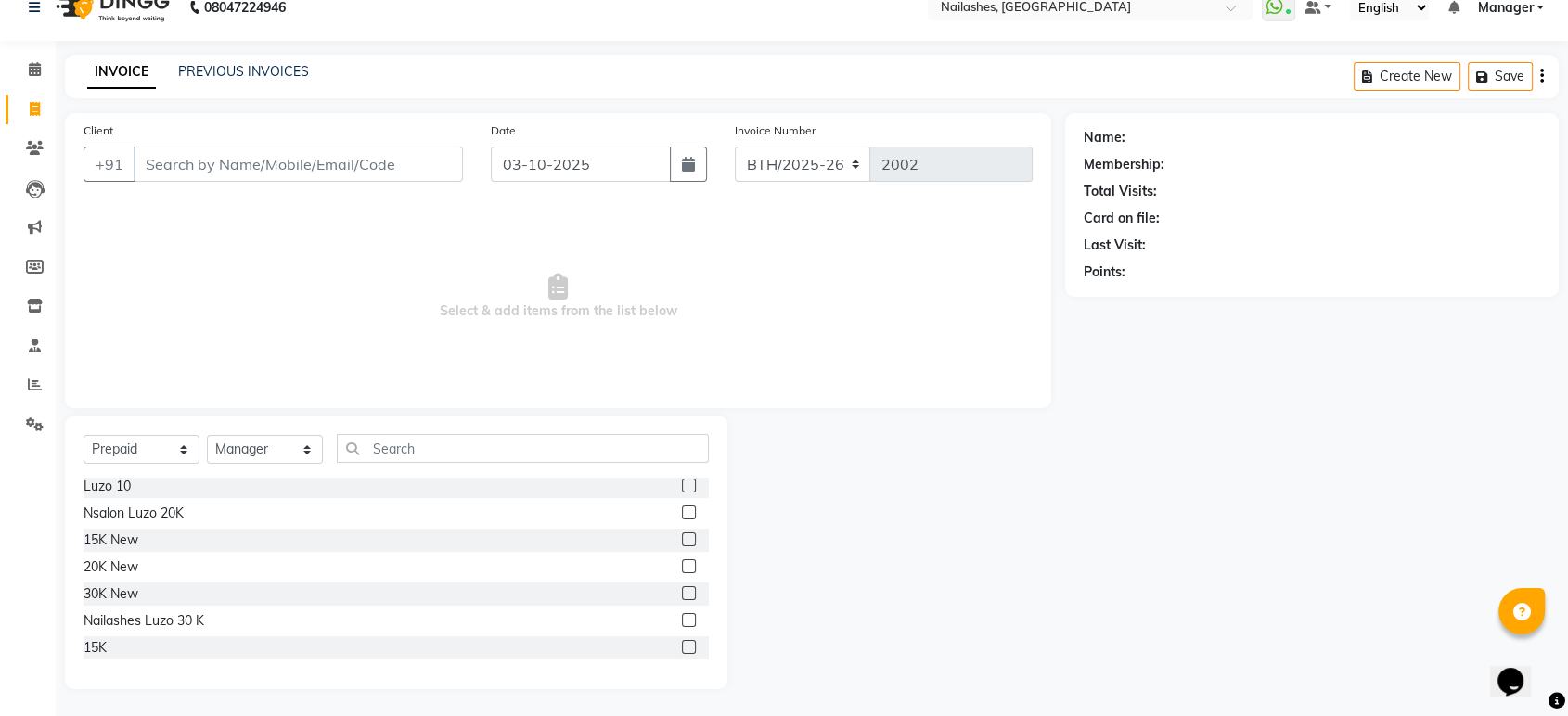
click at [682, 613] on div at bounding box center [695, 620] width 27 height 23
click at [682, 621] on label at bounding box center [688, 620] width 14 height 14
click at [682, 621] on input "checkbox" at bounding box center [687, 620] width 12 height 12
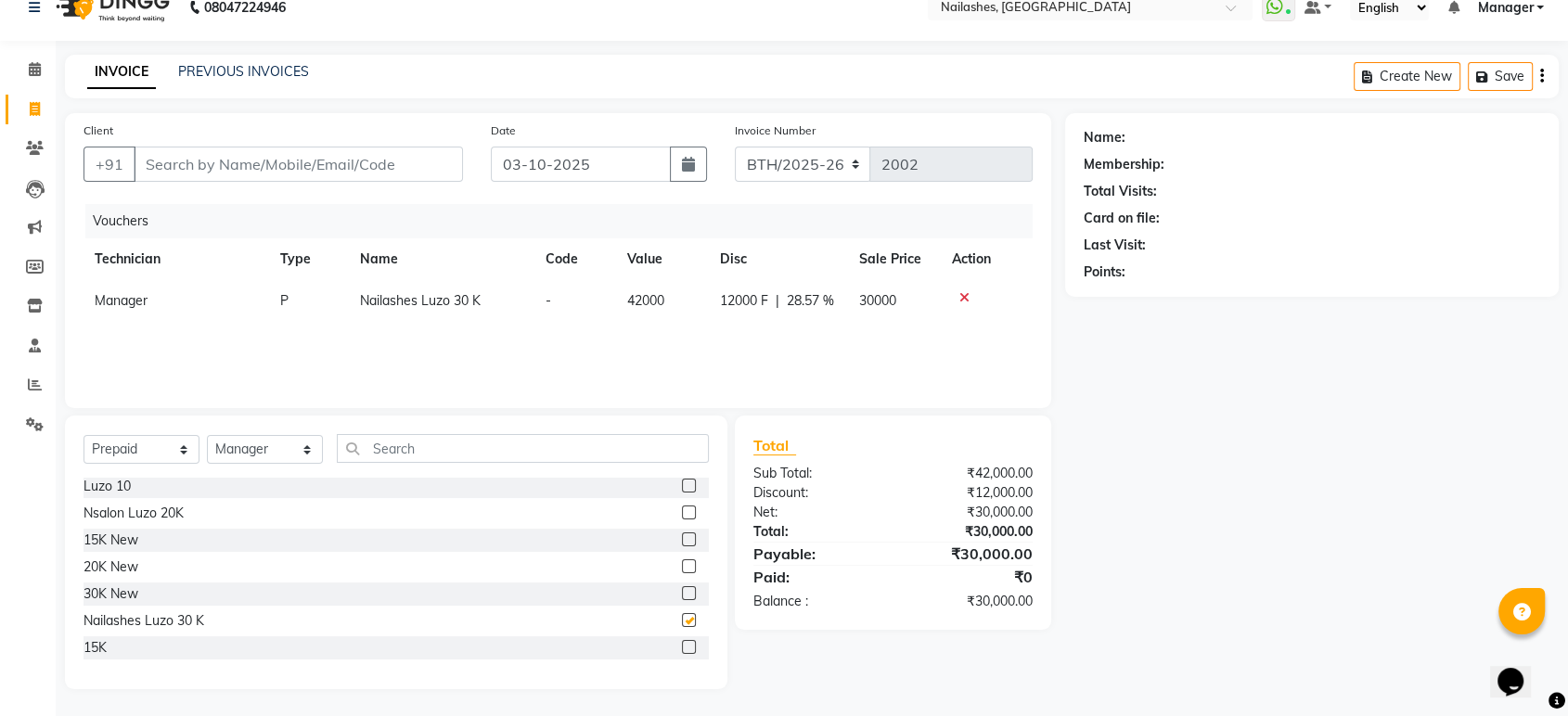
checkbox input "false"
click at [965, 295] on icon at bounding box center [965, 297] width 11 height 13
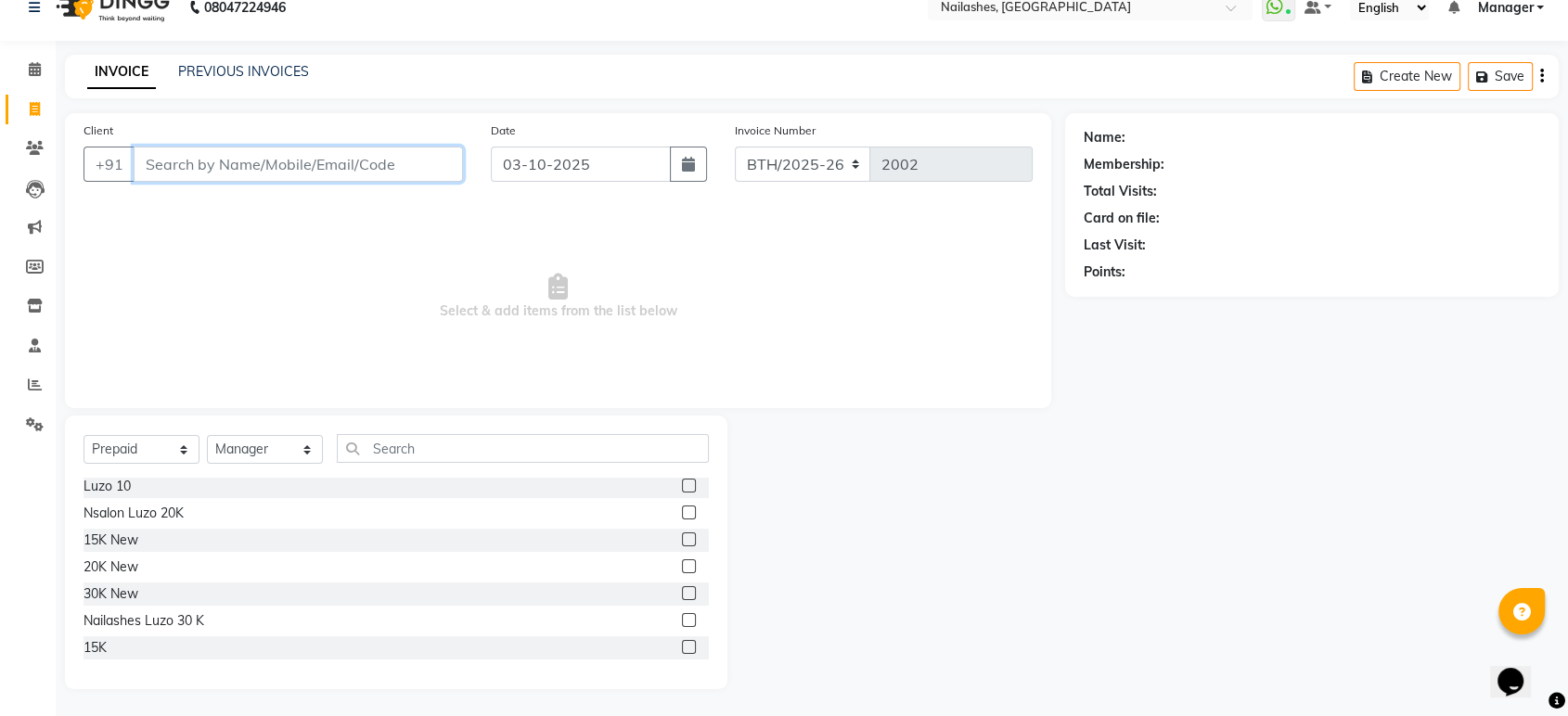
click at [175, 161] on input "Client" at bounding box center [297, 164] width 329 height 36
drag, startPoint x: 296, startPoint y: 138, endPoint x: 297, endPoint y: 167, distance: 29.0
click at [297, 167] on div "Client +91 nsalonh Add Client" at bounding box center [273, 158] width 407 height 76
click at [297, 167] on input "nsalonh" at bounding box center [250, 164] width 235 height 36
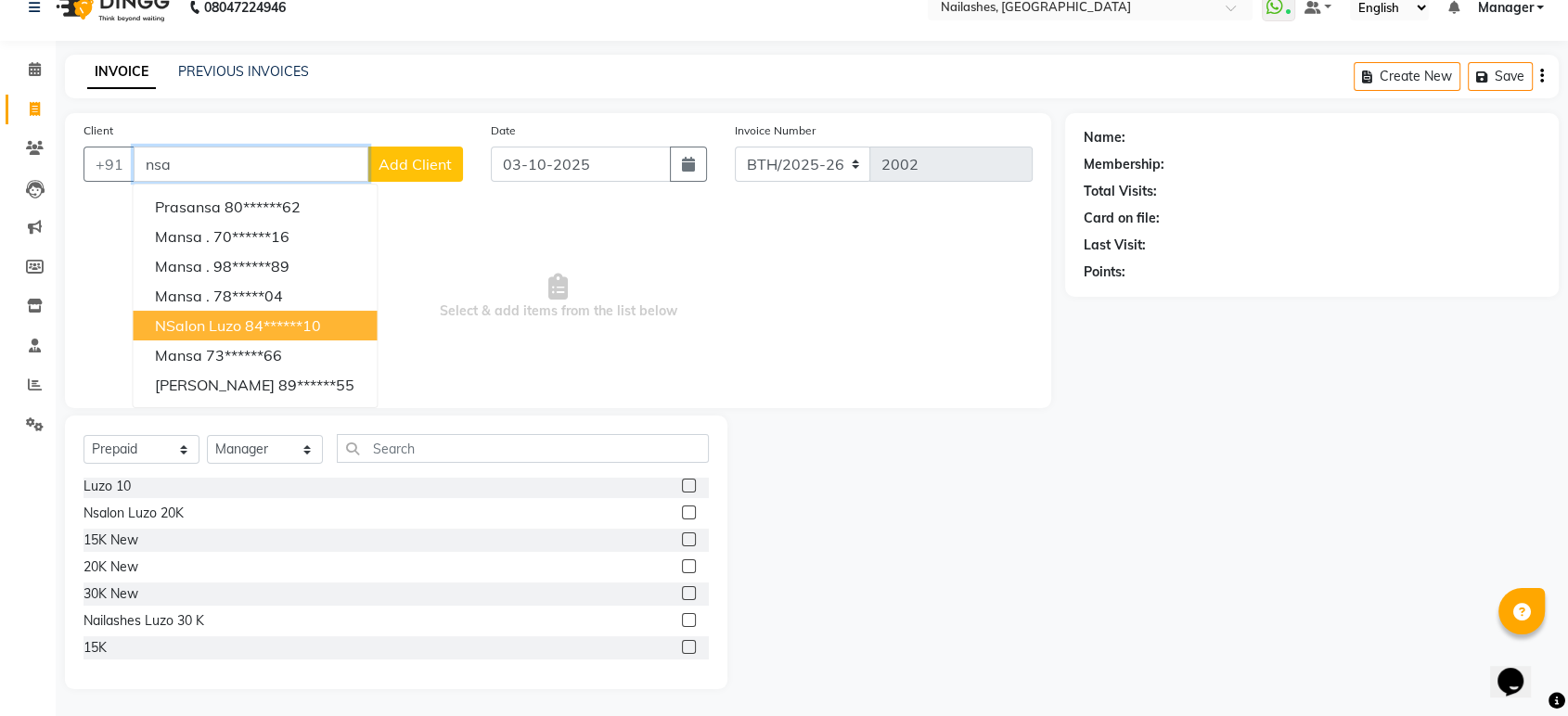
click at [274, 318] on ngb-highlight "84******10" at bounding box center [283, 325] width 76 height 18
type input "84******10"
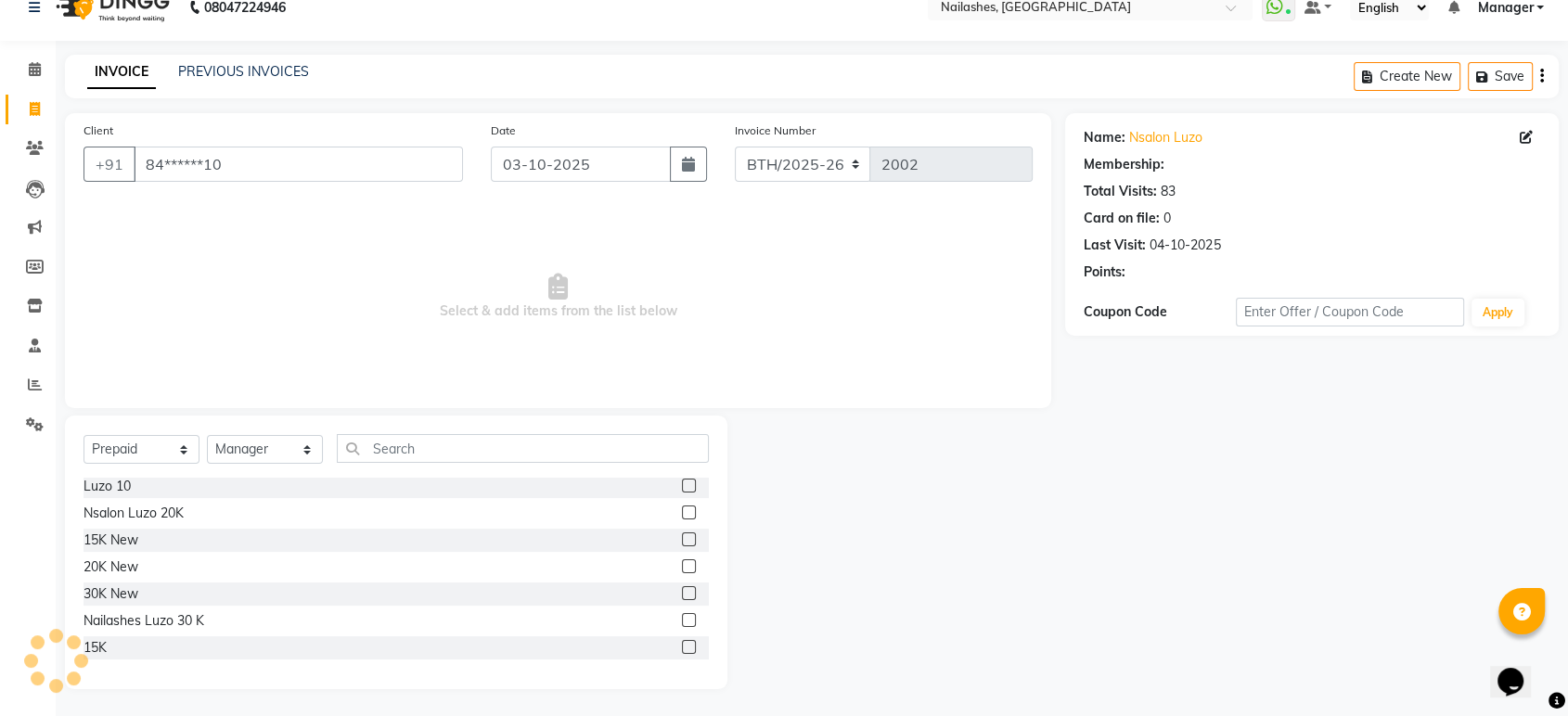
select select "1: Object"
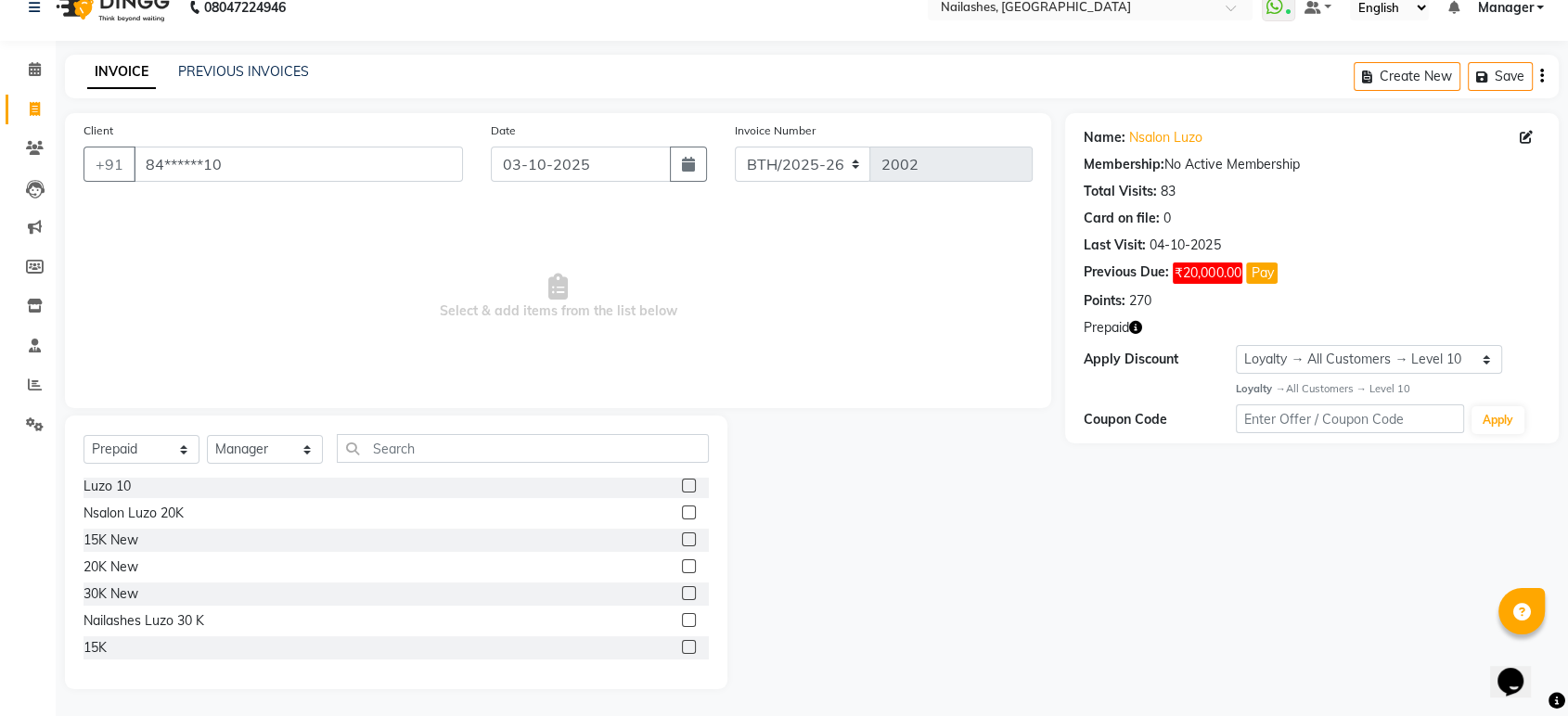
click at [682, 509] on label at bounding box center [688, 512] width 14 height 14
click at [682, 509] on input "checkbox" at bounding box center [687, 513] width 12 height 12
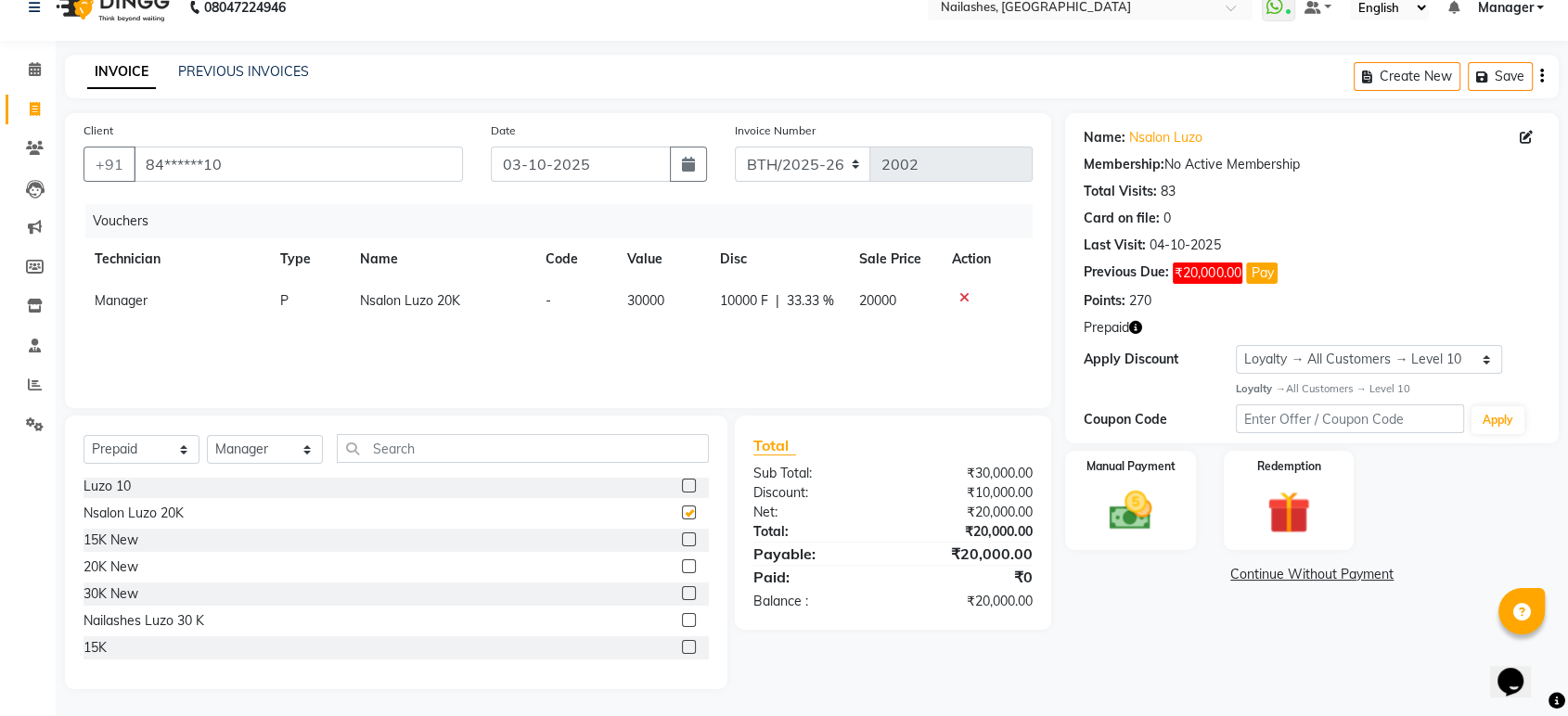
checkbox input "false"
click at [1127, 515] on img at bounding box center [1130, 511] width 72 height 52
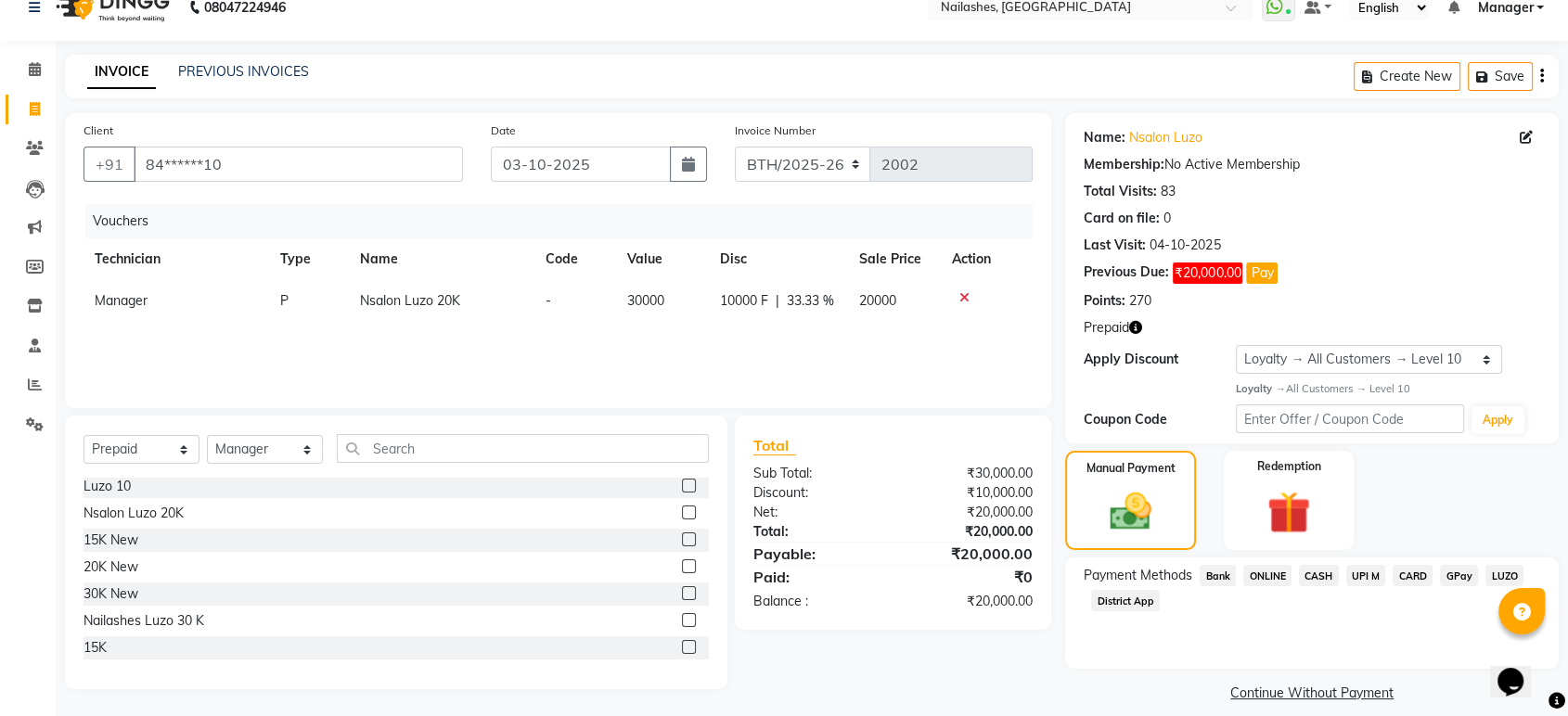
click at [1223, 576] on span "Bank" at bounding box center [1217, 575] width 36 height 21
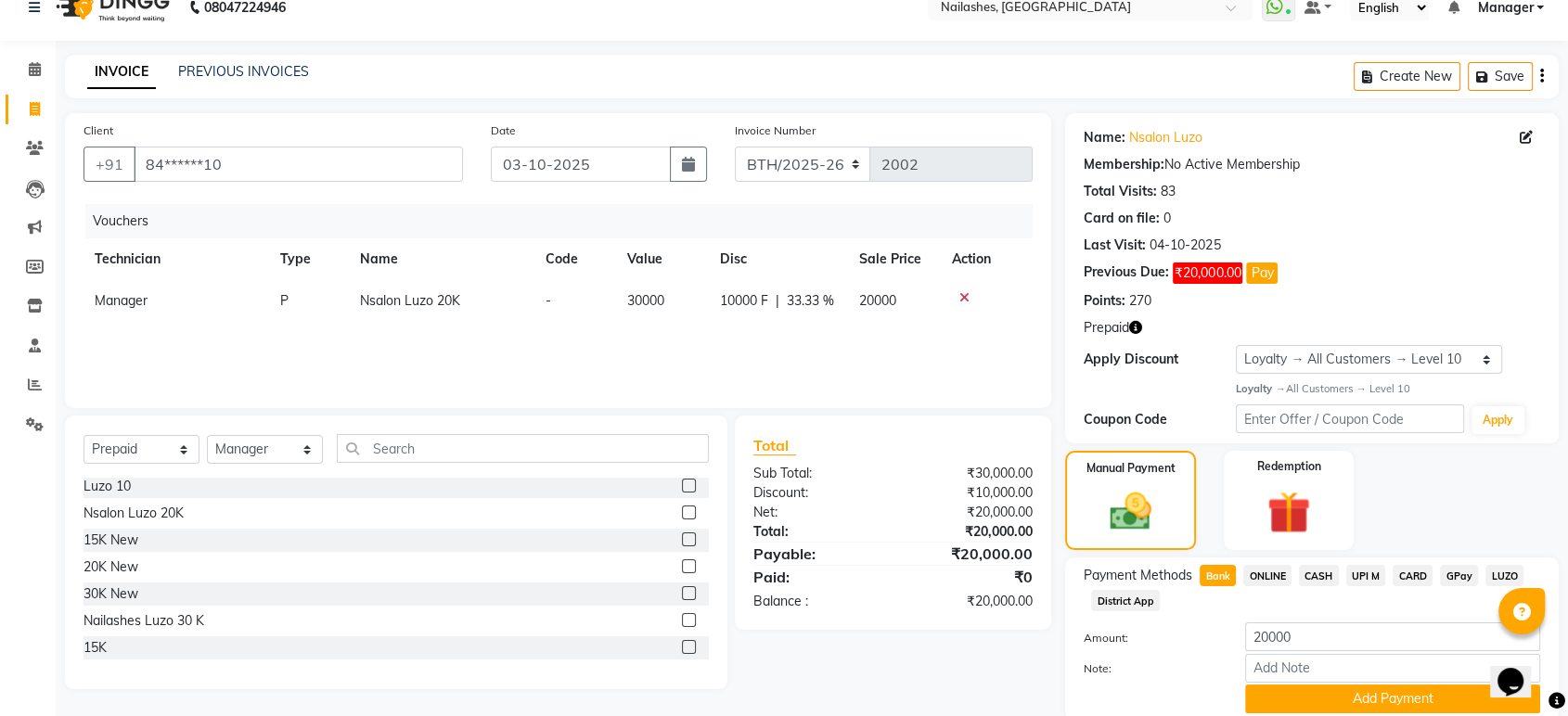
scroll to position [96, 0]
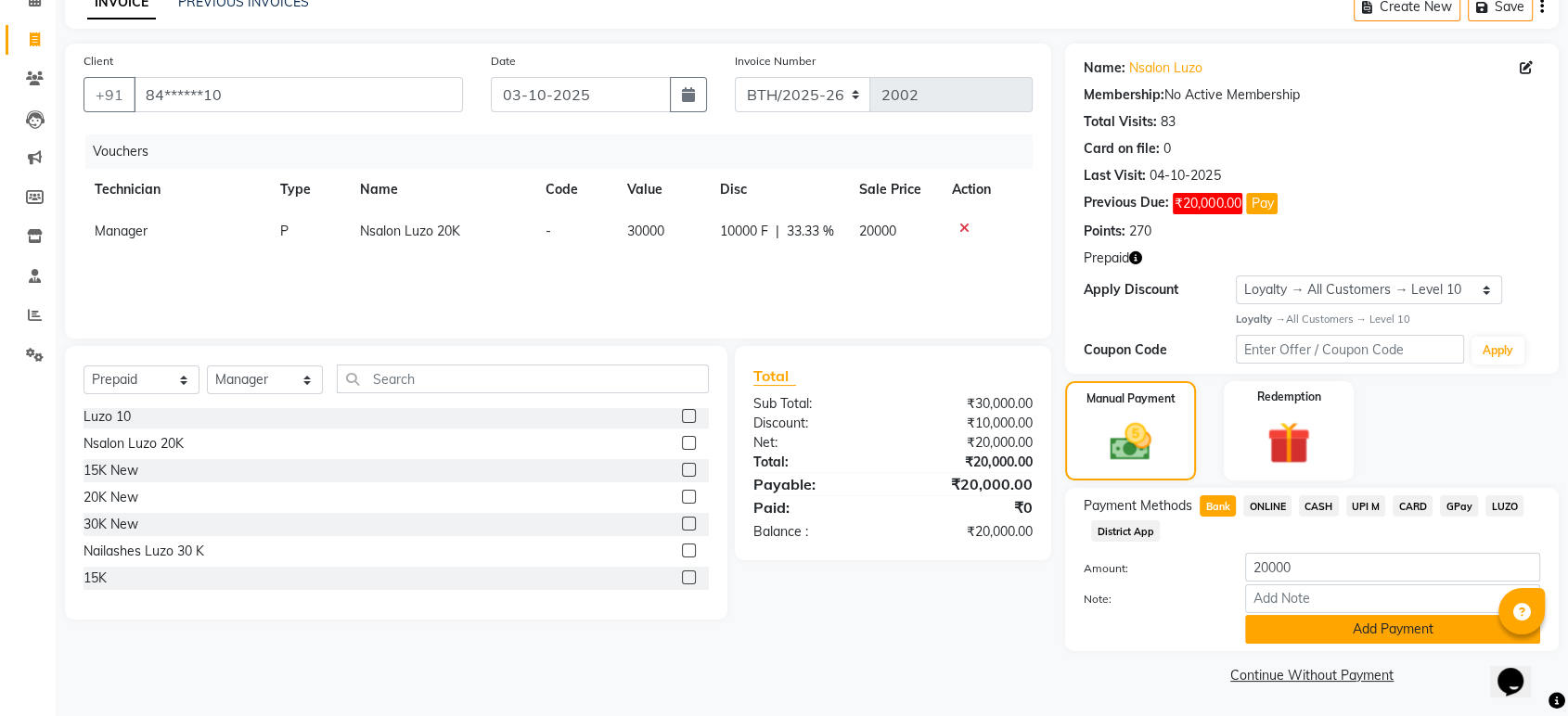
click at [1329, 628] on button "Add Payment" at bounding box center [1393, 629] width 295 height 29
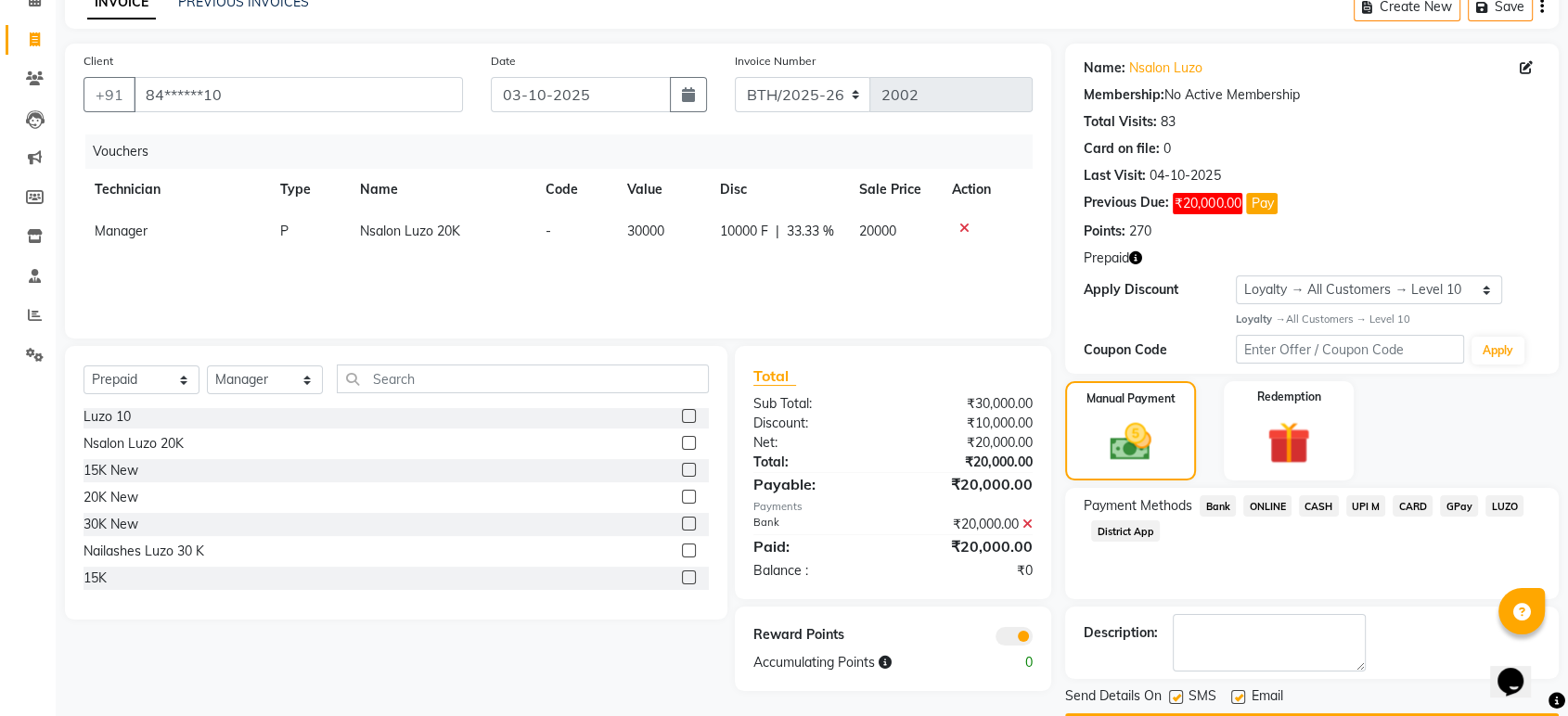
scroll to position [149, 0]
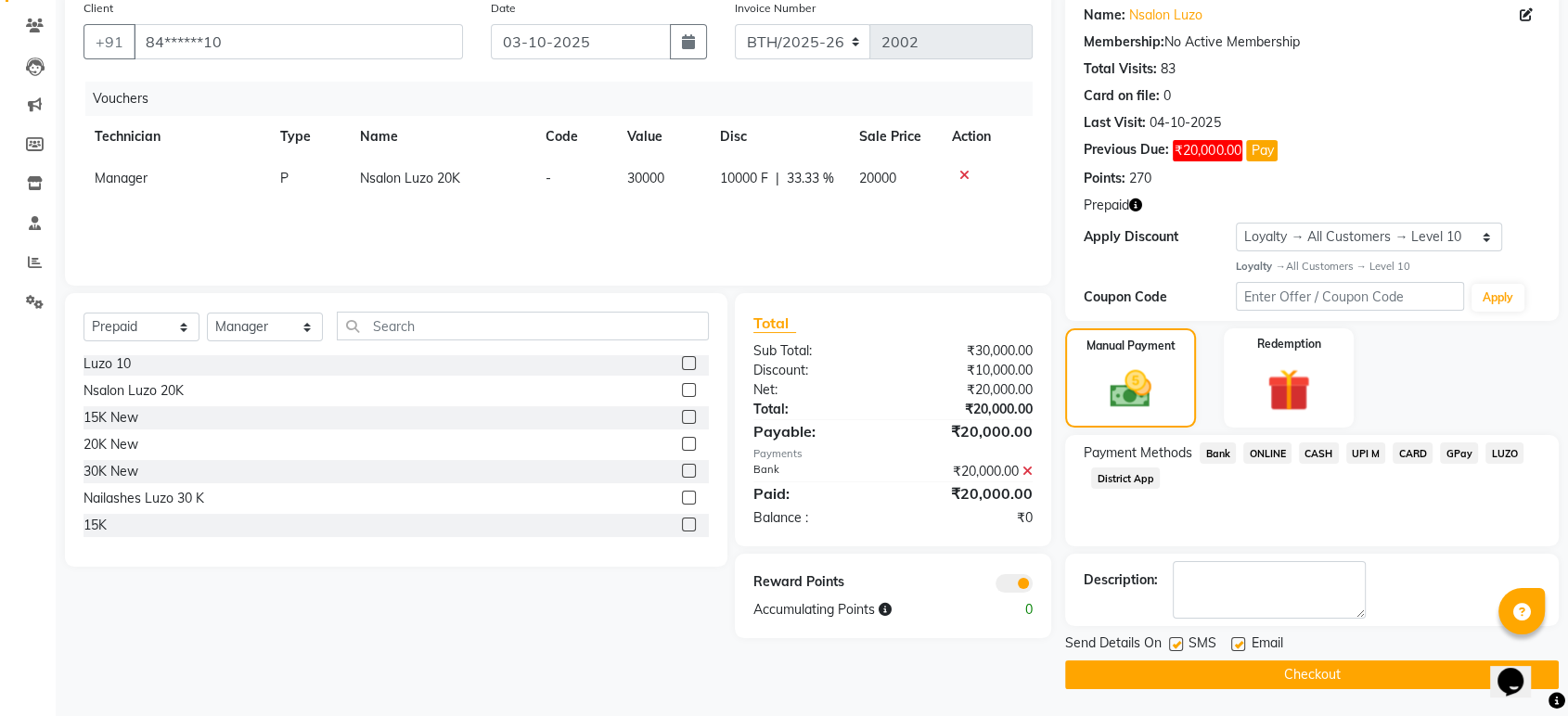
click at [1307, 676] on button "Checkout" at bounding box center [1311, 675] width 493 height 29
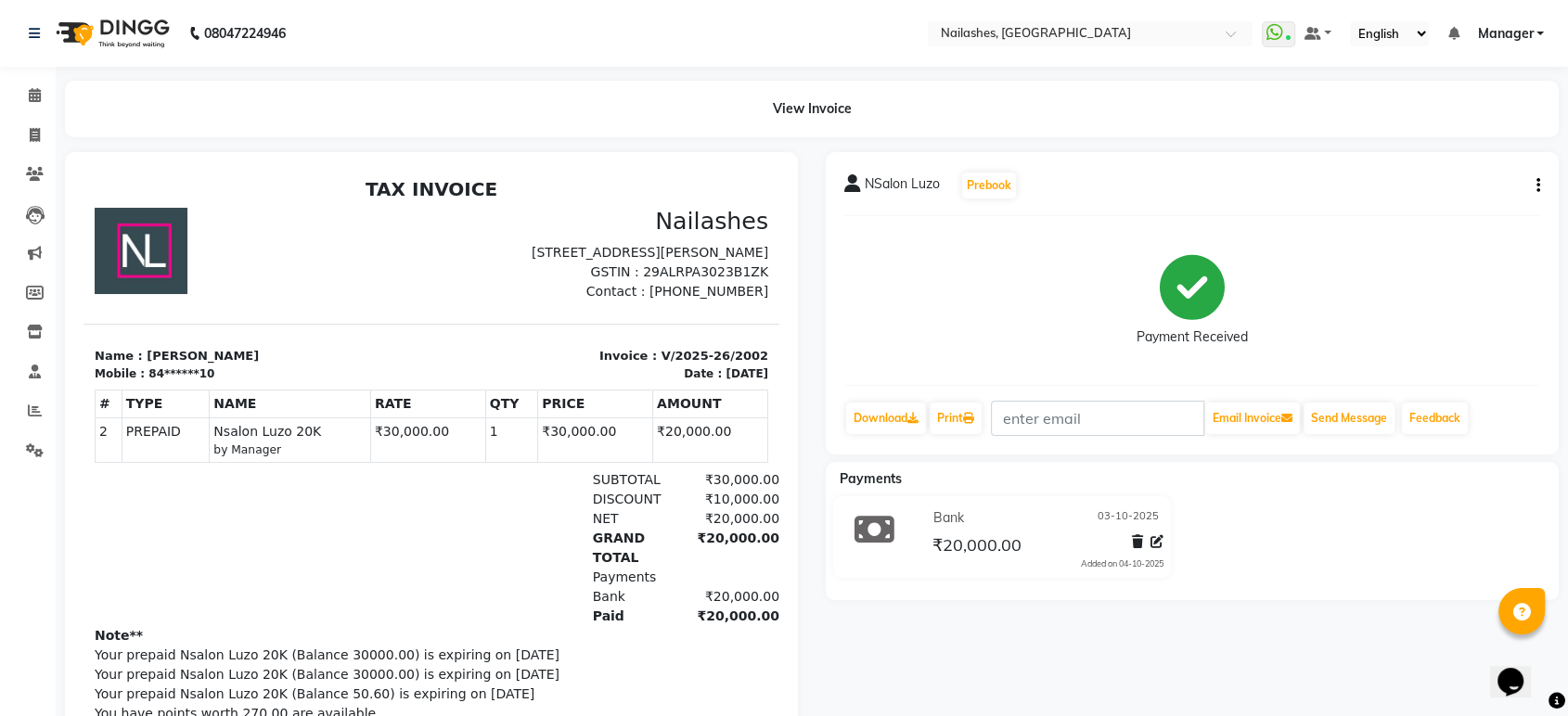
select select "service"
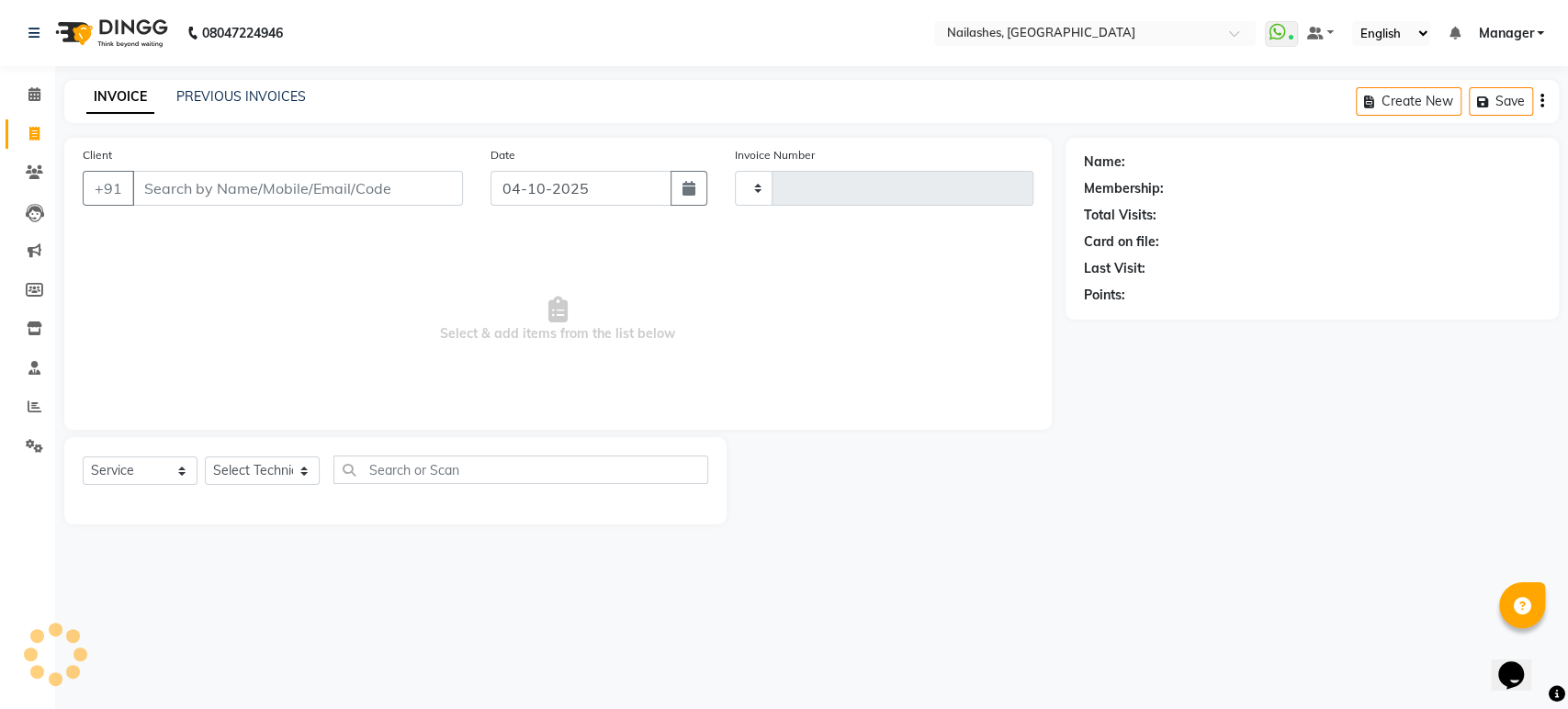
type input "2003"
select select "4251"
click at [218, 94] on link "PREVIOUS INVOICES" at bounding box center [240, 96] width 129 height 16
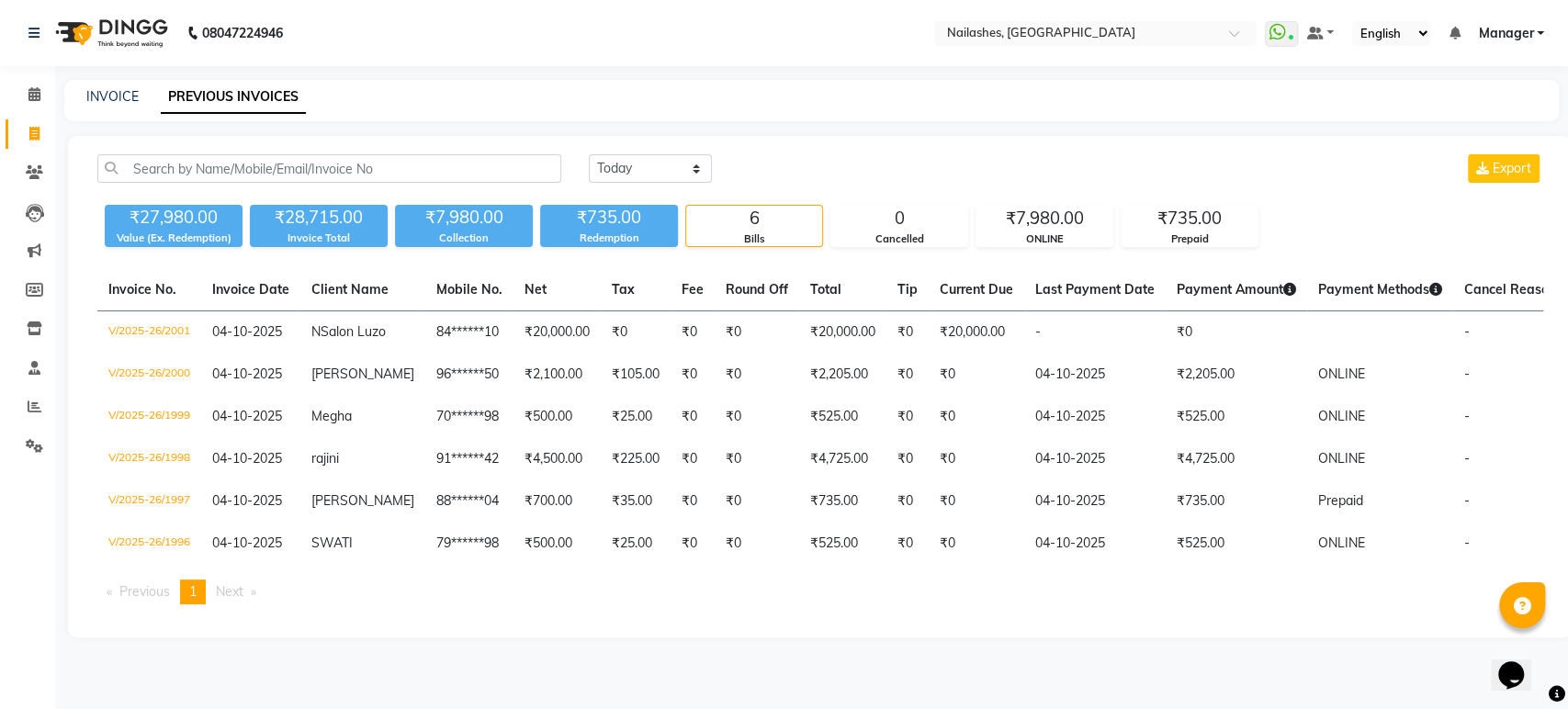
select select "service"
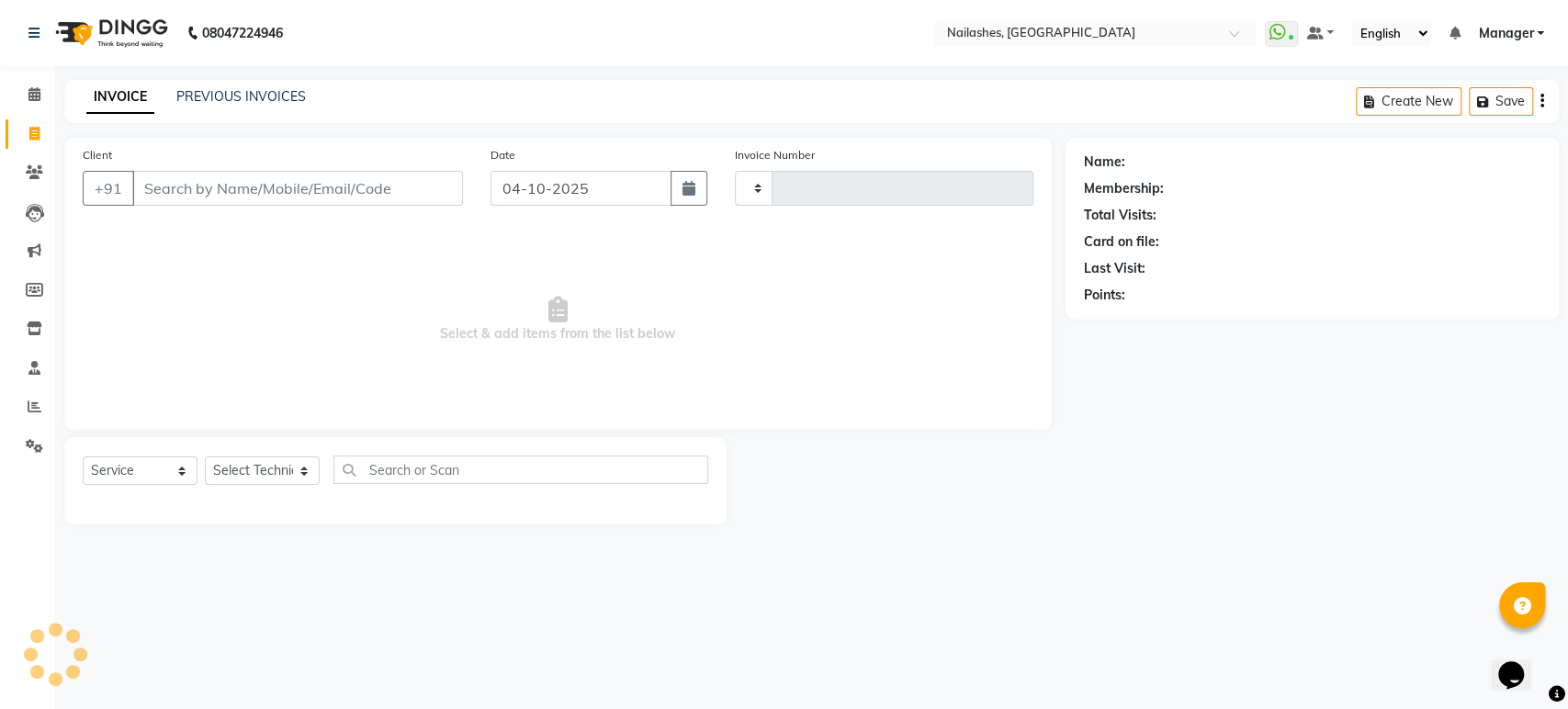
type input "2003"
select select "4251"
click at [690, 190] on icon "button" at bounding box center [688, 187] width 12 height 14
select select "10"
select select "2025"
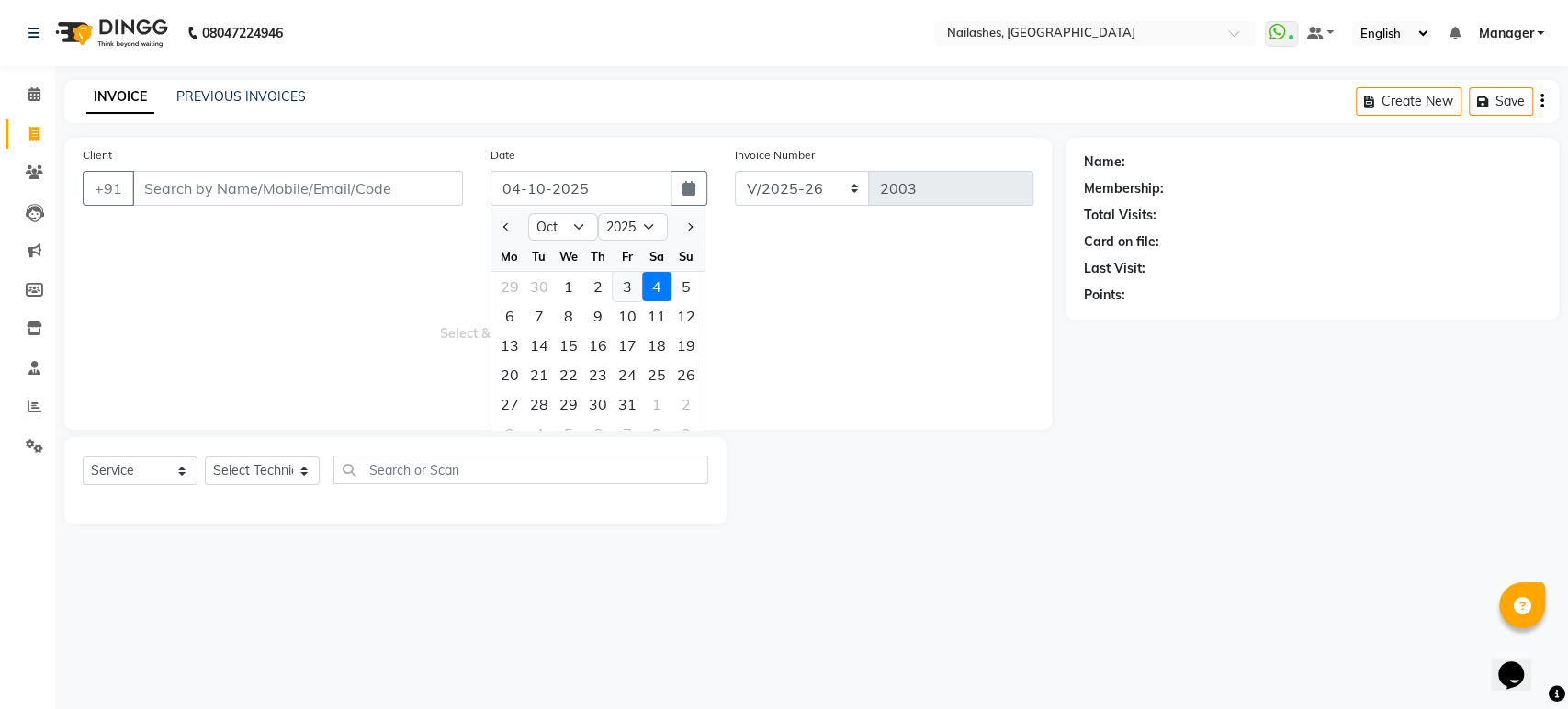
click at [634, 281] on div "3" at bounding box center [627, 286] width 30 height 30
type input "03-10-2025"
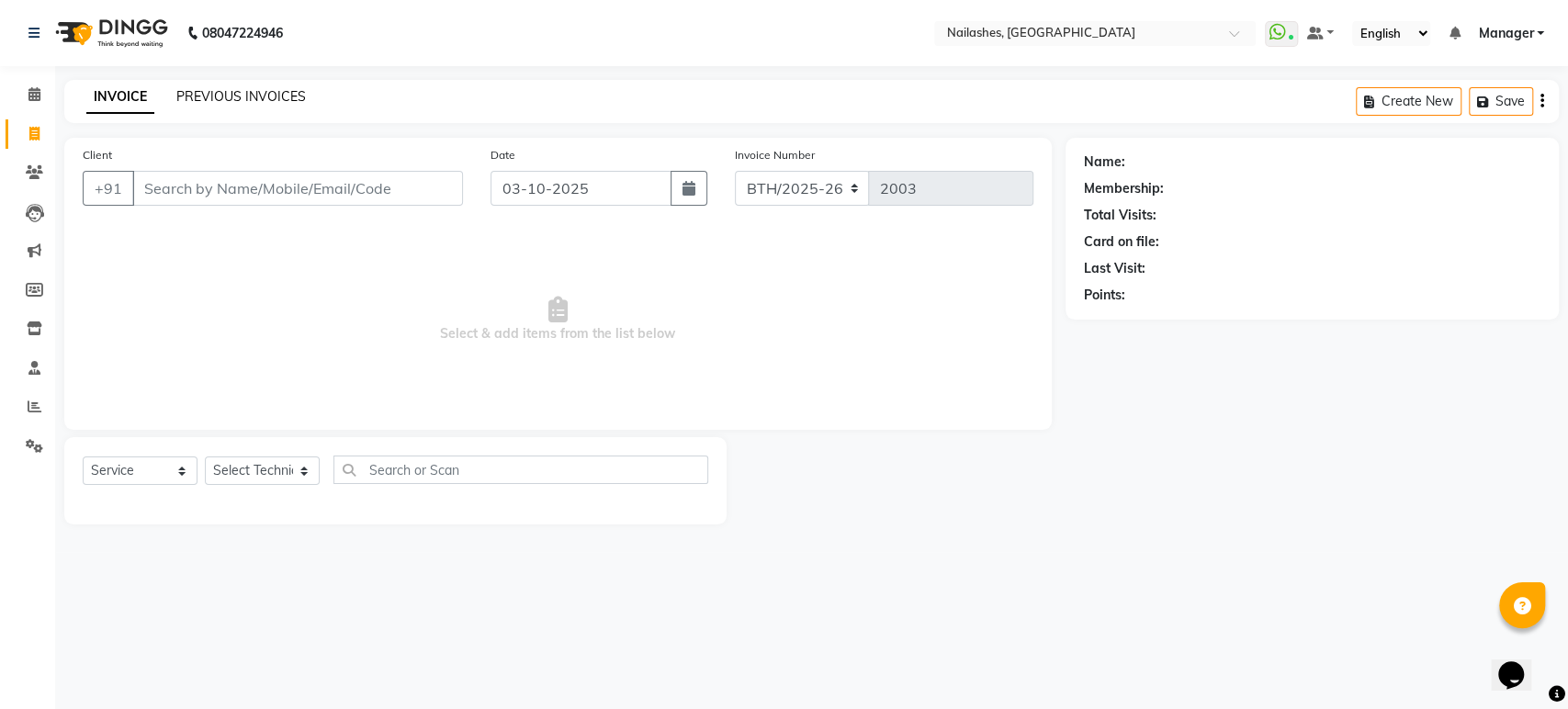
click at [250, 100] on link "PREVIOUS INVOICES" at bounding box center [240, 96] width 129 height 16
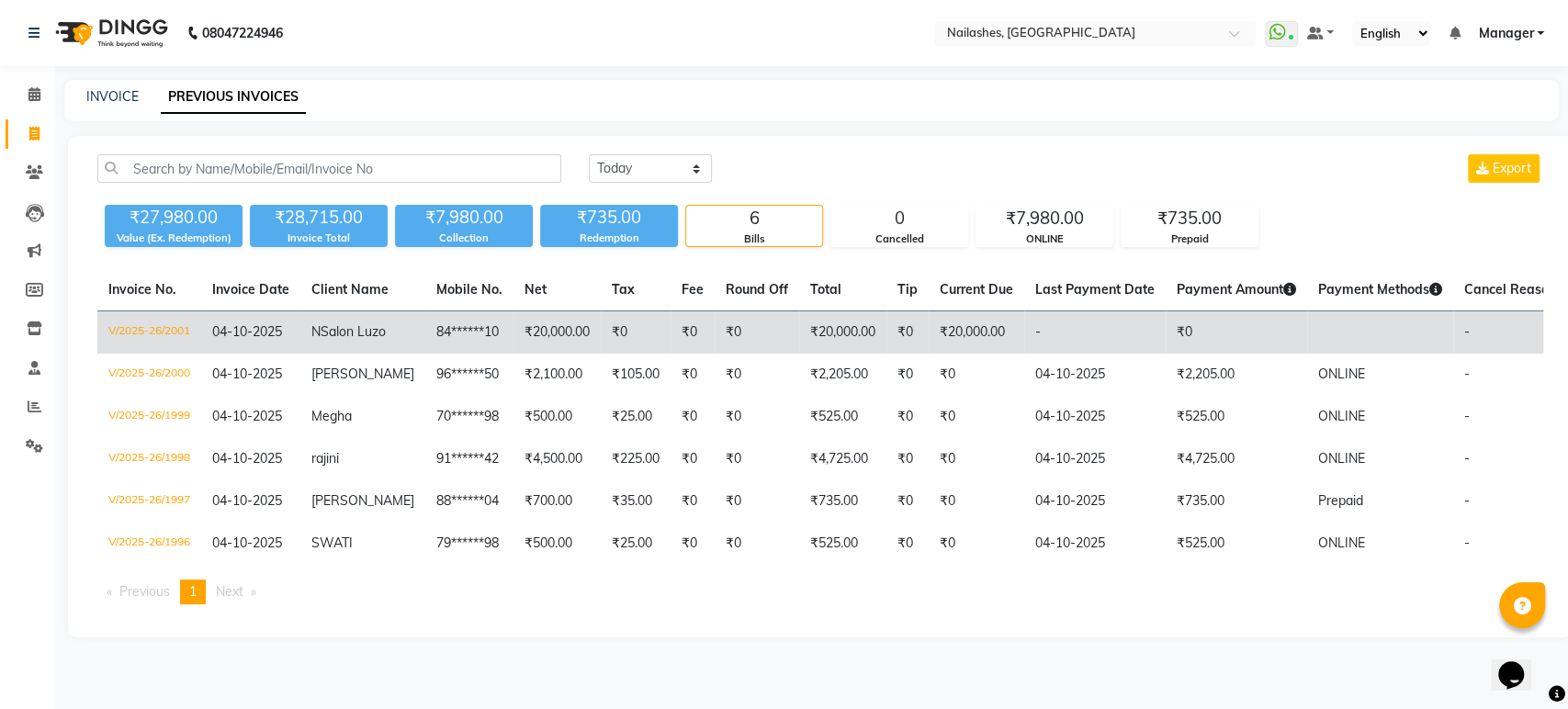
click at [328, 329] on span "NSalon Luzo" at bounding box center [349, 331] width 75 height 16
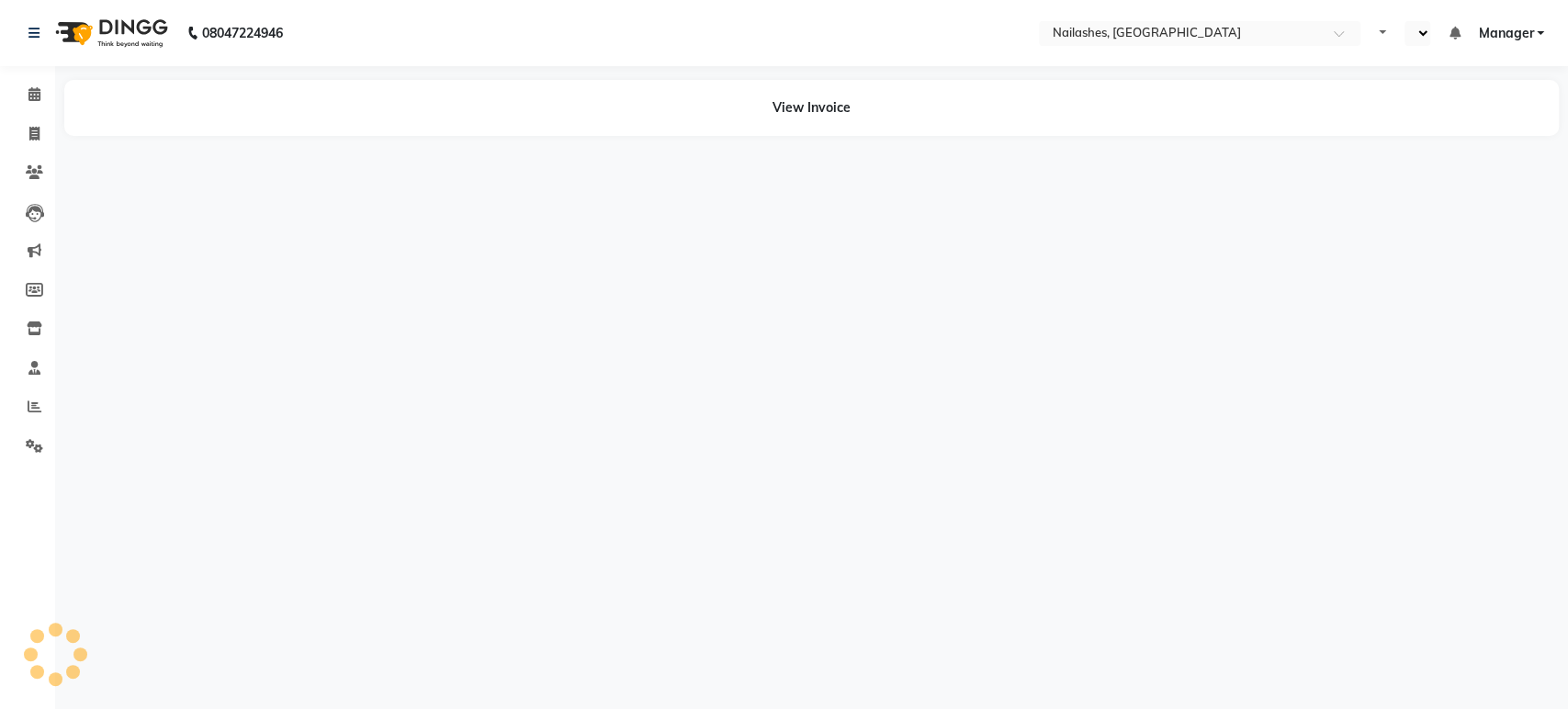
select select "en"
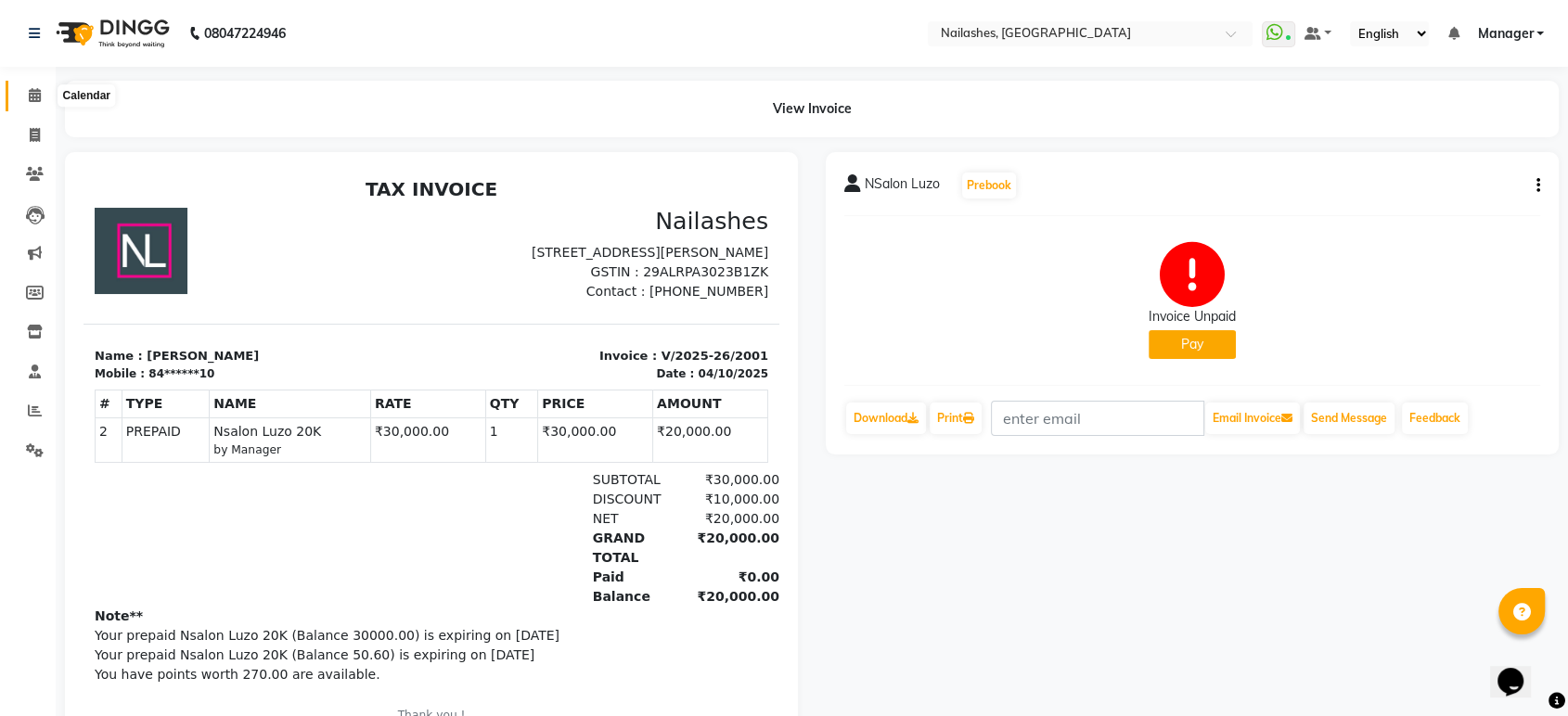
click at [37, 95] on icon at bounding box center [35, 95] width 12 height 14
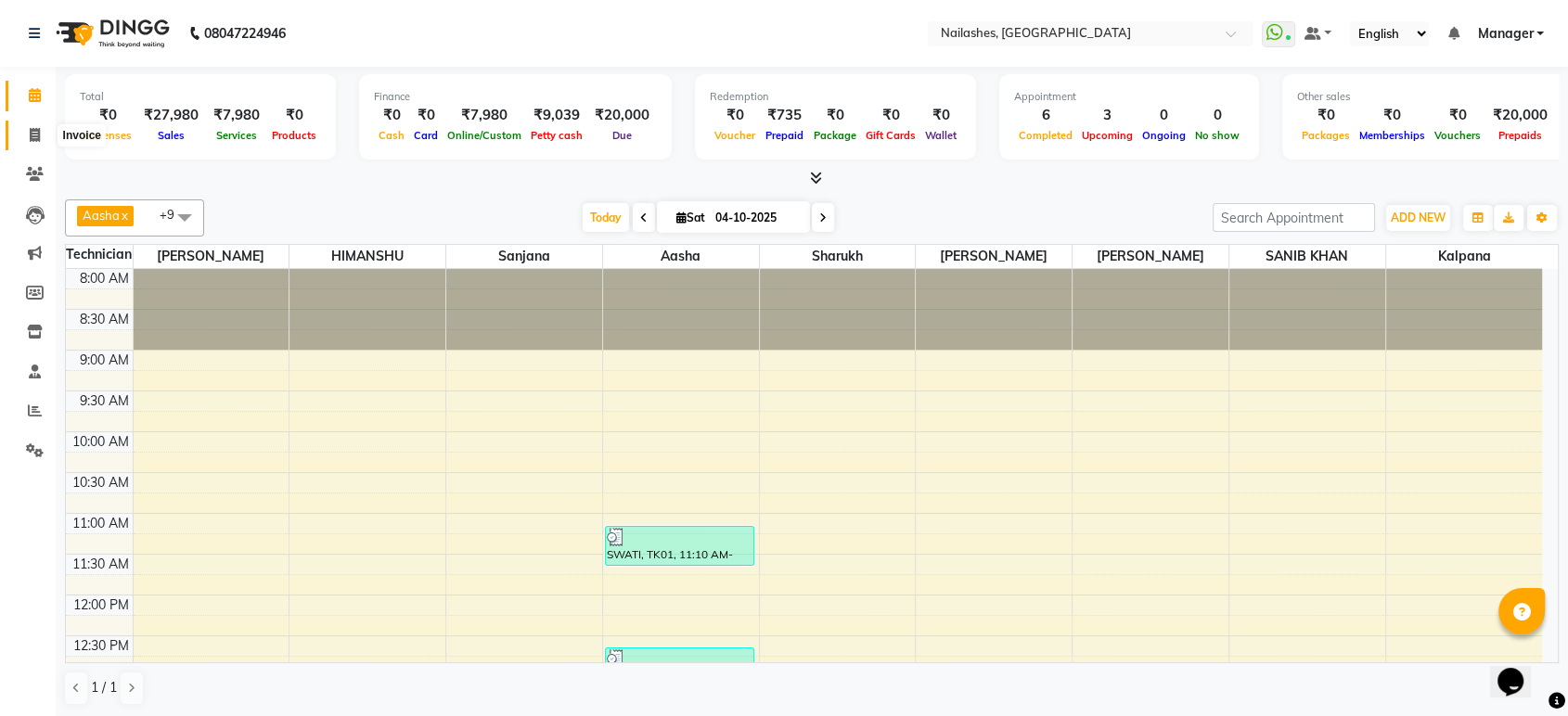
click at [35, 131] on icon at bounding box center [35, 135] width 11 height 14
select select "service"
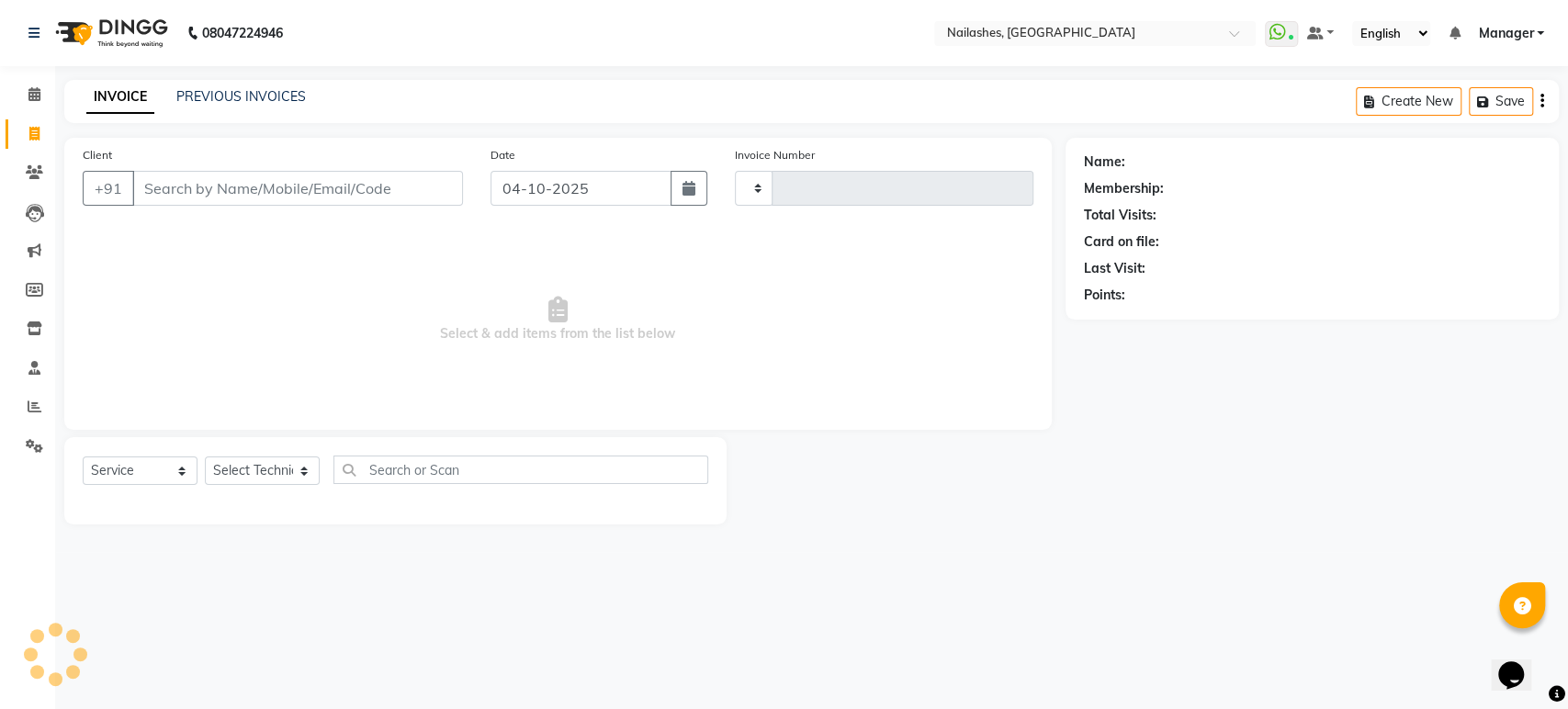
type input "2003"
select select "4251"
click at [206, 93] on link "PREVIOUS INVOICES" at bounding box center [240, 96] width 129 height 16
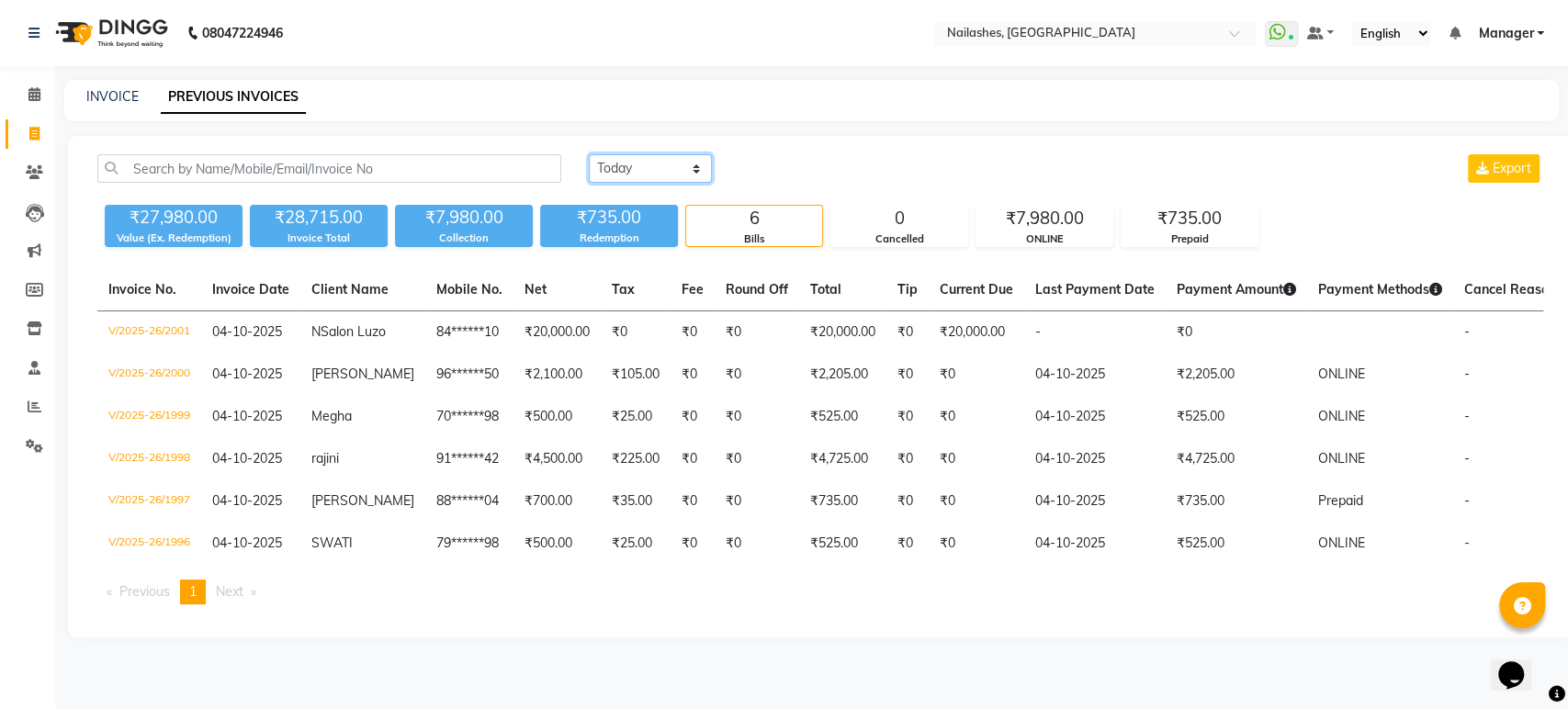
click at [692, 163] on select "[DATE] [DATE] Custom Range" at bounding box center [650, 168] width 123 height 29
select select "yesterday"
click at [589, 154] on select "[DATE] [DATE] Custom Range" at bounding box center [650, 168] width 123 height 29
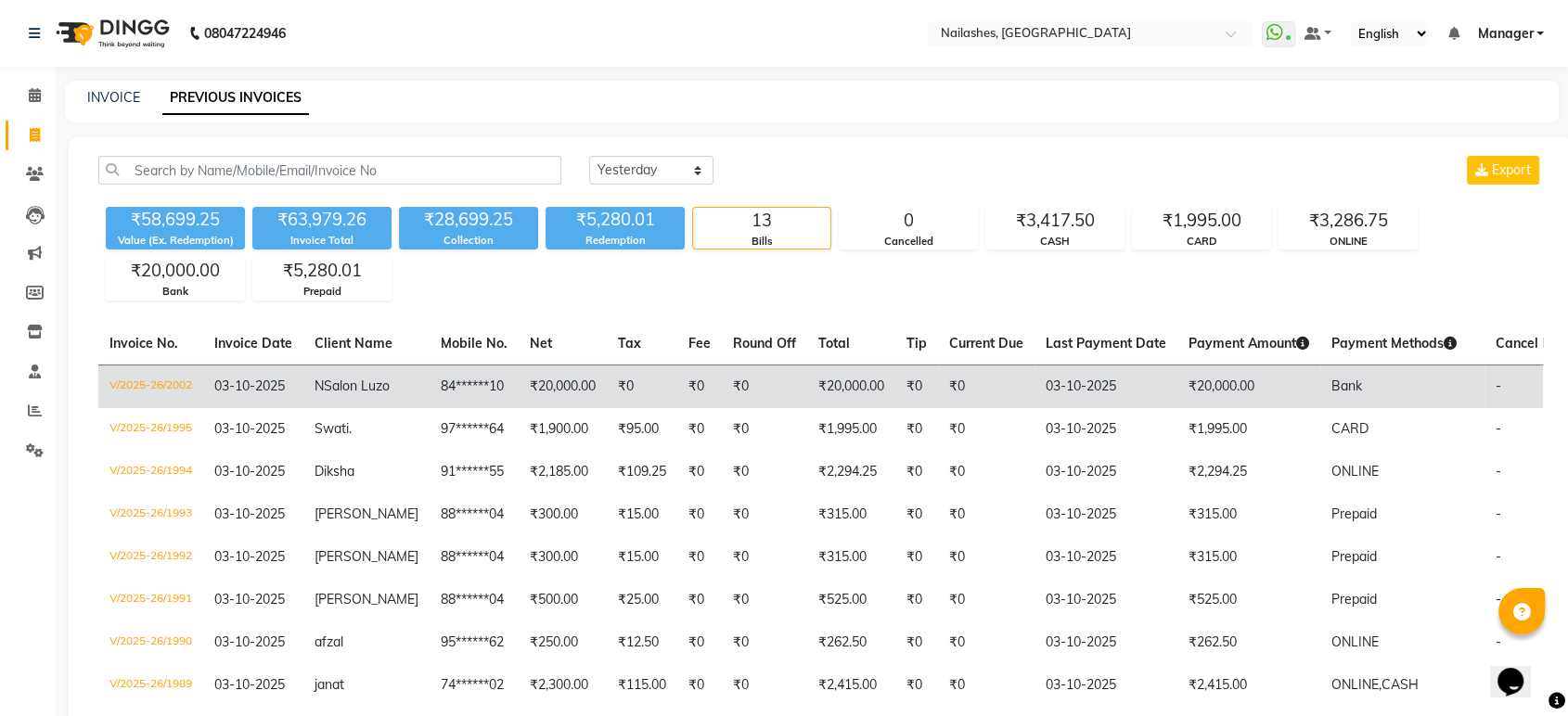
click at [1210, 378] on td "₹20,000.00" at bounding box center [1248, 386] width 143 height 43
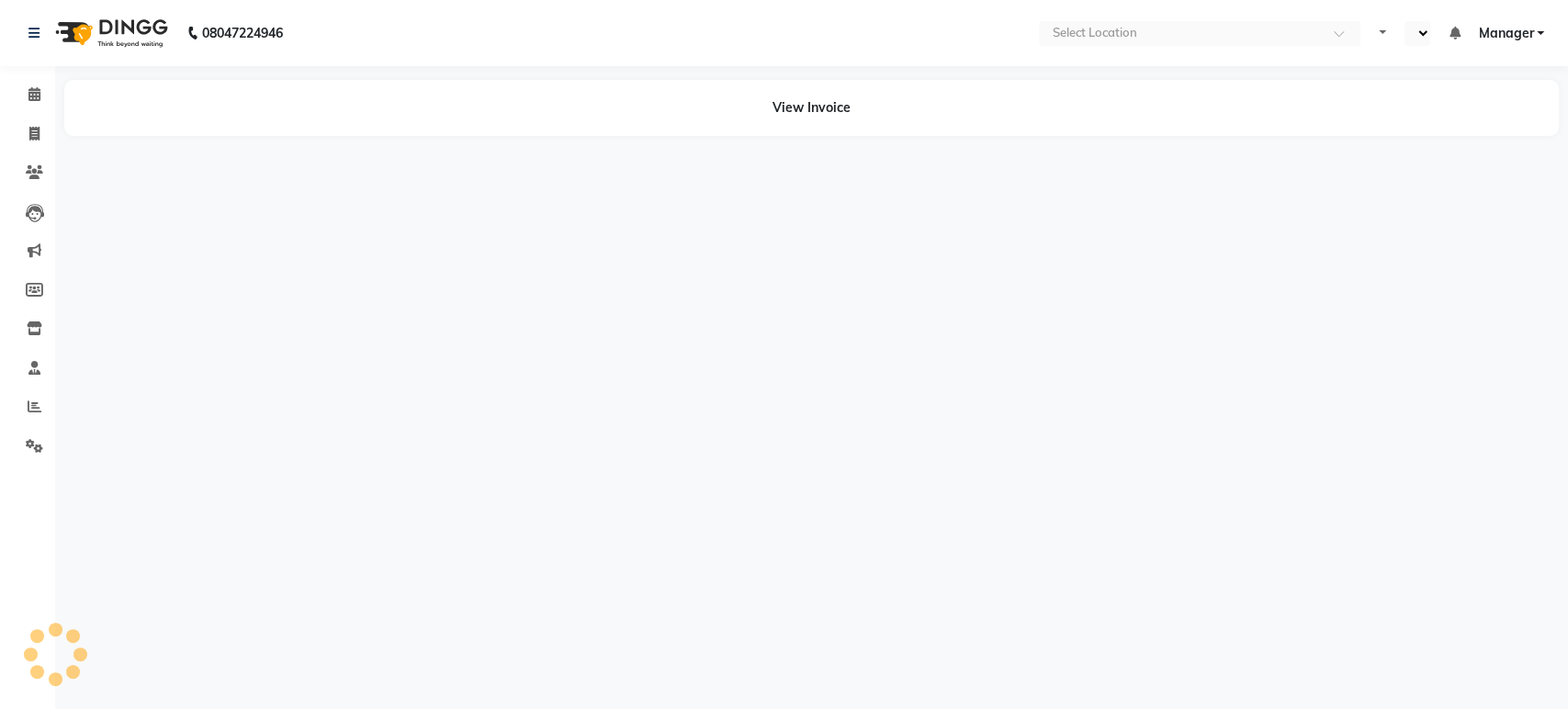
select select "en"
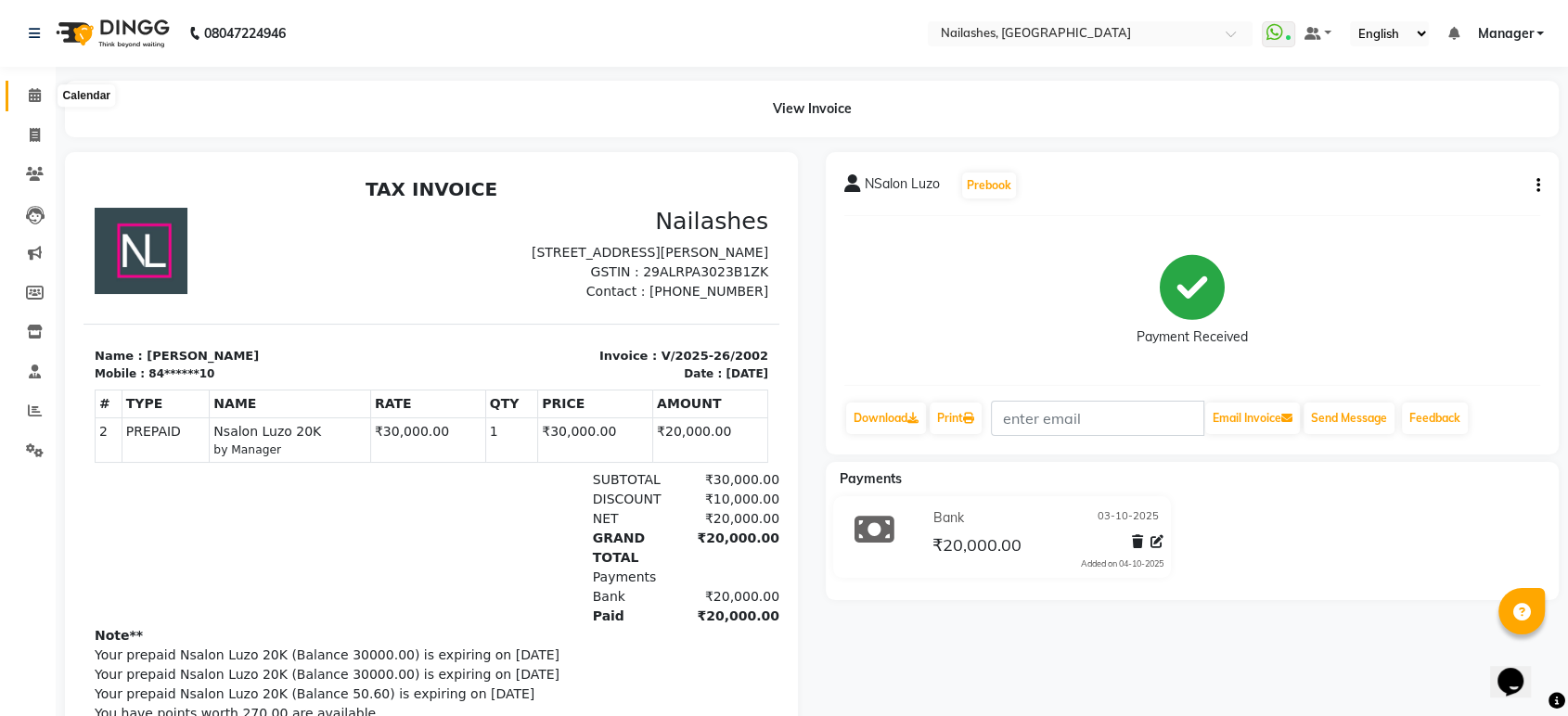
click at [21, 88] on span at bounding box center [35, 96] width 33 height 21
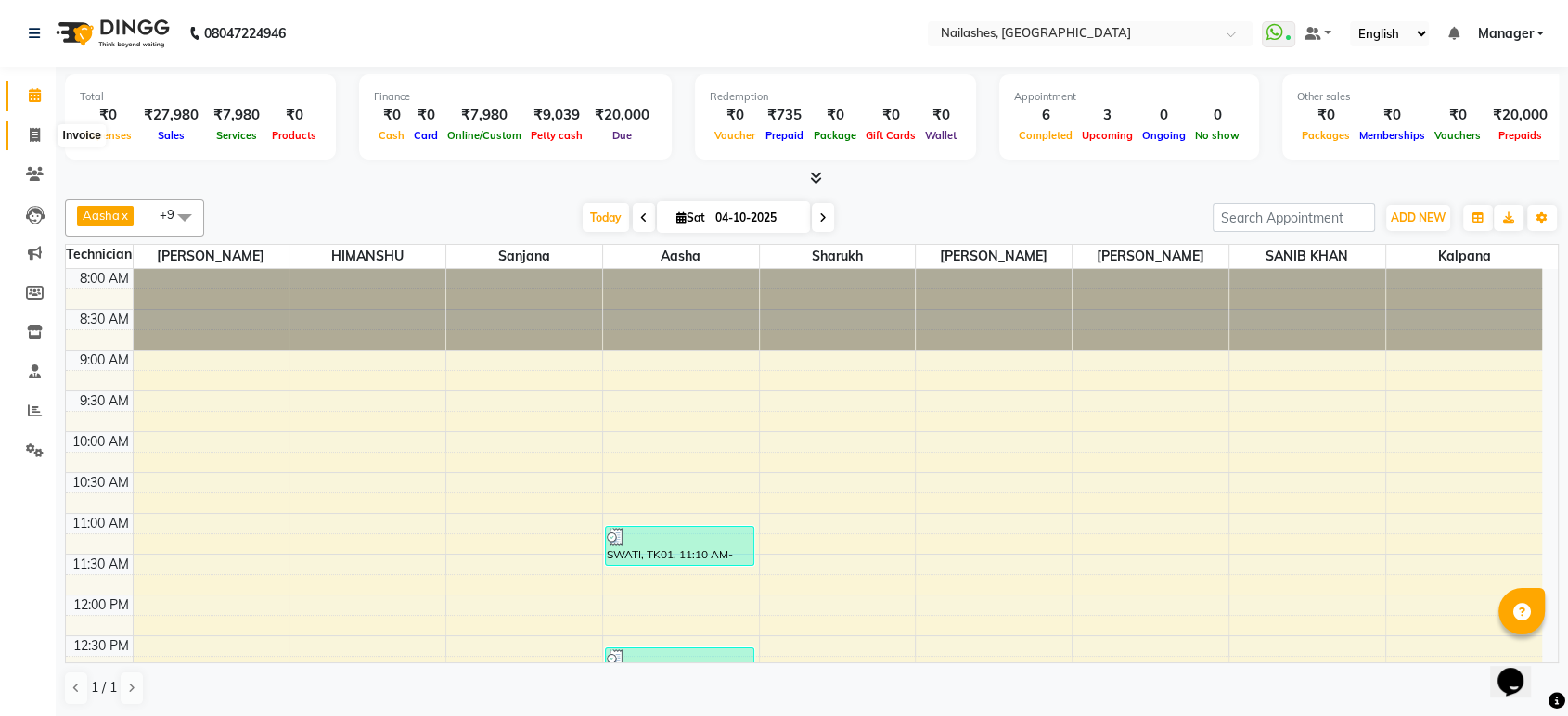
click at [19, 137] on span at bounding box center [35, 136] width 33 height 21
select select "service"
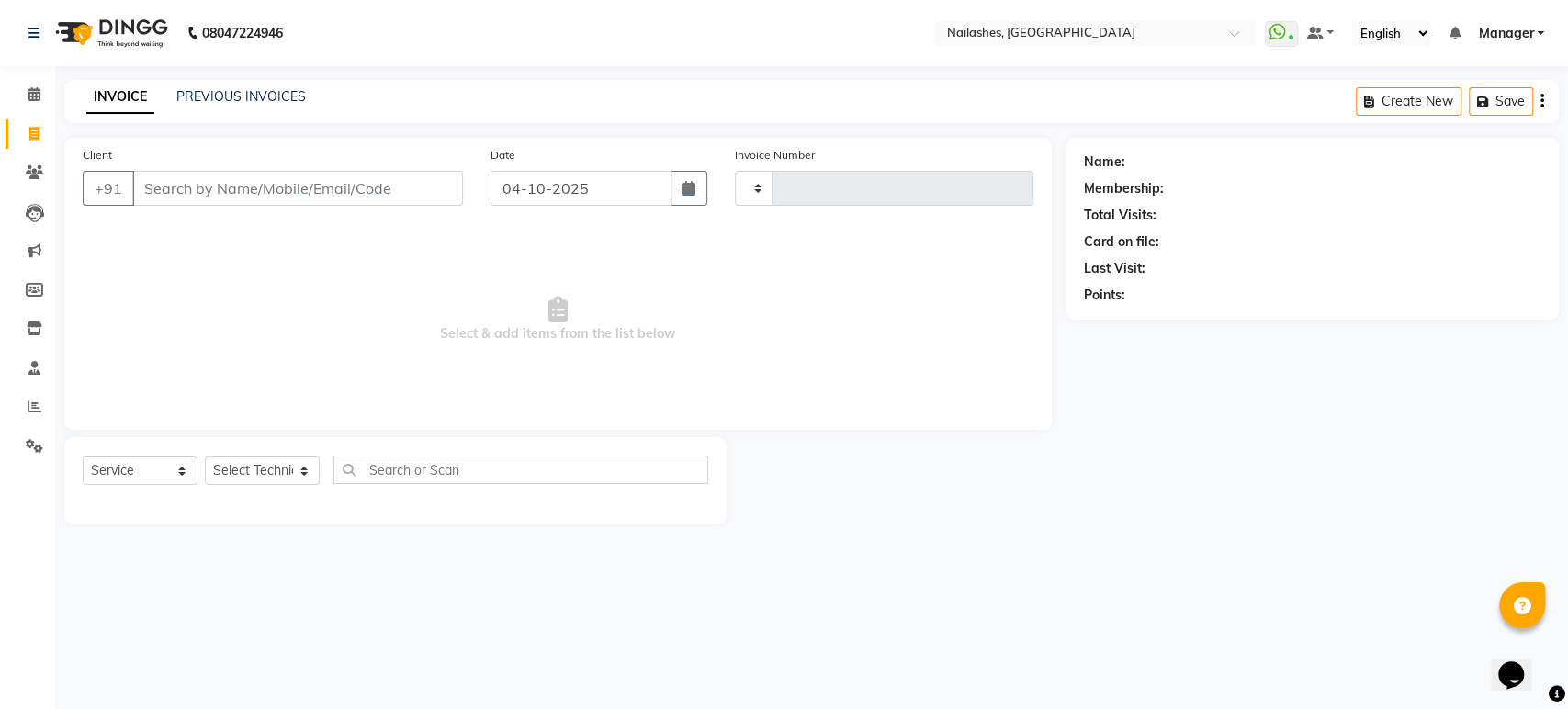
type input "2003"
select select "4251"
click at [231, 106] on div "INVOICE PREVIOUS INVOICES" at bounding box center [196, 97] width 264 height 21
click at [263, 106] on div "PREVIOUS INVOICES" at bounding box center [240, 97] width 129 height 19
click at [263, 94] on link "PREVIOUS INVOICES" at bounding box center [240, 96] width 129 height 16
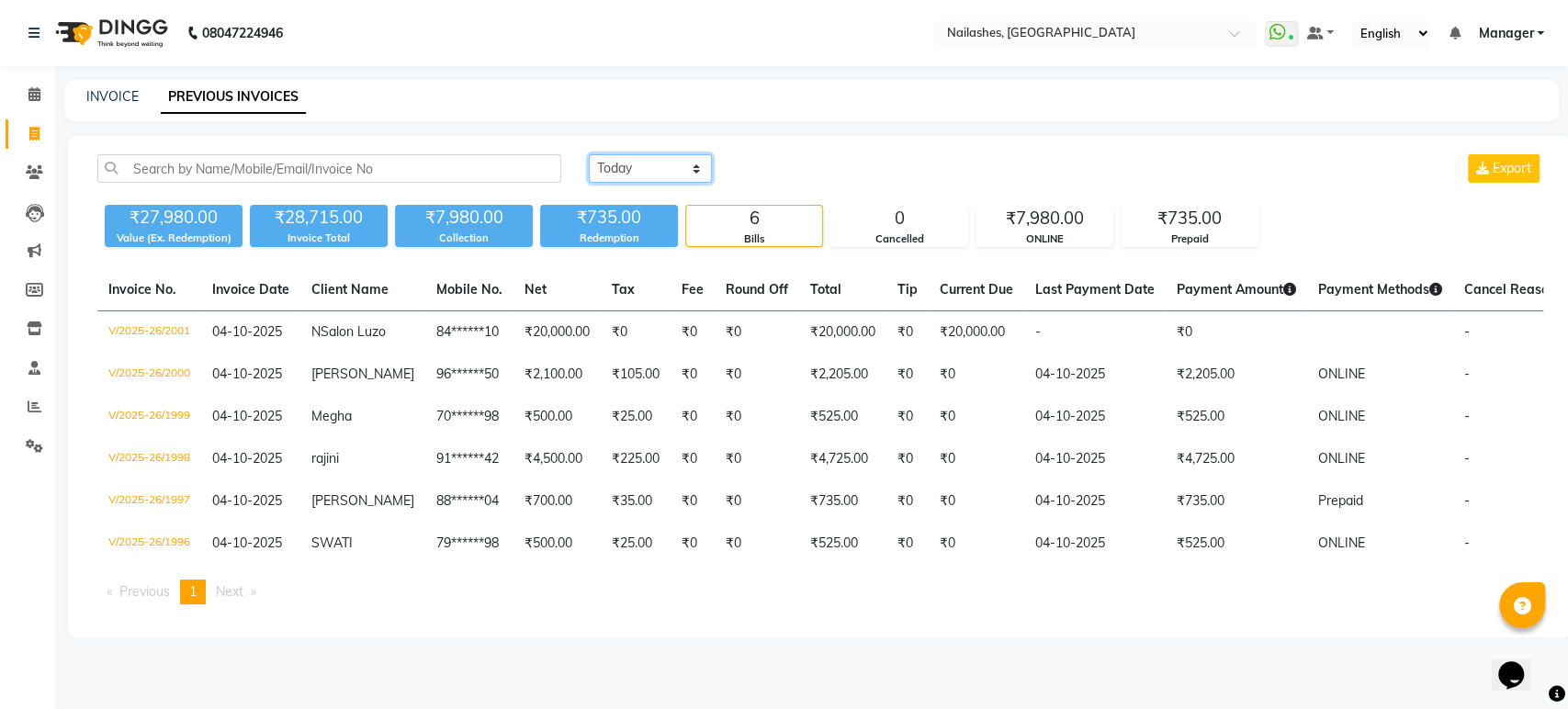
click at [693, 163] on select "[DATE] [DATE] Custom Range" at bounding box center [650, 168] width 123 height 29
select select "yesterday"
click at [589, 154] on select "[DATE] [DATE] Custom Range" at bounding box center [650, 168] width 123 height 29
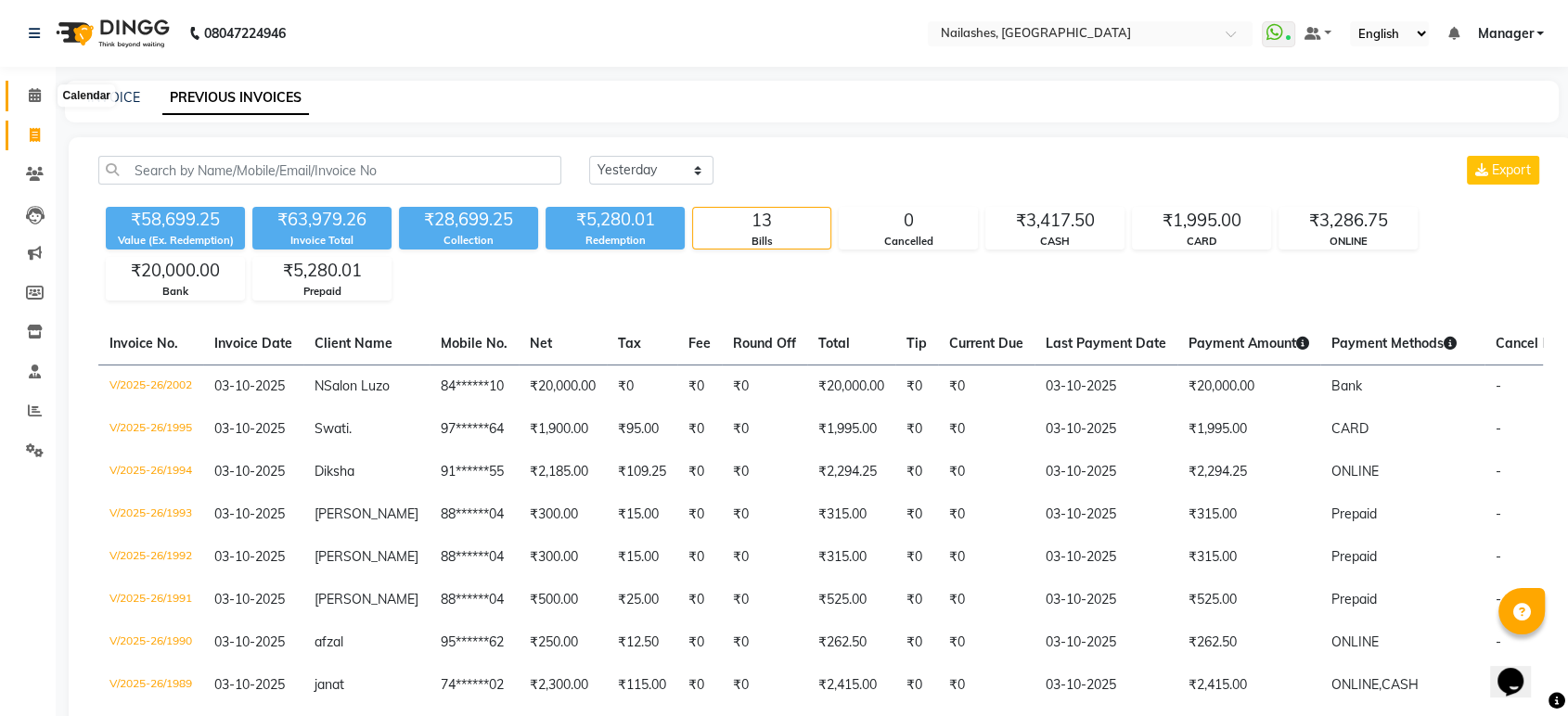
click at [36, 89] on icon at bounding box center [35, 95] width 12 height 14
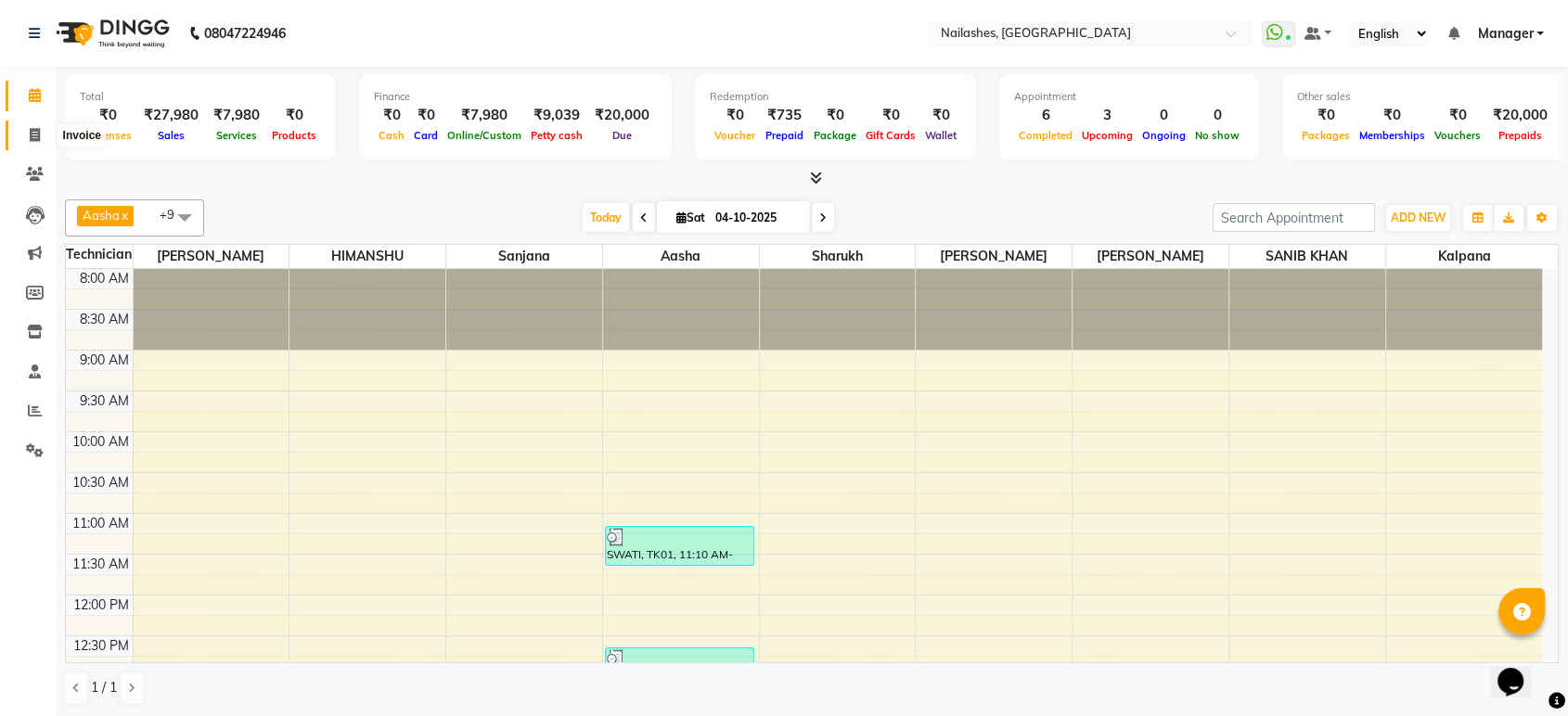
click at [36, 134] on icon at bounding box center [35, 135] width 11 height 14
select select "service"
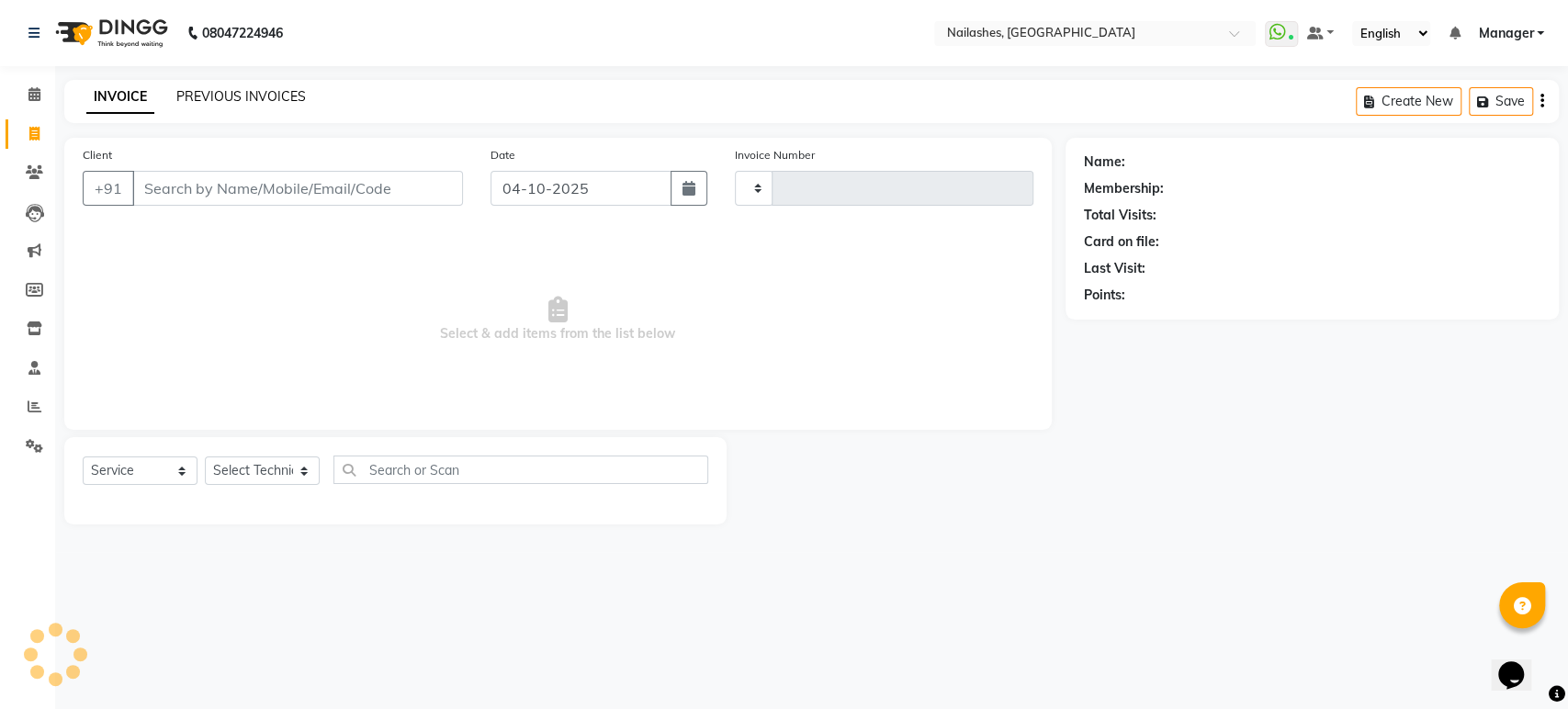
click at [231, 101] on link "PREVIOUS INVOICES" at bounding box center [240, 96] width 129 height 16
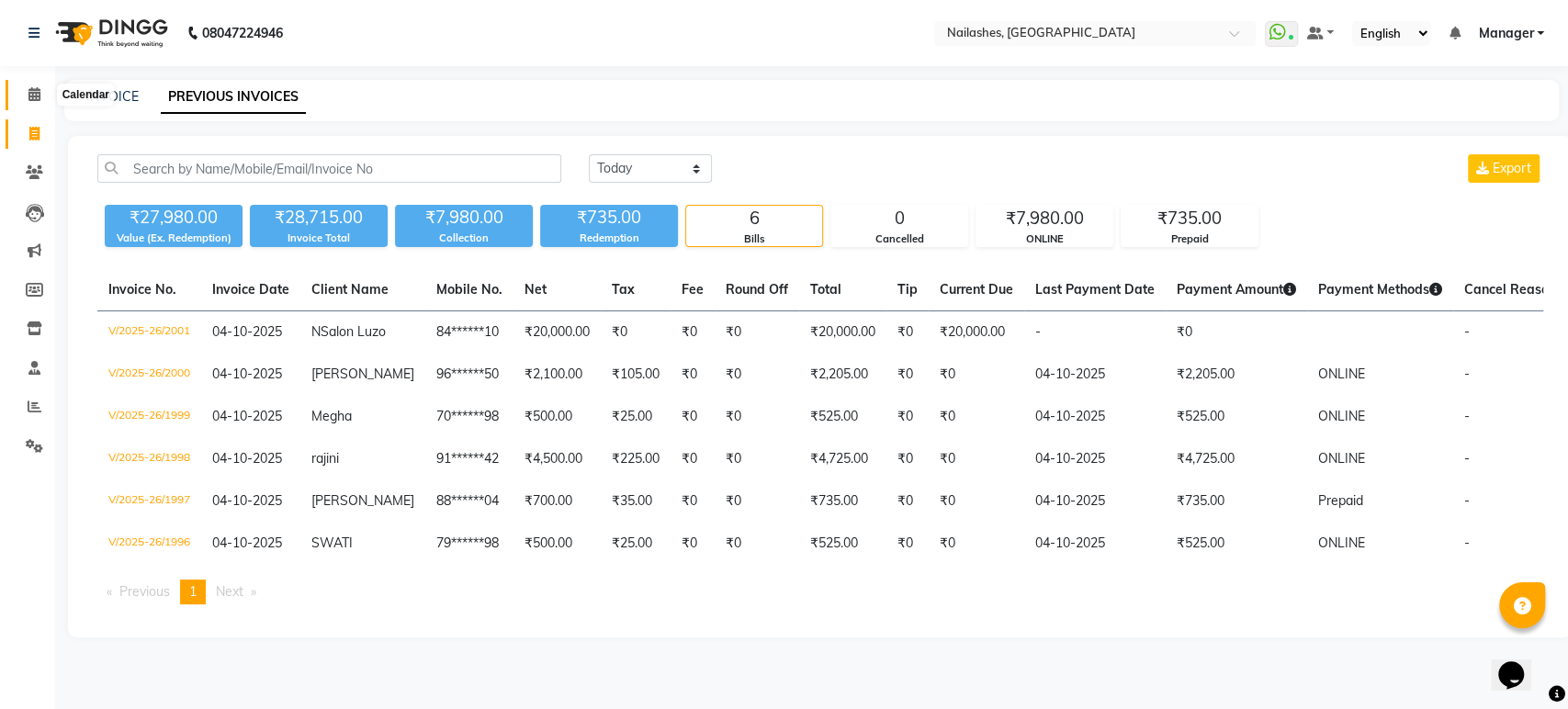
click at [37, 96] on icon at bounding box center [34, 94] width 11 height 13
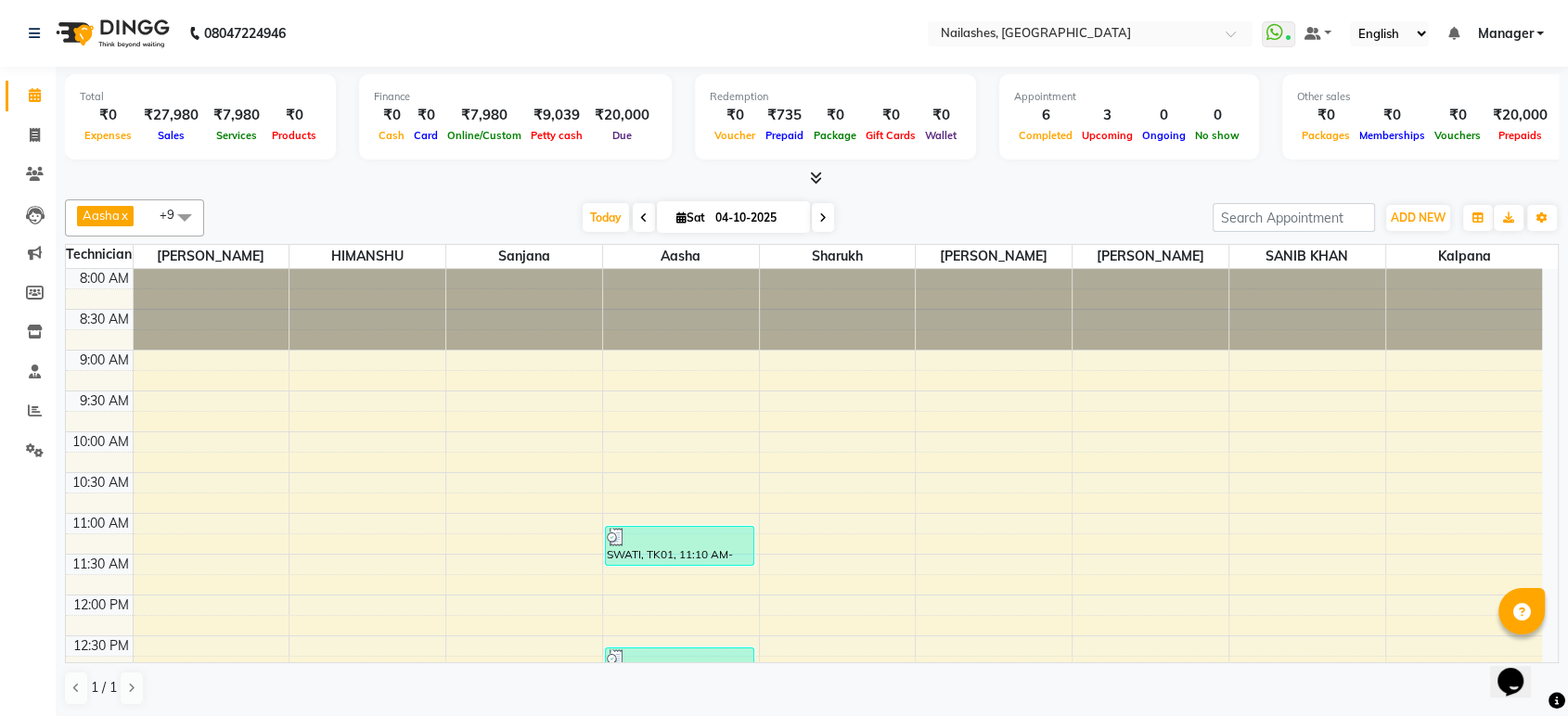
click at [810, 177] on icon at bounding box center [816, 178] width 12 height 14
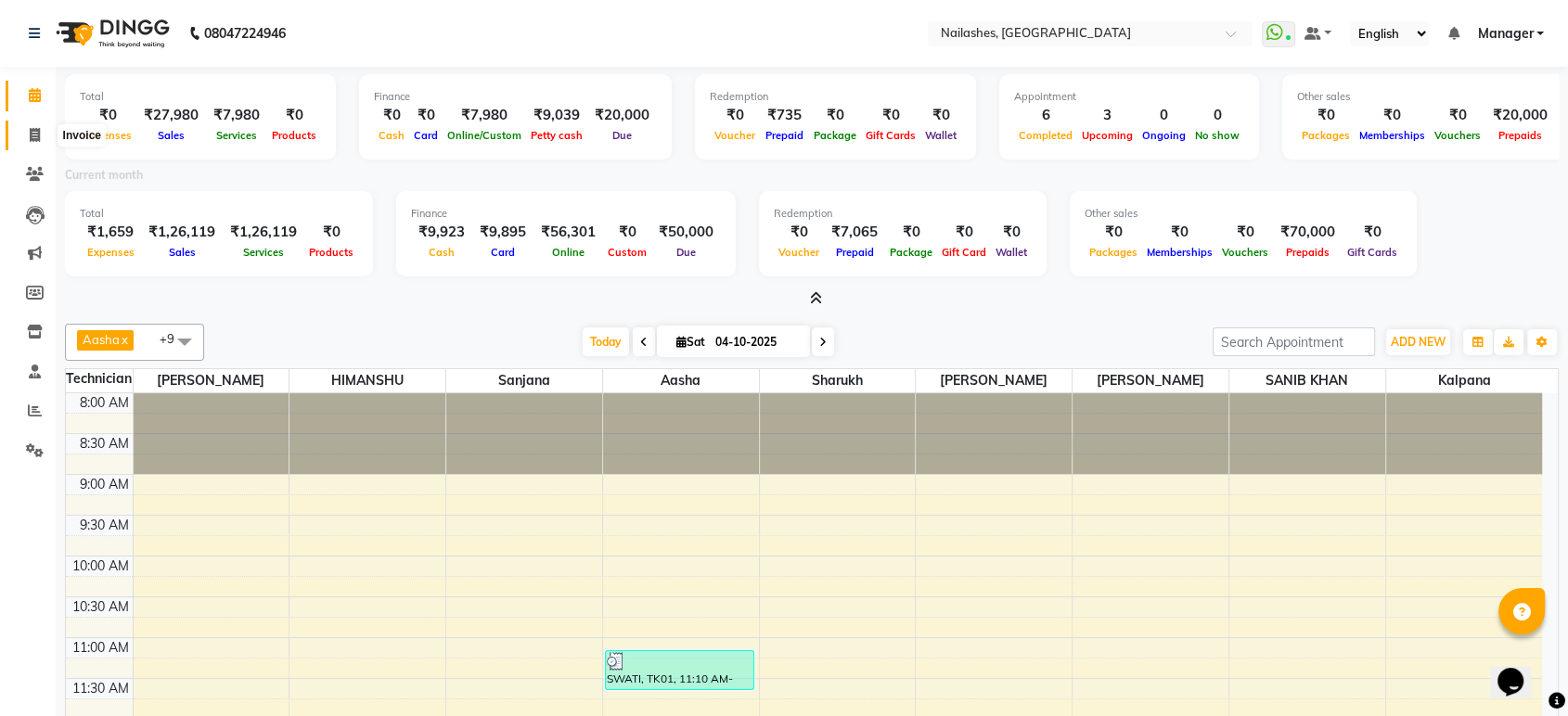
click at [34, 131] on icon at bounding box center [35, 135] width 11 height 14
select select "service"
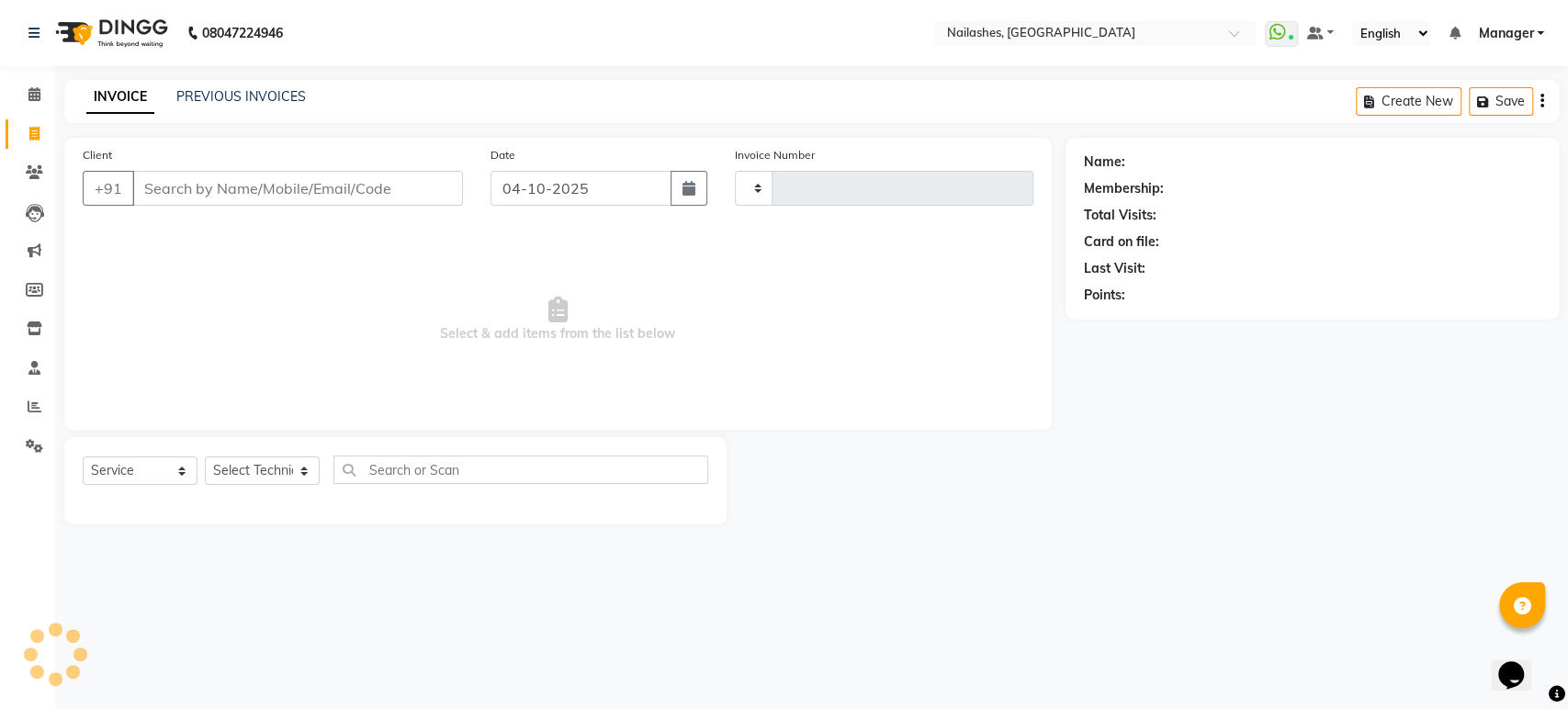
type input "2003"
select select "4251"
click at [234, 95] on link "PREVIOUS INVOICES" at bounding box center [240, 96] width 129 height 16
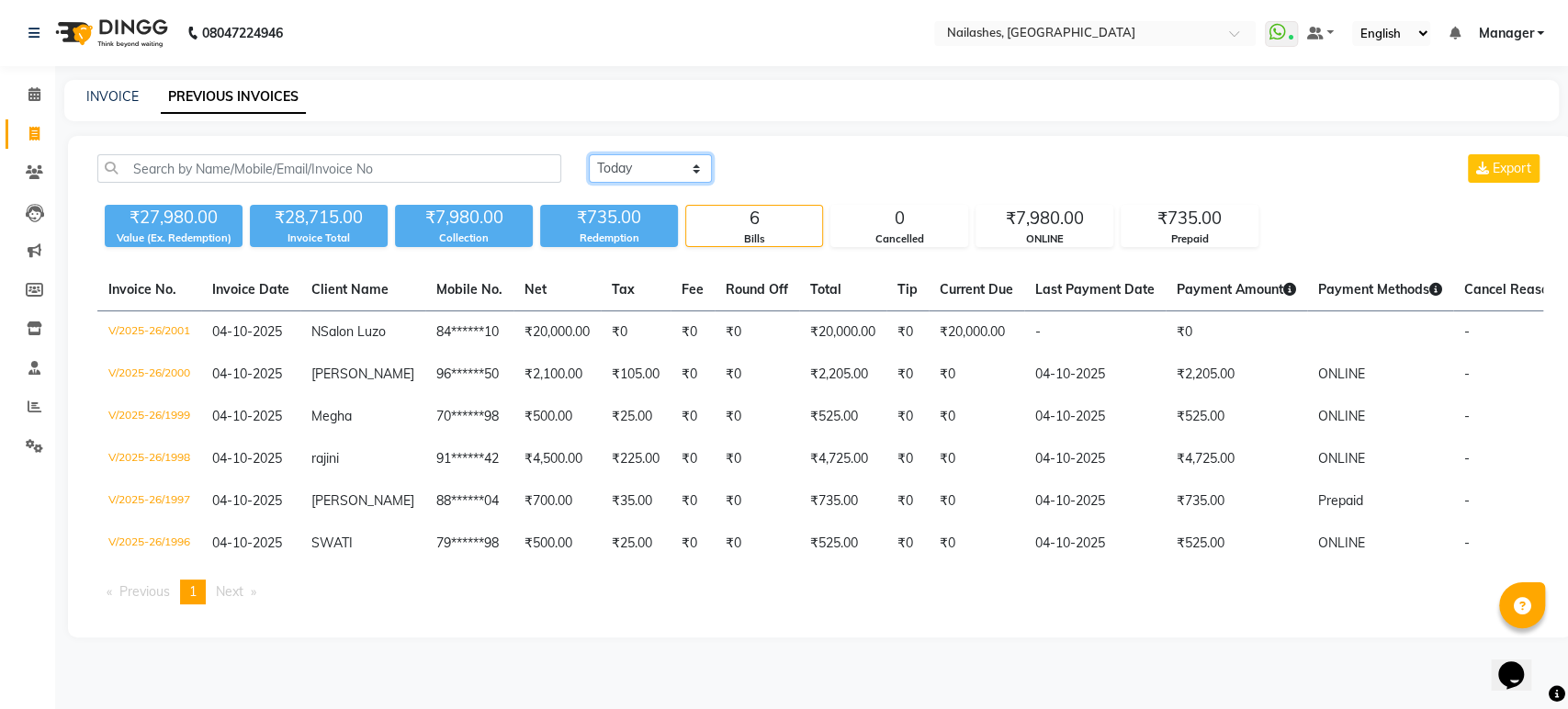
click at [693, 169] on select "Today Yesterday Custom Range" at bounding box center [650, 168] width 123 height 29
select select "yesterday"
click at [589, 154] on select "Today Yesterday Custom Range" at bounding box center [650, 168] width 123 height 29
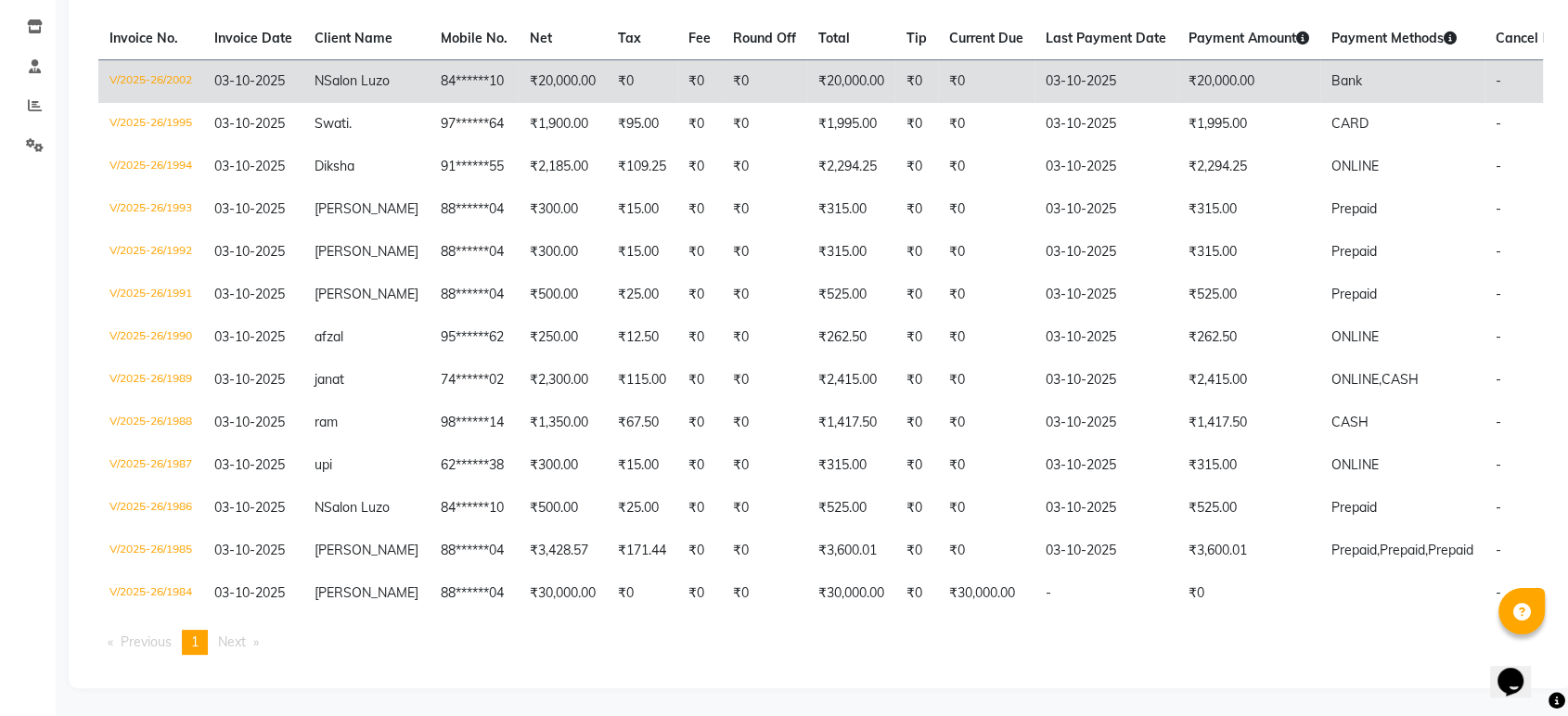
scroll to position [413, 0]
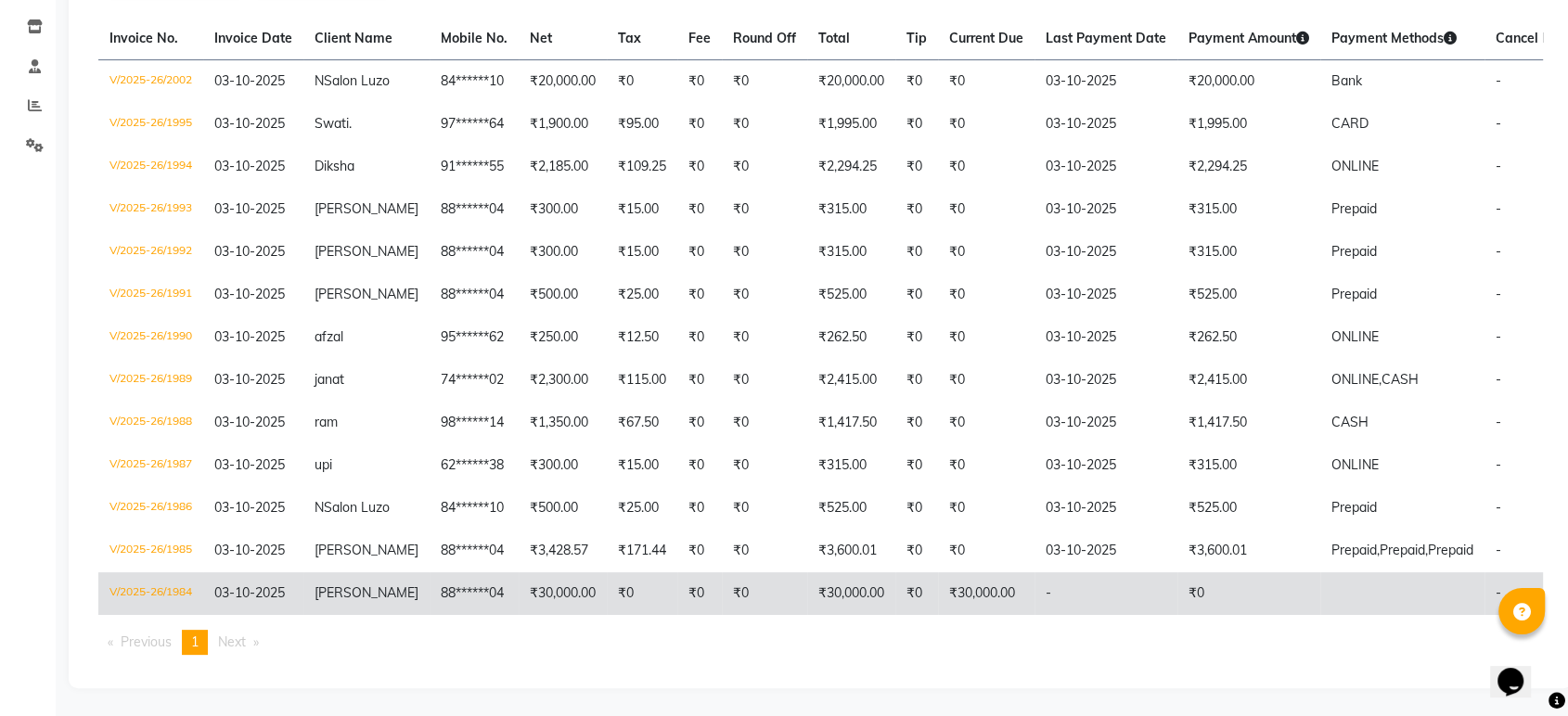
click at [606, 572] on td "₹0" at bounding box center [641, 593] width 70 height 42
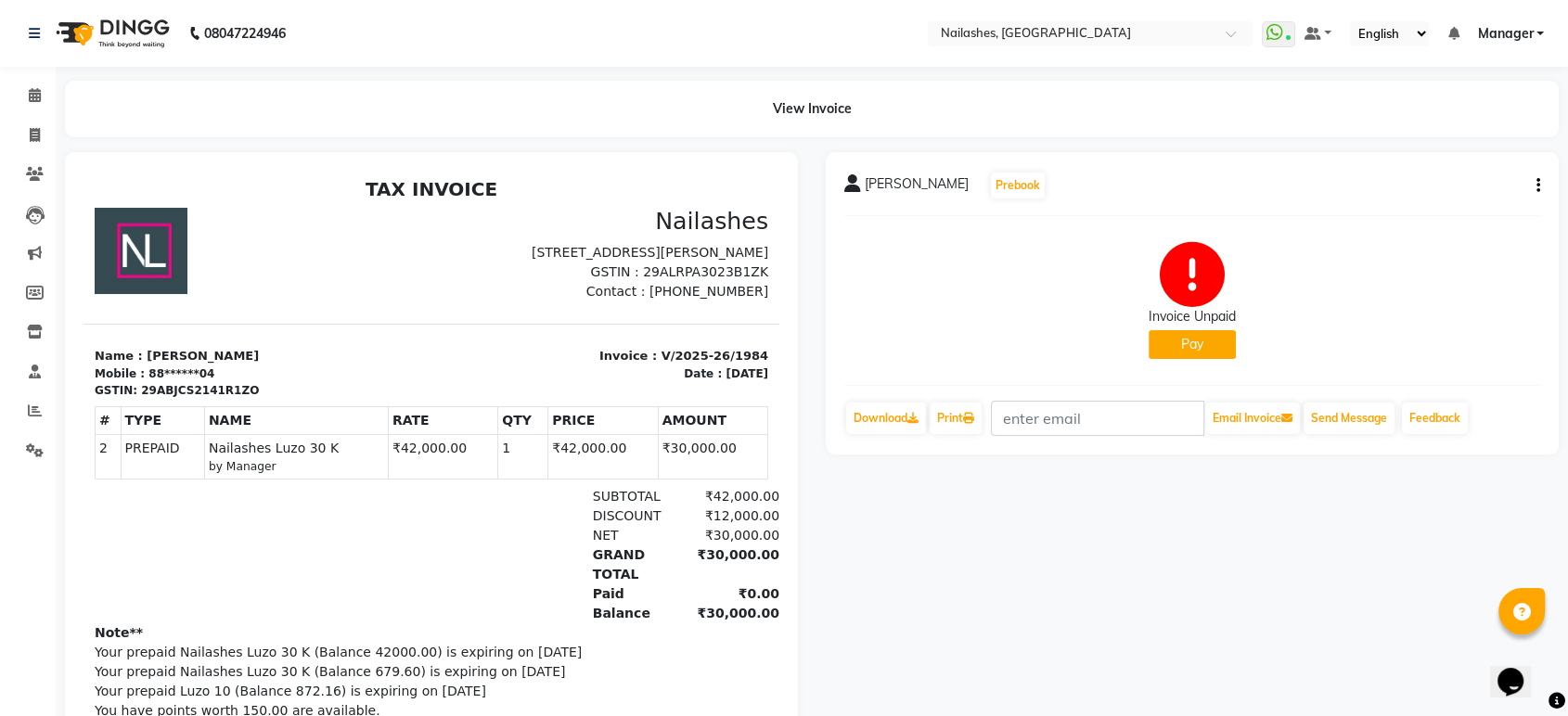
click at [1536, 185] on icon "button" at bounding box center [1538, 185] width 4 height 1
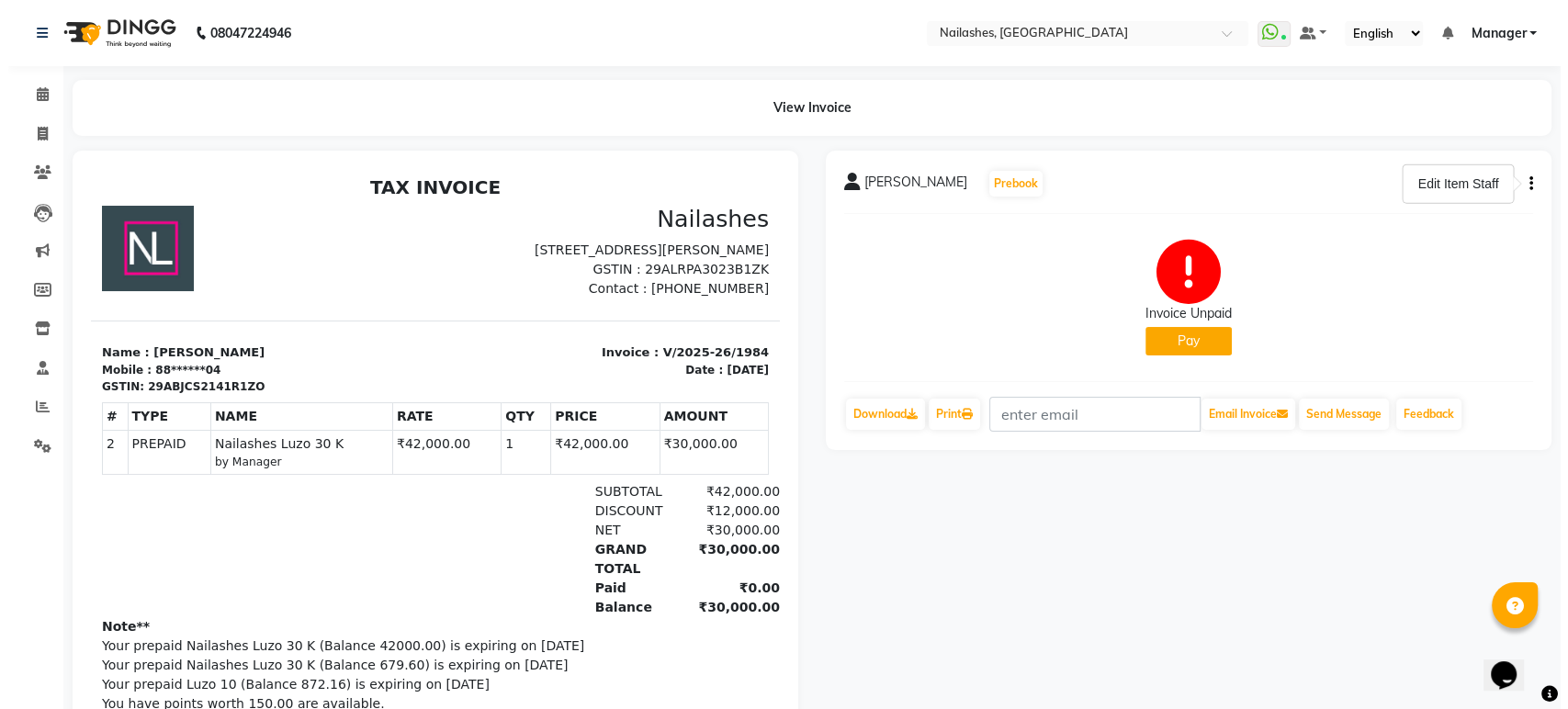
scroll to position [14, 0]
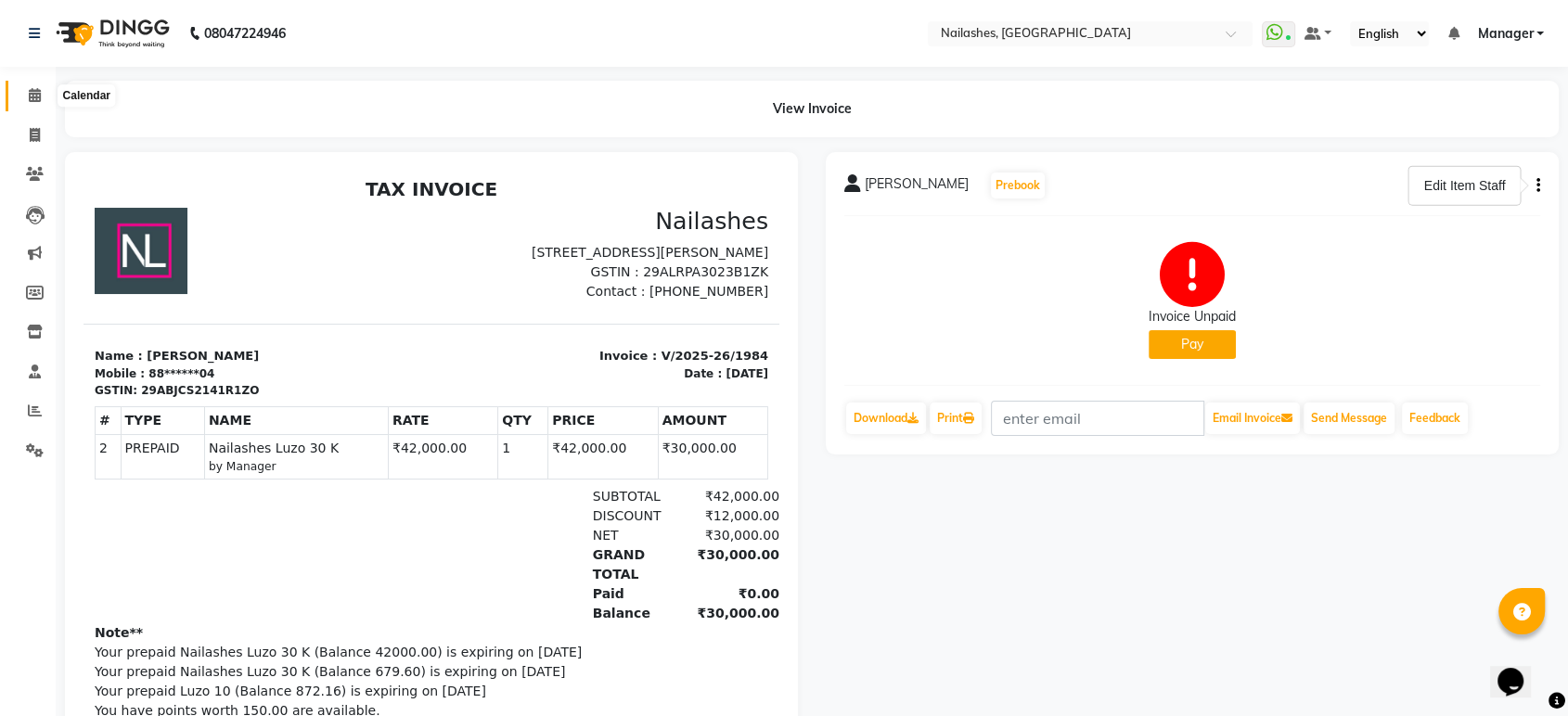
click at [36, 87] on span at bounding box center [35, 96] width 33 height 21
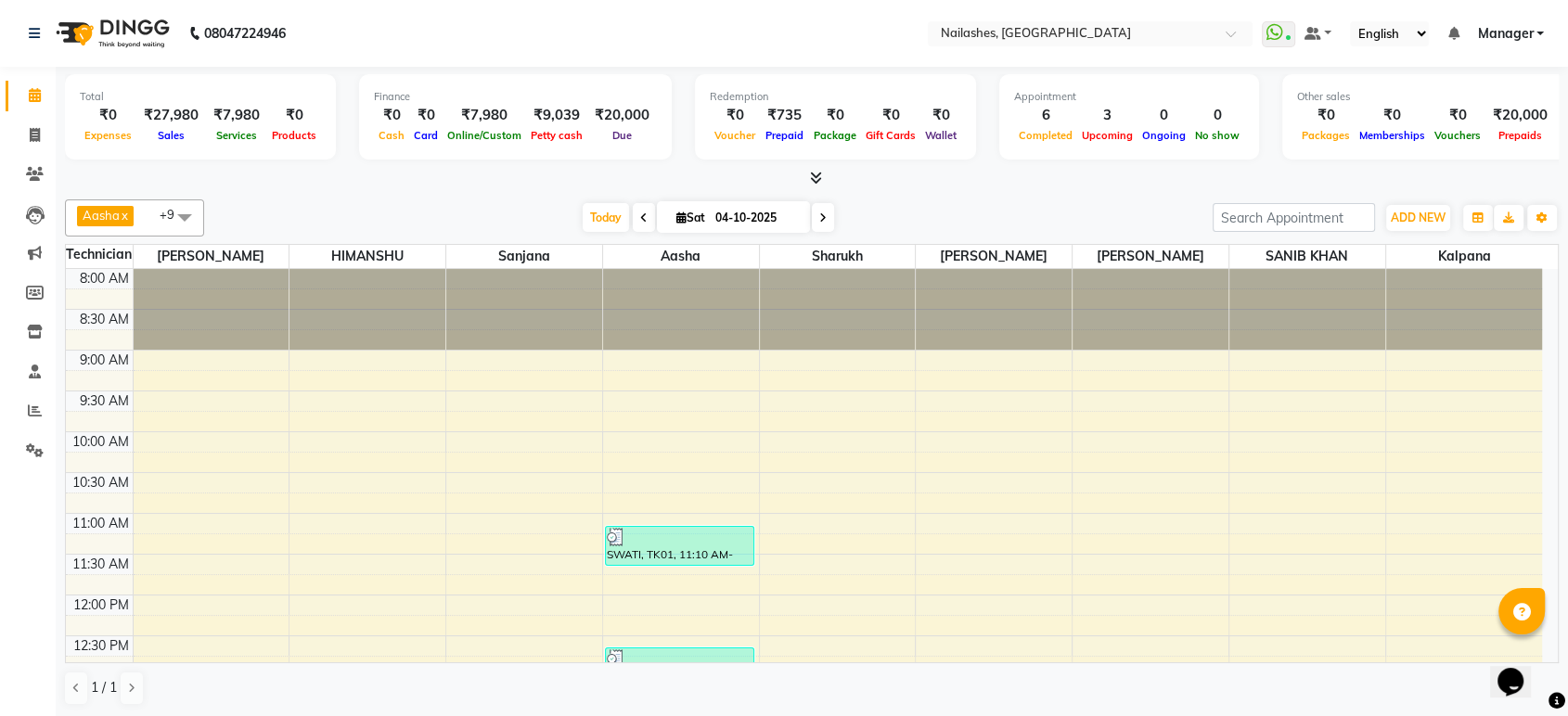
click at [818, 177] on icon at bounding box center [816, 178] width 12 height 14
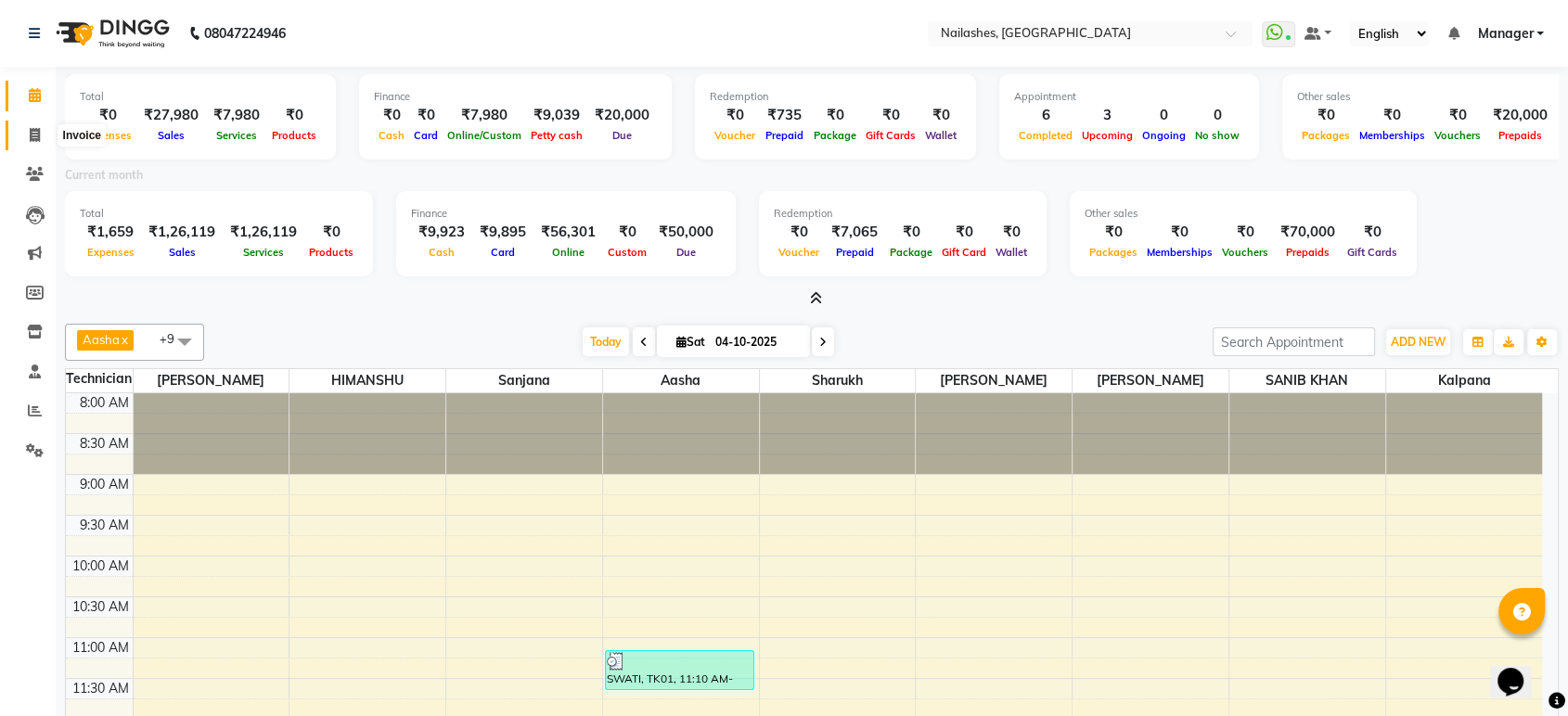
click at [37, 131] on icon at bounding box center [35, 135] width 11 height 14
select select "service"
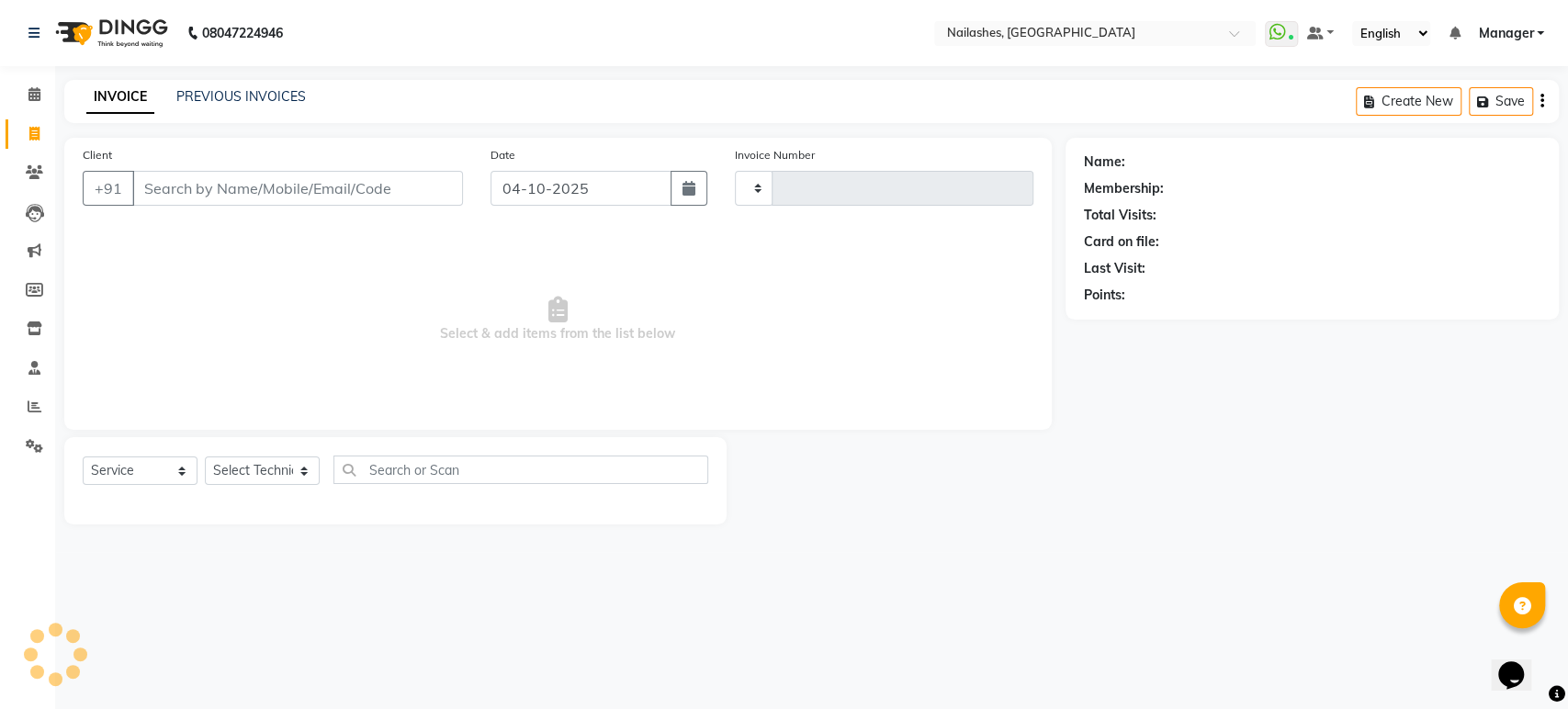
type input "2003"
select select "4251"
click at [195, 186] on input "Client" at bounding box center [297, 188] width 331 height 35
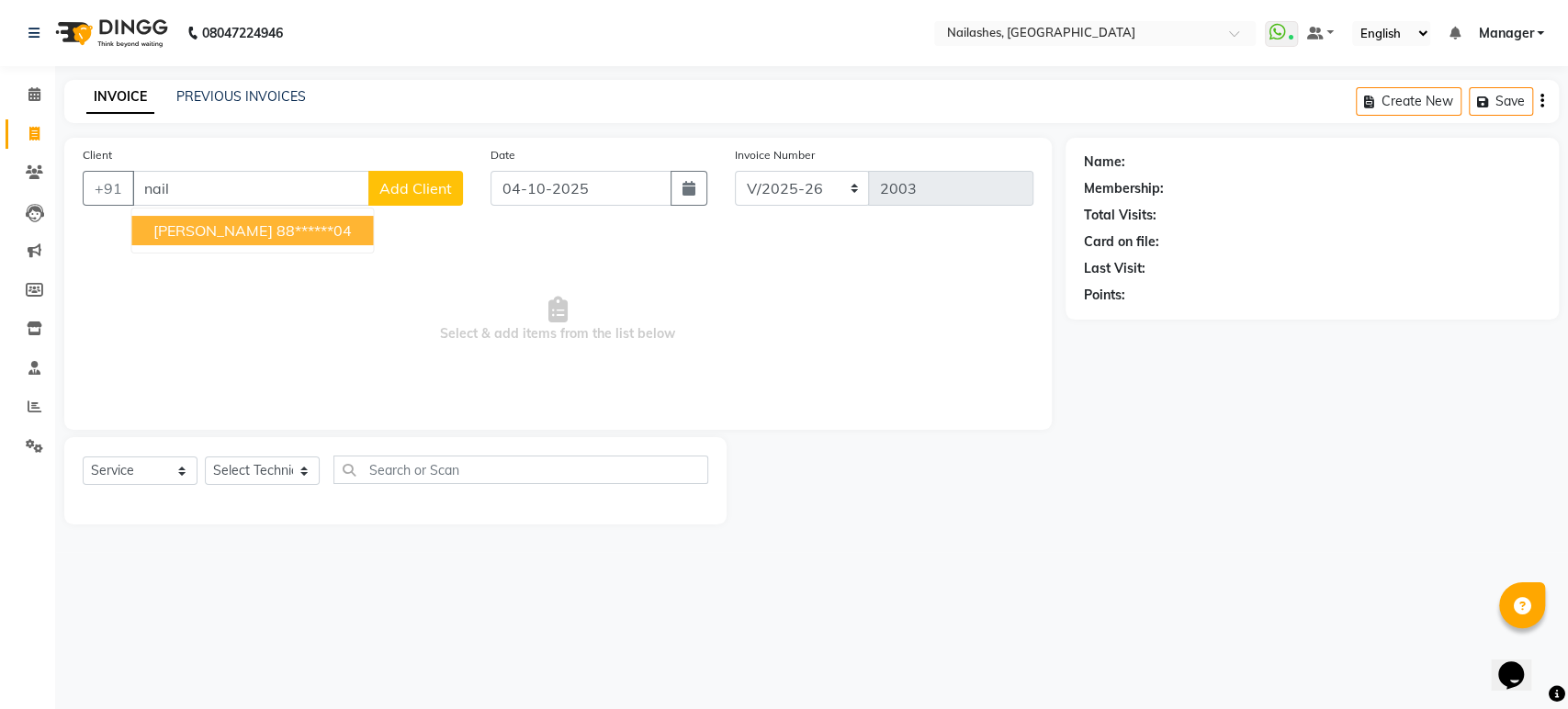
click at [206, 223] on span "[PERSON_NAME]" at bounding box center [212, 230] width 119 height 18
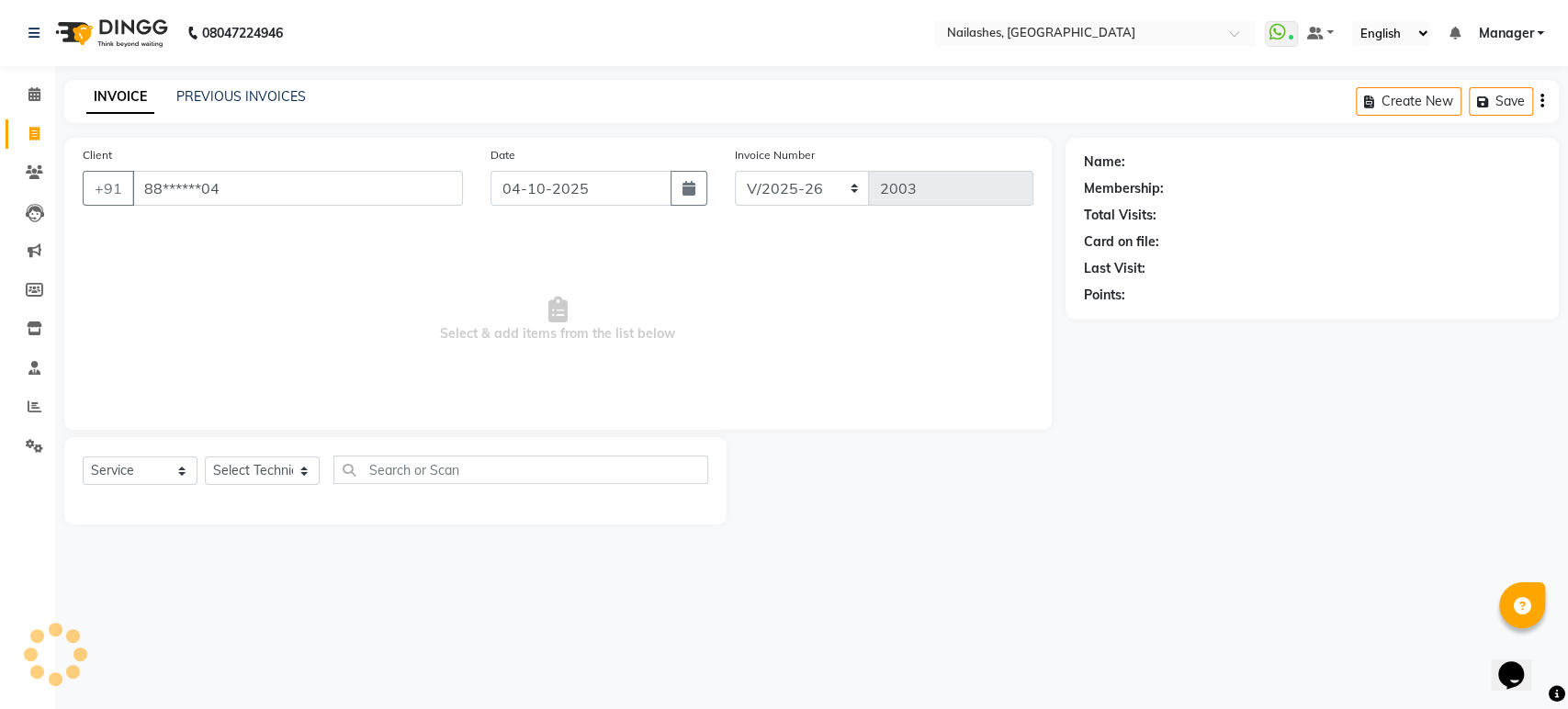
type input "88******04"
select select "1: Object"
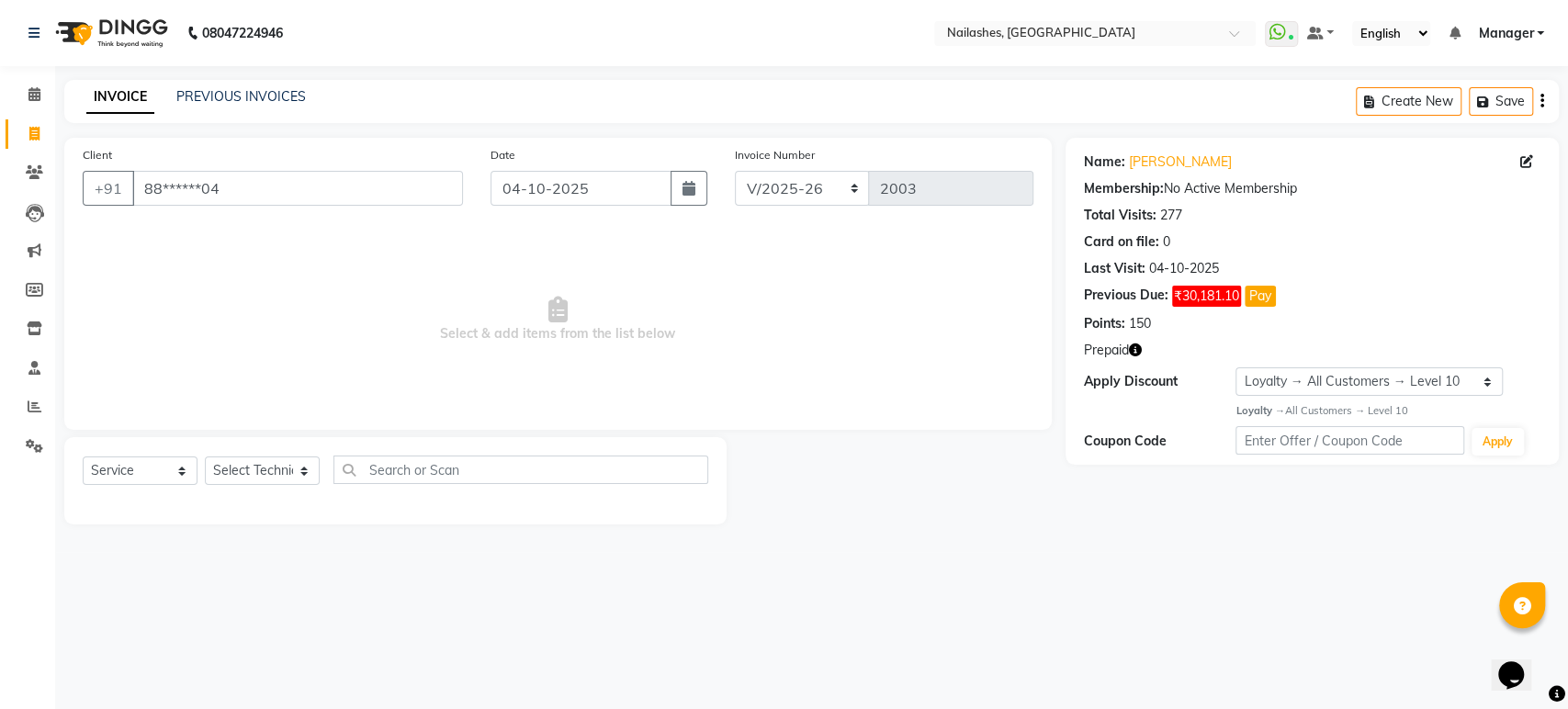
click at [1138, 347] on icon "button" at bounding box center [1135, 349] width 12 height 12
click at [1138, 343] on icon "button" at bounding box center [1135, 349] width 12 height 12
click at [246, 88] on link "PREVIOUS INVOICES" at bounding box center [240, 96] width 129 height 16
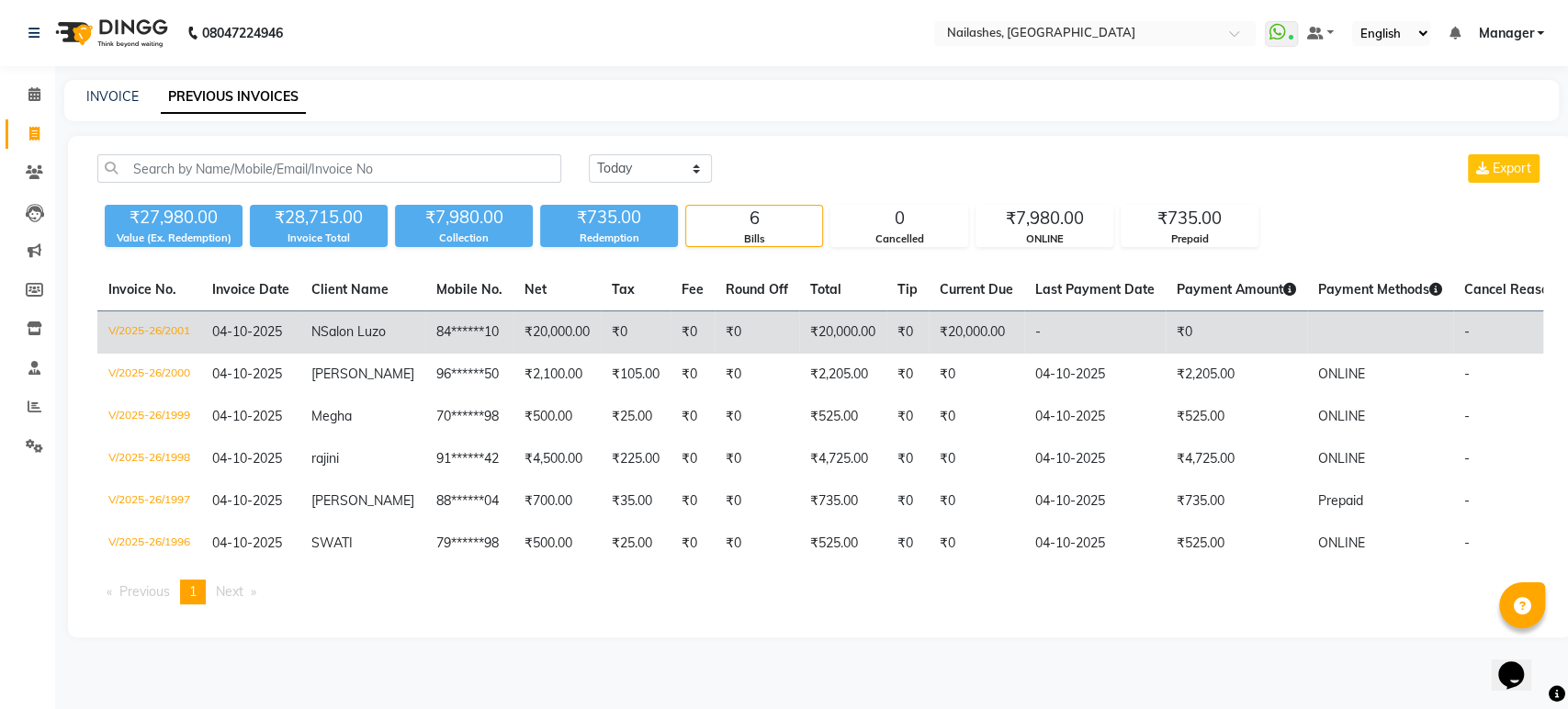
click at [684, 341] on td "₹0" at bounding box center [692, 333] width 44 height 43
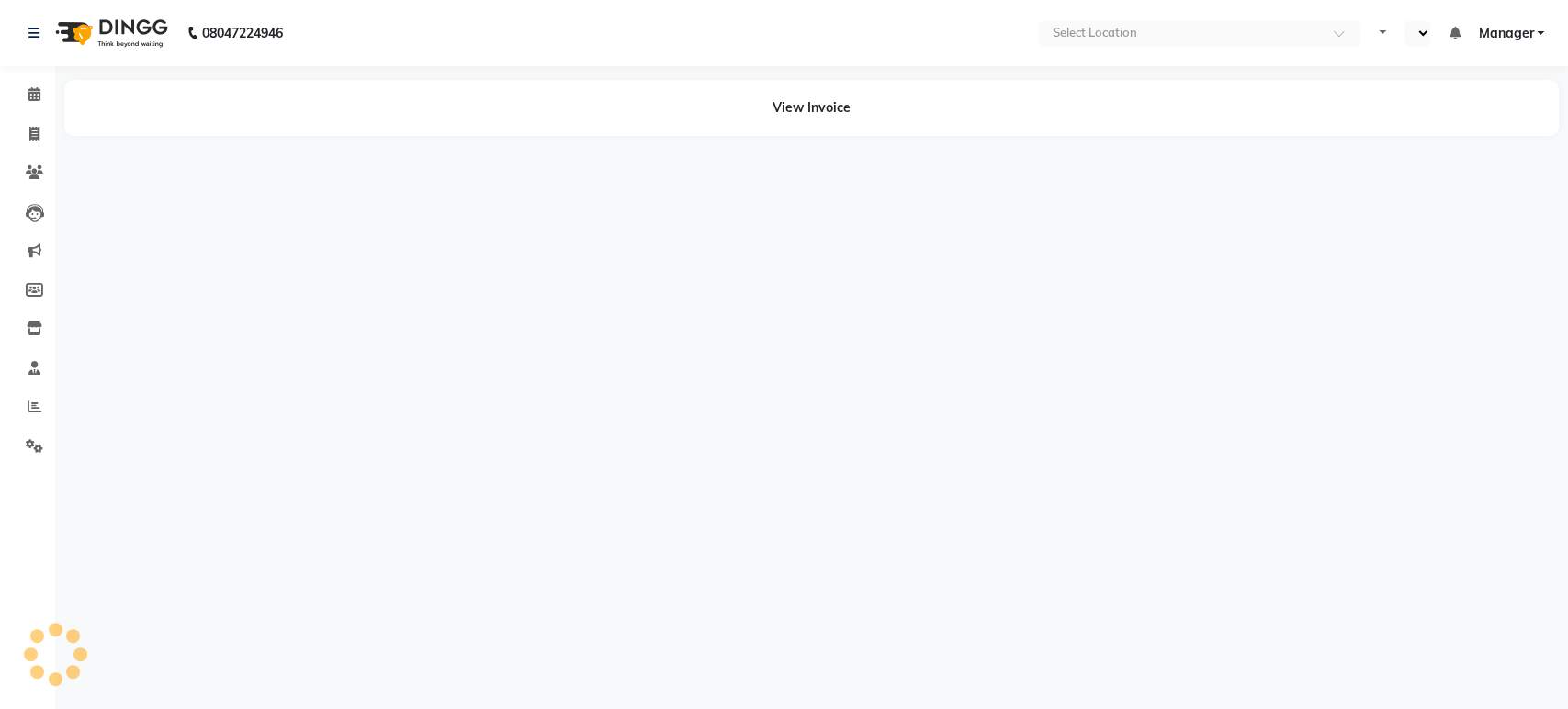
select select "en"
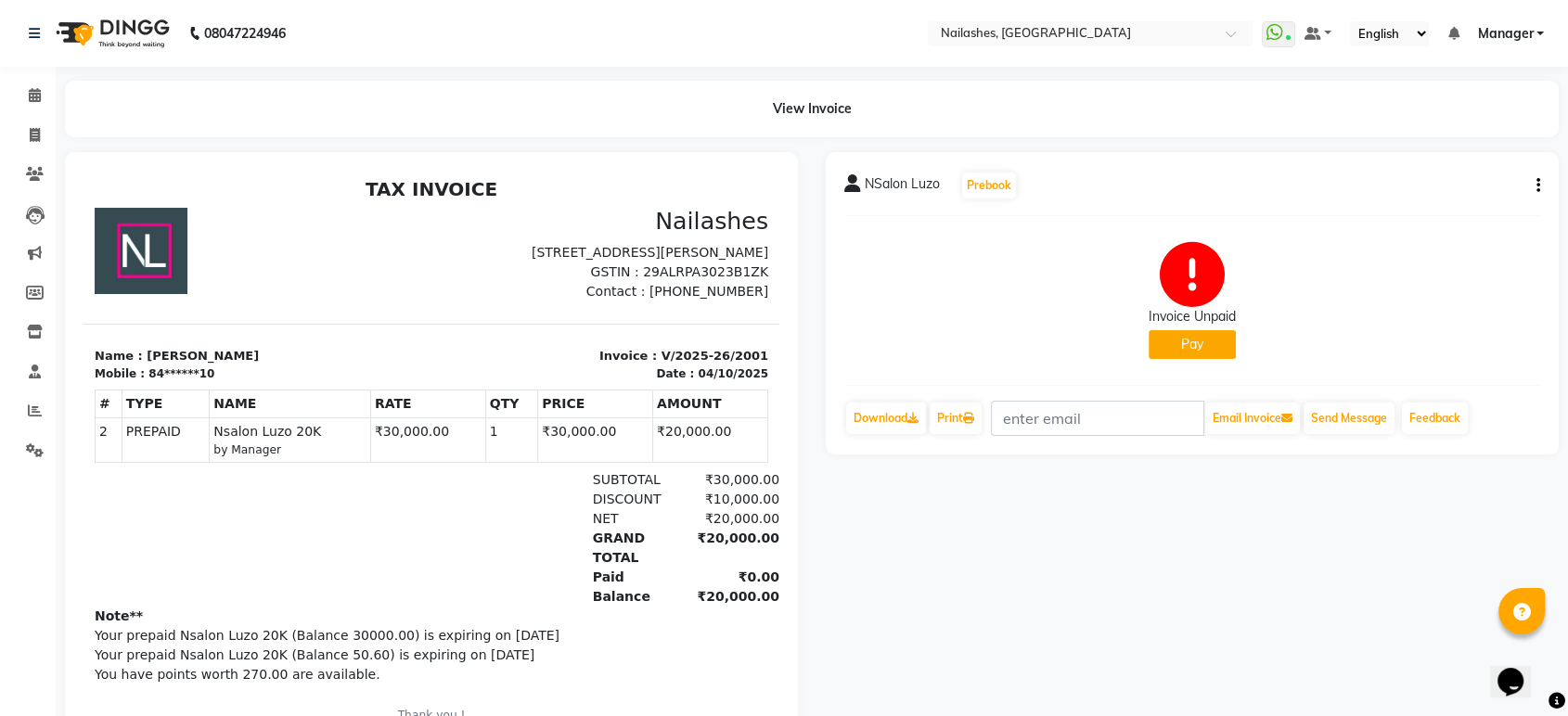
scroll to position [14, 0]
click at [34, 138] on icon at bounding box center [35, 135] width 11 height 14
select select "service"
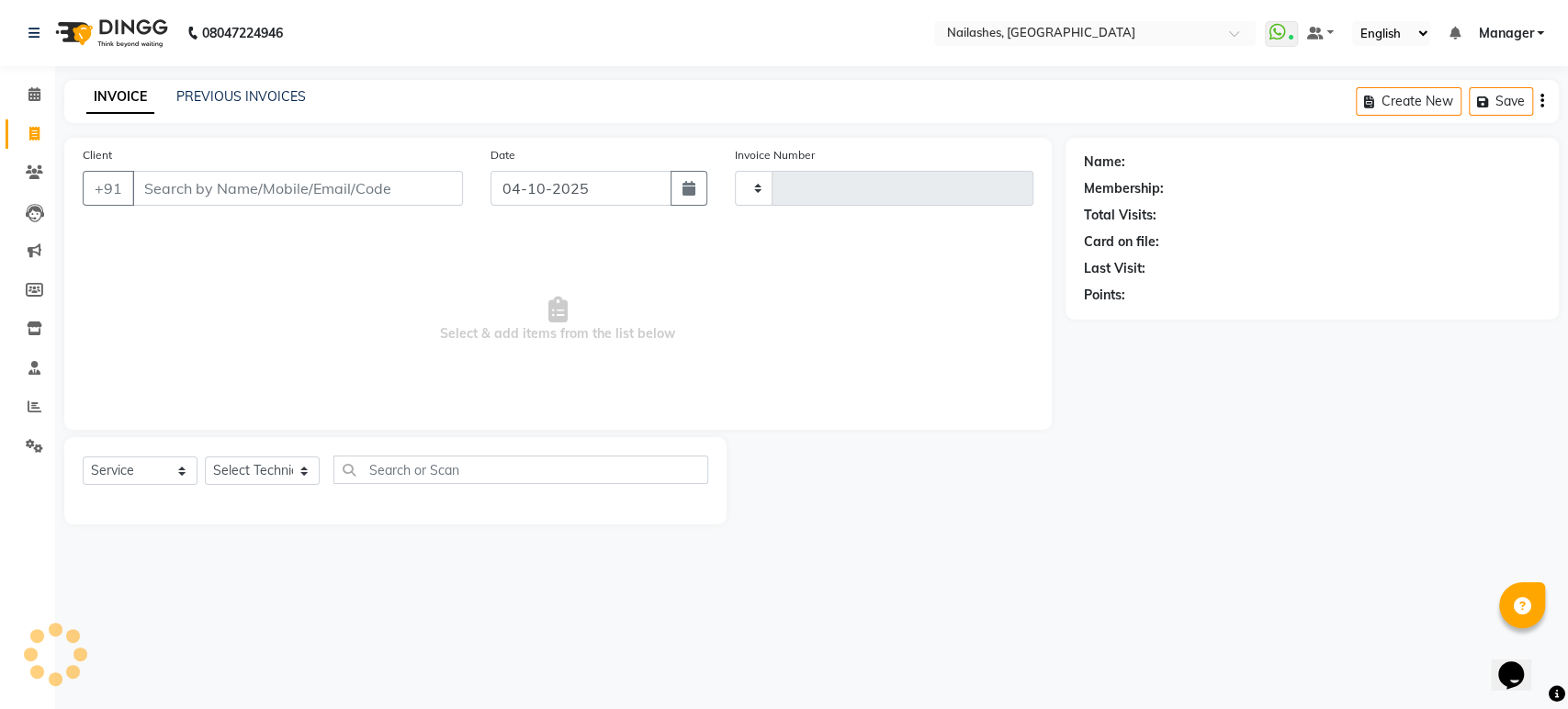
type input "2003"
select select "4251"
click at [34, 97] on icon at bounding box center [34, 94] width 11 height 13
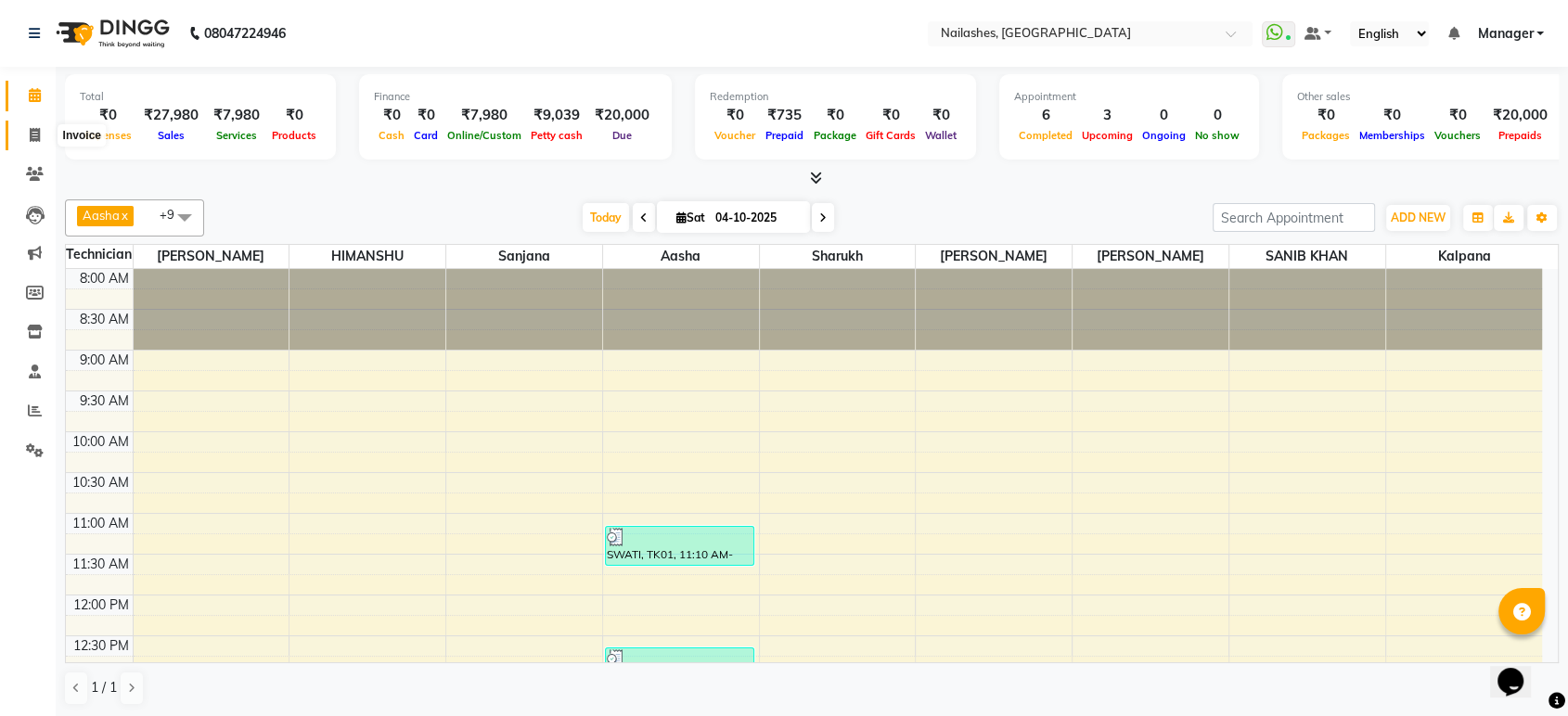
click at [28, 139] on span at bounding box center [35, 136] width 33 height 21
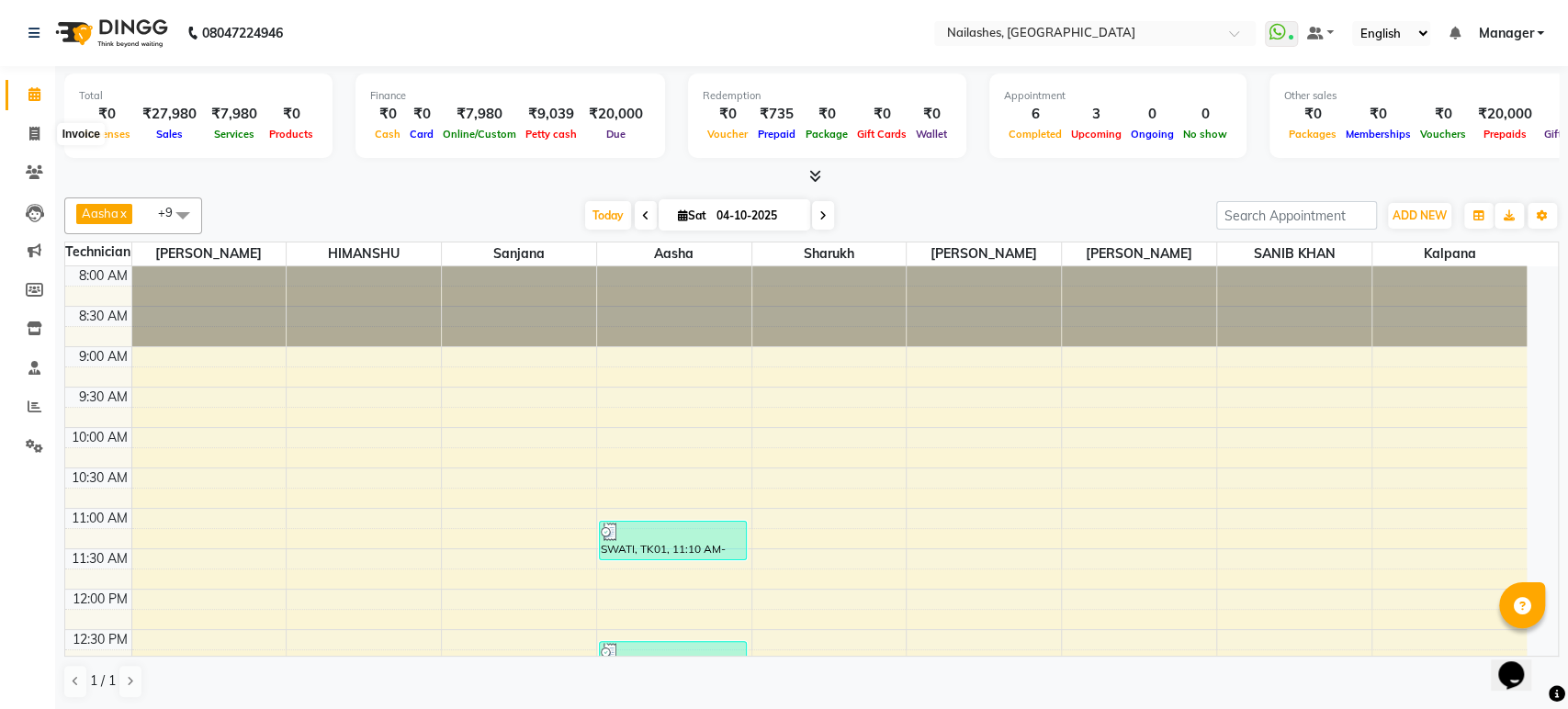
select select "4251"
select select "service"
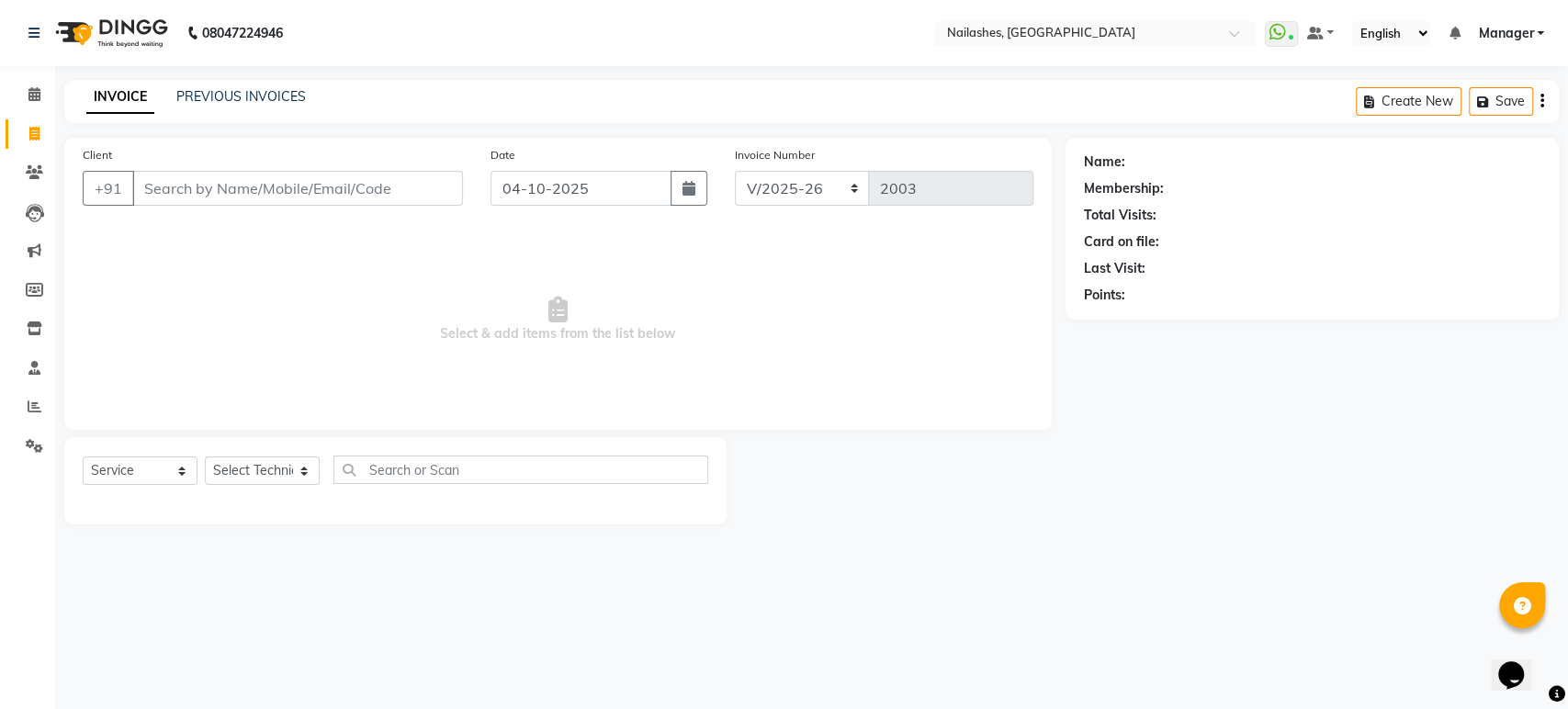
click at [213, 106] on div "PREVIOUS INVOICES" at bounding box center [240, 97] width 129 height 19
click at [228, 97] on link "PREVIOUS INVOICES" at bounding box center [240, 96] width 129 height 16
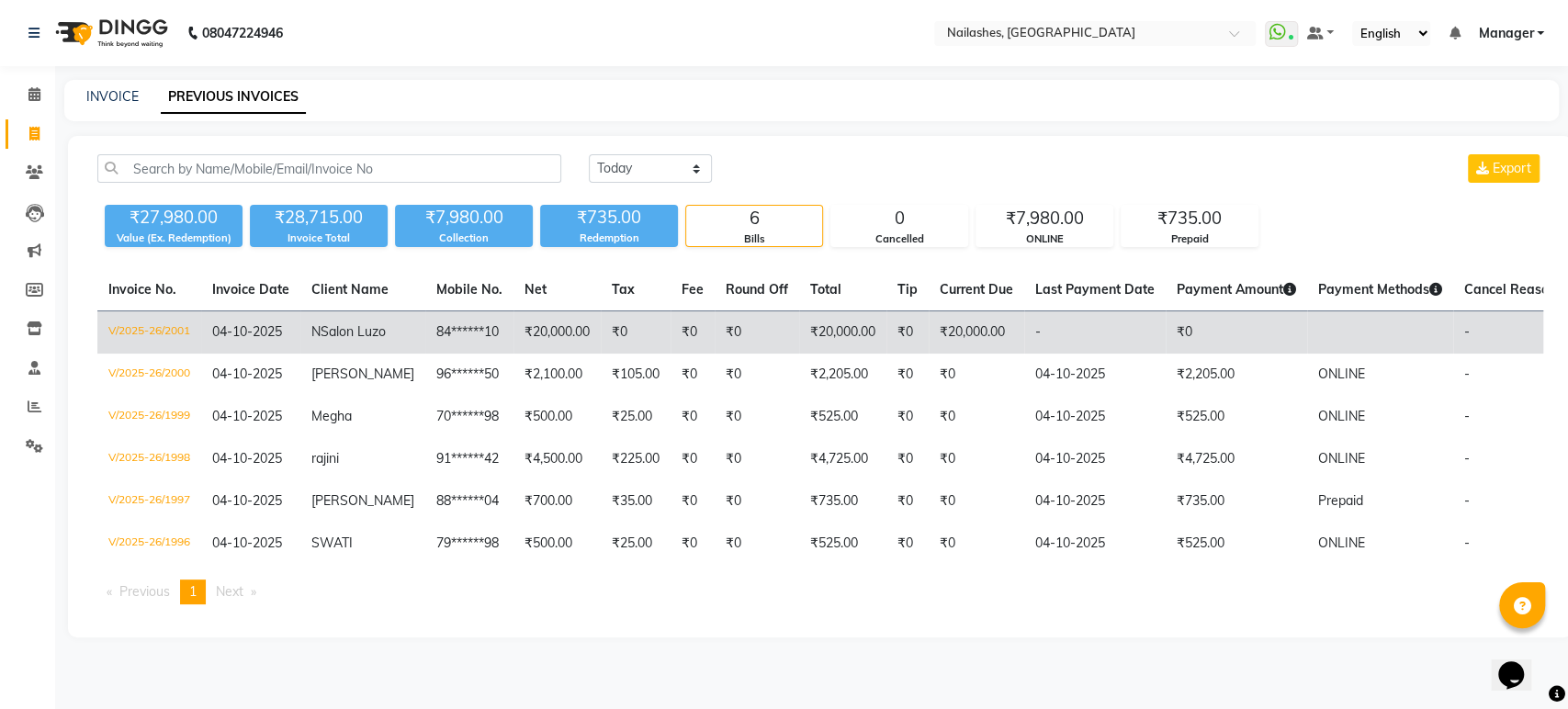
click at [513, 351] on td "₹20,000.00" at bounding box center [556, 333] width 87 height 43
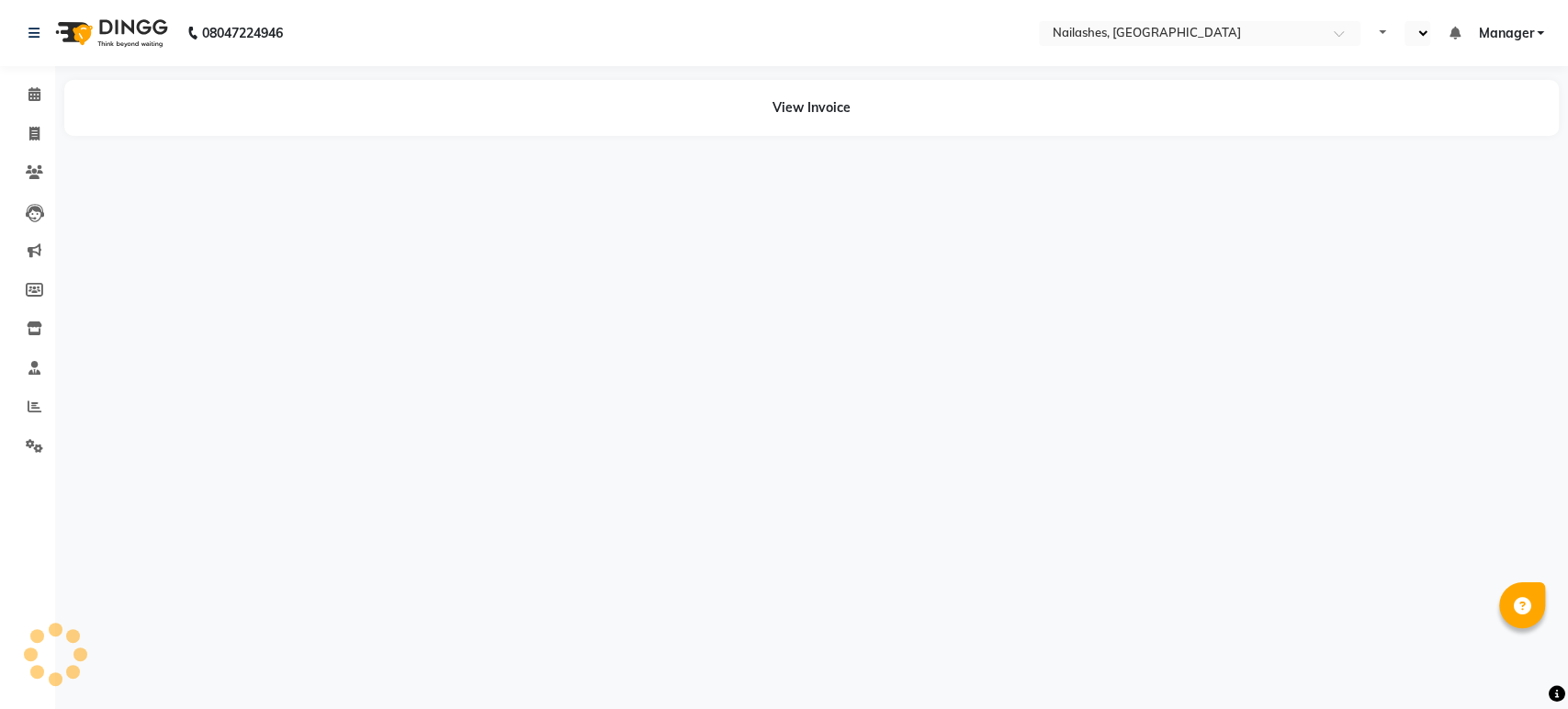
select select "en"
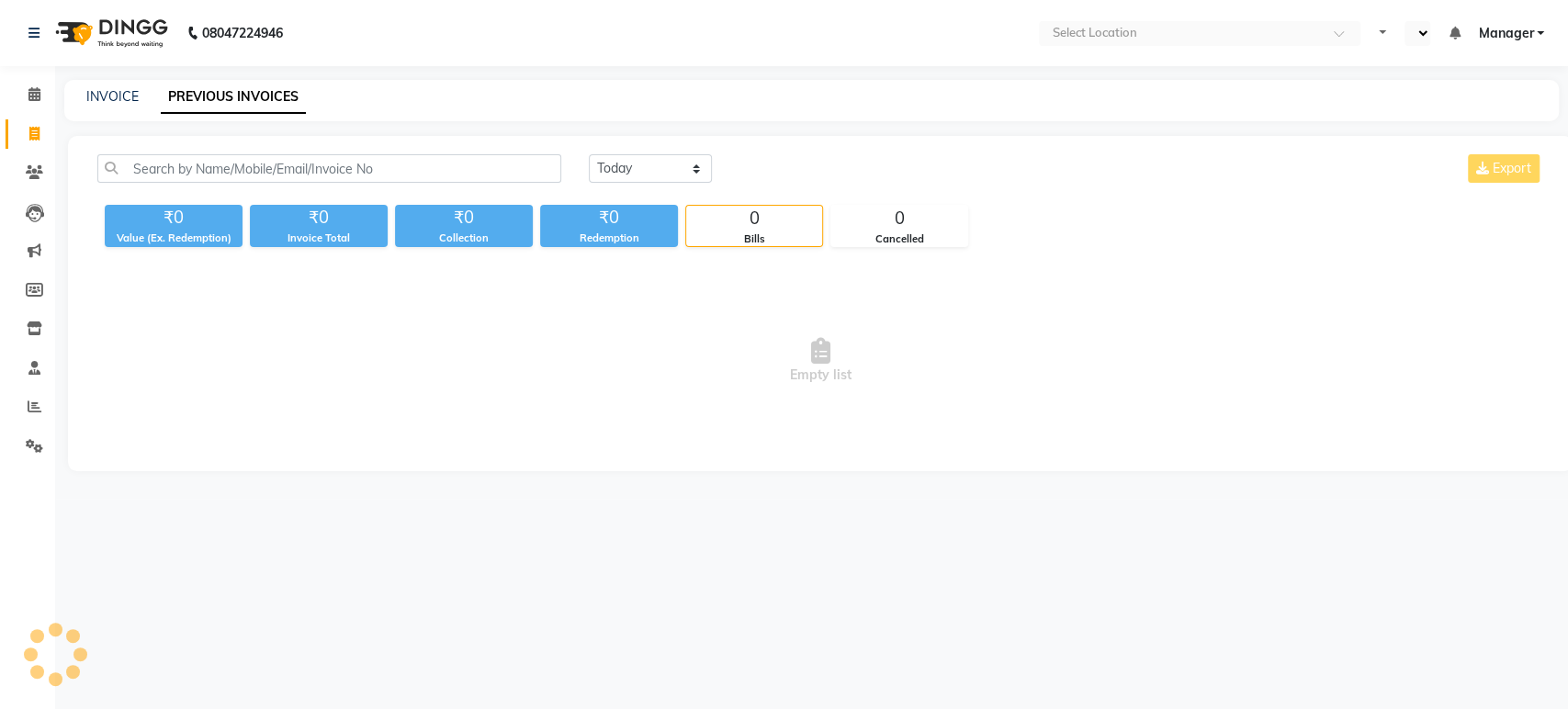
select select "en"
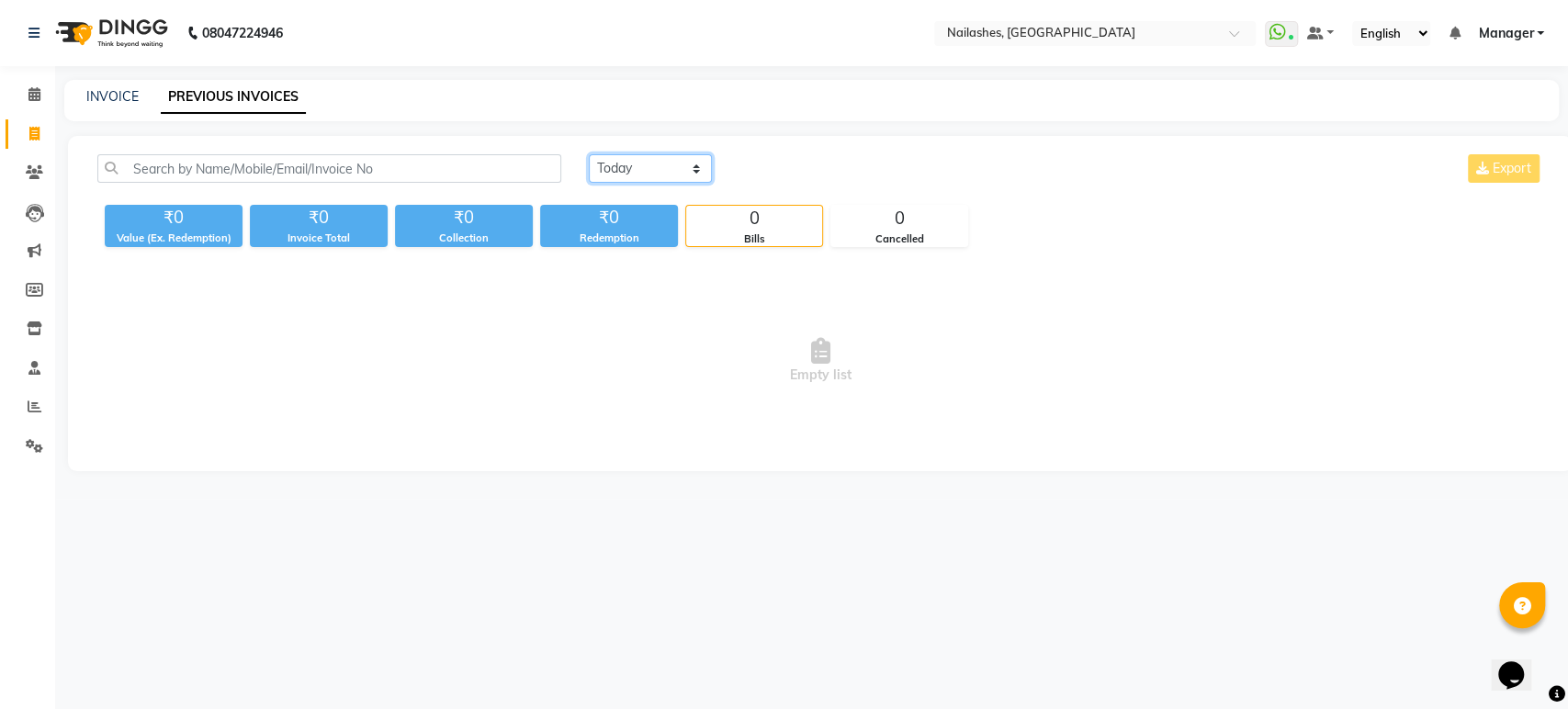
click at [650, 175] on select "[DATE] [DATE] Custom Range" at bounding box center [650, 168] width 123 height 29
click at [589, 154] on select "[DATE] [DATE] Custom Range" at bounding box center [650, 168] width 123 height 29
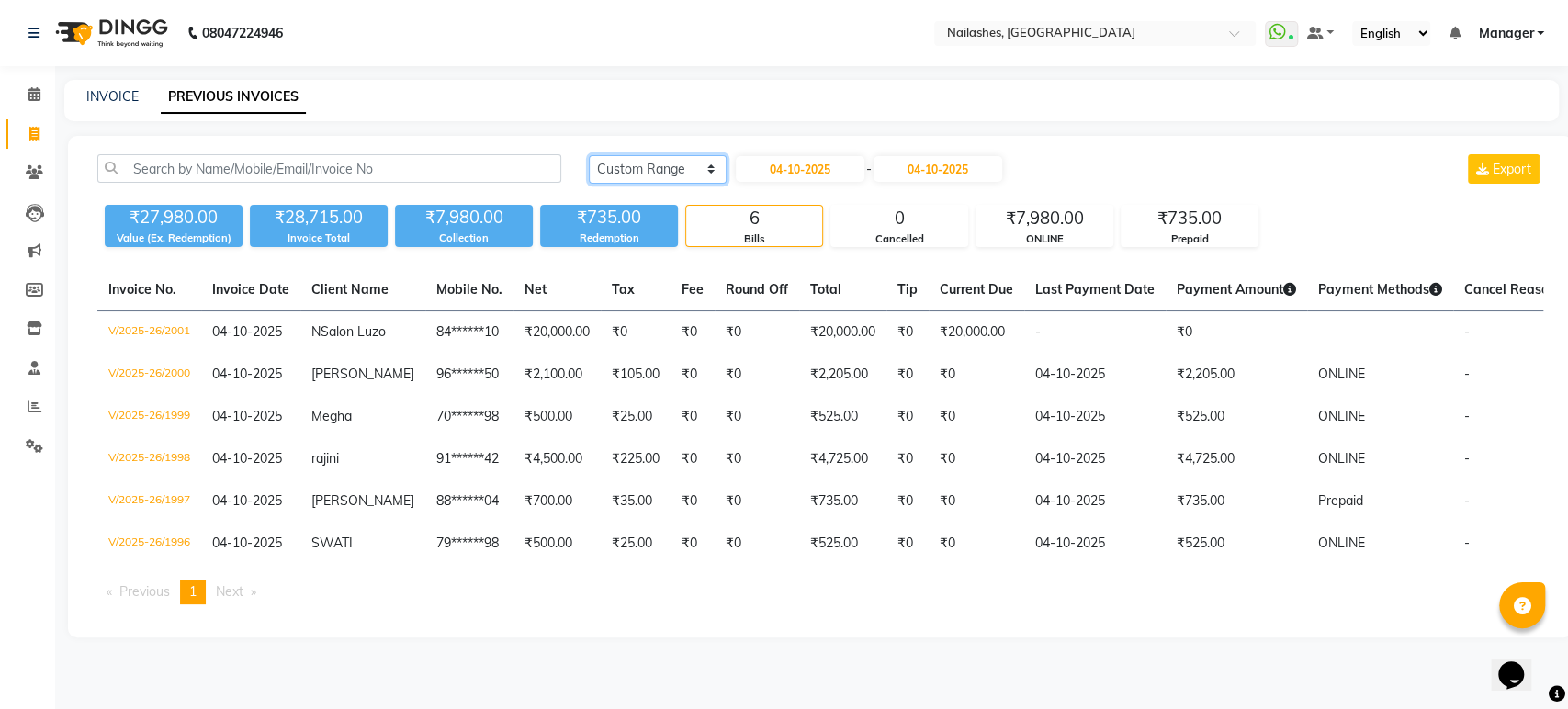
select select "yesterday"
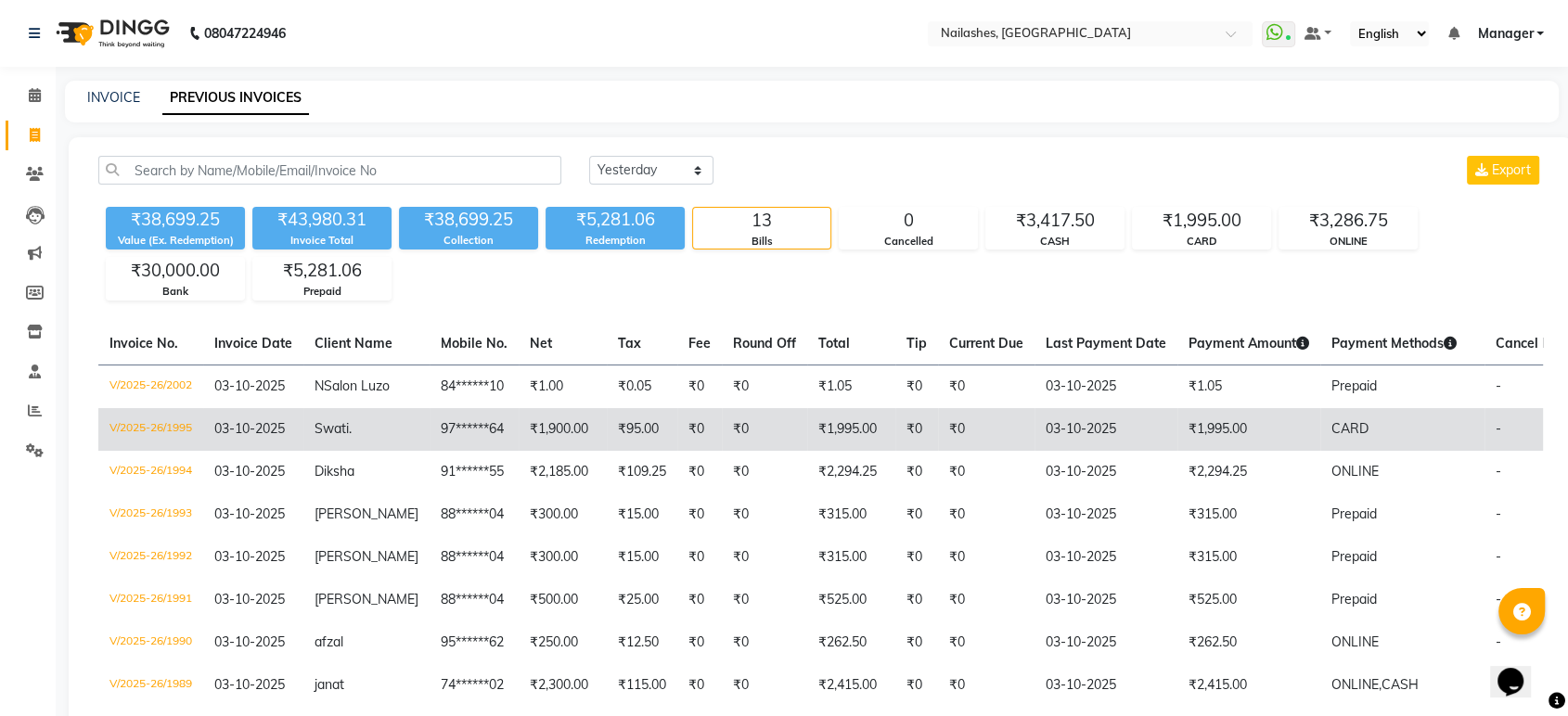
click at [571, 414] on td "₹1,900.00" at bounding box center [562, 429] width 88 height 42
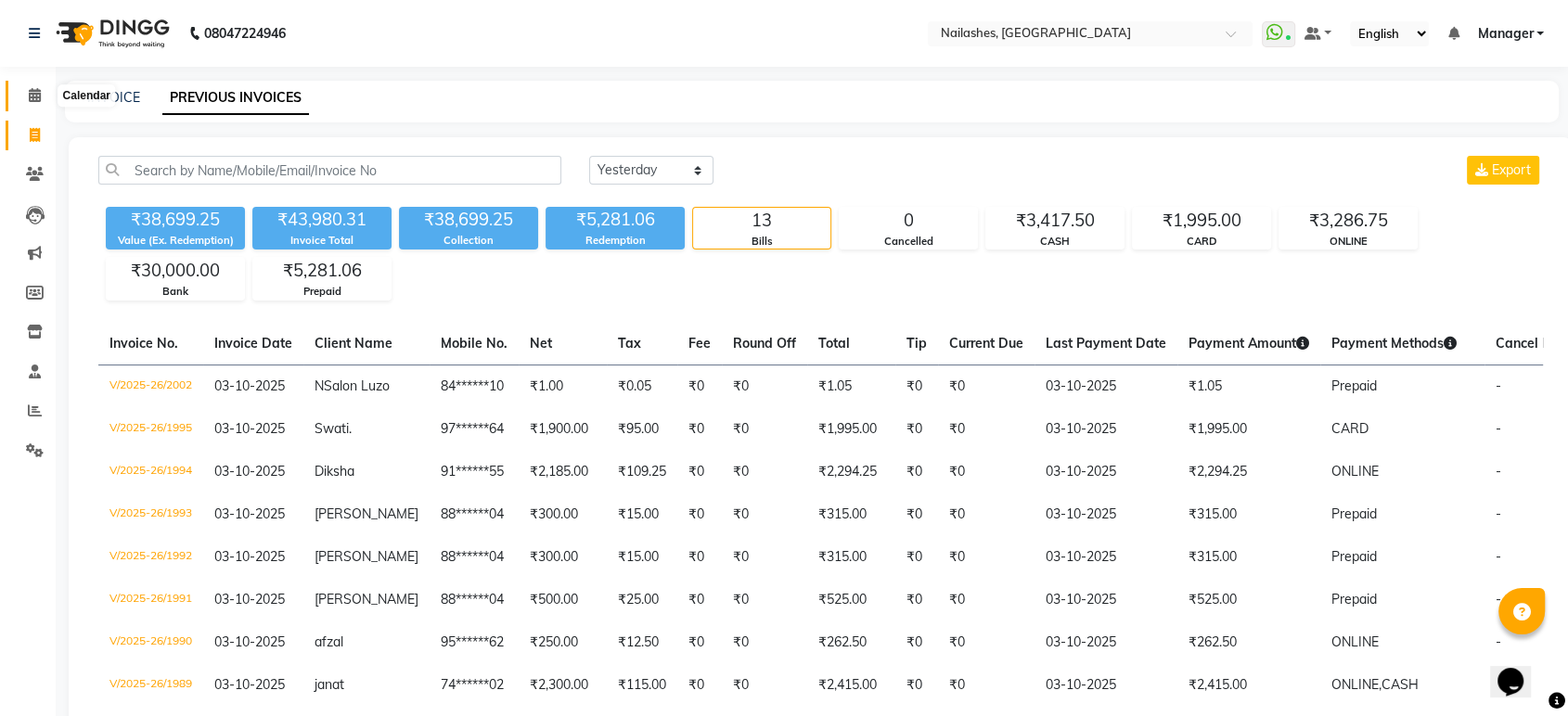
click at [31, 91] on icon at bounding box center [35, 95] width 12 height 14
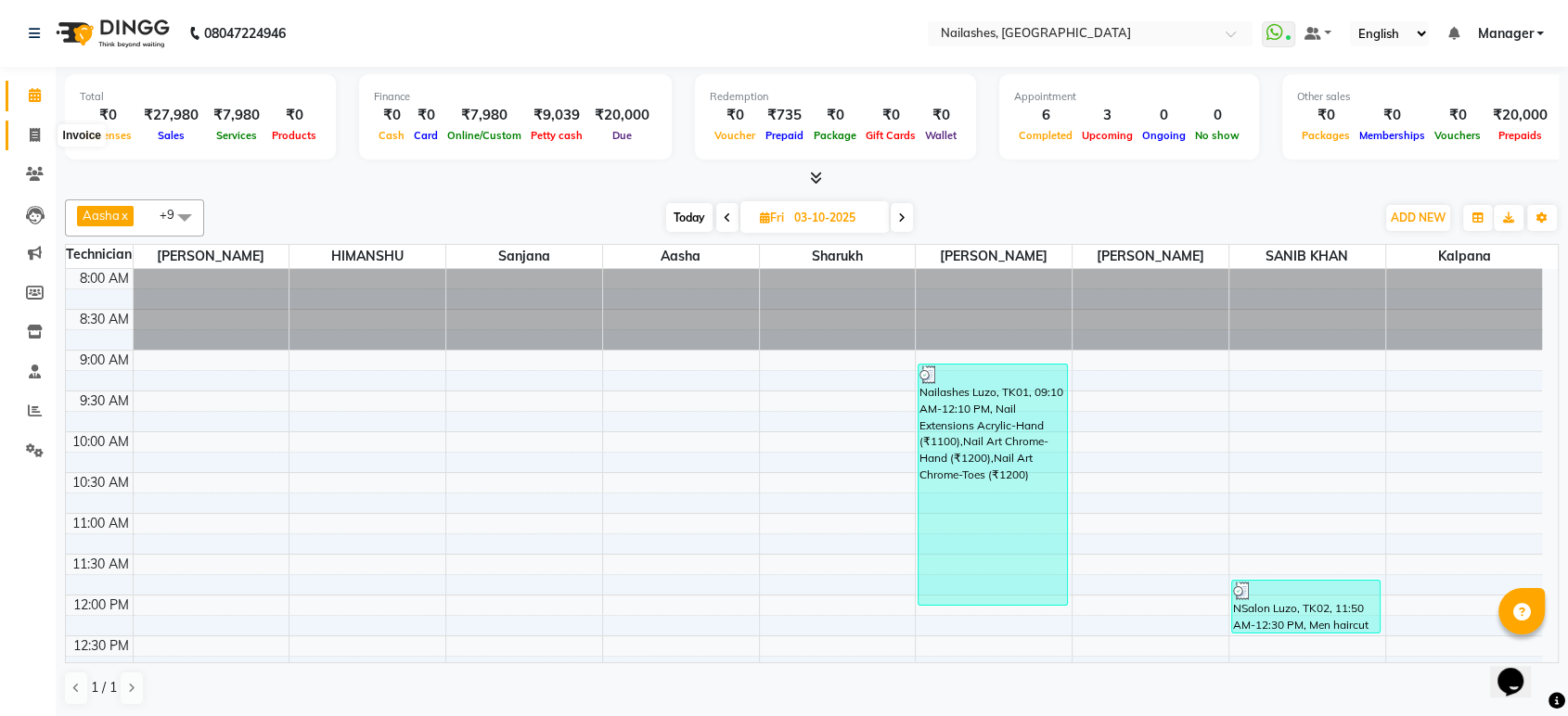
click at [27, 130] on span at bounding box center [35, 136] width 33 height 21
select select "service"
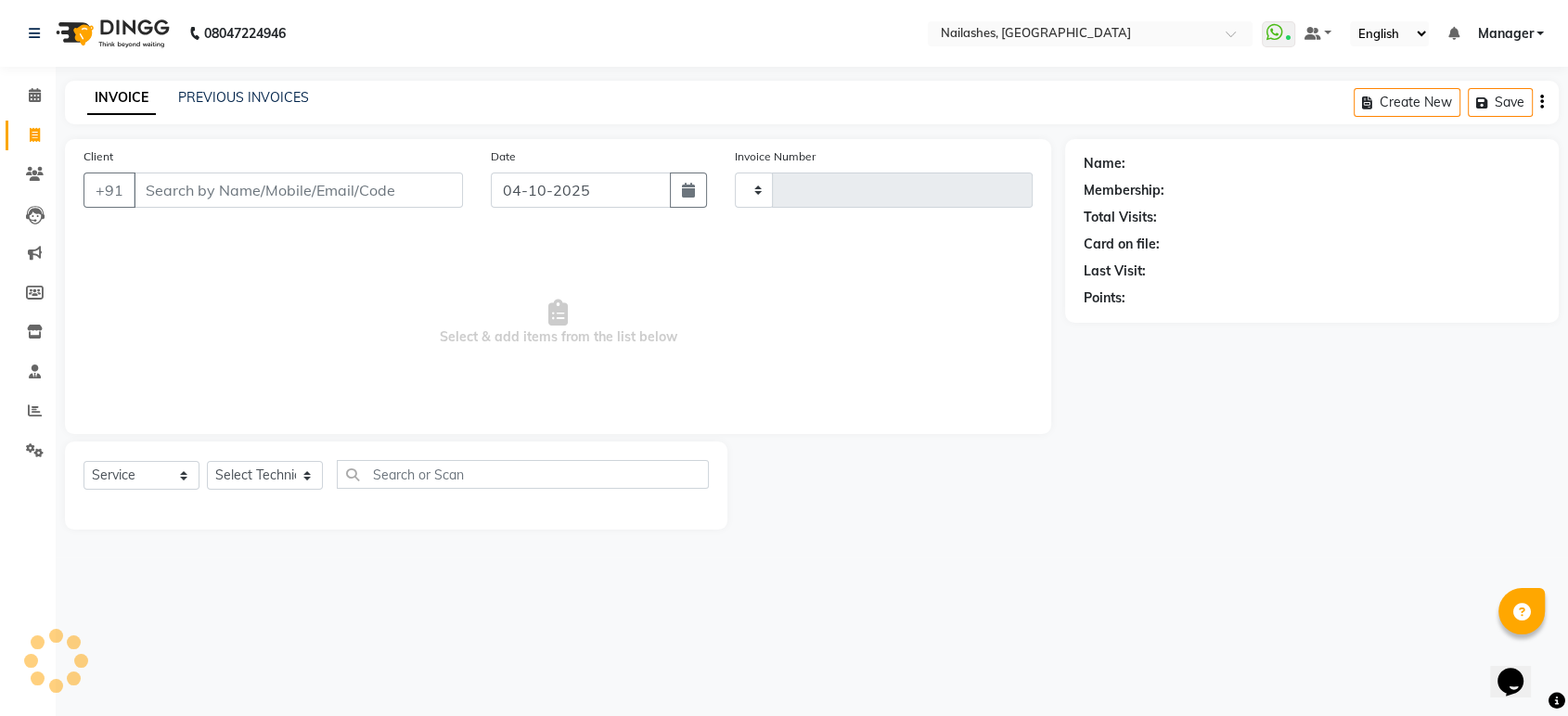
type input "2003"
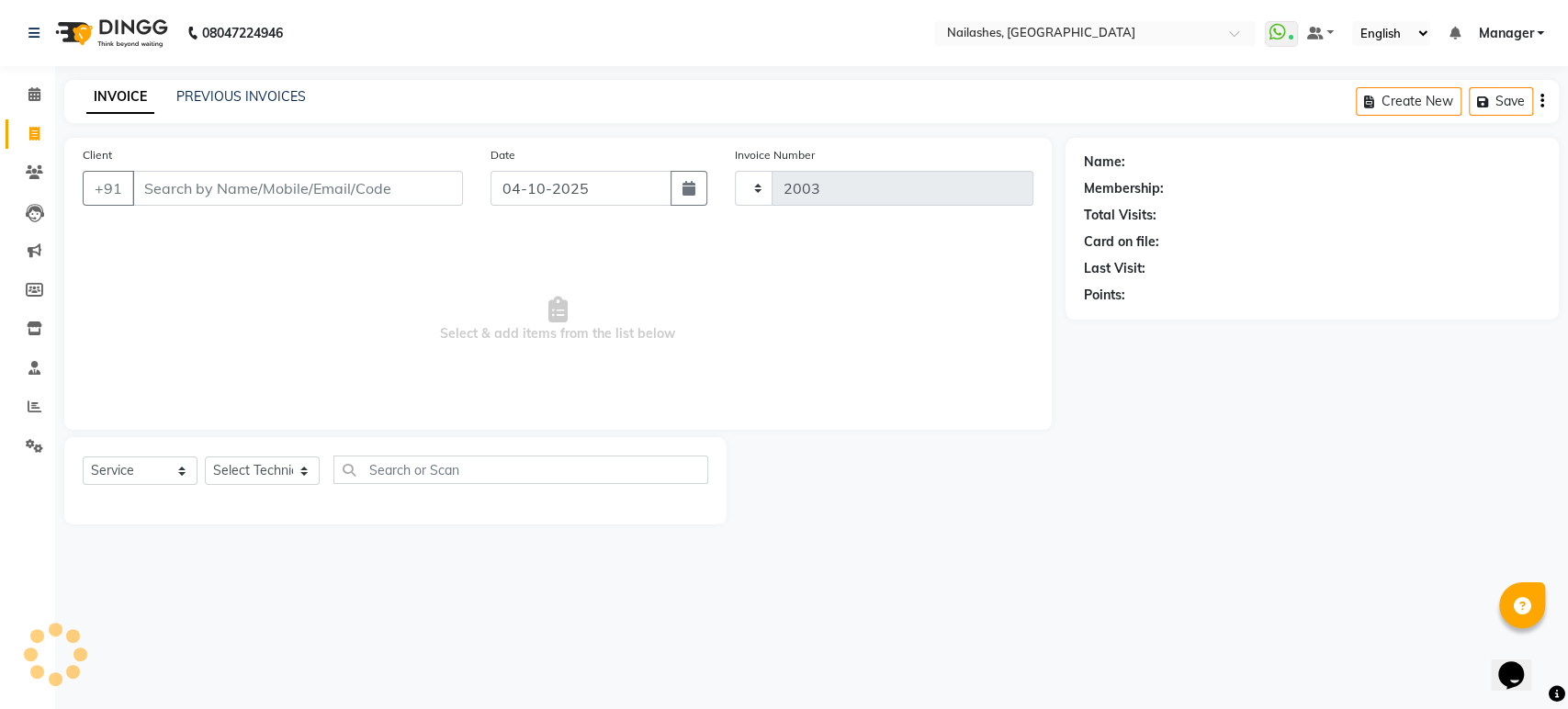
select select "4251"
click at [35, 94] on icon at bounding box center [34, 94] width 11 height 13
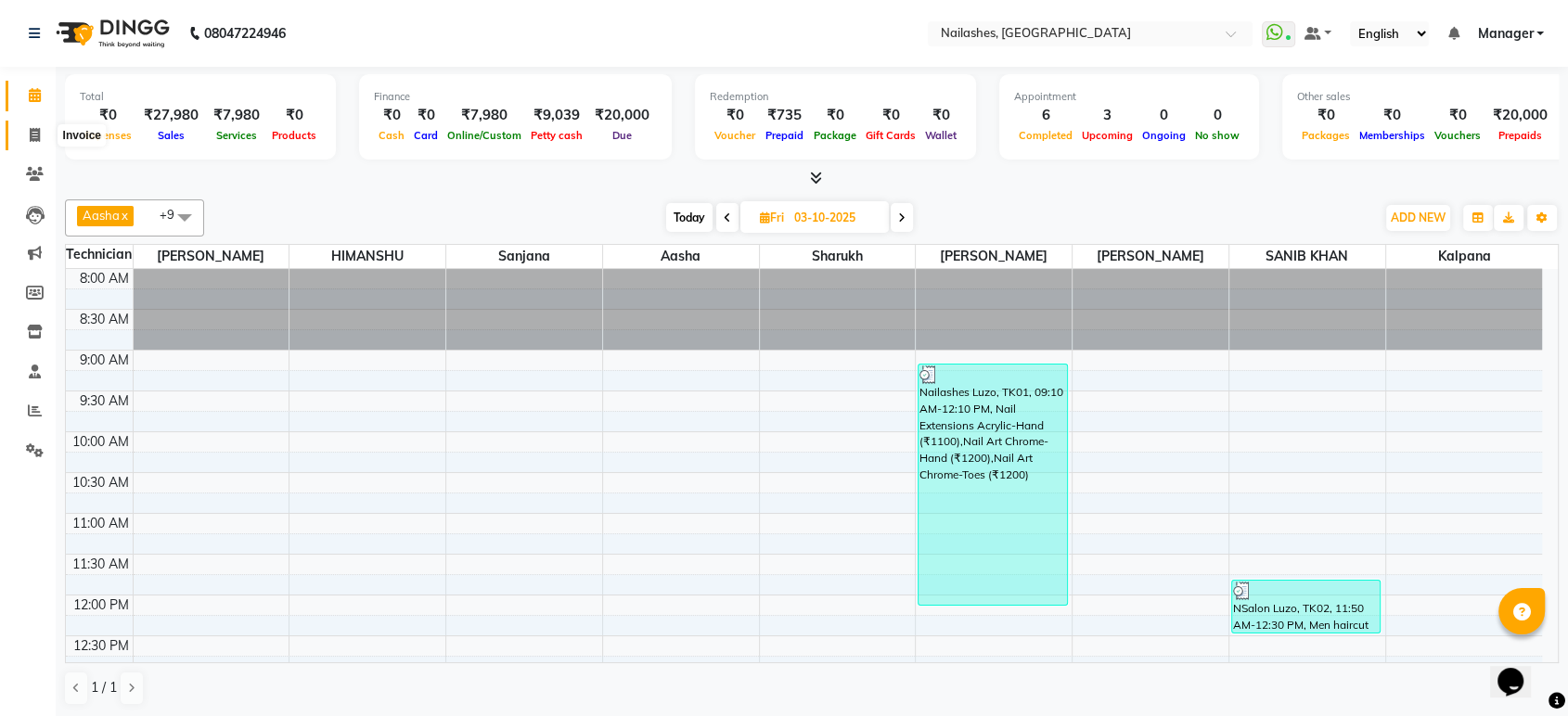
click at [26, 139] on span at bounding box center [35, 136] width 33 height 21
select select "service"
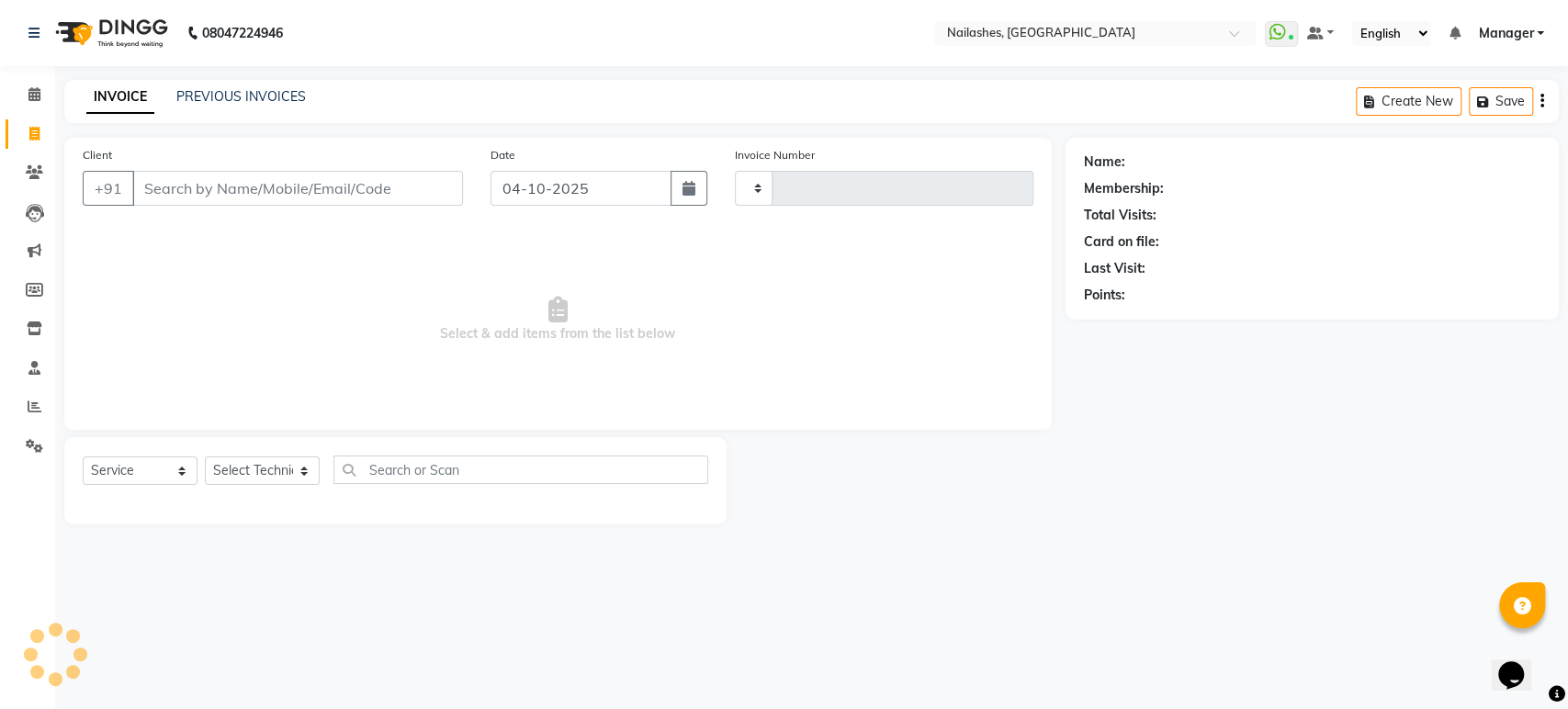
type input "2003"
select select "4251"
click at [218, 93] on link "PREVIOUS INVOICES" at bounding box center [240, 96] width 129 height 16
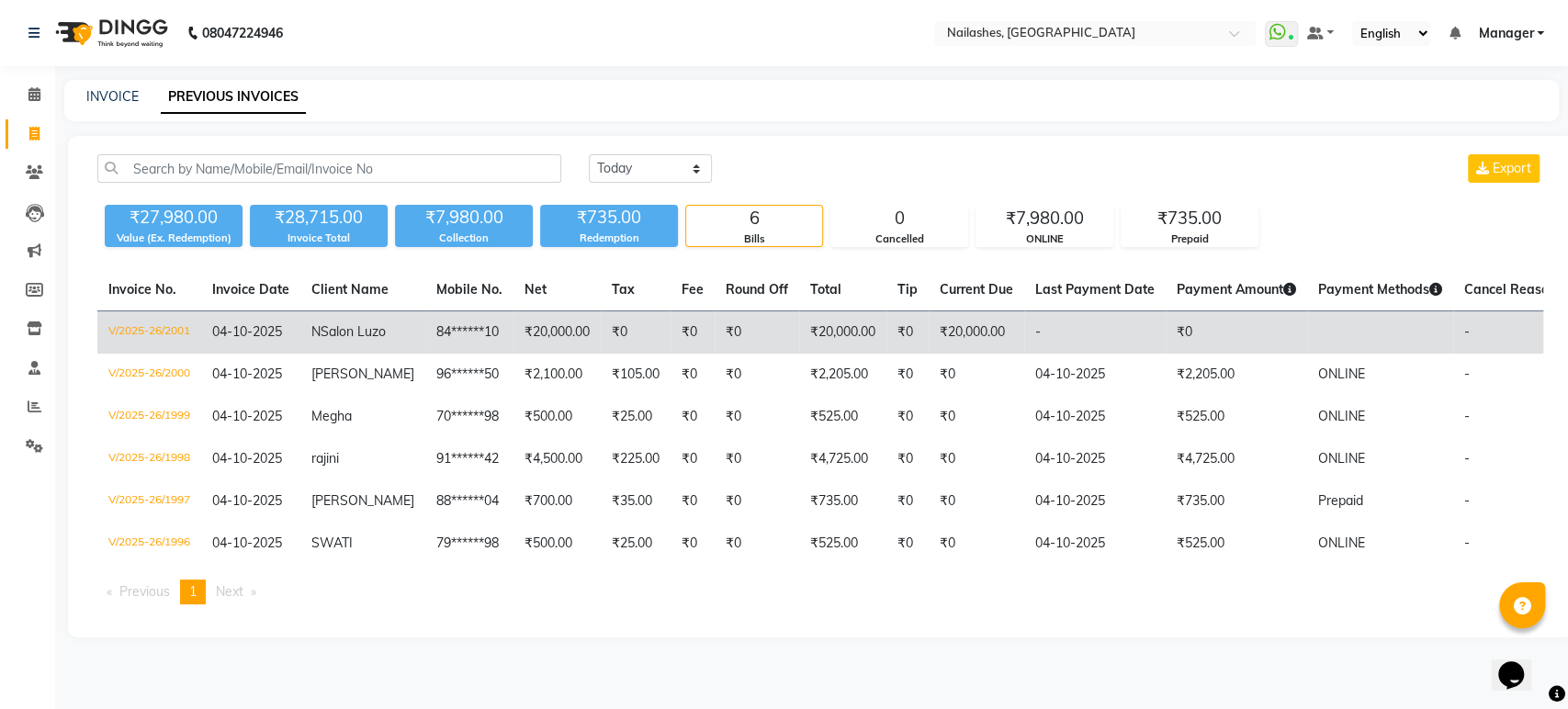
click at [527, 347] on td "₹20,000.00" at bounding box center [556, 333] width 87 height 43
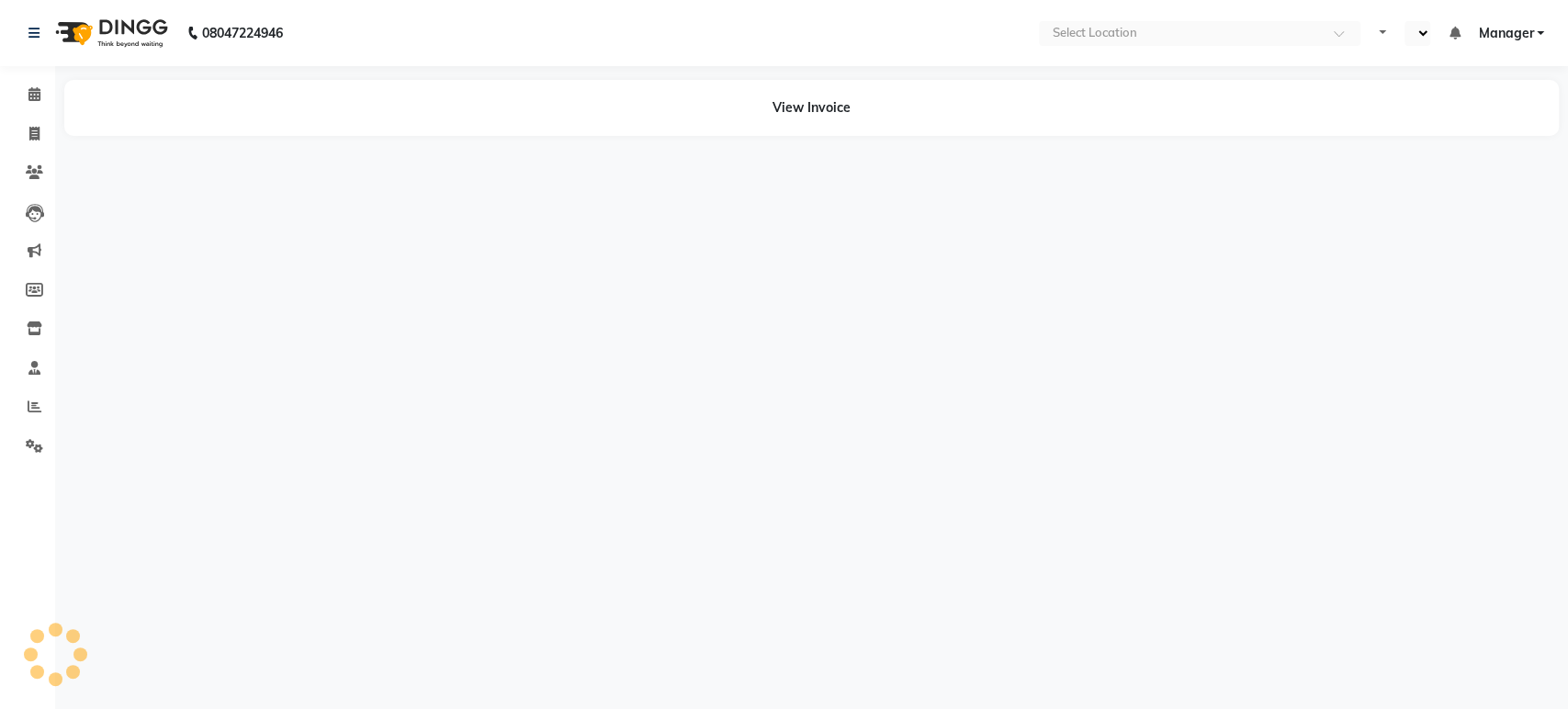
select select "en"
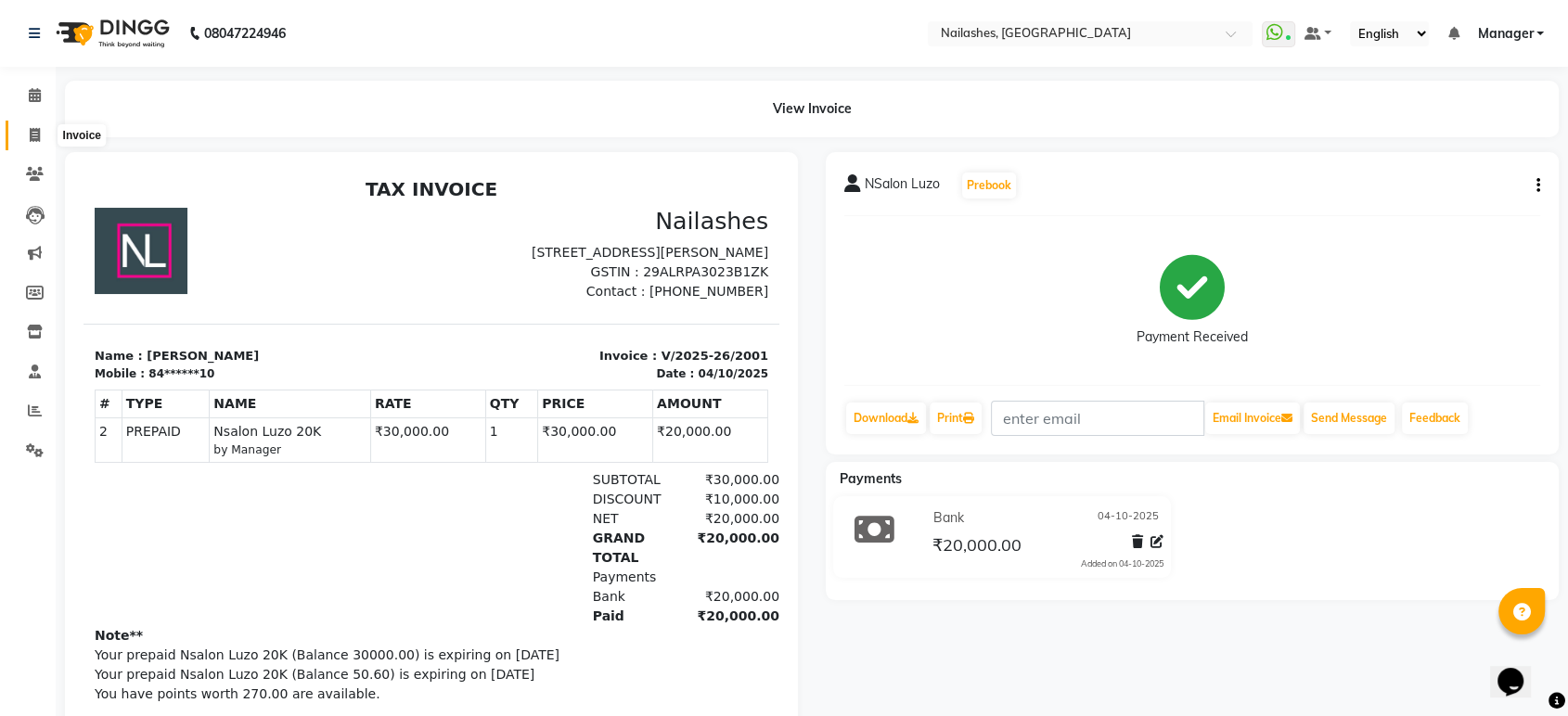
click at [26, 137] on span at bounding box center [35, 136] width 33 height 21
select select "service"
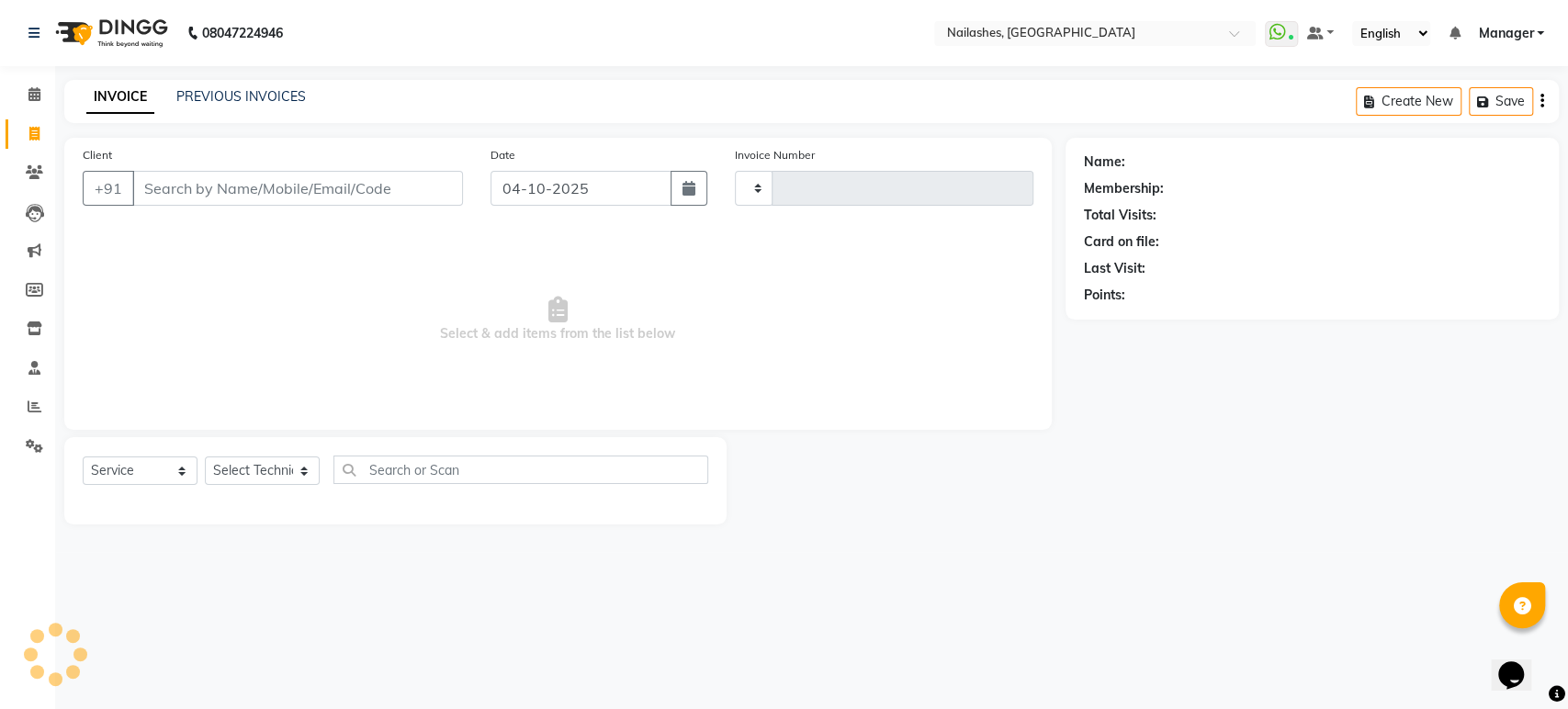
type input "2003"
select select "4251"
click at [222, 91] on link "PREVIOUS INVOICES" at bounding box center [240, 96] width 129 height 16
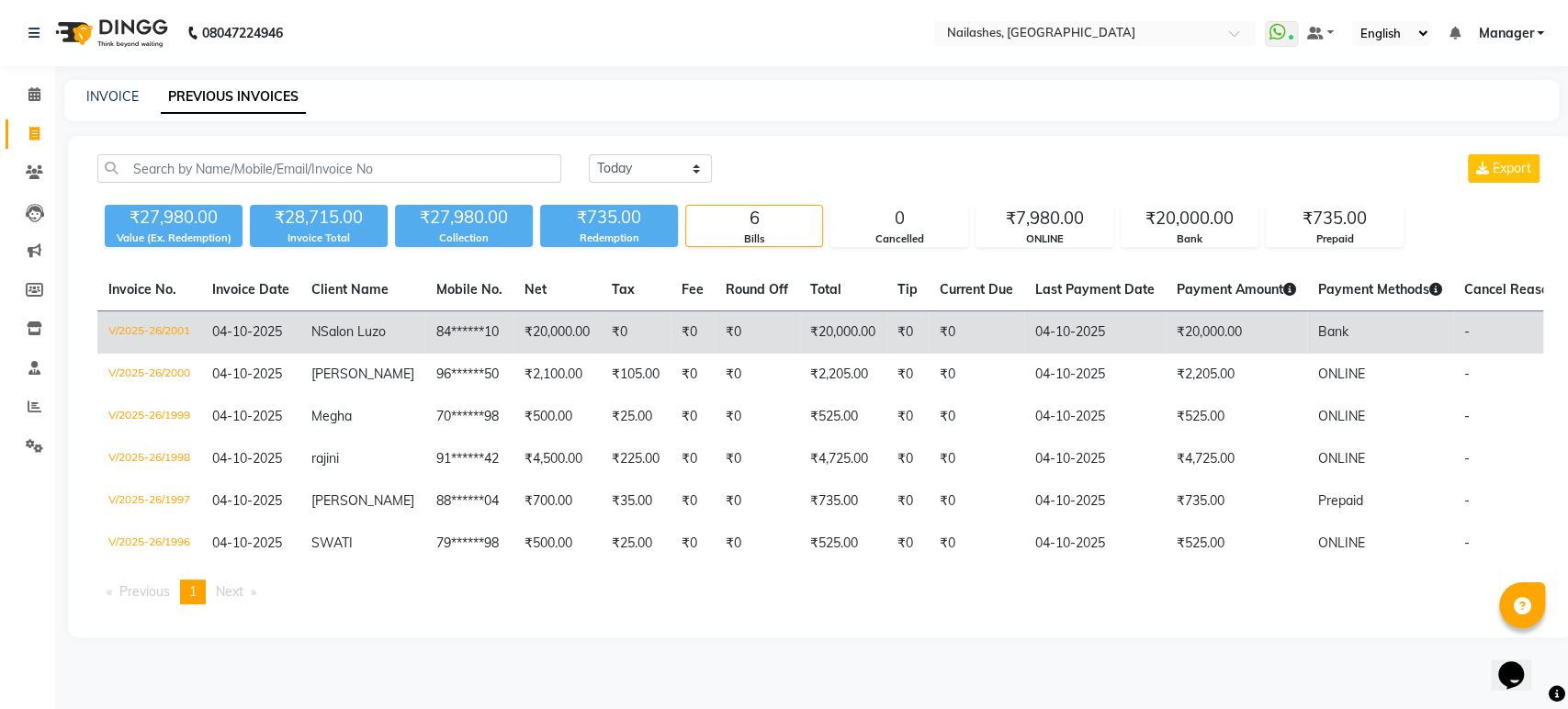
click at [529, 330] on td "₹20,000.00" at bounding box center [556, 333] width 87 height 43
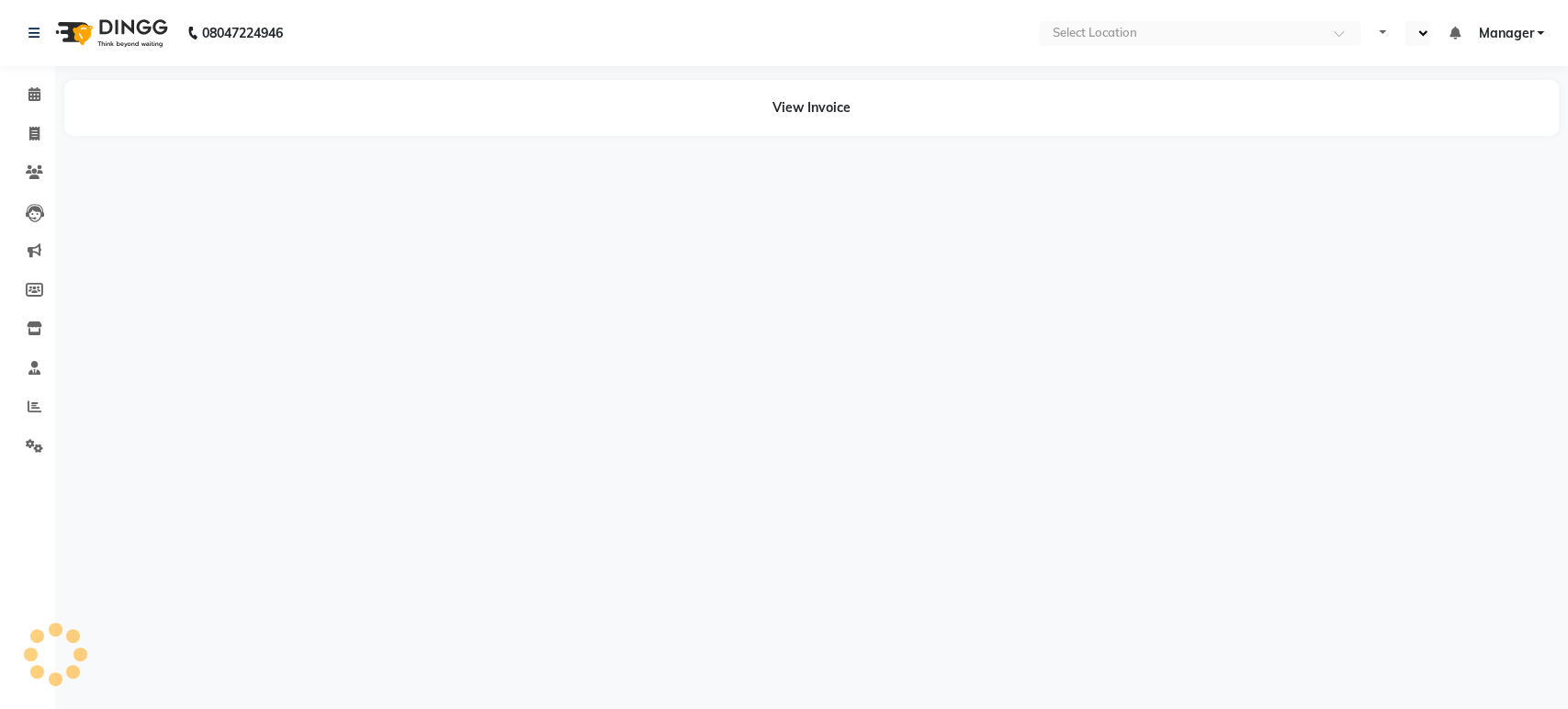
select select "en"
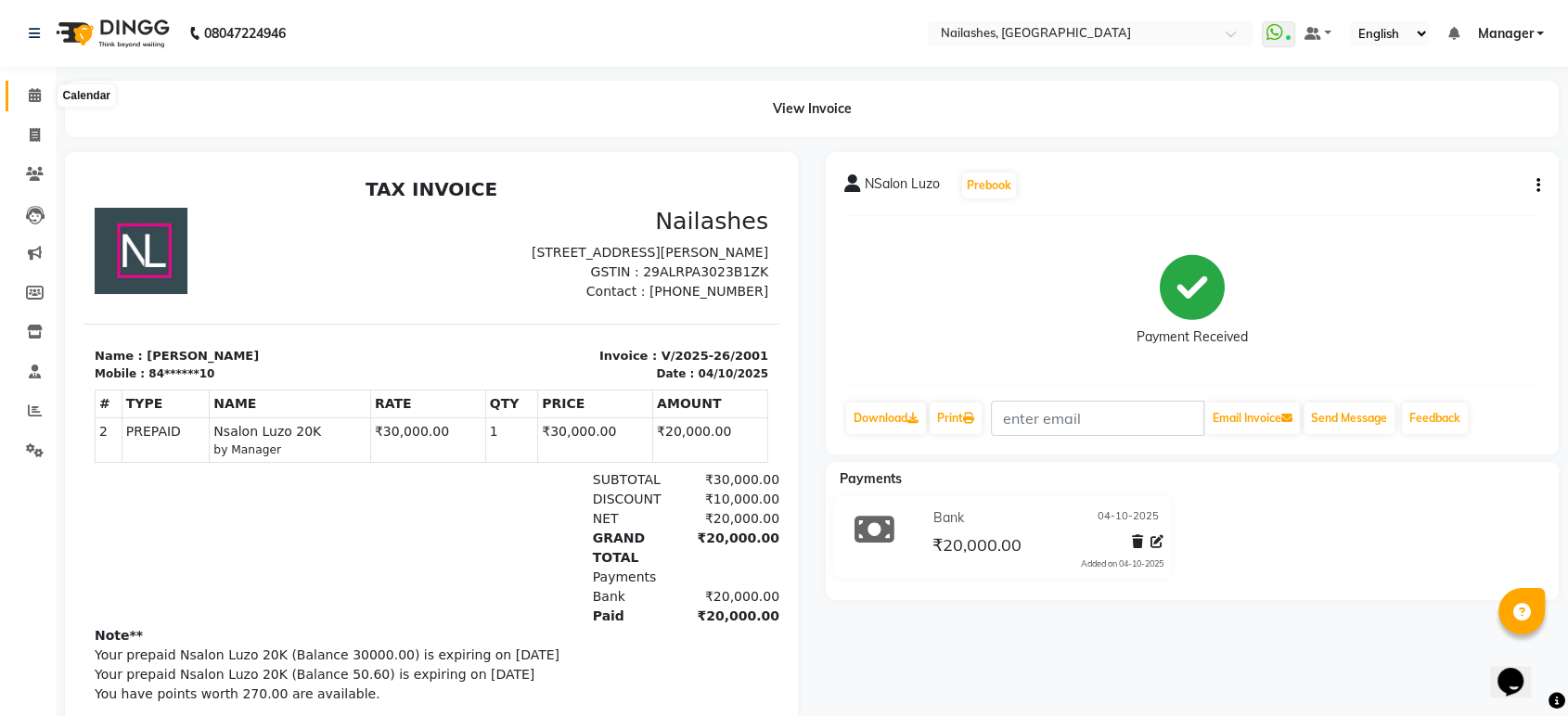
click at [39, 88] on icon at bounding box center [35, 95] width 12 height 14
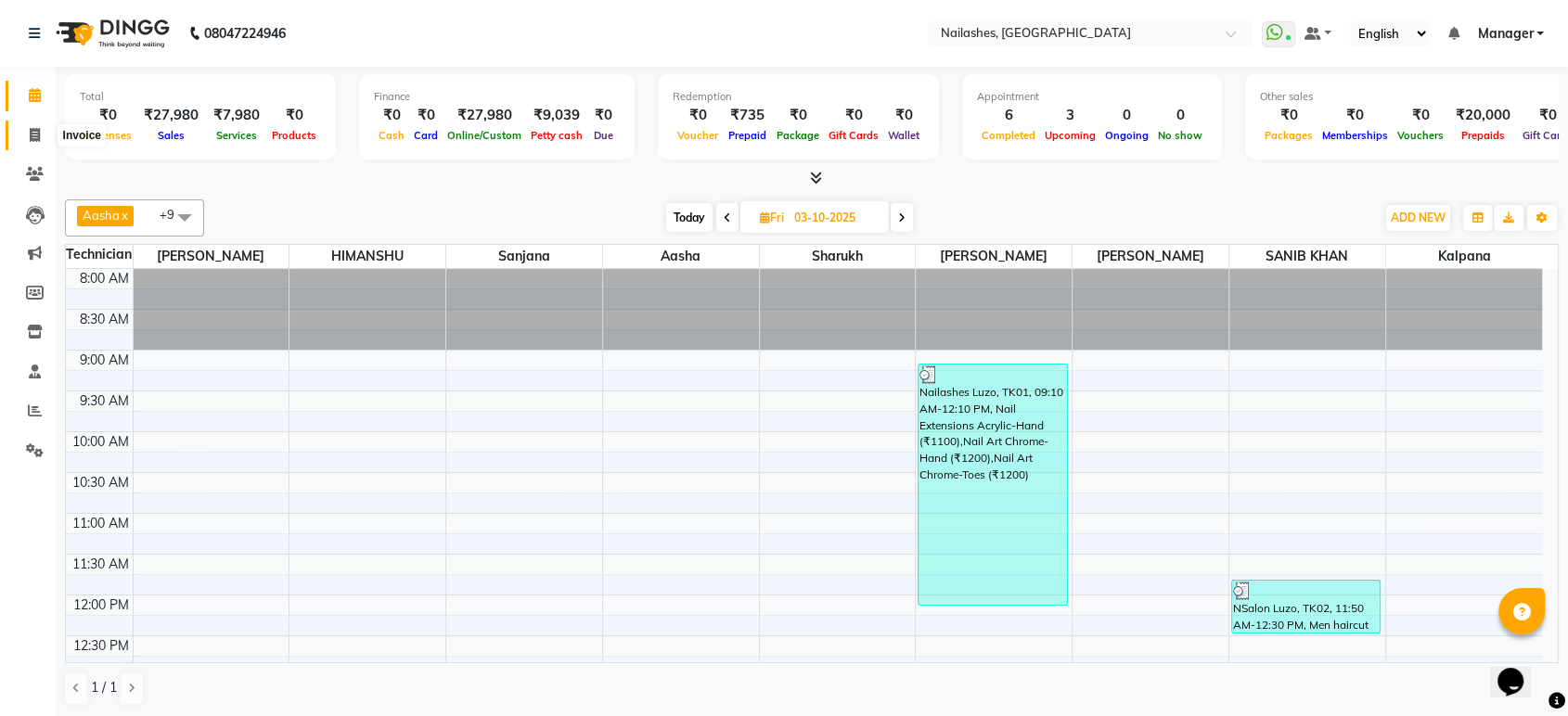
click at [36, 139] on icon at bounding box center [35, 135] width 11 height 14
select select "service"
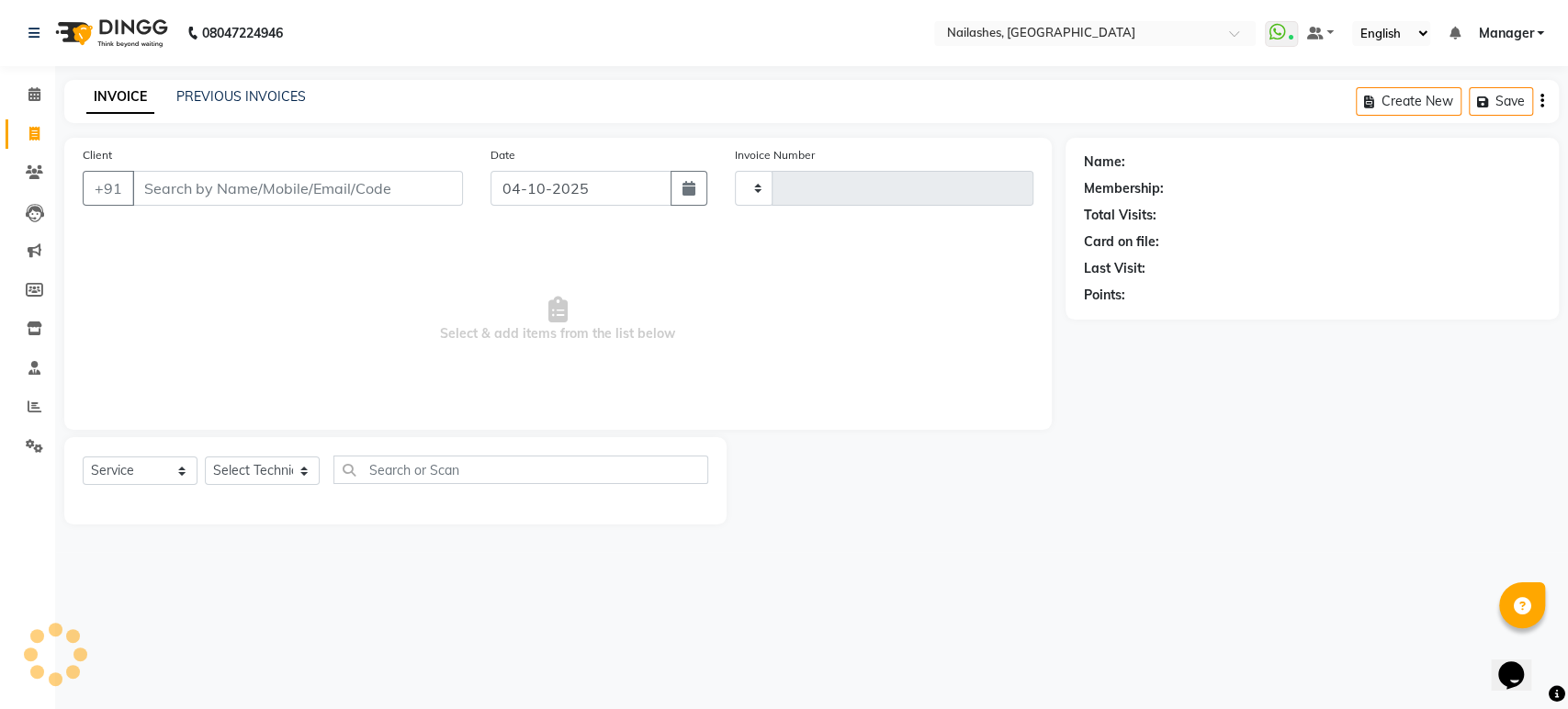
type input "2003"
select select "4251"
click at [221, 106] on div "PREVIOUS INVOICES" at bounding box center [240, 97] width 129 height 19
click at [227, 98] on link "PREVIOUS INVOICES" at bounding box center [240, 96] width 129 height 16
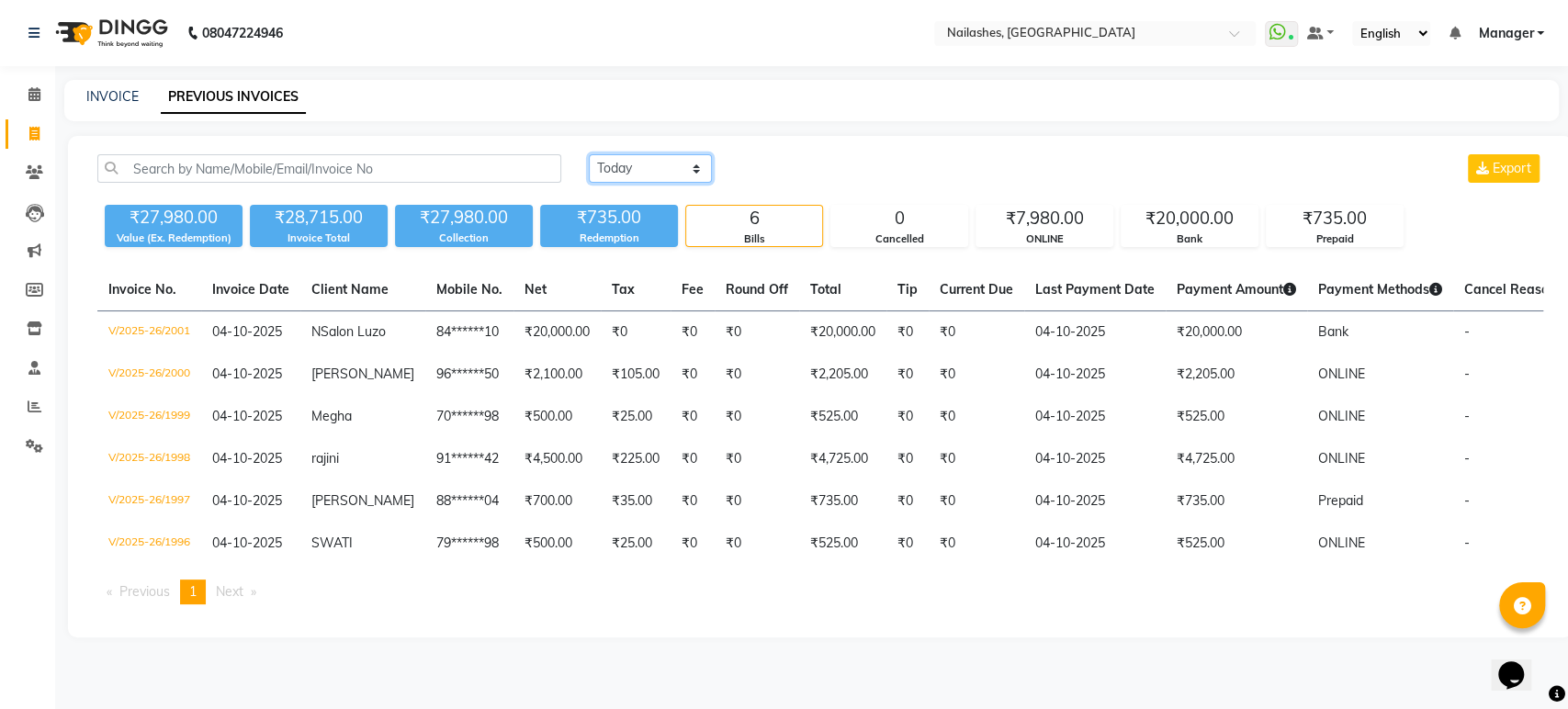
click at [698, 161] on select "Today Yesterday Custom Range" at bounding box center [650, 168] width 123 height 29
select select "yesterday"
click at [589, 154] on select "Today Yesterday Custom Range" at bounding box center [650, 168] width 123 height 29
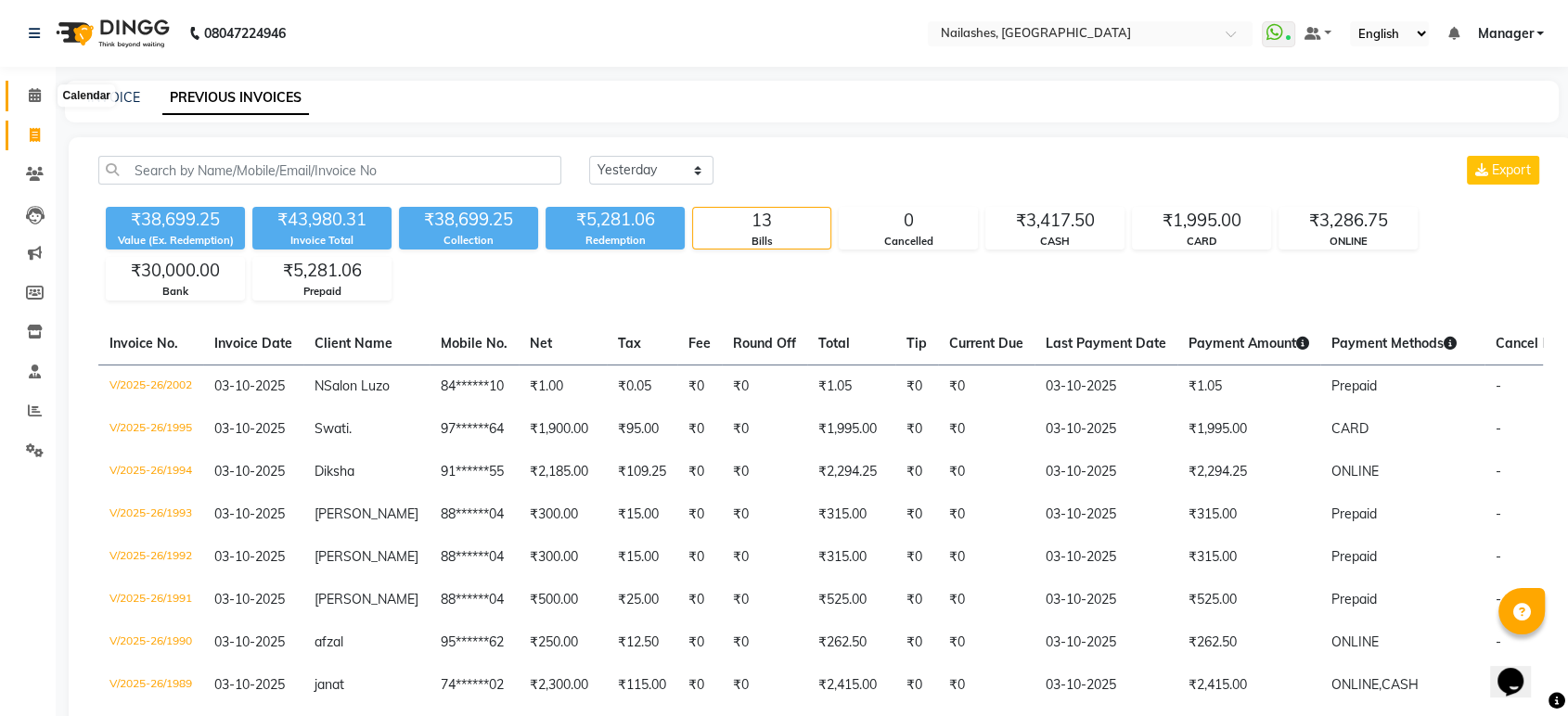
click at [31, 97] on icon at bounding box center [35, 95] width 12 height 14
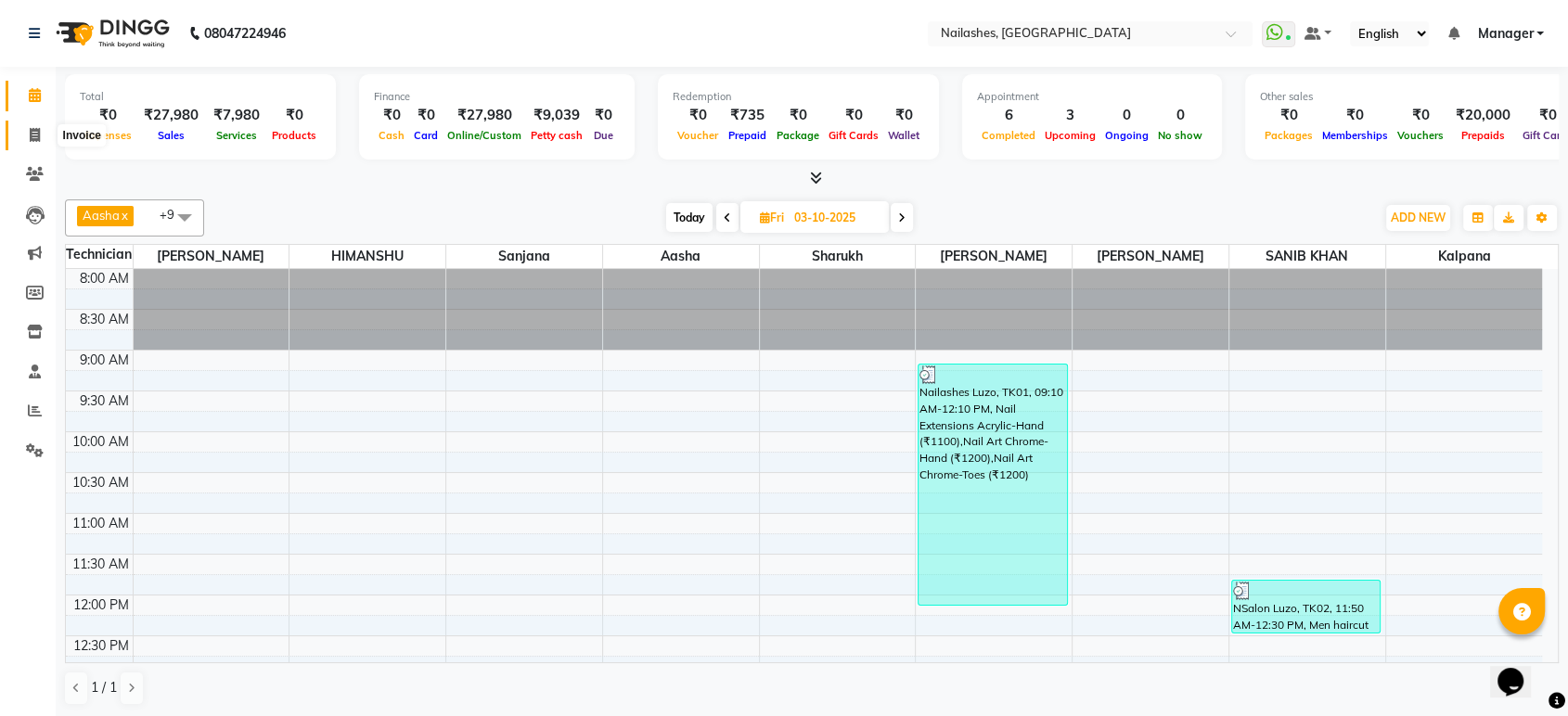
click at [24, 128] on span at bounding box center [35, 136] width 33 height 21
select select "service"
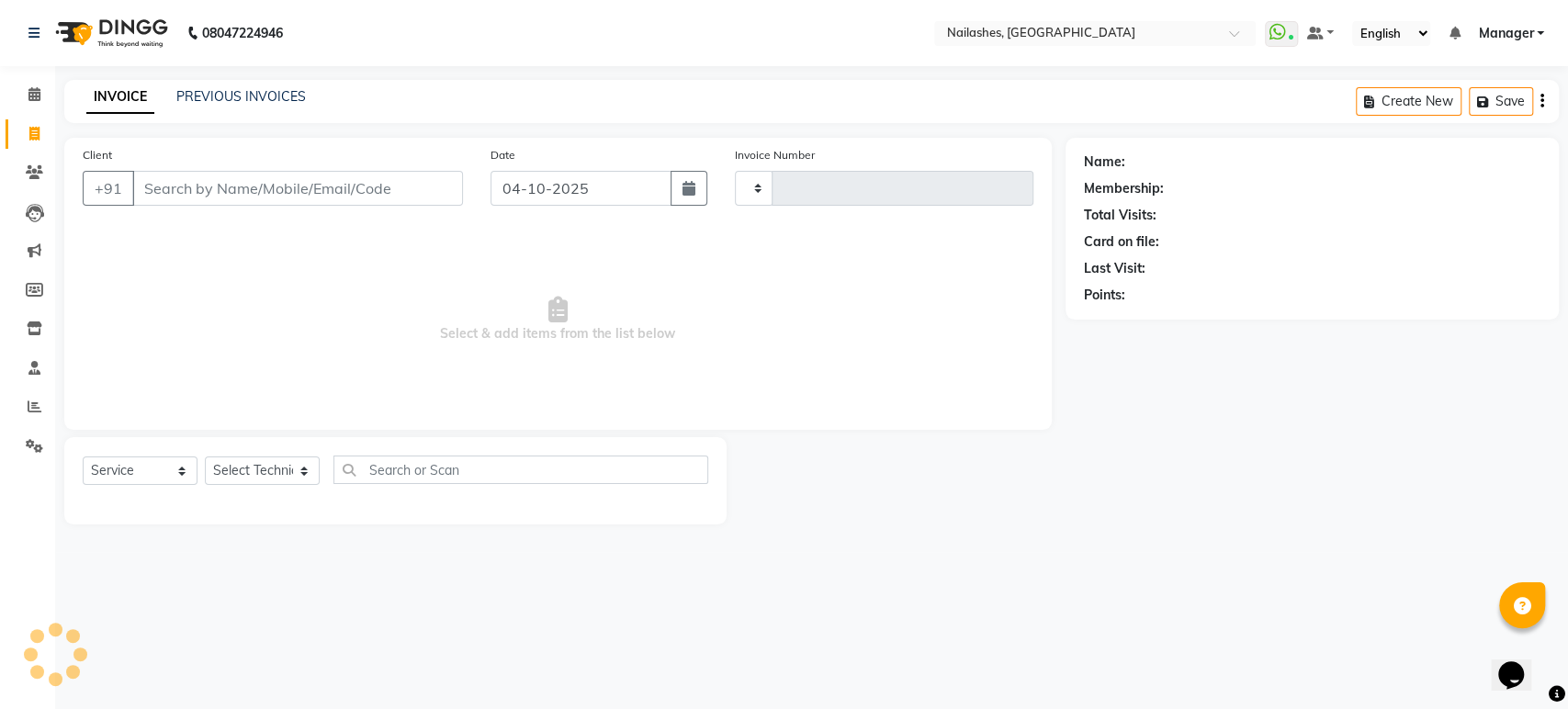
type input "2003"
select select "4251"
click at [302, 465] on select "Select Technician Aasha Asid HIMANSHU Ishrit Ali kalpana KRISHNA Manager Rehbar…" at bounding box center [262, 471] width 115 height 29
select select "80924"
click at [205, 457] on select "Select Technician Aasha Asid HIMANSHU Ishrit Ali kalpana KRISHNA Manager Rehbar…" at bounding box center [262, 471] width 115 height 29
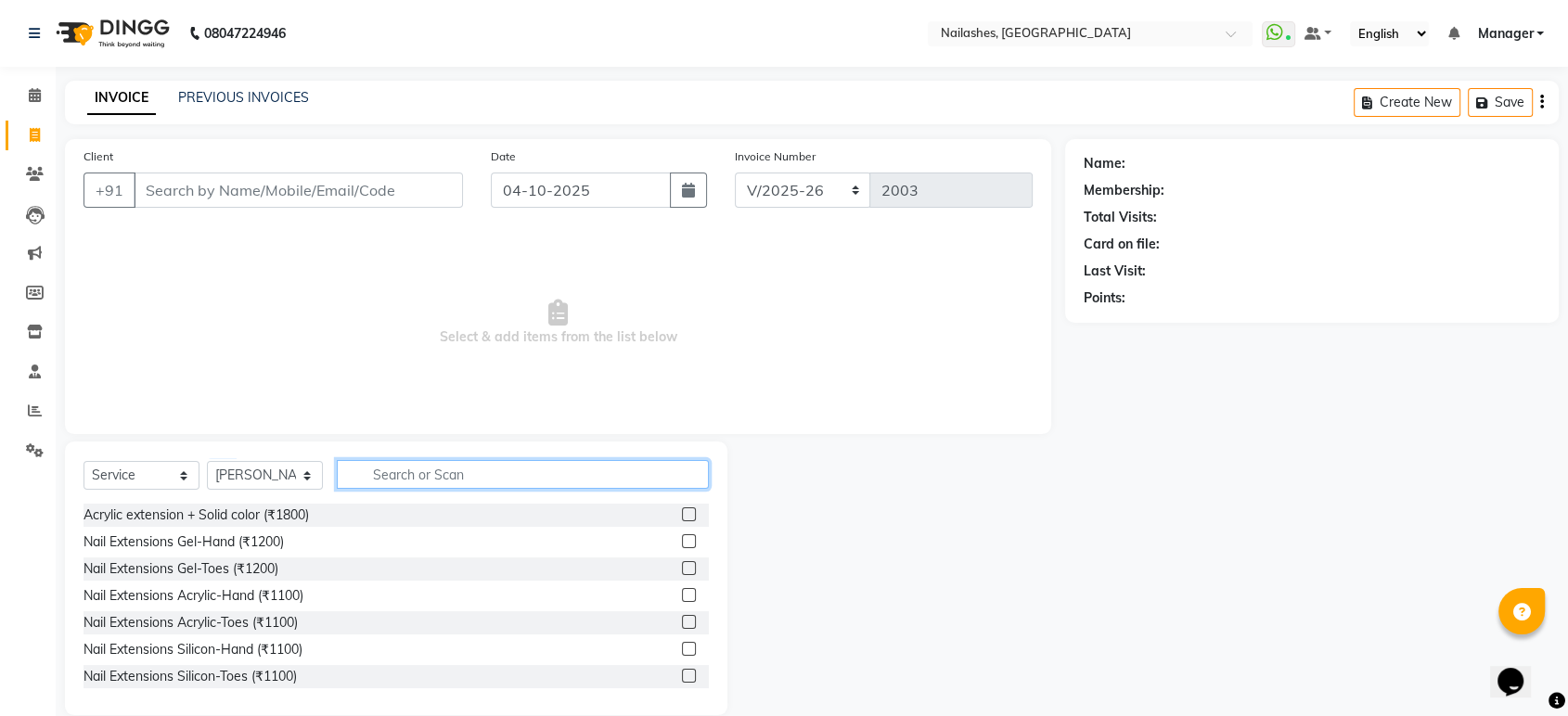
click at [418, 465] on input "text" at bounding box center [522, 475] width 372 height 29
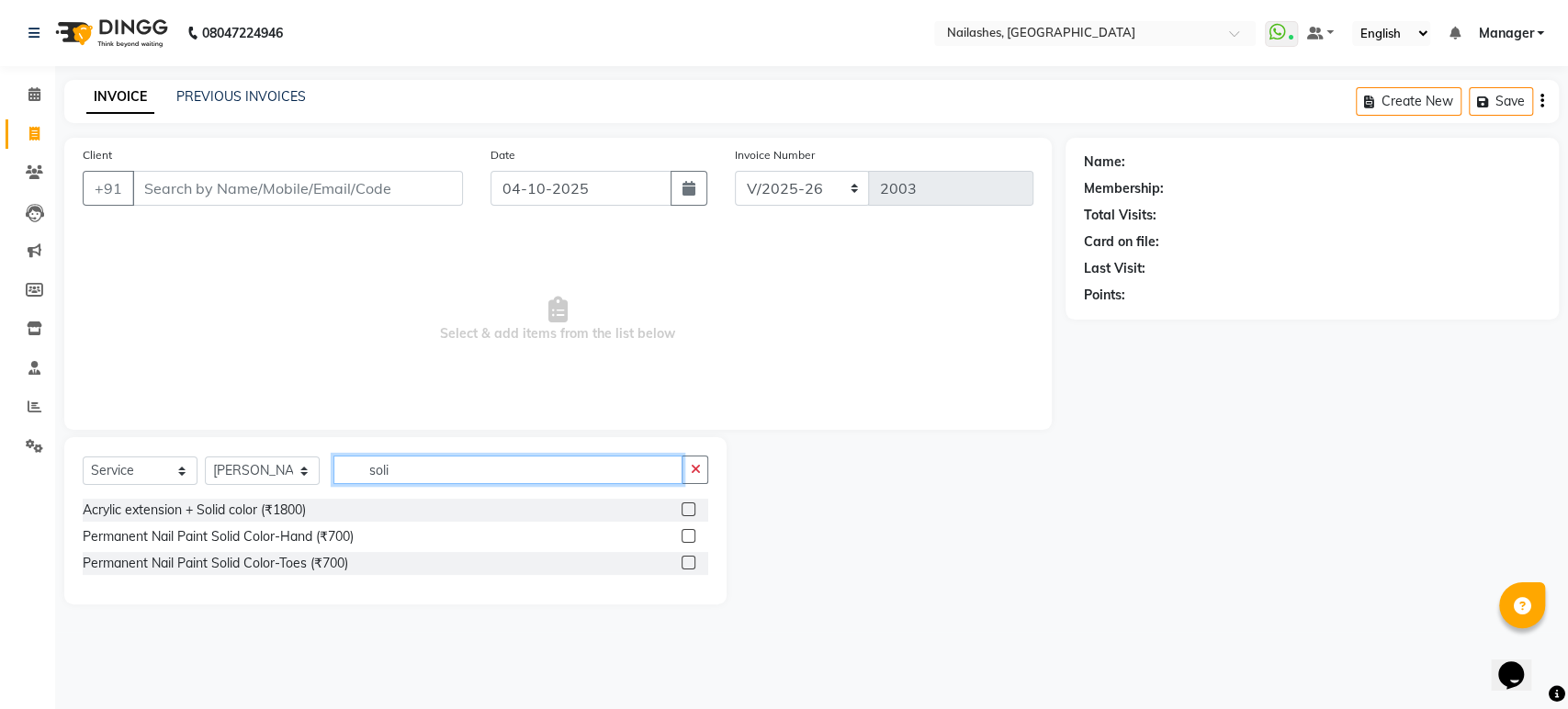
type input "soli"
click at [689, 537] on label at bounding box center [688, 535] width 13 height 13
click at [689, 537] on input "checkbox" at bounding box center [687, 536] width 11 height 11
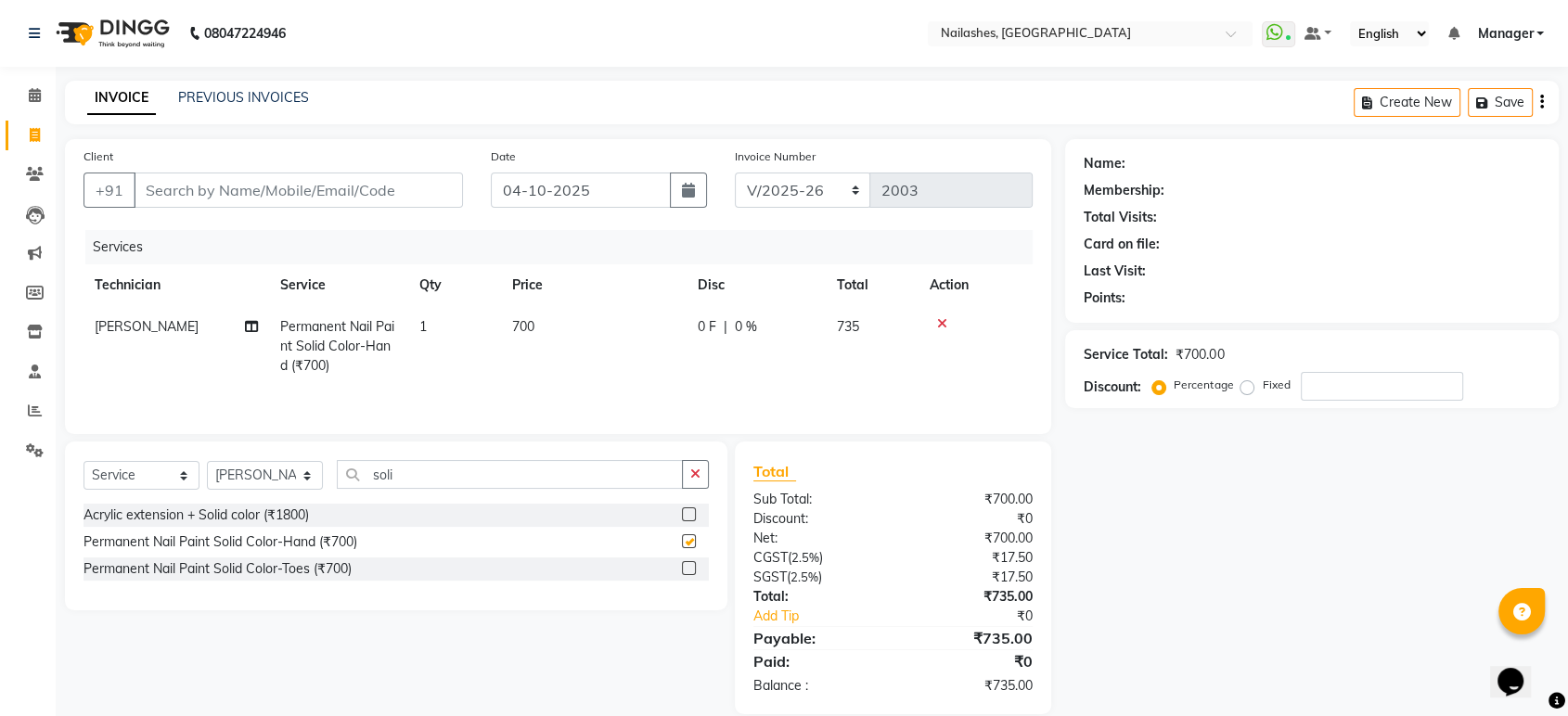
checkbox input "false"
click at [549, 473] on input "soli" at bounding box center [510, 475] width 346 height 29
type input "s"
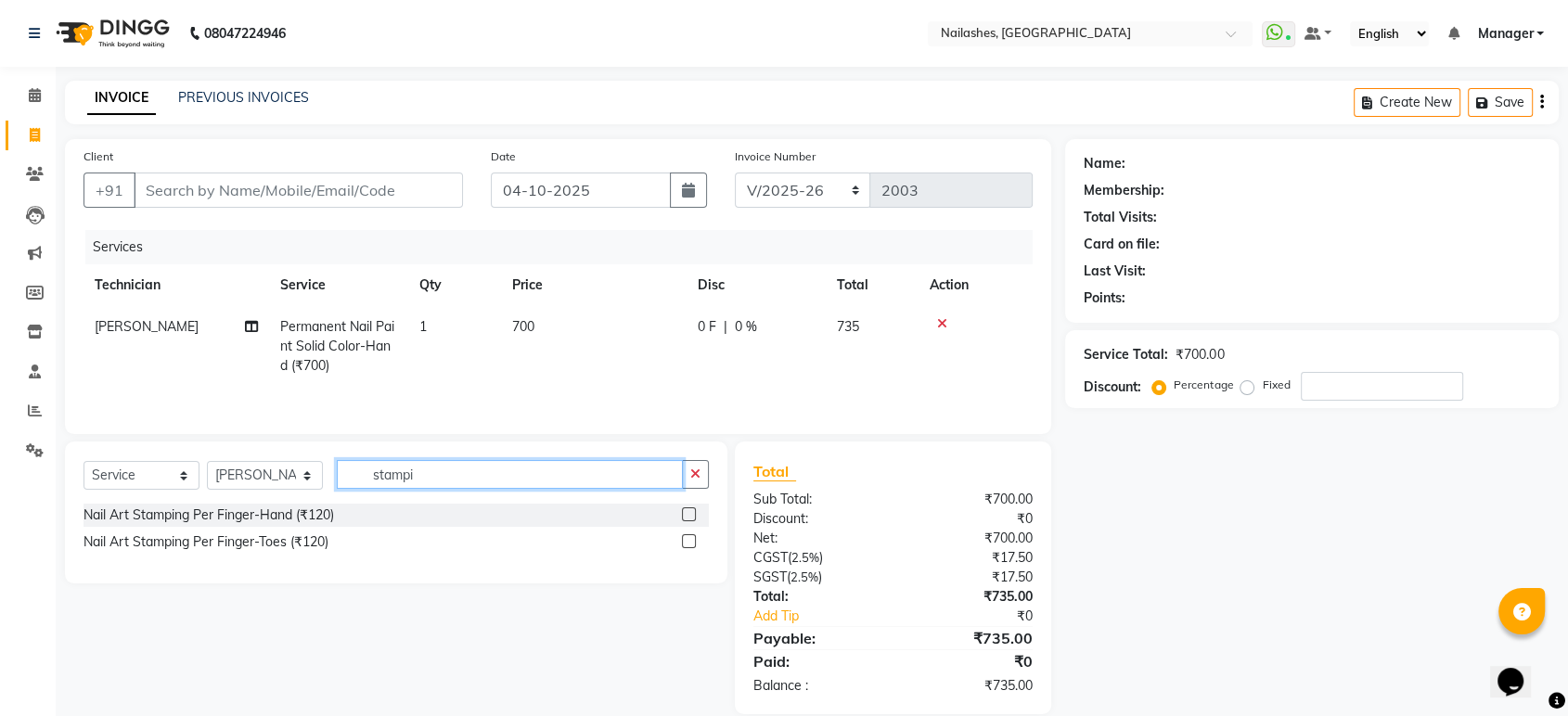
type input "stampi"
click at [687, 513] on label at bounding box center [688, 514] width 14 height 14
click at [687, 513] on input "checkbox" at bounding box center [687, 515] width 12 height 12
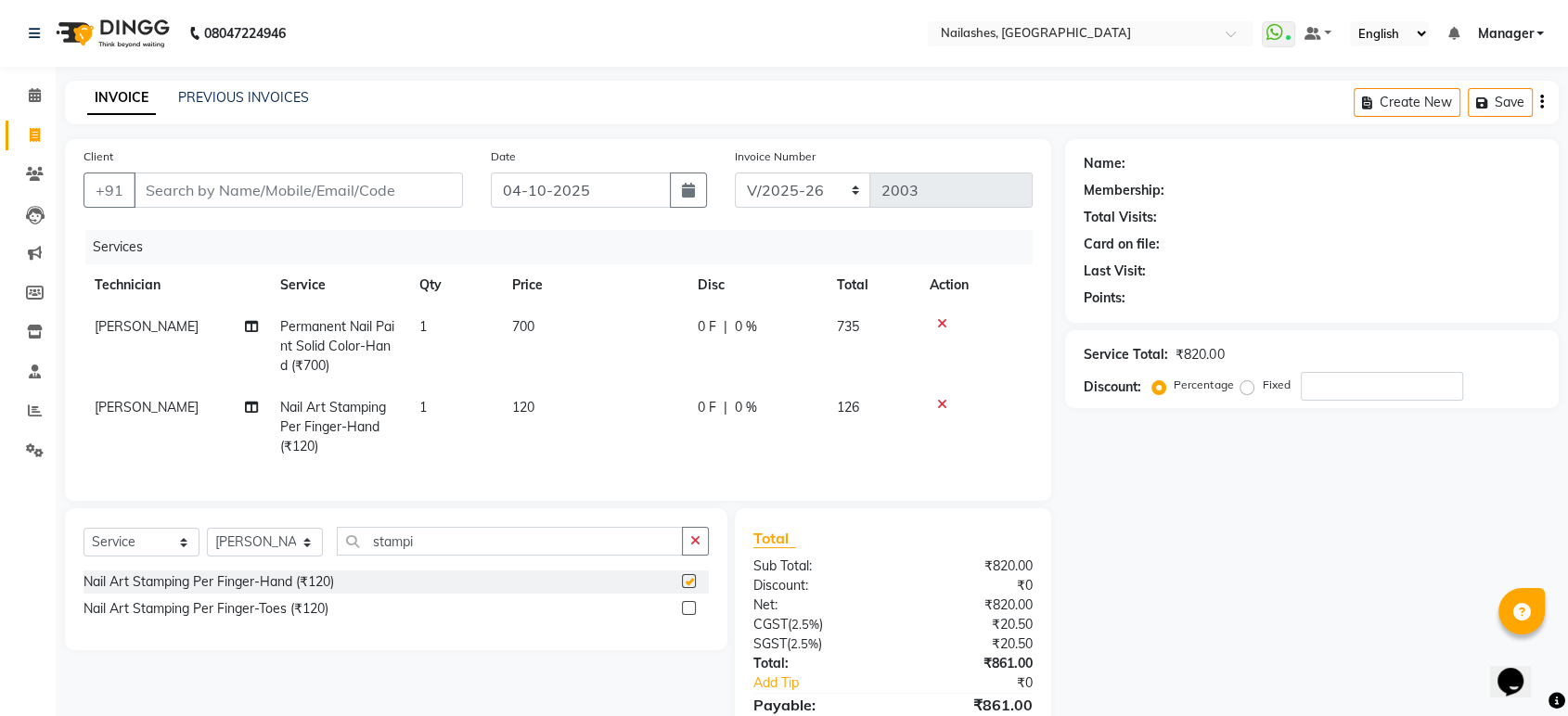
checkbox input "false"
click at [554, 399] on td "120" at bounding box center [594, 427] width 185 height 81
select select "80924"
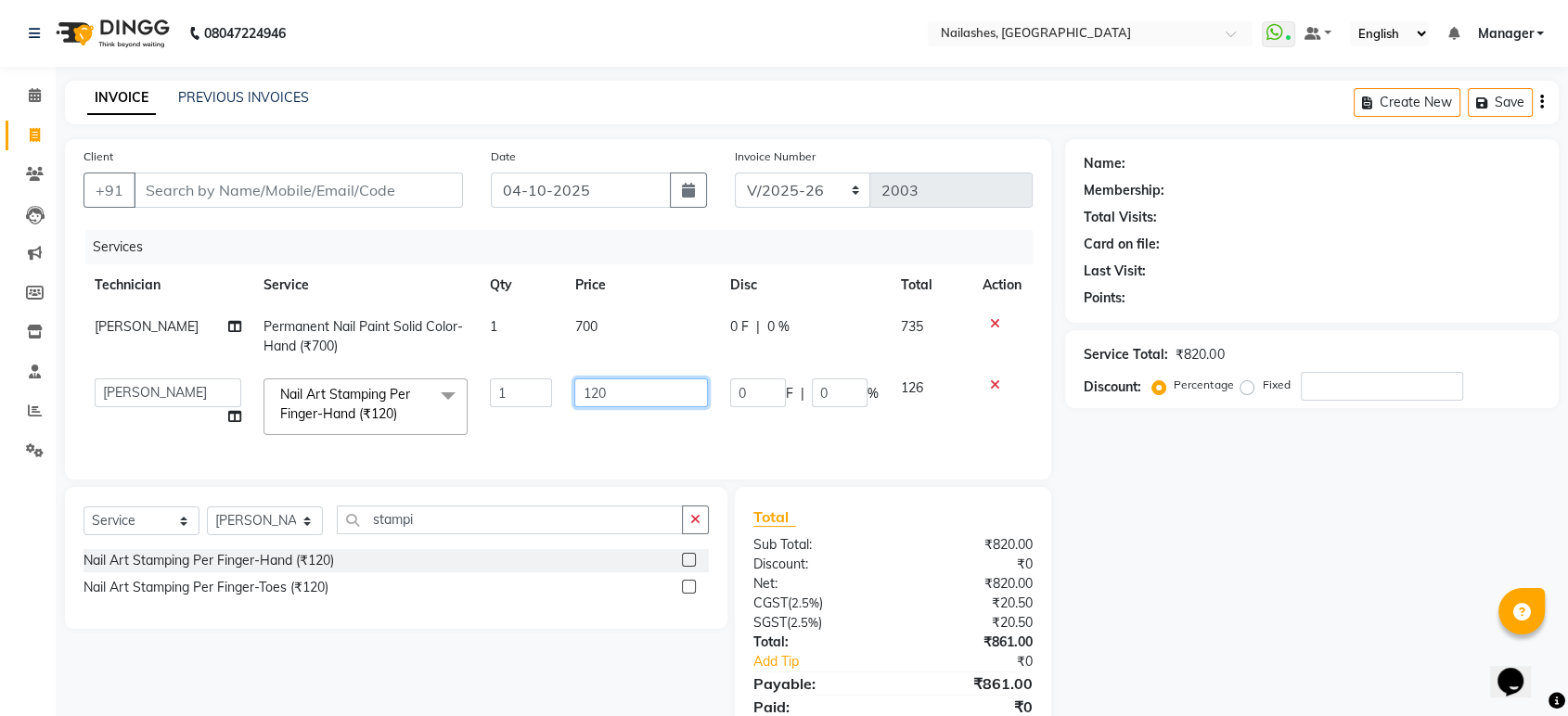
click at [615, 381] on input "120" at bounding box center [641, 393] width 133 height 29
type input "1"
type input "250"
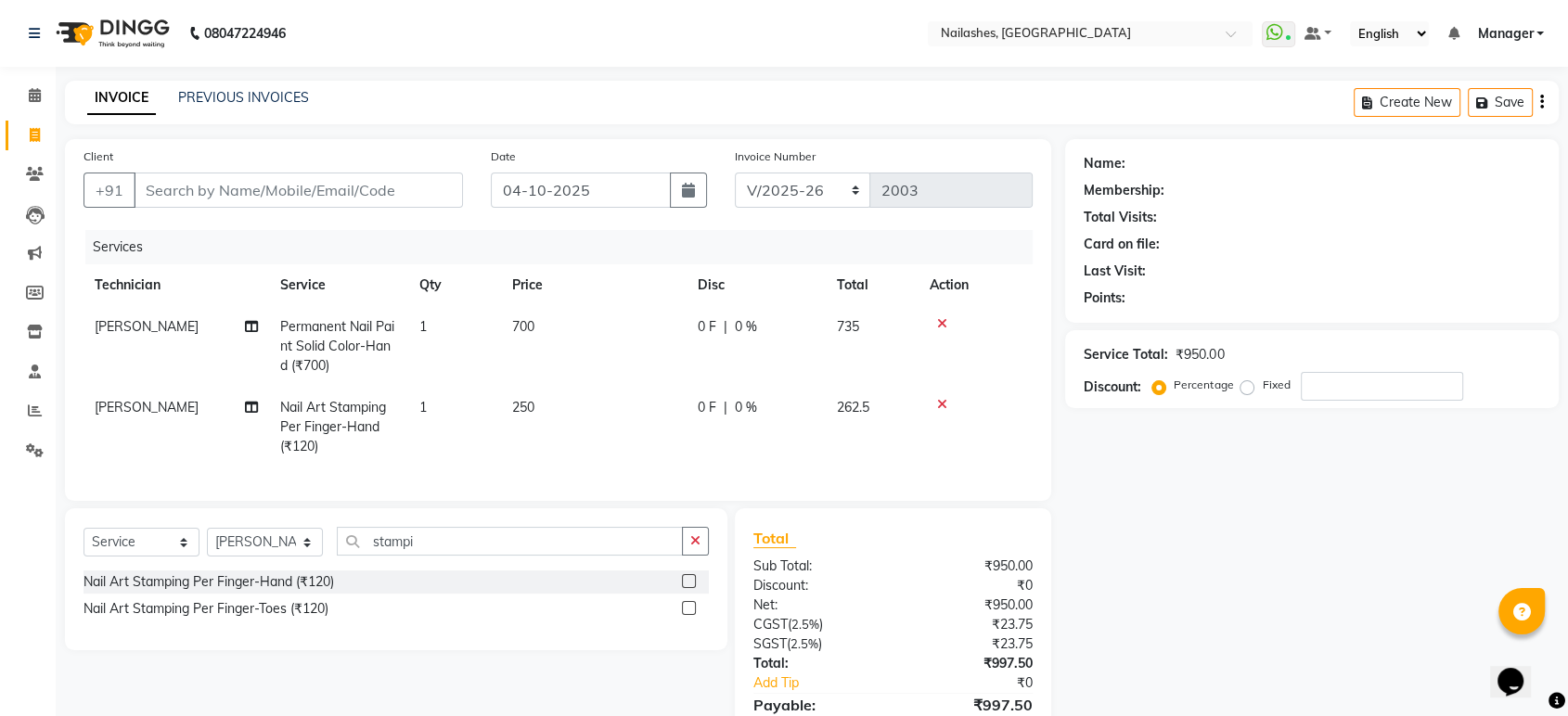
click at [449, 406] on td "1" at bounding box center [455, 427] width 93 height 81
select select "80924"
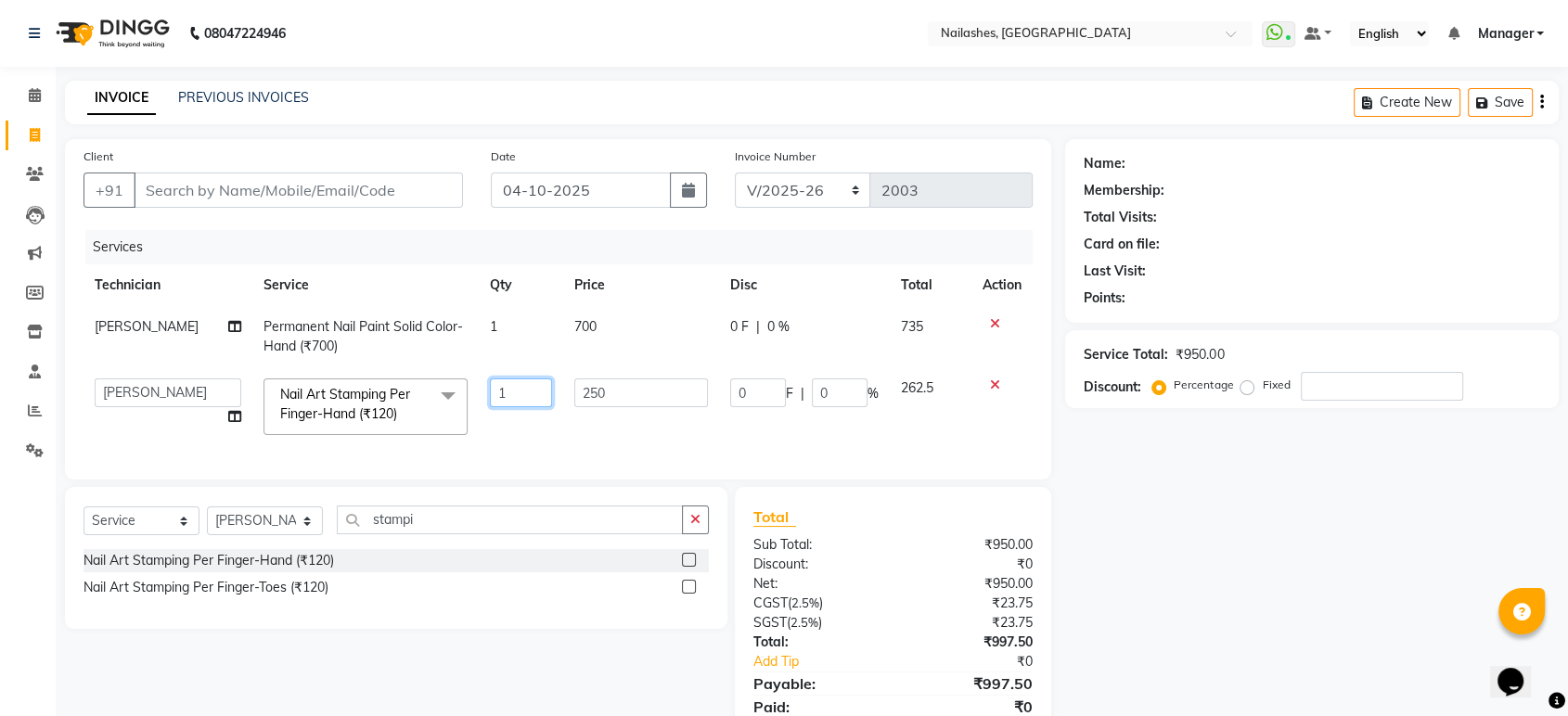
click at [509, 390] on input "1" at bounding box center [520, 393] width 62 height 29
type input "2"
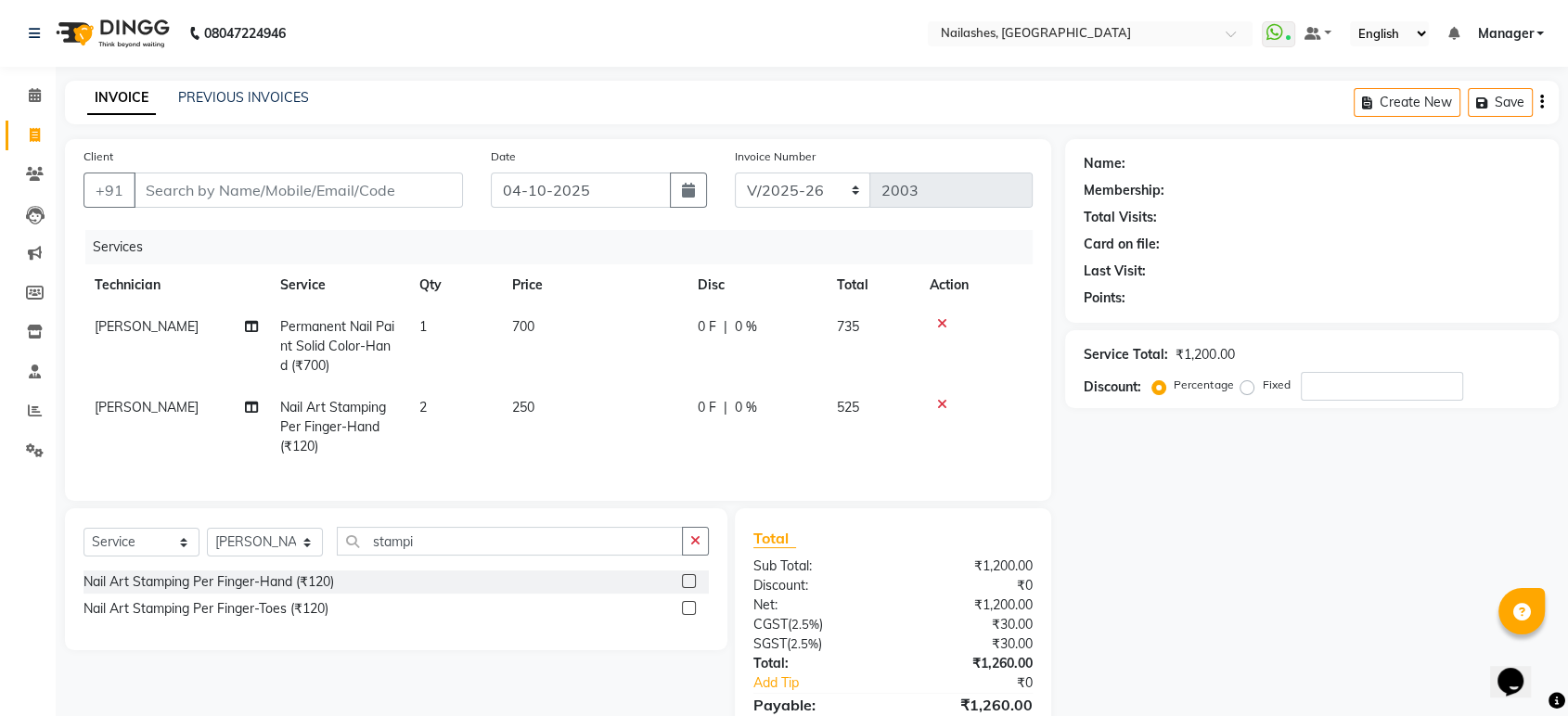
click at [534, 420] on tr "KRISHNA Nail Art Stamping Per Finger-Hand (₹120) 2 250 0 F | 0 % 525" at bounding box center [557, 427] width 949 height 81
click at [471, 555] on input "stampi" at bounding box center [510, 541] width 346 height 29
type input "s"
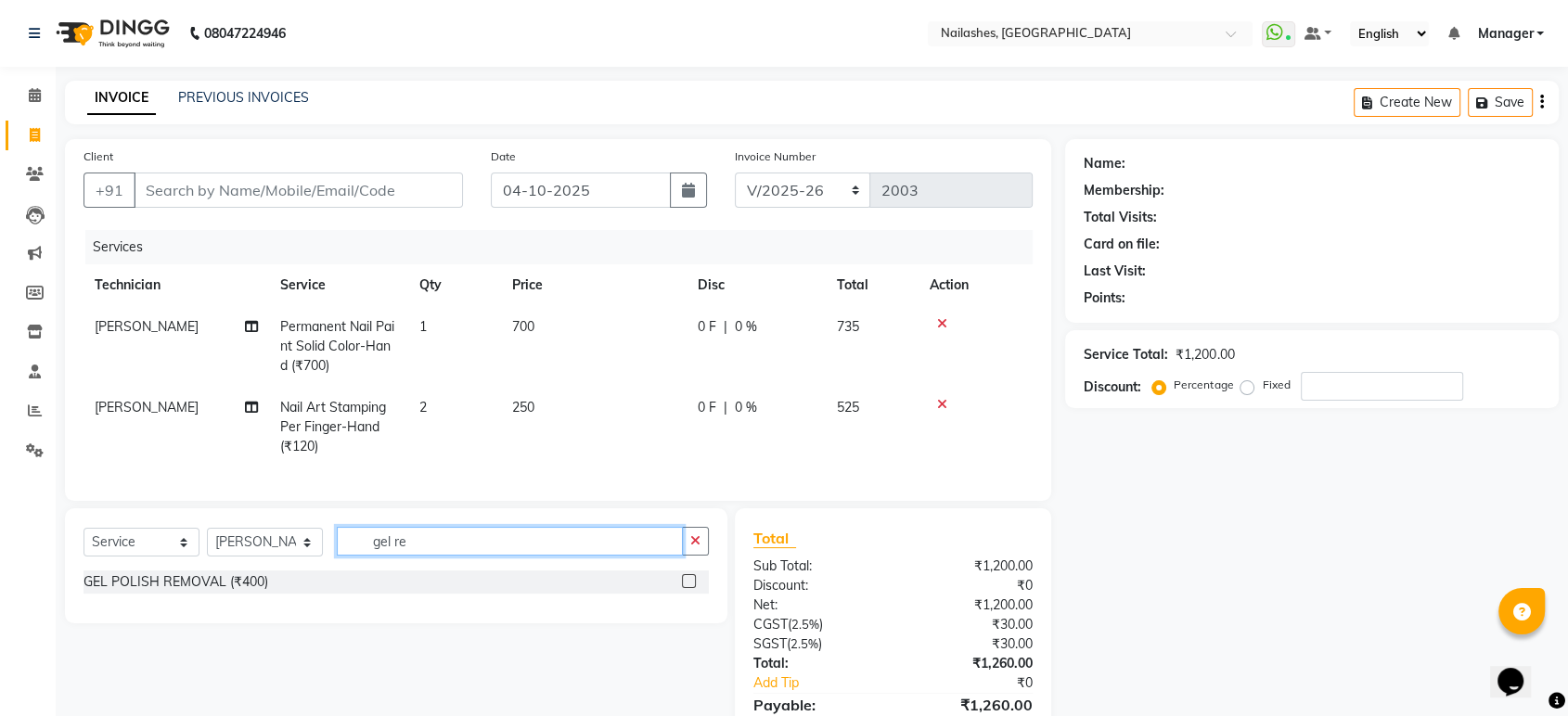
type input "gel re"
click at [690, 588] on label at bounding box center [688, 581] width 14 height 14
click at [690, 588] on input "checkbox" at bounding box center [687, 582] width 12 height 12
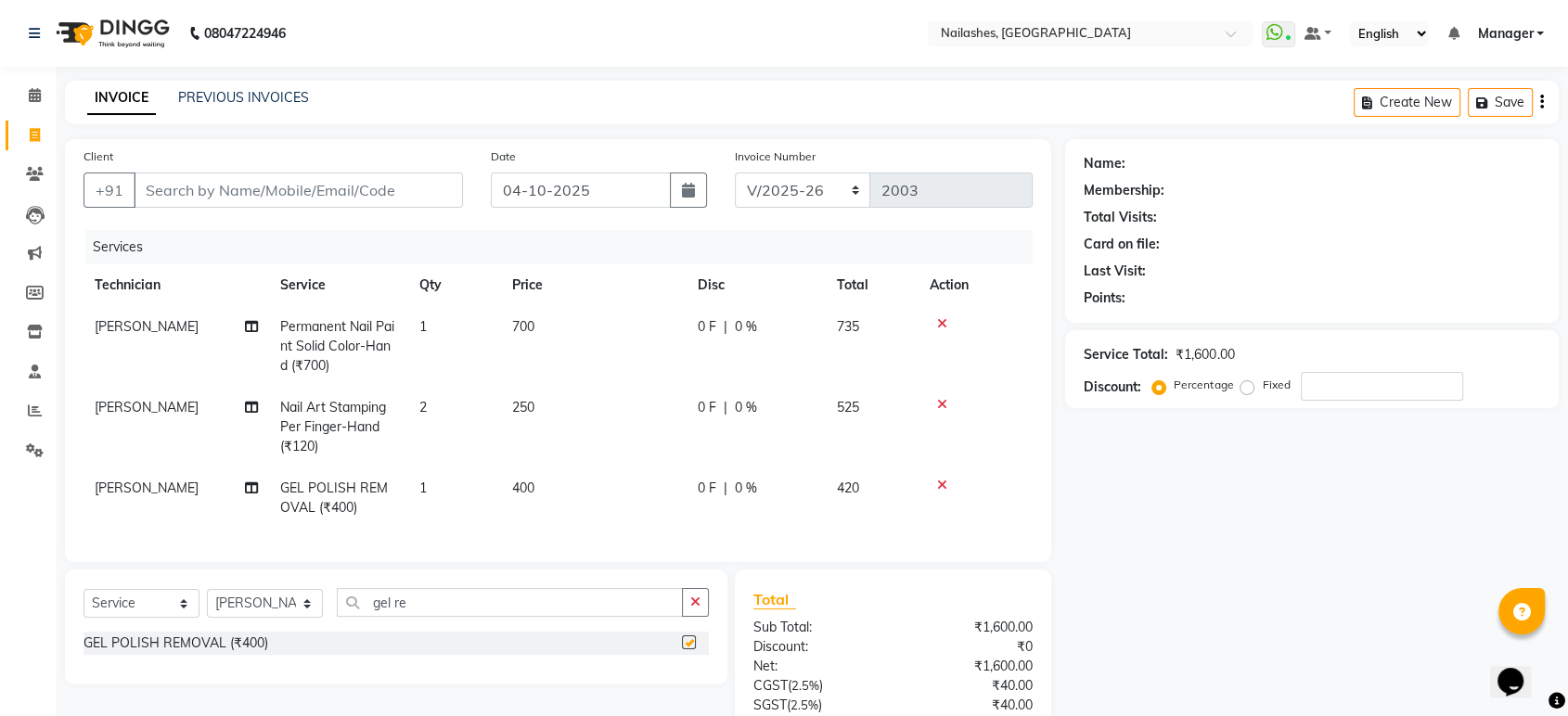
checkbox input "false"
click at [553, 482] on td "400" at bounding box center [594, 497] width 185 height 61
select select "80924"
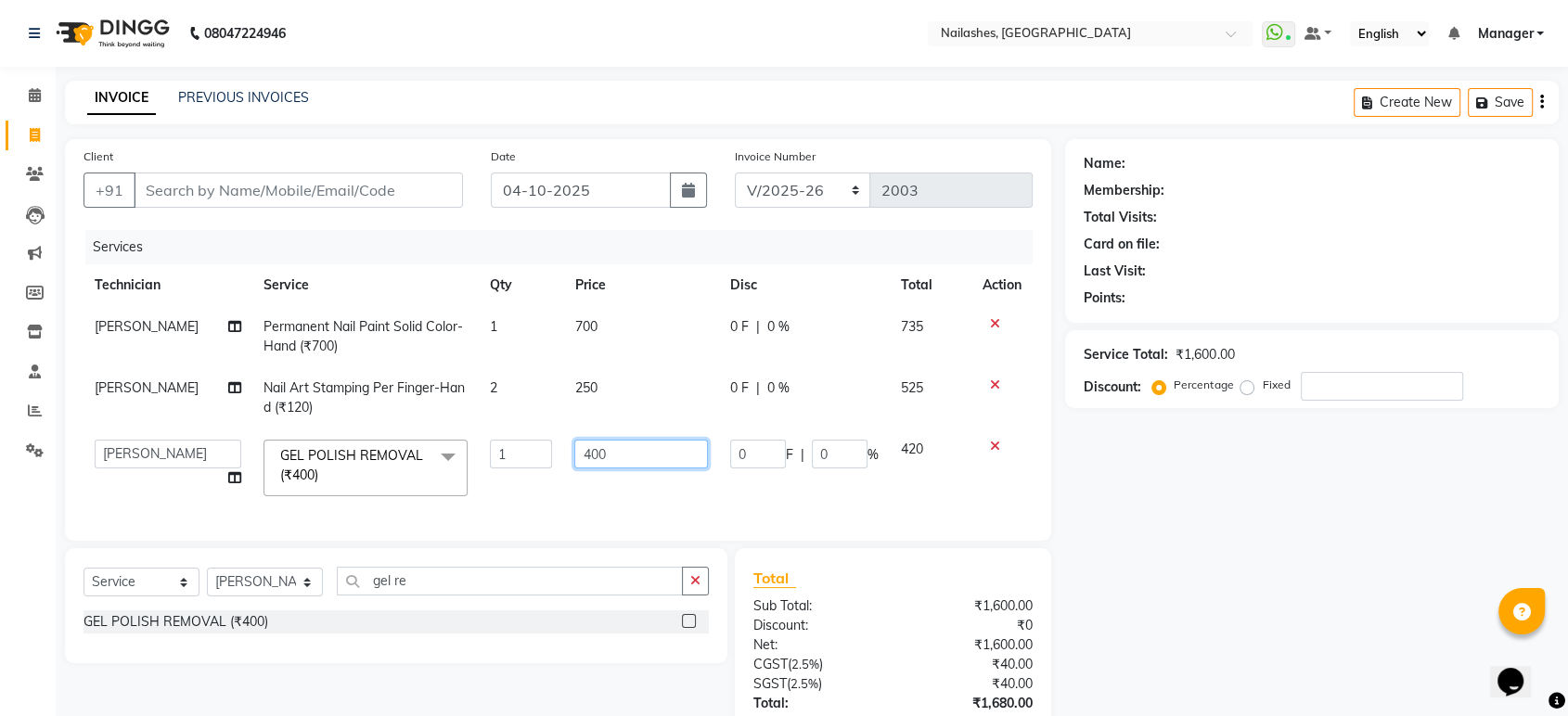
click at [607, 456] on input "400" at bounding box center [641, 454] width 133 height 29
type input "4"
type input "300"
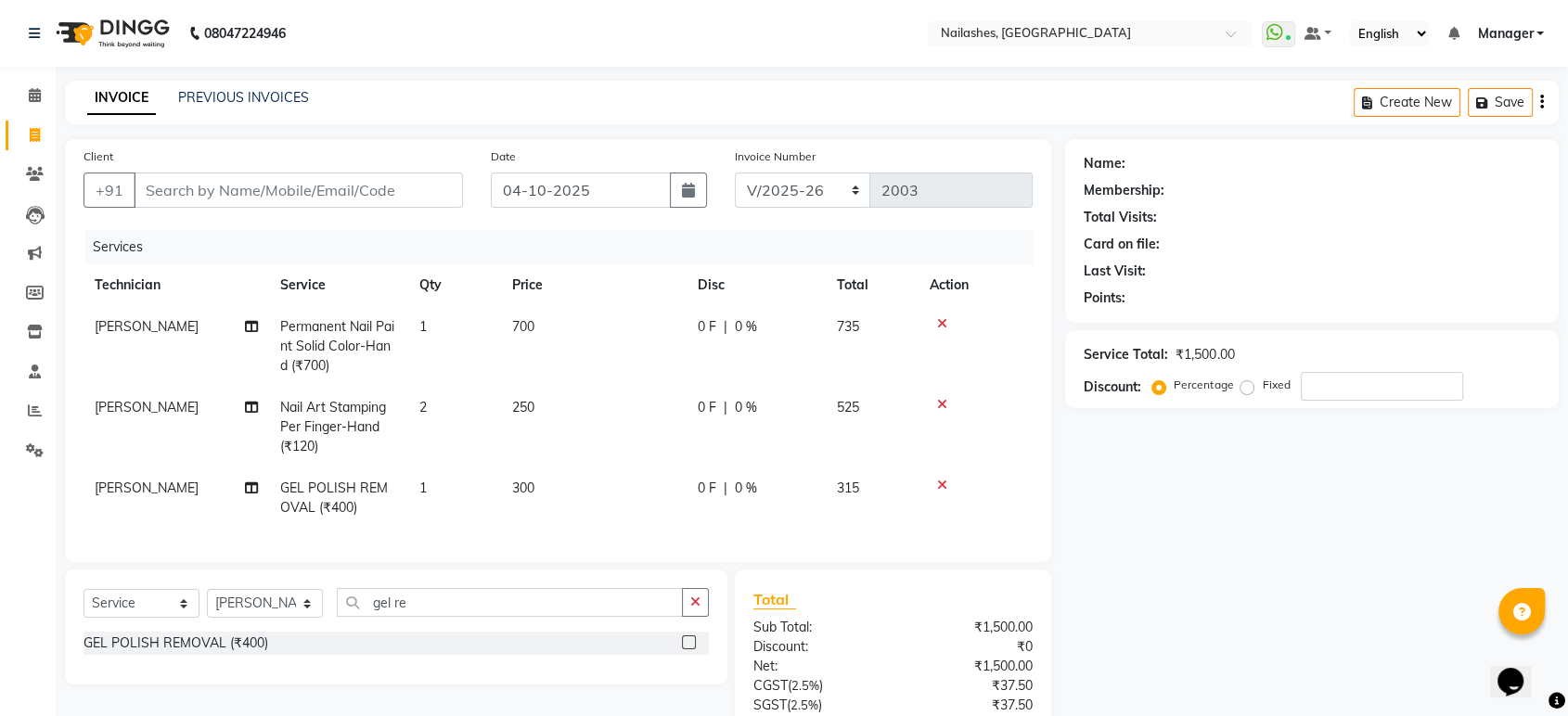
click at [370, 274] on th "Service" at bounding box center [339, 285] width 139 height 41
click at [350, 186] on input "Client" at bounding box center [297, 190] width 329 height 36
type input "8"
type input "0"
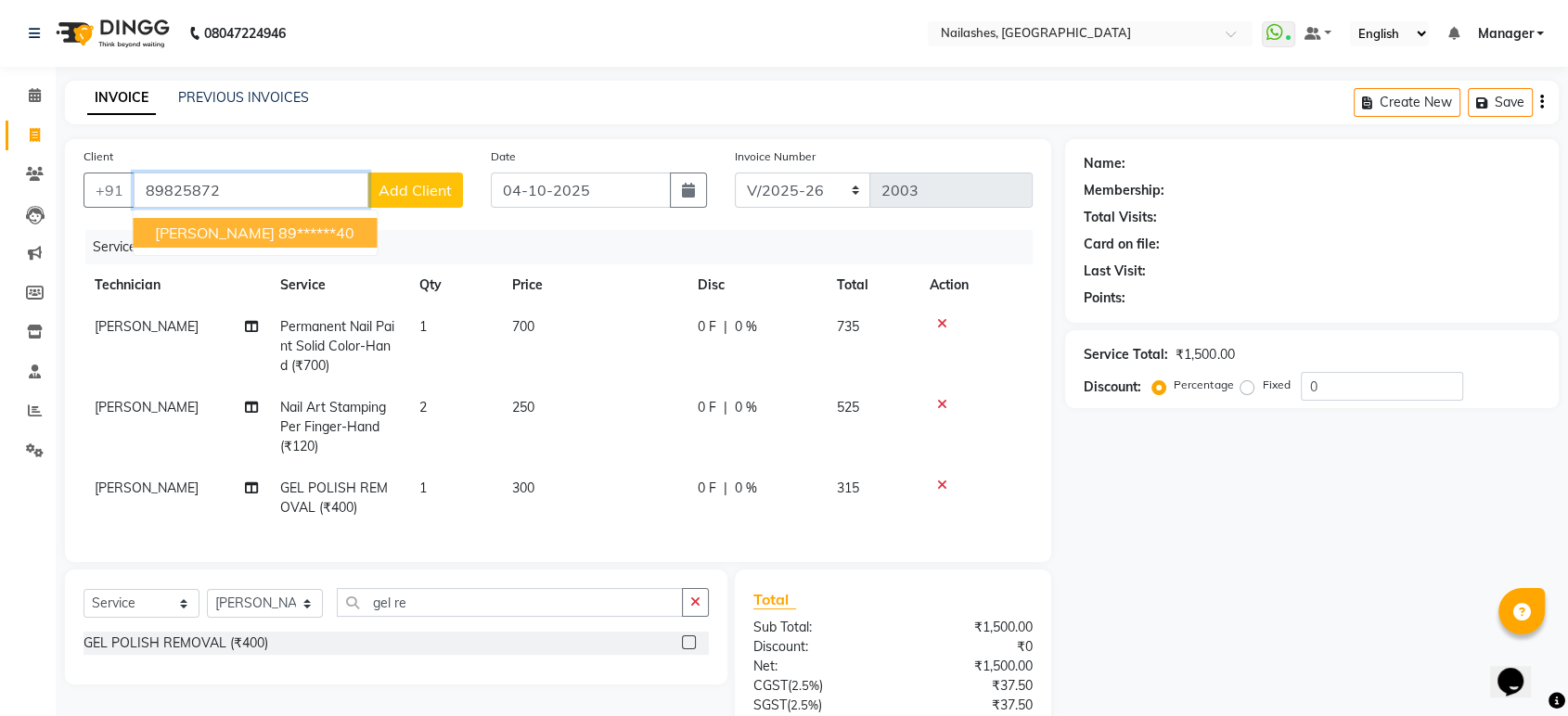
click at [278, 226] on ngb-highlight "89******40" at bounding box center [316, 233] width 76 height 18
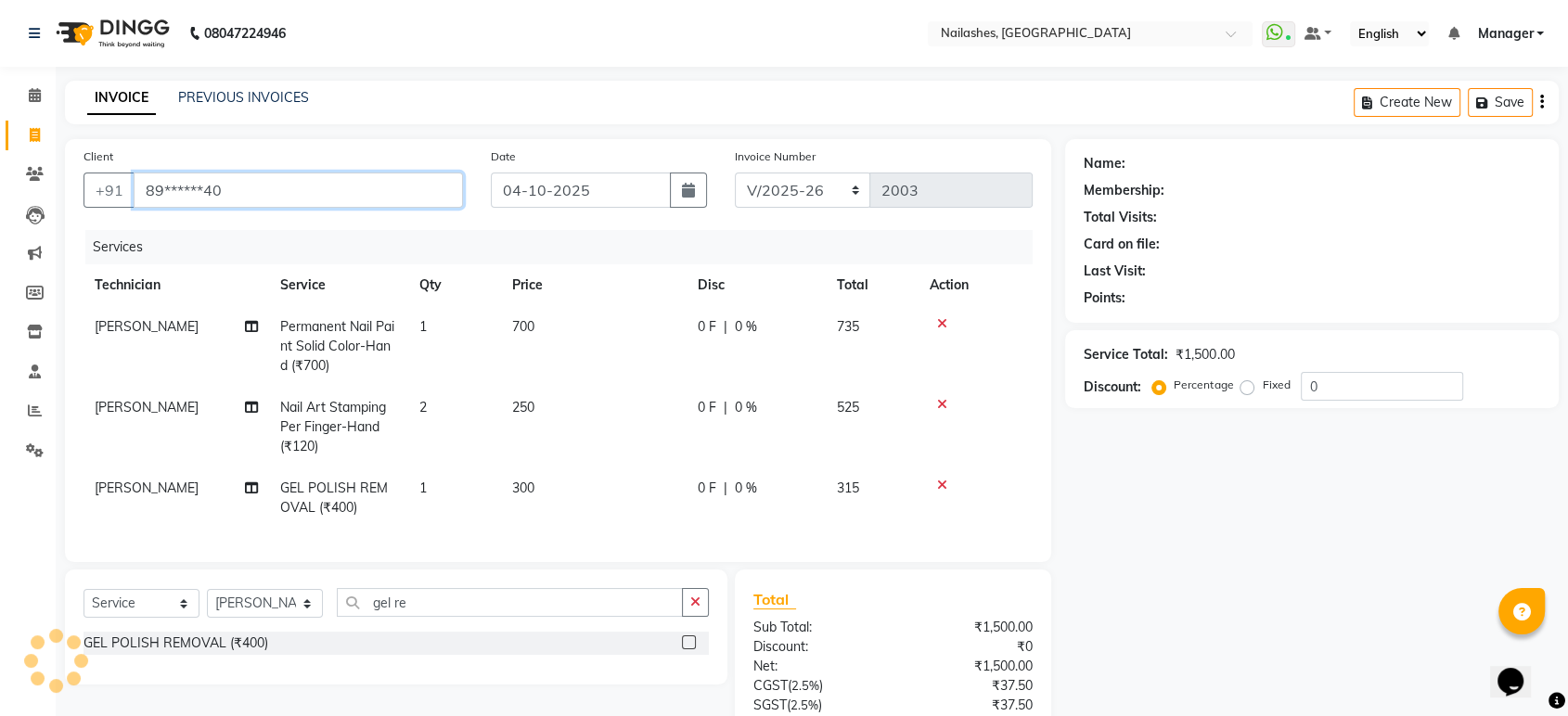
type input "89******40"
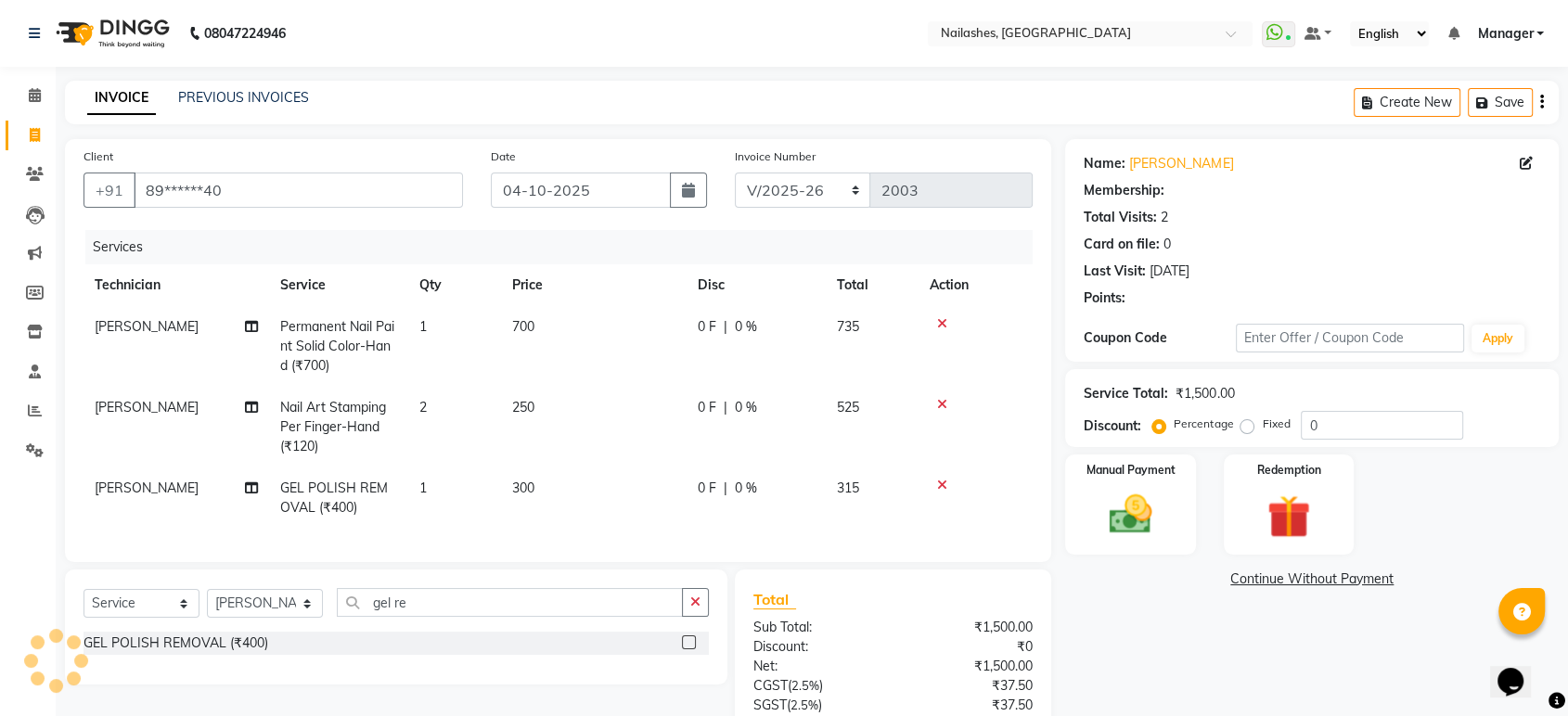
select select "1: Object"
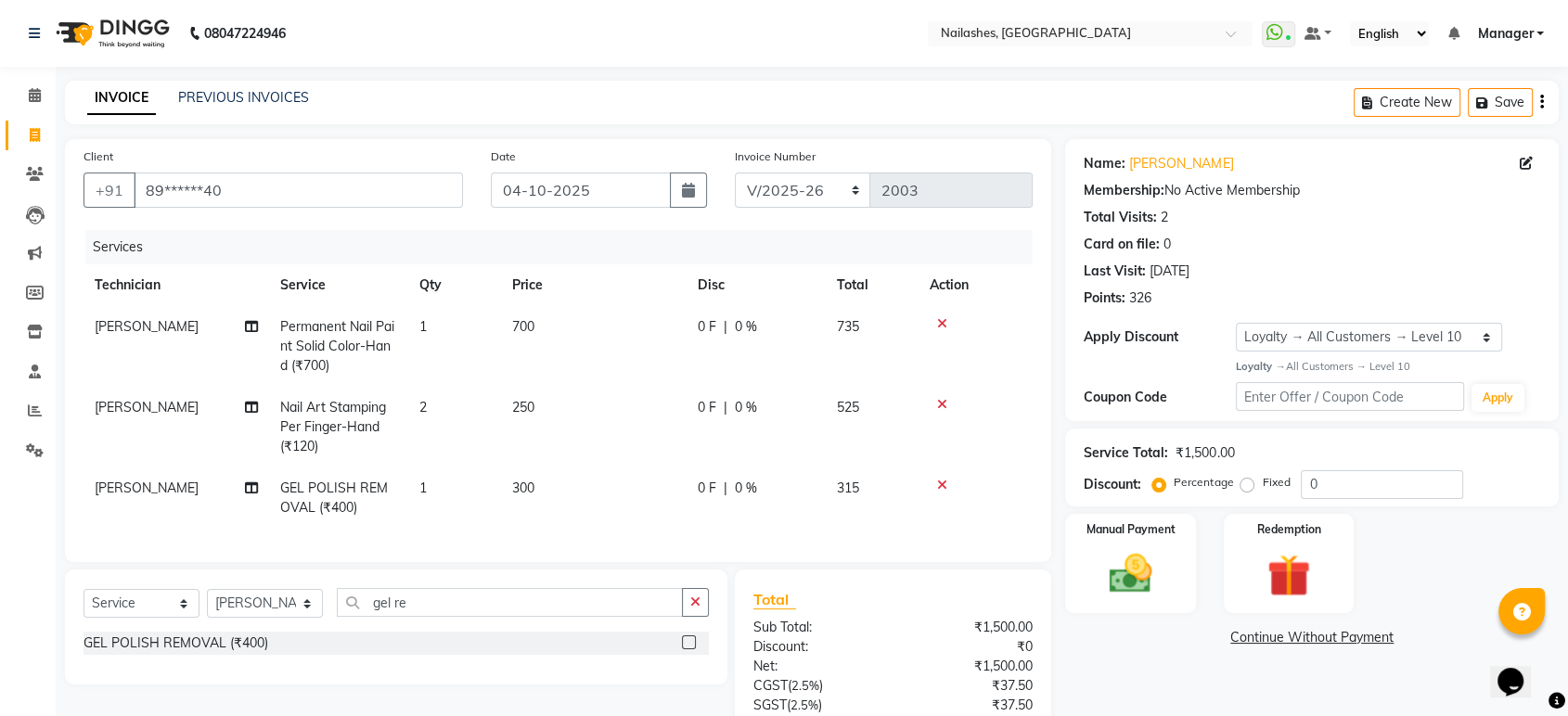
scroll to position [169, 0]
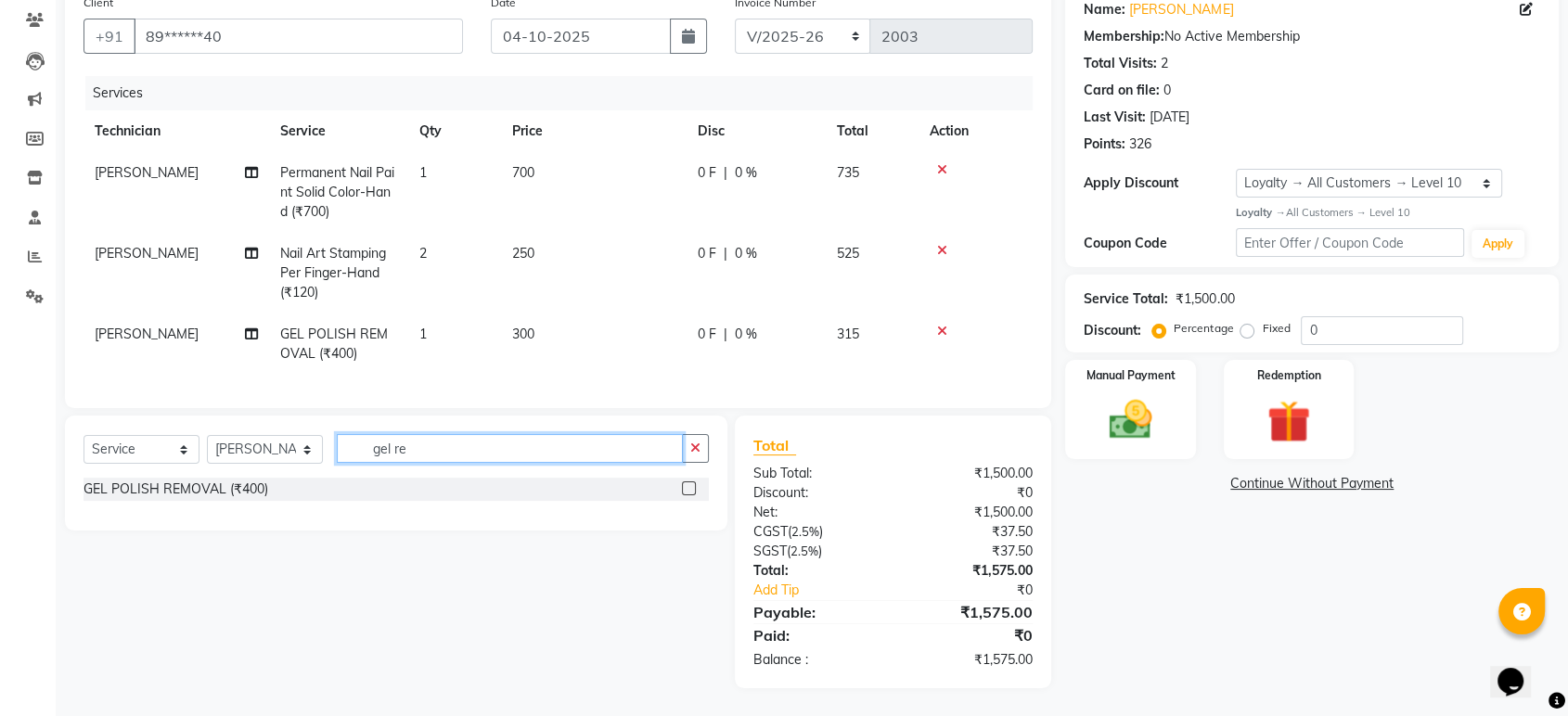
click at [552, 451] on input "gel re" at bounding box center [510, 449] width 346 height 29
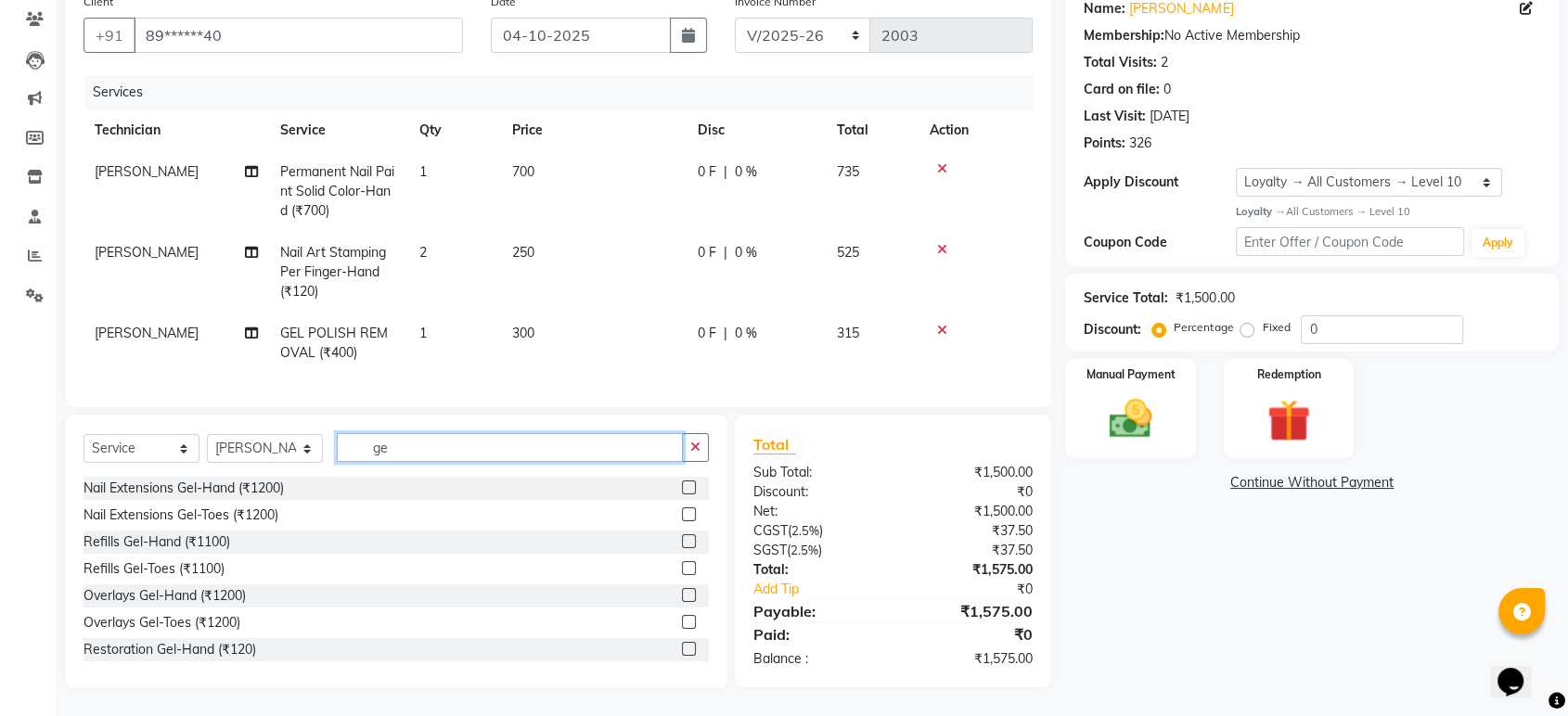
type input "g"
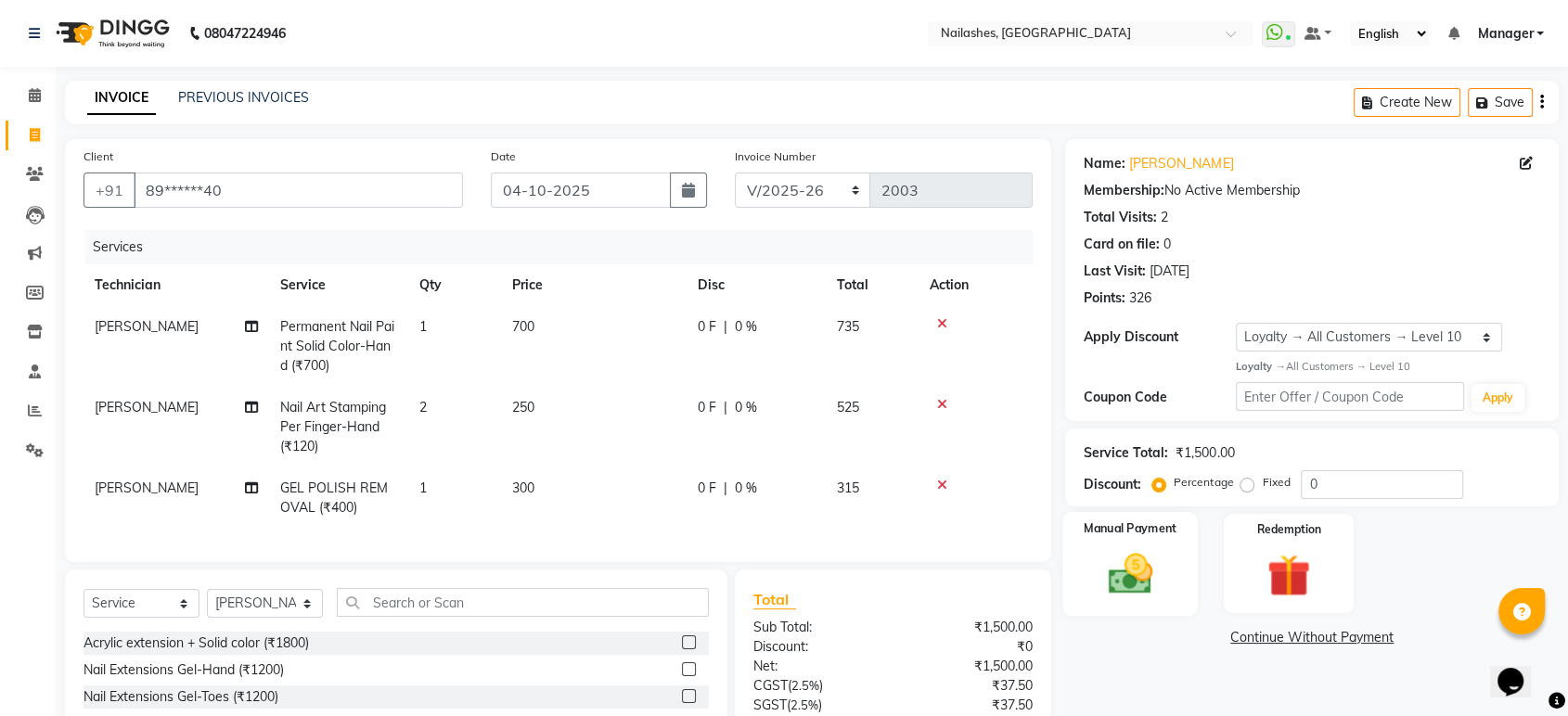
click at [1138, 541] on div "Manual Payment" at bounding box center [1131, 564] width 135 height 104
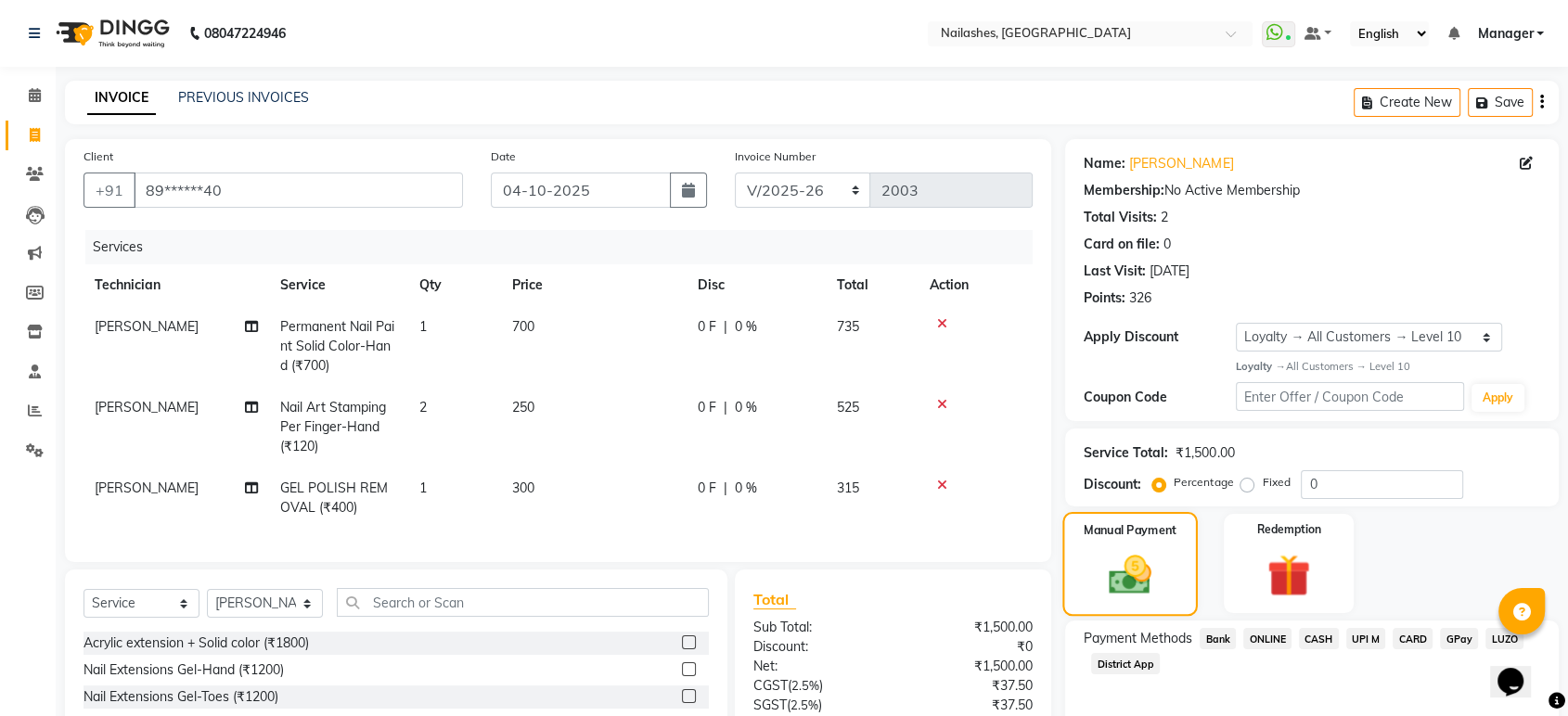
scroll to position [170, 0]
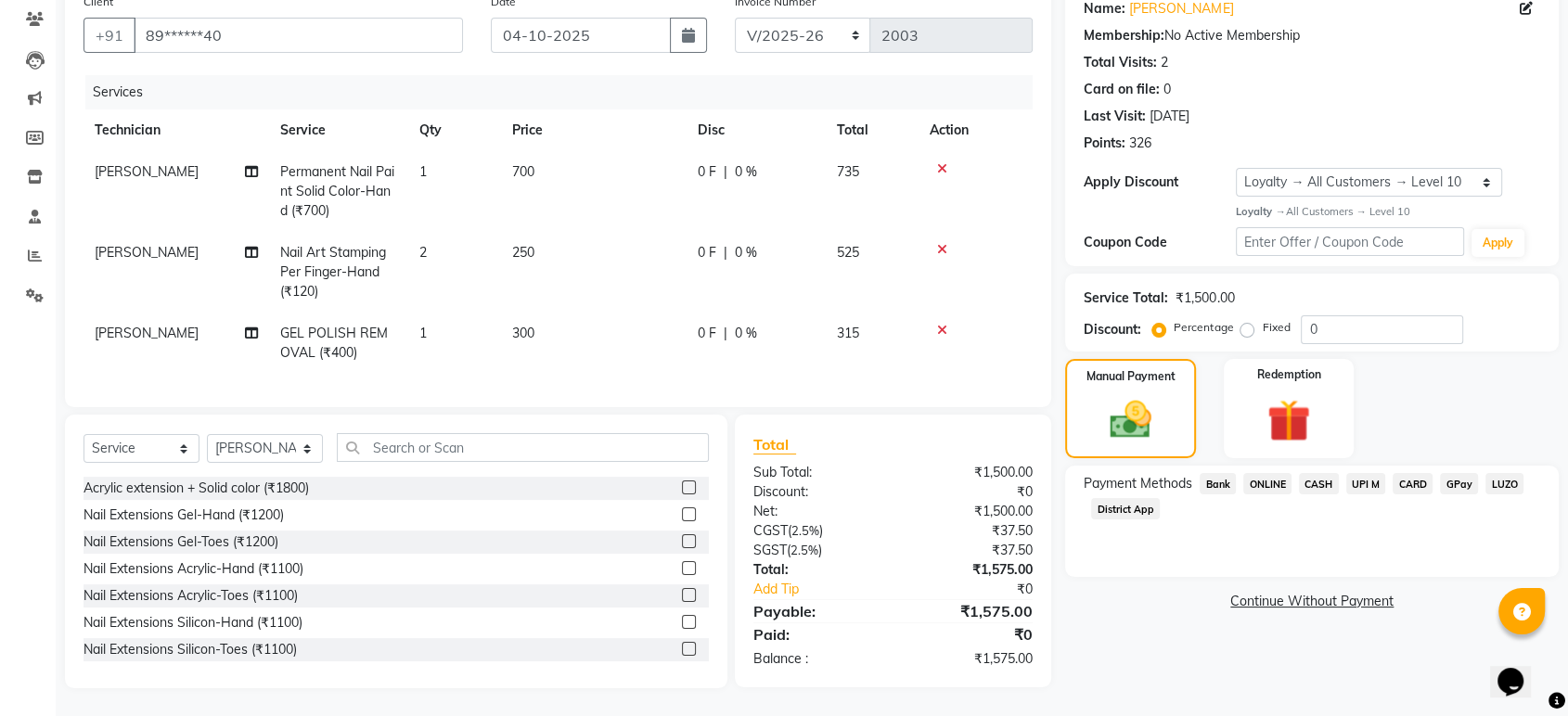
click at [1269, 473] on span "ONLINE" at bounding box center [1268, 483] width 48 height 21
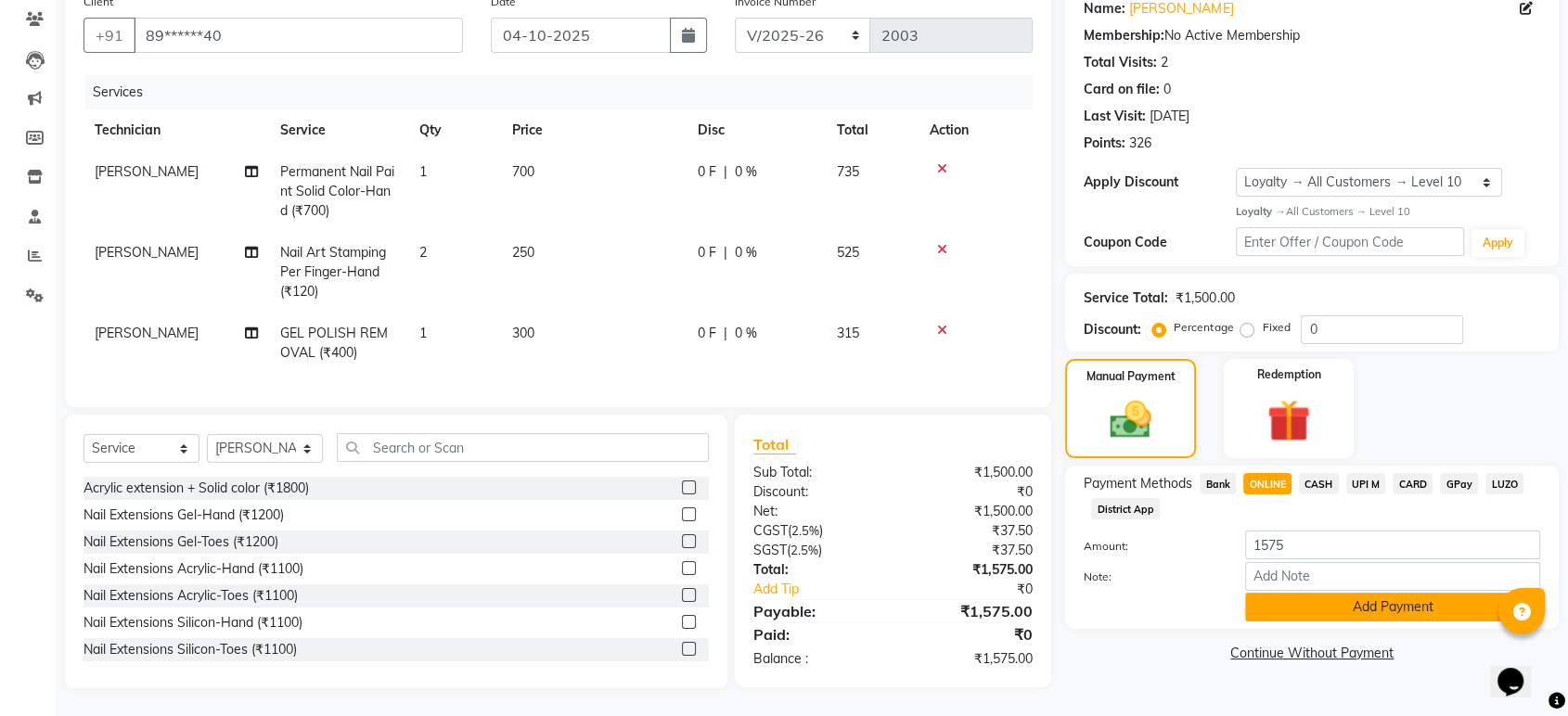
click at [1290, 592] on button "Add Payment" at bounding box center [1393, 607] width 295 height 29
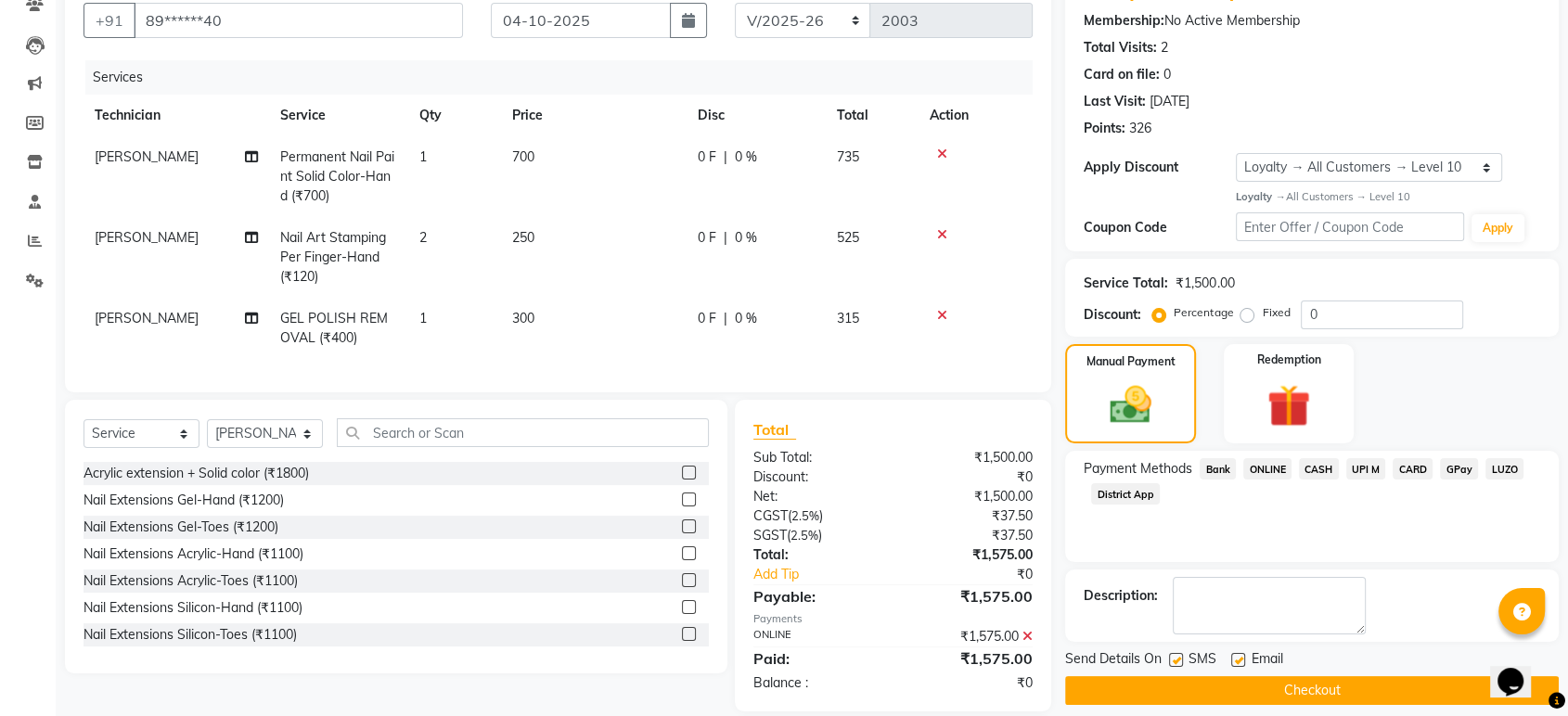
scroll to position [298, 0]
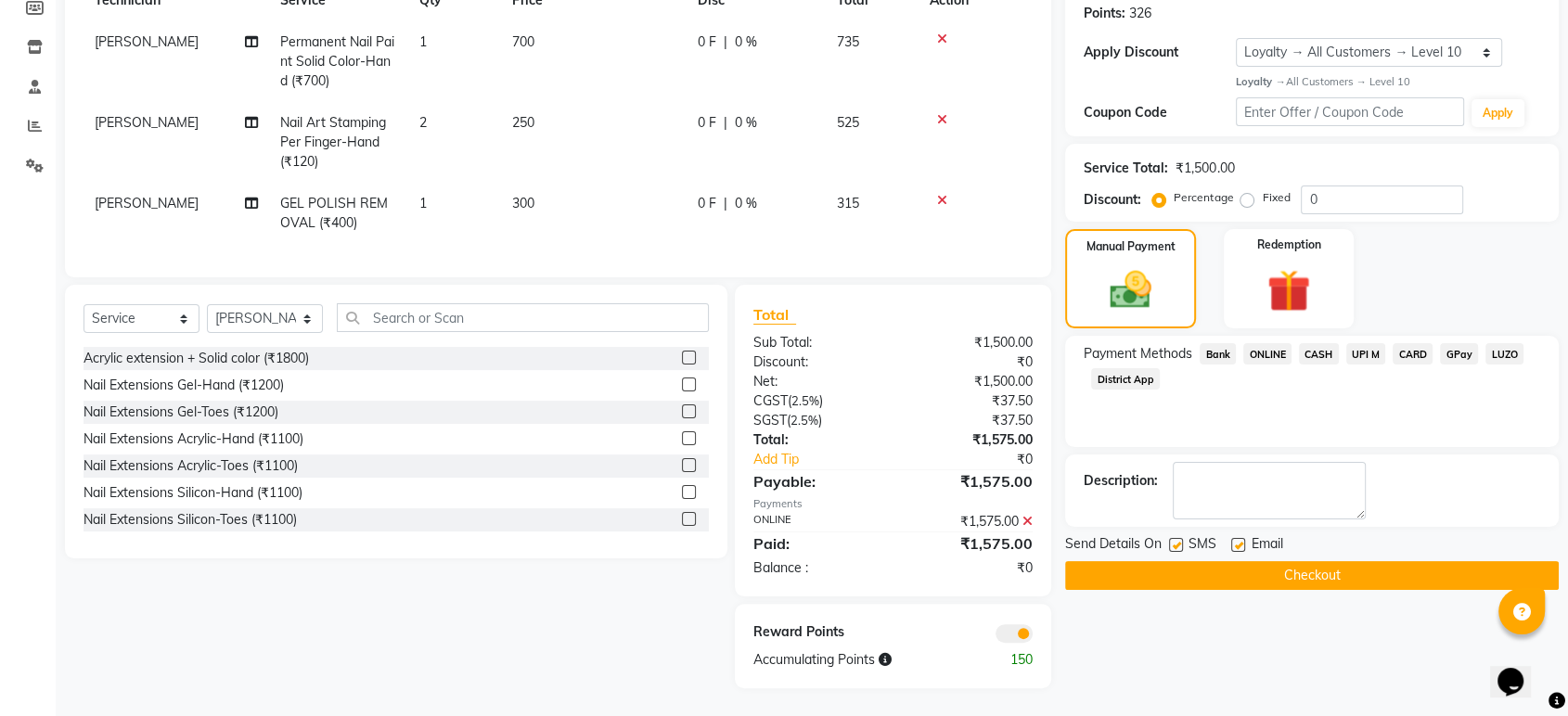
click at [1293, 561] on button "Checkout" at bounding box center [1311, 575] width 493 height 29
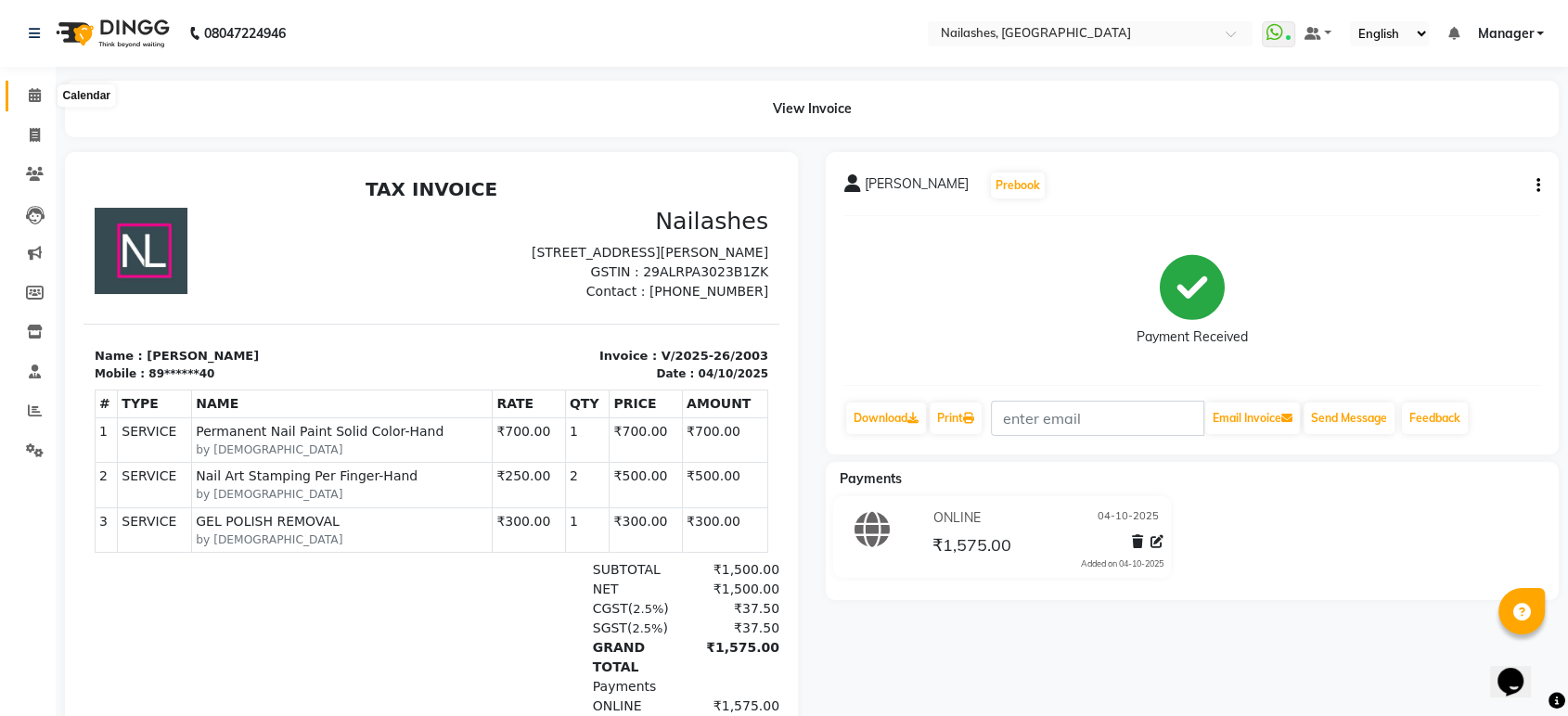
click at [29, 96] on icon at bounding box center [35, 95] width 12 height 14
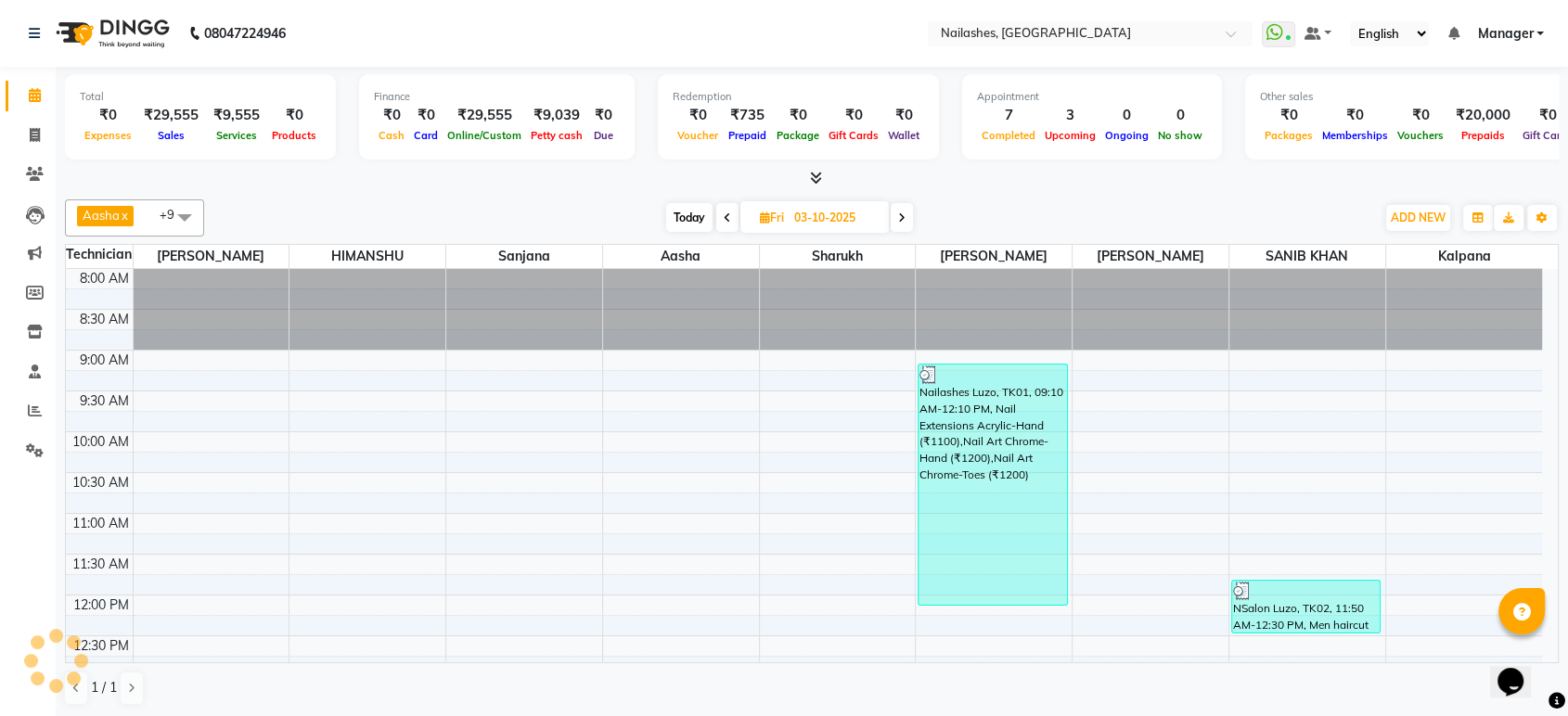
scroll to position [569, 0]
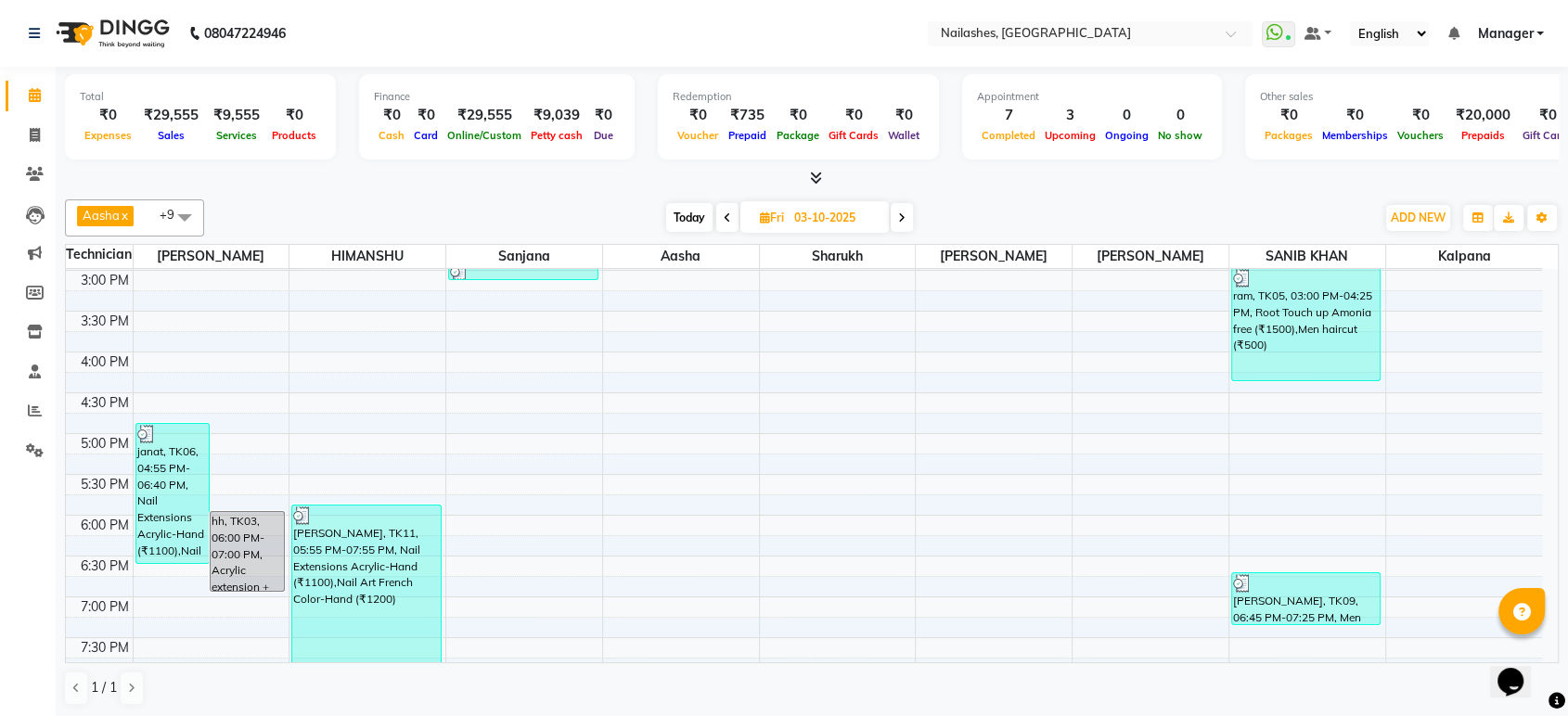
click at [1067, 178] on div at bounding box center [811, 179] width 1494 height 19
click at [35, 132] on icon at bounding box center [35, 135] width 11 height 14
select select "service"
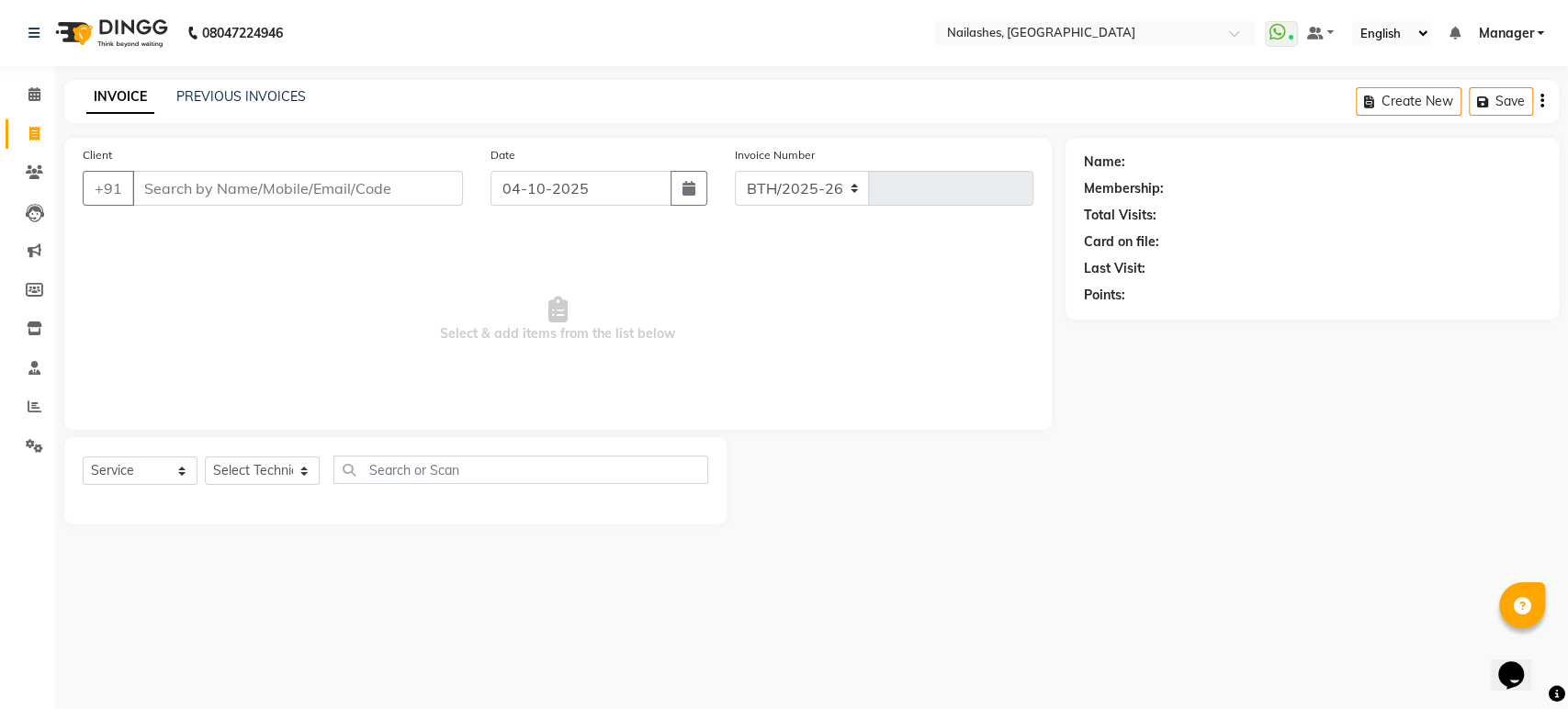
select select "4251"
type input "2004"
click at [284, 88] on link "PREVIOUS INVOICES" at bounding box center [240, 96] width 129 height 16
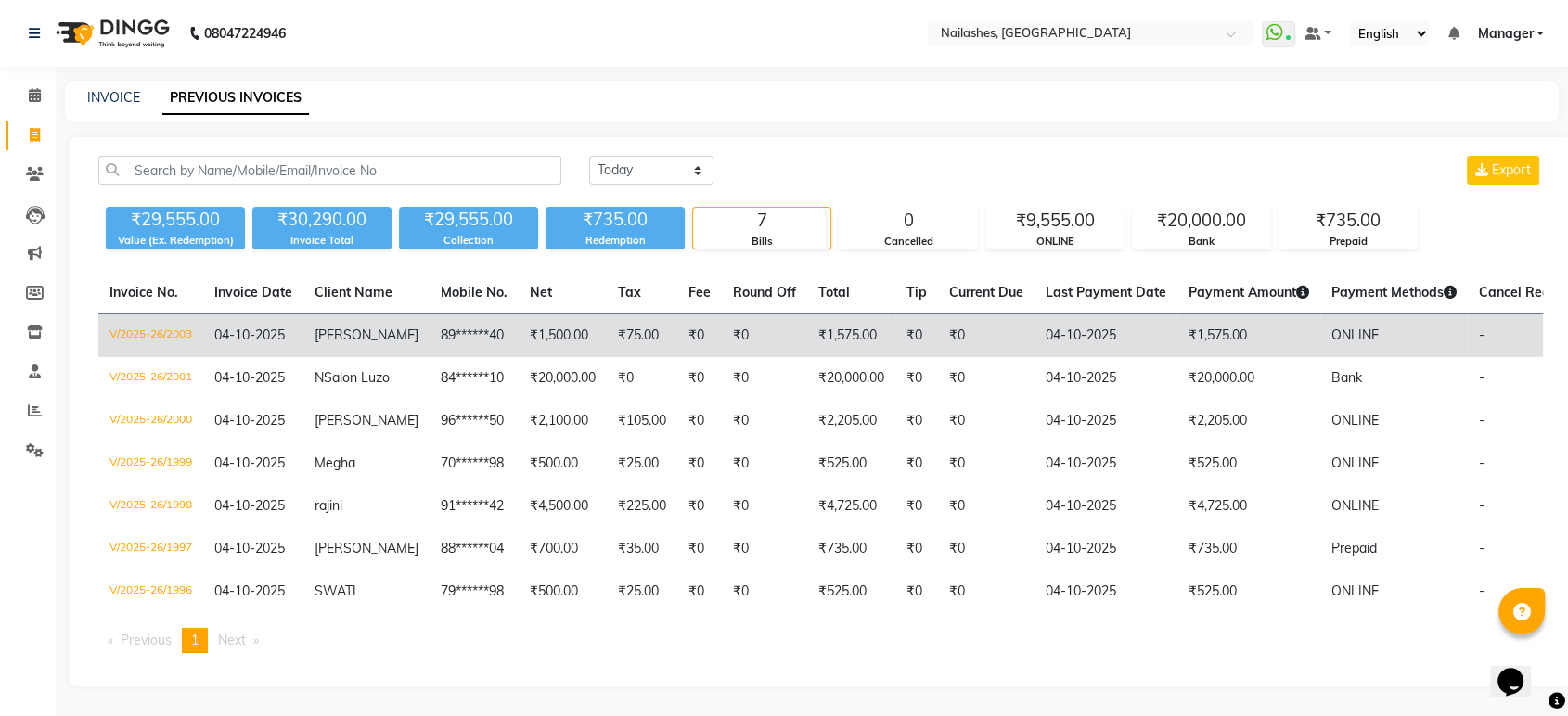
click at [518, 329] on td "₹1,500.00" at bounding box center [562, 336] width 88 height 43
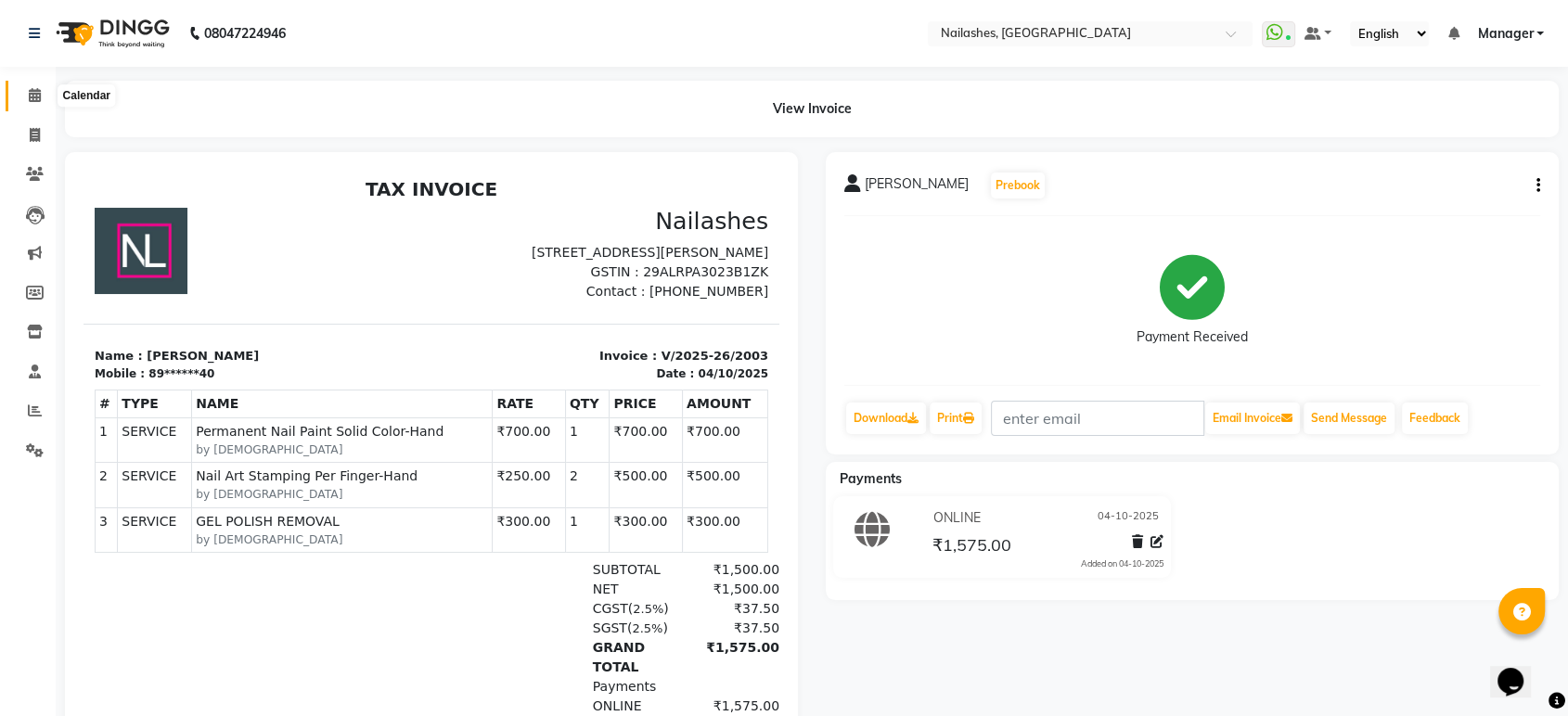
click at [36, 96] on icon at bounding box center [35, 95] width 12 height 14
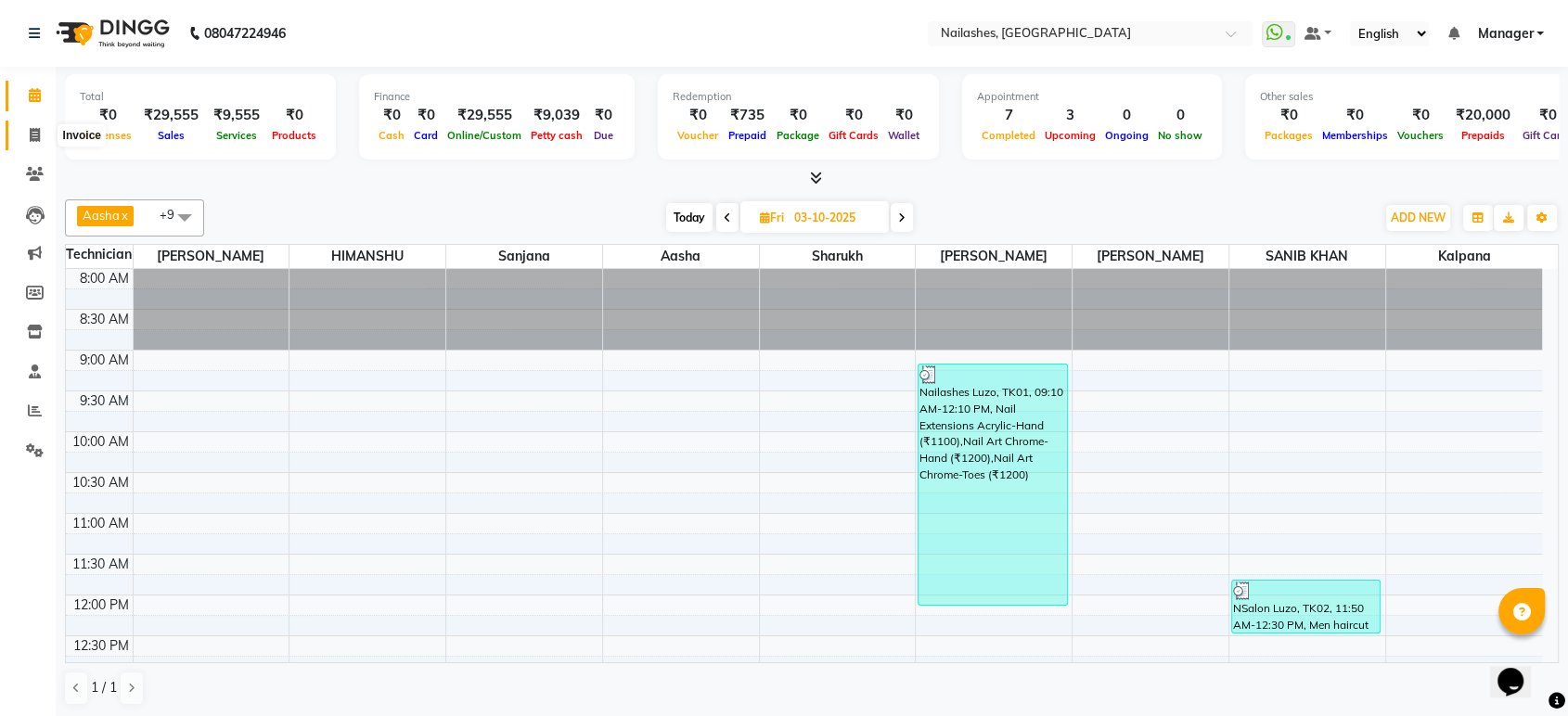
click at [30, 131] on icon at bounding box center [35, 135] width 11 height 14
select select "service"
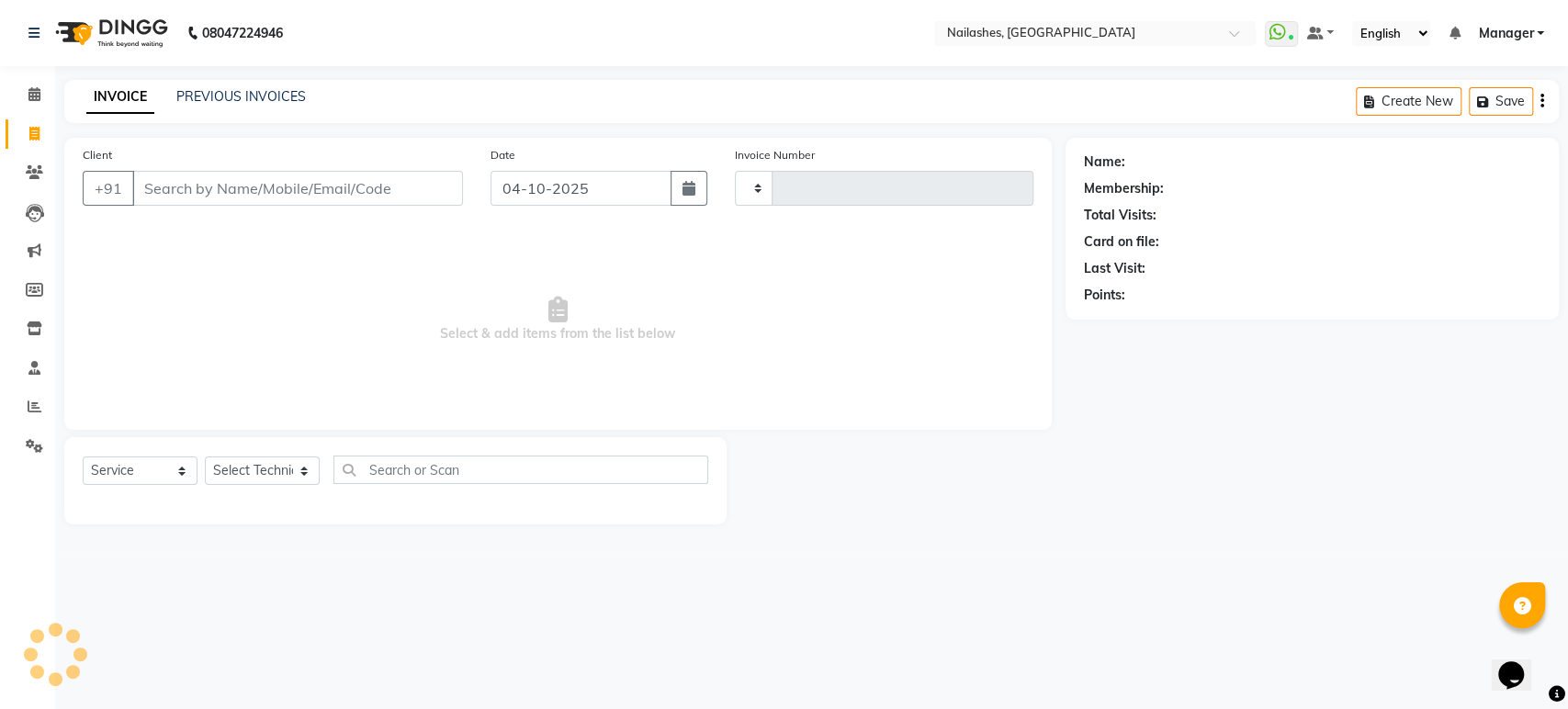
type input "2004"
select select "4251"
click at [206, 101] on link "PREVIOUS INVOICES" at bounding box center [240, 96] width 129 height 16
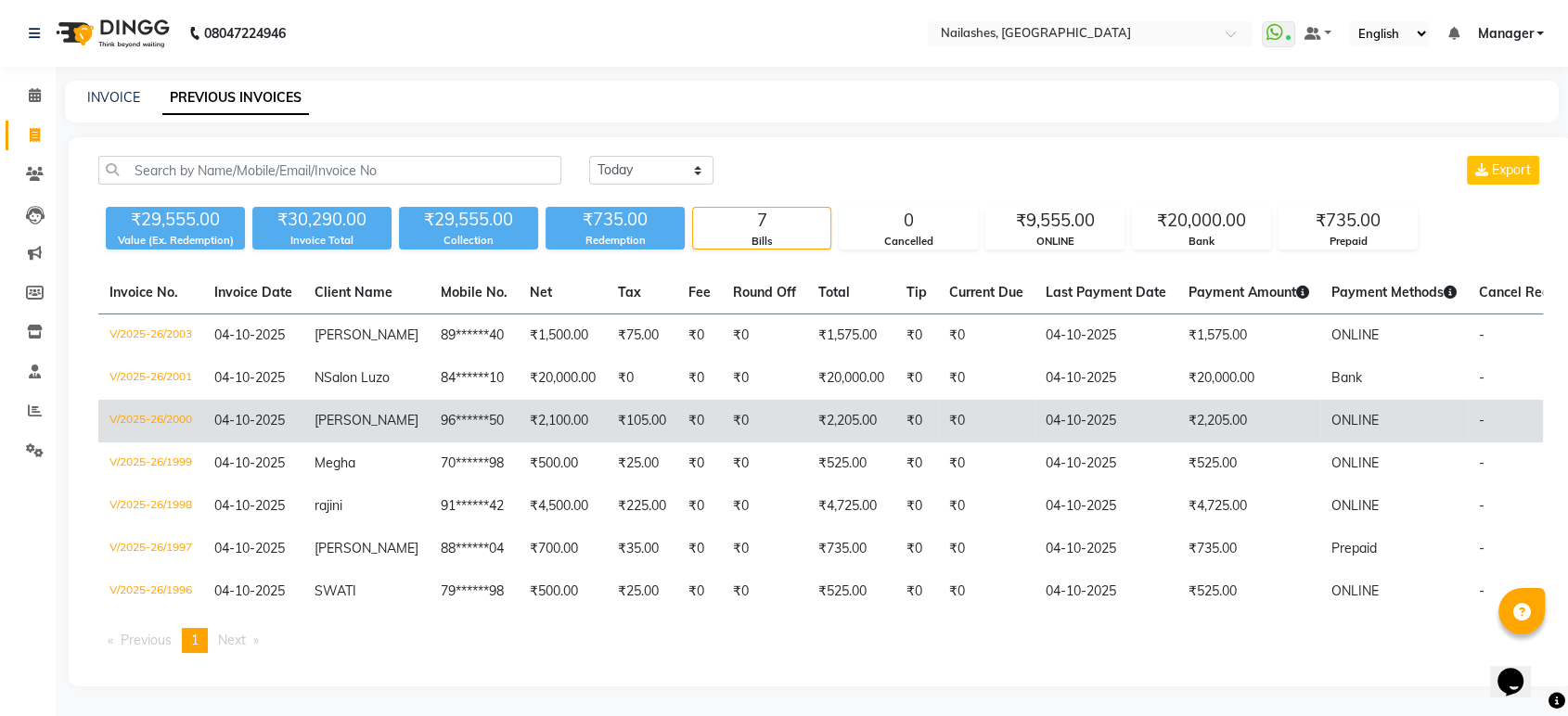
click at [518, 410] on td "₹2,100.00" at bounding box center [562, 421] width 88 height 42
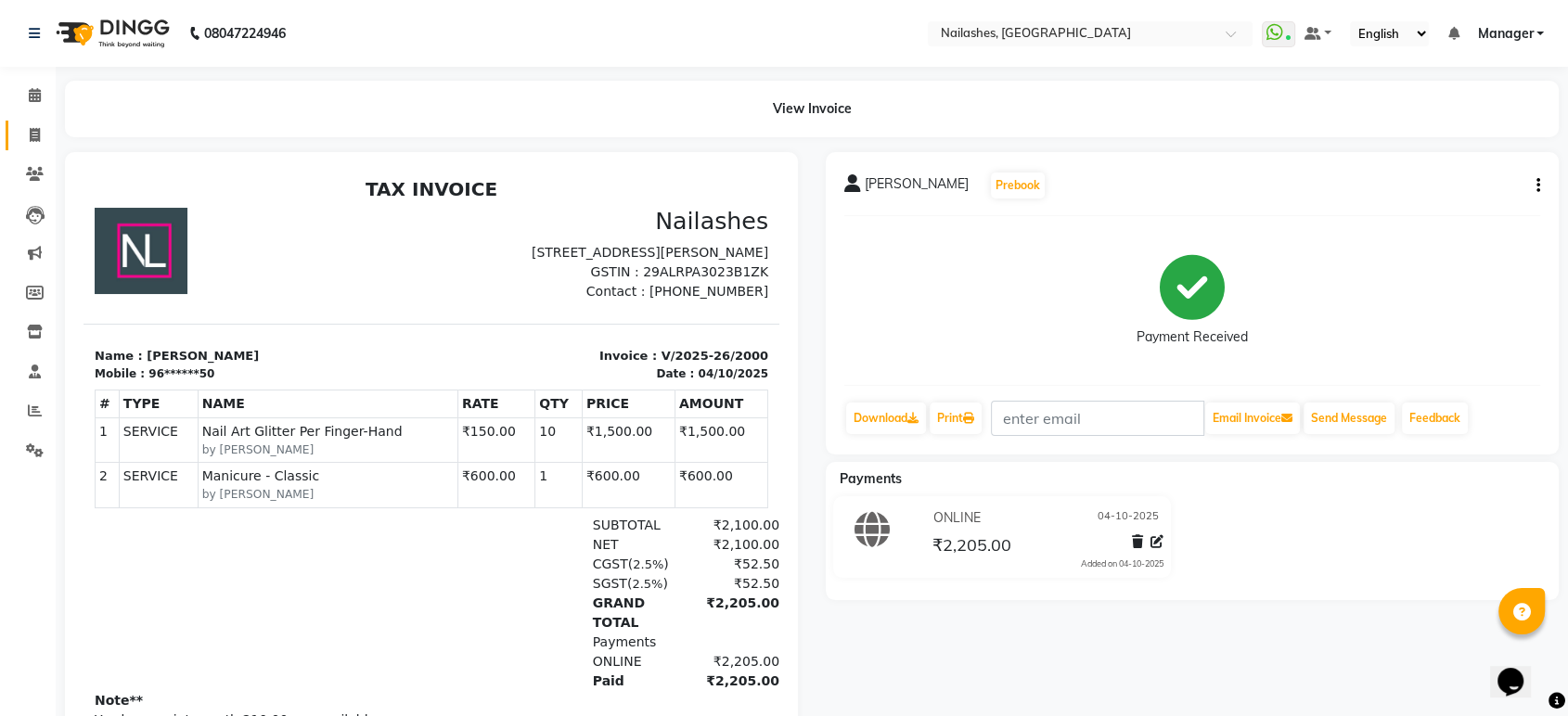
click at [30, 124] on link "Invoice" at bounding box center [28, 136] width 44 height 31
select select "service"
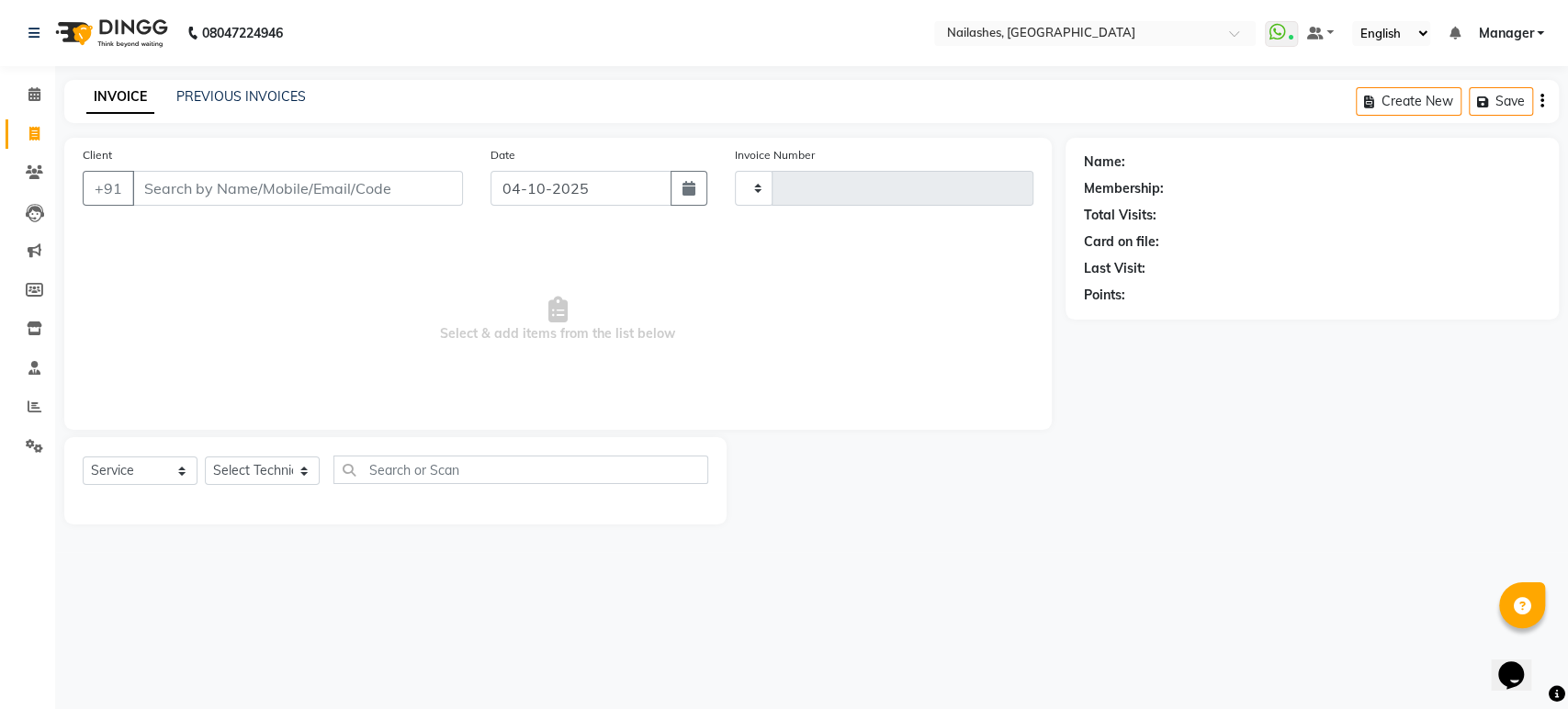
type input "2004"
select select "4251"
click at [38, 95] on icon at bounding box center [34, 94] width 11 height 13
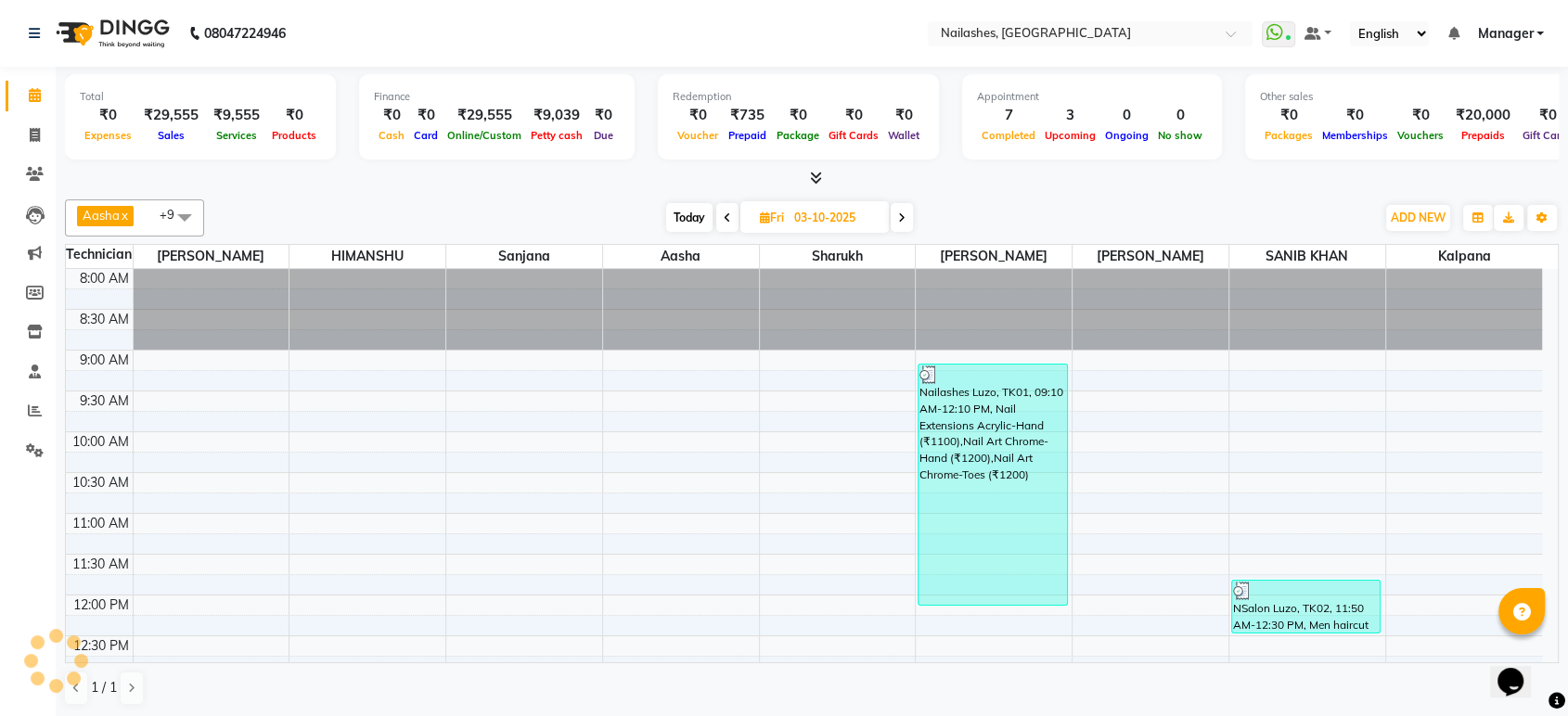
scroll to position [650, 0]
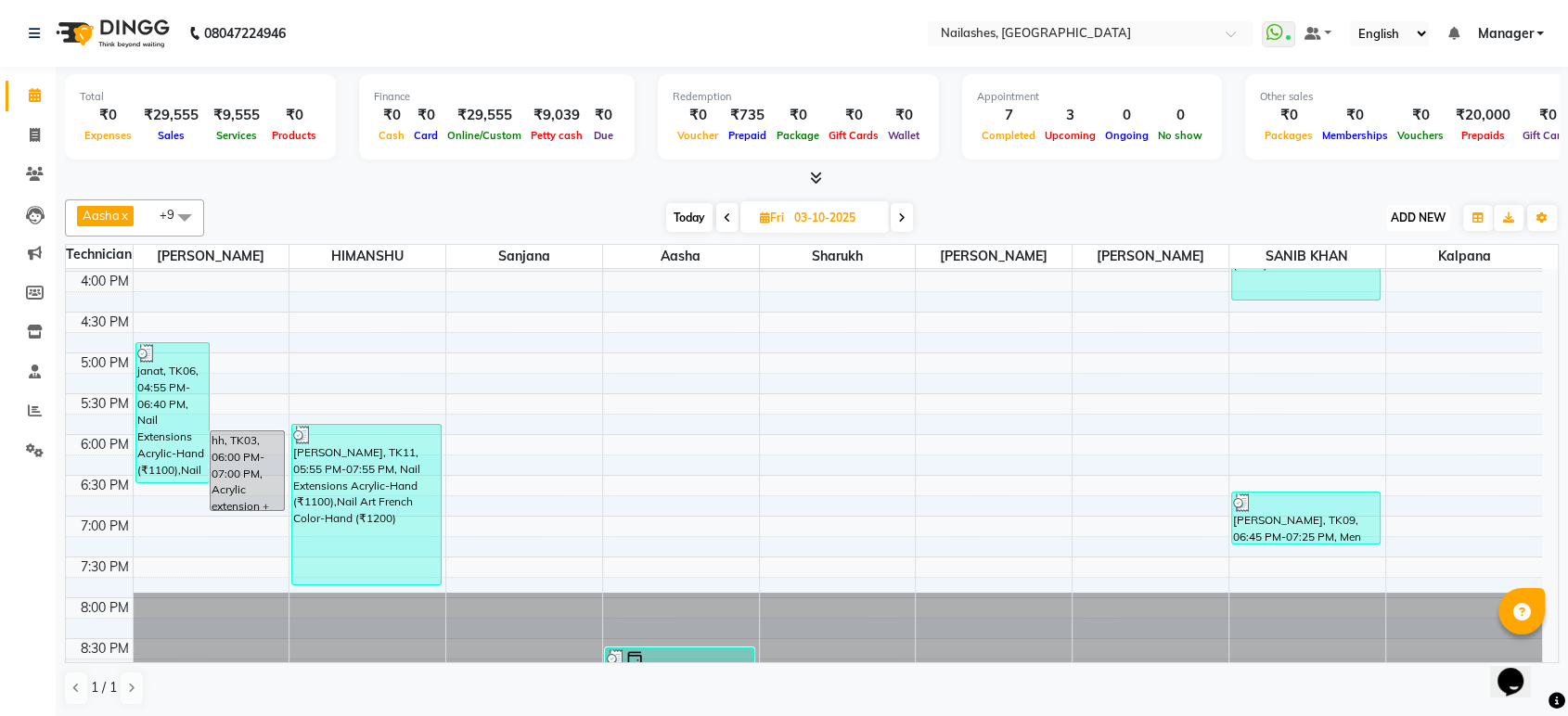
click at [1413, 219] on span "ADD NEW" at bounding box center [1417, 217] width 55 height 14
click at [1383, 246] on button "Add Appointment" at bounding box center [1376, 253] width 147 height 24
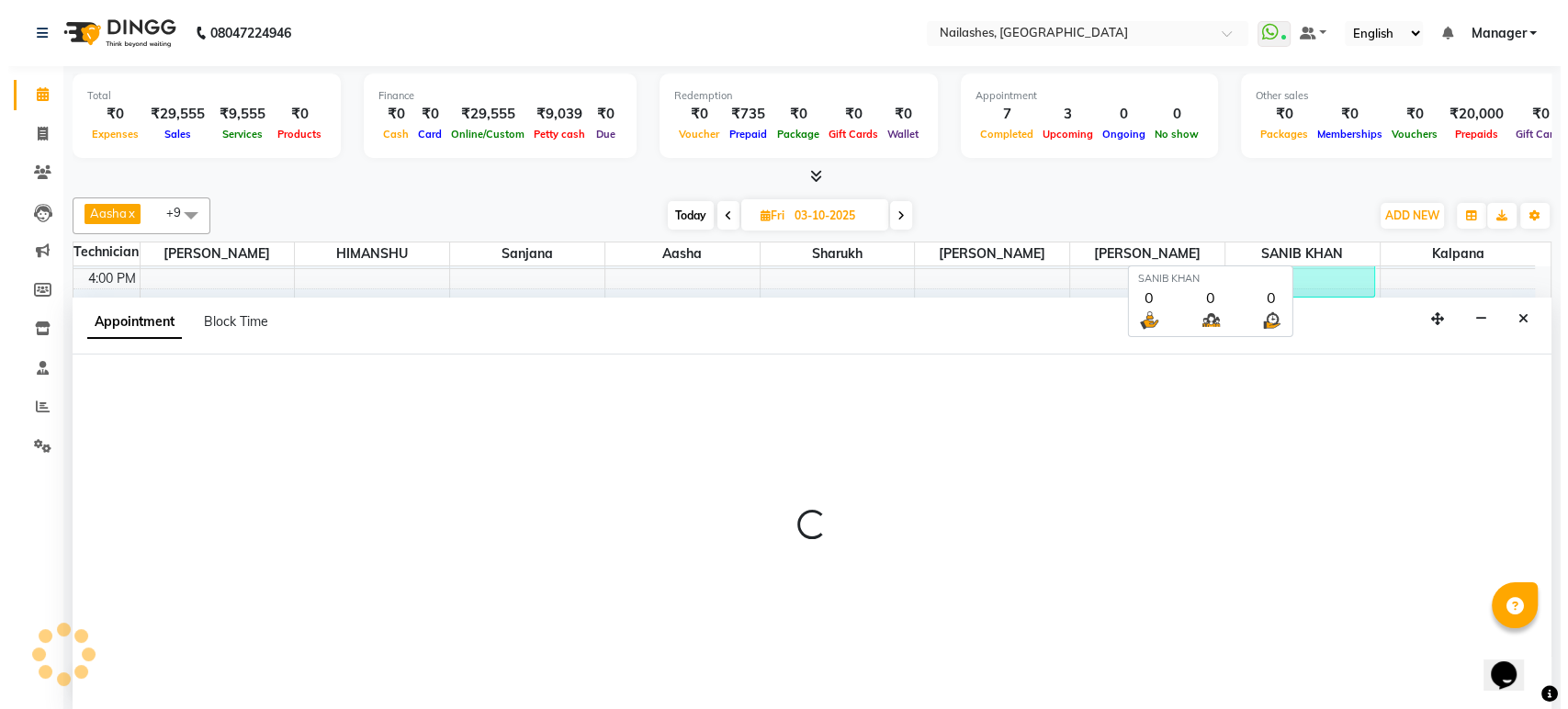
scroll to position [0, 0]
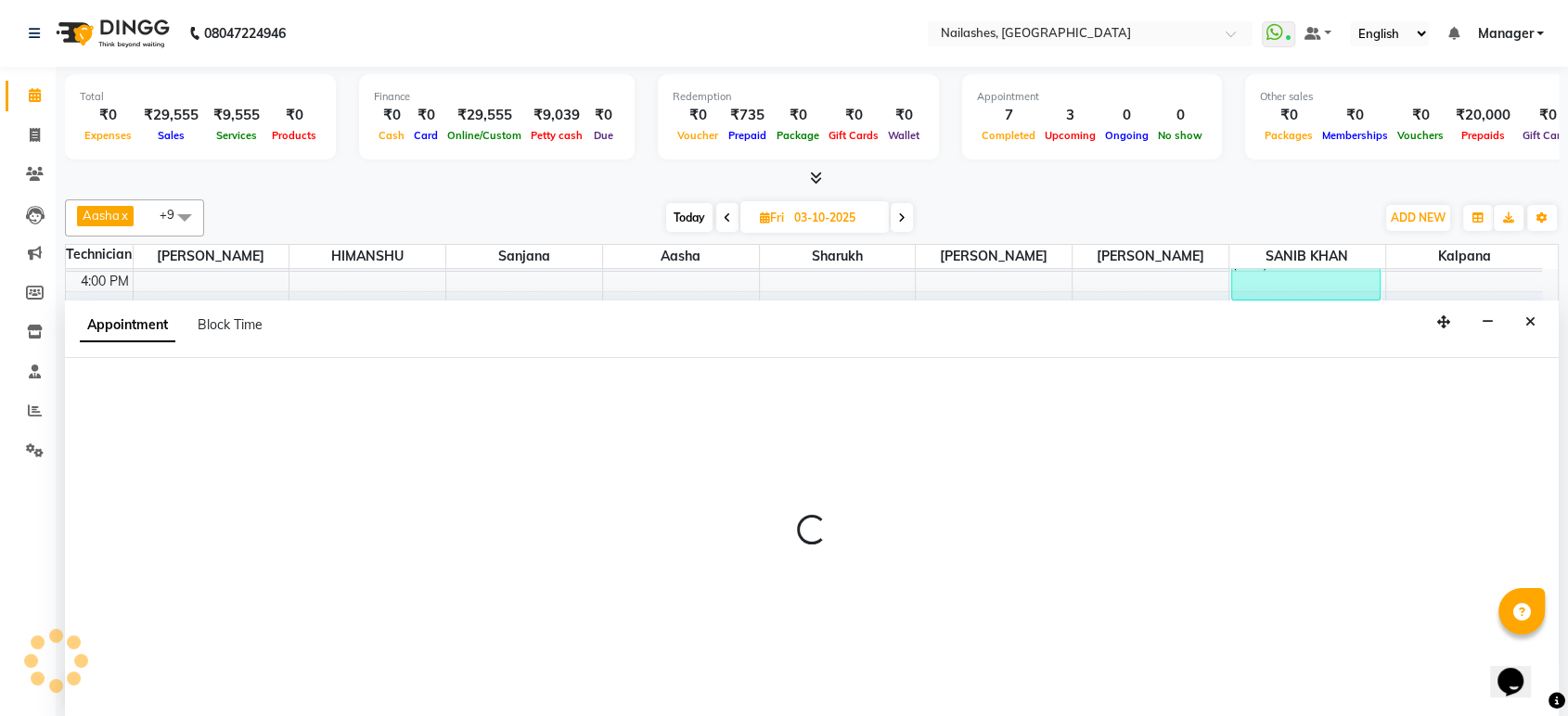
select select "tentative"
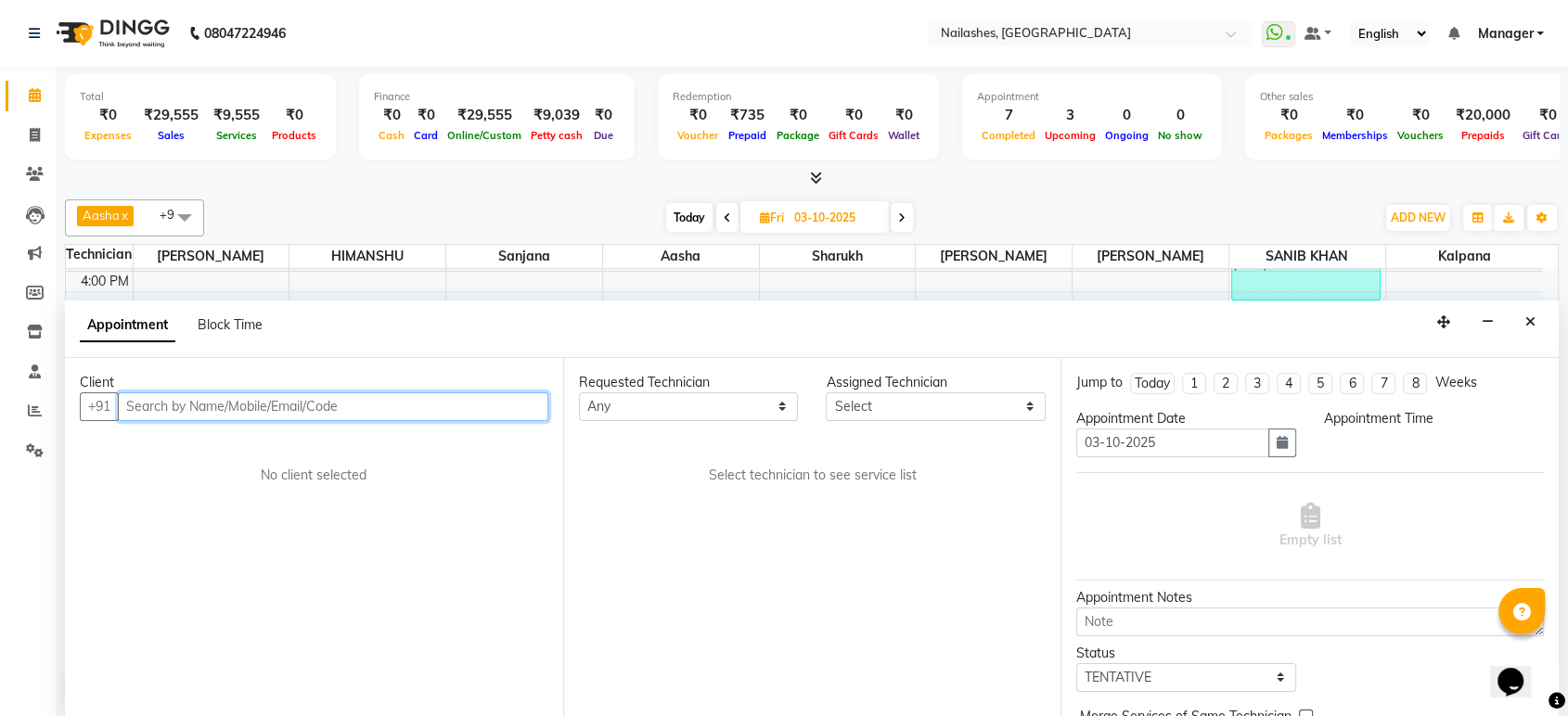
select select "540"
click at [371, 399] on input "text" at bounding box center [333, 406] width 431 height 29
type input "8095412202"
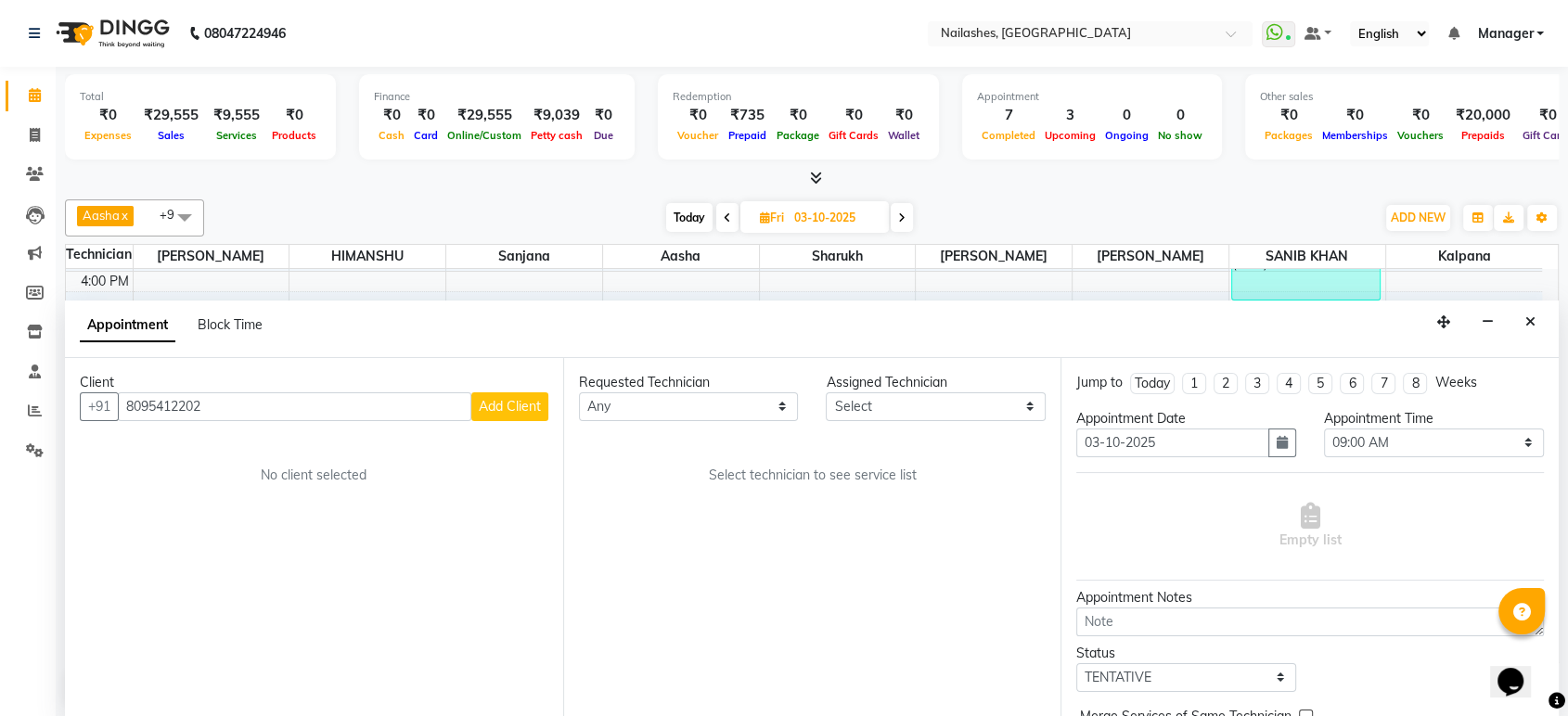
click at [541, 398] on button "Add Client" at bounding box center [510, 406] width 77 height 29
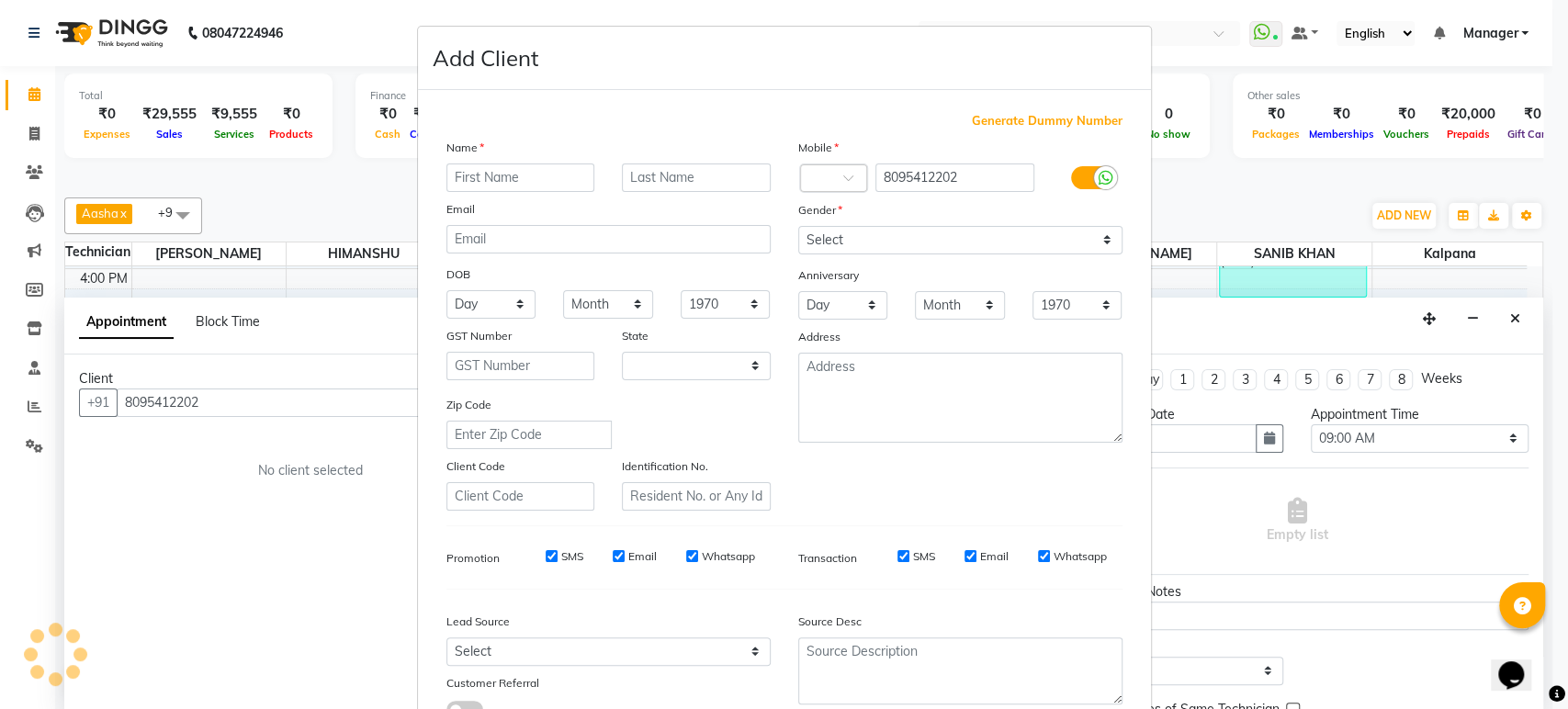
select select "21"
click at [536, 181] on input "text" at bounding box center [521, 178] width 149 height 29
type input "sanjana"
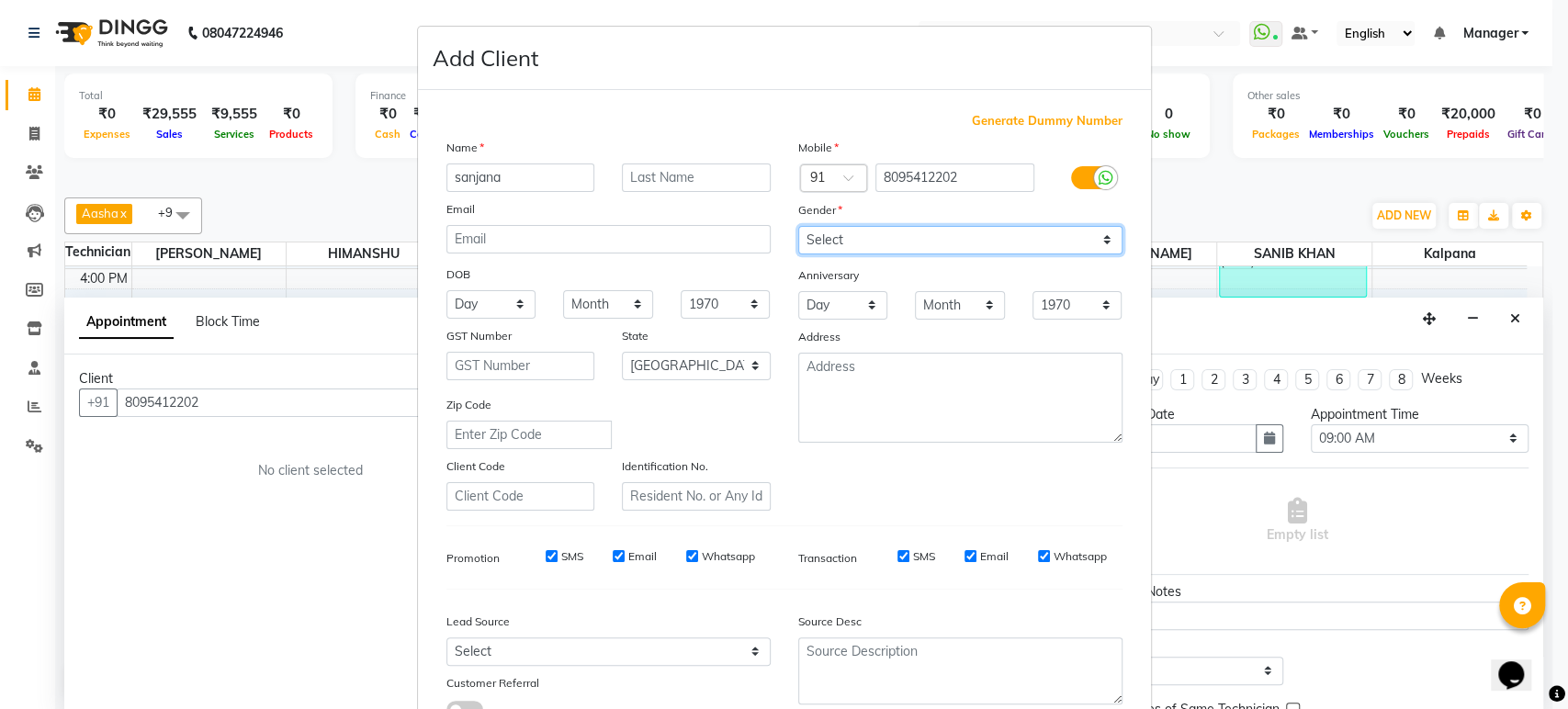
click at [1095, 234] on select "Select Male Female Other Prefer Not To Say" at bounding box center [960, 240] width 324 height 29
select select "female"
click at [798, 226] on select "Select Male Female Other Prefer Not To Say" at bounding box center [960, 240] width 324 height 29
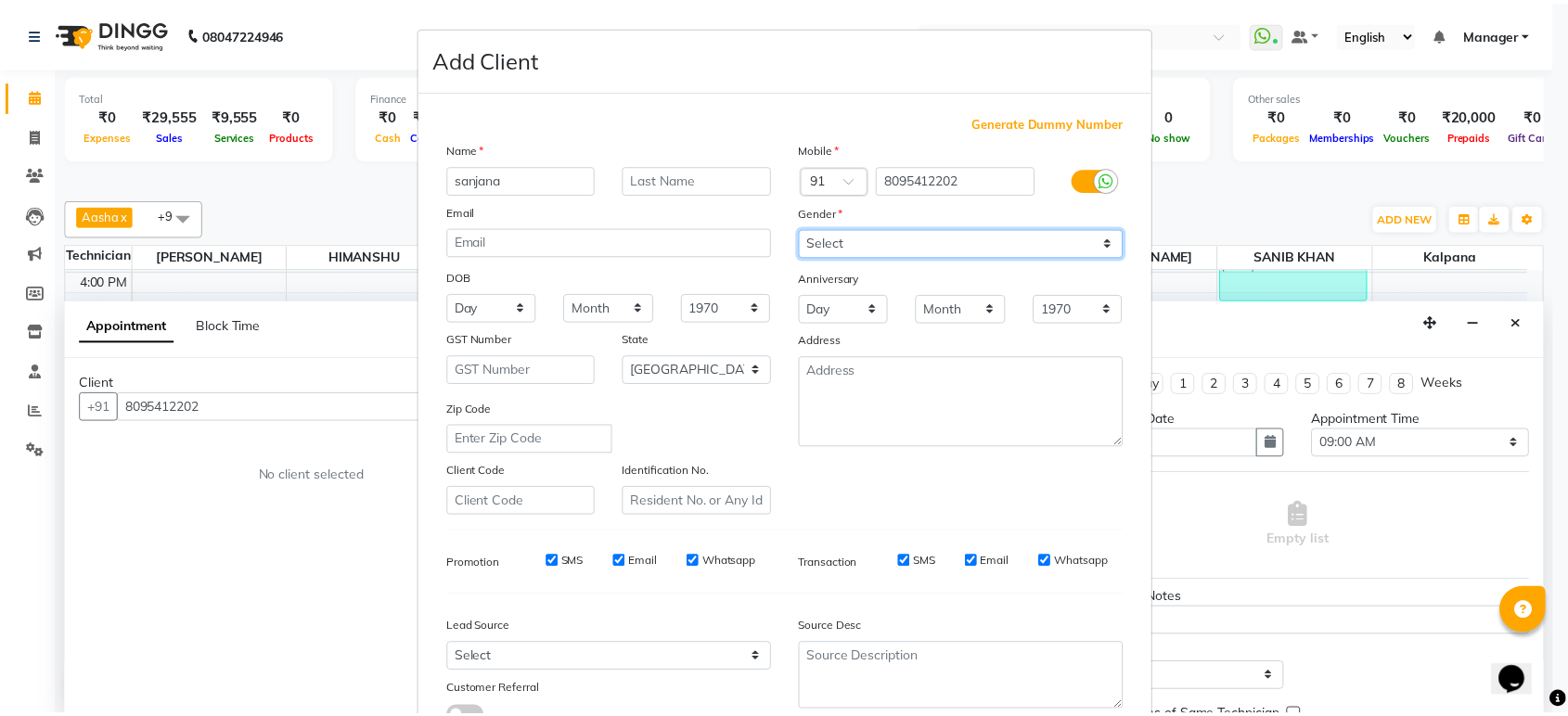
scroll to position [135, 0]
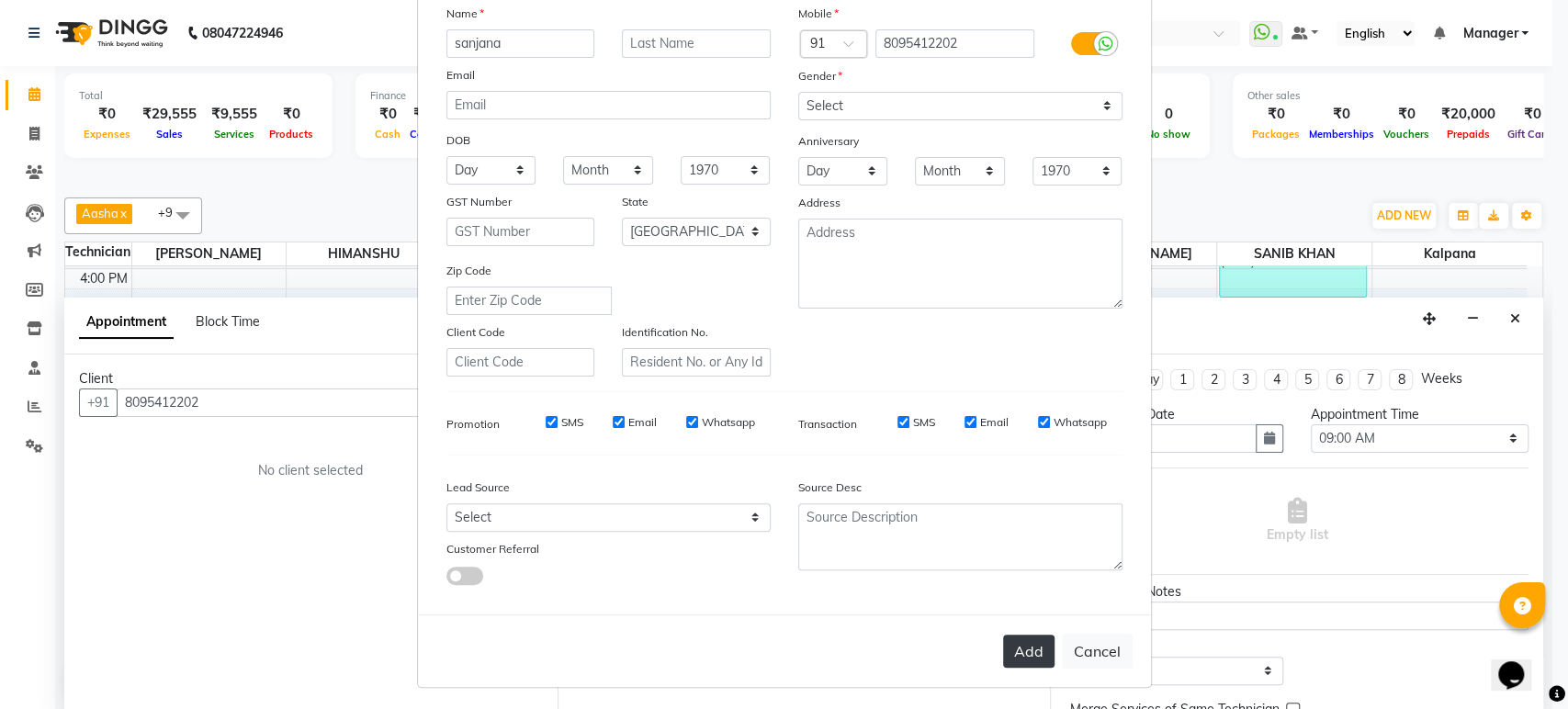
click at [1022, 646] on button "Add" at bounding box center [1029, 651] width 52 height 33
type input "80******02"
select select
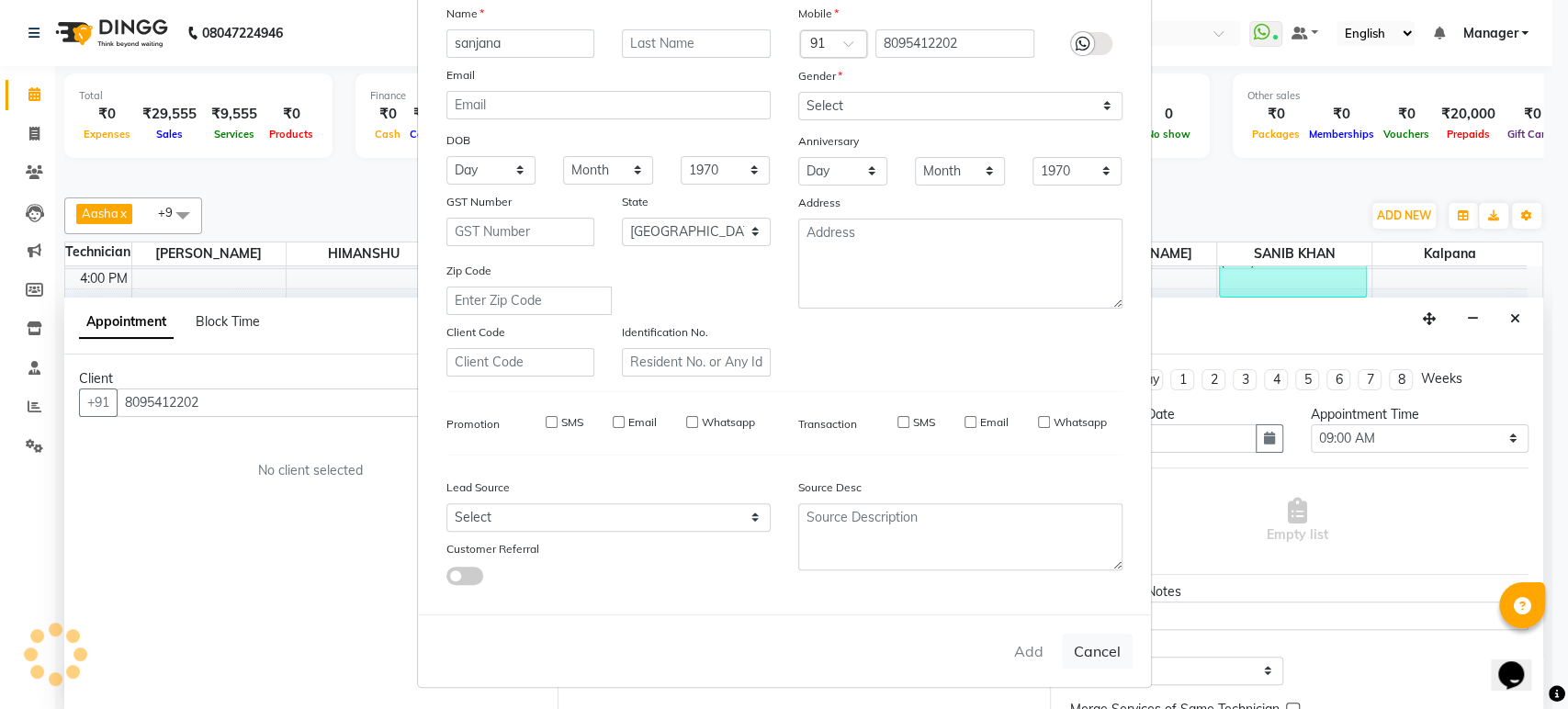
select select "null"
select select
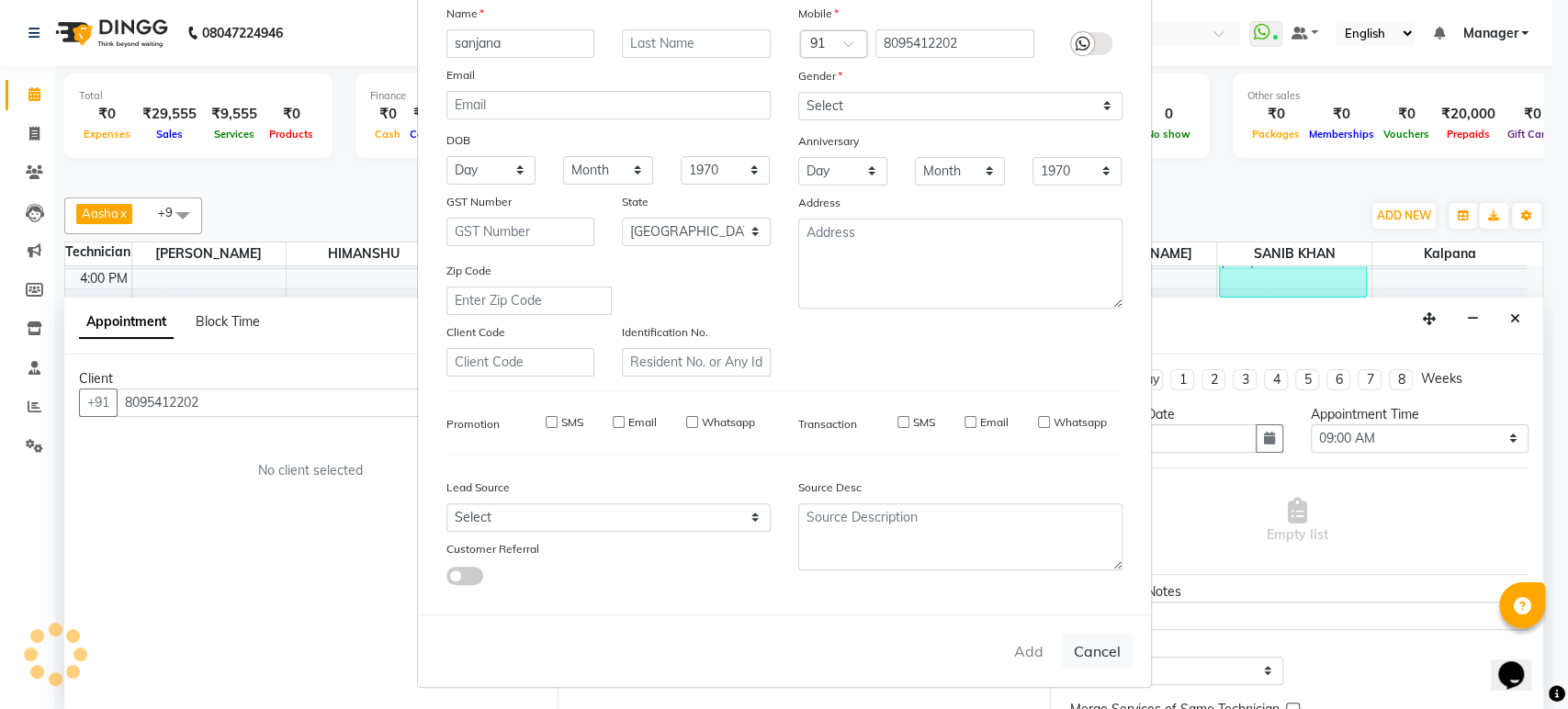
checkbox input "false"
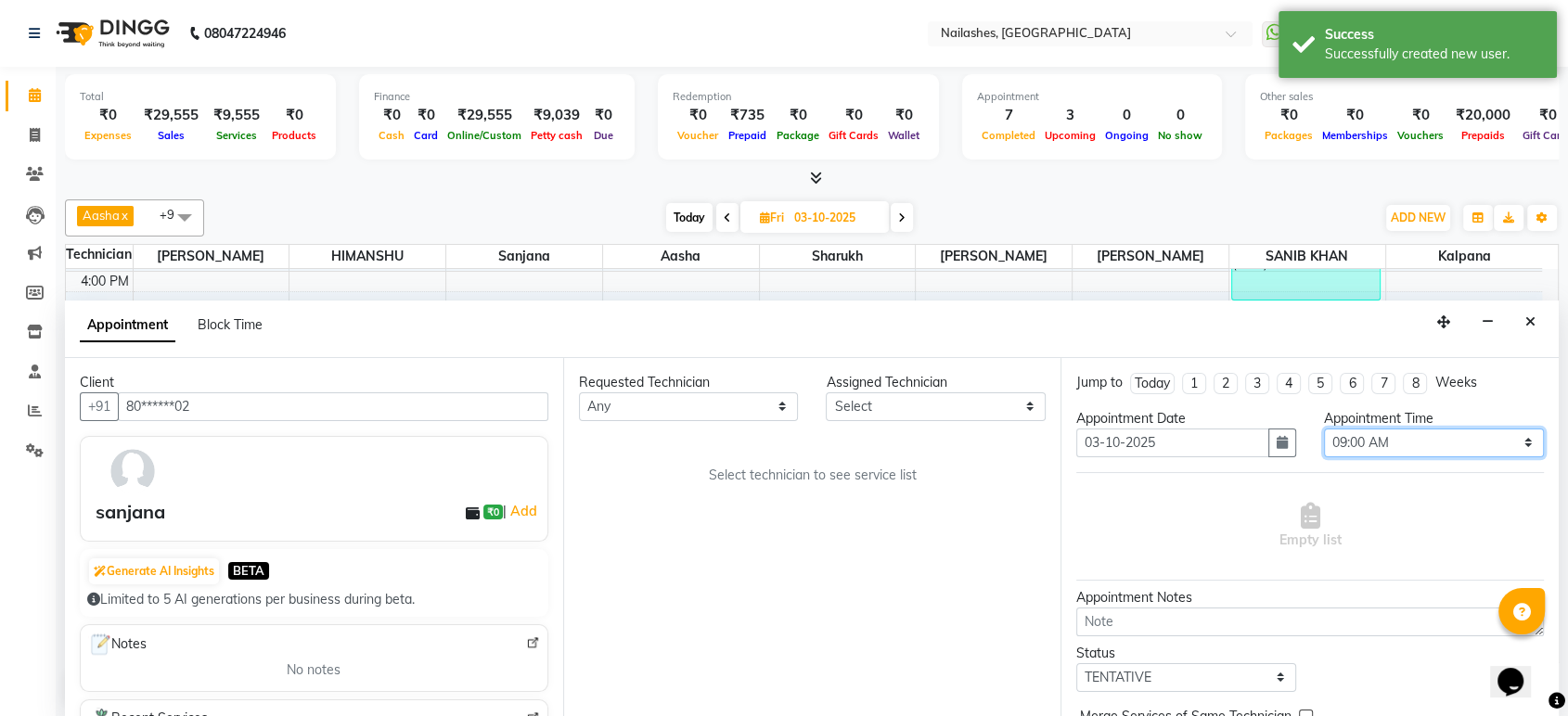
click at [1514, 439] on select "Select 09:00 AM 09:15 AM 09:30 AM 09:45 AM 10:00 AM 10:15 AM 10:30 AM 10:45 AM …" at bounding box center [1434, 443] width 220 height 29
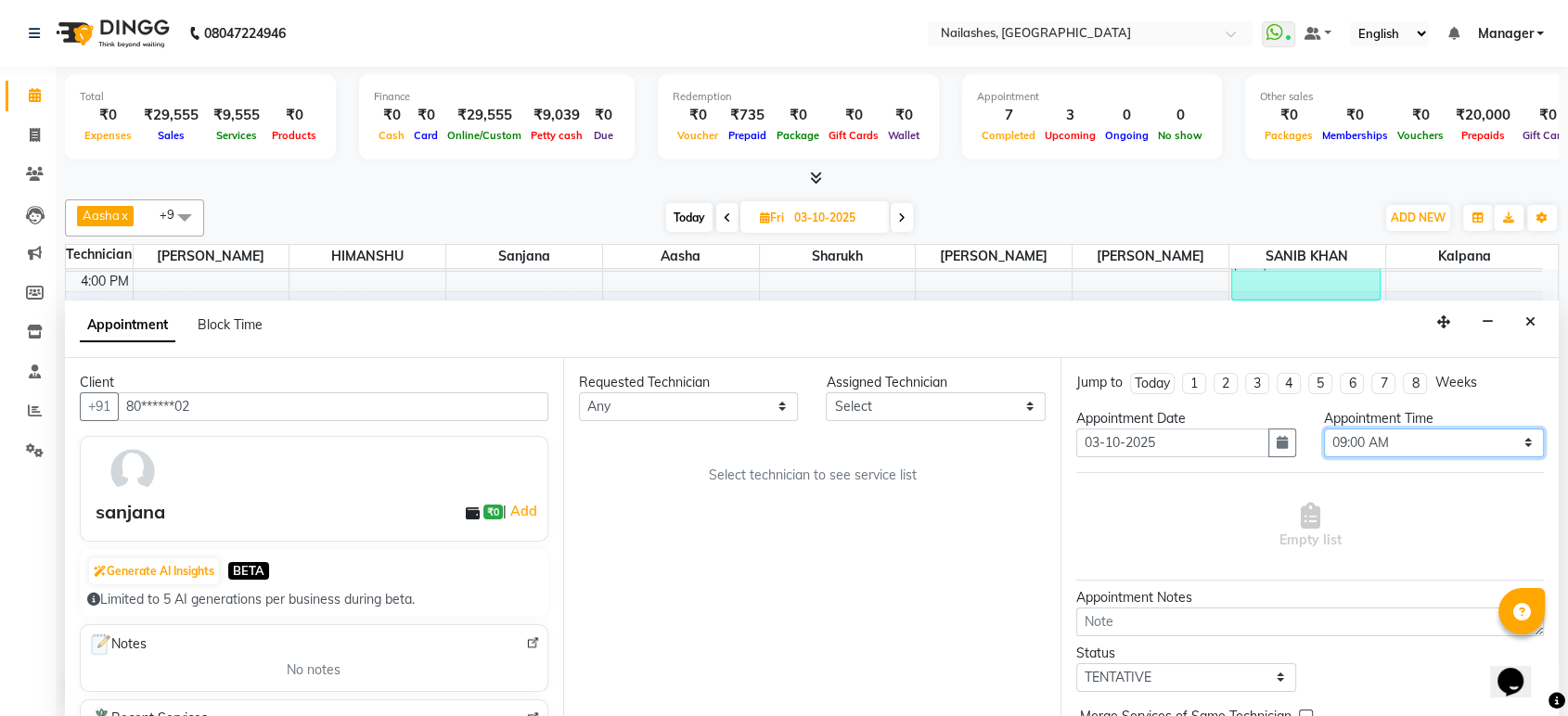
select select "1050"
click at [1324, 428] on select "Select 09:00 AM 09:15 AM 09:30 AM 09:45 AM 10:00 AM 10:15 AM 10:30 AM 10:45 AM …" at bounding box center [1434, 443] width 220 height 29
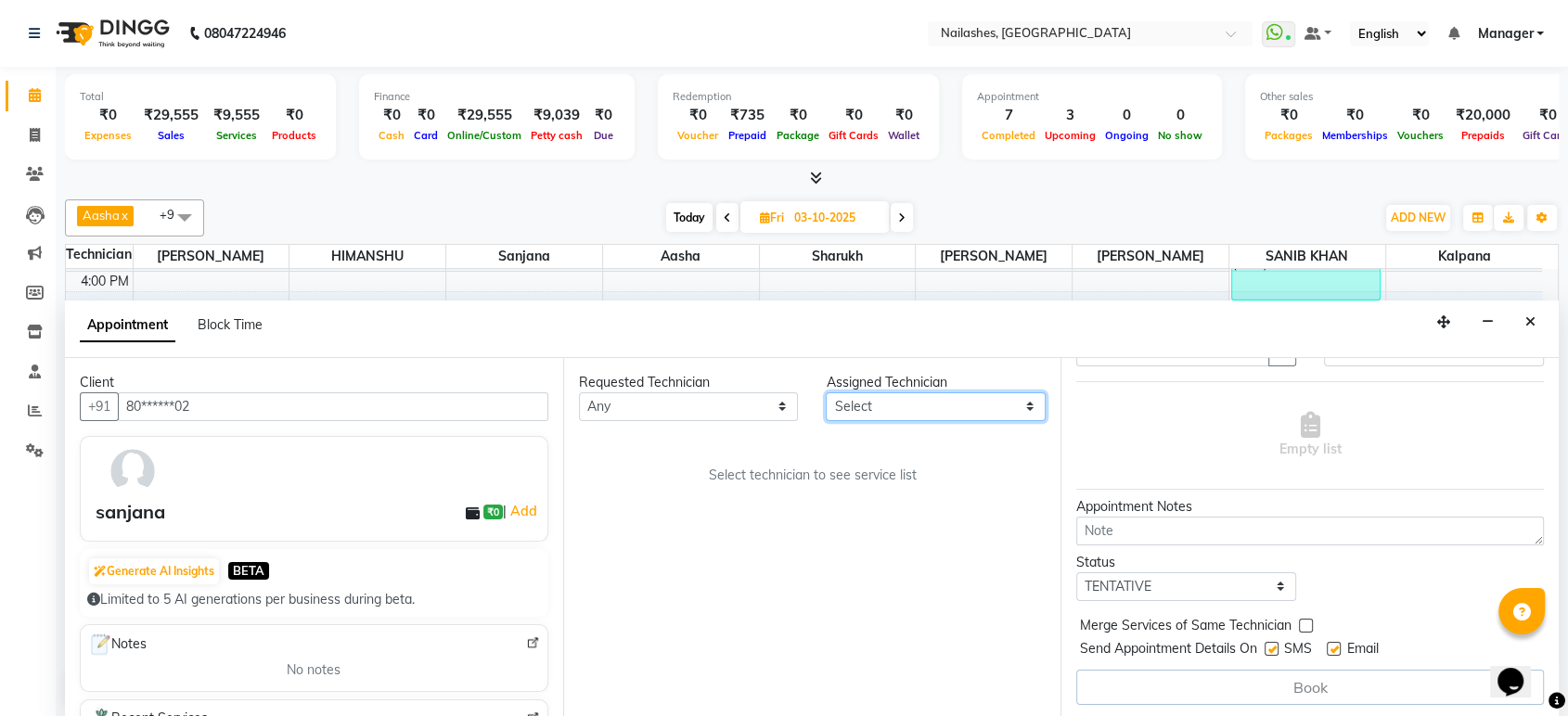
click at [1031, 401] on select "Select Aasha Asid HIMANSHU Ishrit Ali kalpana KRISHNA Rehbar ROHAN SAM SANIB KH…" at bounding box center [936, 406] width 220 height 29
select select "80924"
click at [826, 392] on select "Select Aasha Asid HIMANSHU Ishrit Ali kalpana KRISHNA Rehbar ROHAN SAM SANIB KH…" at bounding box center [936, 406] width 220 height 29
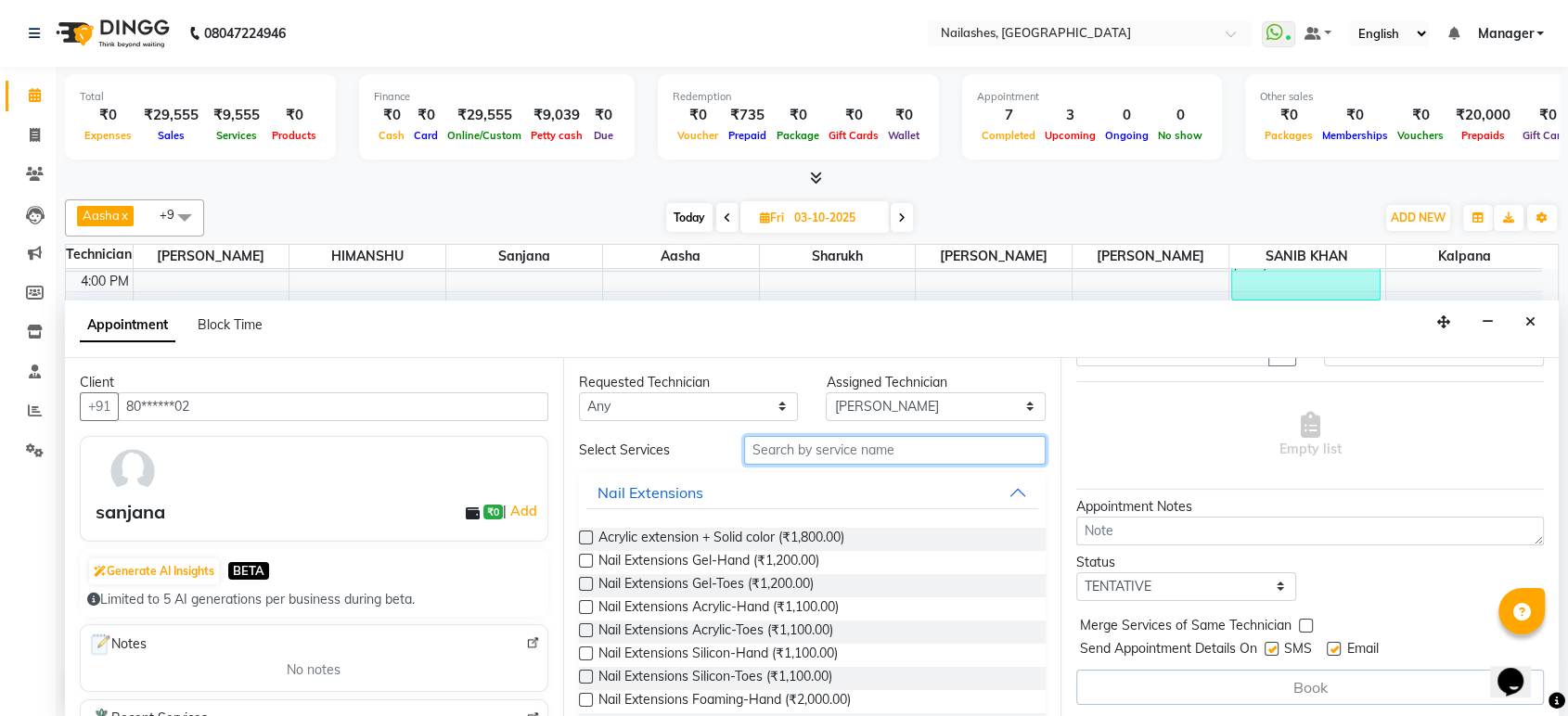
click at [854, 446] on input "text" at bounding box center [895, 451] width 302 height 29
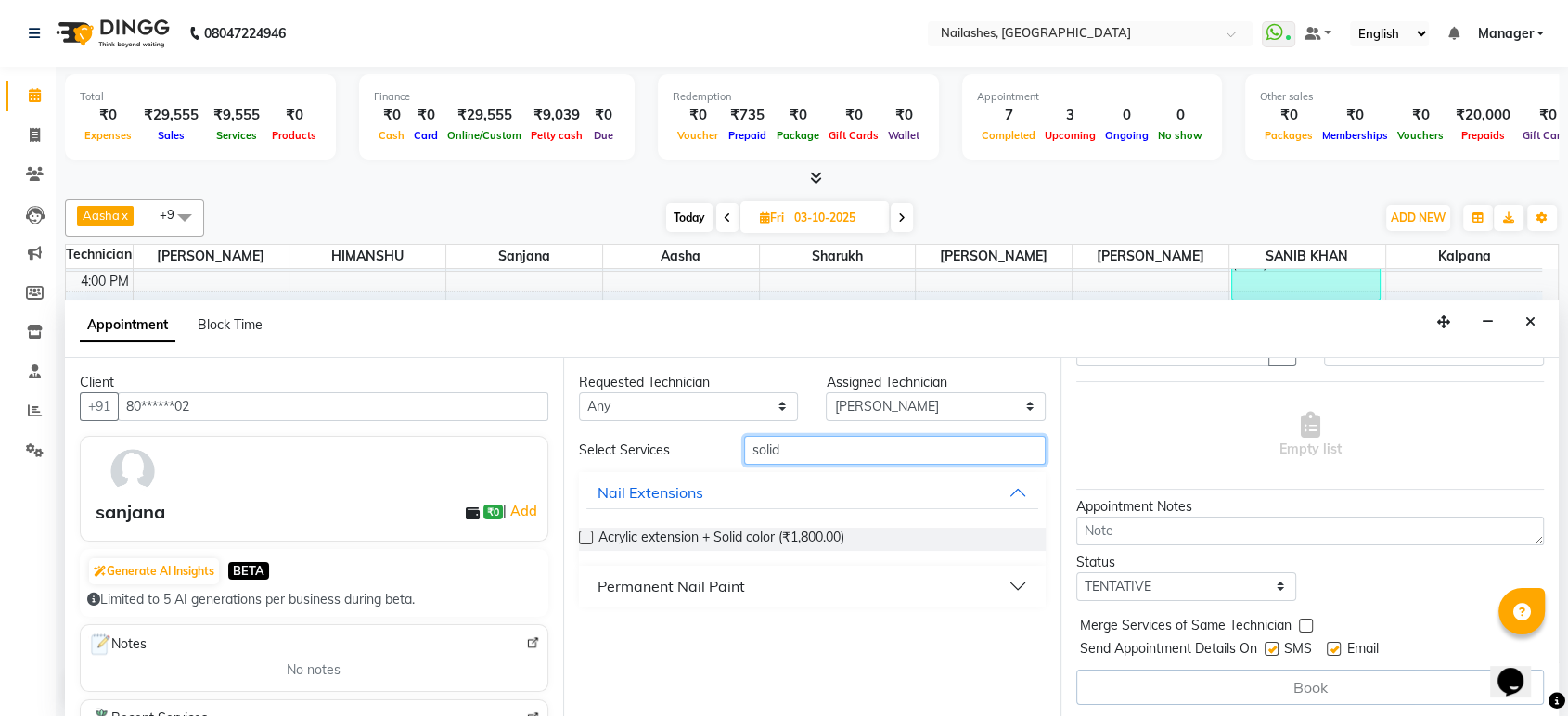
type input "solid"
click at [1017, 487] on button "Nail Extensions" at bounding box center [812, 492] width 453 height 34
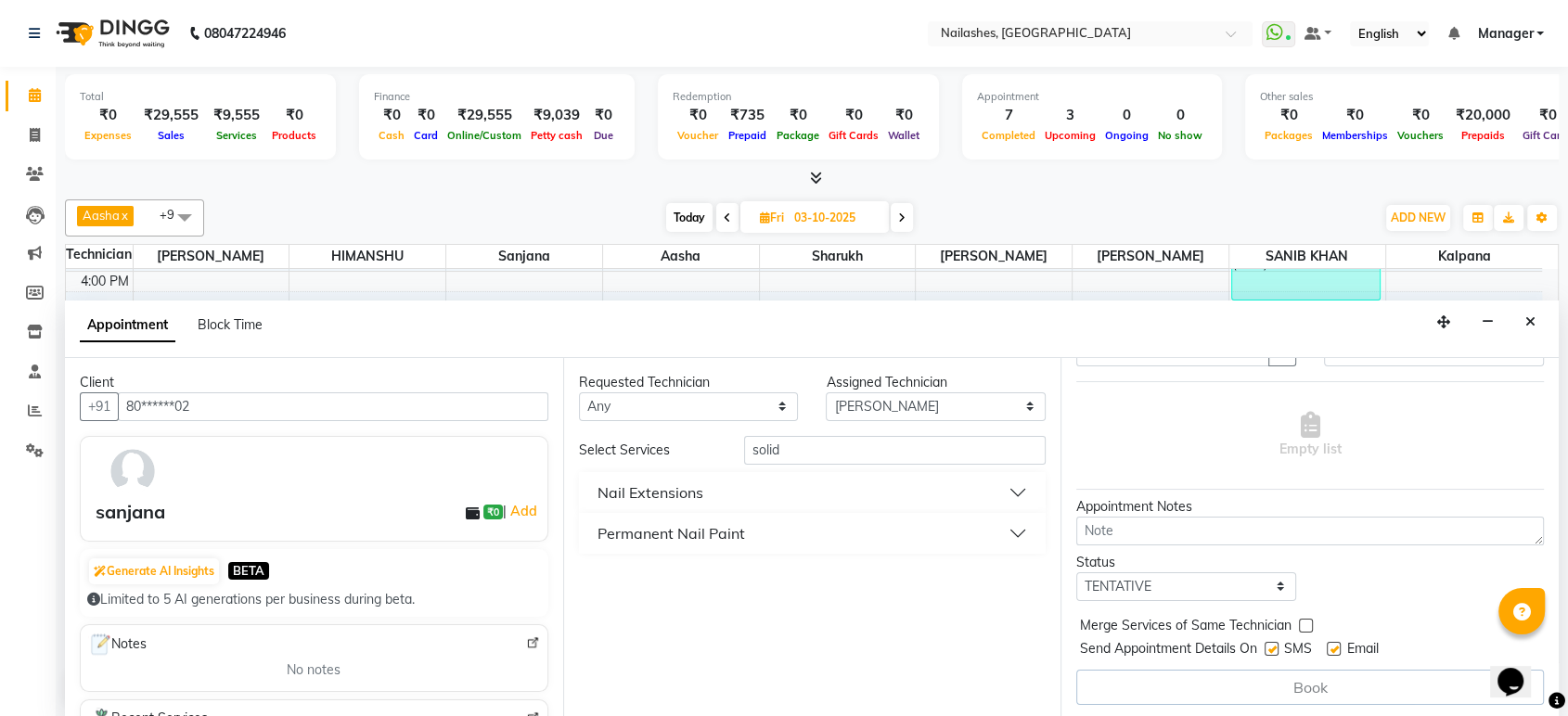
click at [1017, 534] on button "Permanent Nail Paint" at bounding box center [812, 533] width 453 height 34
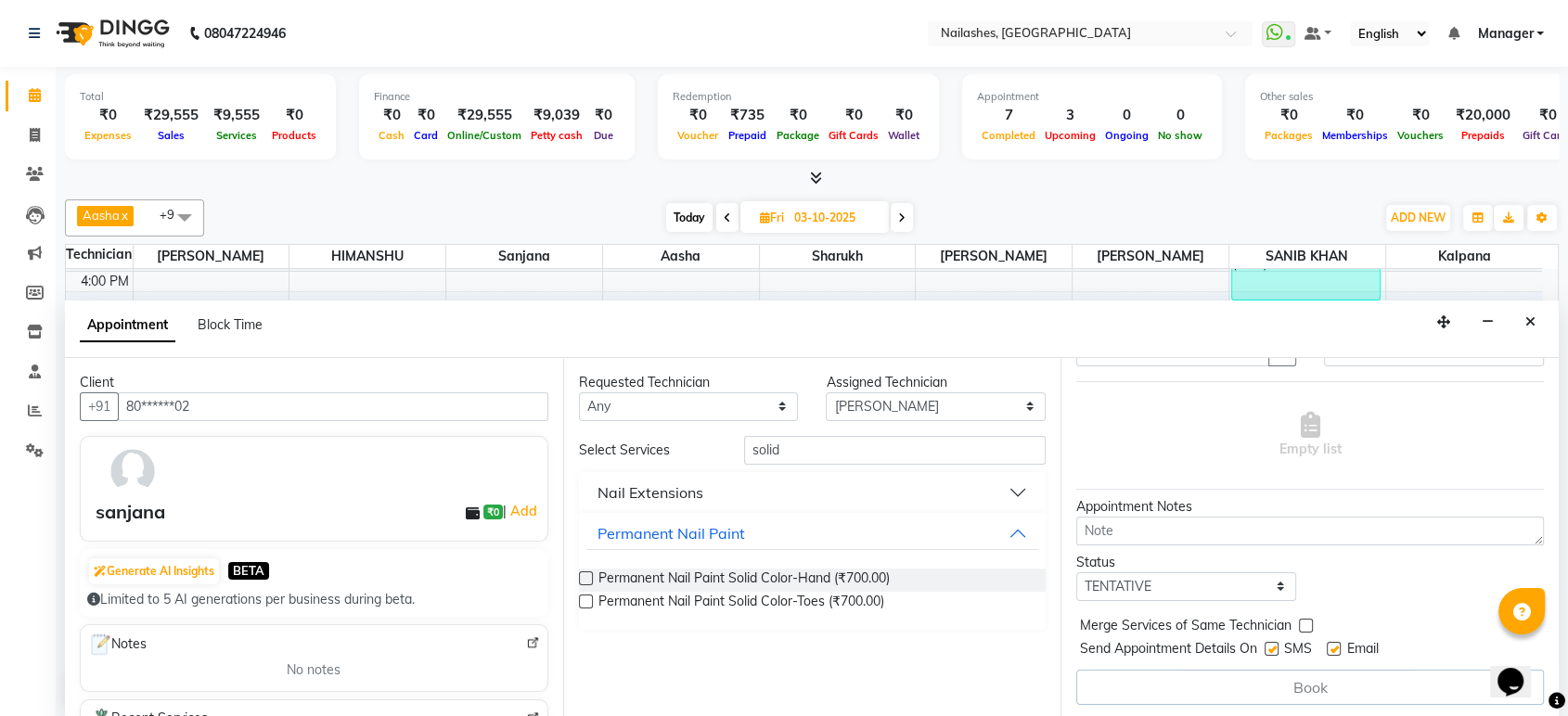
click at [588, 576] on label at bounding box center [586, 578] width 14 height 14
click at [588, 576] on input "checkbox" at bounding box center [585, 580] width 12 height 12
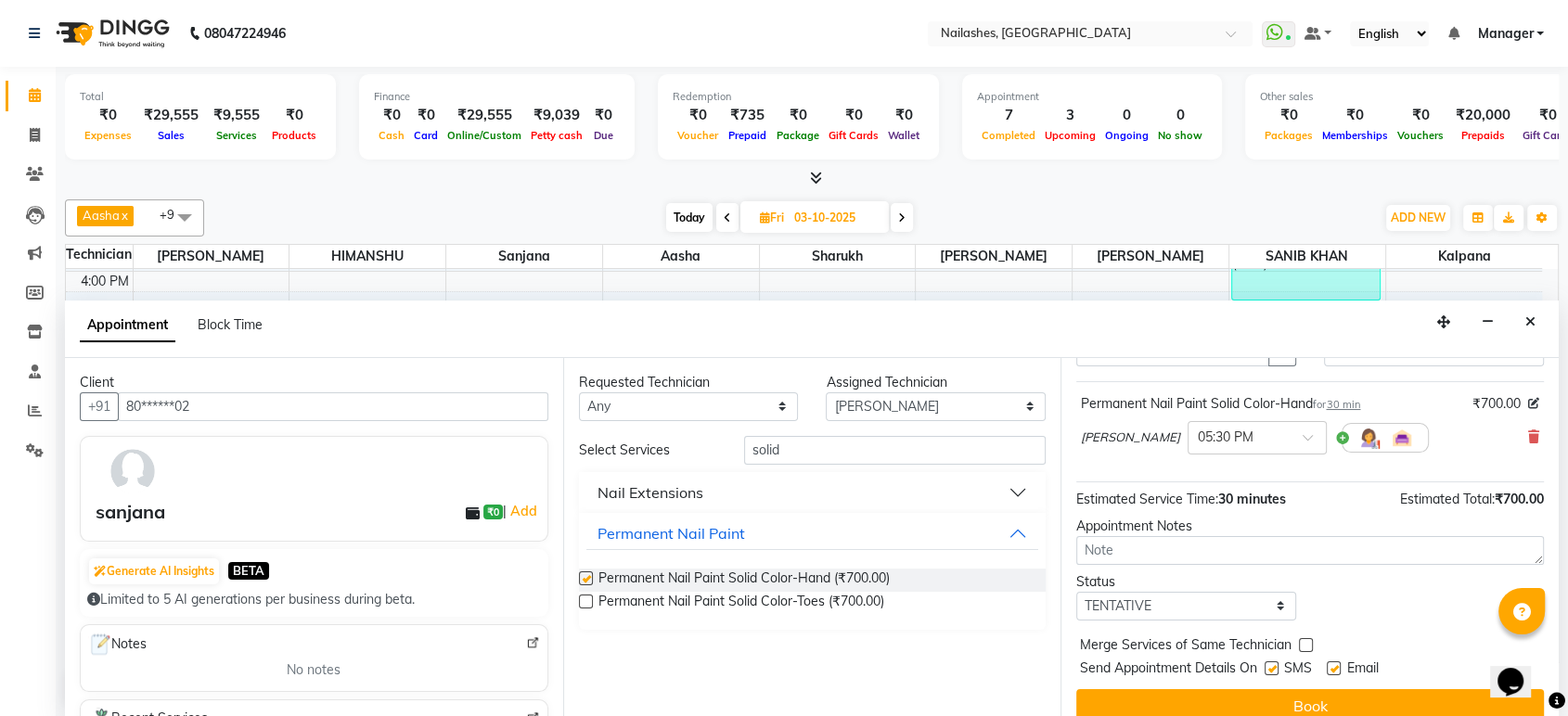
checkbox input "false"
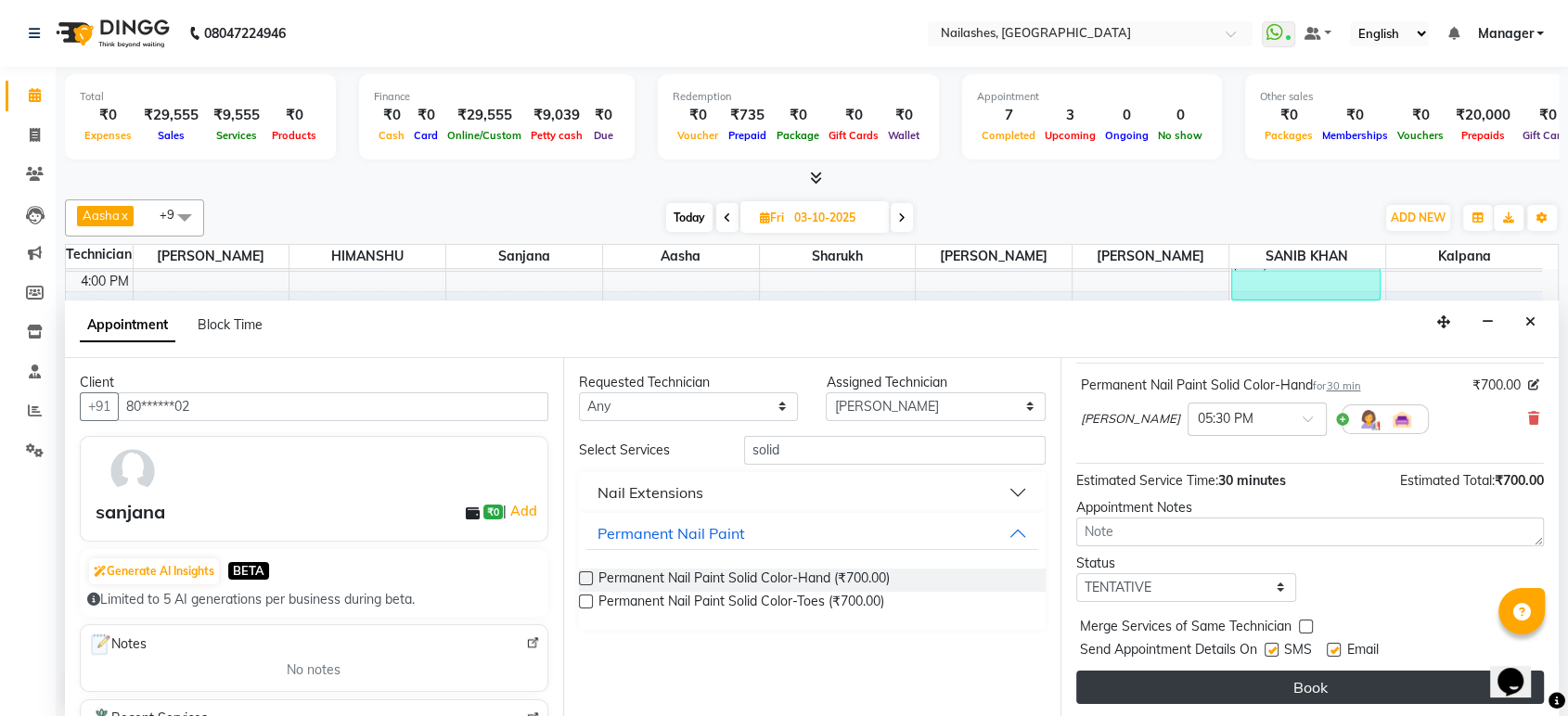
click at [1293, 675] on button "Book" at bounding box center [1310, 687] width 467 height 34
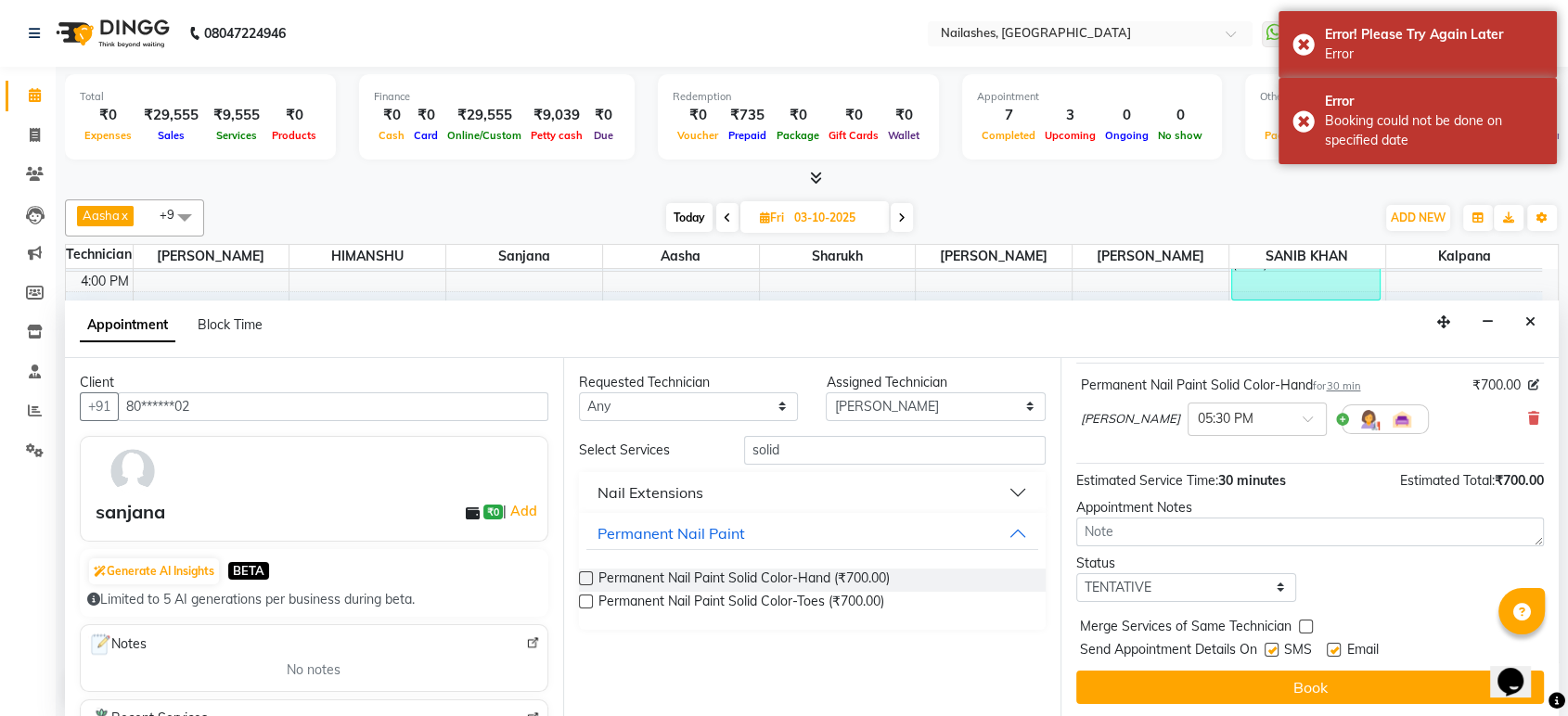
scroll to position [0, 0]
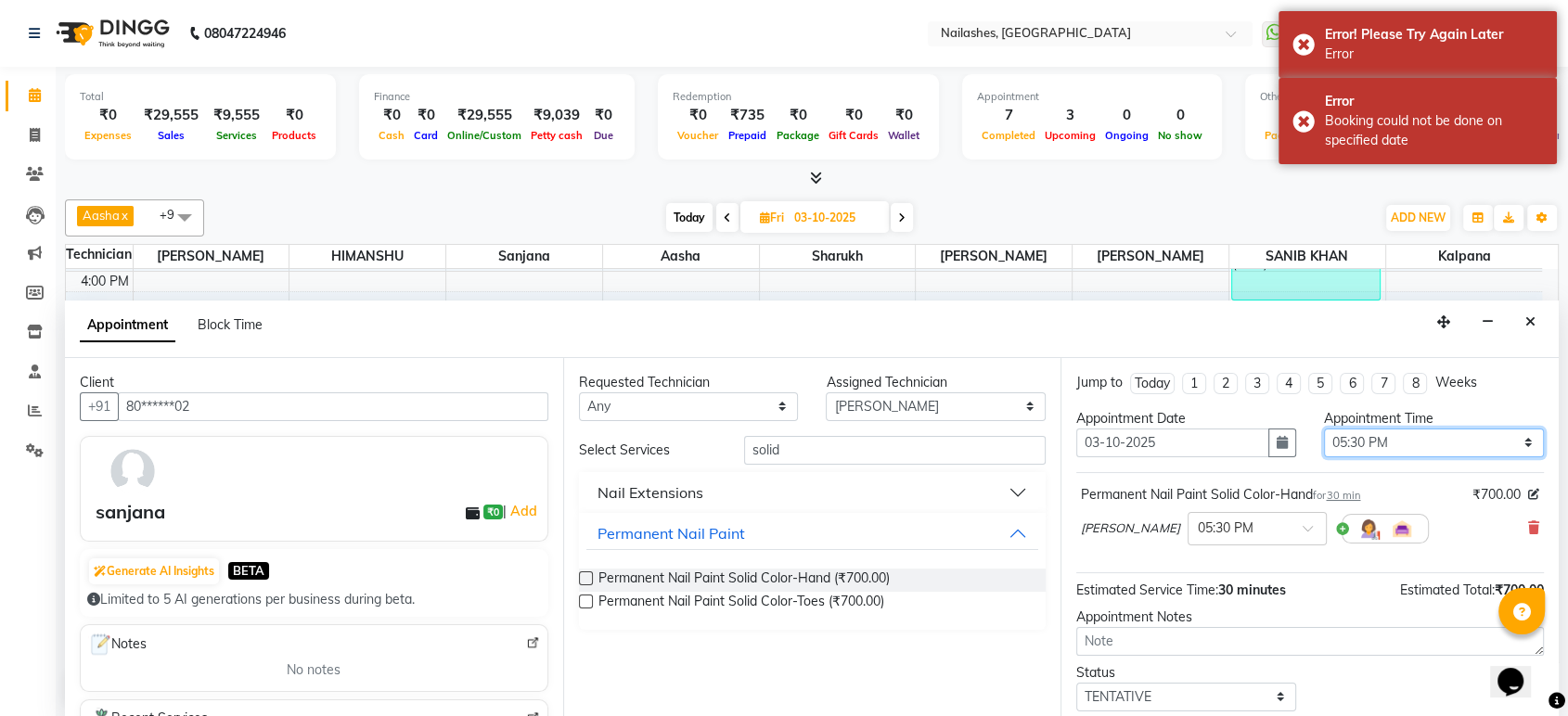
click at [1509, 436] on select "Select 09:00 AM 09:15 AM 09:30 AM 09:45 AM 10:00 AM 10:15 AM 10:30 AM 10:45 AM …" at bounding box center [1434, 443] width 220 height 29
select select "1020"
click at [1324, 428] on select "Select 09:00 AM 09:15 AM 09:30 AM 09:45 AM 10:00 AM 10:15 AM 10:30 AM 10:45 AM …" at bounding box center [1434, 443] width 220 height 29
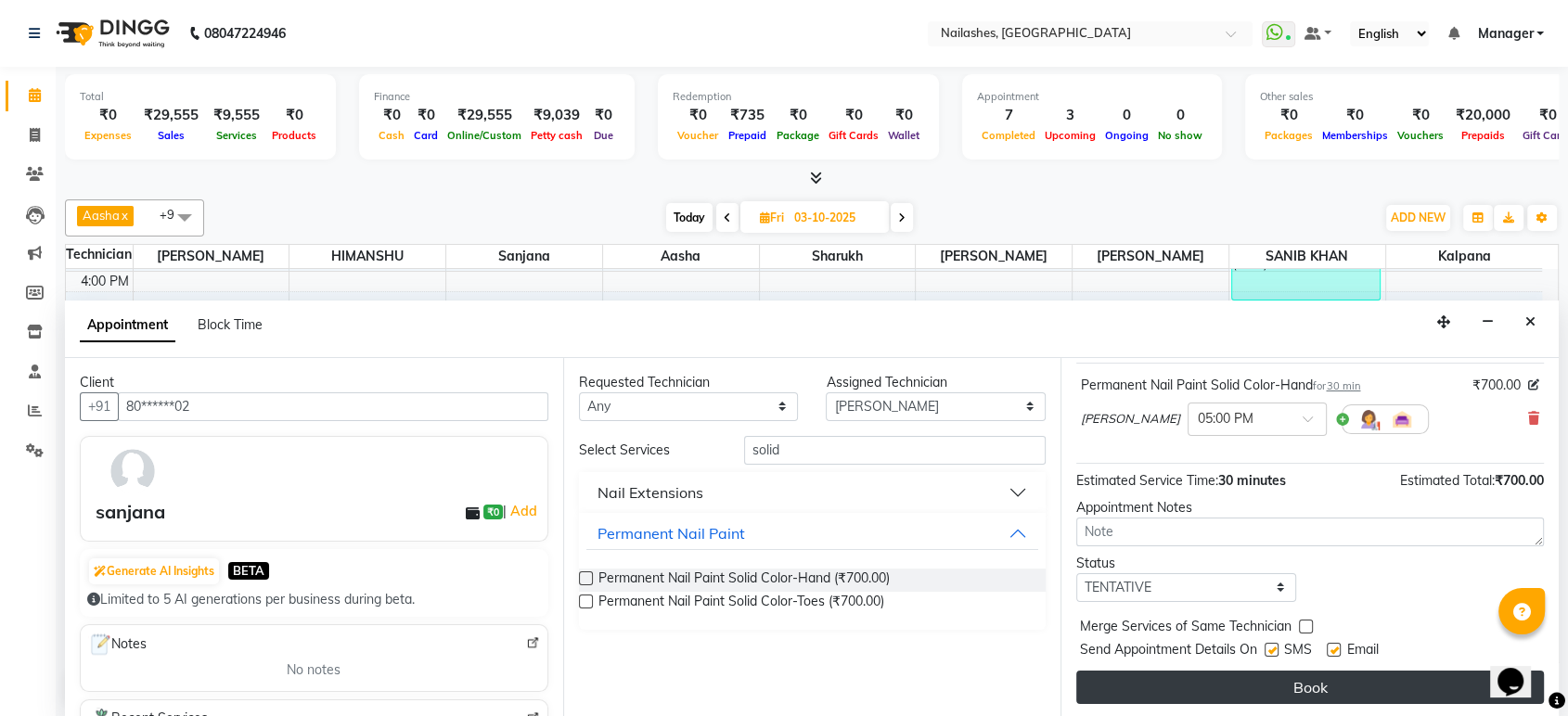
click at [1321, 690] on button "Book" at bounding box center [1310, 687] width 467 height 34
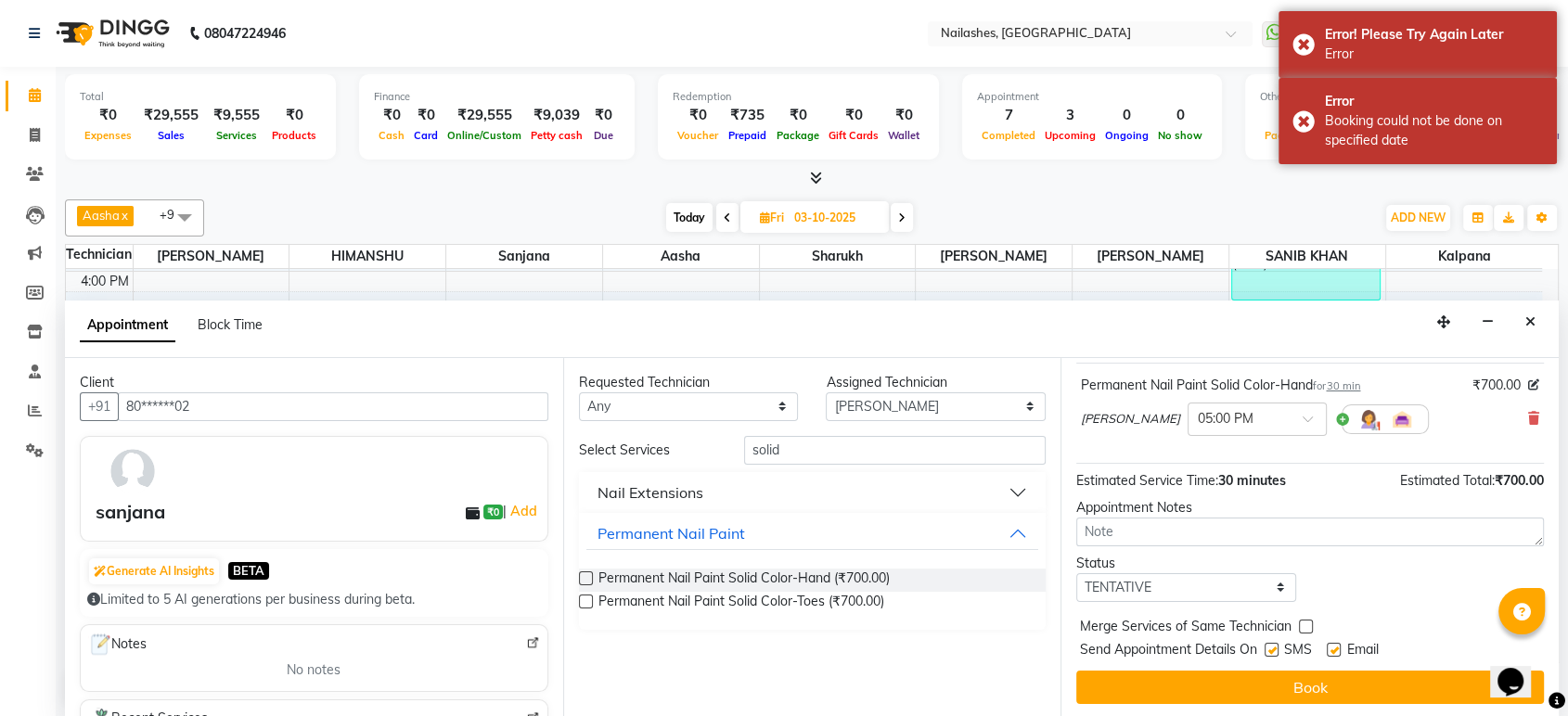
click at [898, 217] on span at bounding box center [901, 217] width 22 height 29
type input "04-10-2025"
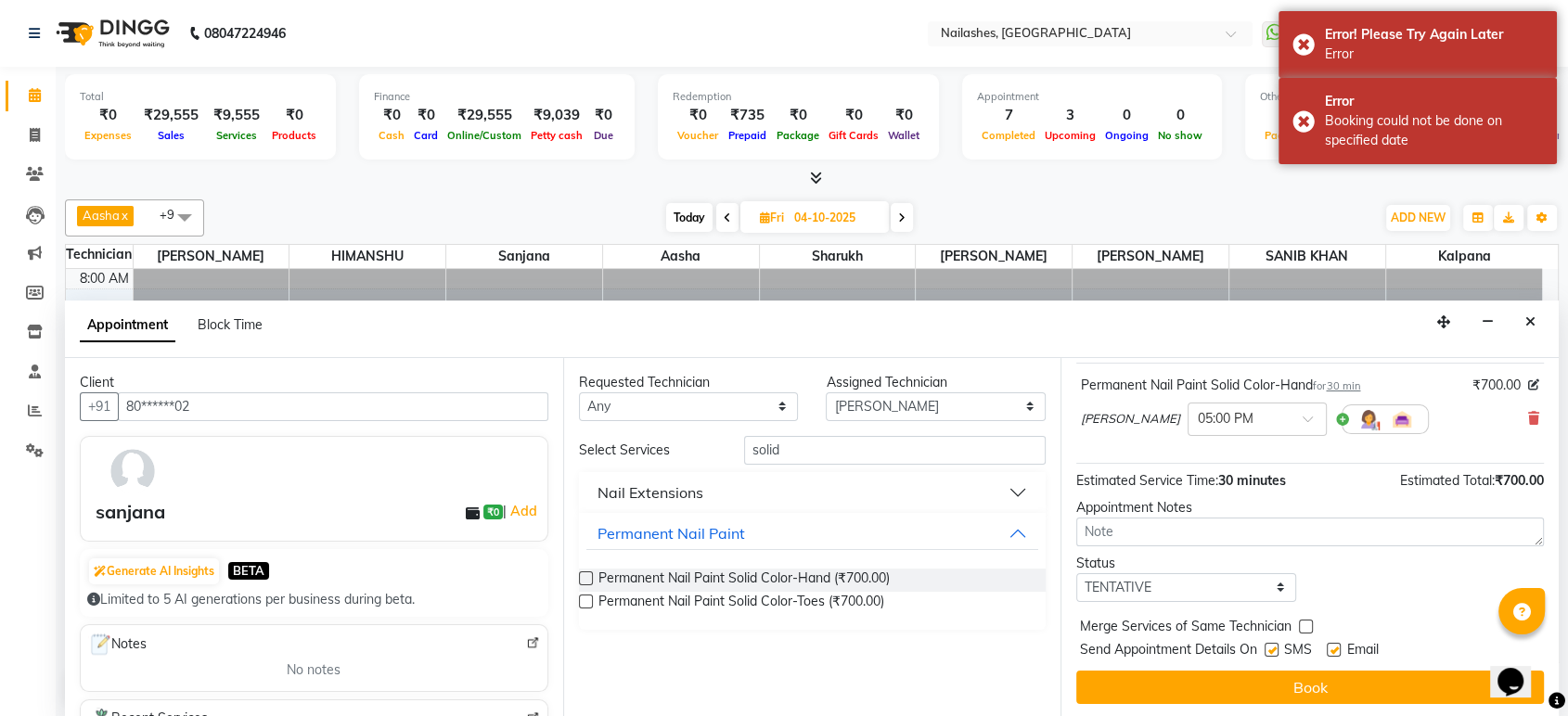
select select "1020"
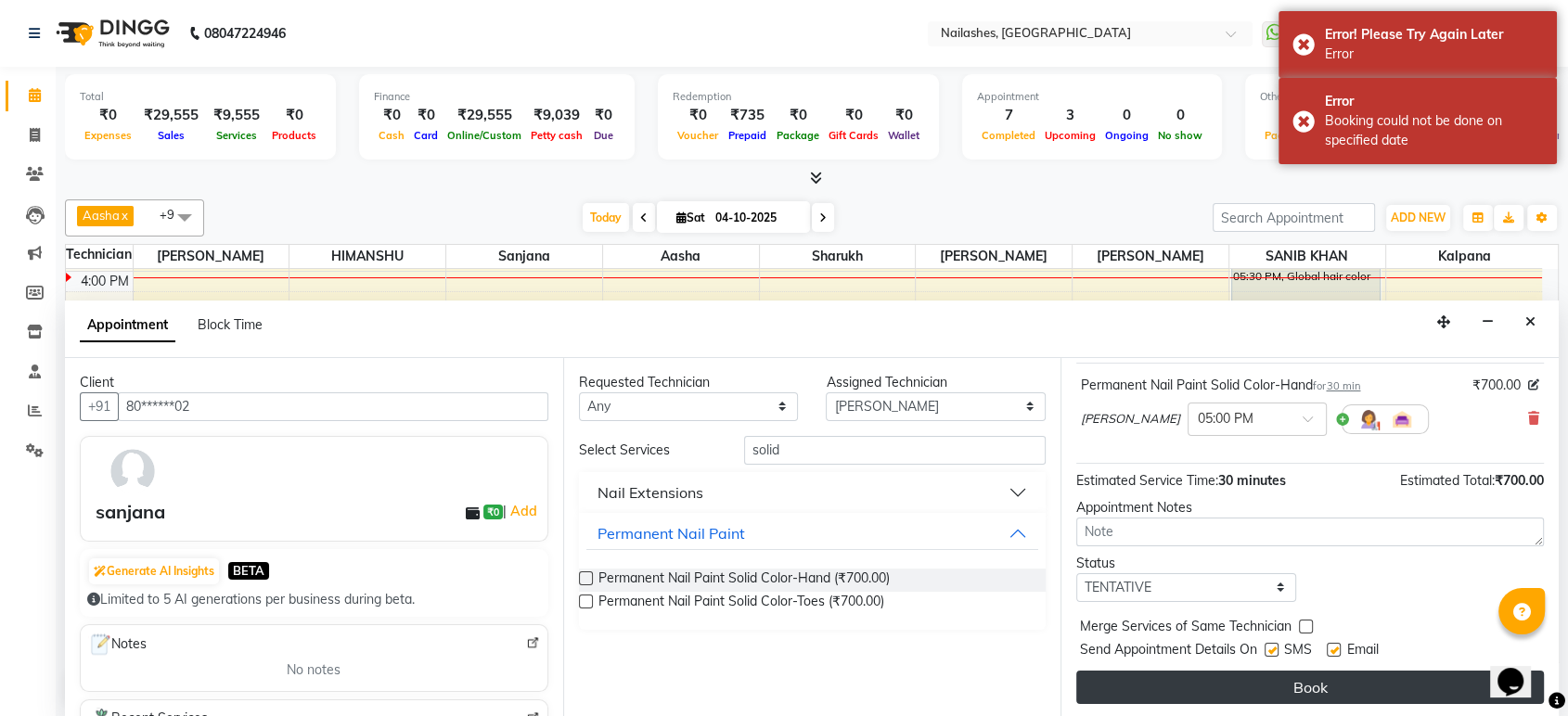
click at [1334, 696] on button "Book" at bounding box center [1310, 687] width 467 height 34
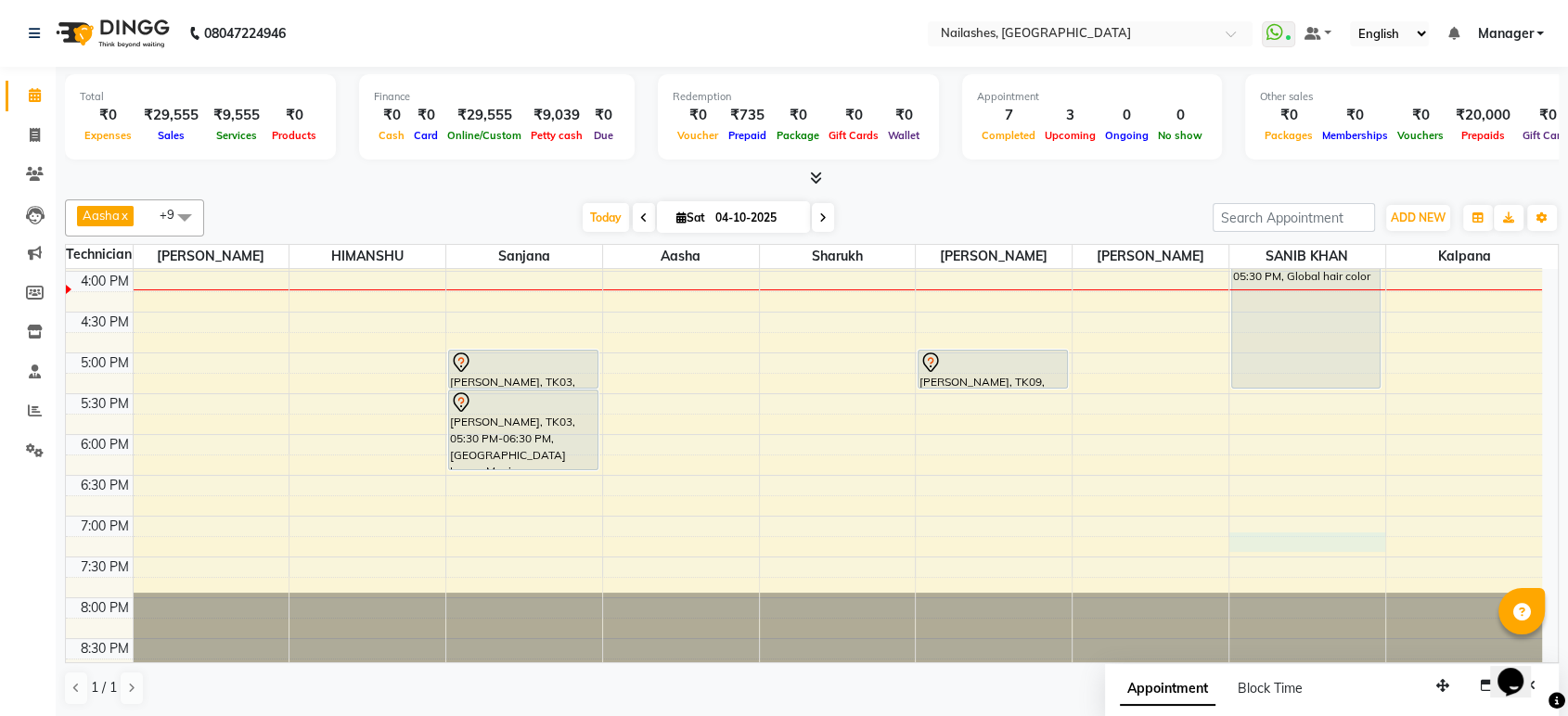
click at [1383, 536] on div "8:00 AM 8:30 AM 9:00 AM 9:30 AM 10:00 AM 10:30 AM 11:00 AM 11:30 AM 12:00 PM 12…" at bounding box center [803, 149] width 1476 height 1060
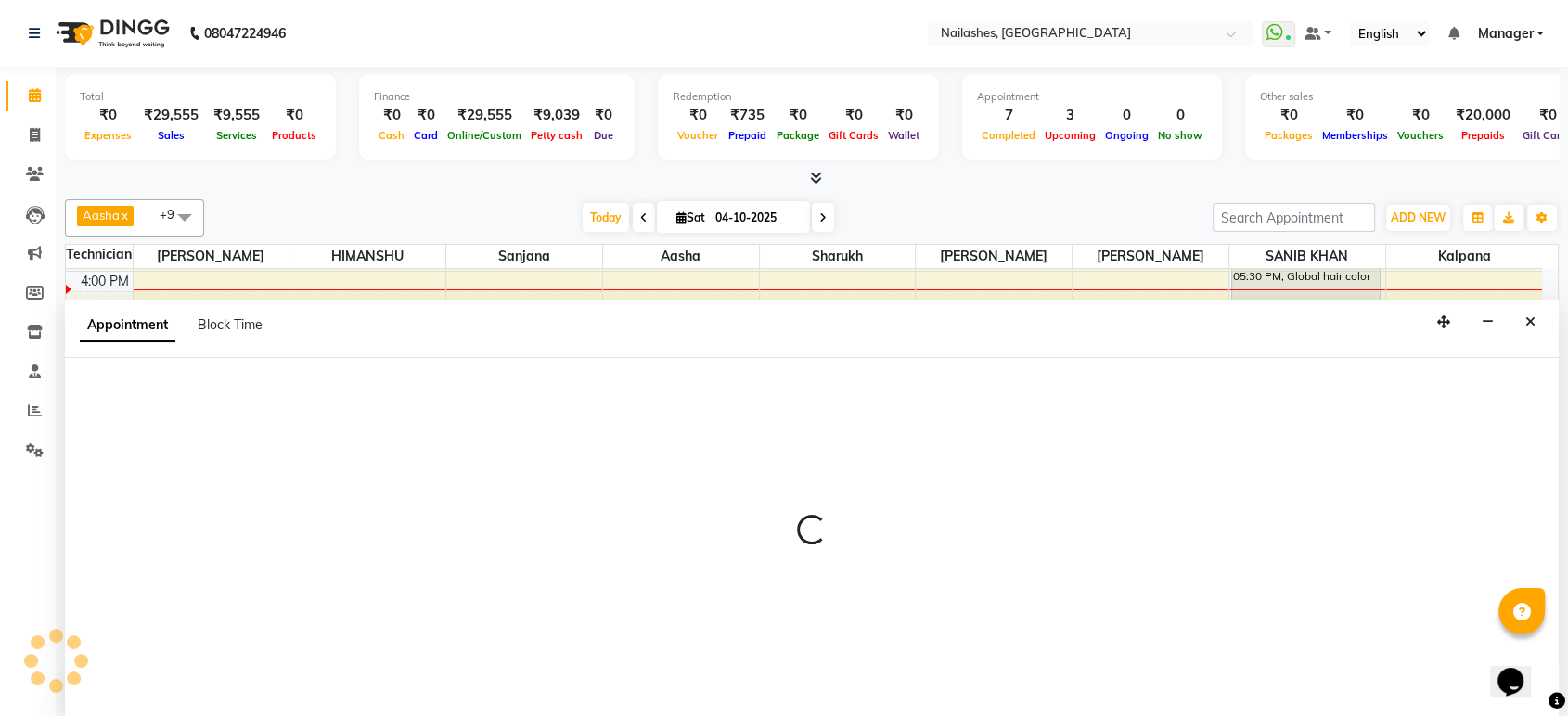
select select "91450"
select select "1155"
select select "tentative"
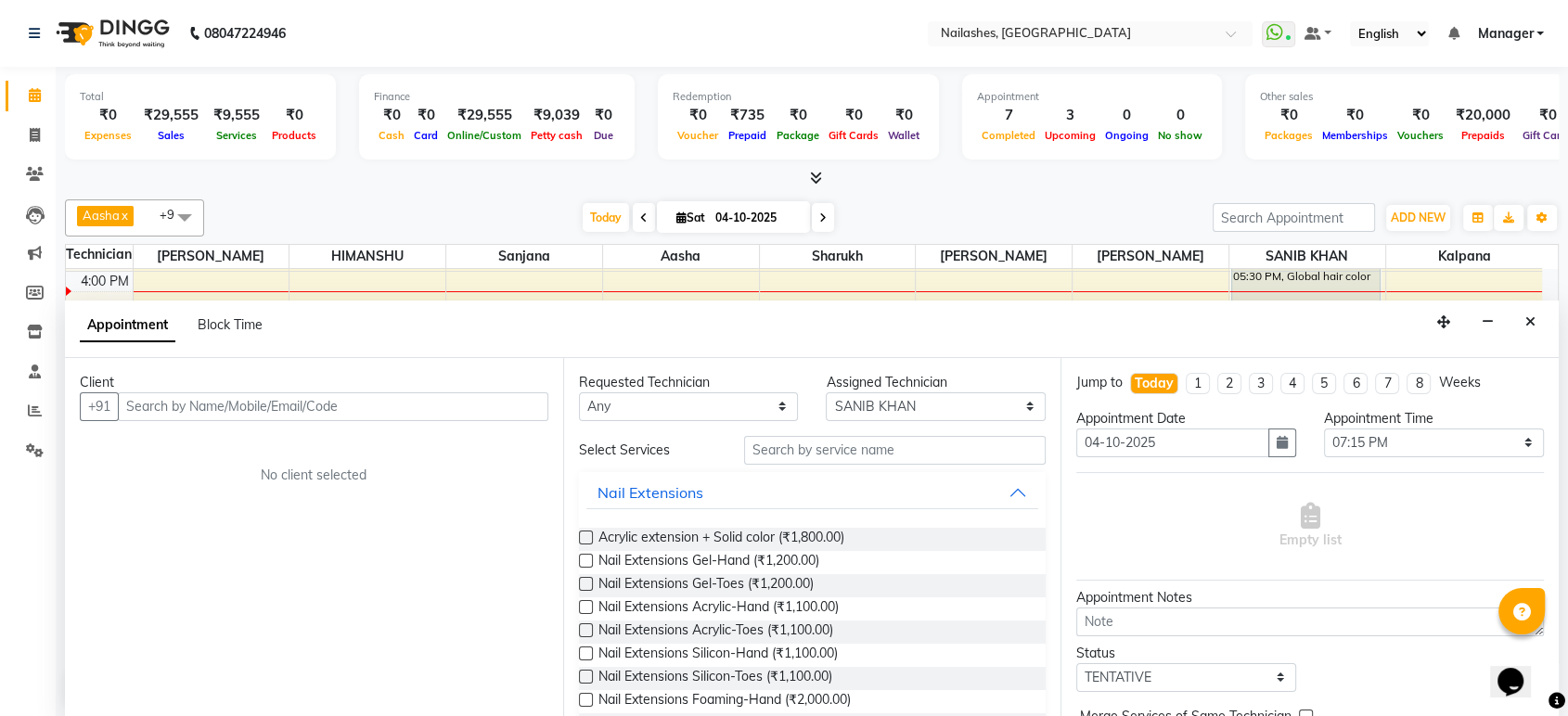
click at [111, 508] on div "Client +91 No client selected" at bounding box center [314, 537] width 498 height 360
click at [37, 402] on span at bounding box center [35, 411] width 33 height 21
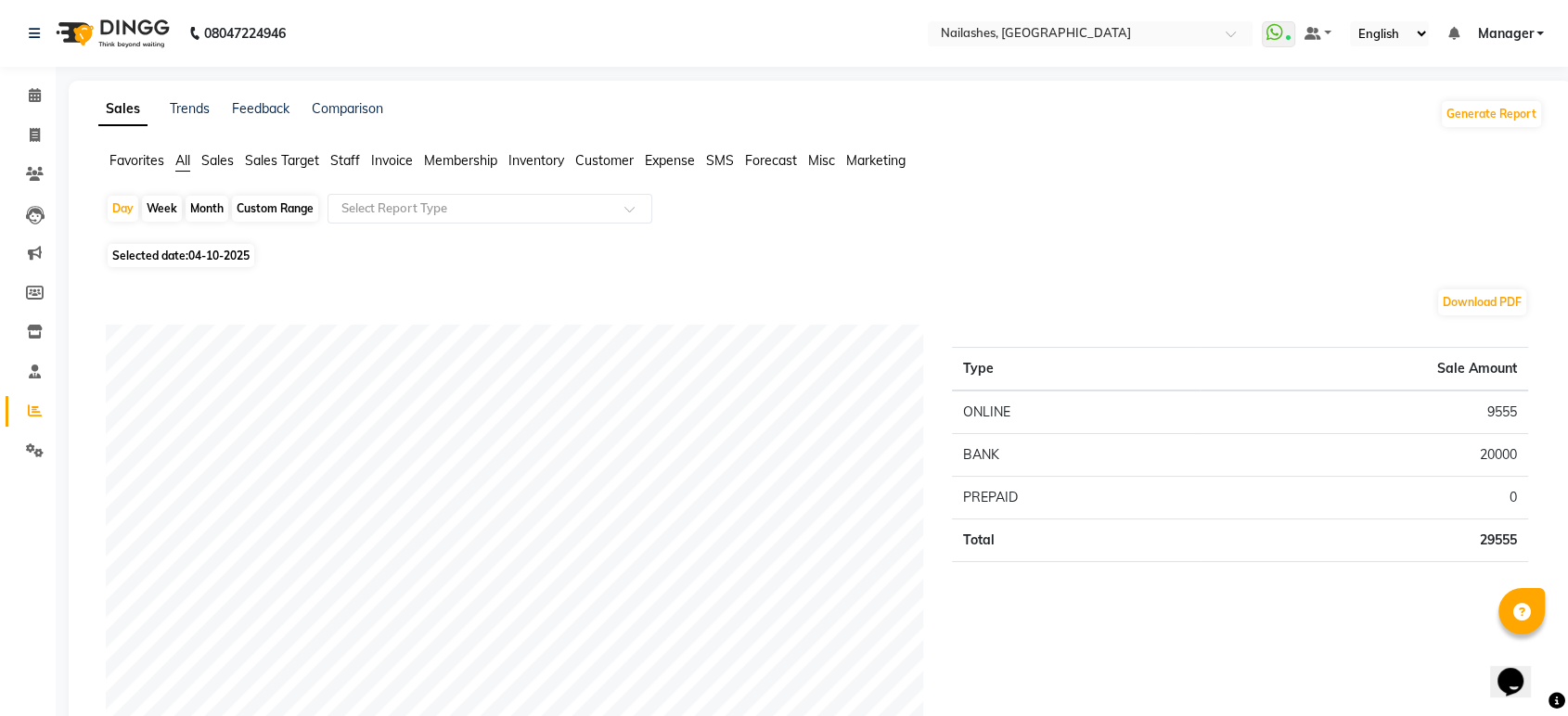
click at [276, 207] on div "Custom Range" at bounding box center [274, 208] width 86 height 26
select select "10"
select select "2025"
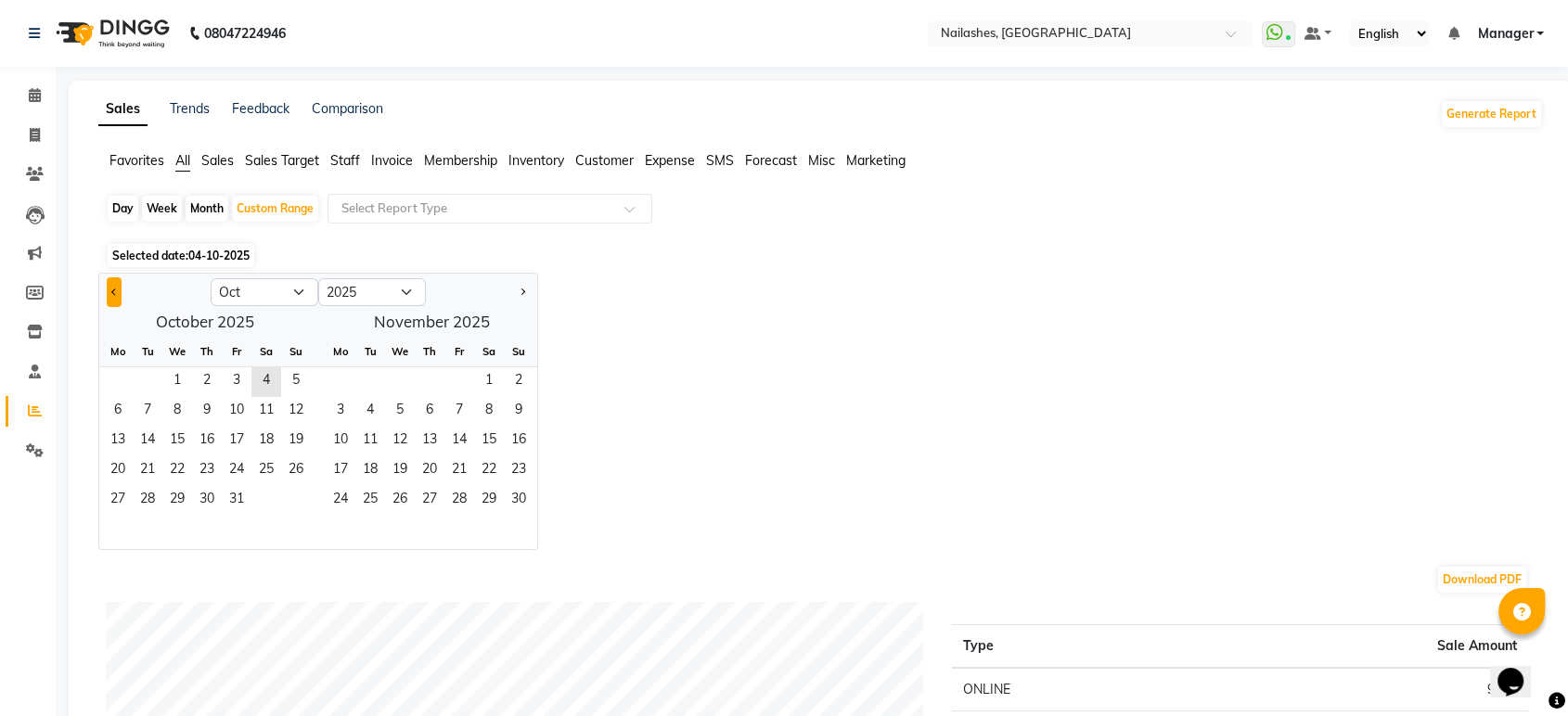
click at [119, 288] on button "Previous month" at bounding box center [114, 291] width 14 height 30
click at [522, 290] on span "Next month" at bounding box center [521, 290] width 7 height 7
select select "10"
click at [184, 371] on span "1" at bounding box center [177, 382] width 30 height 30
click at [270, 377] on span "4" at bounding box center [266, 382] width 30 height 30
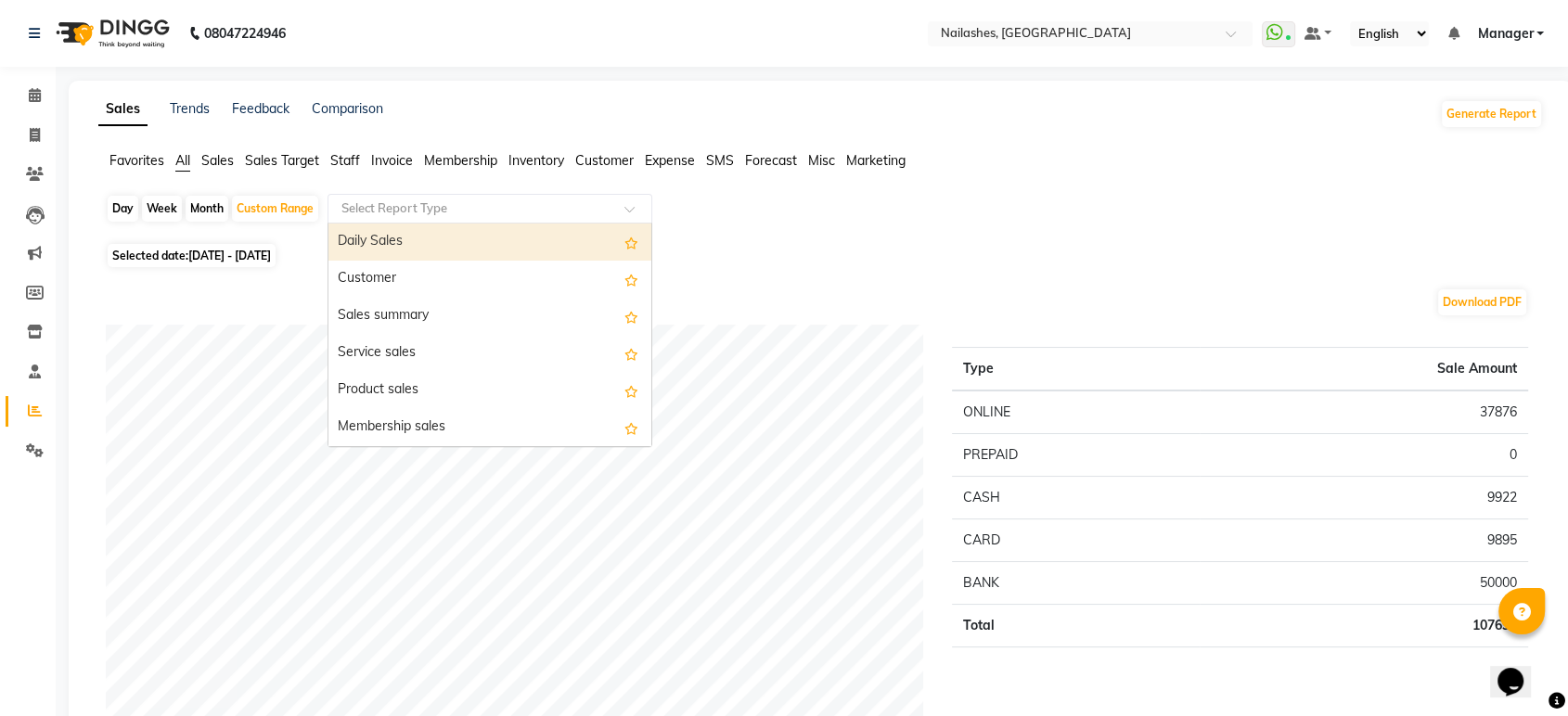
click at [411, 210] on input "text" at bounding box center [471, 208] width 267 height 18
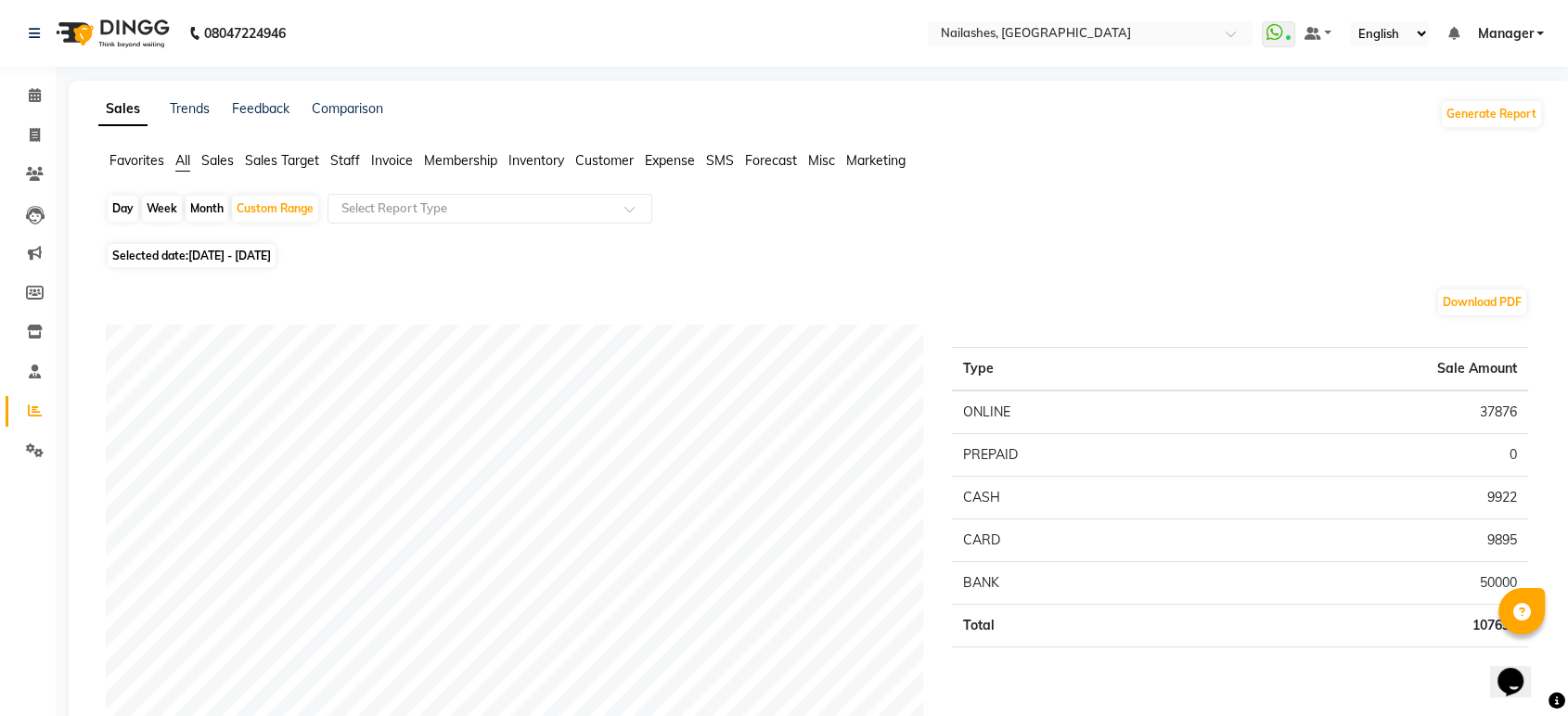
click at [356, 164] on span "Staff" at bounding box center [345, 160] width 30 height 16
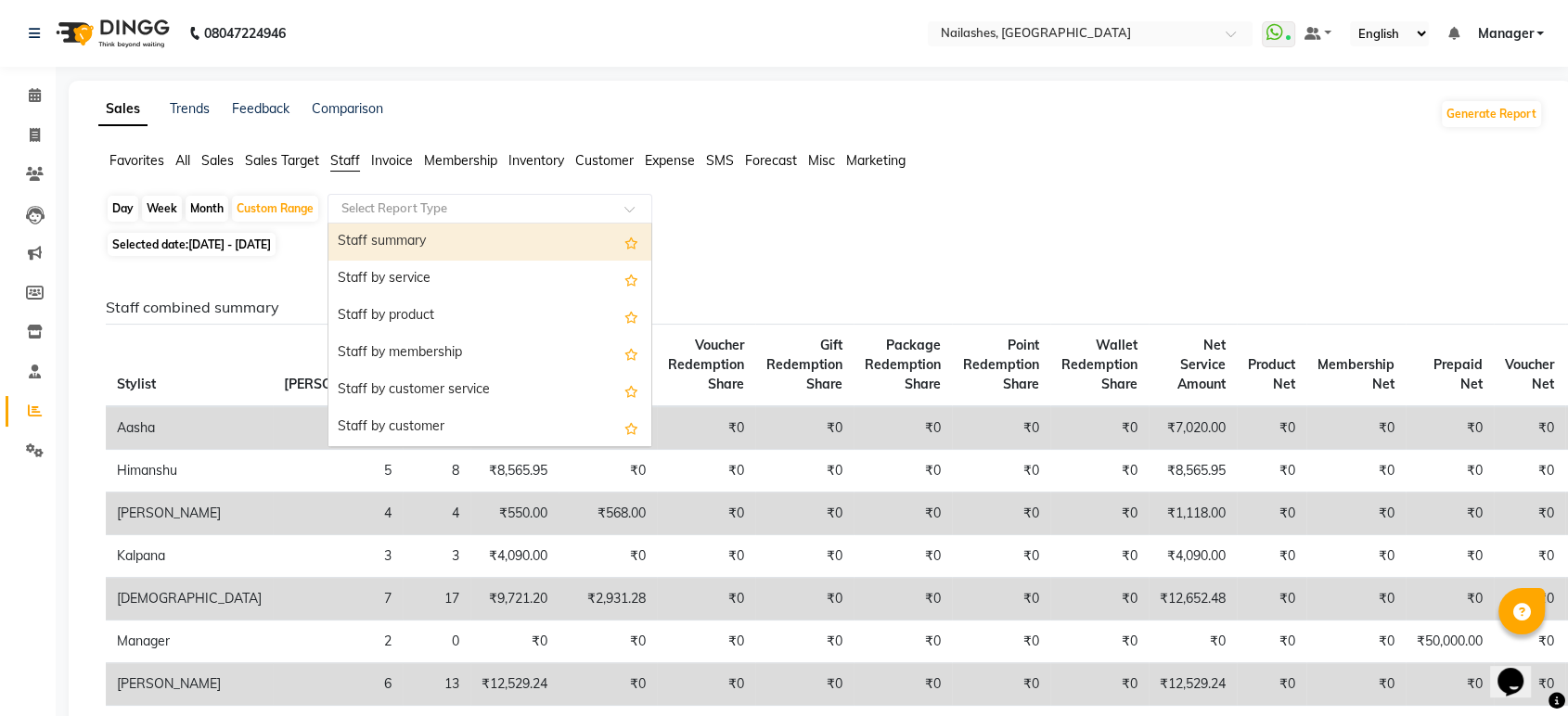
click at [372, 204] on input "text" at bounding box center [471, 208] width 267 height 18
click at [372, 234] on div "Staff summary" at bounding box center [490, 242] width 322 height 37
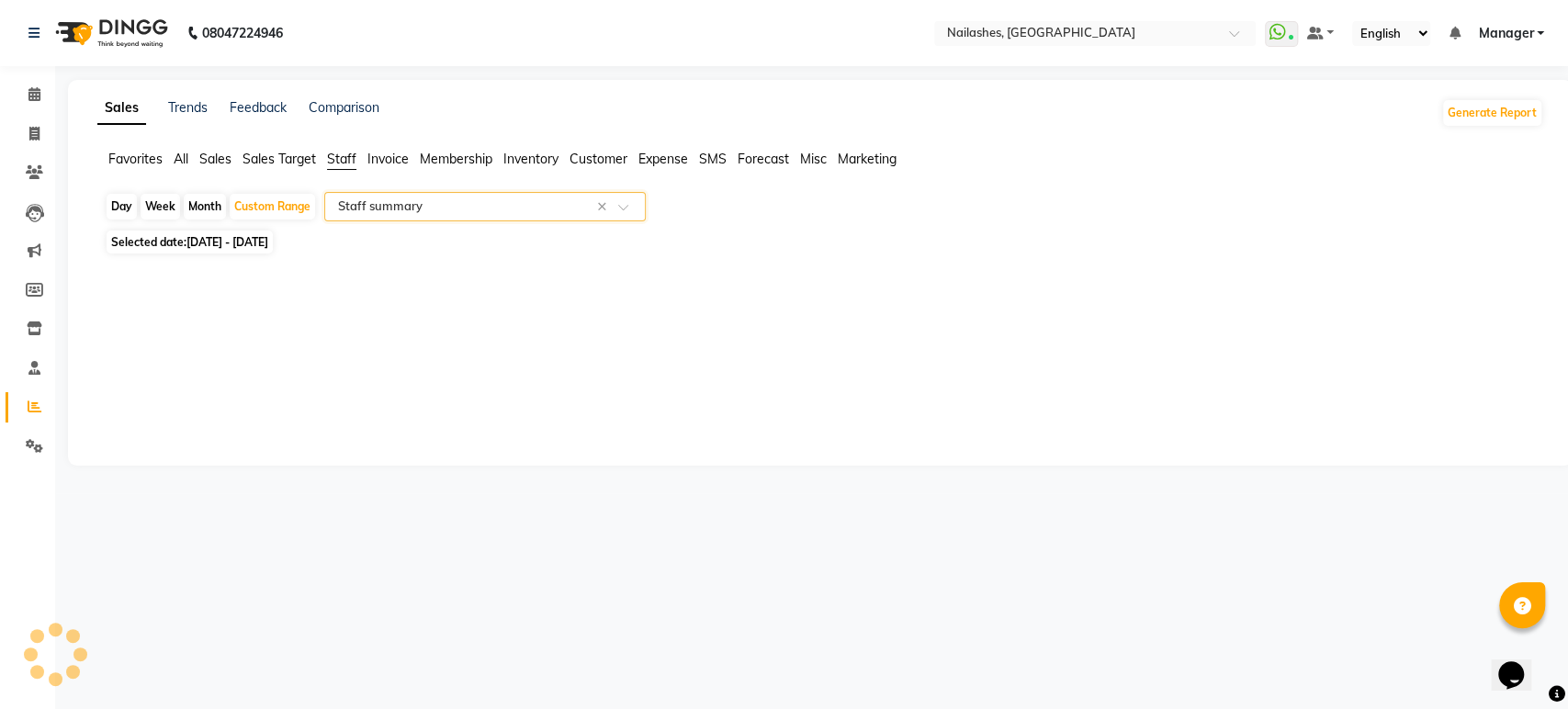
select select "full_report"
select select "csv"
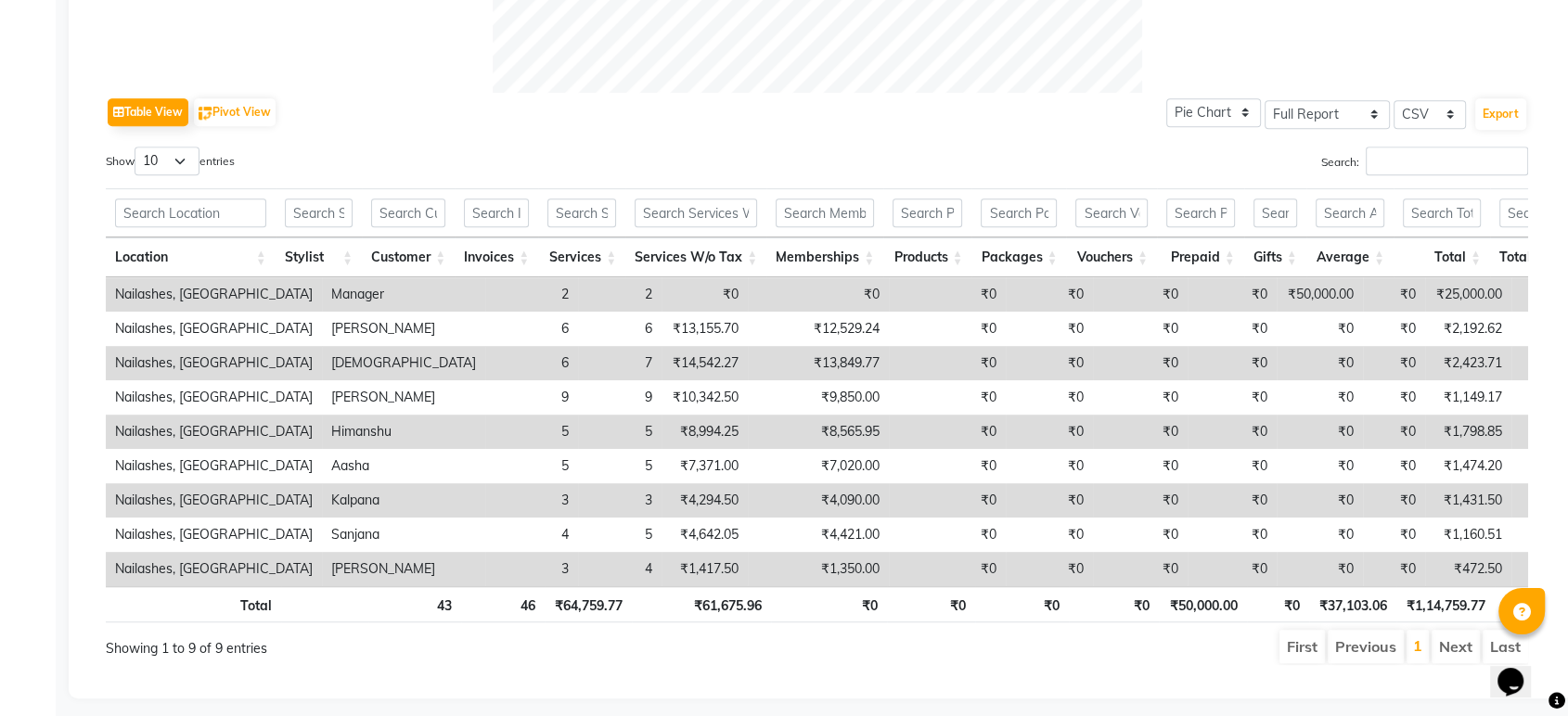
scroll to position [895, 0]
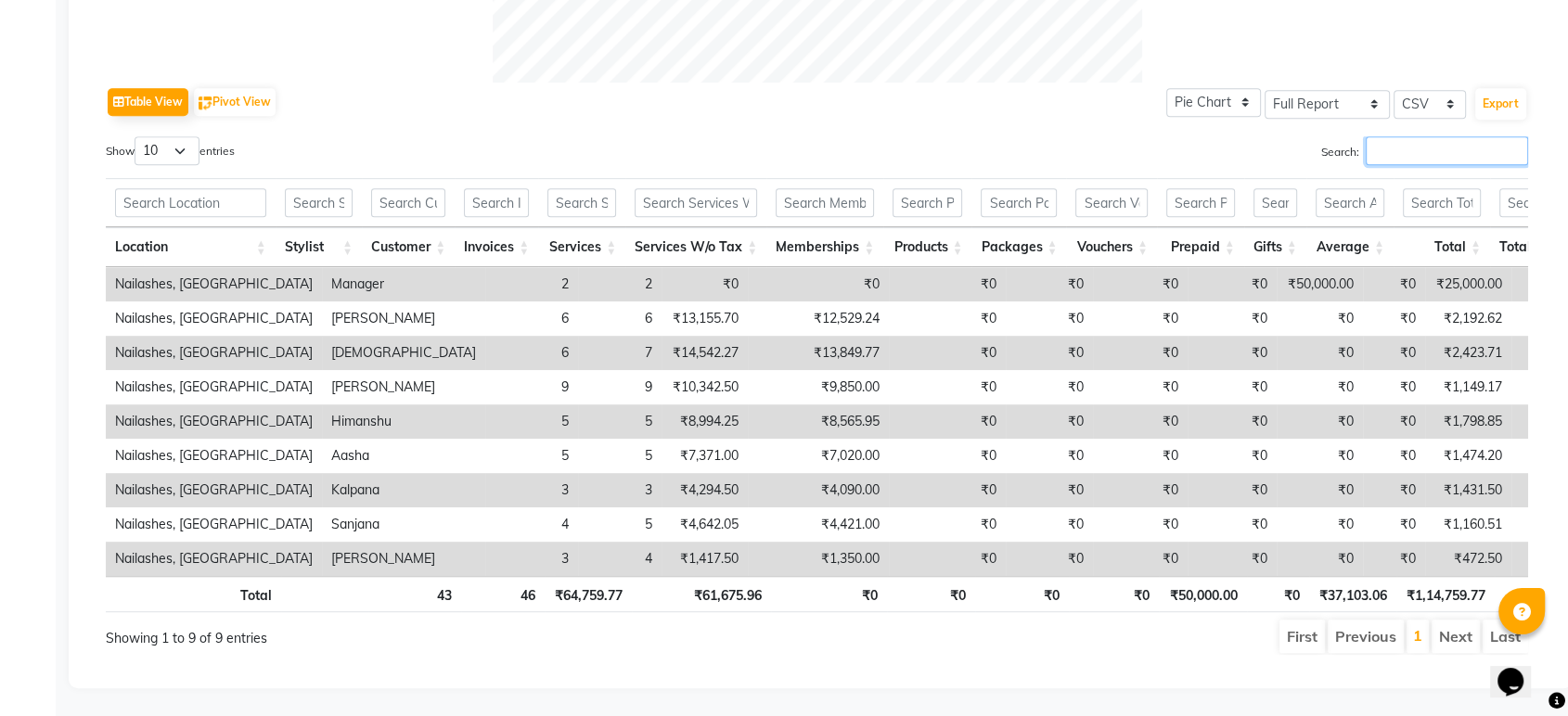
click at [1406, 136] on input "Search:" at bounding box center [1446, 151] width 162 height 29
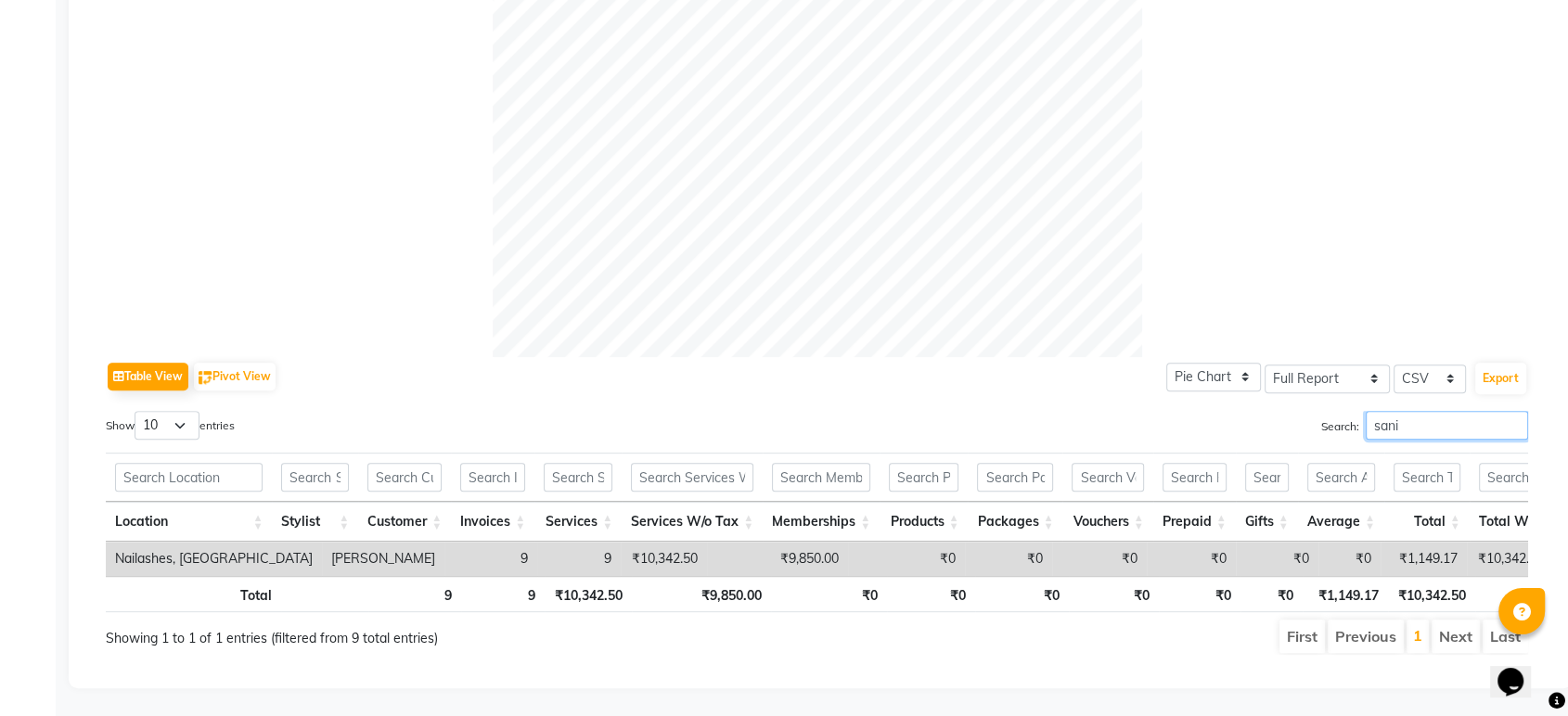
scroll to position [620, 0]
type input "sanib"
click at [322, 541] on td "[PERSON_NAME]" at bounding box center [382, 559] width 123 height 35
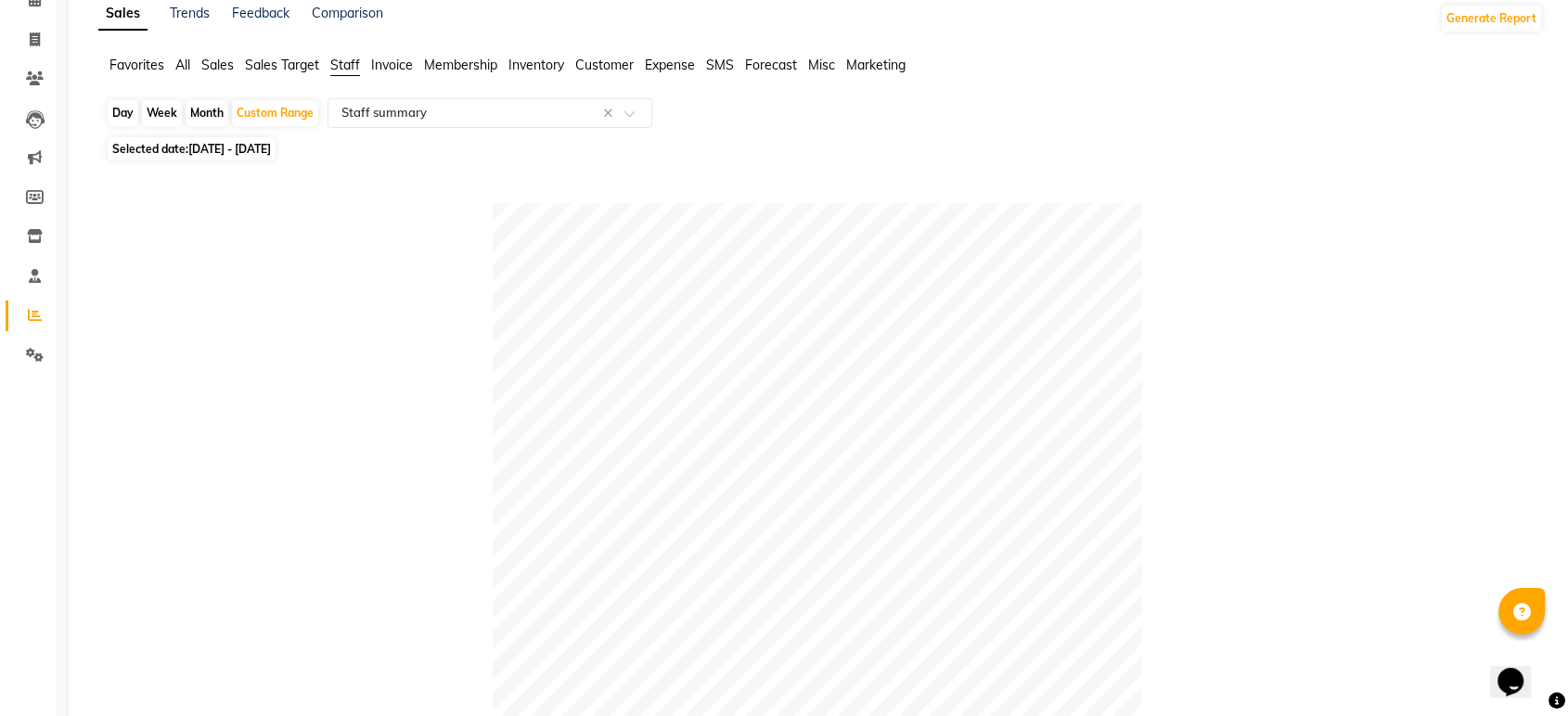
scroll to position [206, 0]
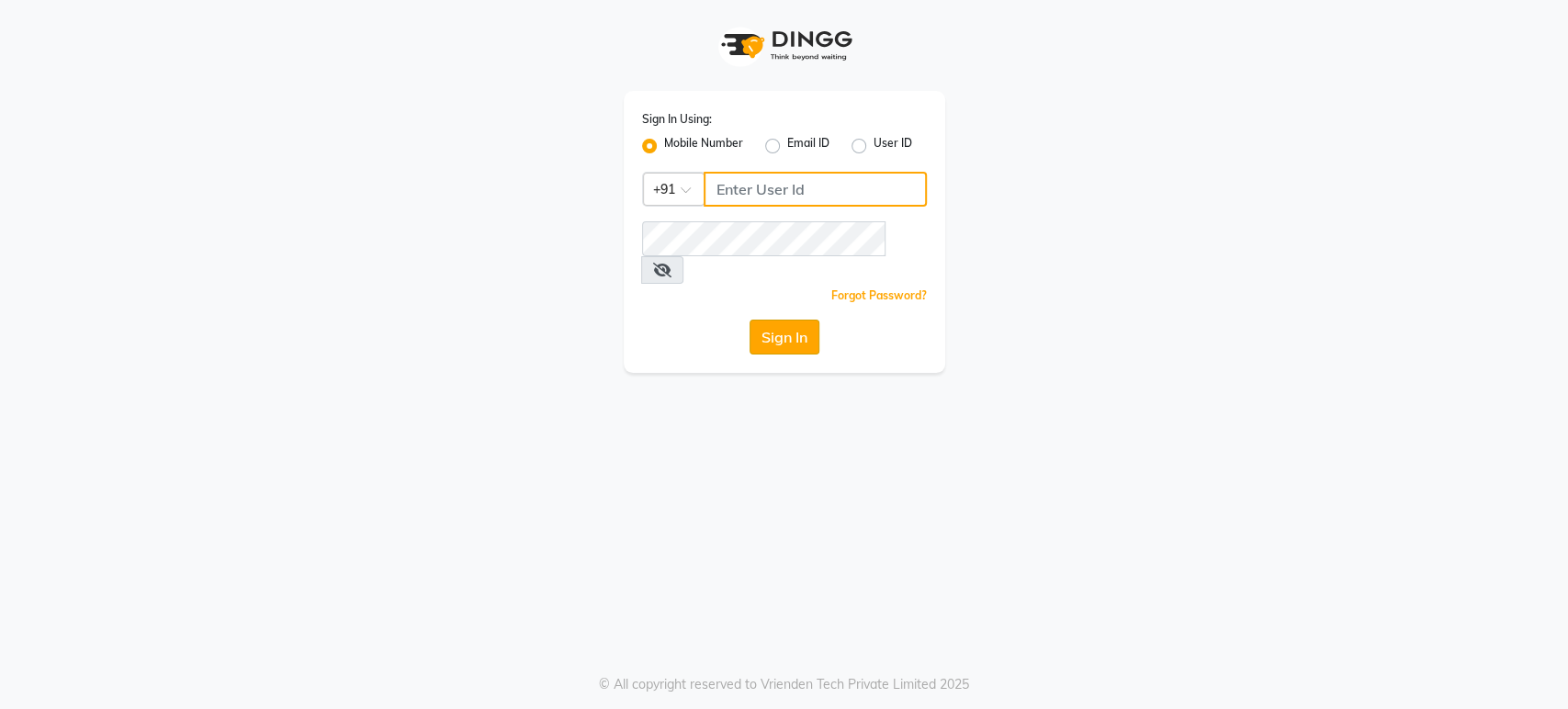
type input "9901294692"
click at [771, 319] on button "Sign In" at bounding box center [784, 336] width 70 height 35
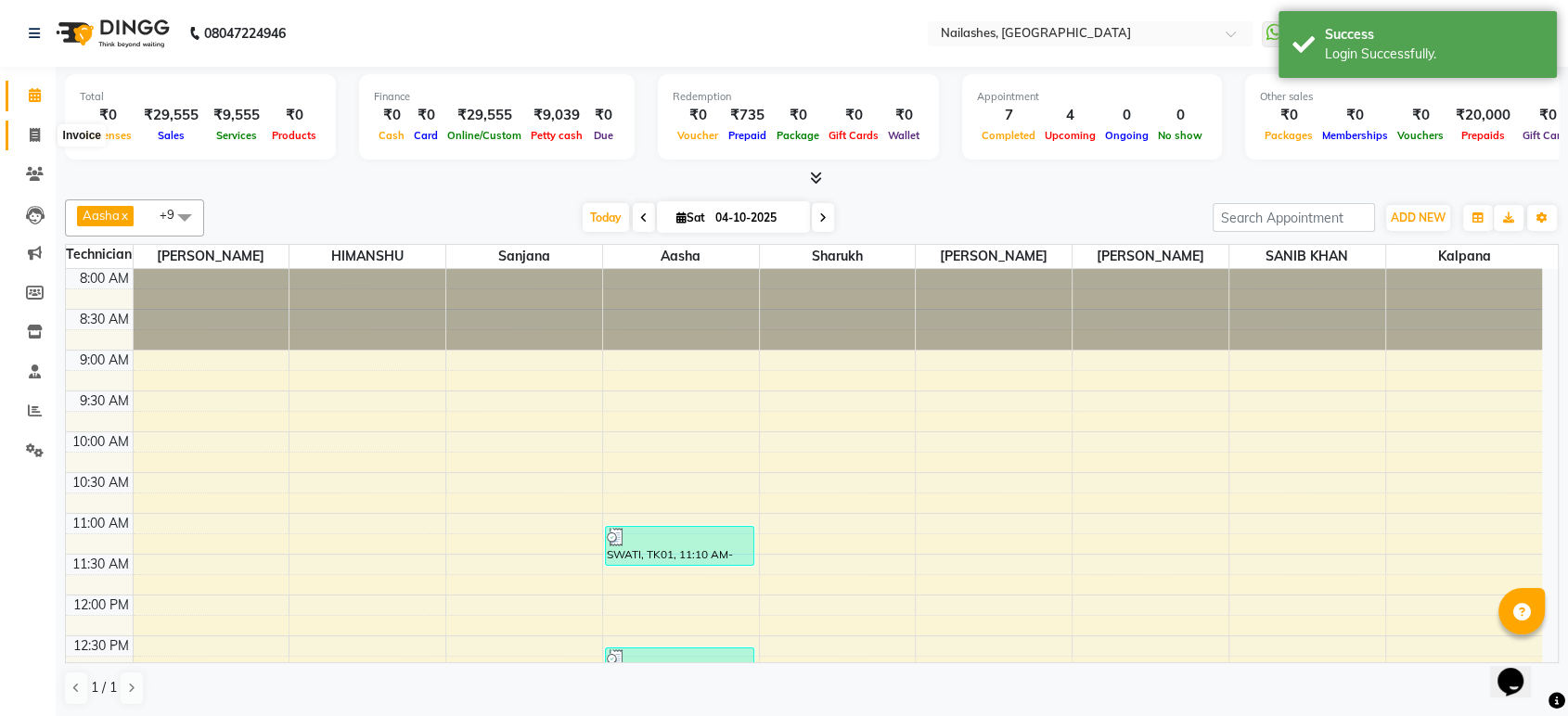
click at [37, 137] on icon at bounding box center [35, 135] width 11 height 14
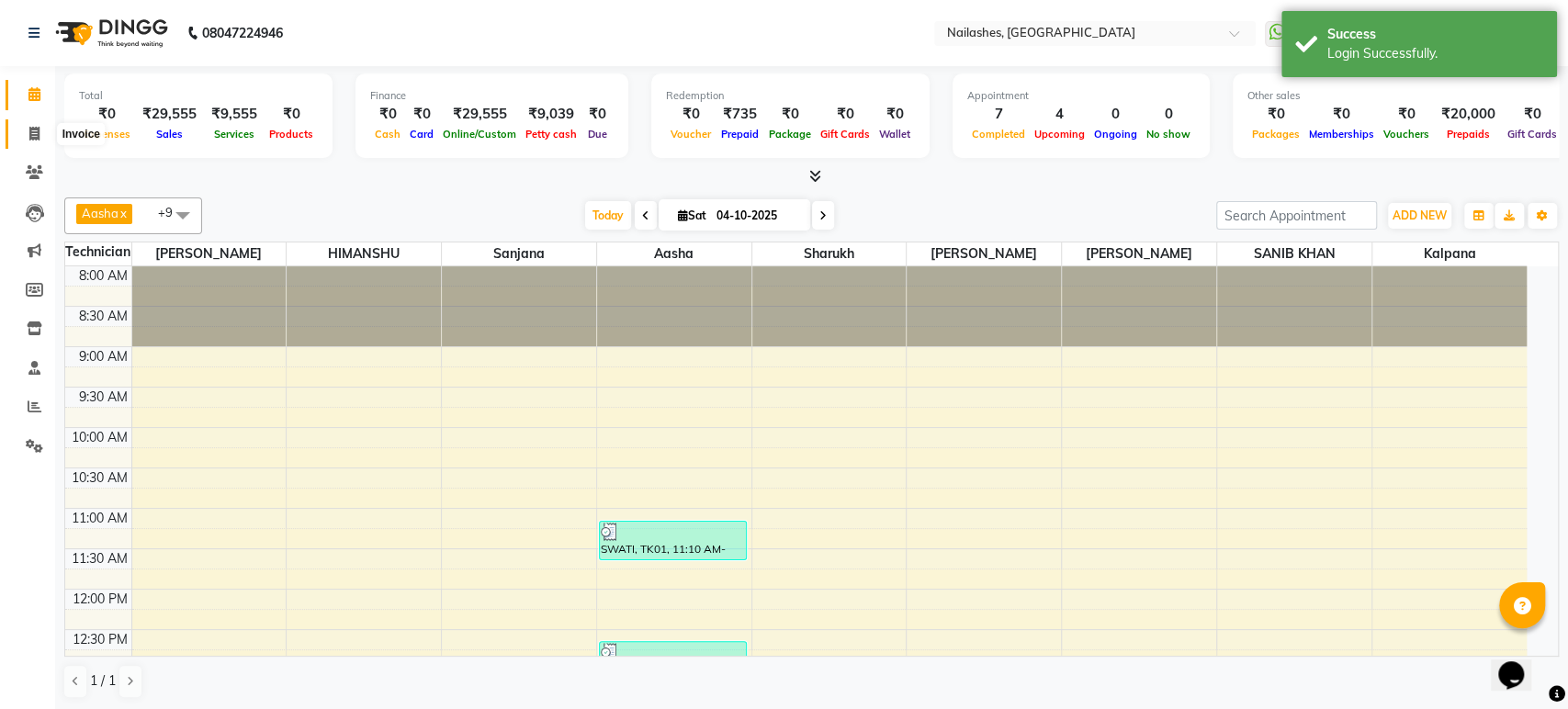
select select "4251"
select select "service"
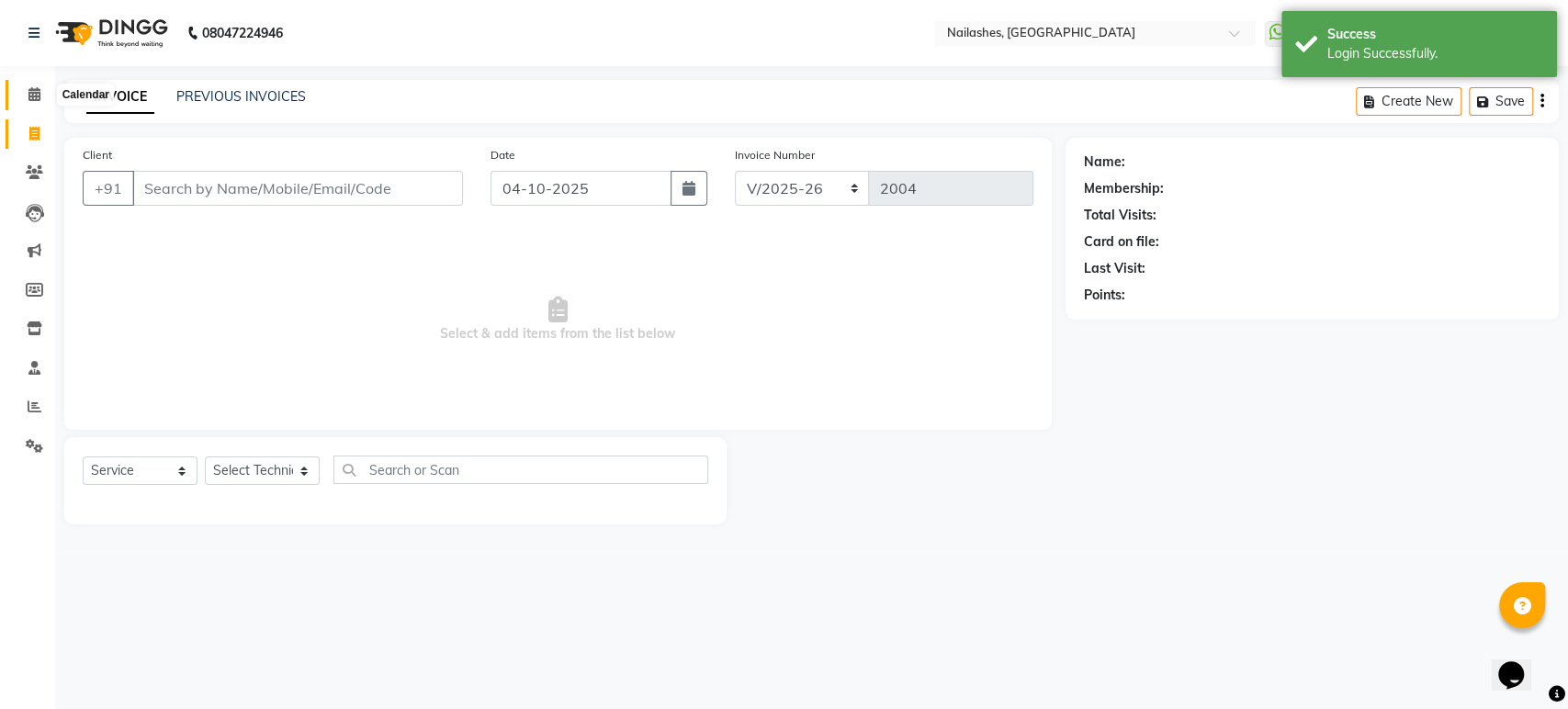
click at [36, 97] on icon at bounding box center [34, 94] width 11 height 13
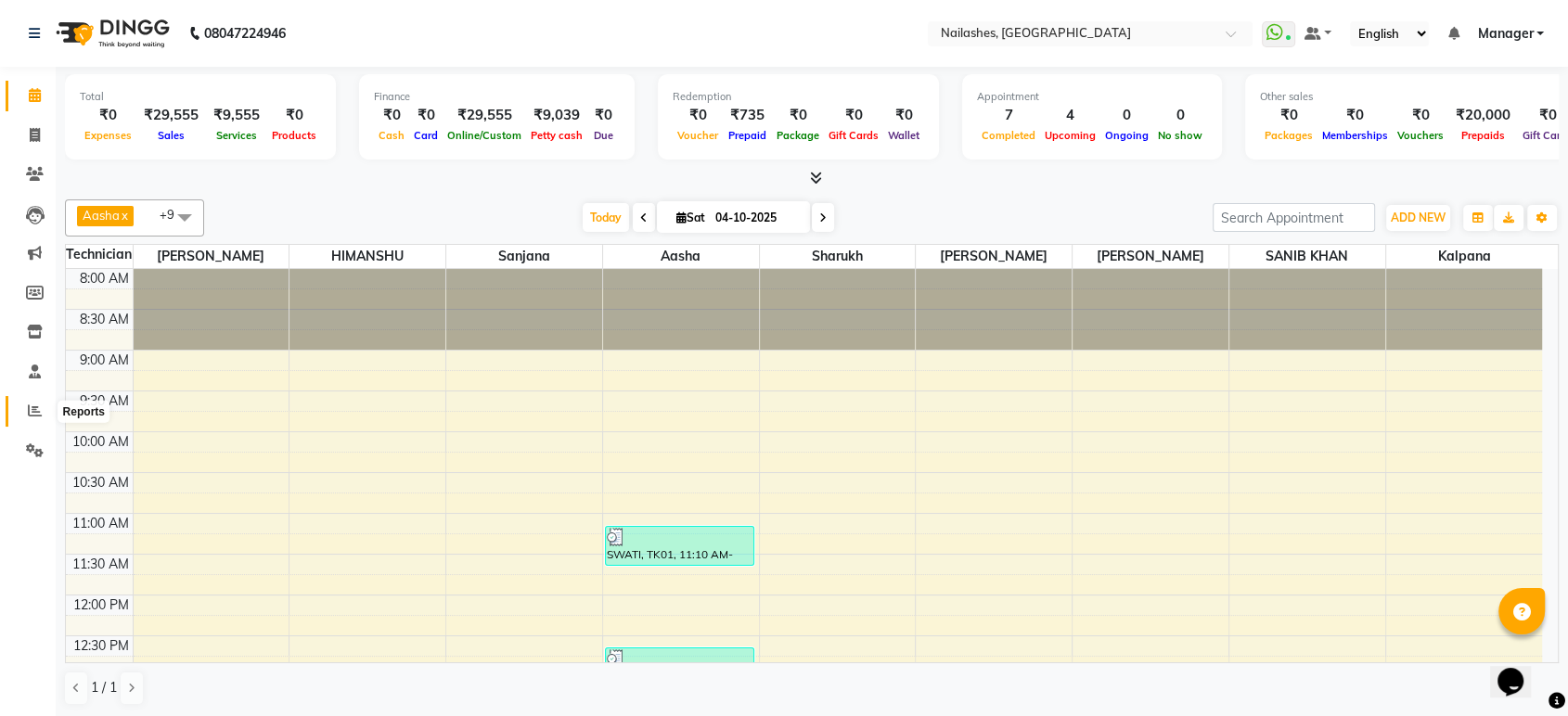
click at [22, 411] on span at bounding box center [35, 411] width 33 height 21
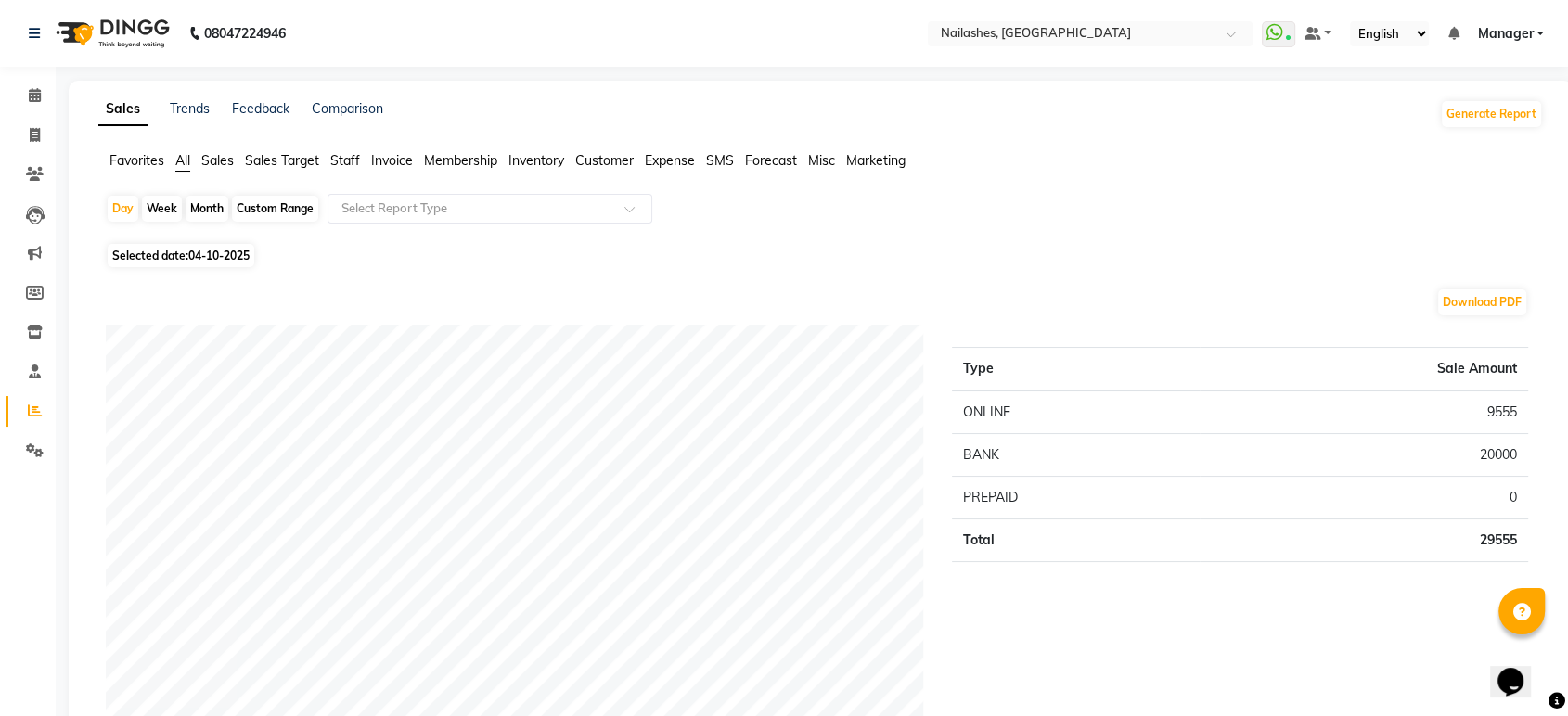
click at [339, 158] on span "Staff" at bounding box center [345, 160] width 30 height 16
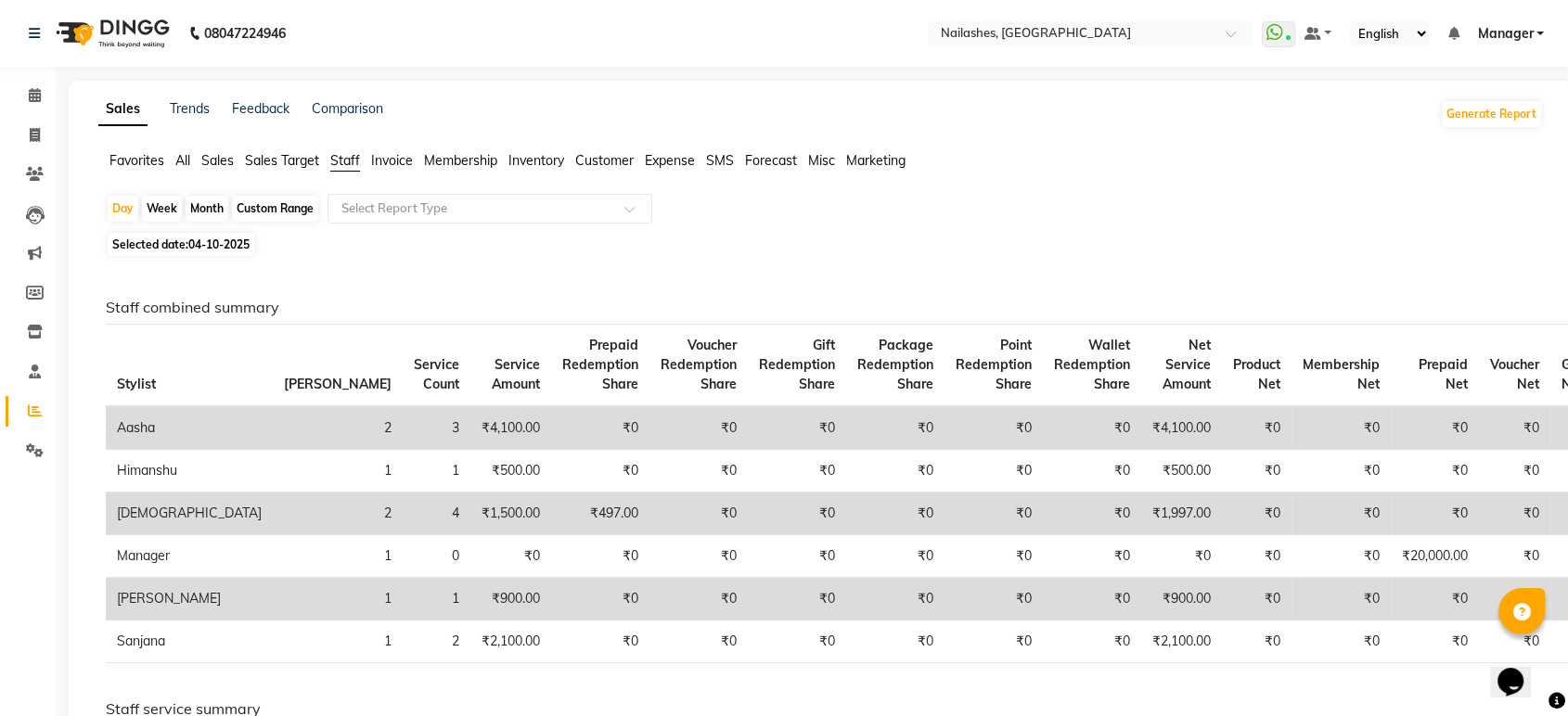
click at [204, 208] on div "Month" at bounding box center [207, 208] width 42 height 26
select select "10"
select select "2025"
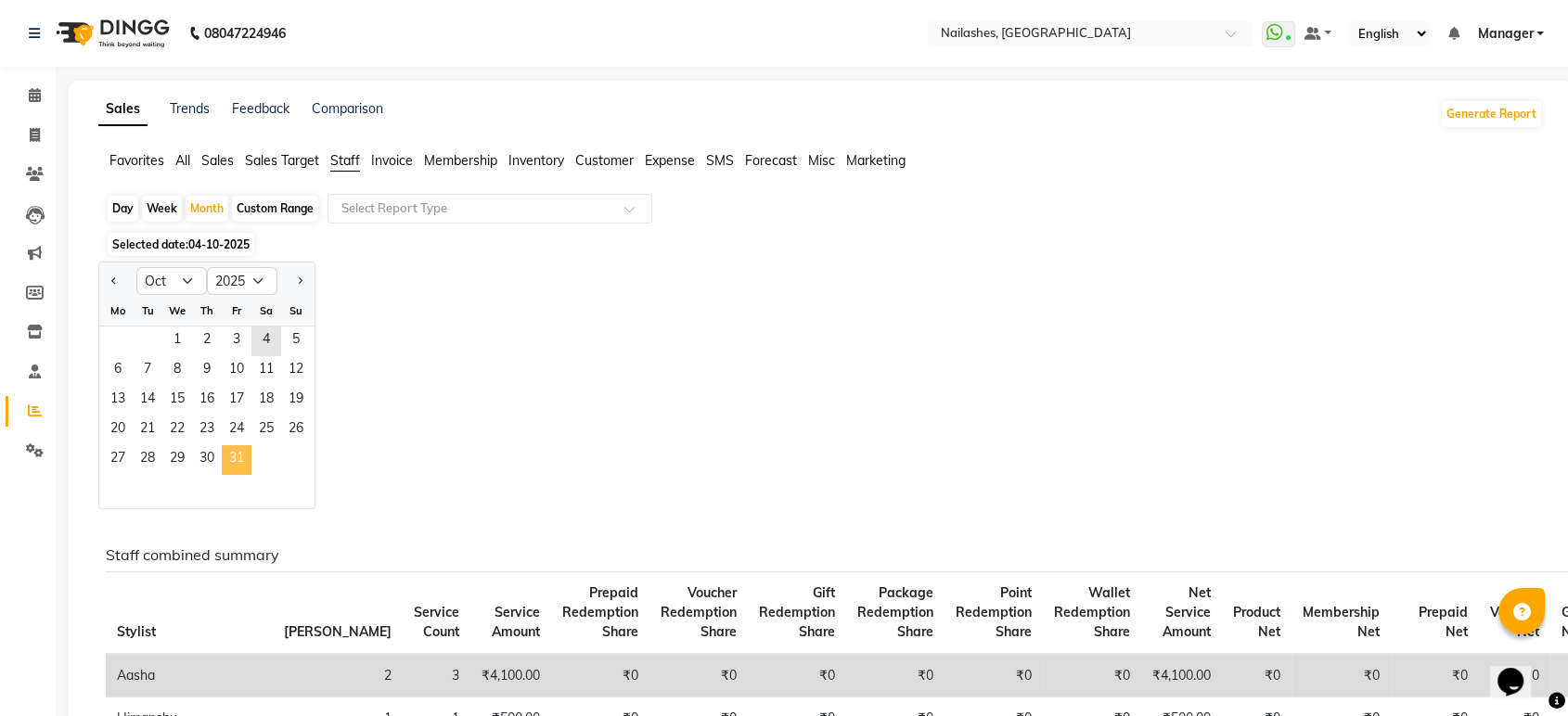
click at [232, 451] on span "31" at bounding box center [237, 459] width 30 height 30
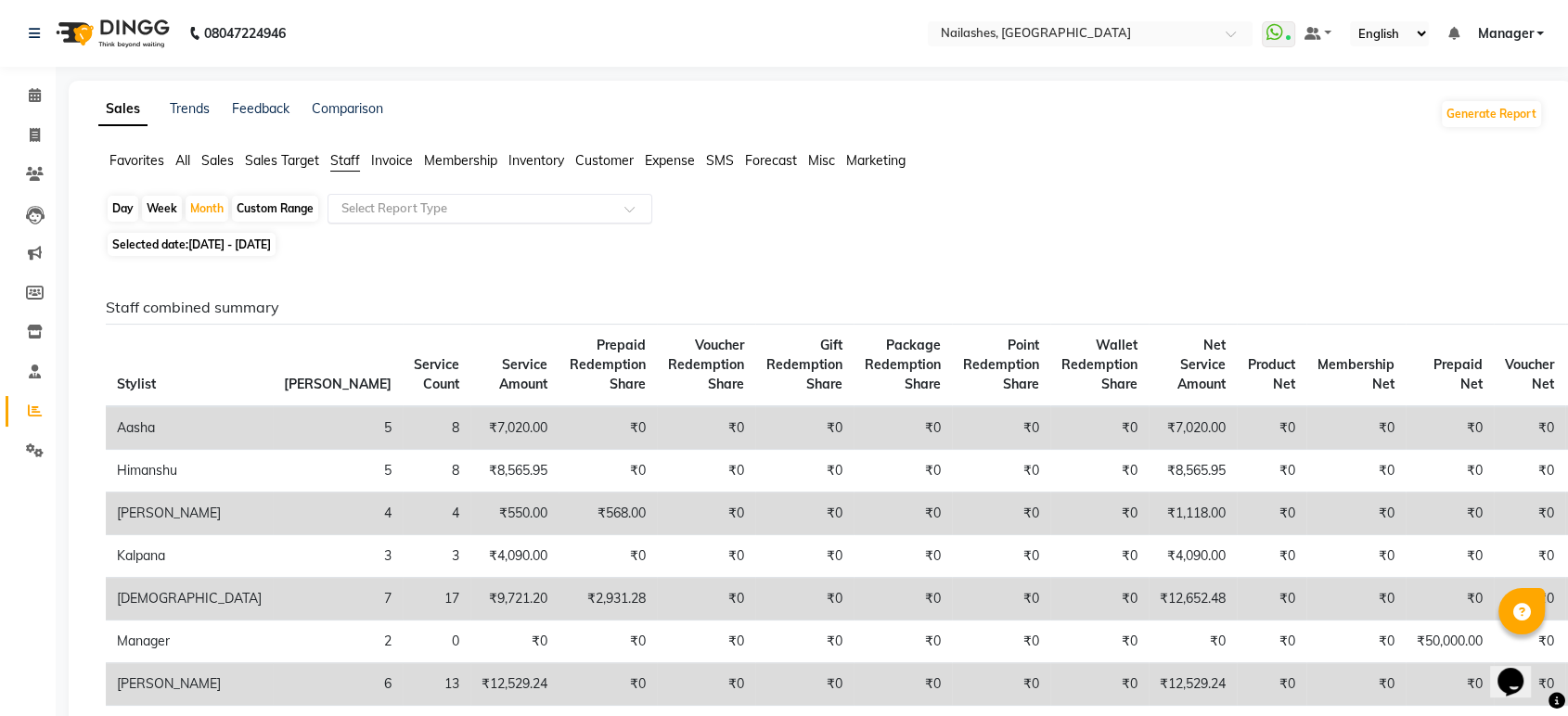
click at [419, 202] on input "text" at bounding box center [471, 208] width 267 height 18
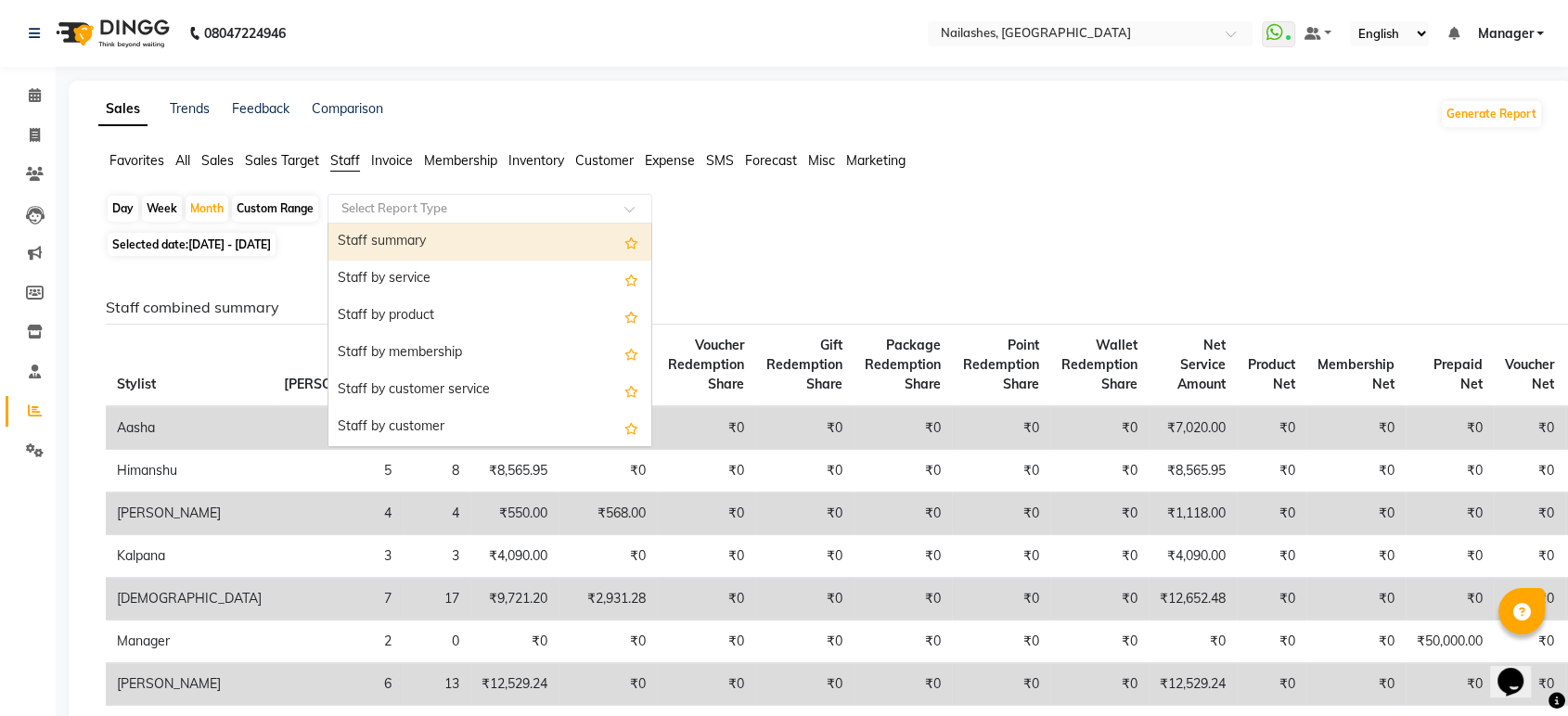
click at [431, 237] on div "Staff summary" at bounding box center [490, 242] width 322 height 37
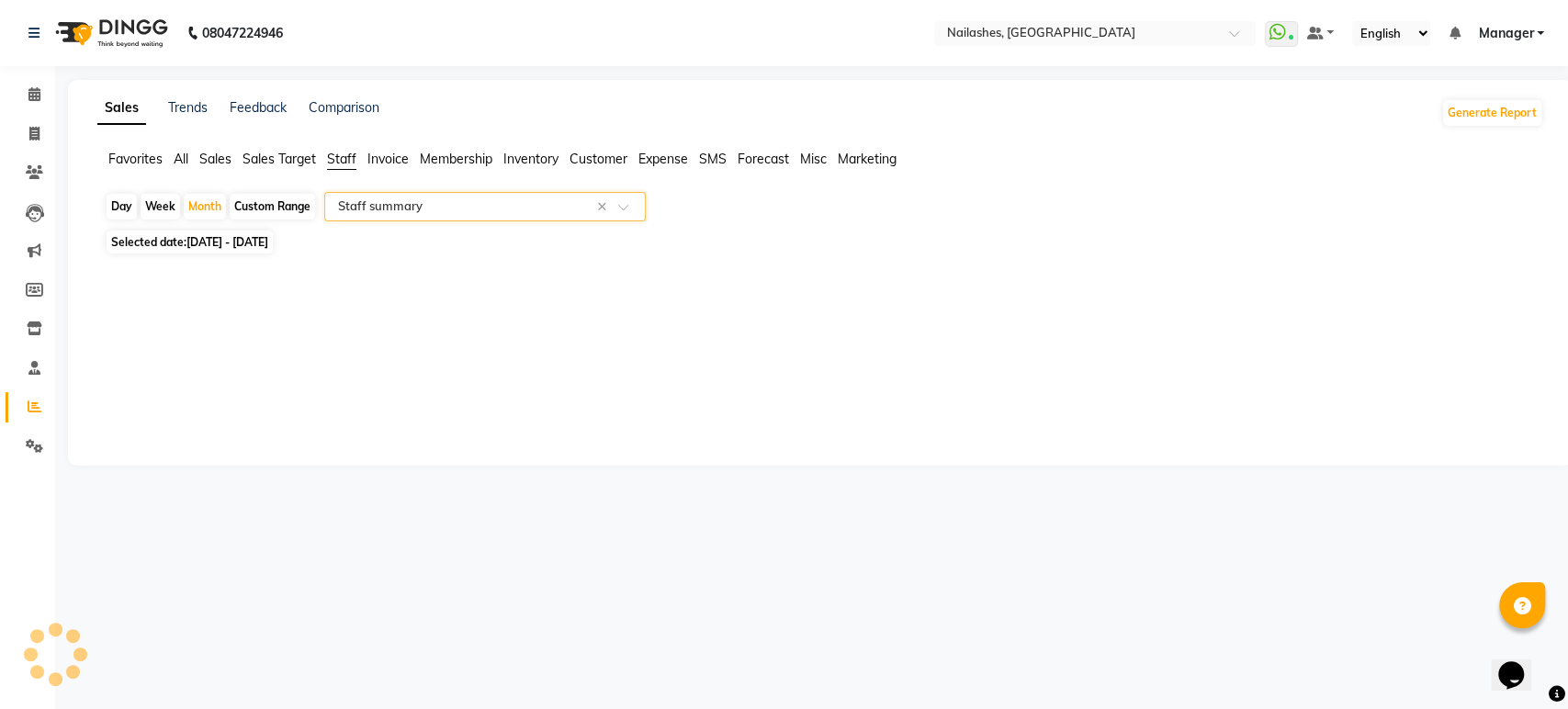
select select "full_report"
select select "csv"
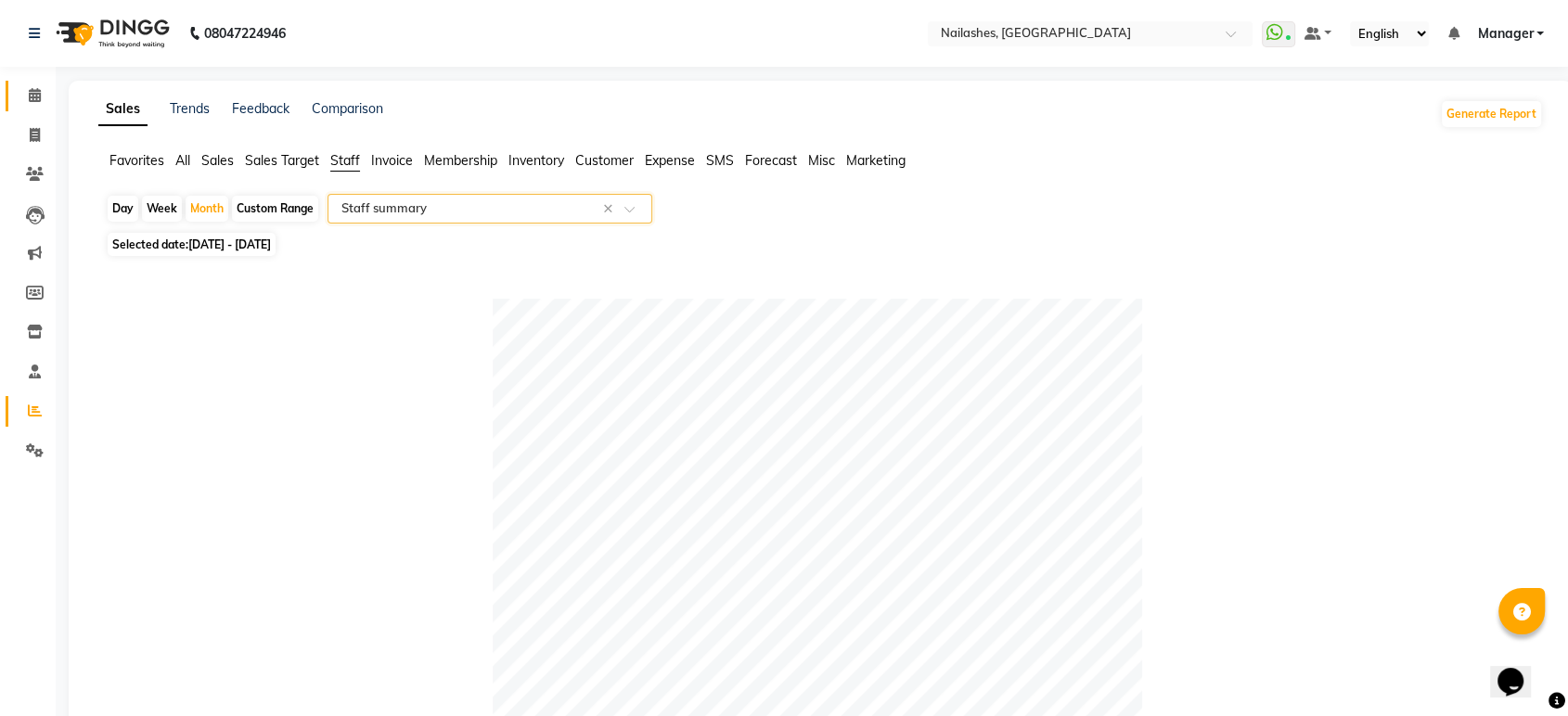
click at [35, 96] on icon at bounding box center [35, 95] width 12 height 14
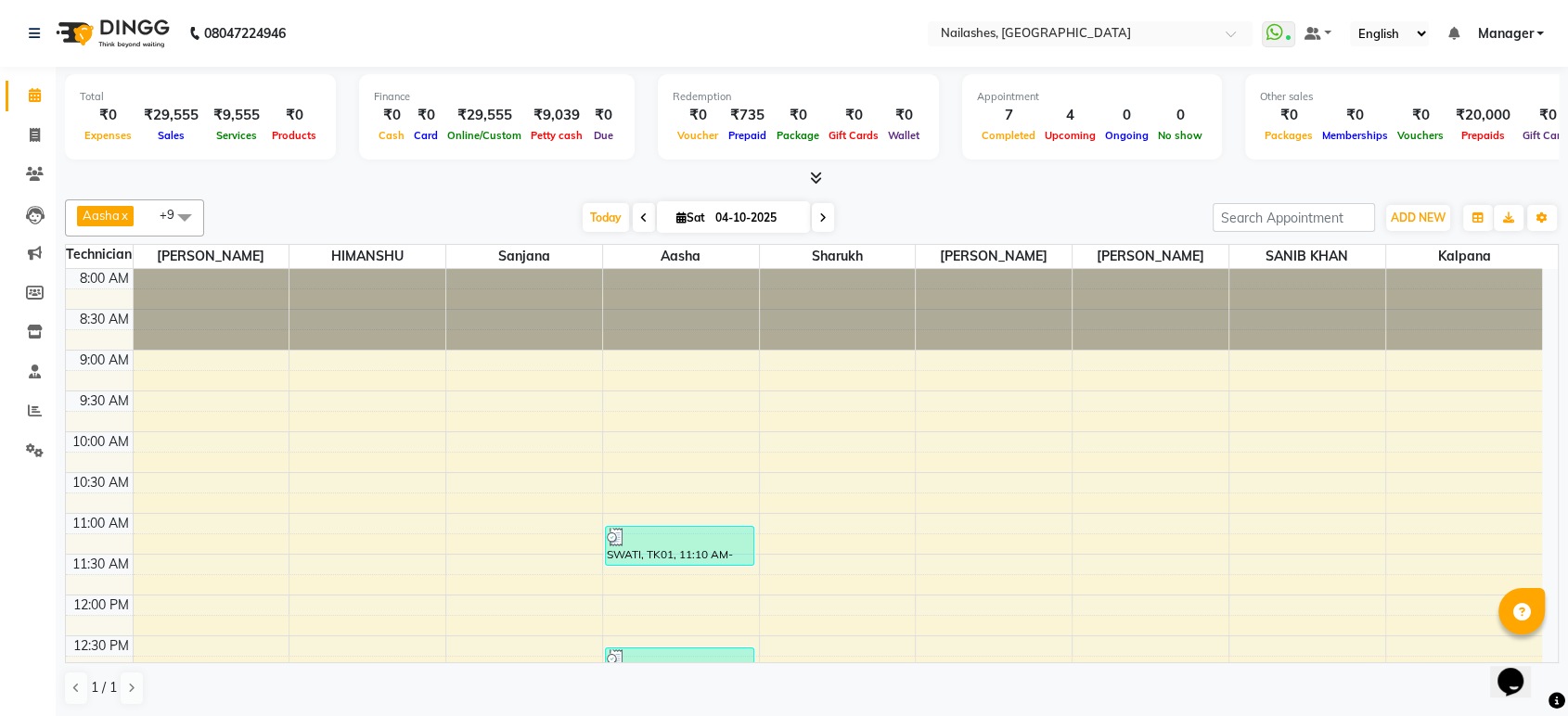
click at [810, 181] on icon at bounding box center [816, 178] width 12 height 14
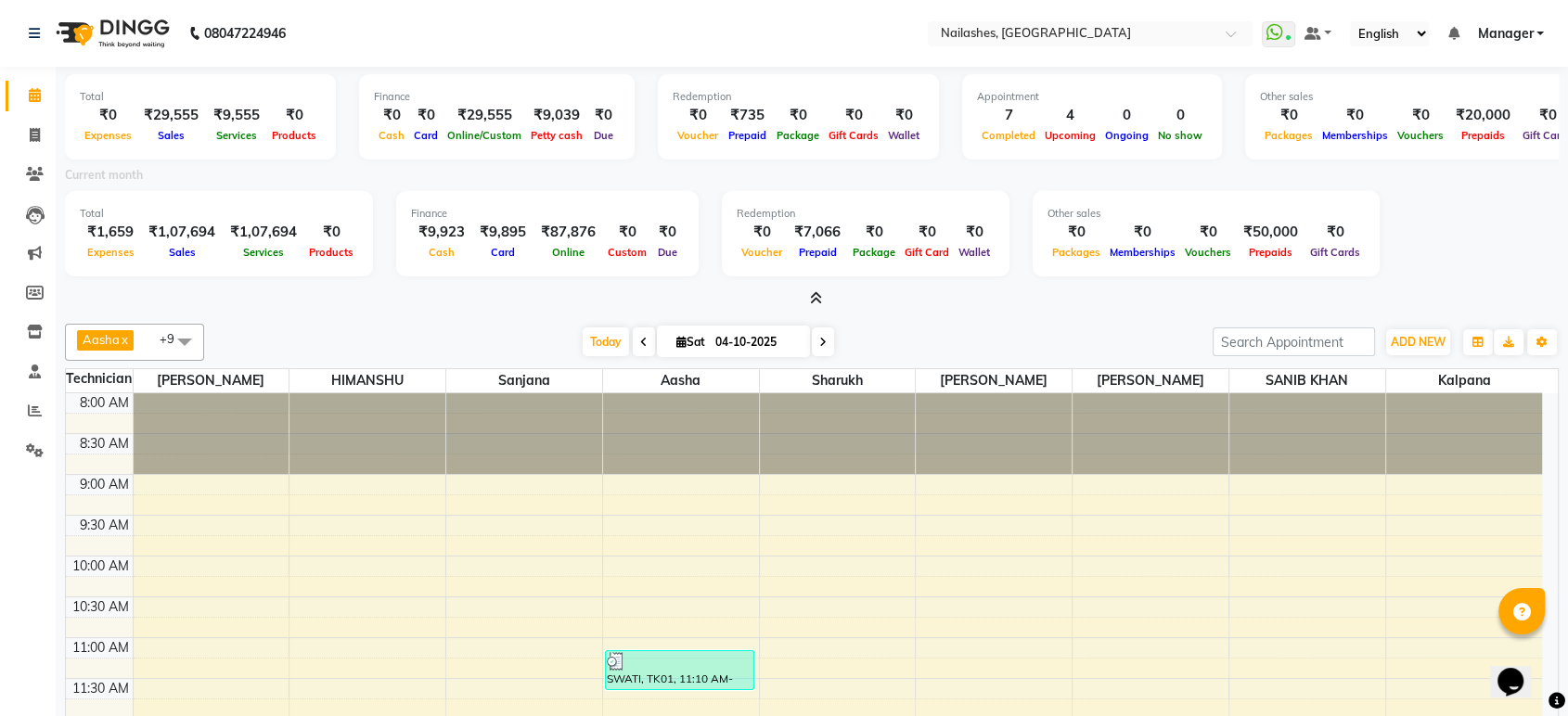
click at [810, 295] on icon at bounding box center [816, 298] width 12 height 14
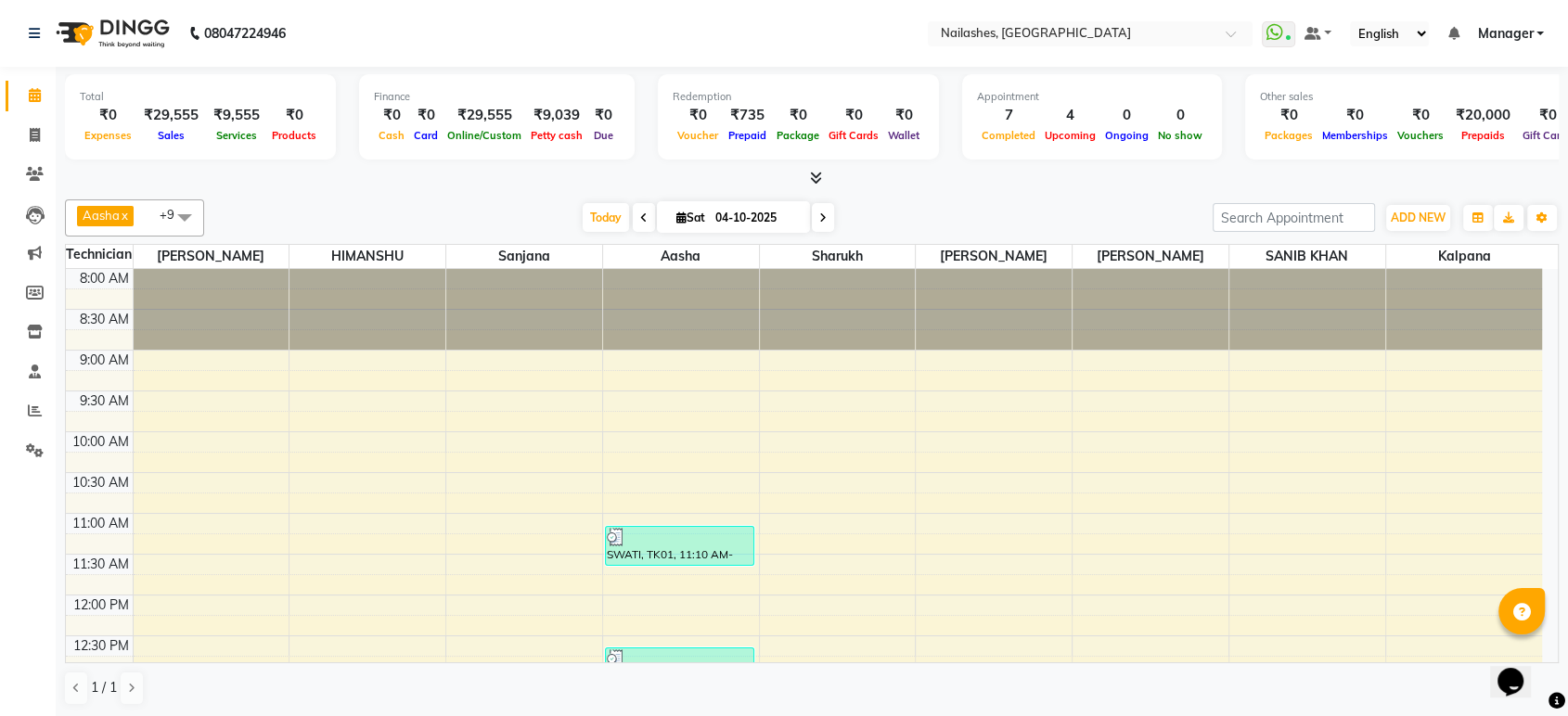
click at [810, 181] on icon at bounding box center [816, 178] width 12 height 14
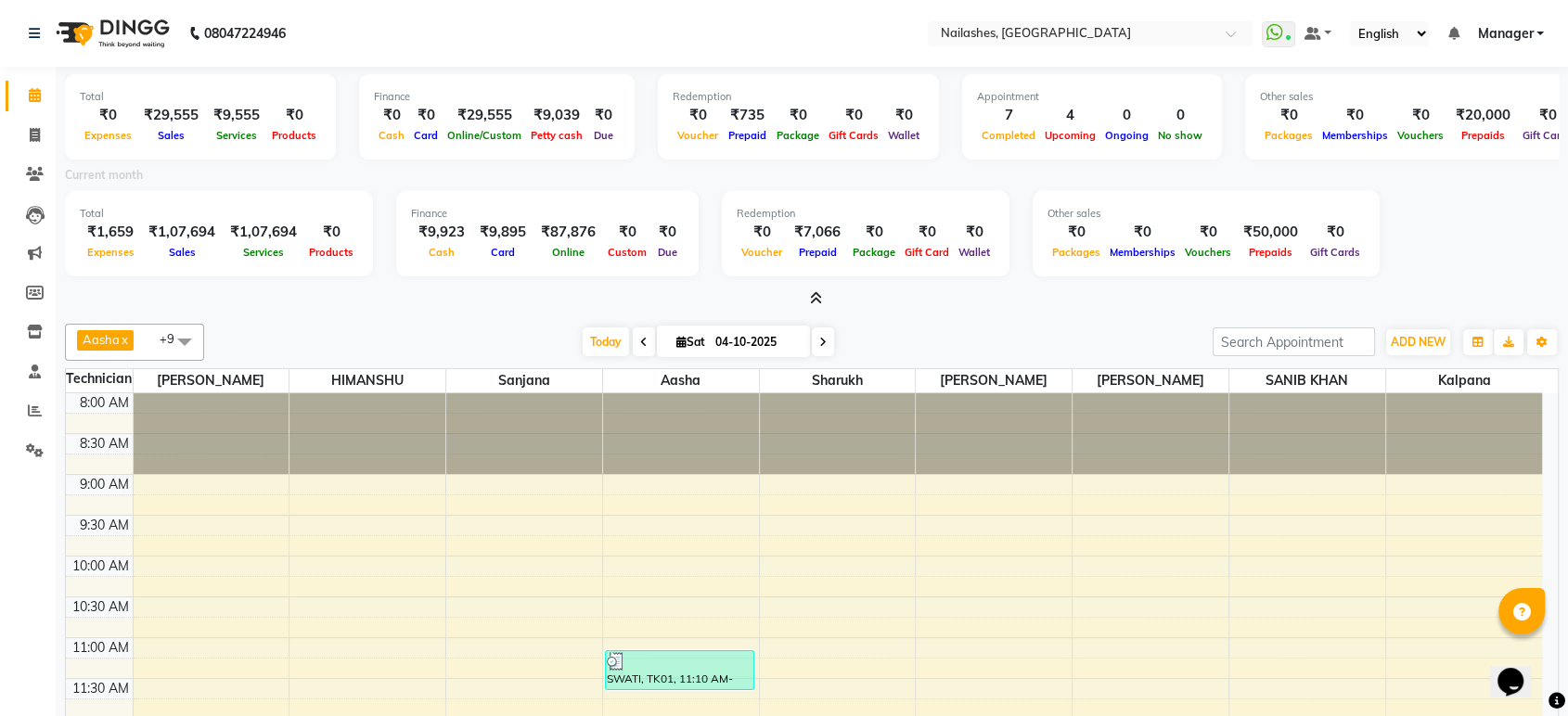
click at [821, 296] on icon at bounding box center [816, 298] width 12 height 14
